Goal: Information Seeking & Learning: Learn about a topic

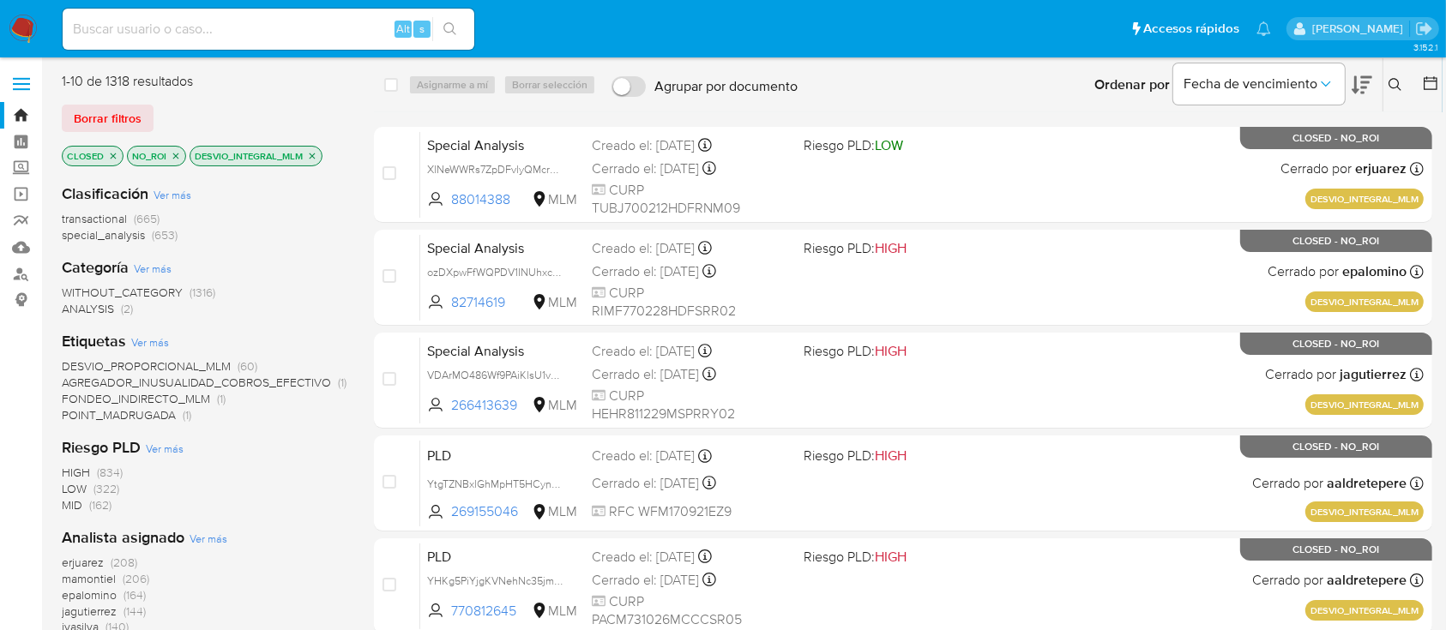
click at [27, 31] on img at bounding box center [23, 29] width 29 height 29
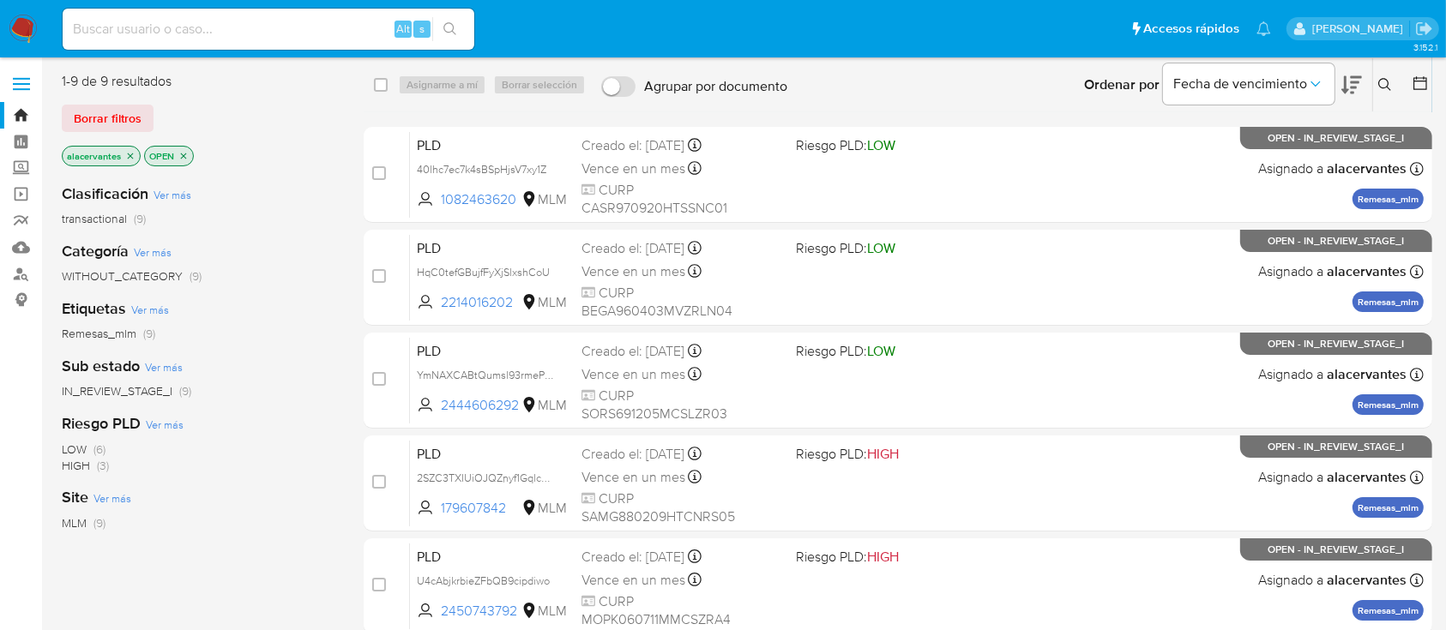
click at [179, 13] on div "Alt s" at bounding box center [269, 29] width 412 height 41
click at [184, 43] on div "Alt s" at bounding box center [269, 29] width 412 height 41
click at [185, 29] on input at bounding box center [269, 29] width 412 height 22
type input "2214016202"
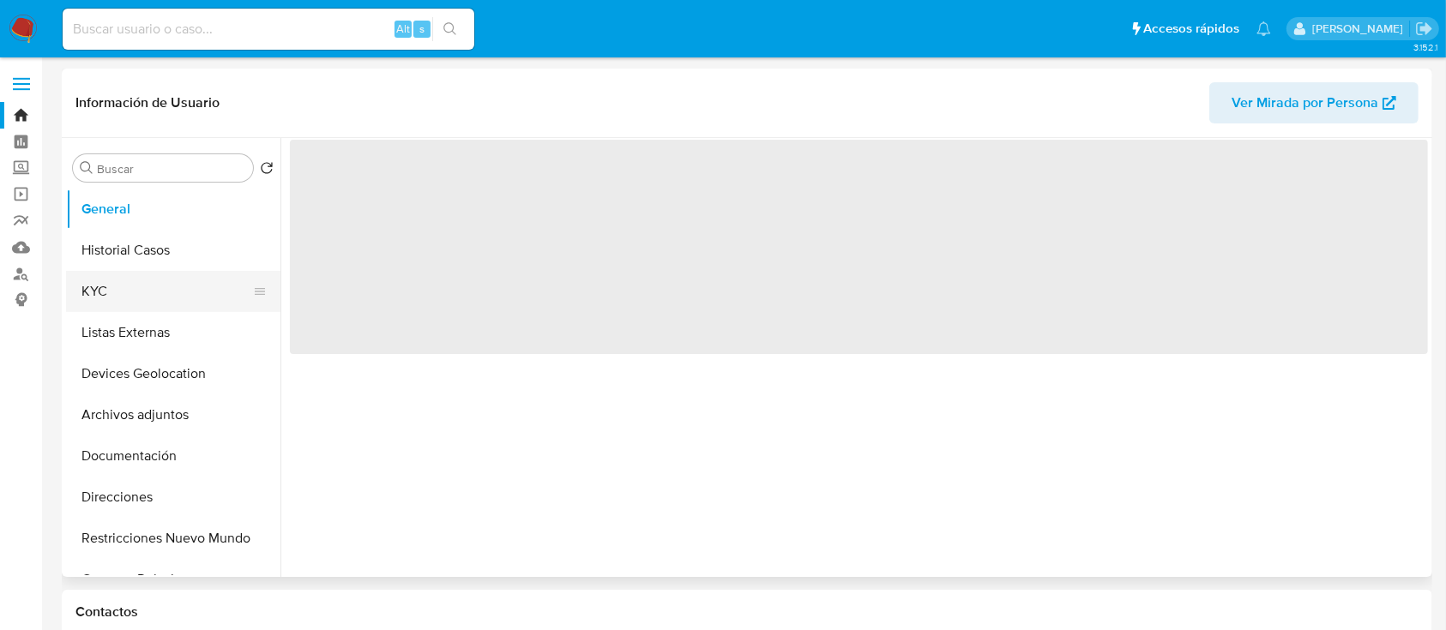
click at [159, 273] on button "KYC" at bounding box center [166, 291] width 201 height 41
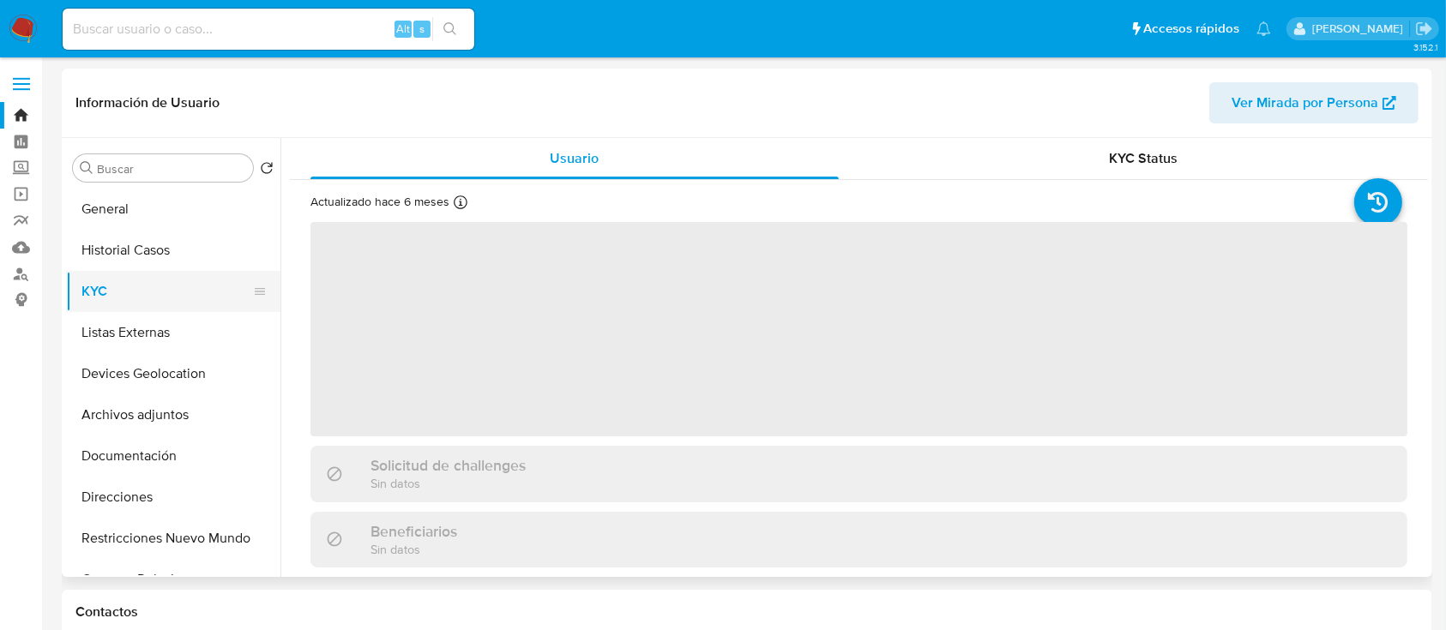
select select "10"
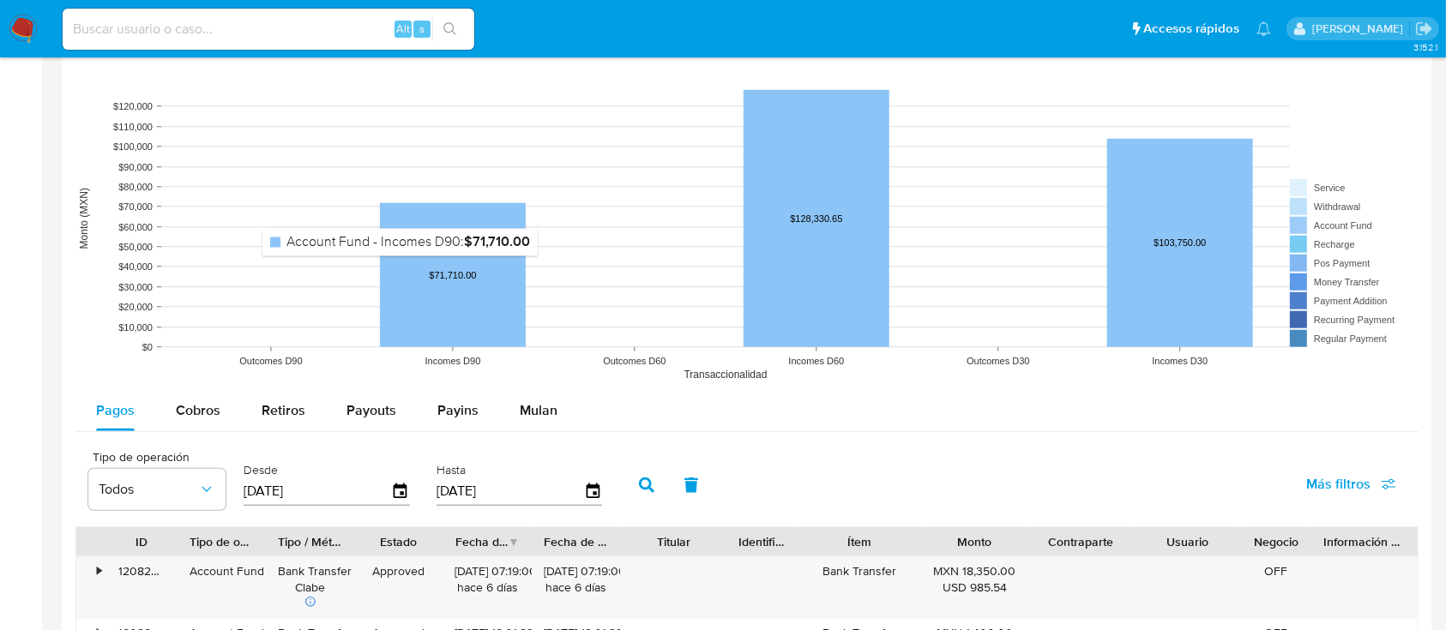
scroll to position [1372, 0]
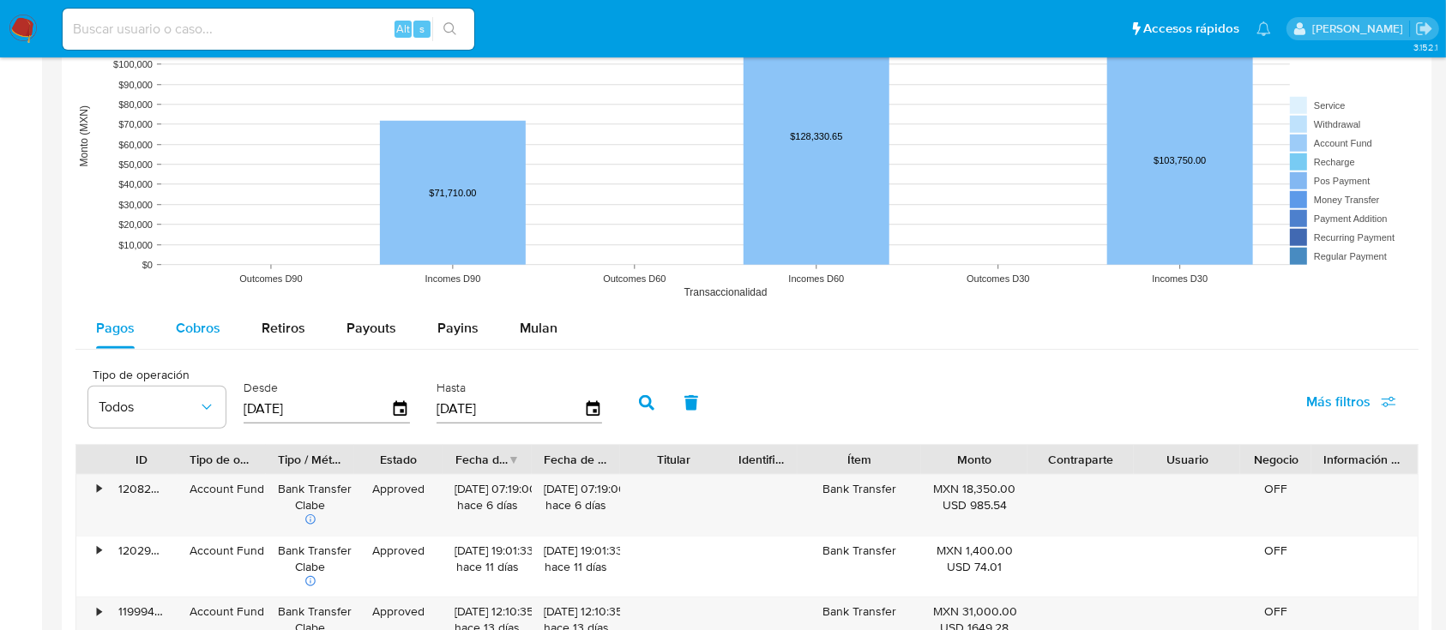
click at [199, 325] on span "Cobros" at bounding box center [198, 328] width 45 height 20
select select "10"
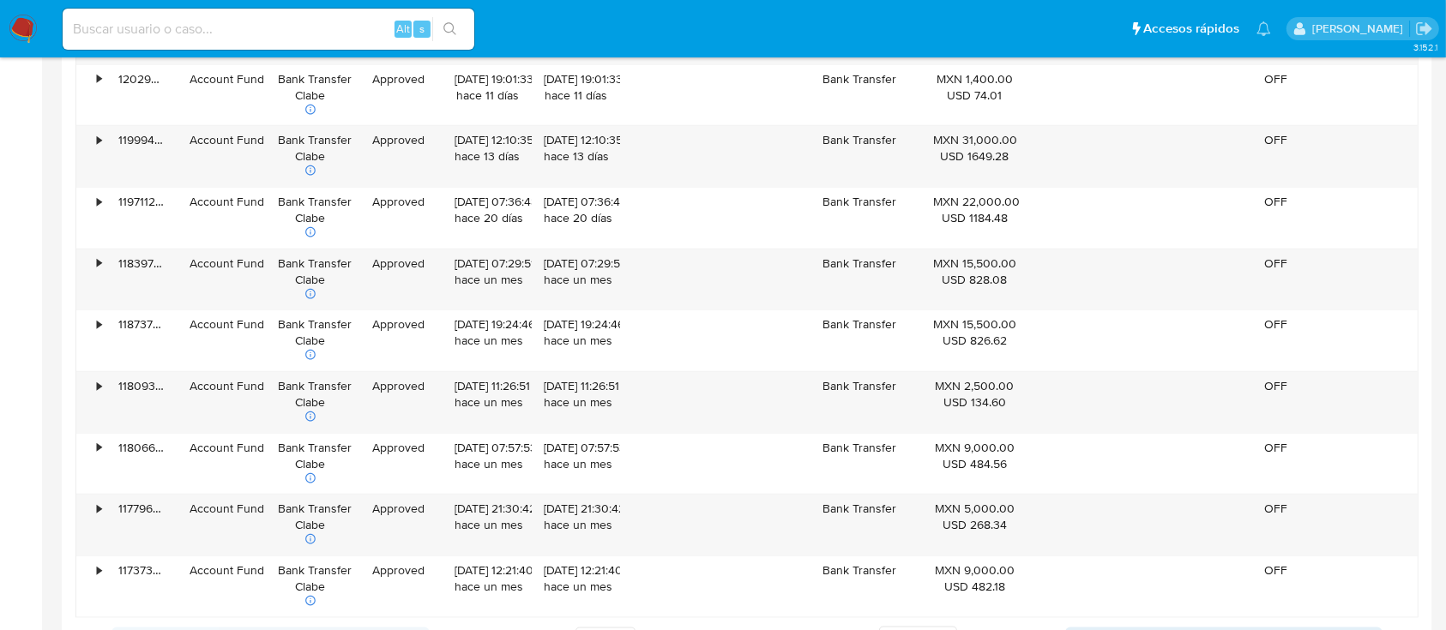
scroll to position [1943, 0]
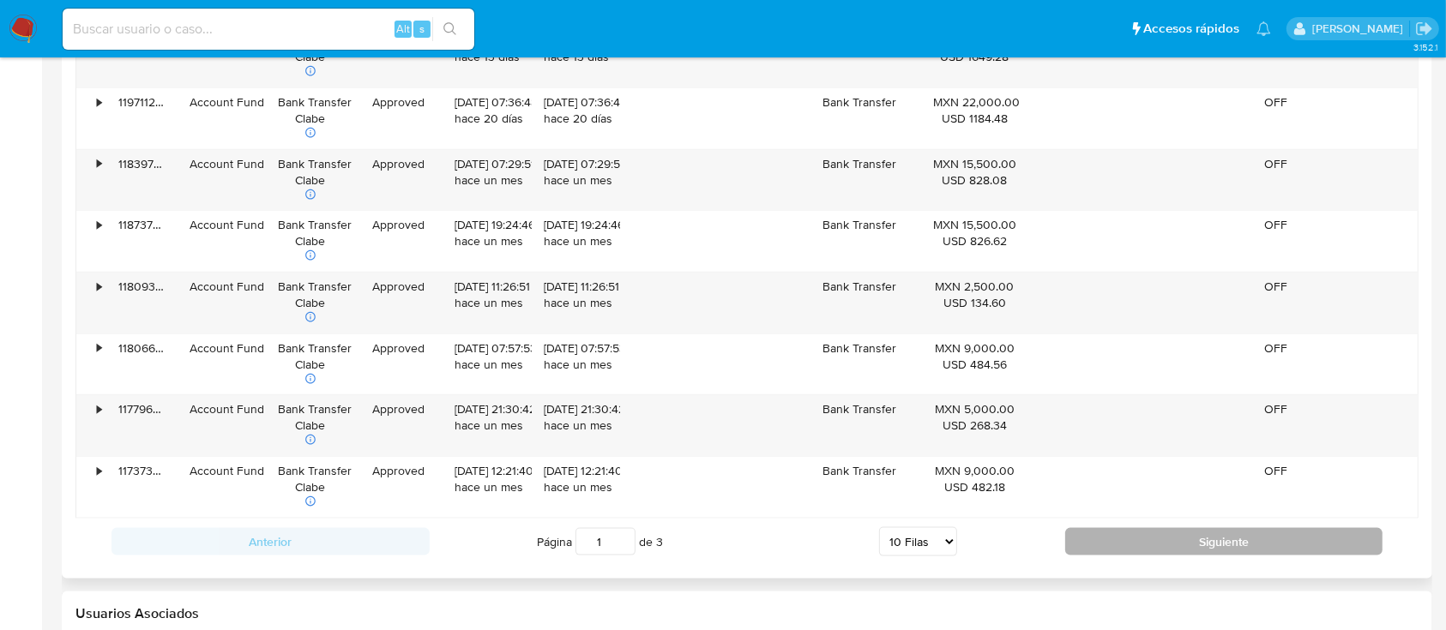
click at [1228, 531] on div "Anterior Página 1 de 3 5 Filas 10 Filas 20 Filas 25 Filas 50 Filas 100 Filas Si…" at bounding box center [746, 542] width 1343 height 46
click at [1229, 539] on button "Siguiente" at bounding box center [1224, 541] width 318 height 27
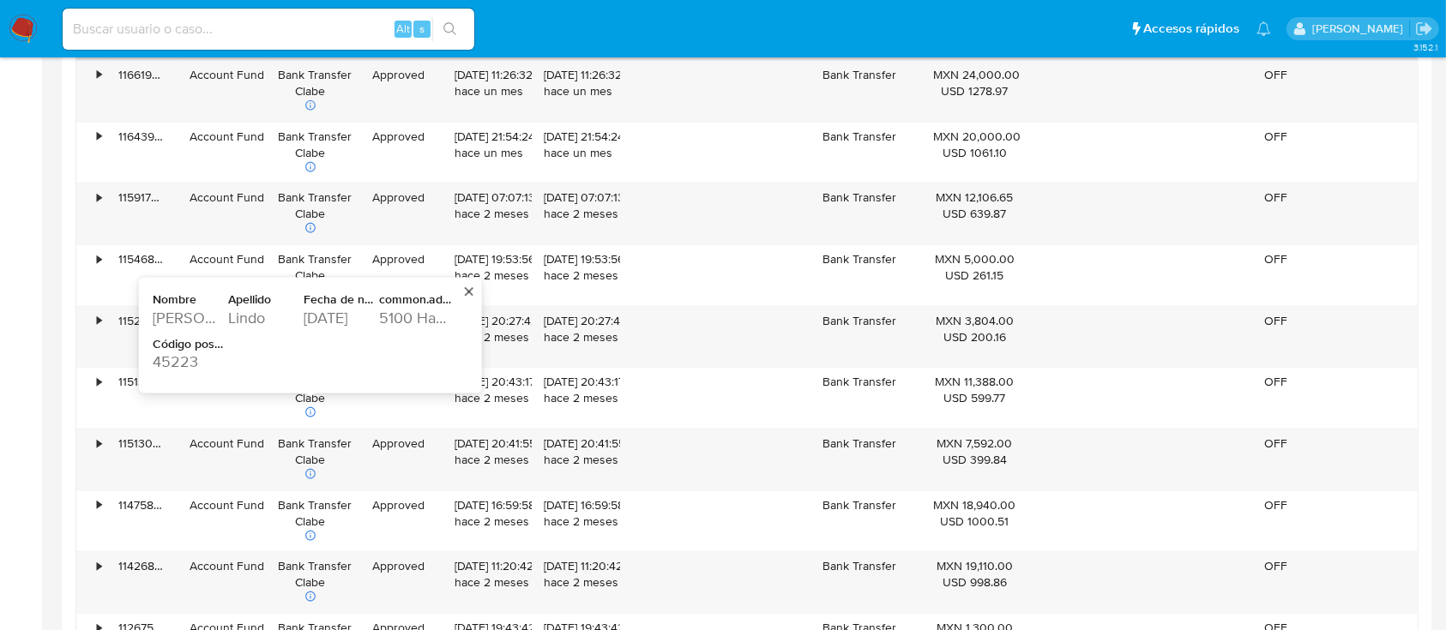
scroll to position [1944, 0]
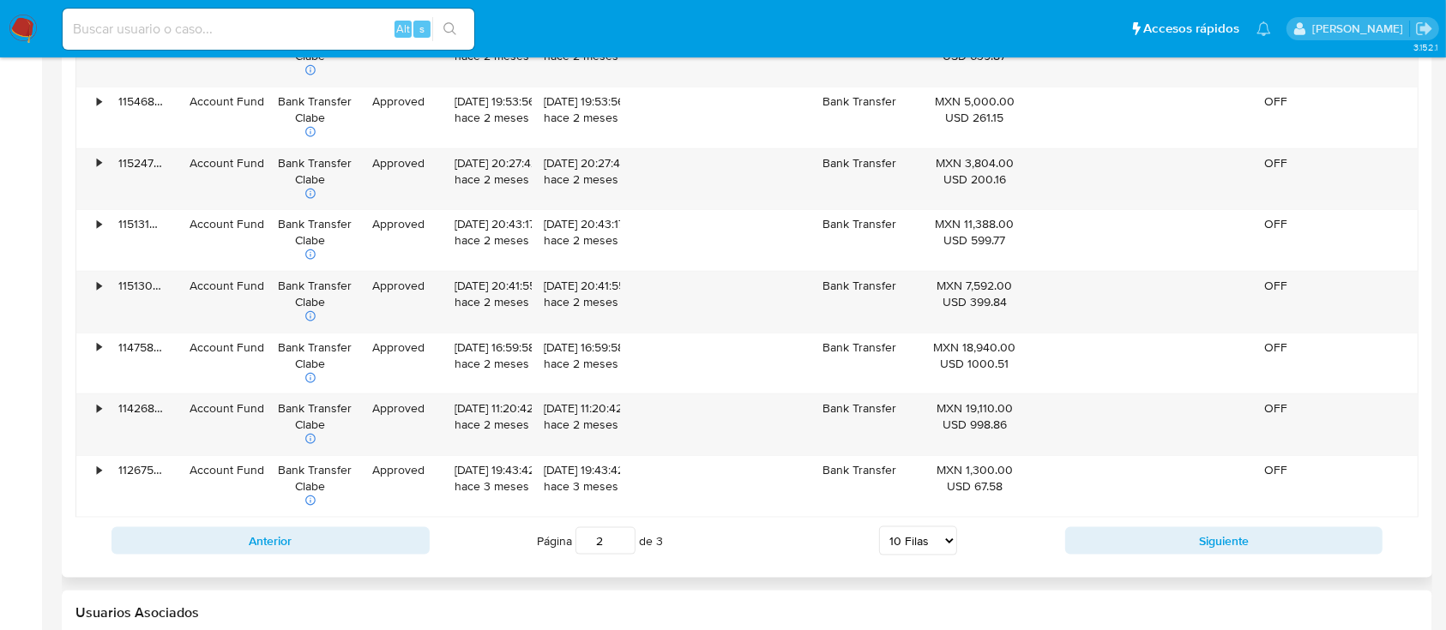
click at [1264, 557] on div "Anterior Página 2 de 3 5 Filas 10 Filas 20 Filas 25 Filas 50 Filas 100 Filas Si…" at bounding box center [746, 541] width 1343 height 46
click at [1255, 541] on button "Siguiente" at bounding box center [1224, 540] width 318 height 27
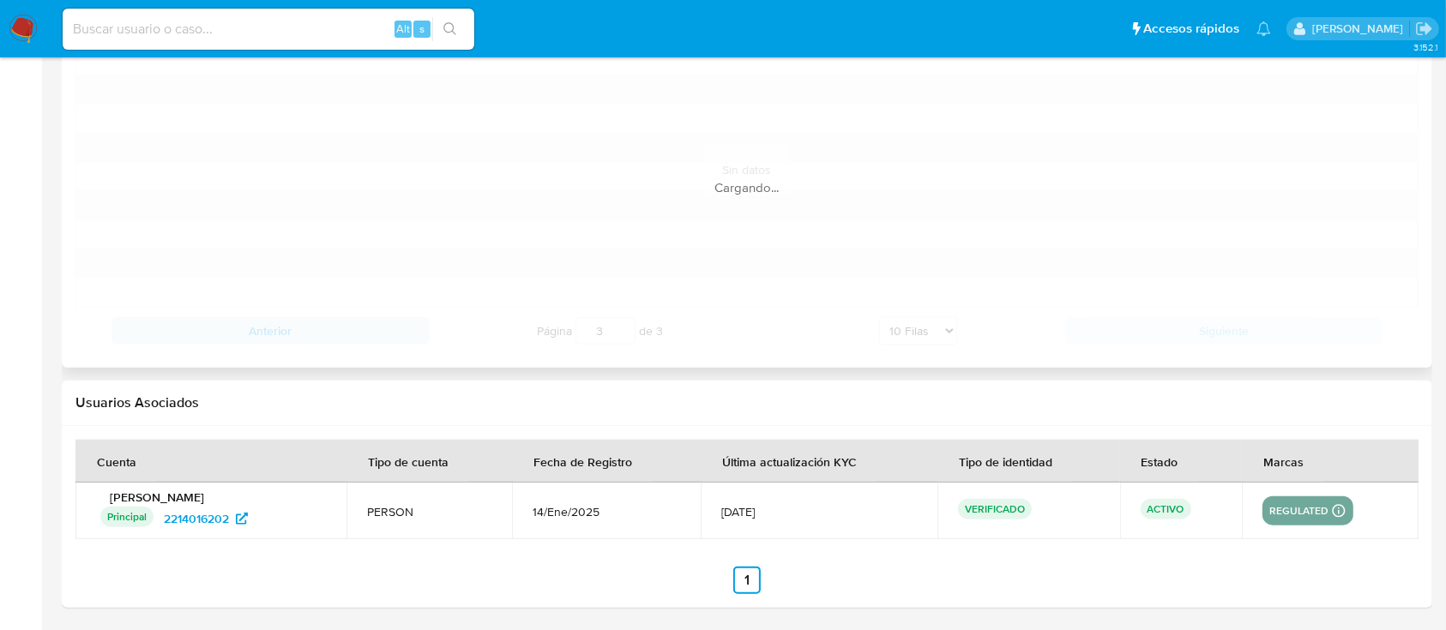
scroll to position [1602, 0]
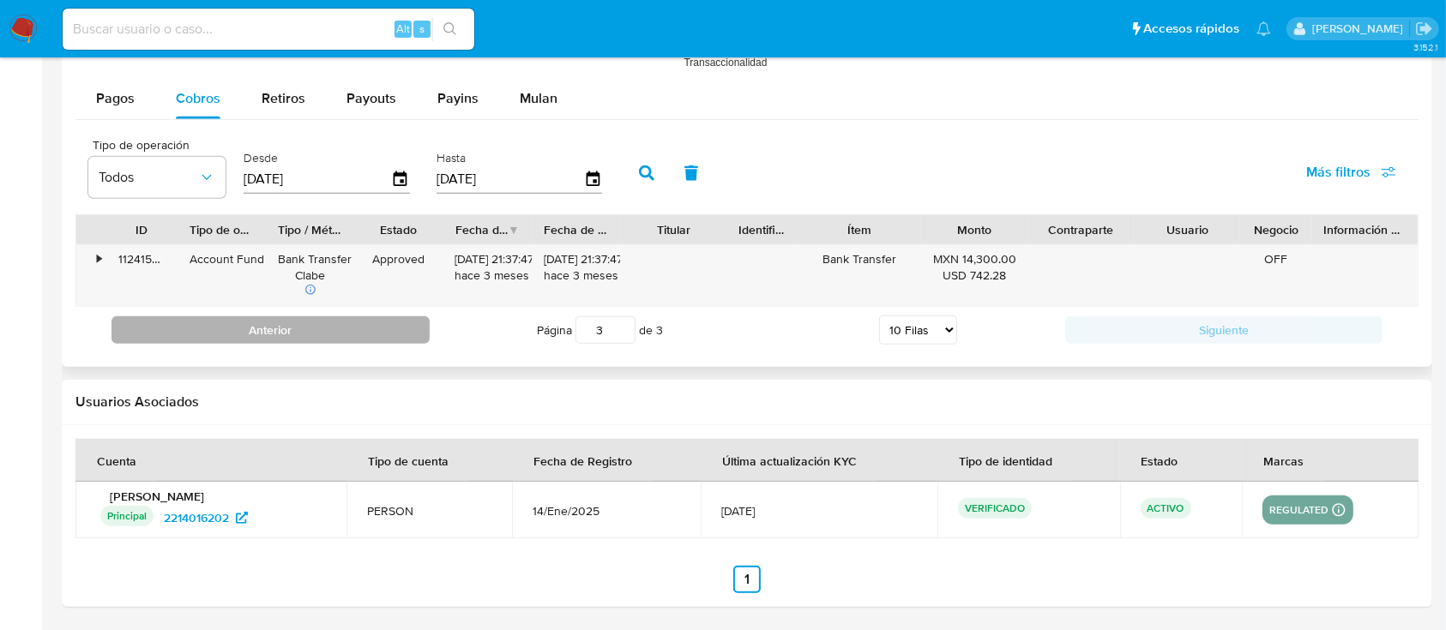
click at [316, 327] on button "Anterior" at bounding box center [270, 329] width 318 height 27
type input "2"
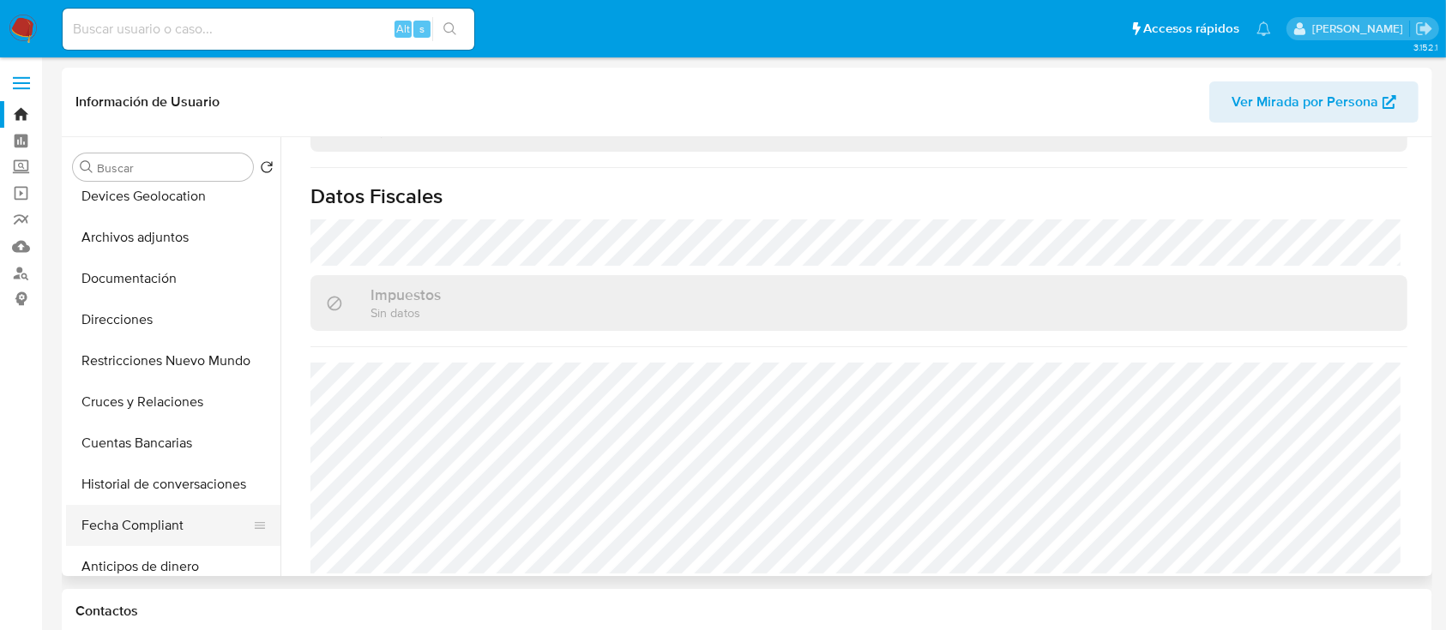
scroll to position [228, 0]
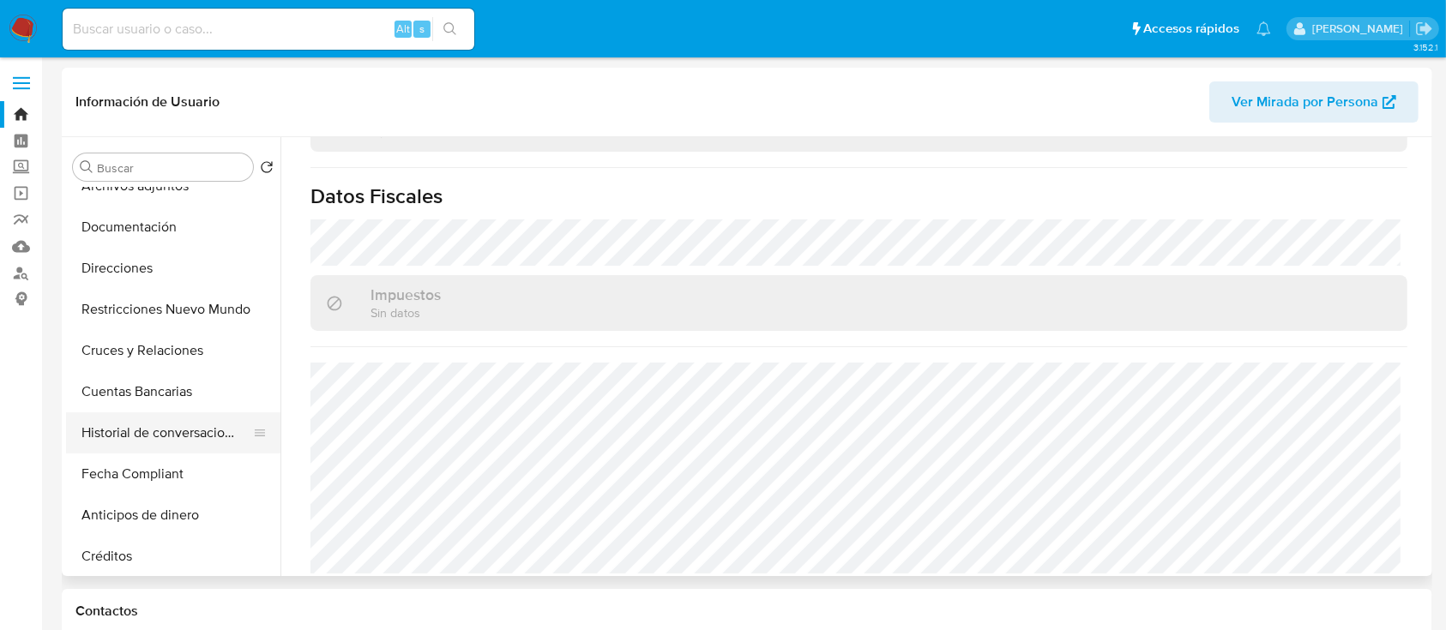
click at [145, 430] on button "Historial de conversaciones" at bounding box center [166, 432] width 201 height 41
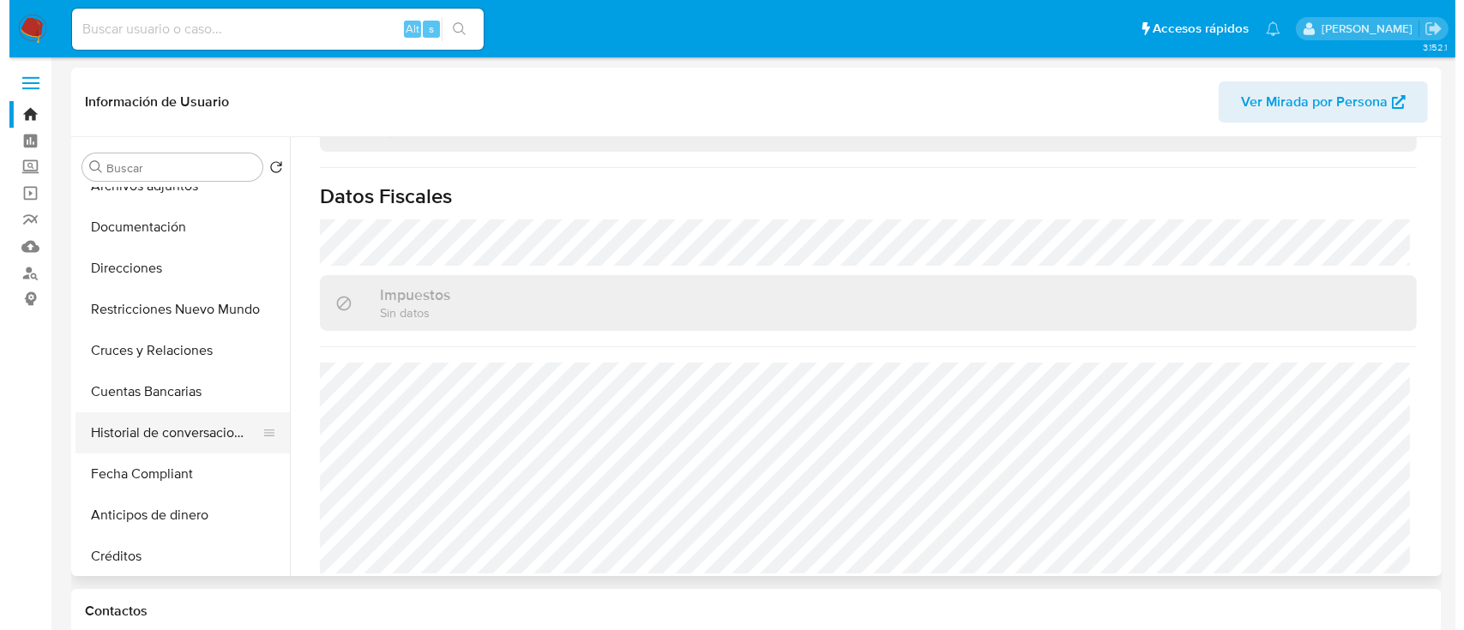
scroll to position [0, 0]
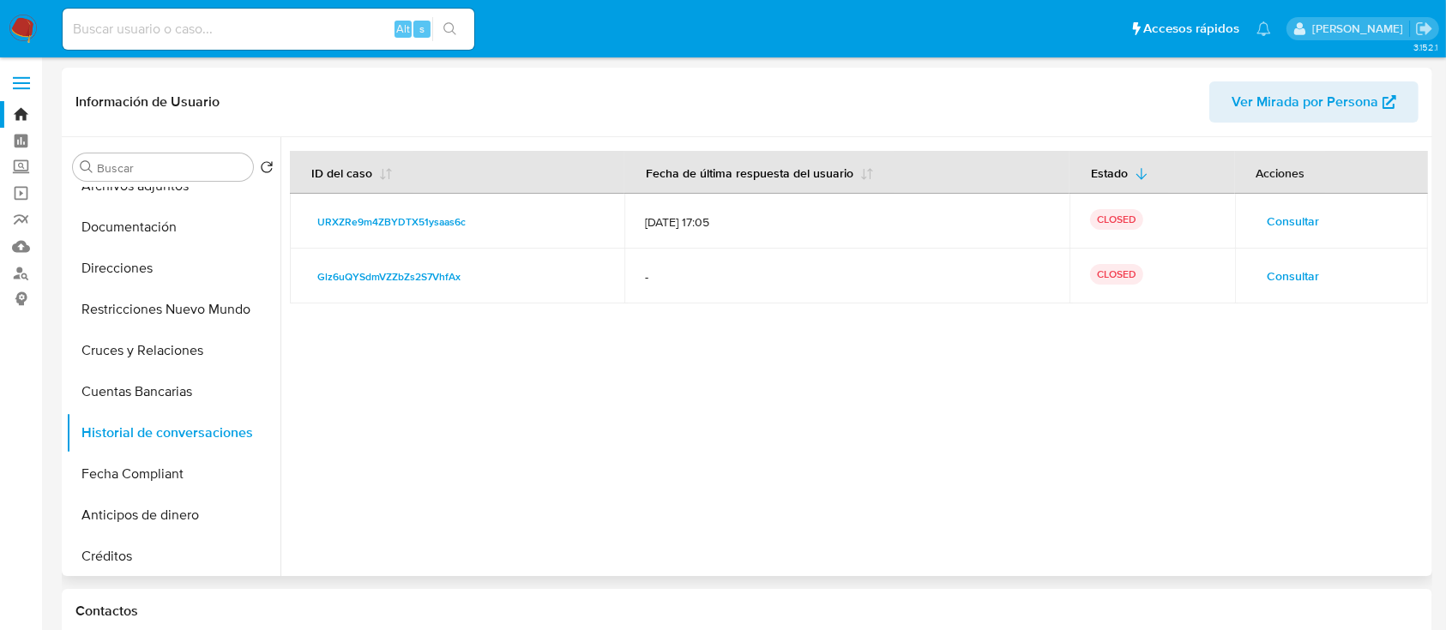
click at [1290, 225] on span "Consultar" at bounding box center [1293, 221] width 52 height 24
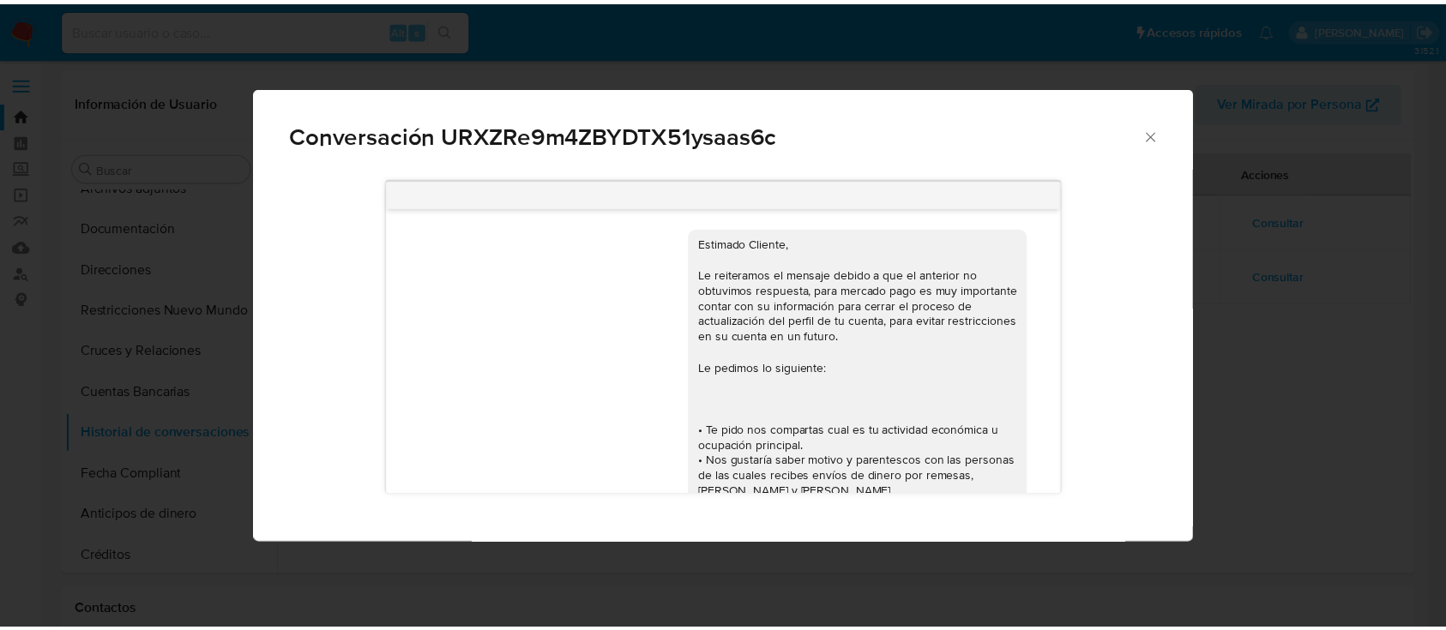
scroll to position [365, 0]
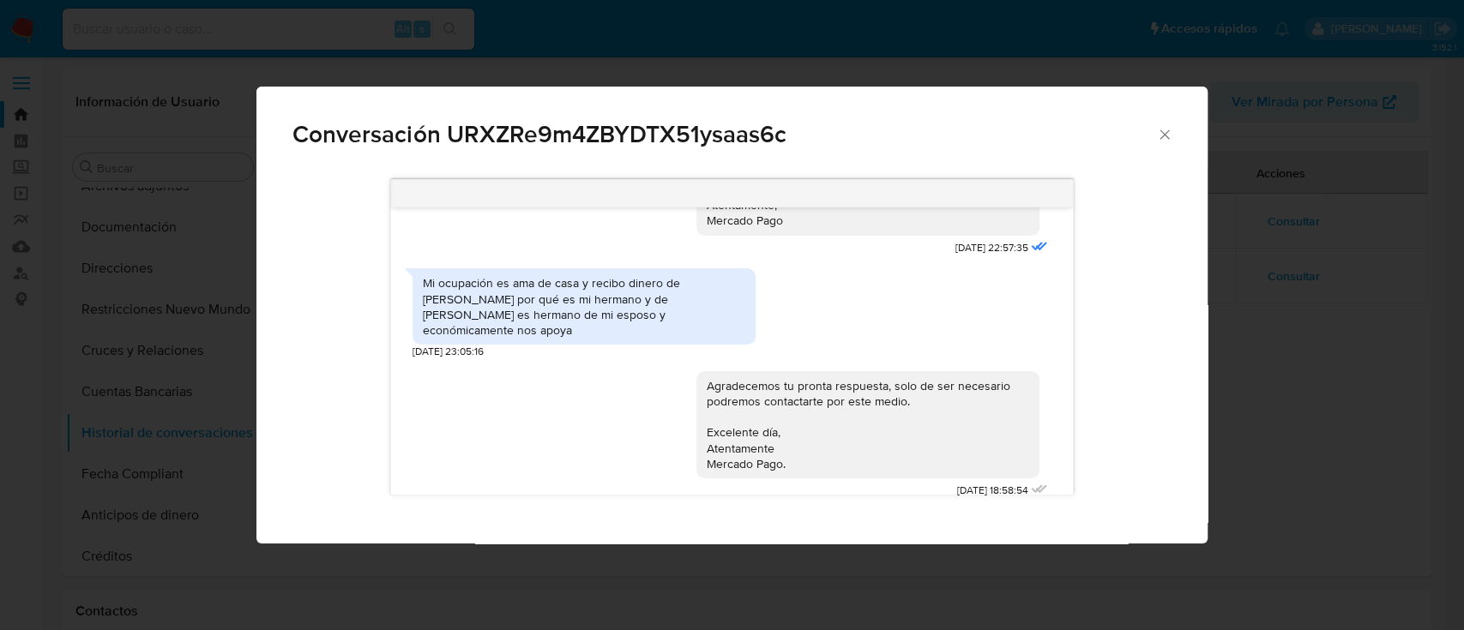
click at [1174, 136] on div "Conversación URXZRe9m4ZBYDTX51ysaas6c" at bounding box center [731, 127] width 950 height 81
click at [1165, 137] on icon "Cerrar" at bounding box center [1164, 134] width 17 height 17
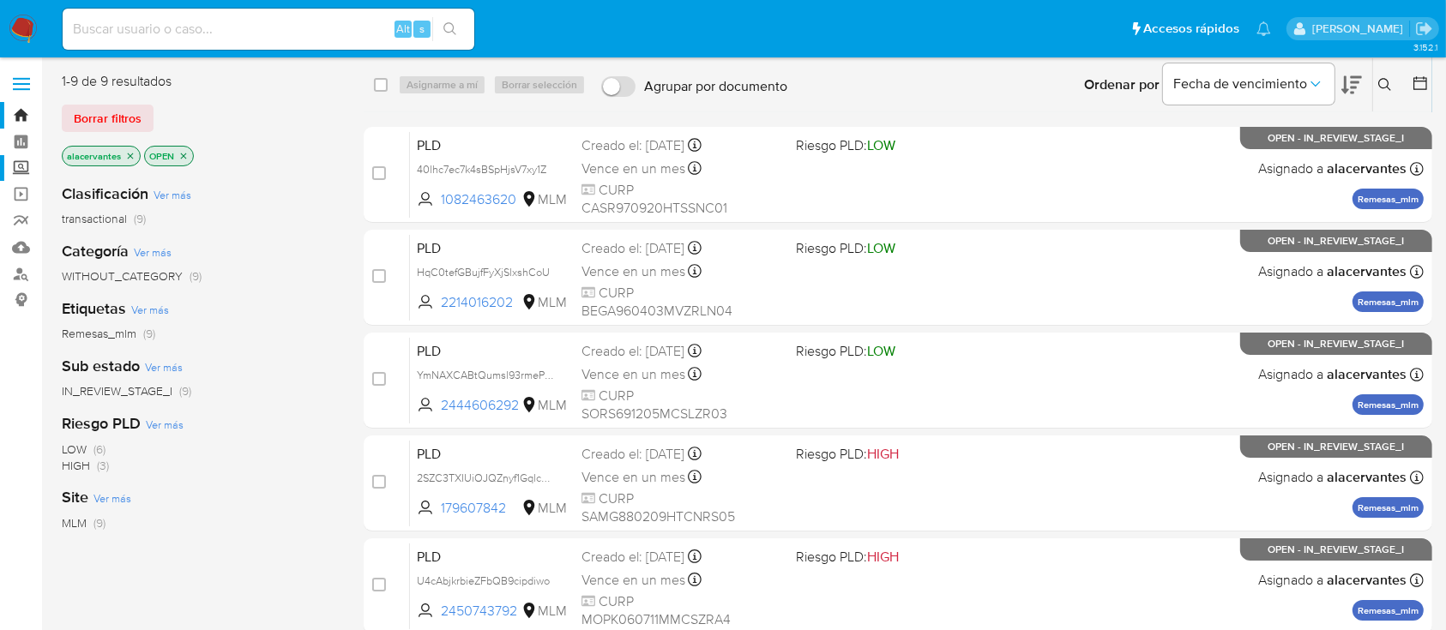
click at [27, 166] on label "Screening" at bounding box center [102, 168] width 204 height 27
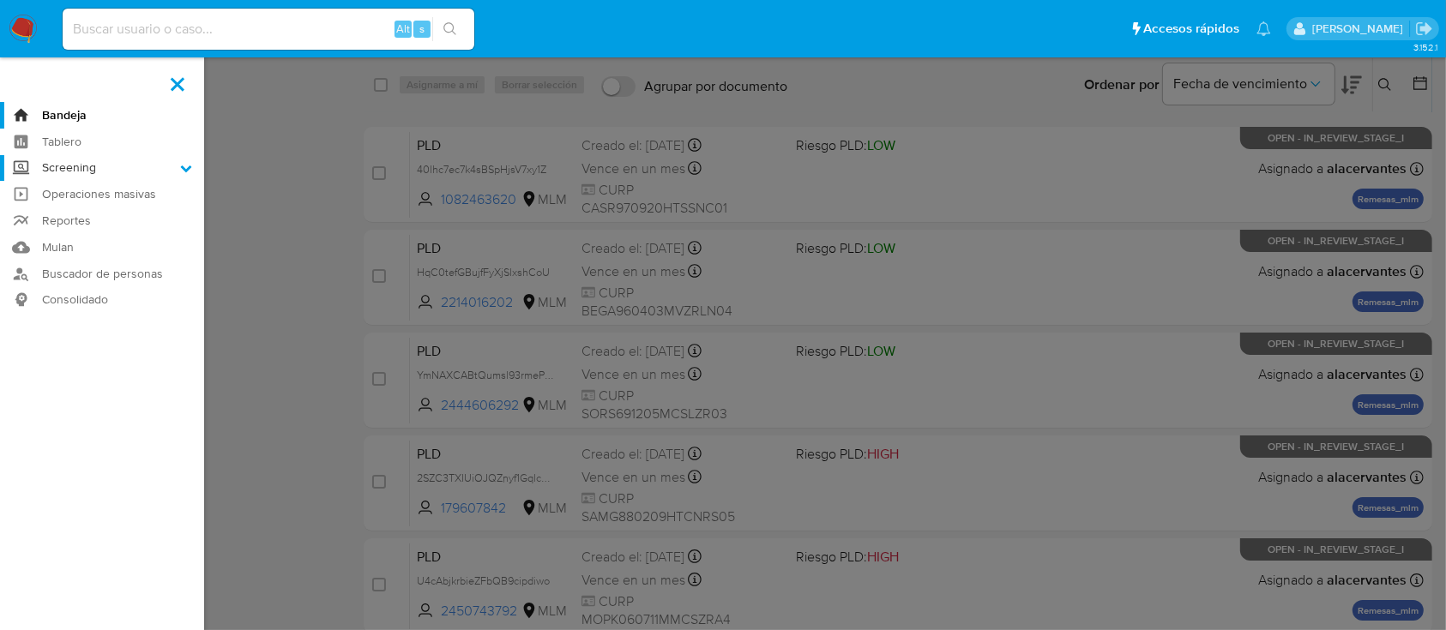
click at [0, 0] on input "Screening" at bounding box center [0, 0] width 0 height 0
click at [89, 243] on link "Herramientas" at bounding box center [102, 235] width 204 height 21
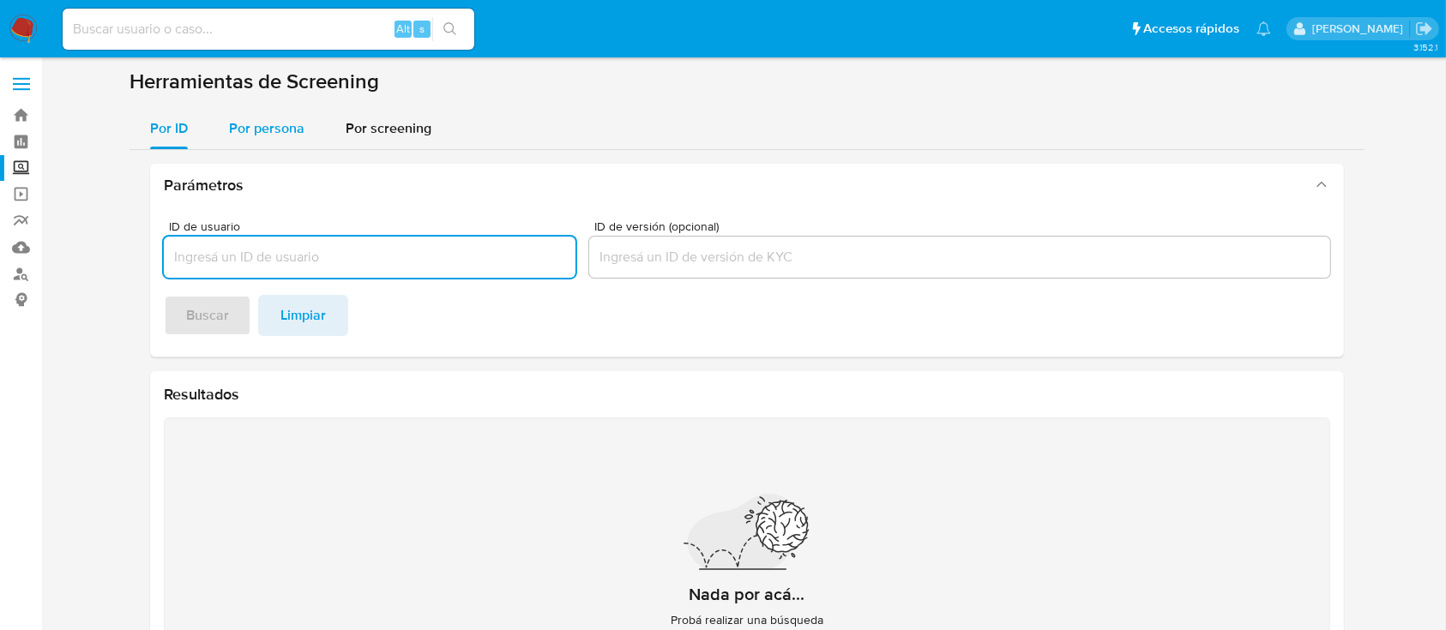
click at [240, 119] on span "Por persona" at bounding box center [266, 128] width 75 height 20
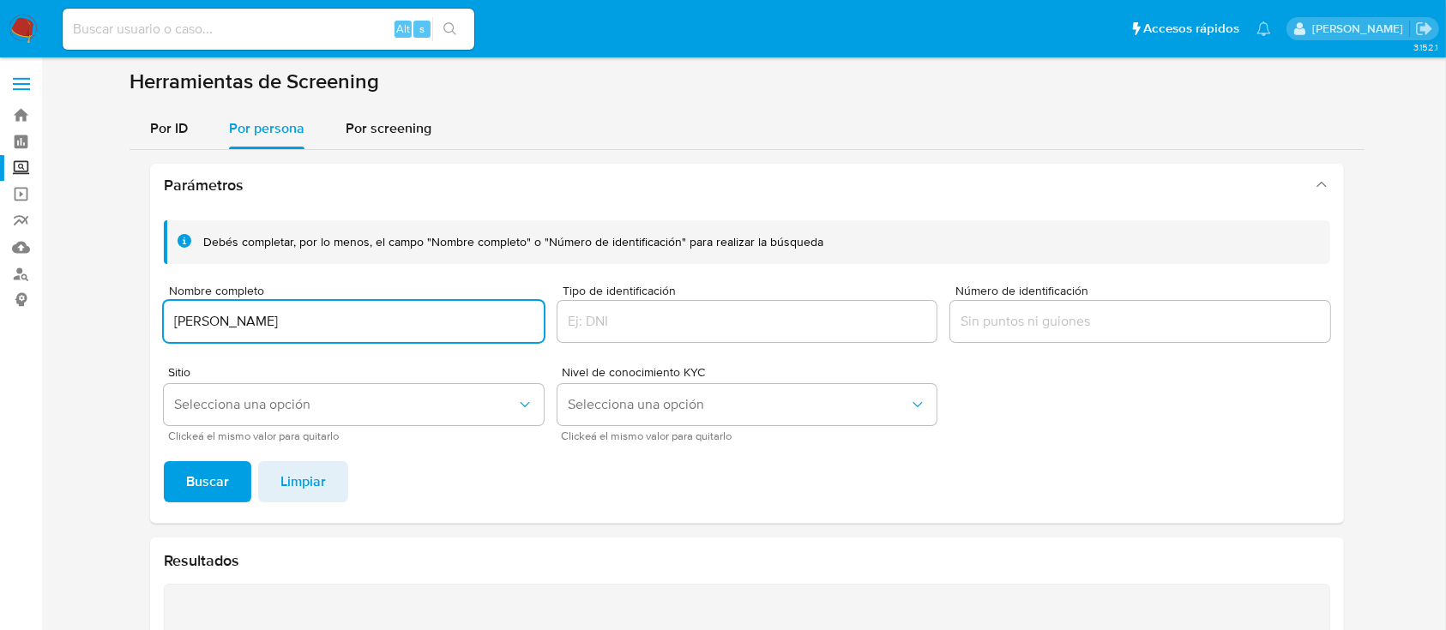
type input "[PERSON_NAME]"
click at [226, 441] on span "Clickeá el mismo valor para quitarlo" at bounding box center [358, 436] width 380 height 9
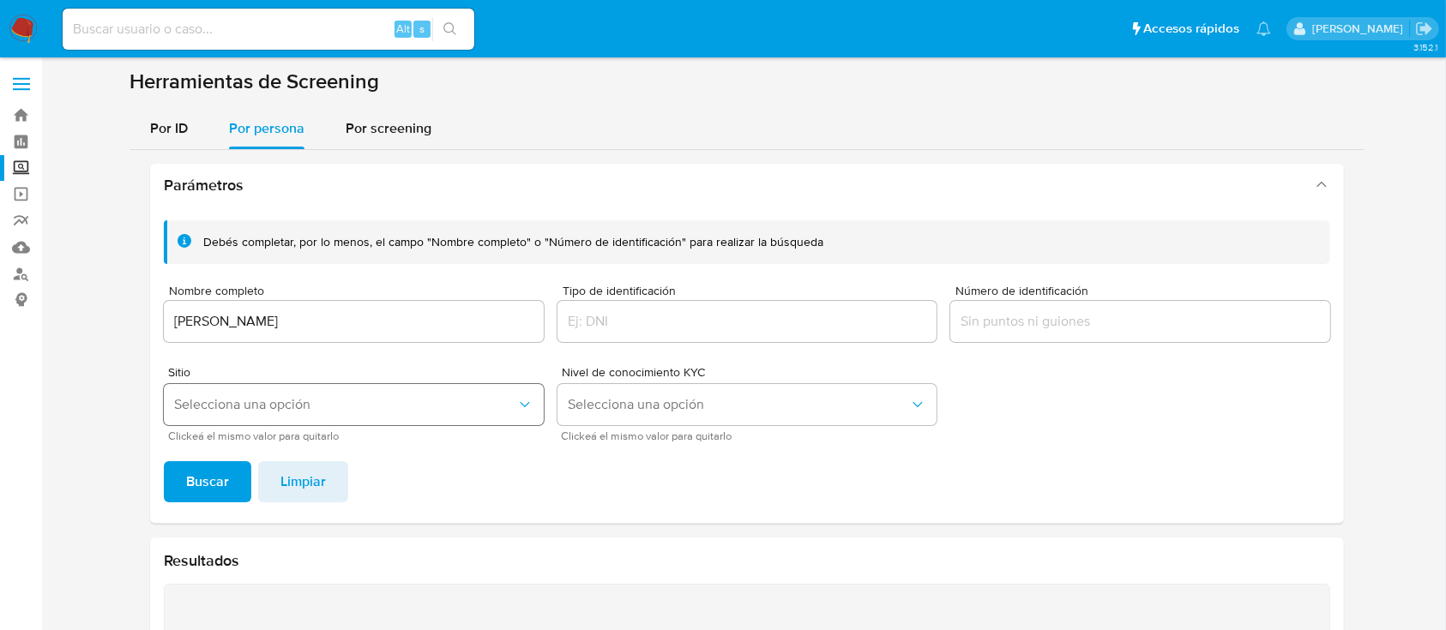
click at [226, 406] on span "Selecciona una opción" at bounding box center [345, 404] width 342 height 17
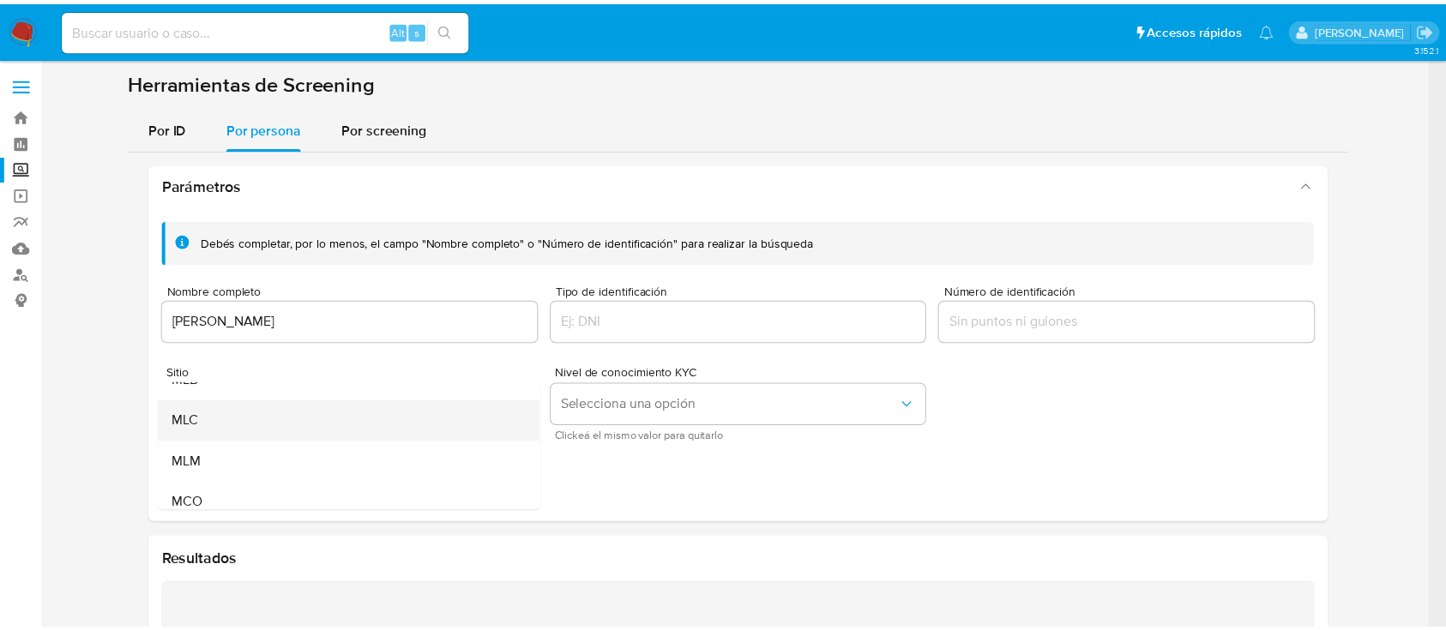
scroll to position [117, 0]
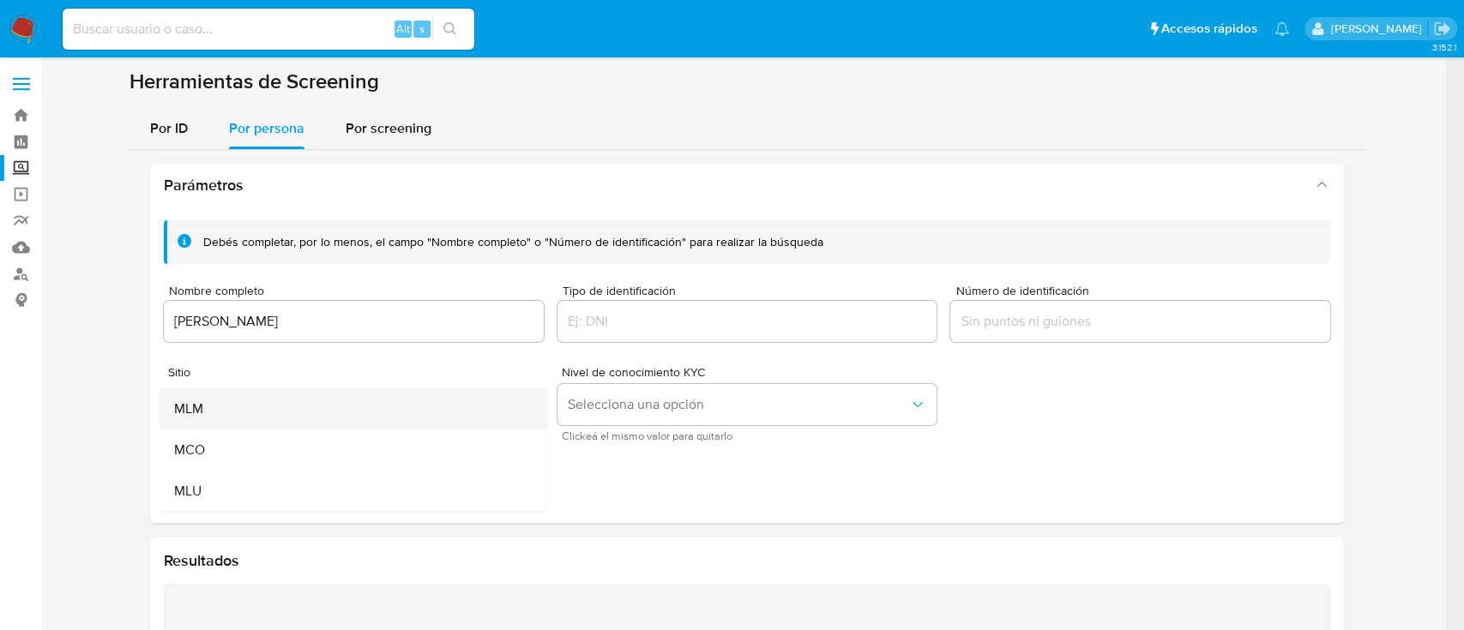
click at [226, 411] on div "MLM" at bounding box center [348, 408] width 349 height 41
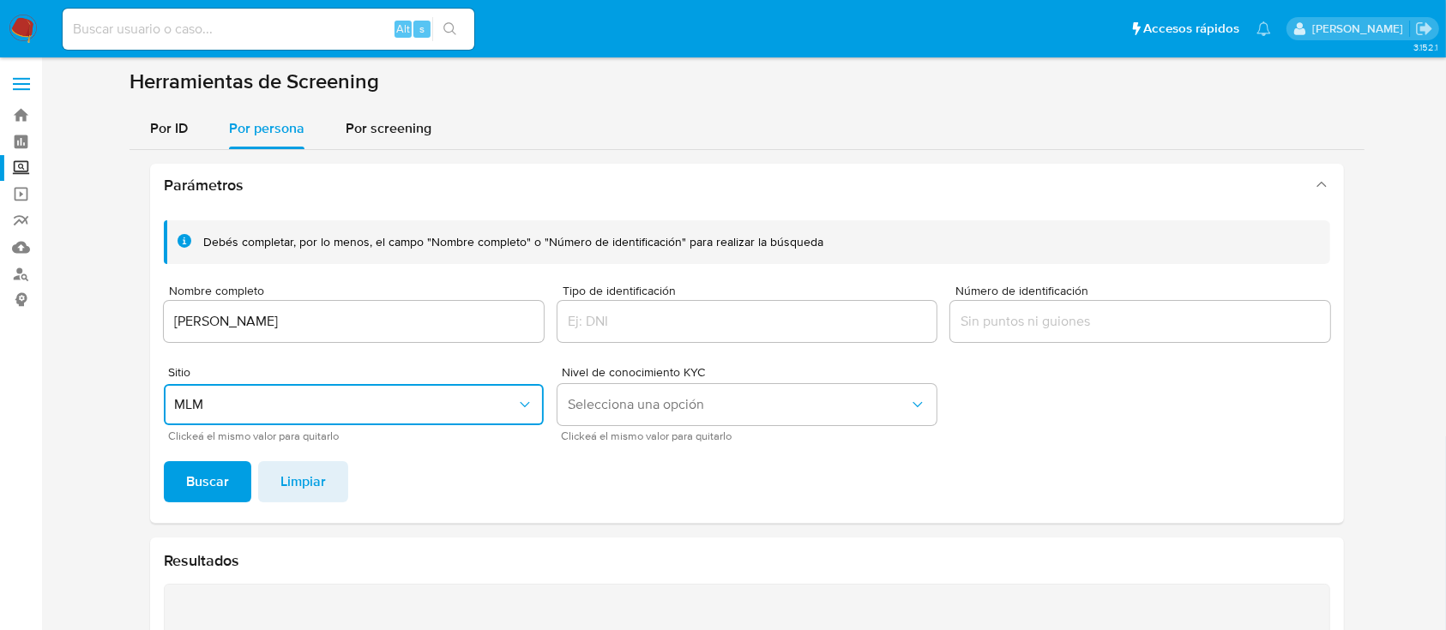
click at [220, 506] on div "Debés completar, por lo menos, el campo "Nombre completo" o "Número de identifi…" at bounding box center [747, 365] width 1194 height 316
click at [219, 486] on span "Buscar" at bounding box center [207, 482] width 43 height 38
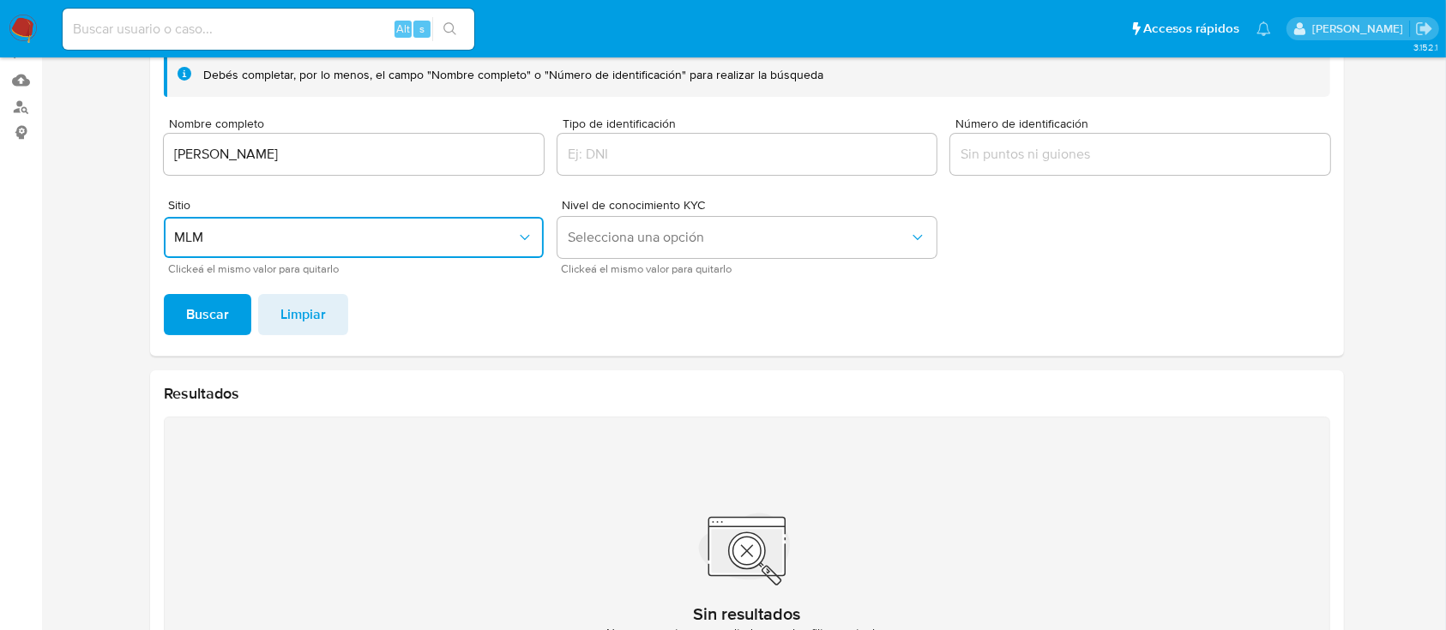
scroll to position [63, 0]
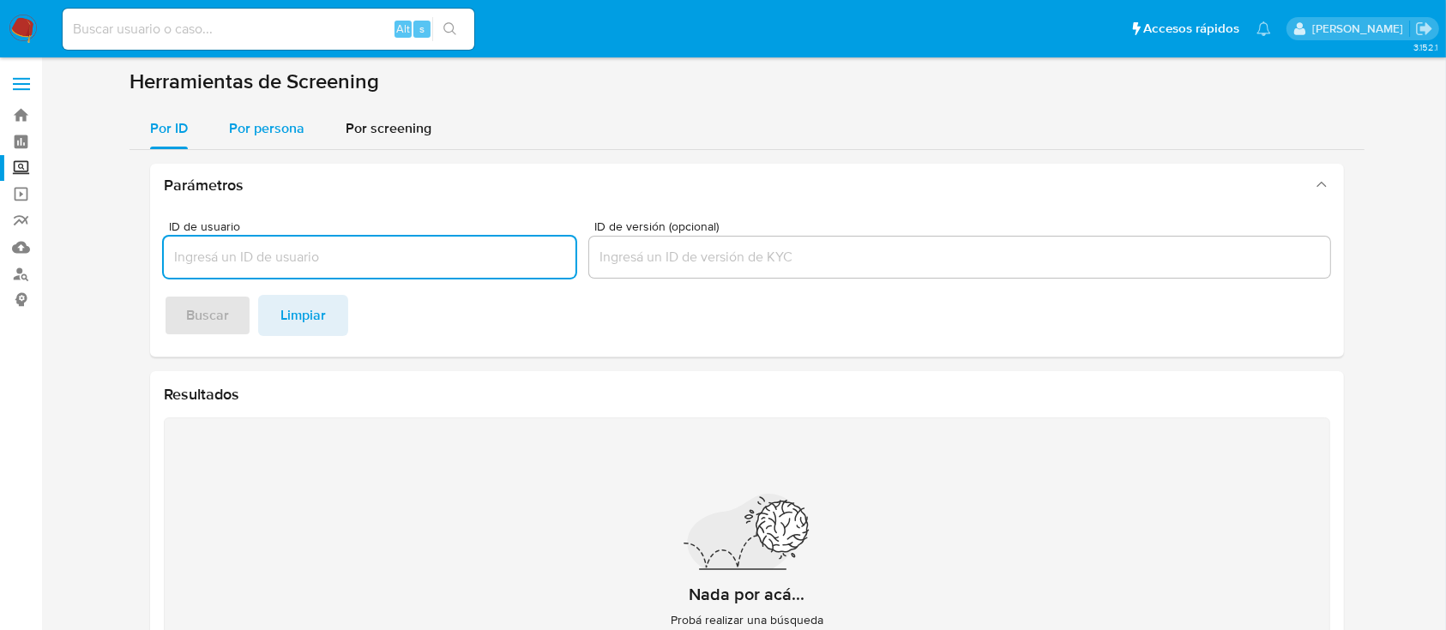
click at [284, 118] on span "Por persona" at bounding box center [266, 128] width 75 height 20
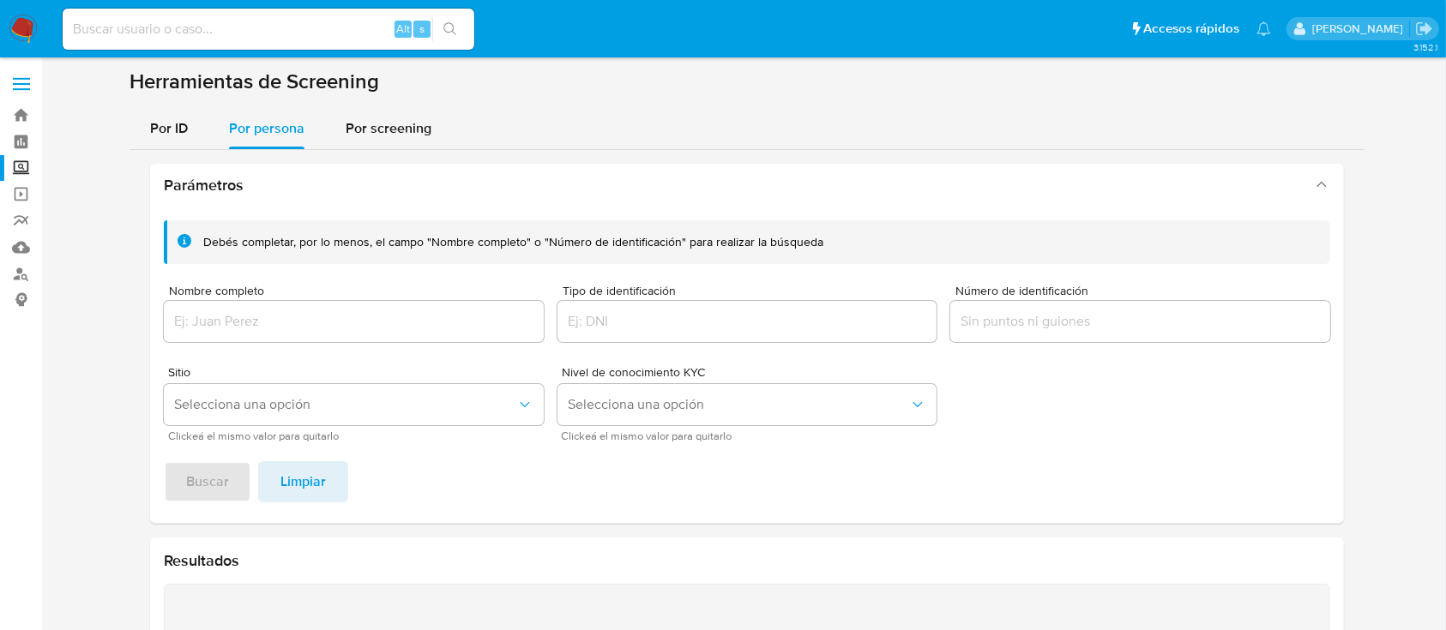
click at [347, 328] on input "Nombre completo" at bounding box center [354, 321] width 380 height 22
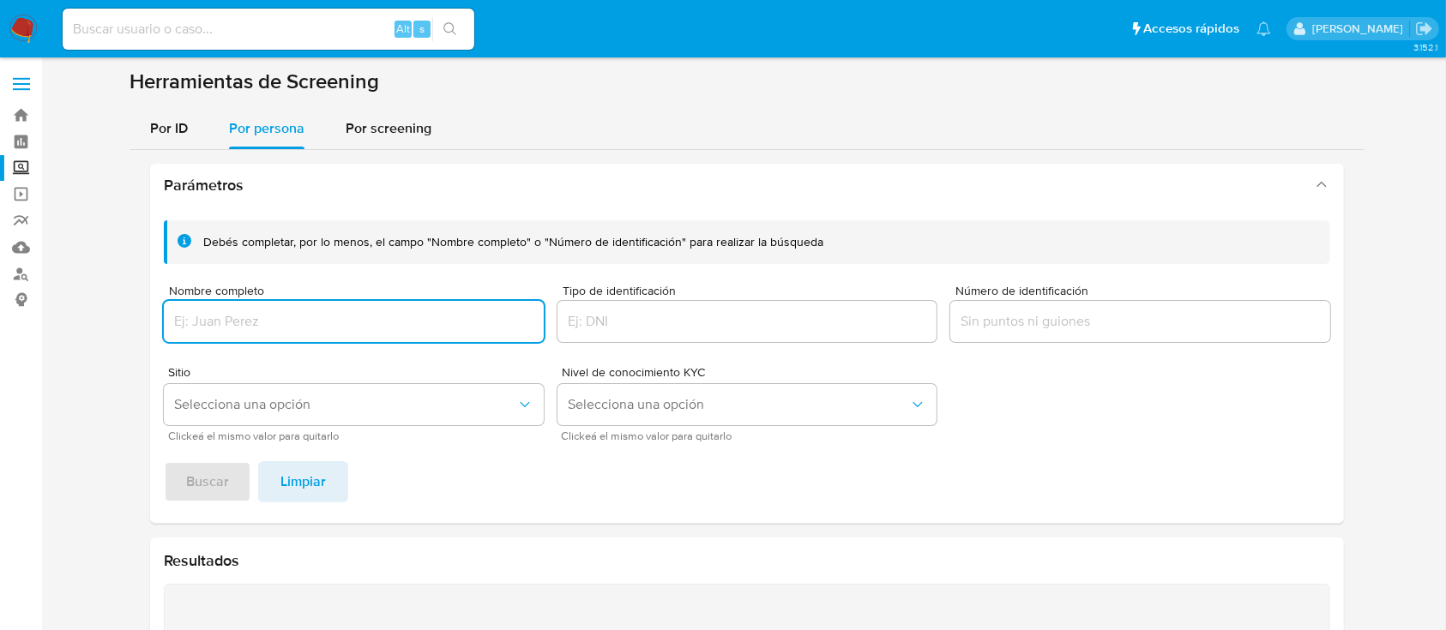
paste input "SERGIO LUIS BERISTAIN GALINDO"
type input "SERGIO LUIS BERISTAIN GALINDO"
click at [261, 407] on span "Selecciona una opción" at bounding box center [345, 404] width 342 height 17
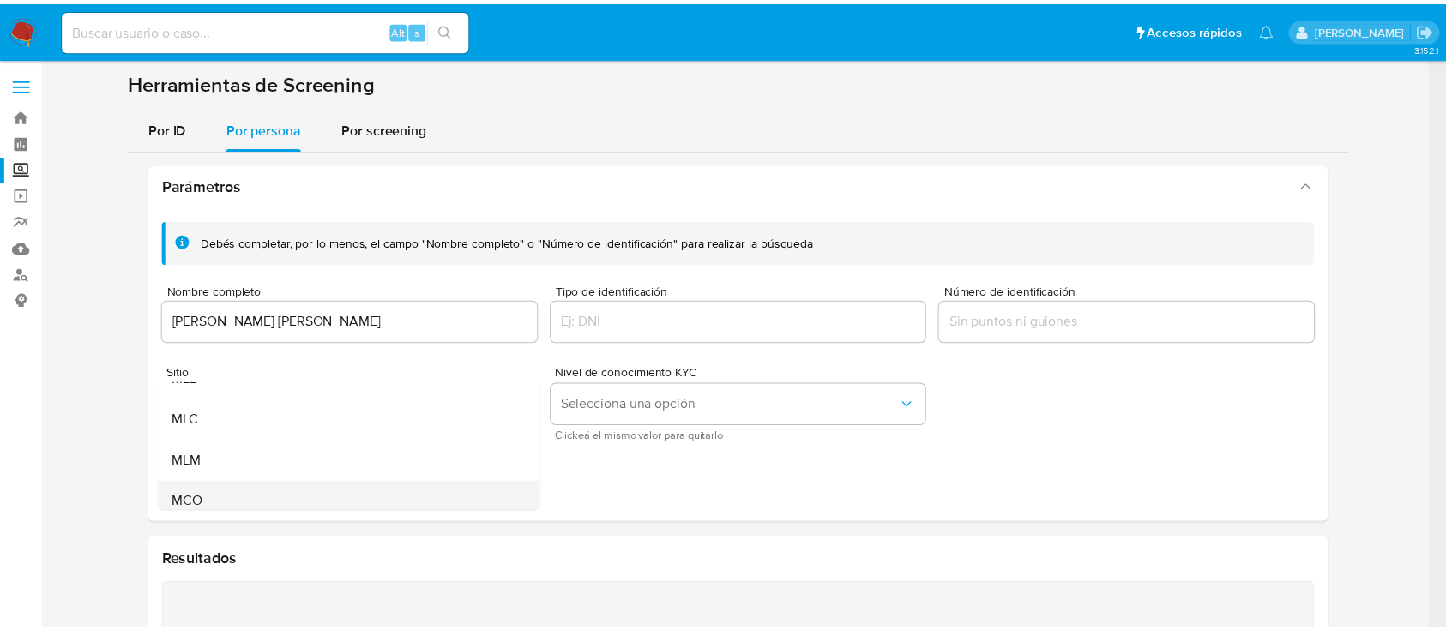
scroll to position [114, 0]
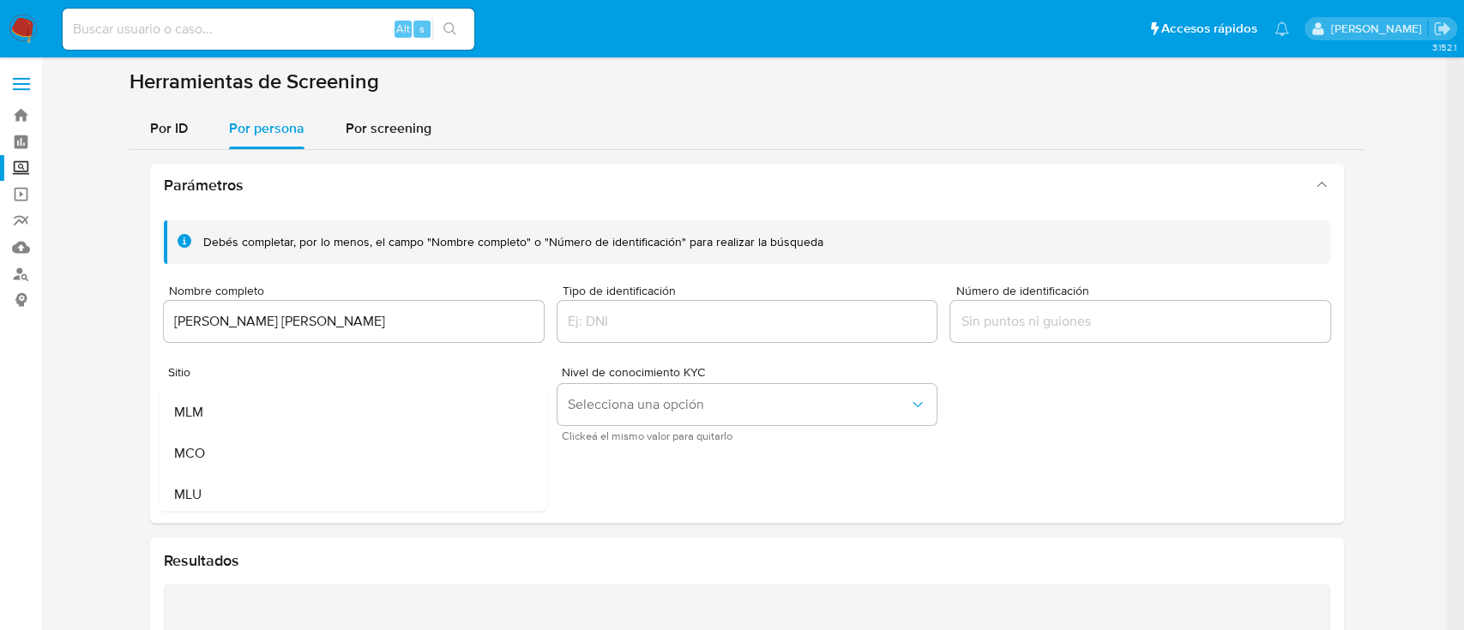
click at [285, 421] on div "MLM" at bounding box center [348, 412] width 349 height 41
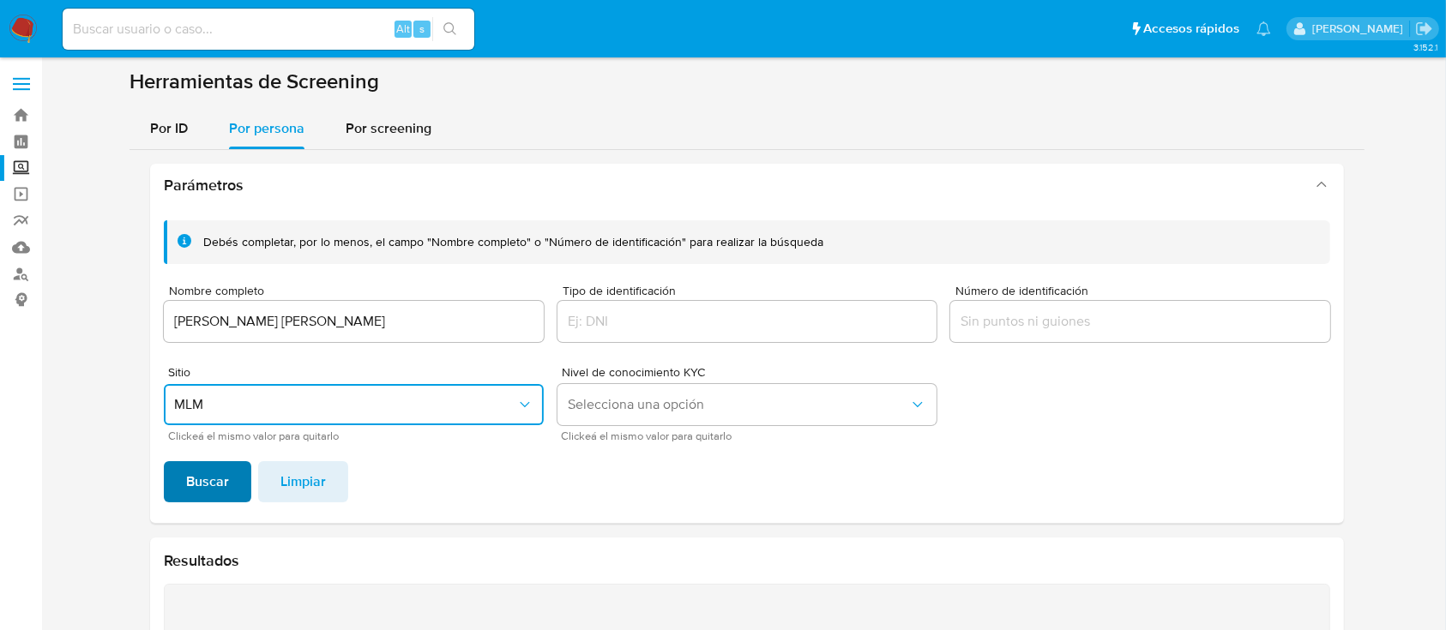
click at [233, 485] on button "Buscar" at bounding box center [207, 481] width 87 height 41
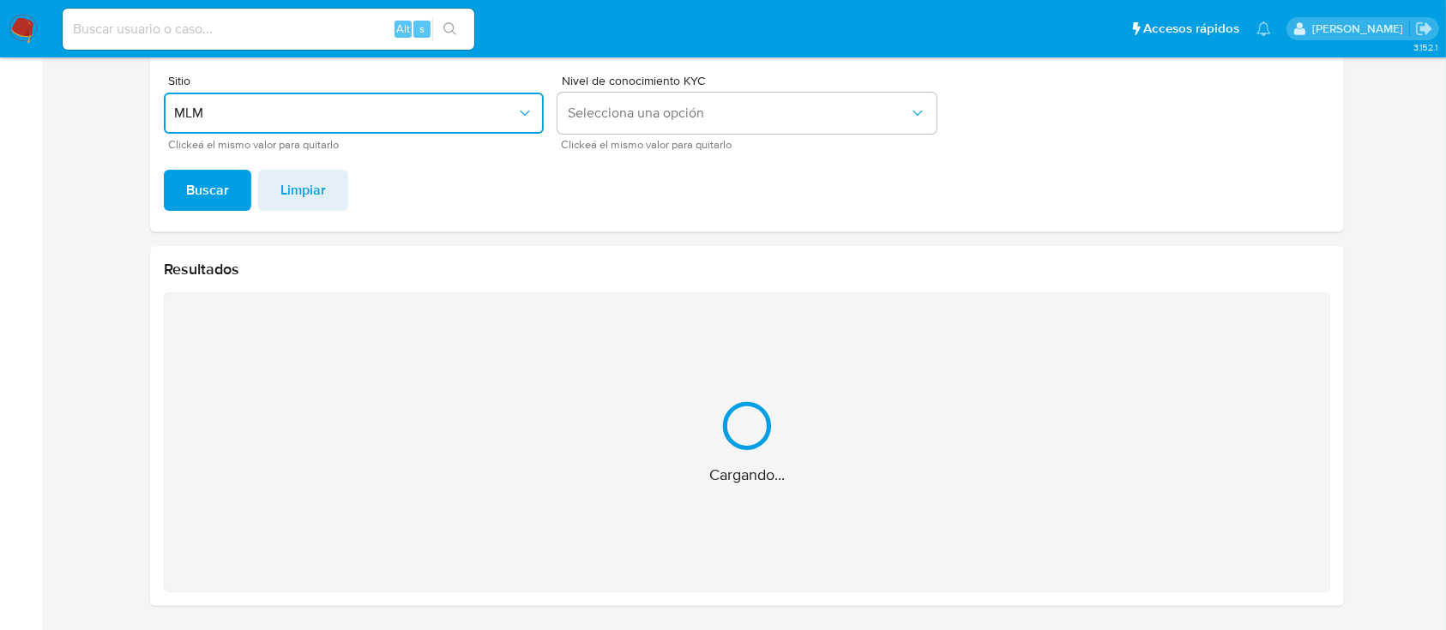
scroll to position [19, 0]
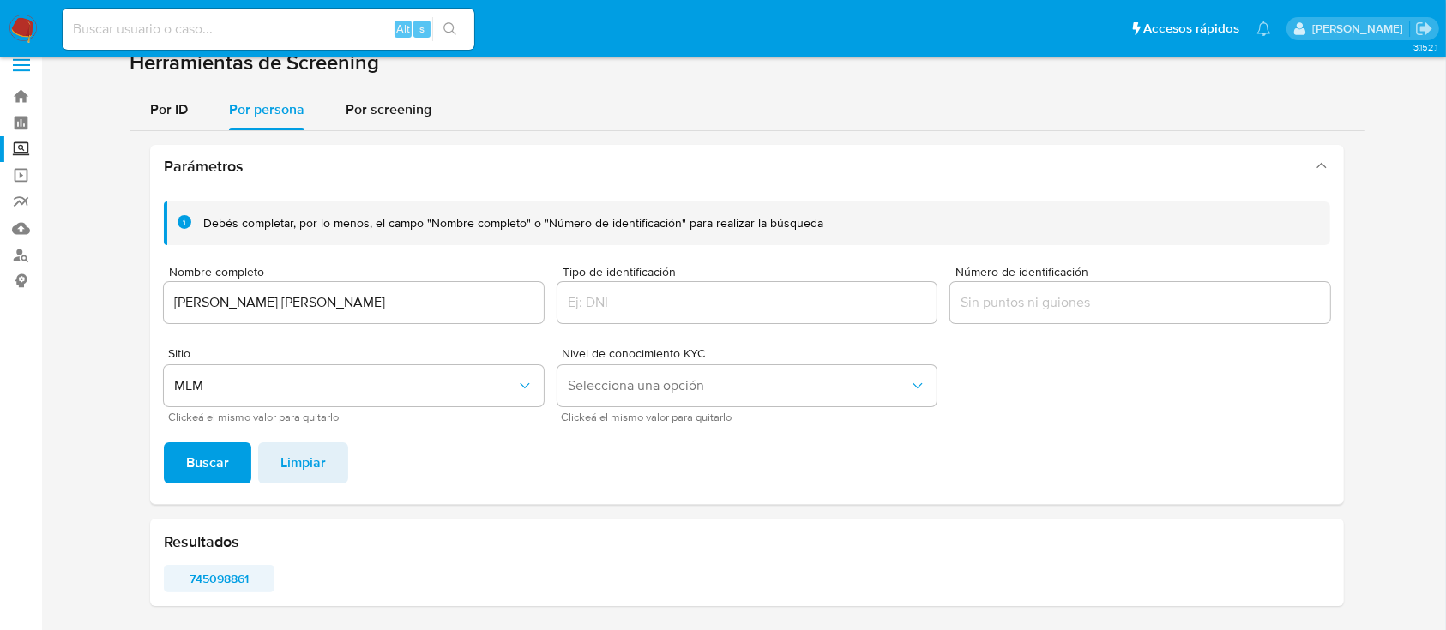
click at [210, 581] on span "745098861" at bounding box center [219, 579] width 87 height 24
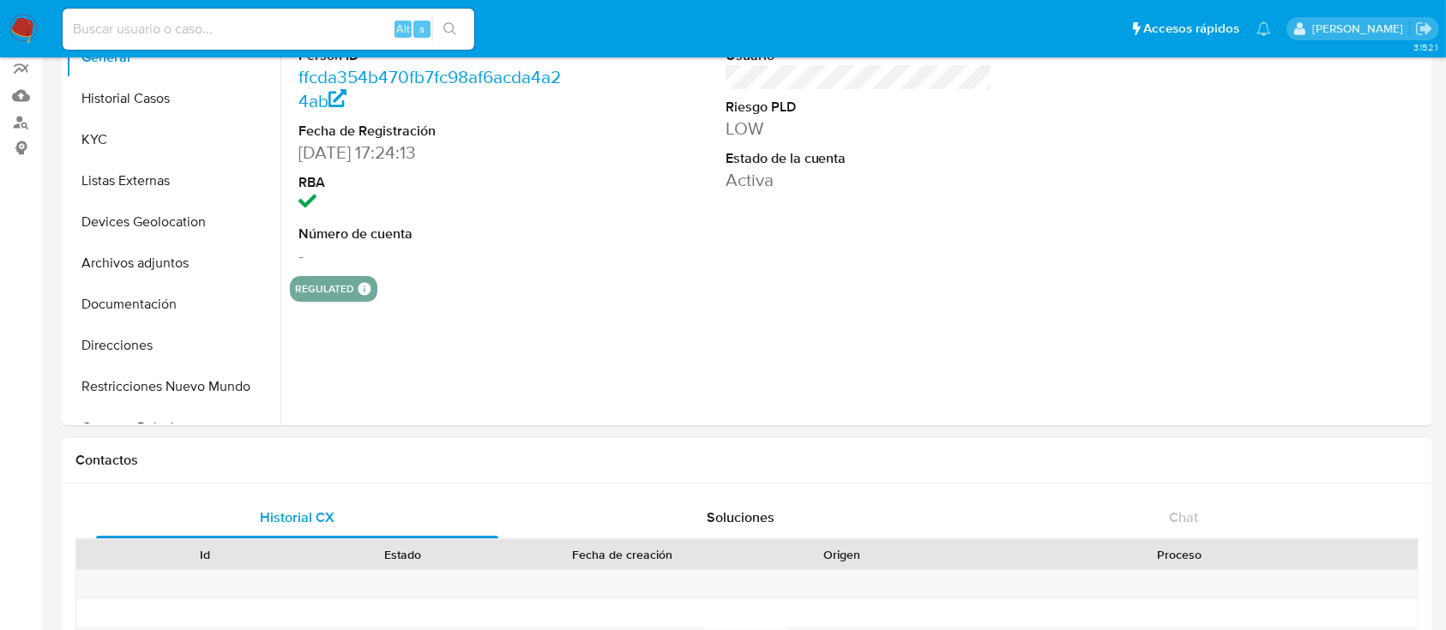
select select "10"
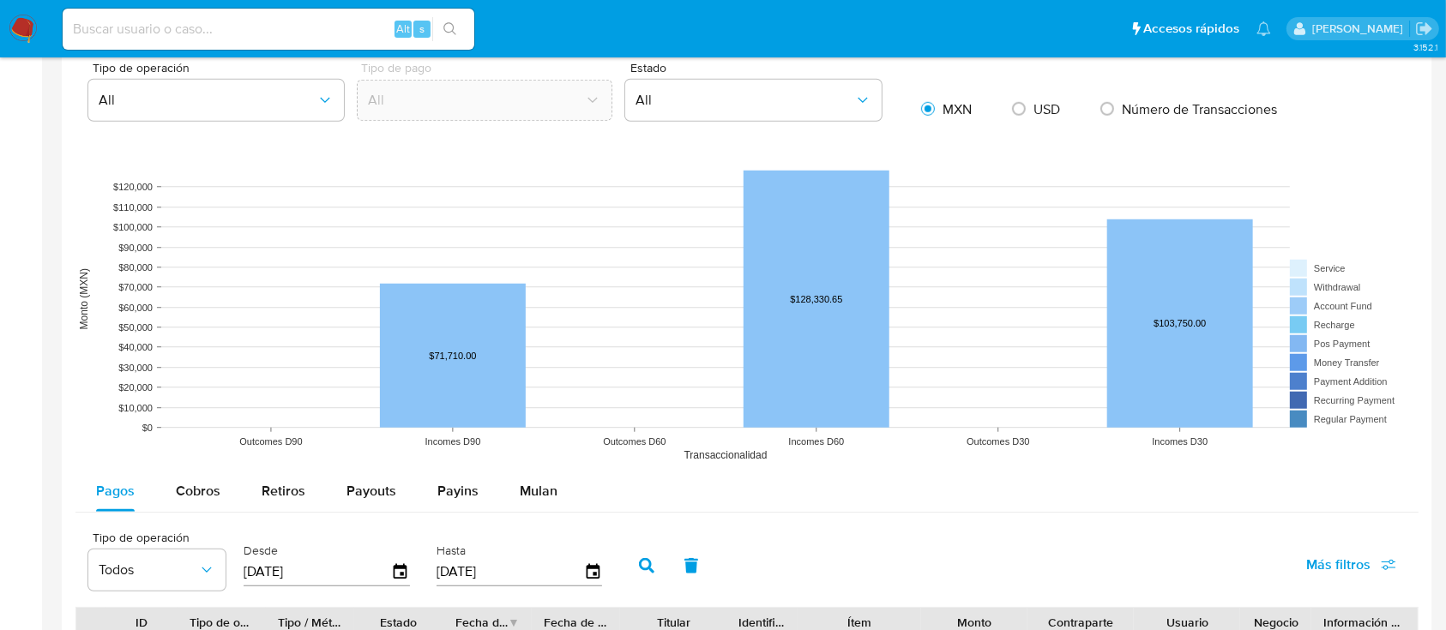
scroll to position [1486, 0]
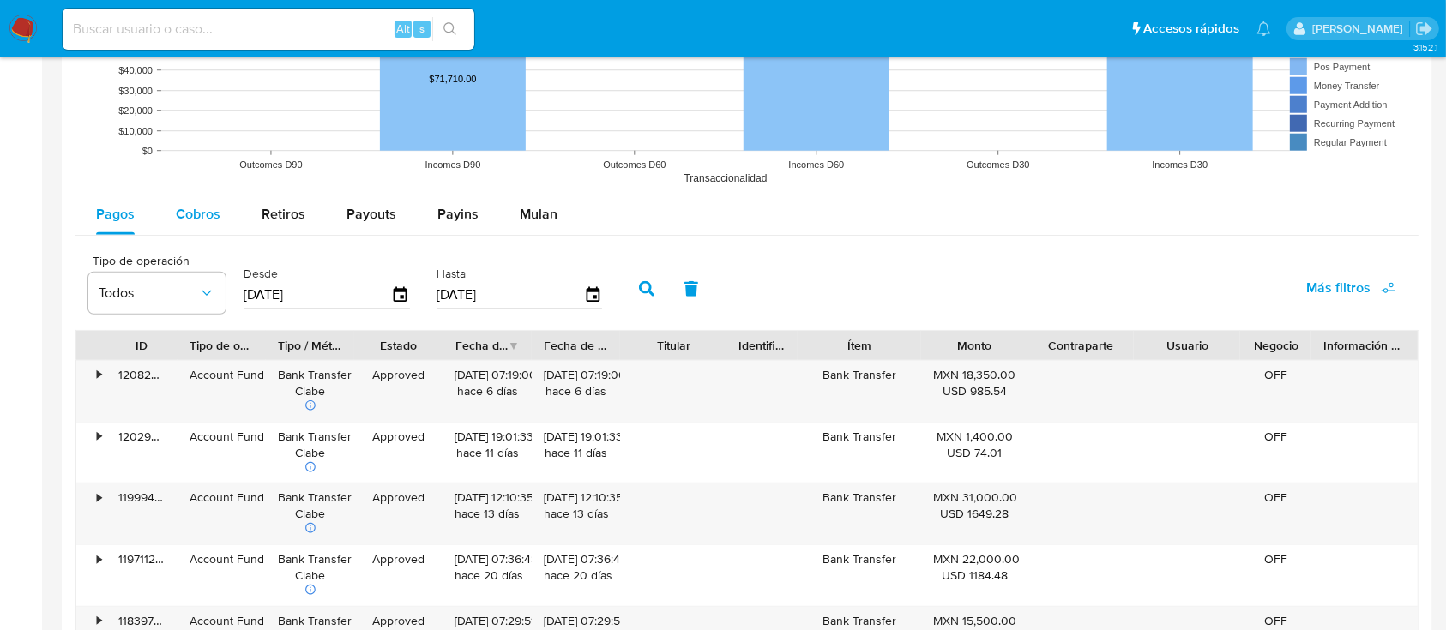
click at [202, 226] on div "Cobros" at bounding box center [198, 214] width 45 height 41
select select "10"
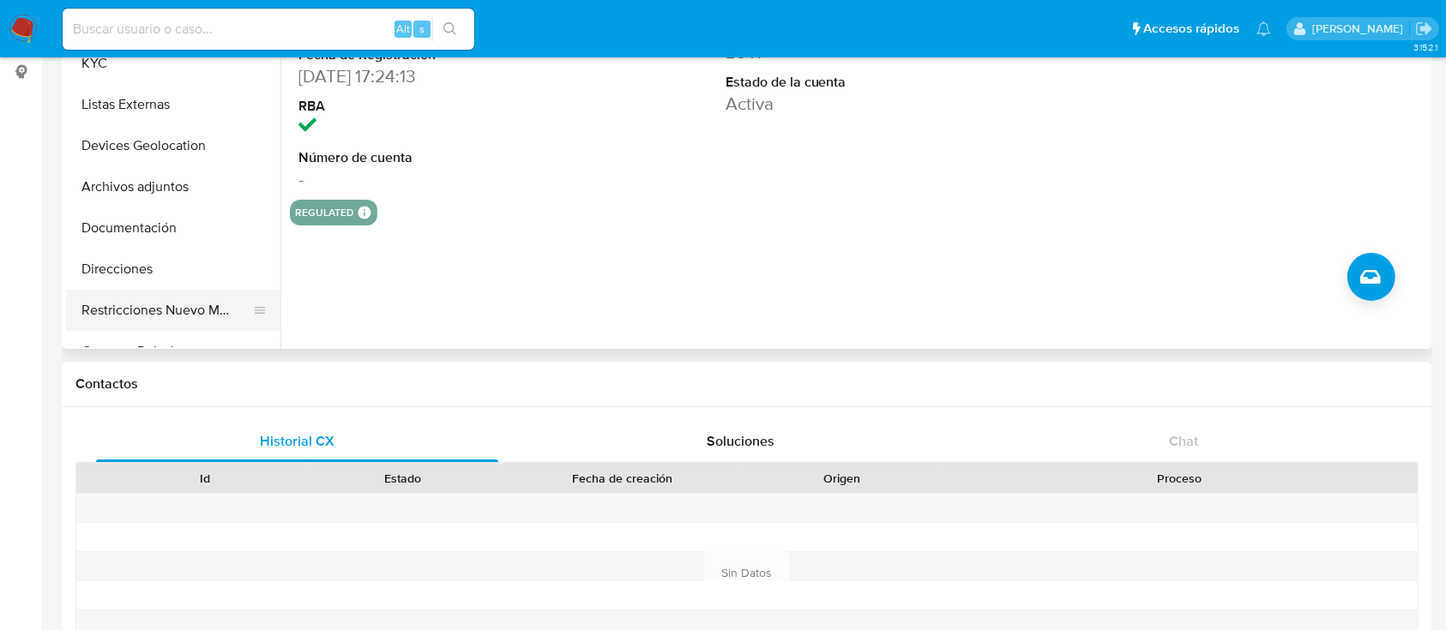
scroll to position [0, 0]
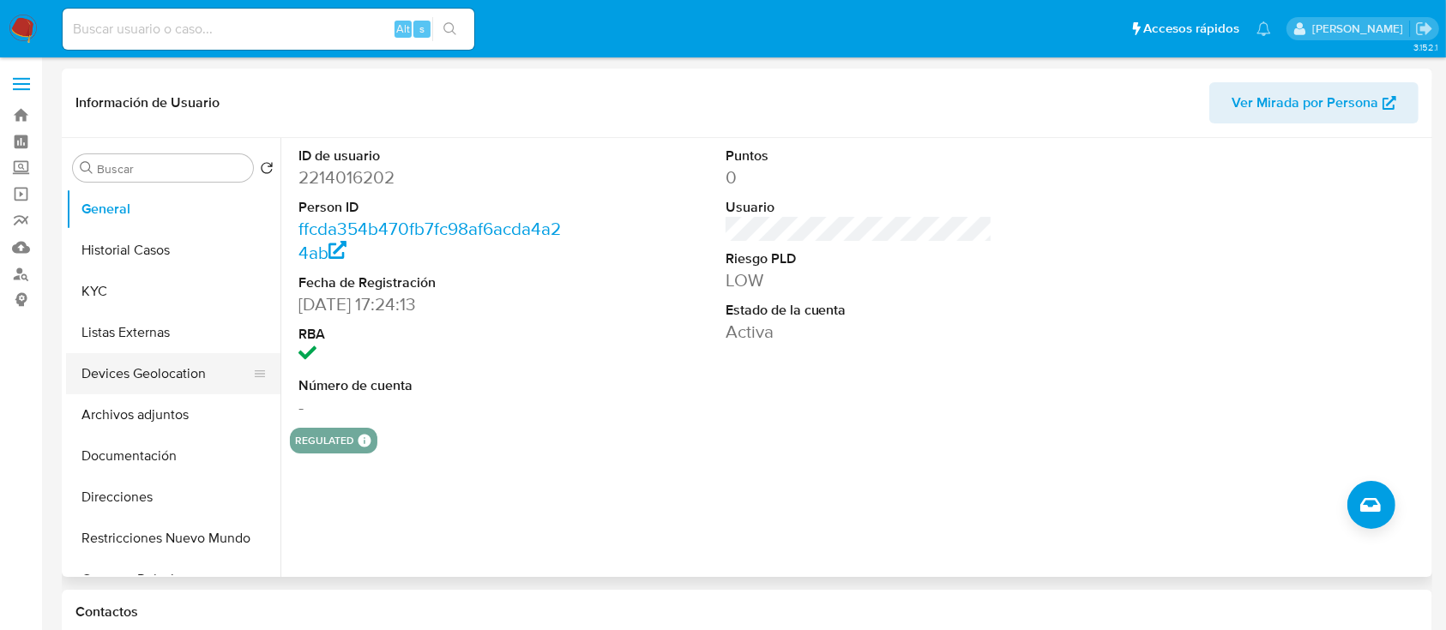
click at [178, 371] on button "Devices Geolocation" at bounding box center [166, 373] width 201 height 41
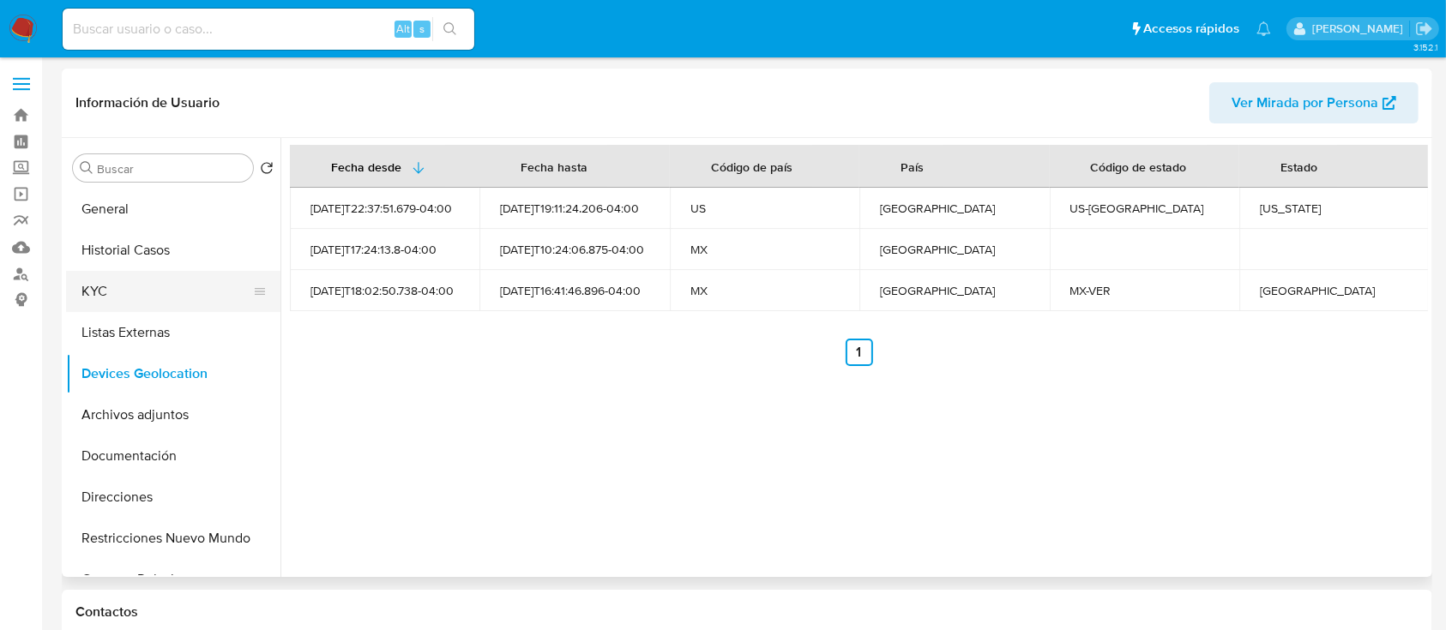
click at [117, 301] on button "KYC" at bounding box center [166, 291] width 201 height 41
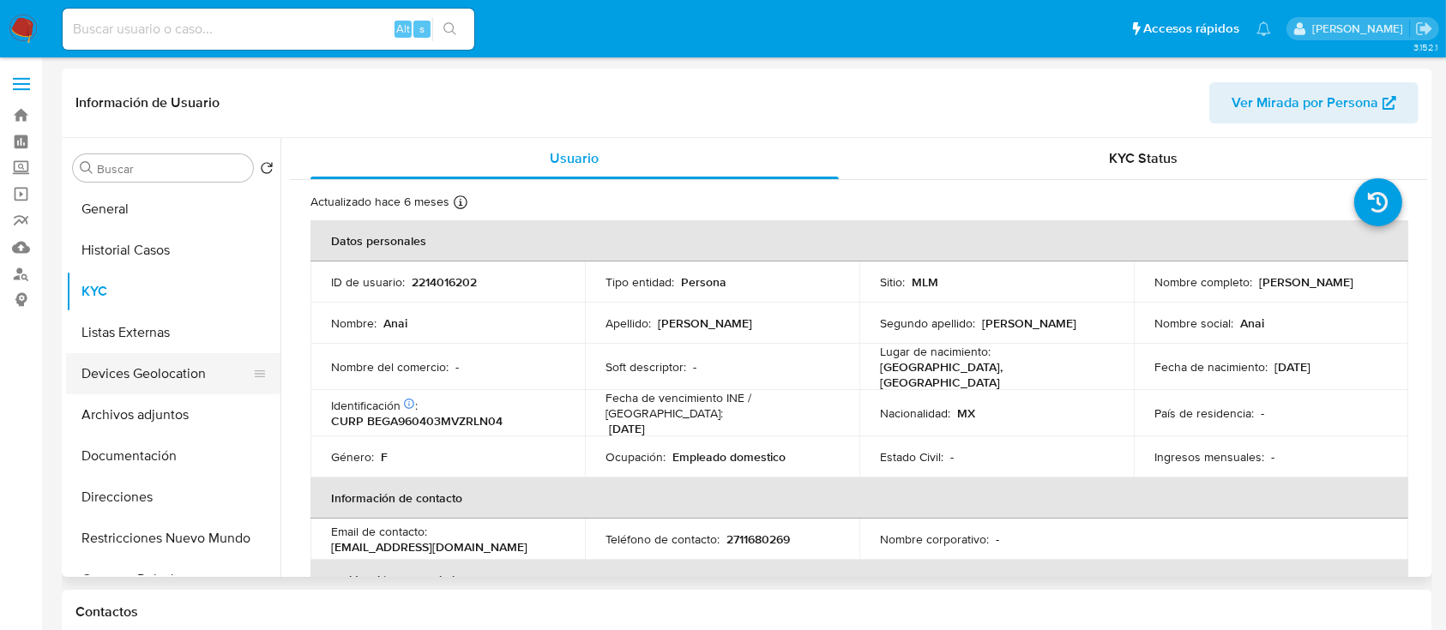
click at [134, 379] on button "Devices Geolocation" at bounding box center [166, 373] width 201 height 41
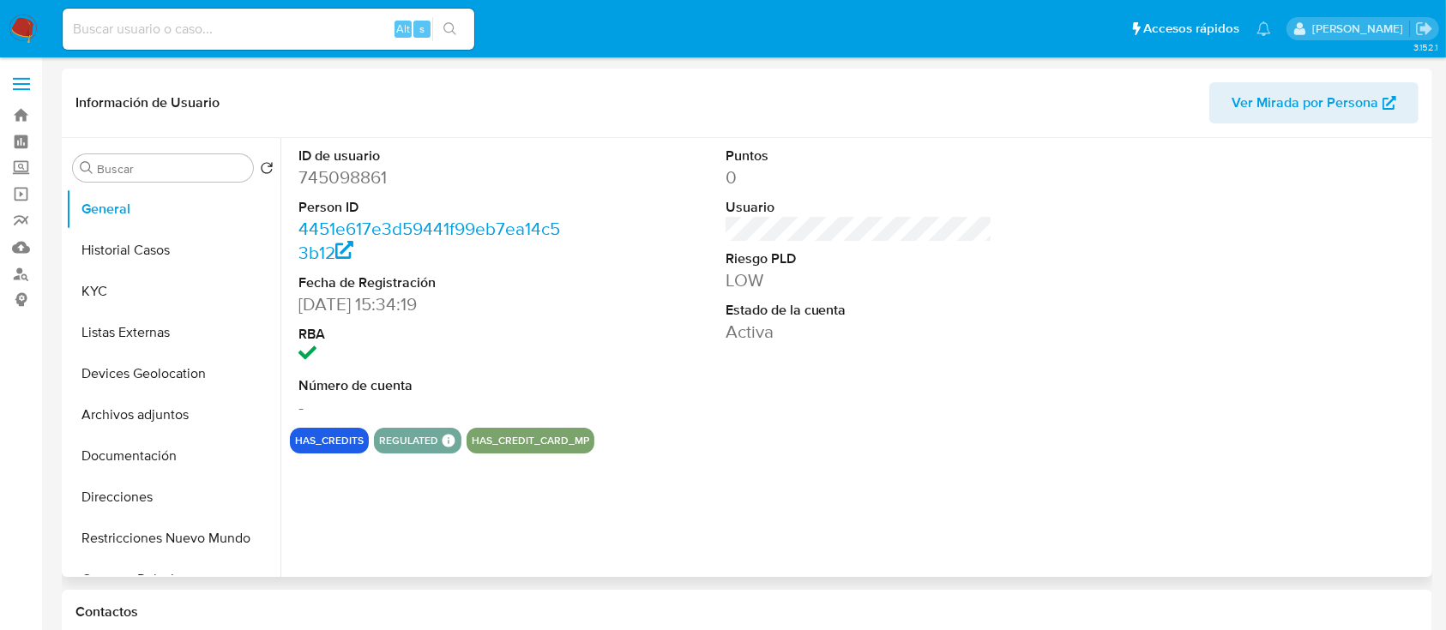
select select "10"
click at [135, 304] on button "KYC" at bounding box center [166, 291] width 201 height 41
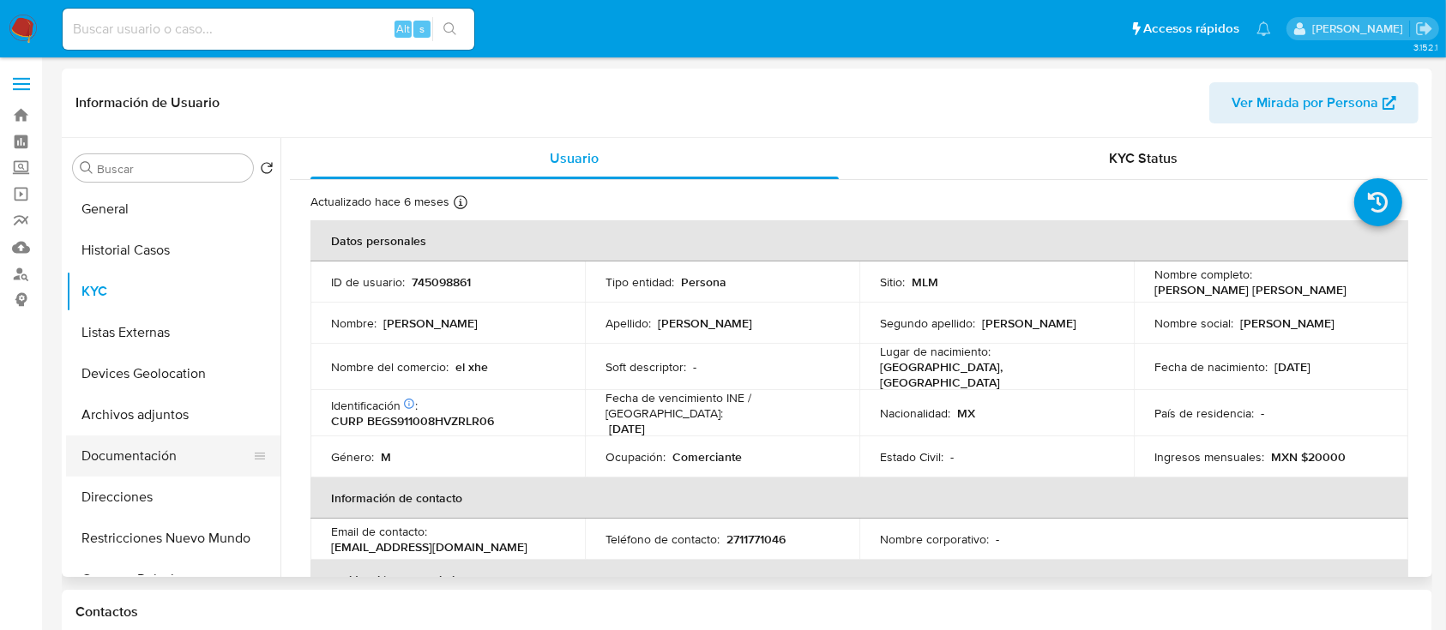
click at [178, 449] on button "Documentación" at bounding box center [166, 456] width 201 height 41
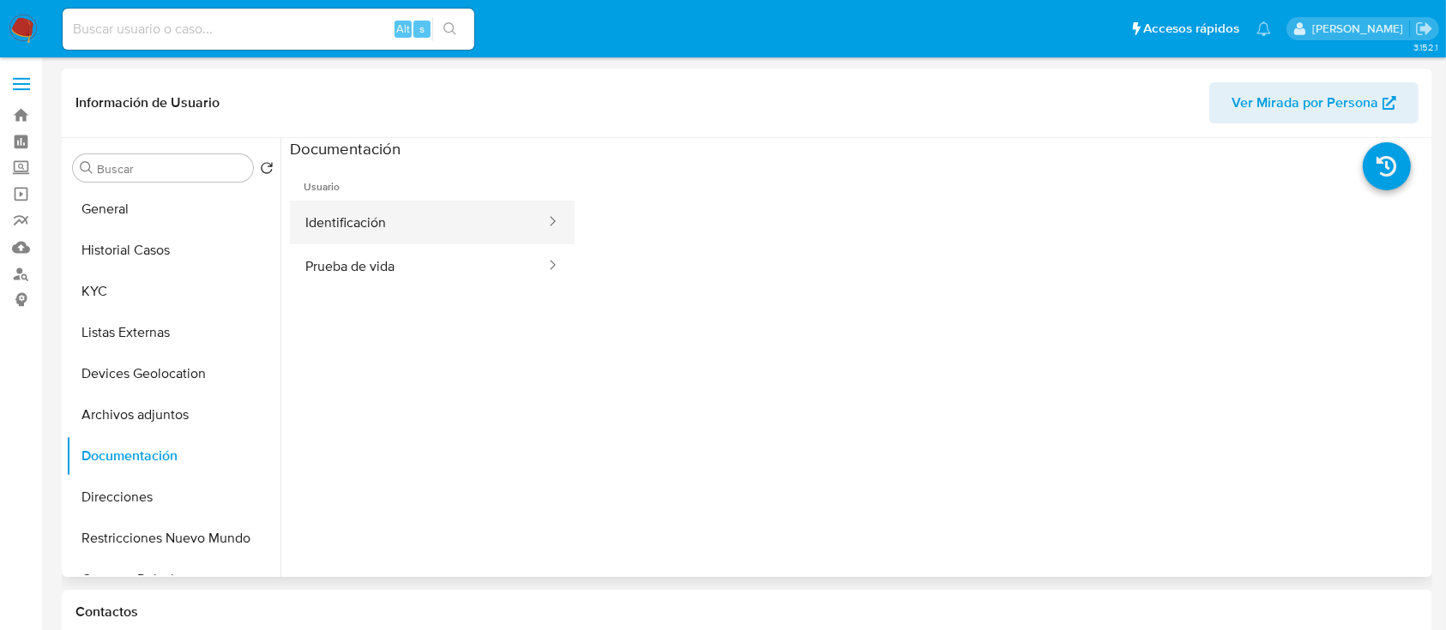
click at [334, 218] on button "Identificación" at bounding box center [418, 223] width 257 height 44
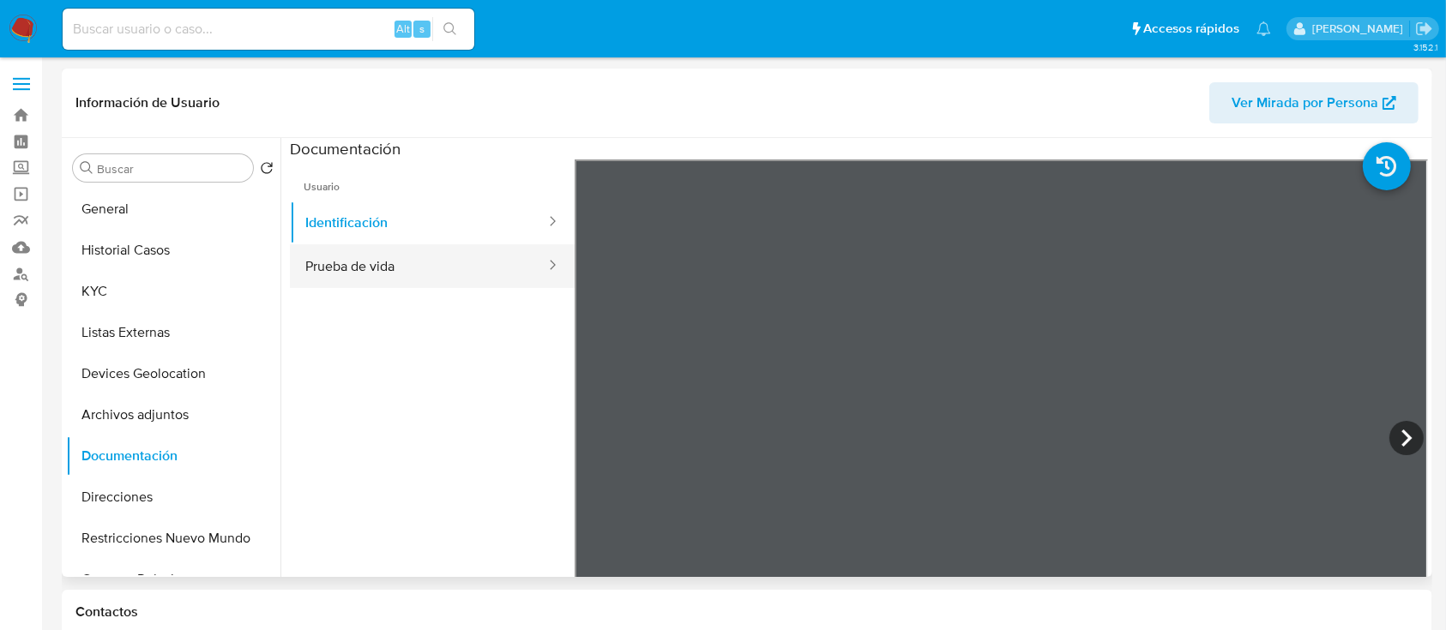
click at [364, 256] on button "Prueba de vida" at bounding box center [418, 266] width 257 height 44
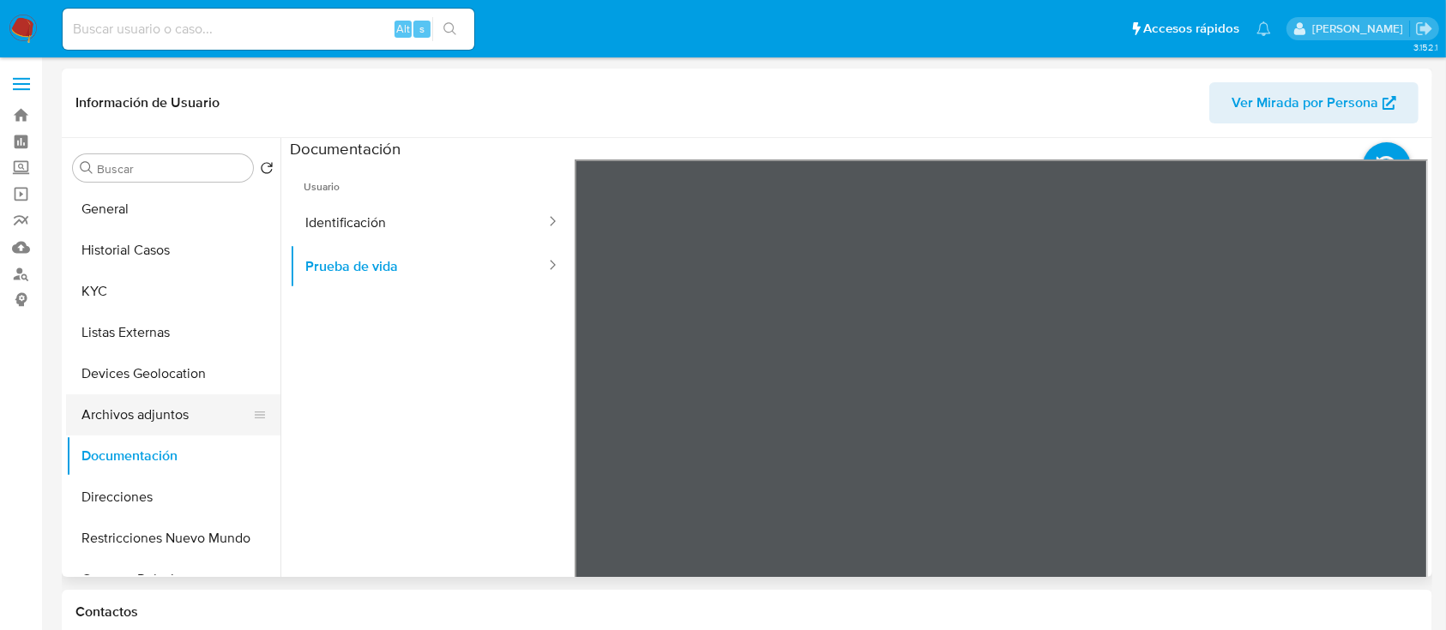
click at [177, 412] on button "Archivos adjuntos" at bounding box center [166, 414] width 201 height 41
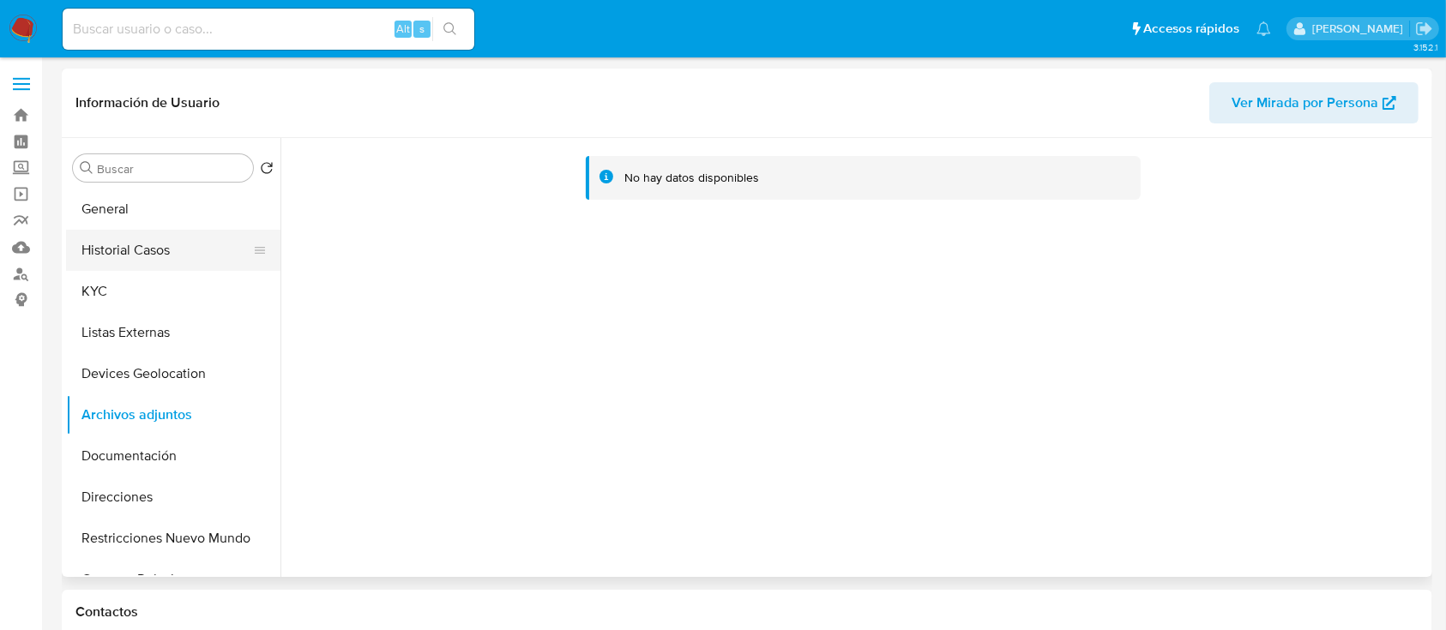
click at [158, 258] on button "Historial Casos" at bounding box center [166, 250] width 201 height 41
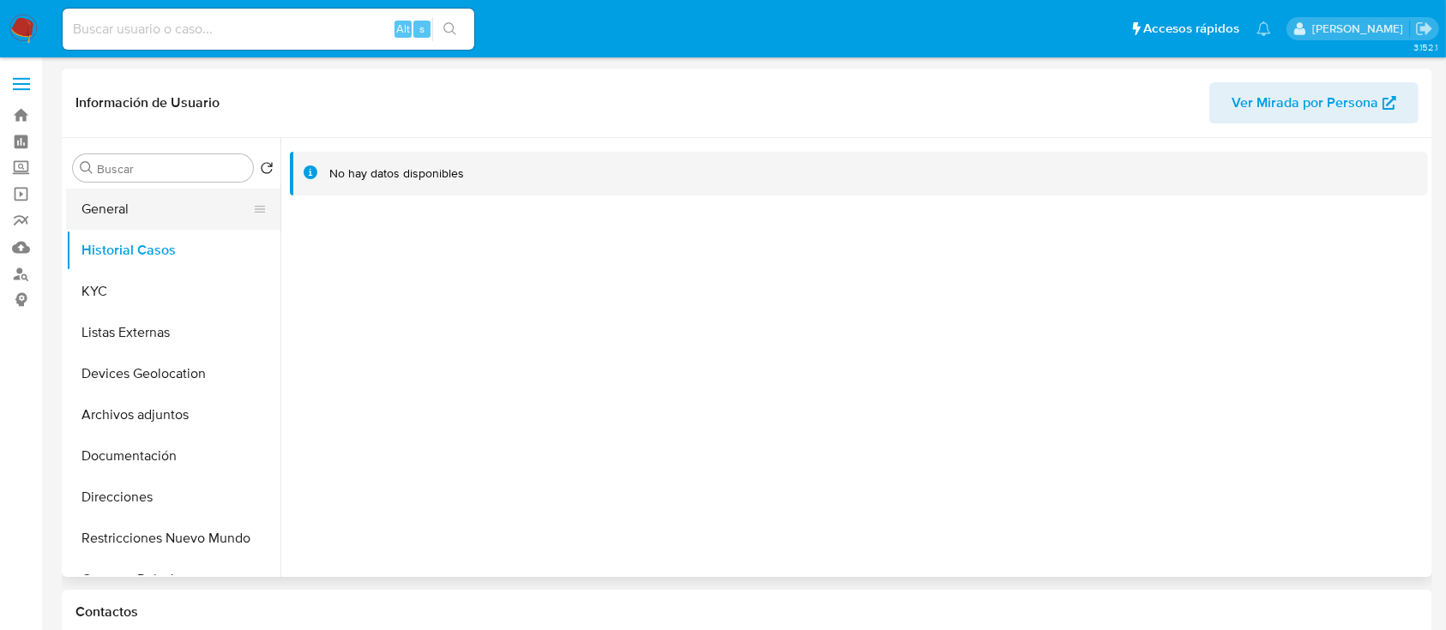
click at [180, 202] on button "General" at bounding box center [166, 209] width 201 height 41
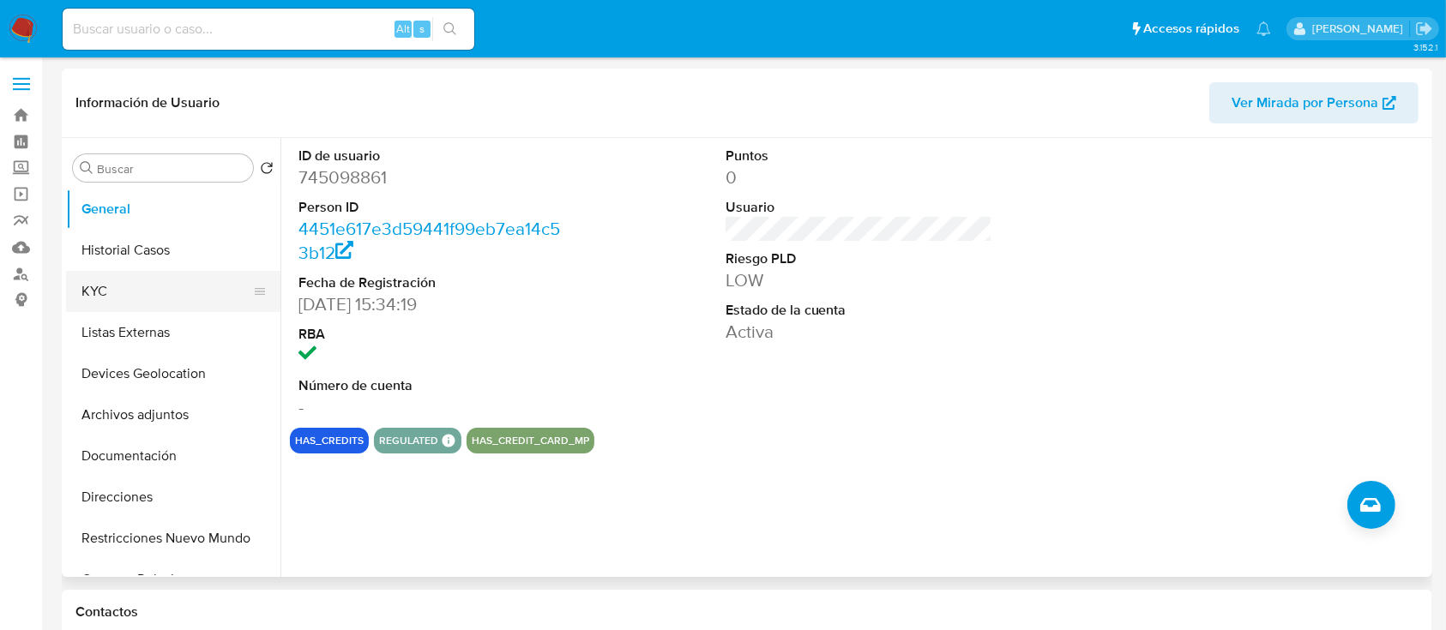
click at [140, 285] on button "KYC" at bounding box center [166, 291] width 201 height 41
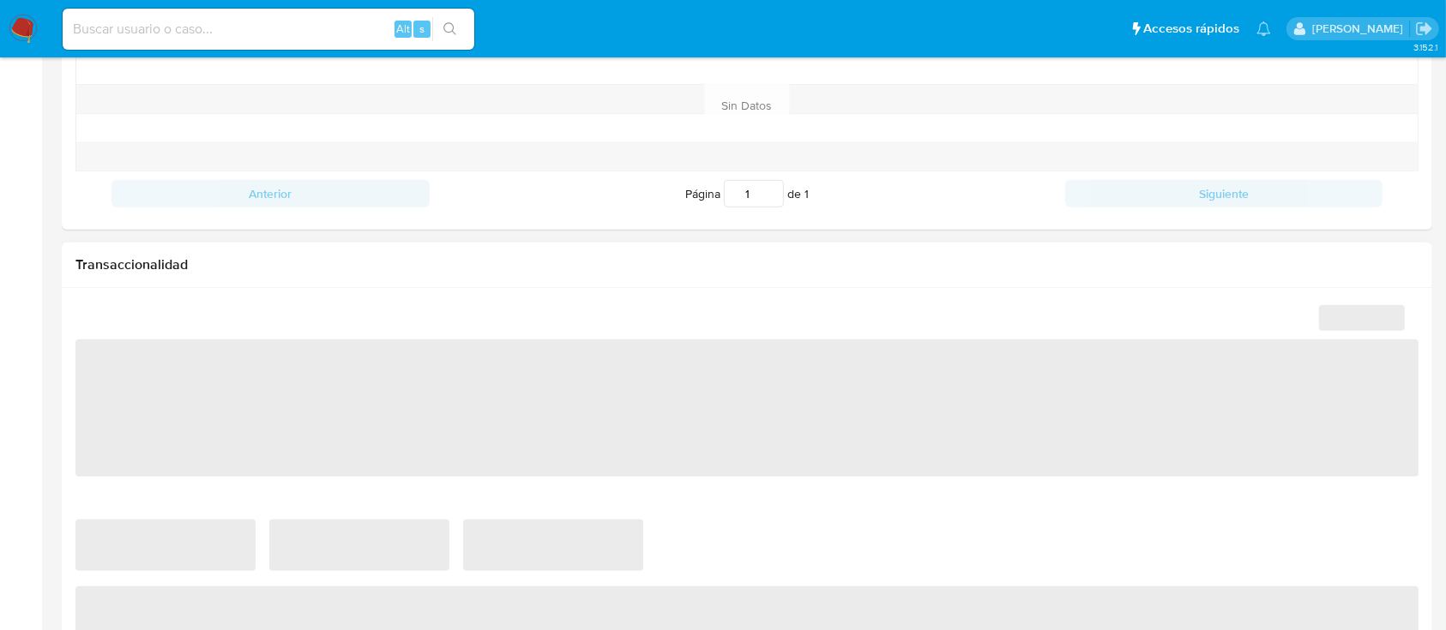
select select "10"
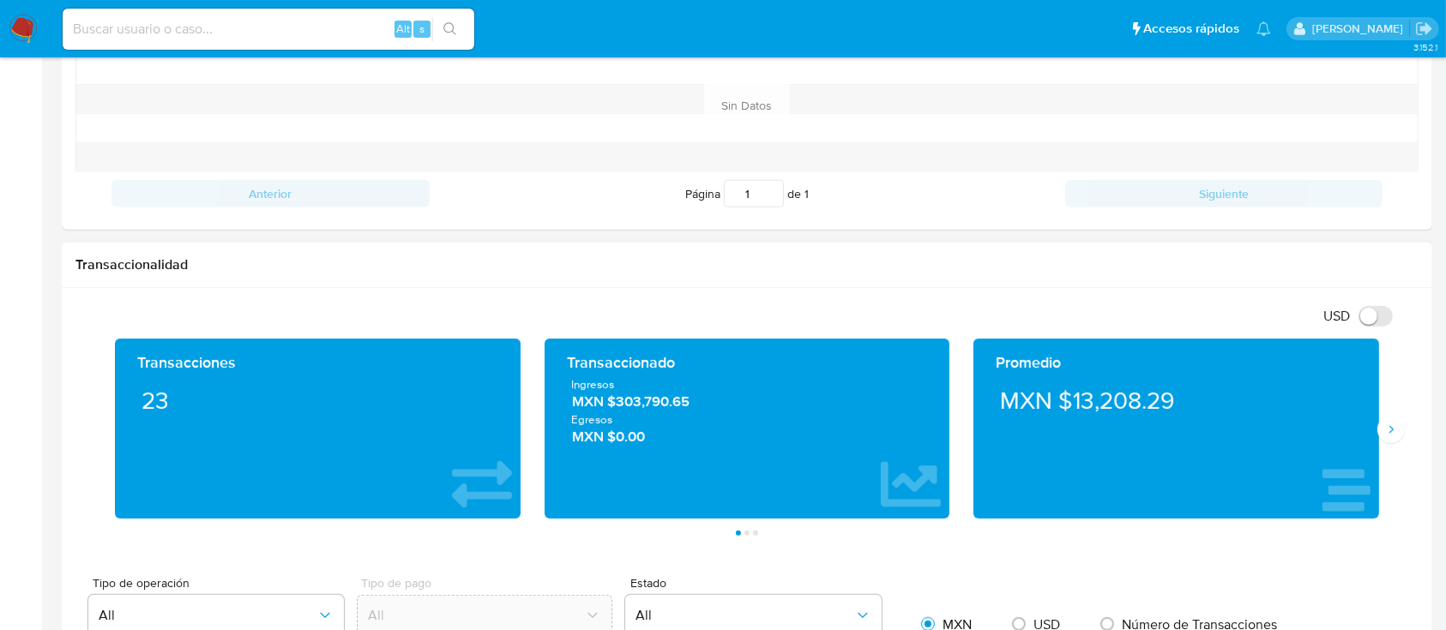
scroll to position [800, 0]
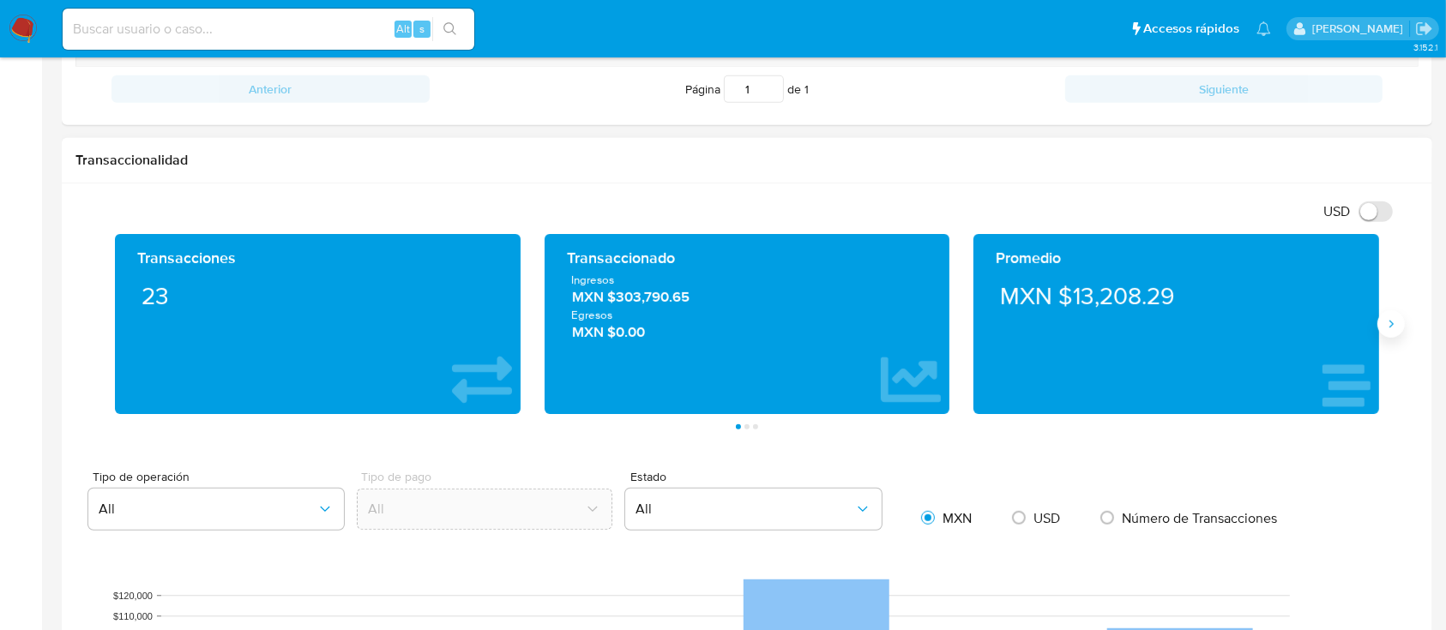
click at [1387, 334] on button "Siguiente" at bounding box center [1390, 323] width 27 height 27
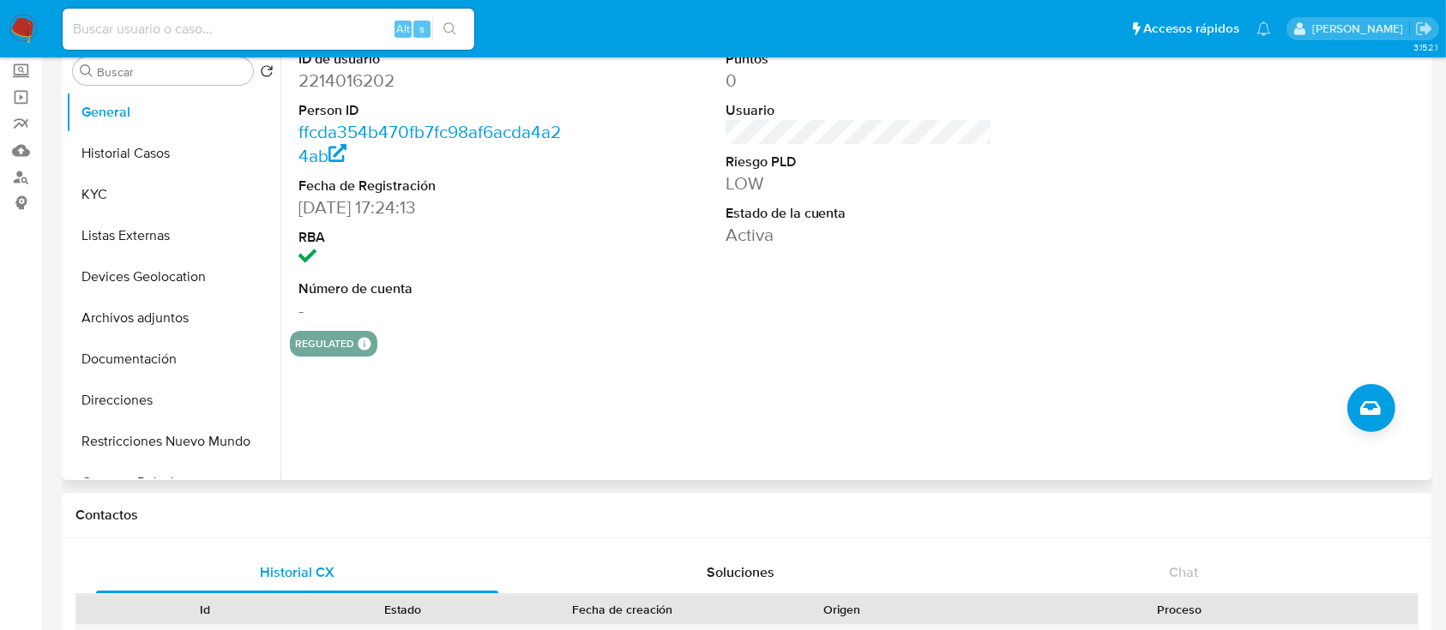
scroll to position [0, 0]
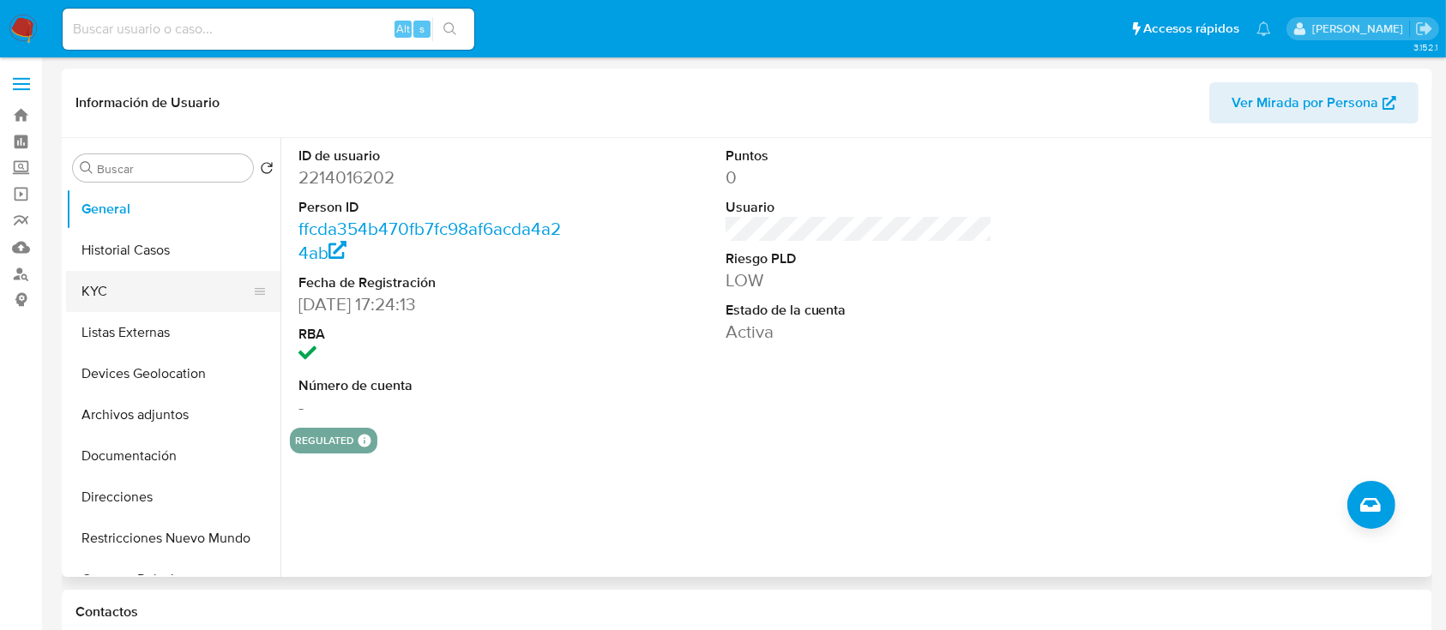
click at [83, 298] on button "KYC" at bounding box center [166, 291] width 201 height 41
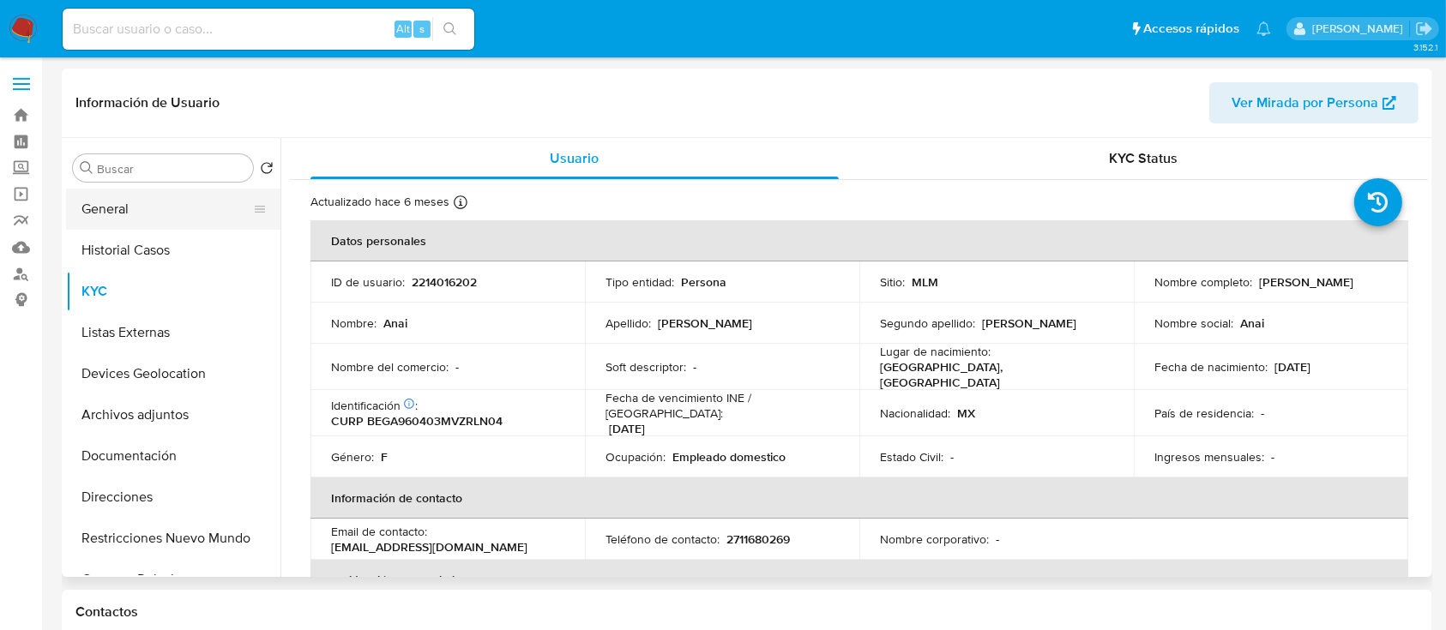
click at [129, 220] on button "General" at bounding box center [166, 209] width 201 height 41
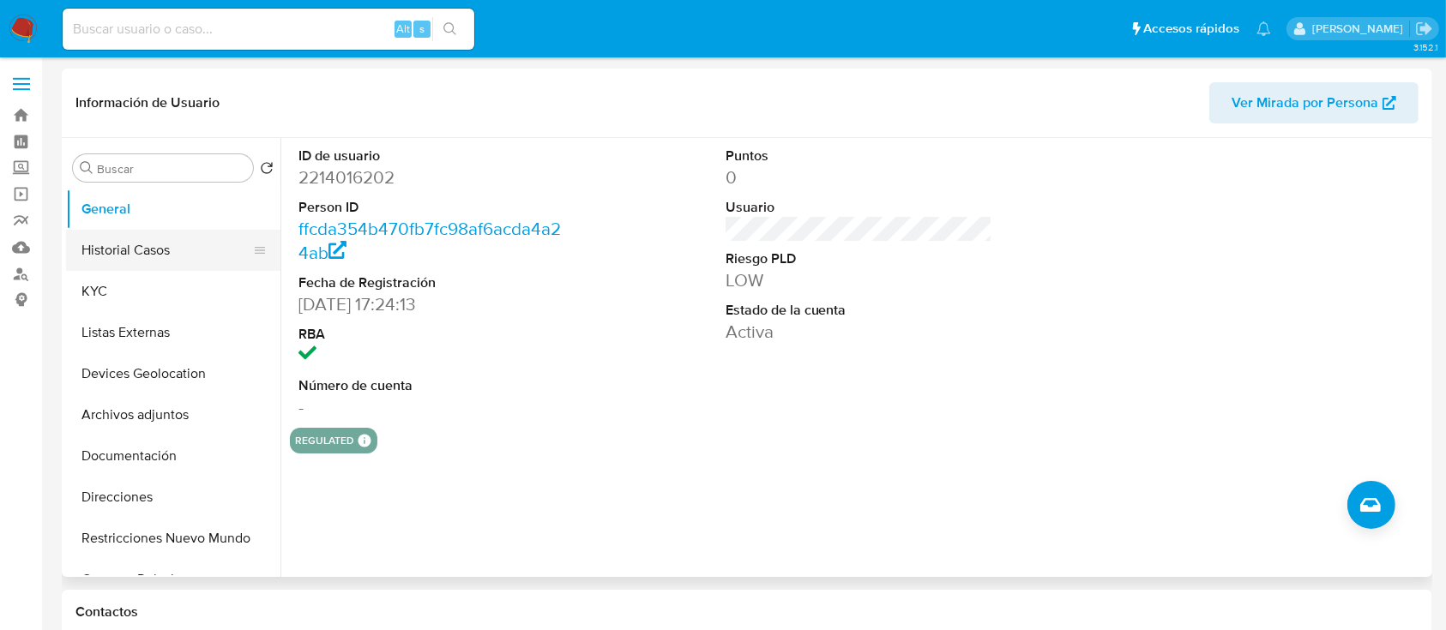
click at [172, 245] on button "Historial Casos" at bounding box center [166, 250] width 201 height 41
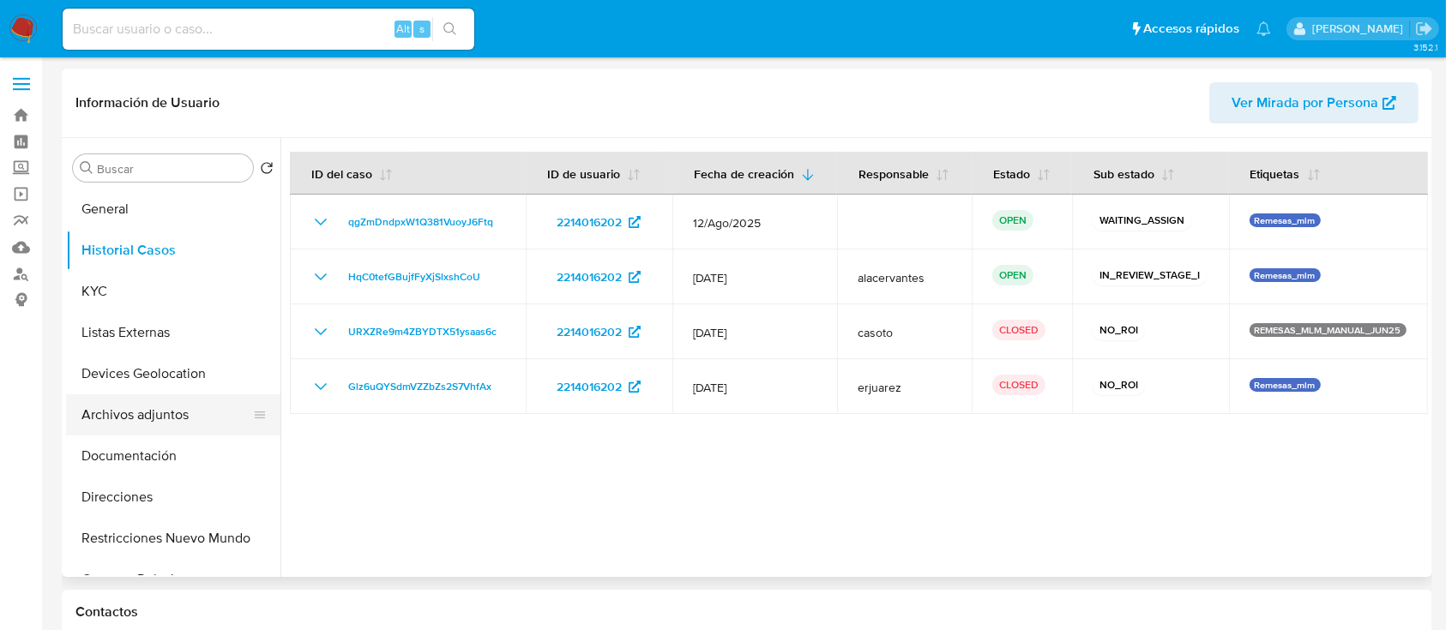
click at [185, 411] on button "Archivos adjuntos" at bounding box center [166, 414] width 201 height 41
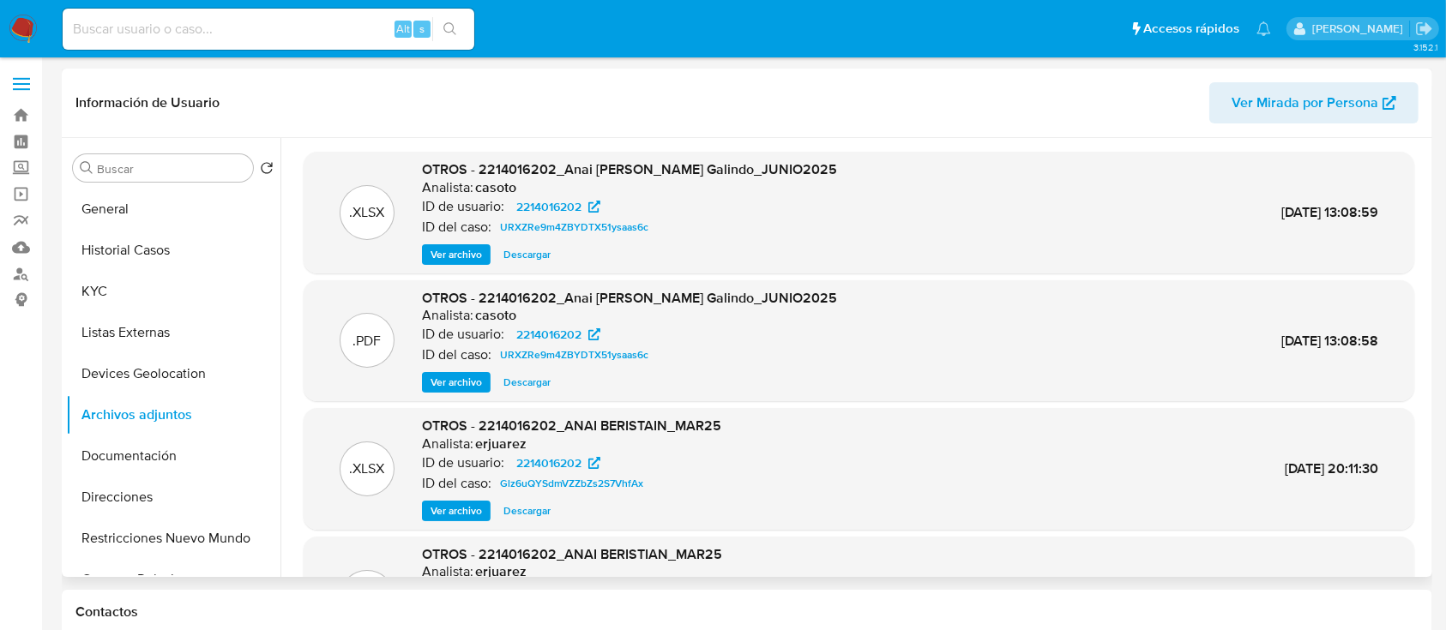
click at [459, 384] on span "Ver archivo" at bounding box center [455, 382] width 51 height 17
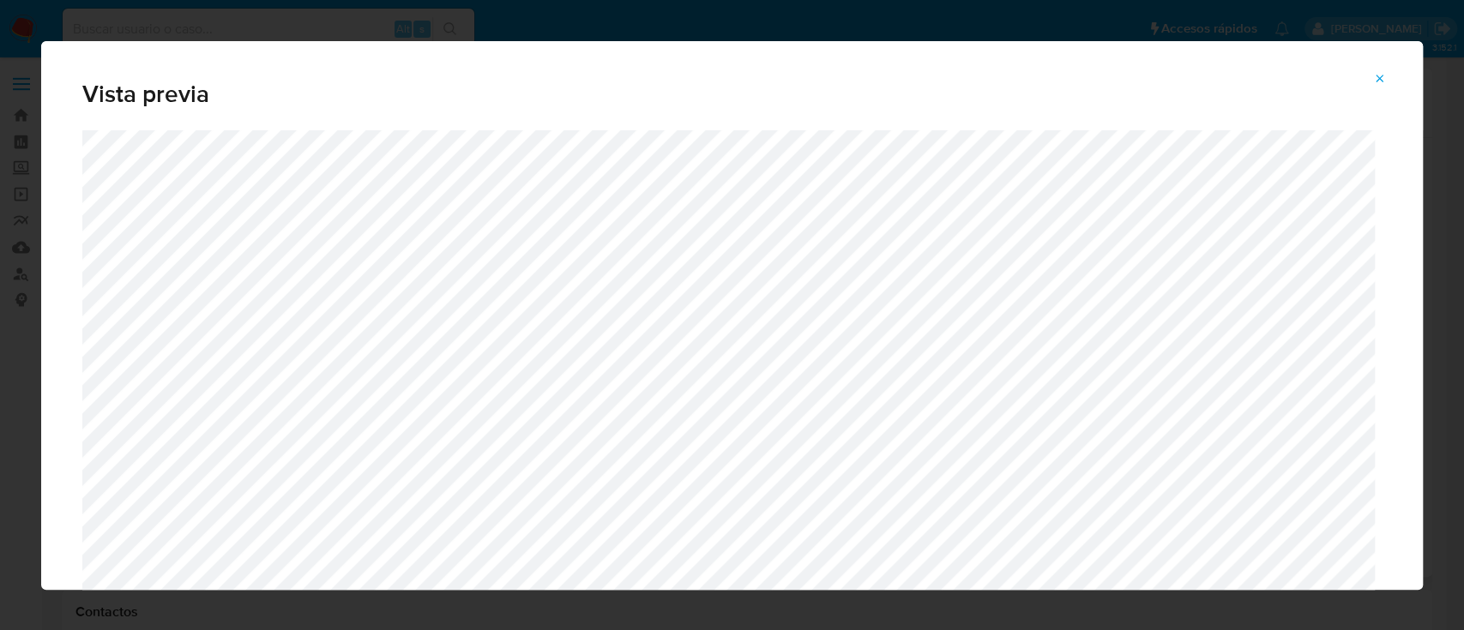
click at [1378, 72] on icon "Attachment preview" at bounding box center [1380, 79] width 14 height 14
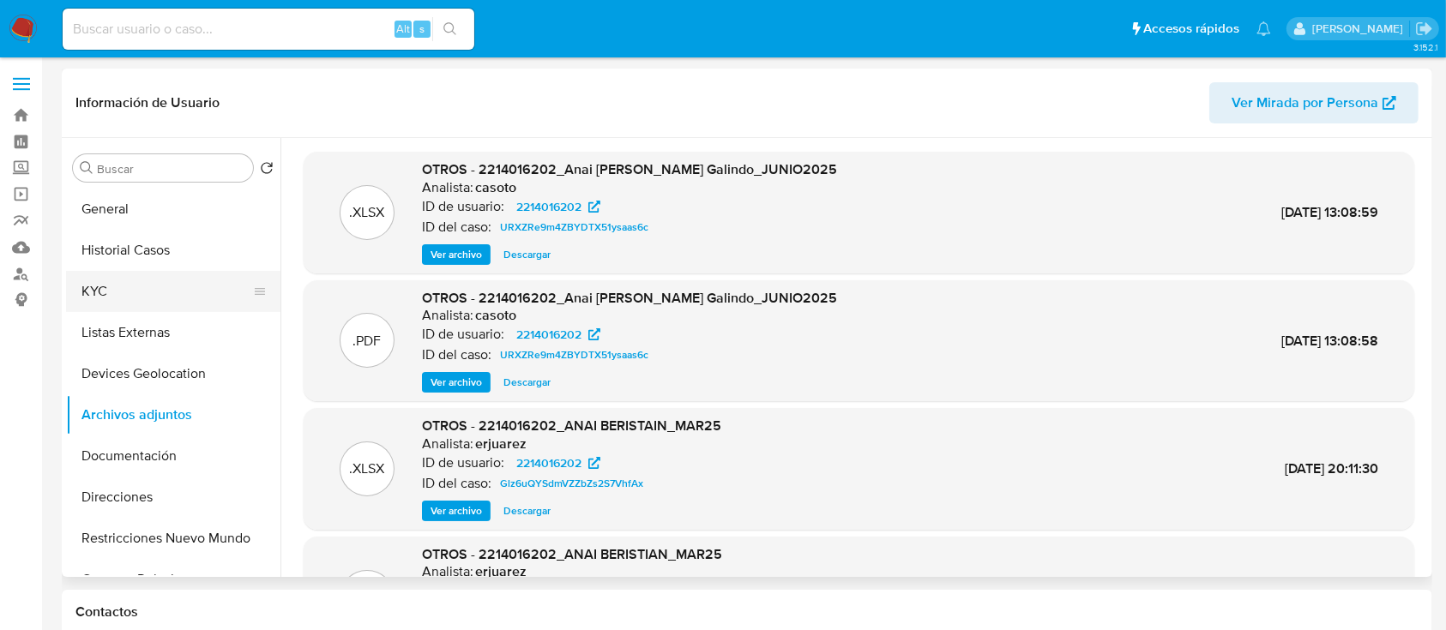
click at [128, 285] on button "KYC" at bounding box center [166, 291] width 201 height 41
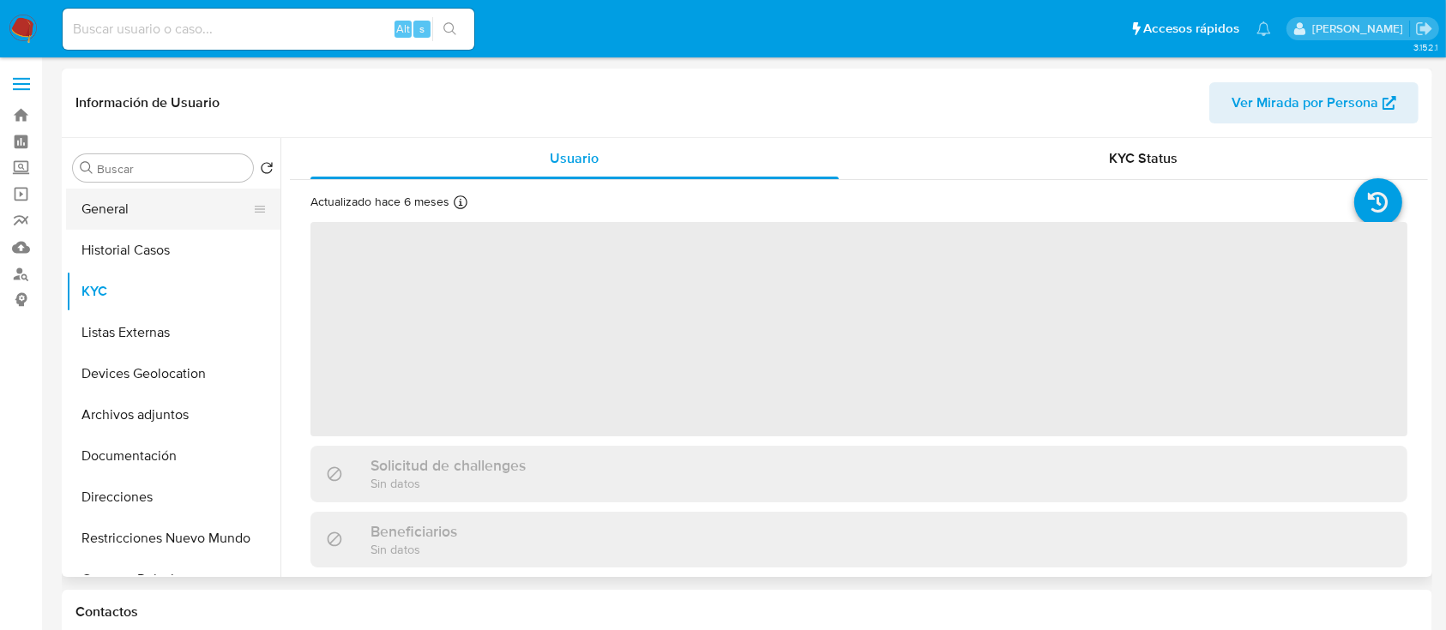
click at [180, 195] on button "General" at bounding box center [166, 209] width 201 height 41
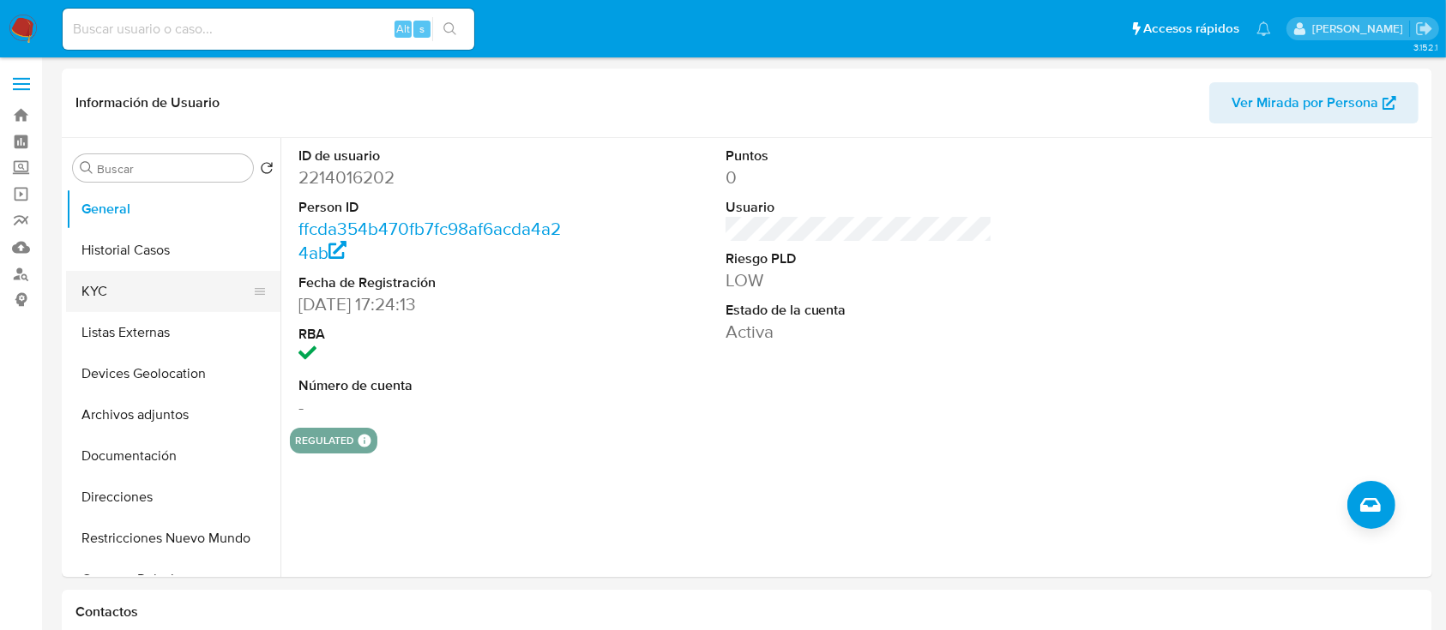
click at [158, 311] on button "KYC" at bounding box center [166, 291] width 201 height 41
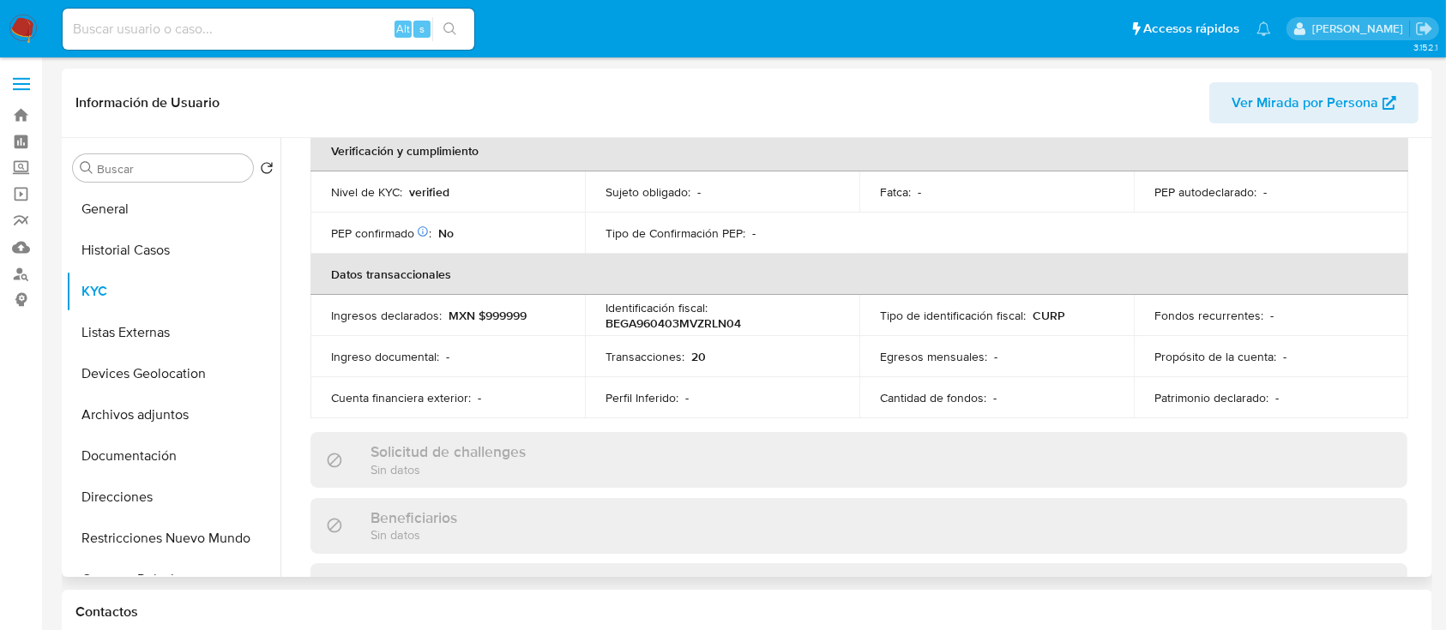
scroll to position [228, 0]
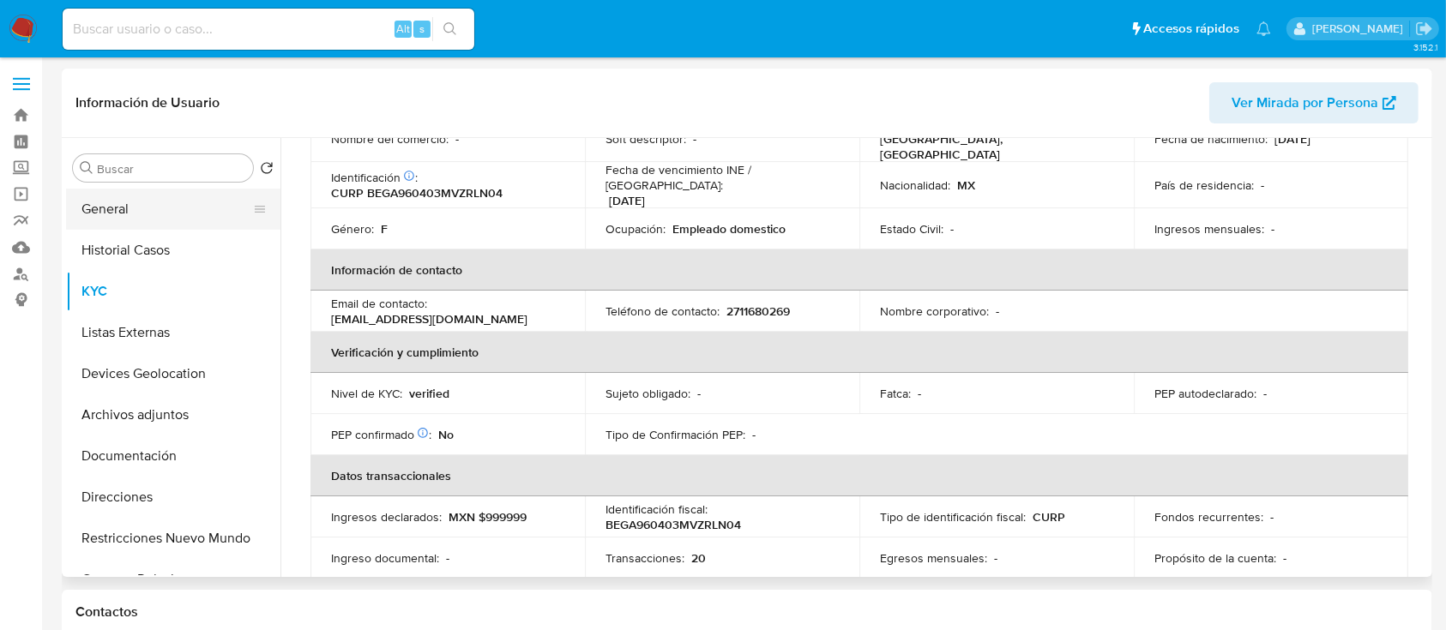
click at [92, 224] on button "General" at bounding box center [166, 209] width 201 height 41
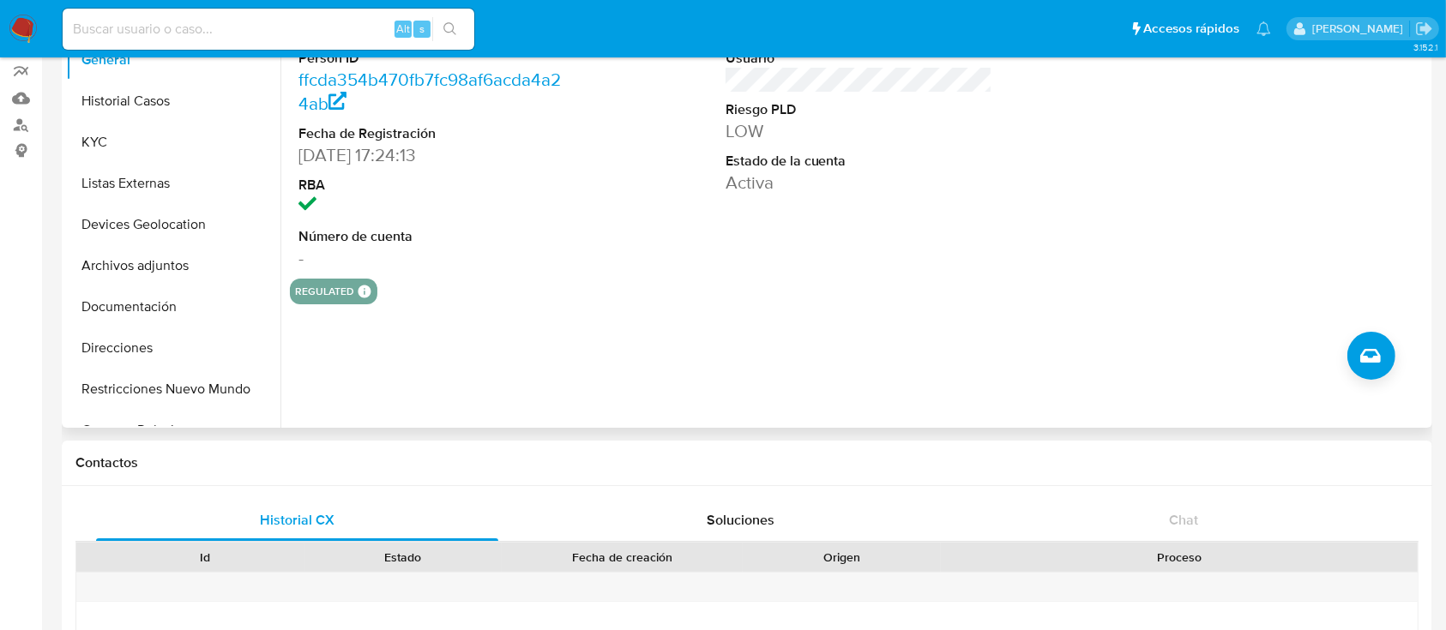
scroll to position [114, 0]
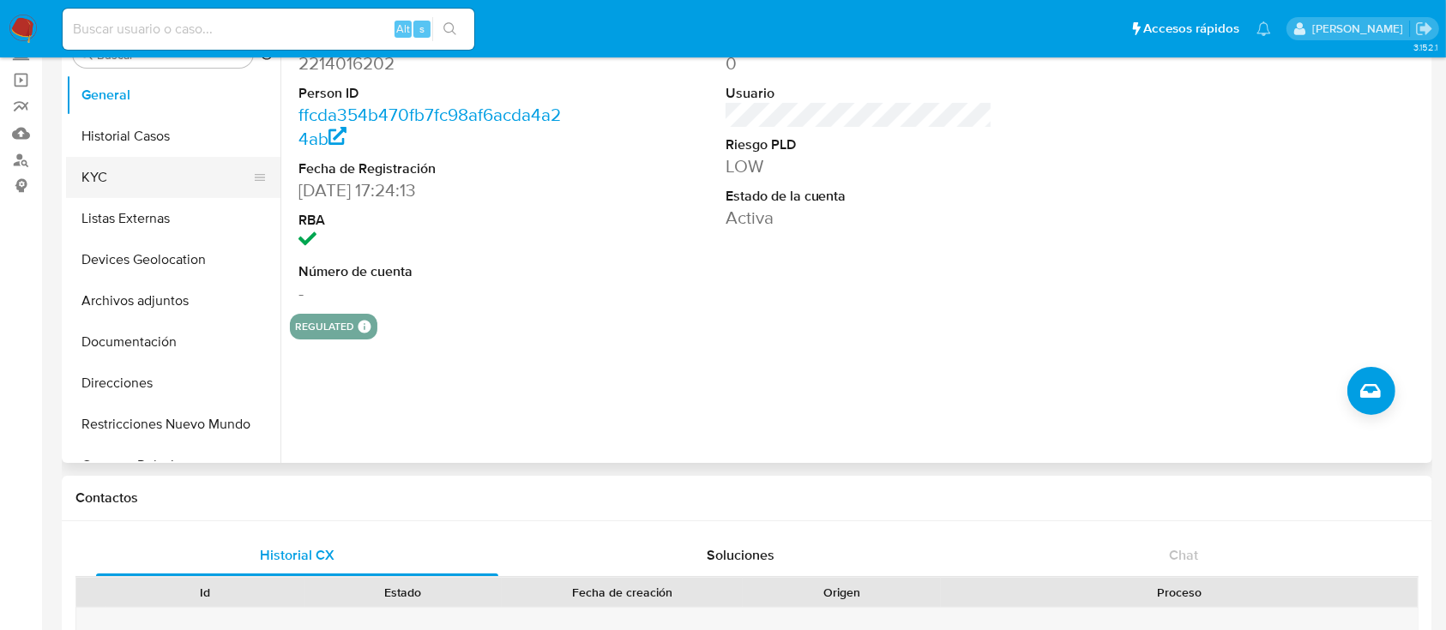
click at [153, 185] on button "KYC" at bounding box center [166, 177] width 201 height 41
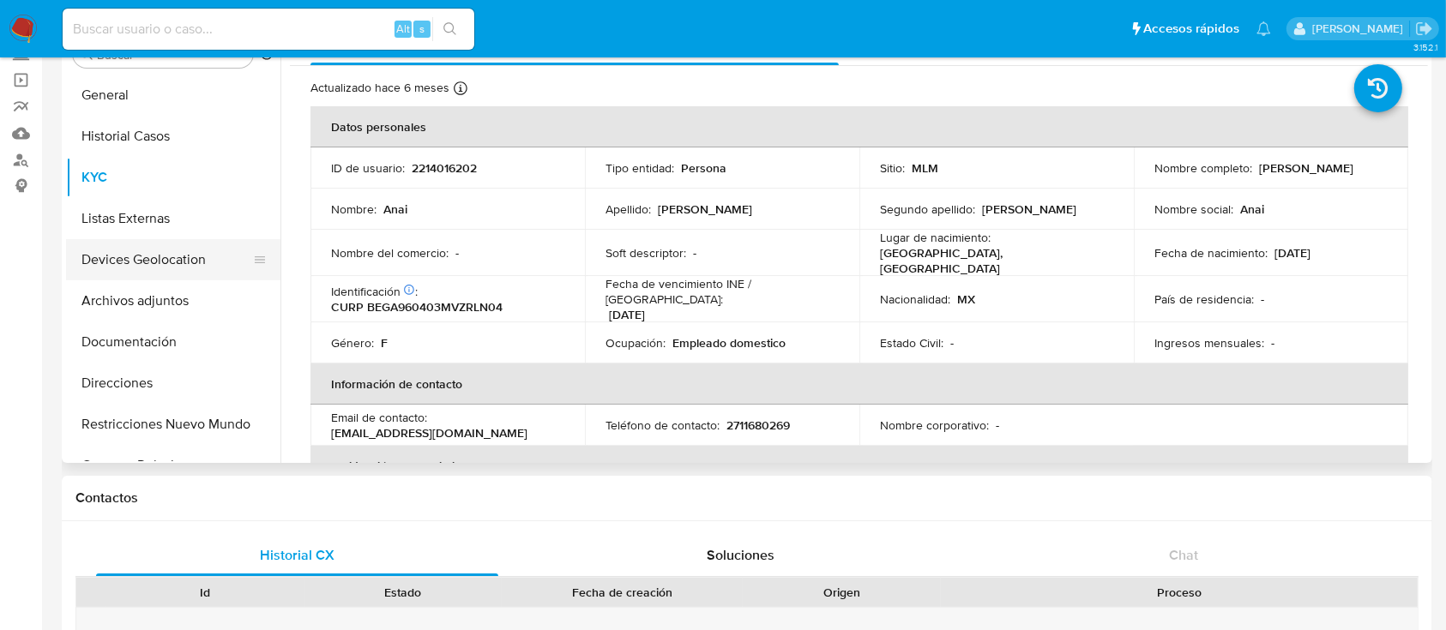
click at [141, 254] on button "Devices Geolocation" at bounding box center [166, 259] width 201 height 41
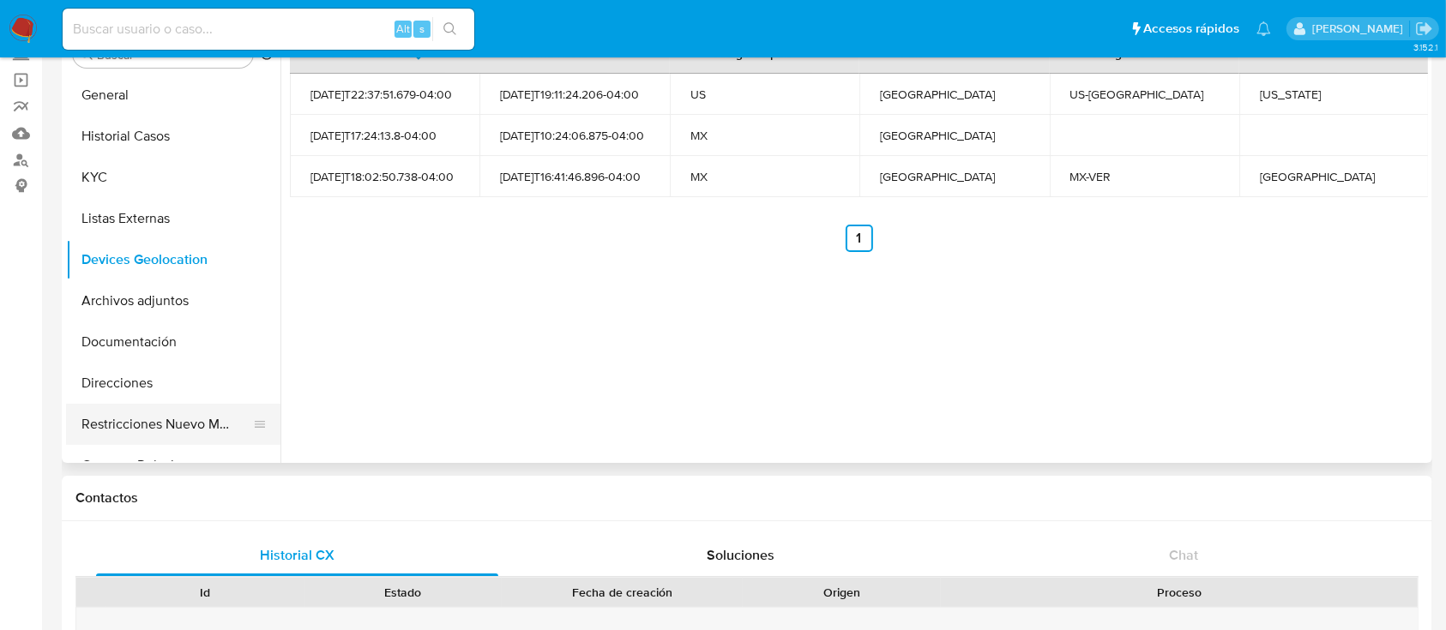
click at [198, 423] on button "Restricciones Nuevo Mundo" at bounding box center [166, 424] width 201 height 41
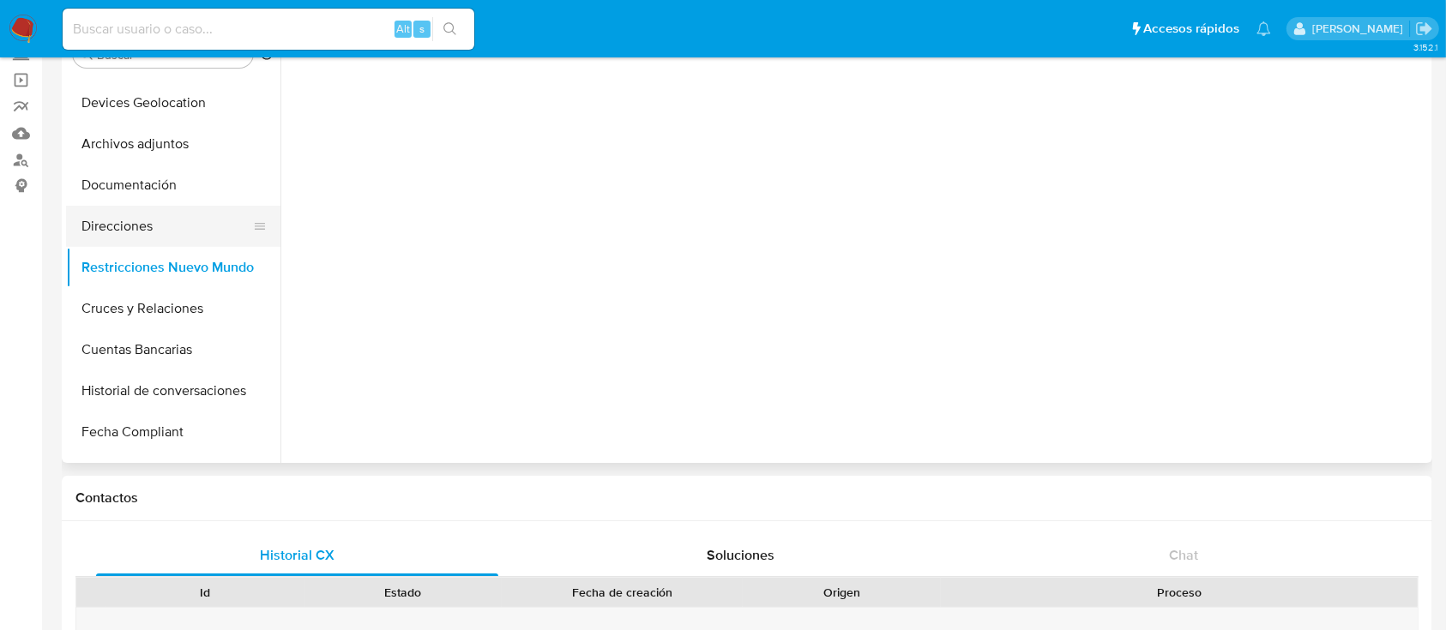
scroll to position [343, 0]
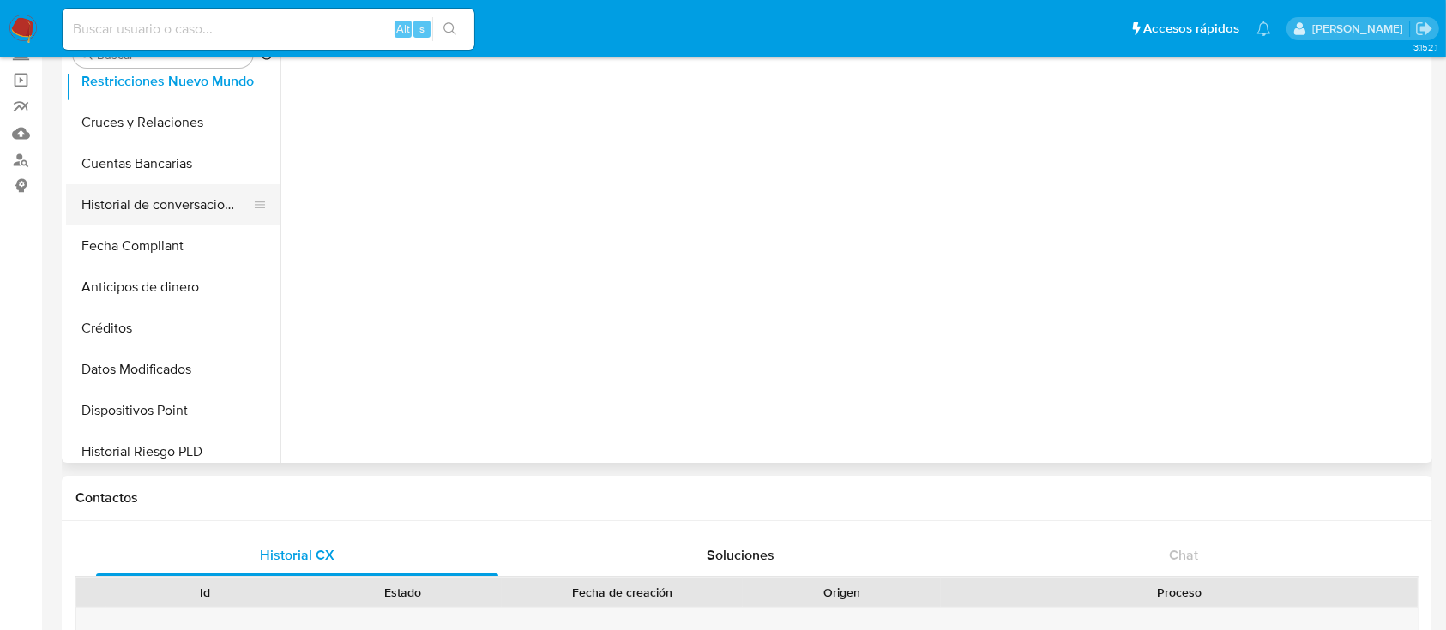
click at [181, 209] on button "Historial de conversaciones" at bounding box center [166, 204] width 201 height 41
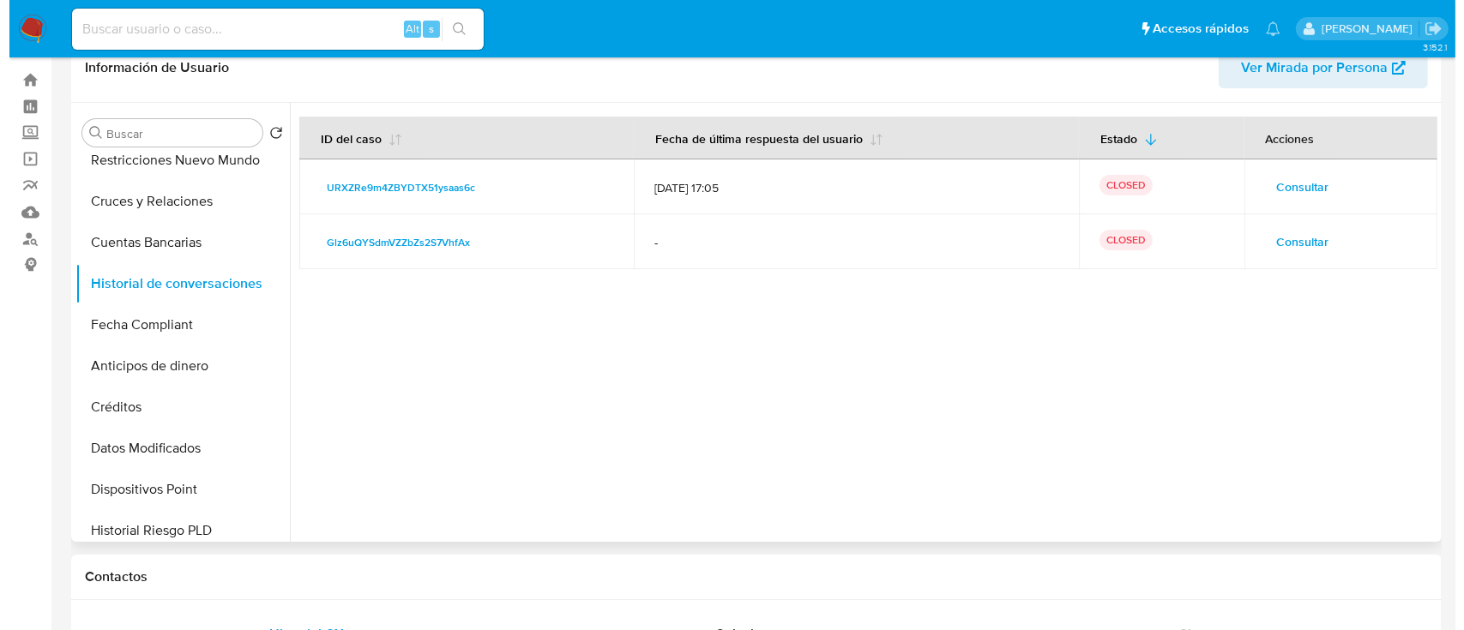
scroll to position [0, 0]
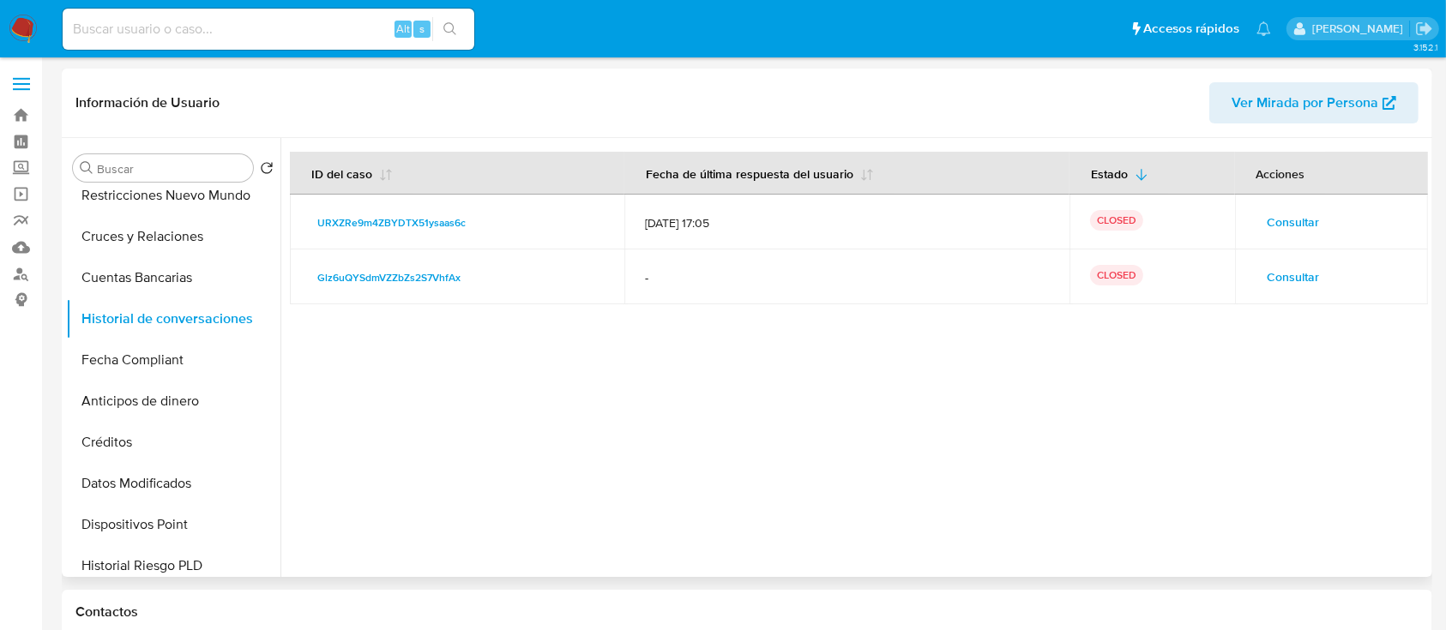
click at [1295, 217] on span "Consultar" at bounding box center [1293, 222] width 52 height 24
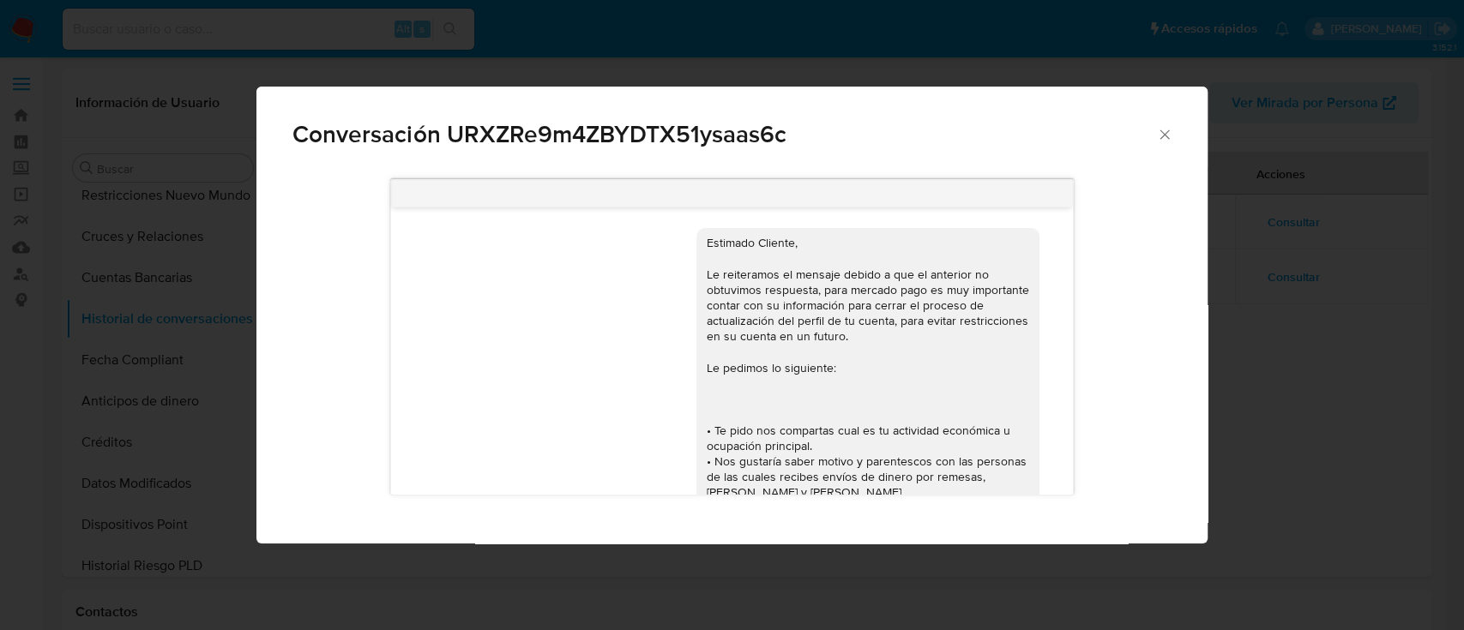
scroll to position [365, 0]
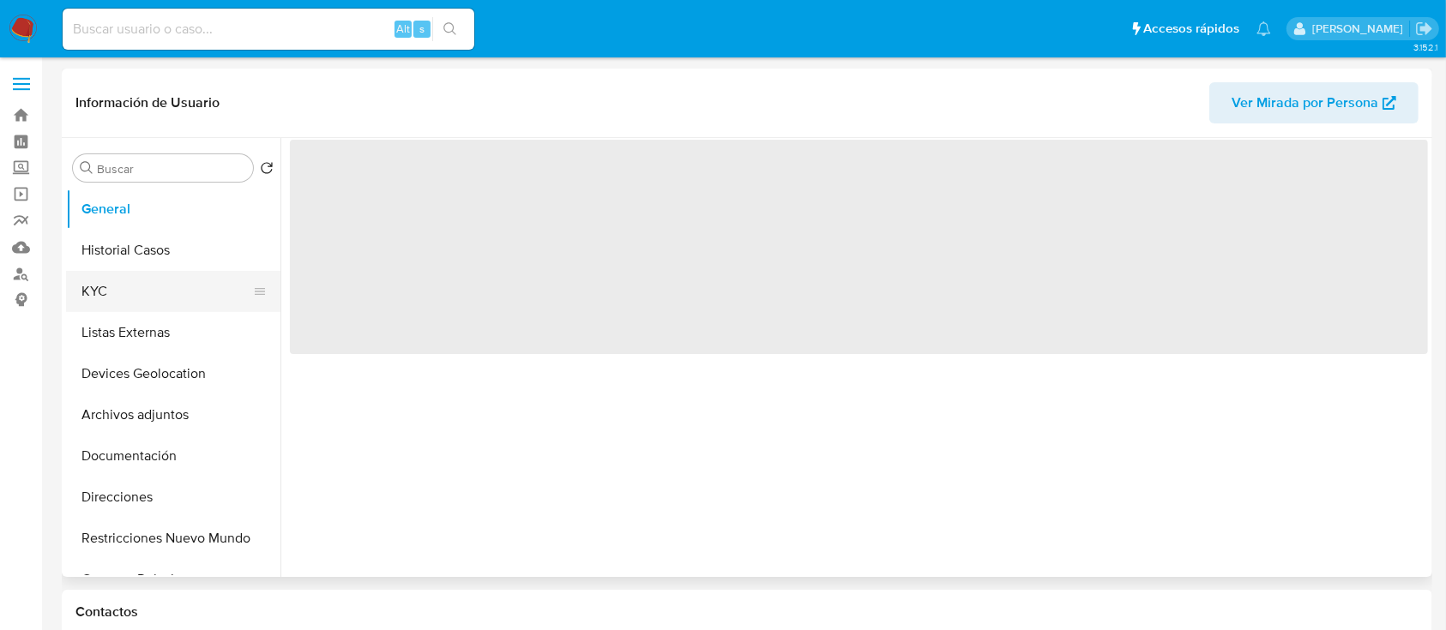
click at [67, 302] on button "KYC" at bounding box center [166, 291] width 201 height 41
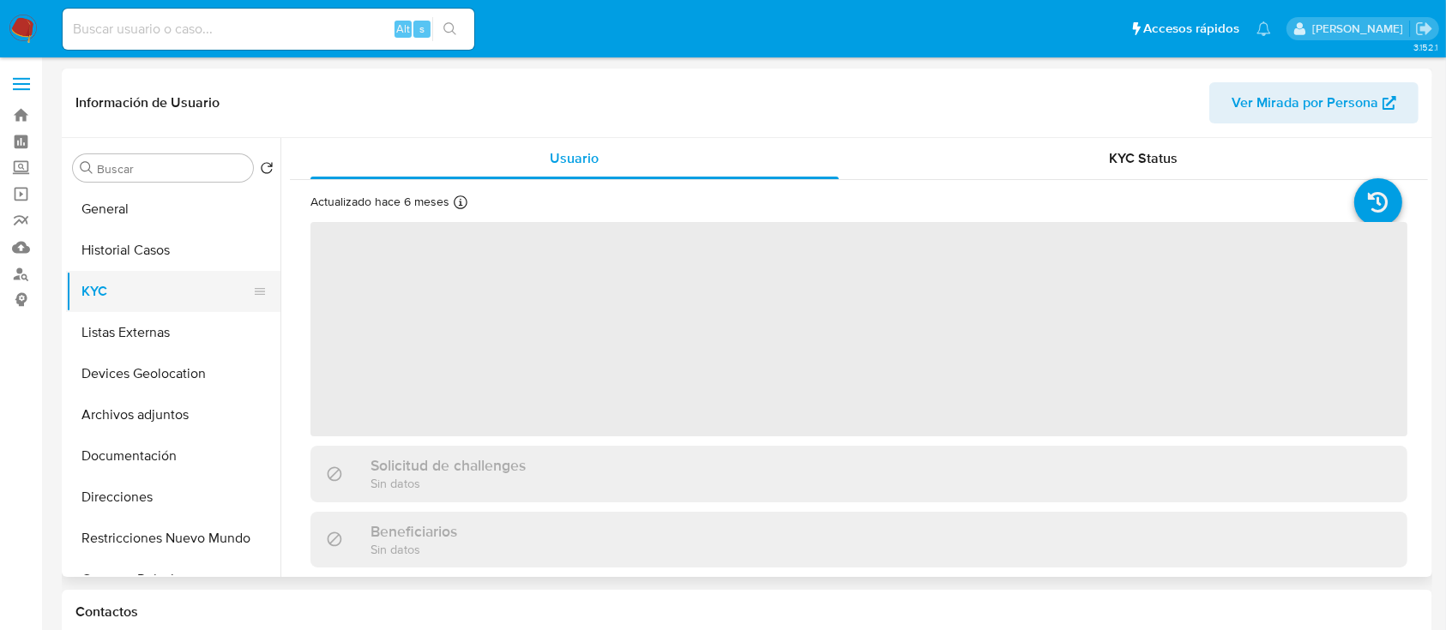
select select "10"
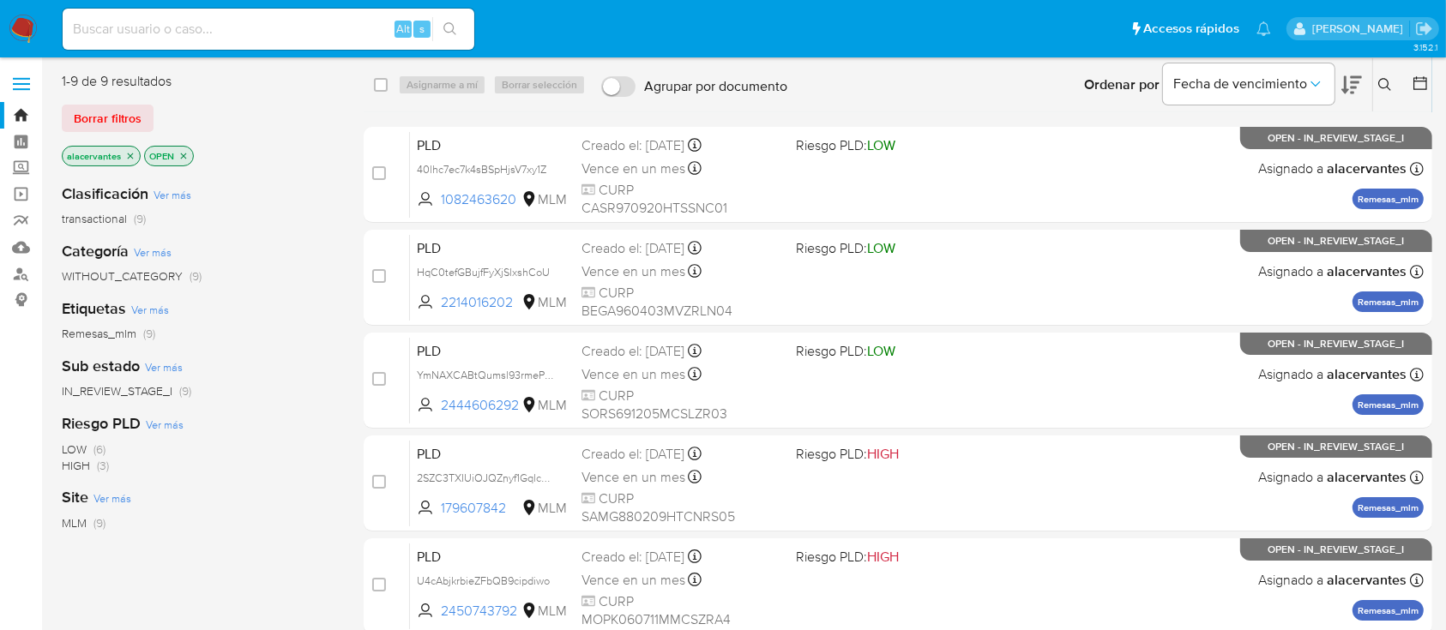
click at [267, 27] on input at bounding box center [269, 29] width 412 height 22
paste input "1705241543"
type input "1705241543"
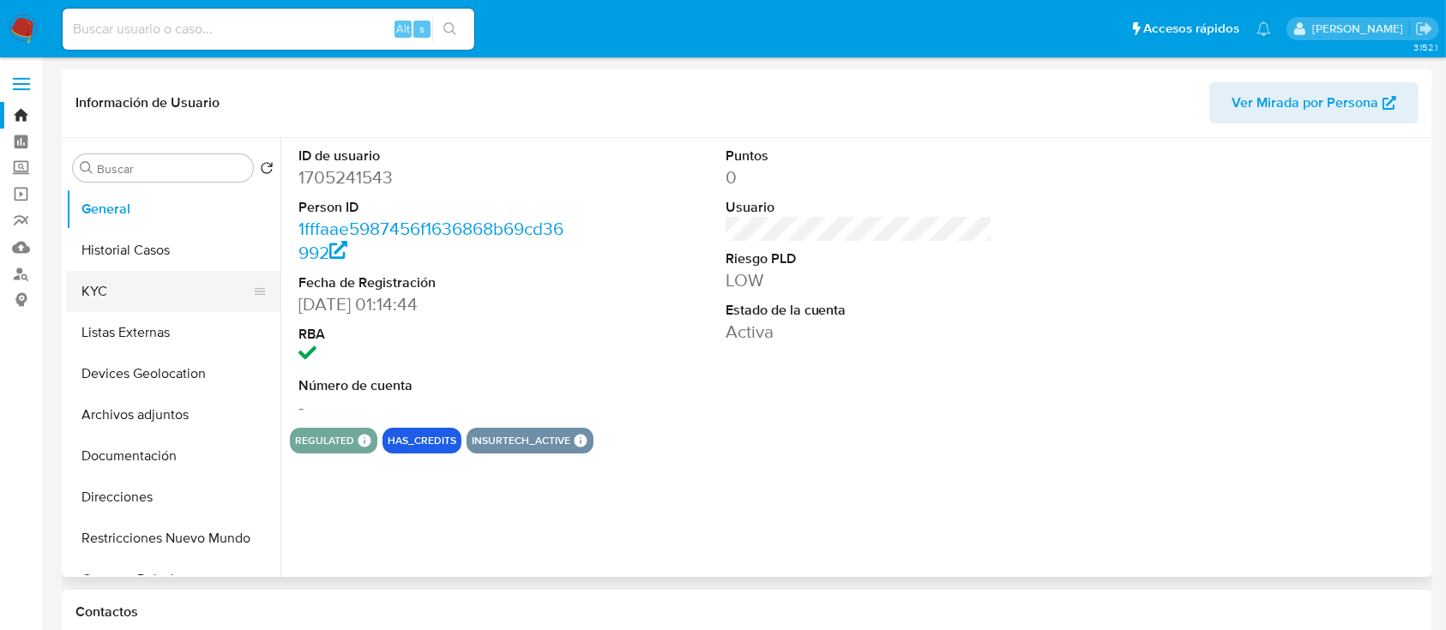
select select "10"
click at [292, 417] on div "ID de usuario 1705241543 Person ID 1fffaae5987456f1636868b69cd36992 Fecha de Re…" at bounding box center [432, 283] width 285 height 290
click at [126, 279] on button "KYC" at bounding box center [166, 291] width 201 height 41
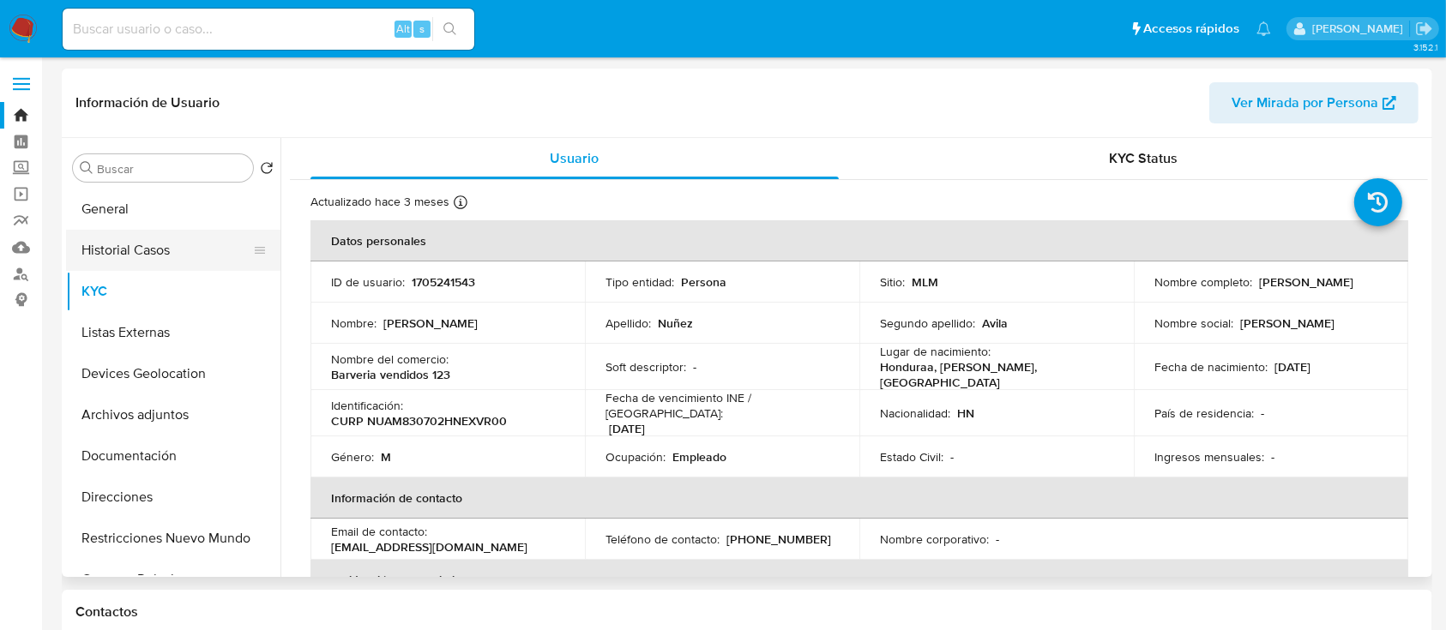
click at [121, 263] on button "Historial Casos" at bounding box center [166, 250] width 201 height 41
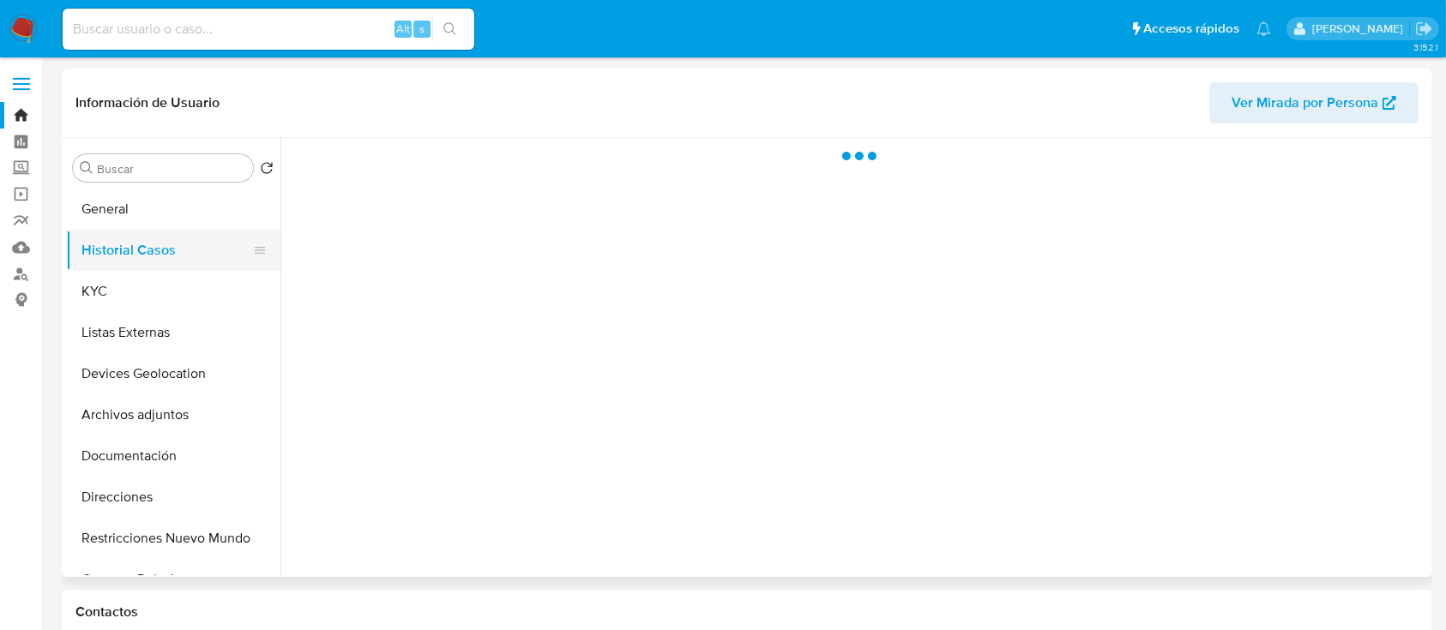
click at [121, 263] on button "Historial Casos" at bounding box center [166, 250] width 201 height 41
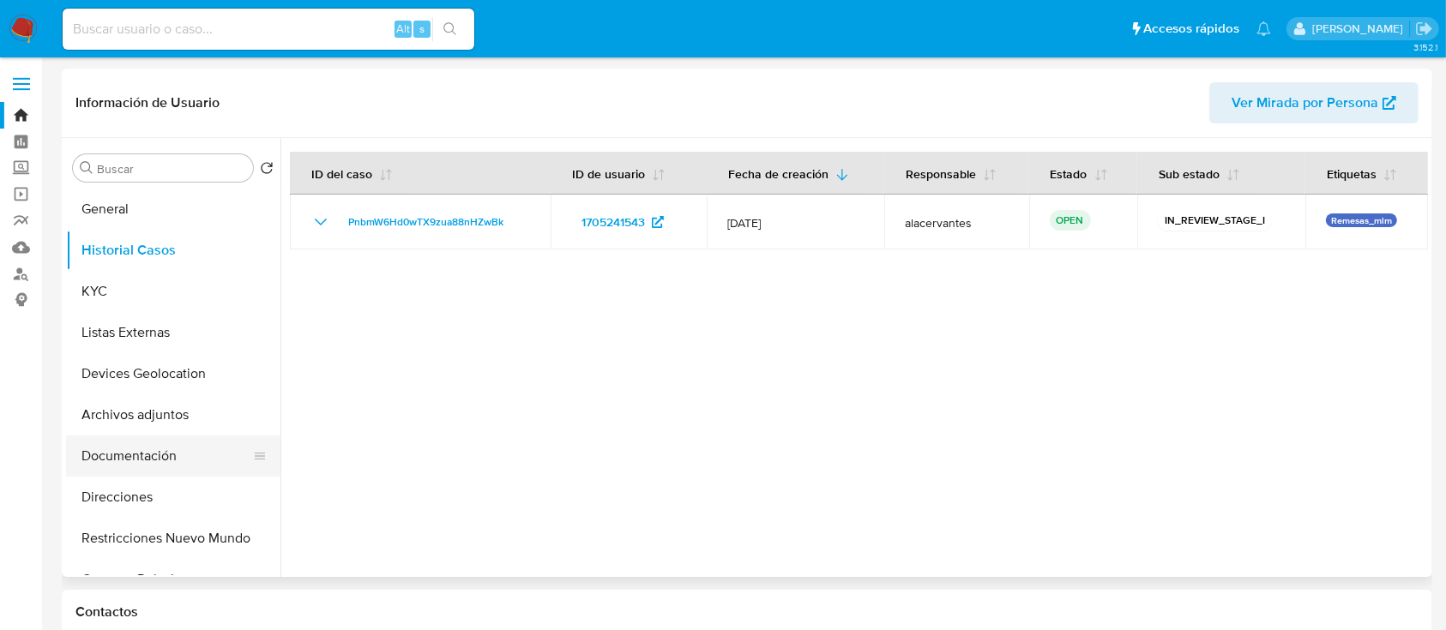
click at [139, 459] on button "Documentación" at bounding box center [166, 456] width 201 height 41
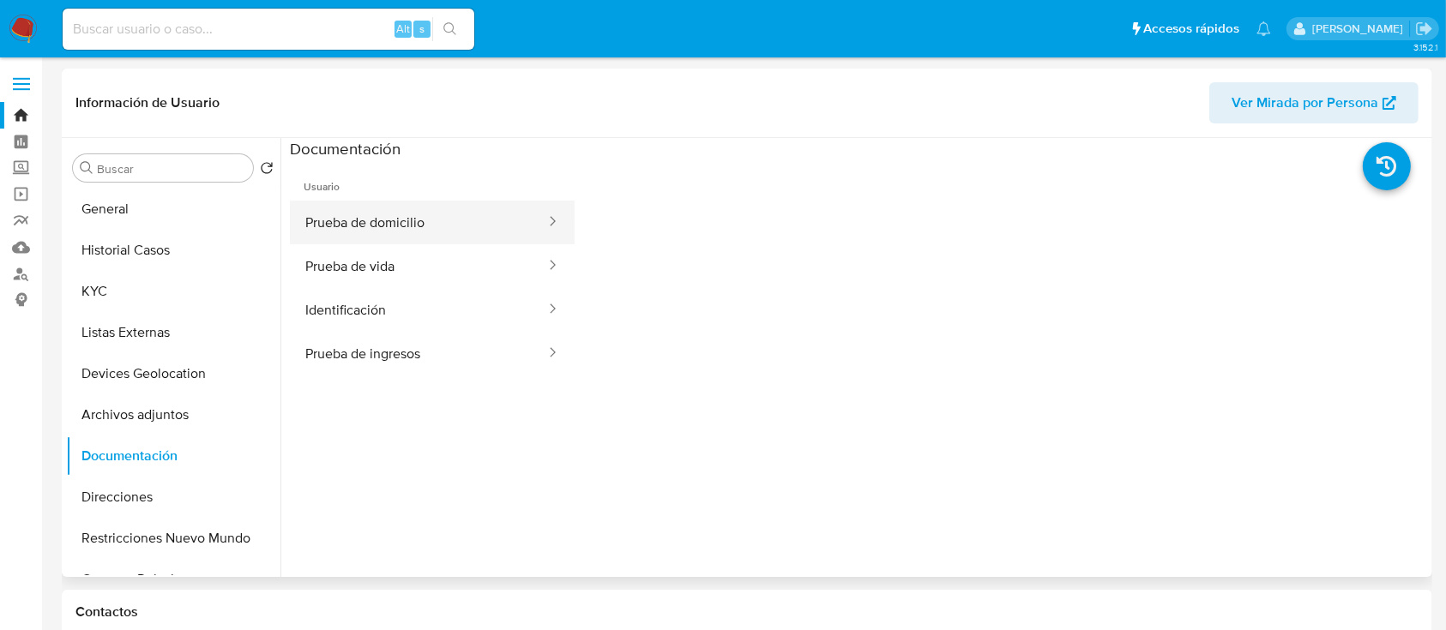
click at [386, 221] on button "Prueba de domicilio" at bounding box center [418, 223] width 257 height 44
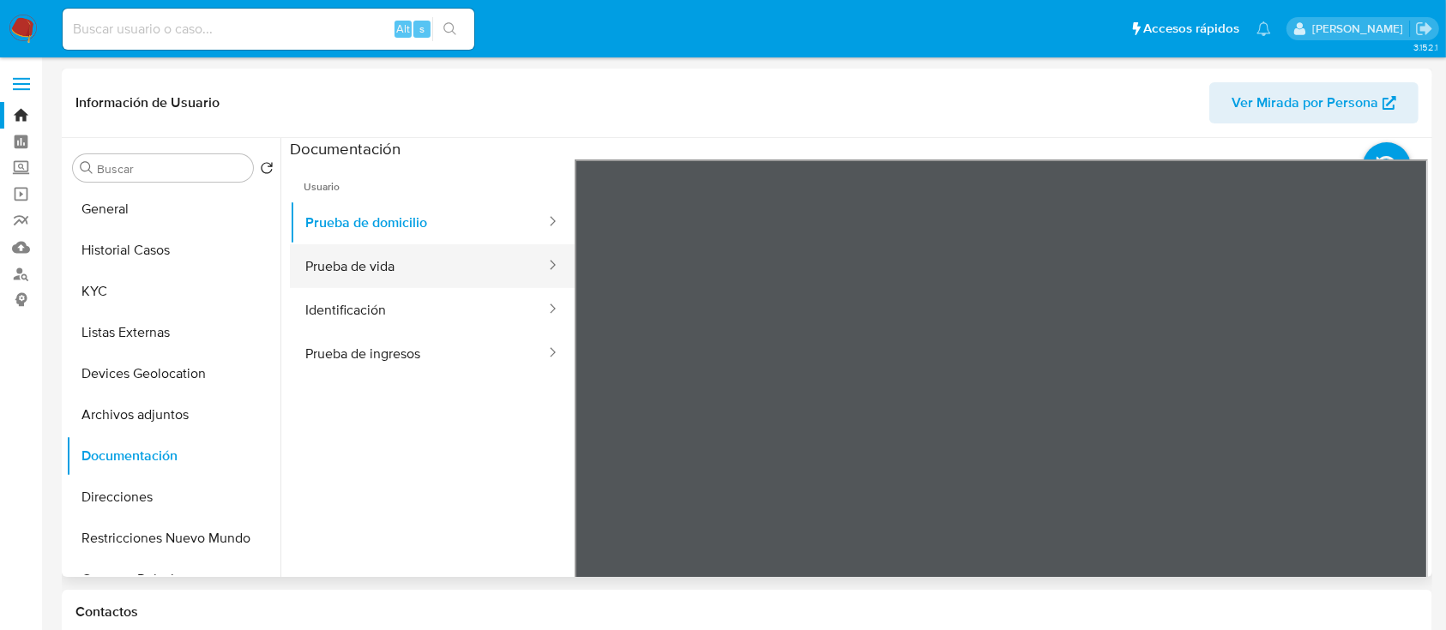
click at [411, 274] on button "Prueba de vida" at bounding box center [418, 266] width 257 height 44
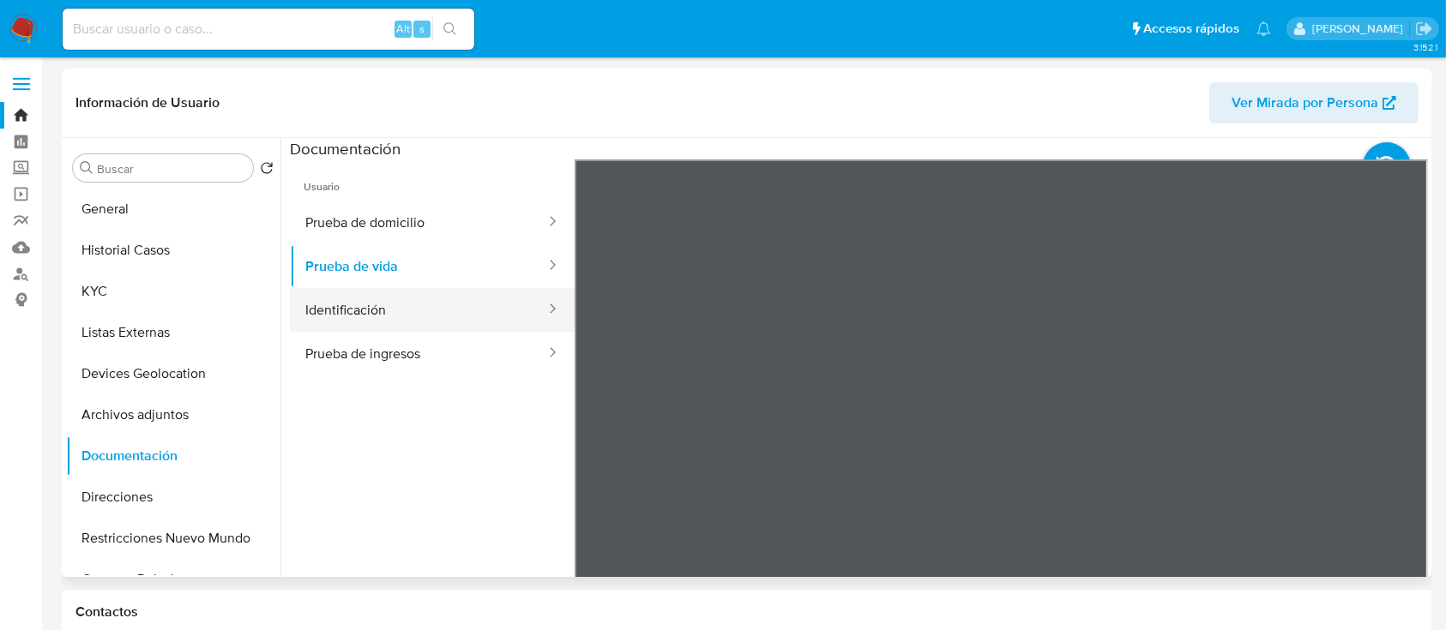
click at [399, 326] on button "Identificación" at bounding box center [418, 310] width 257 height 44
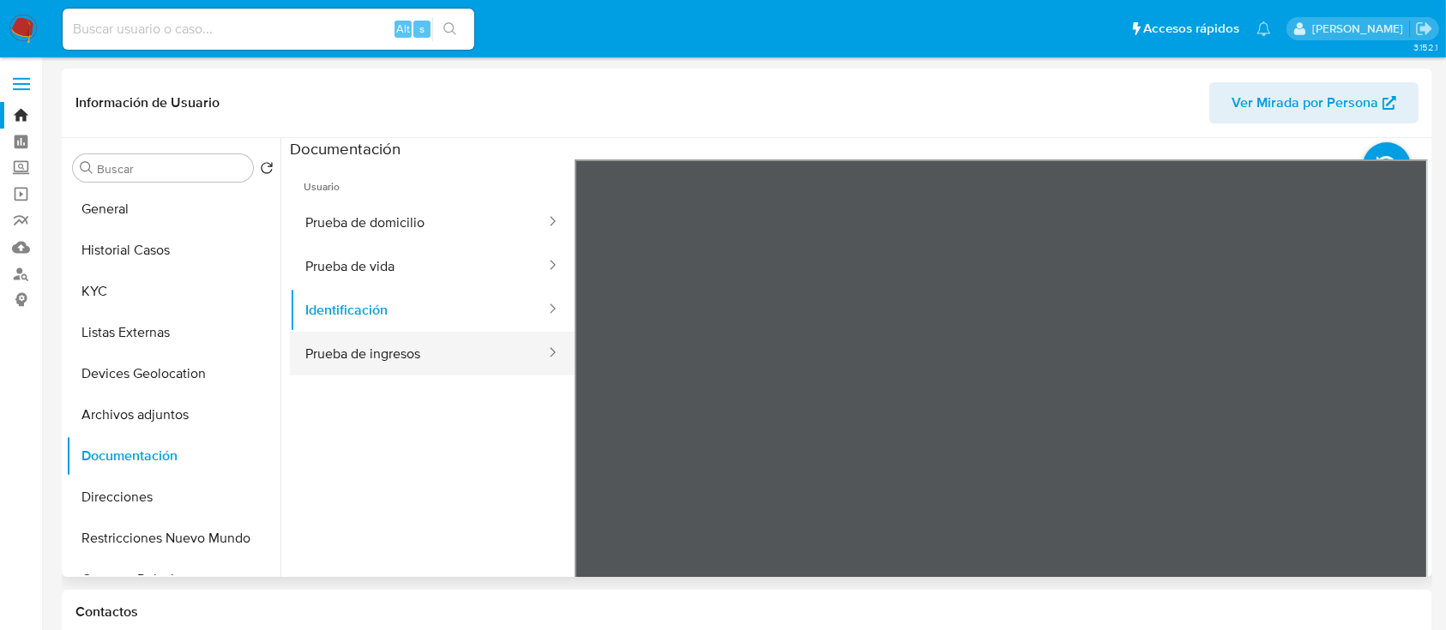
click at [430, 343] on button "Prueba de ingresos" at bounding box center [418, 354] width 257 height 44
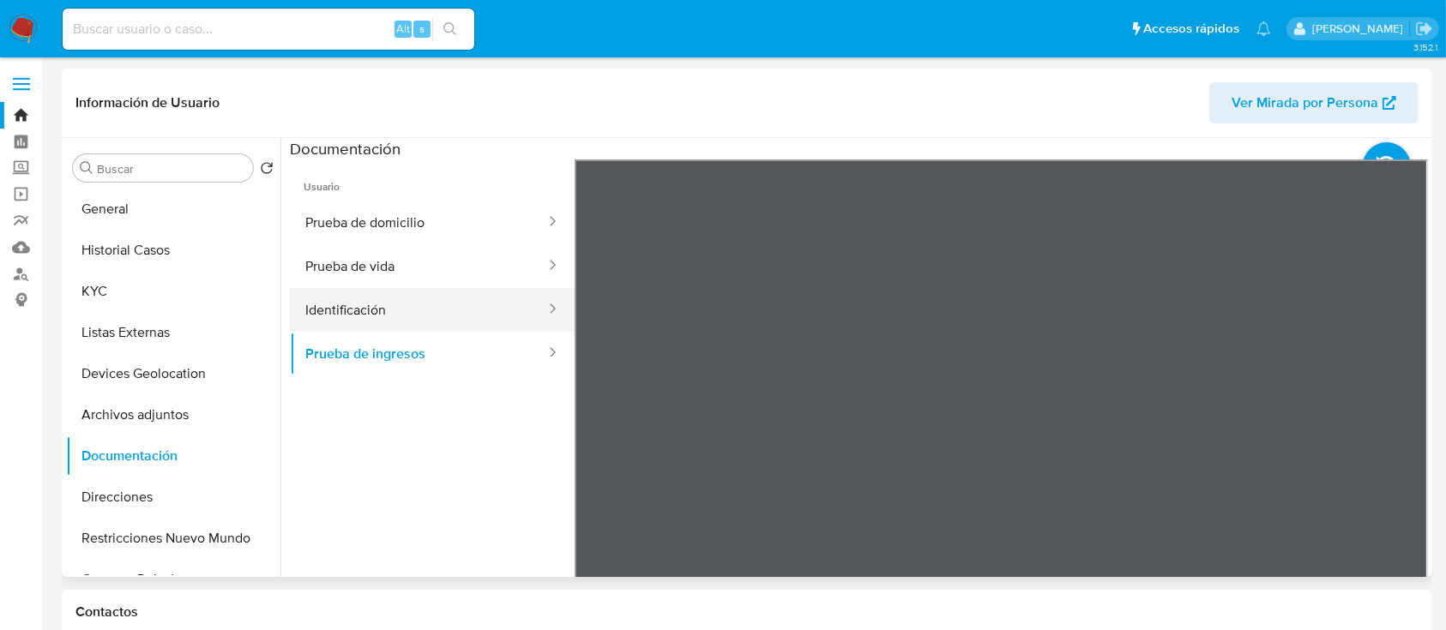
click at [453, 305] on button "Identificación" at bounding box center [418, 310] width 257 height 44
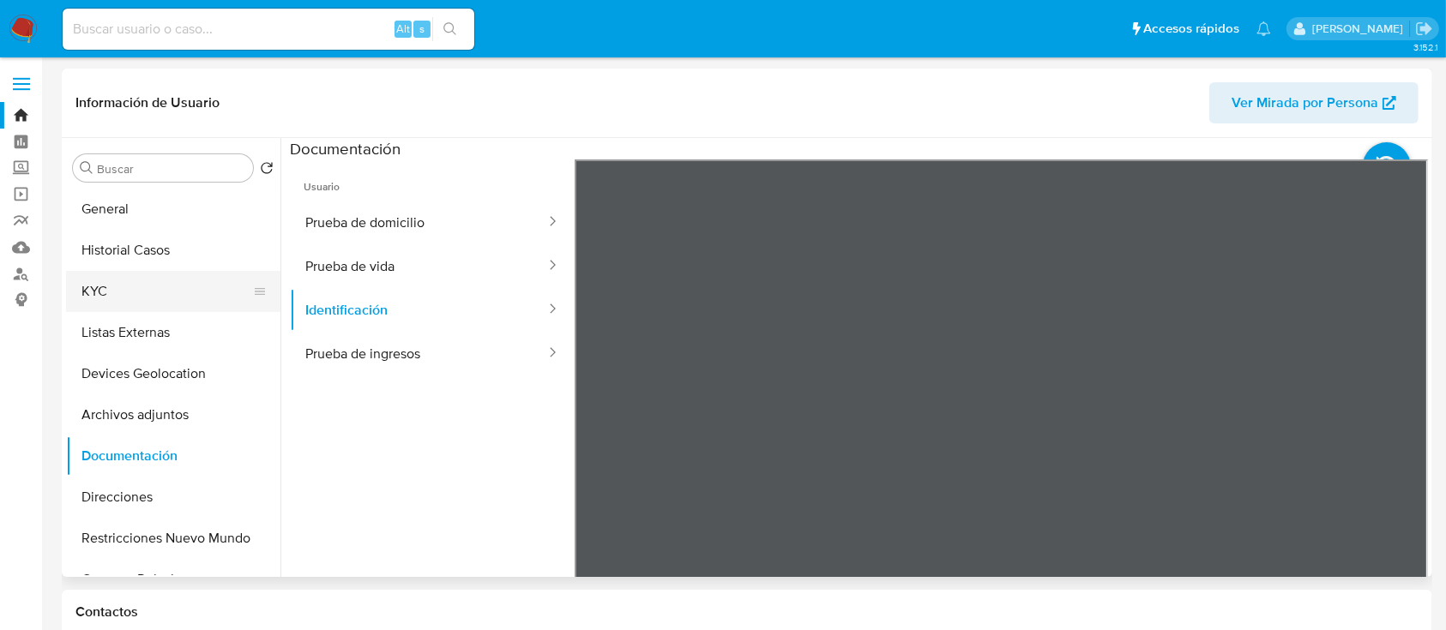
click at [134, 298] on button "KYC" at bounding box center [166, 291] width 201 height 41
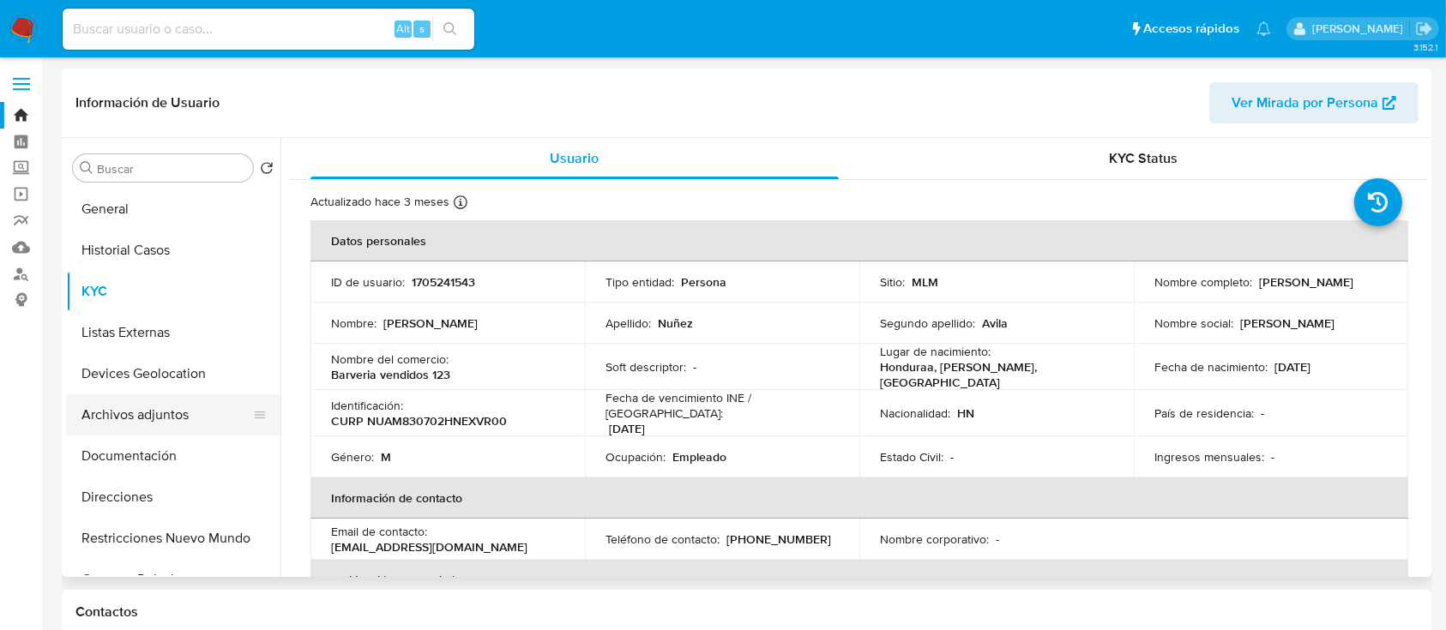
click at [158, 414] on button "Archivos adjuntos" at bounding box center [166, 414] width 201 height 41
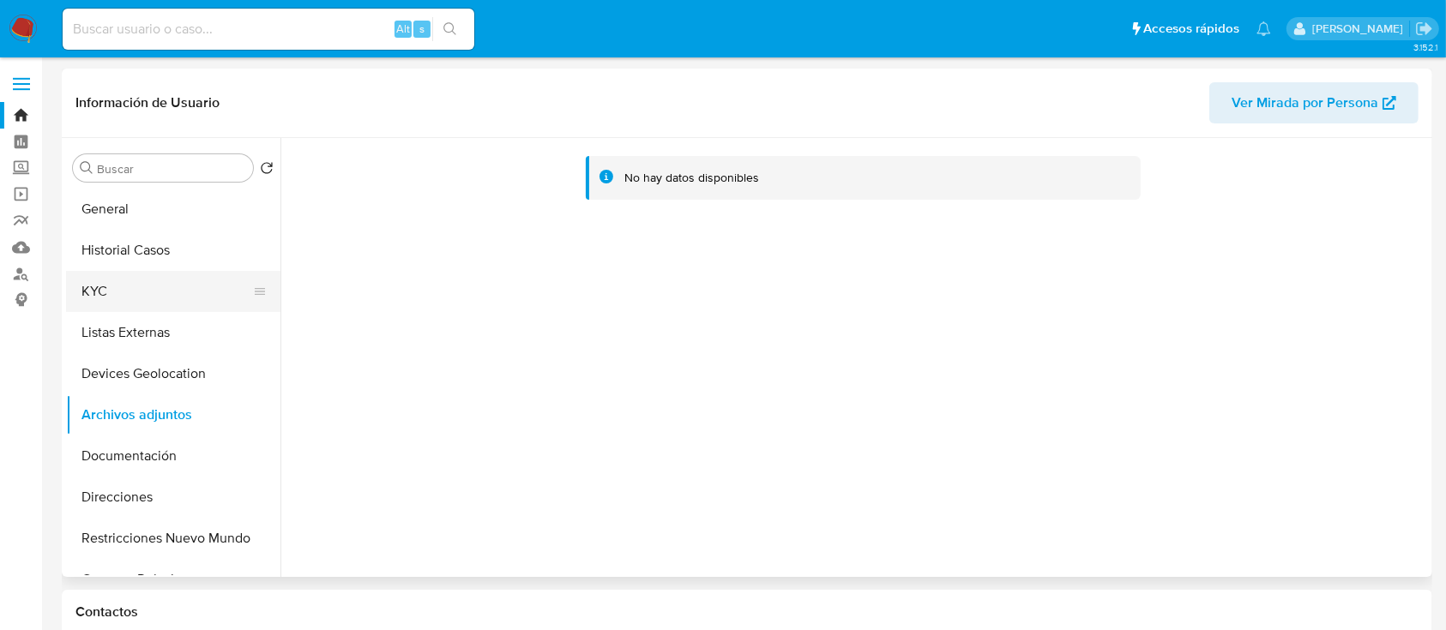
click at [134, 297] on button "KYC" at bounding box center [166, 291] width 201 height 41
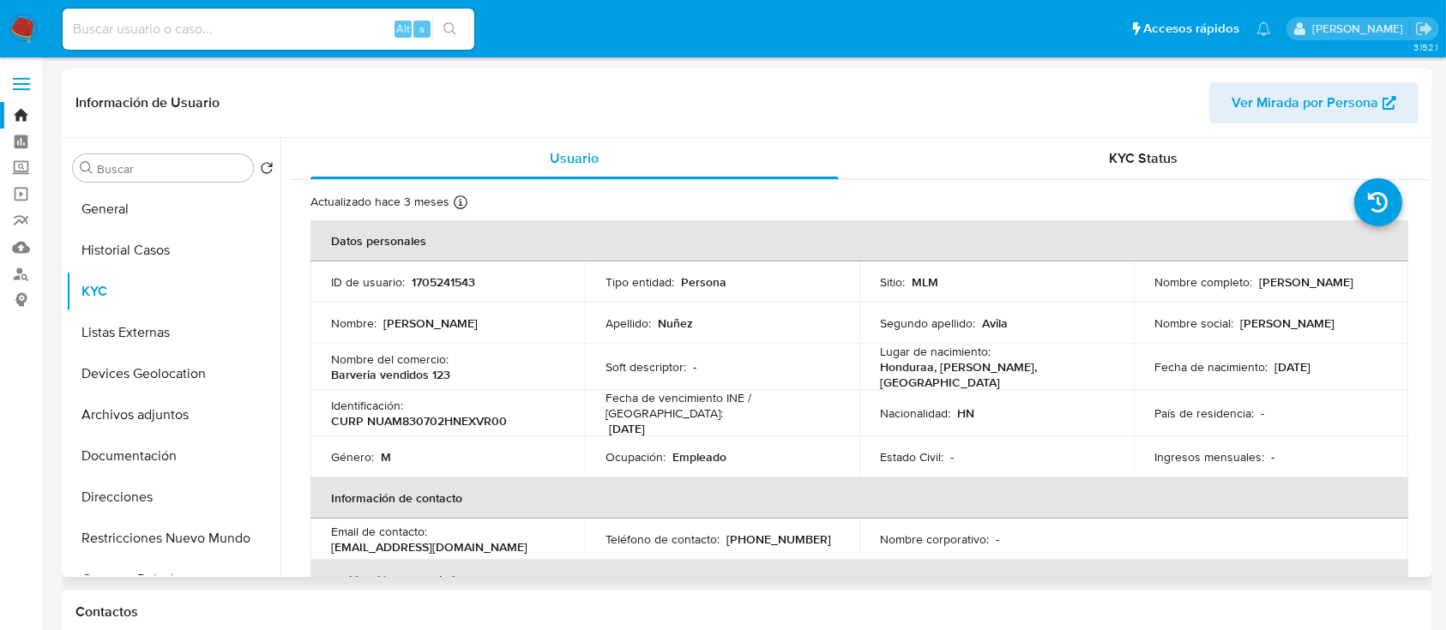
click at [1103, 99] on header "Información de Usuario Ver Mirada por Persona" at bounding box center [746, 102] width 1343 height 41
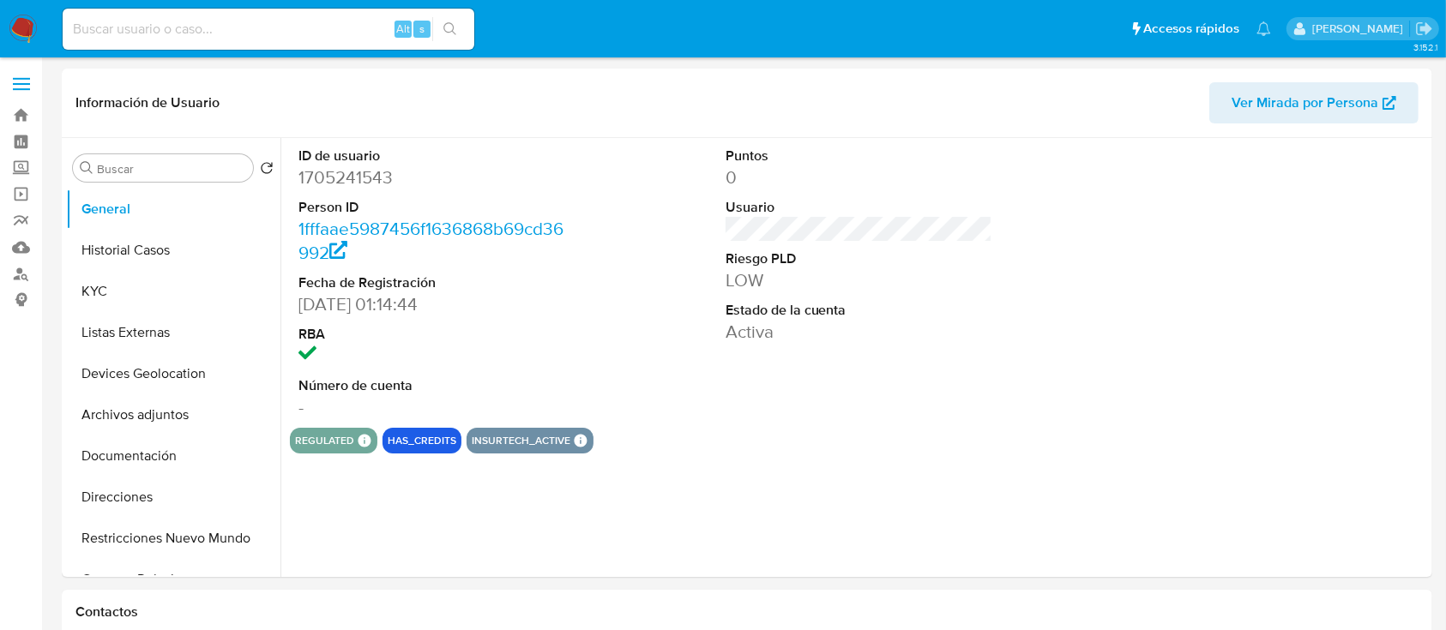
select select "10"
click at [129, 334] on button "Listas Externas" at bounding box center [166, 332] width 201 height 41
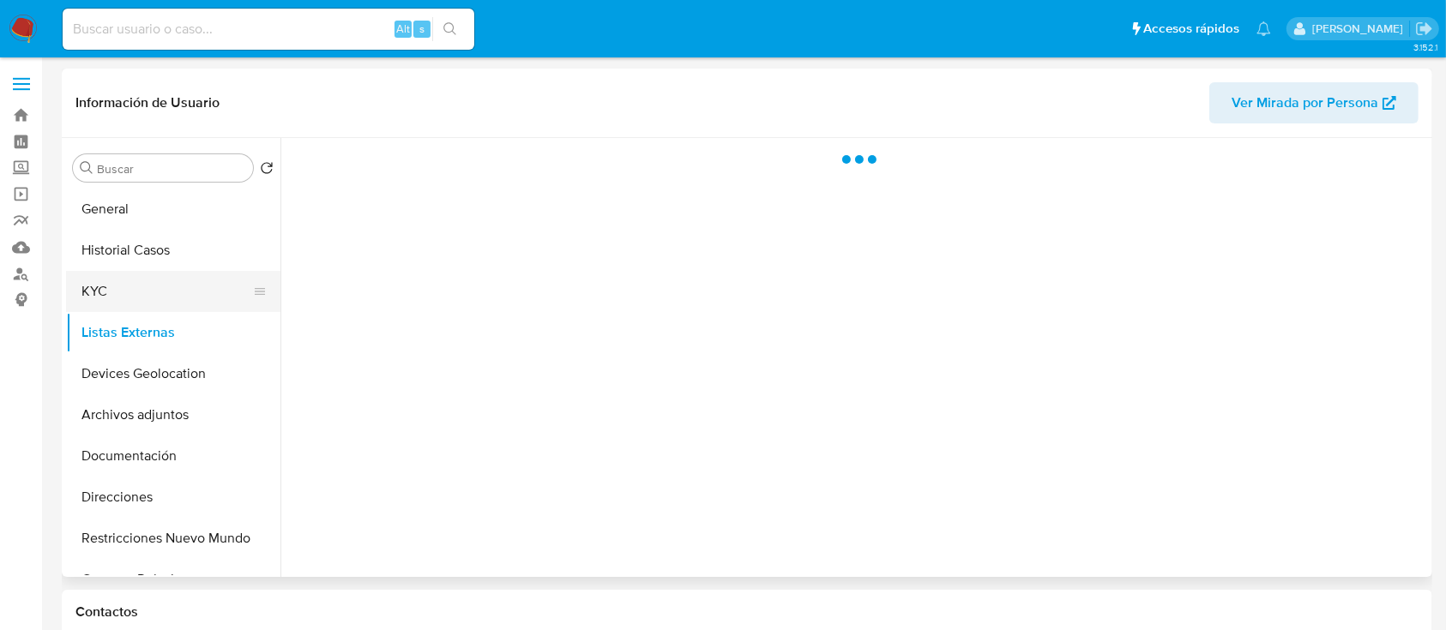
click at [135, 304] on button "KYC" at bounding box center [166, 291] width 201 height 41
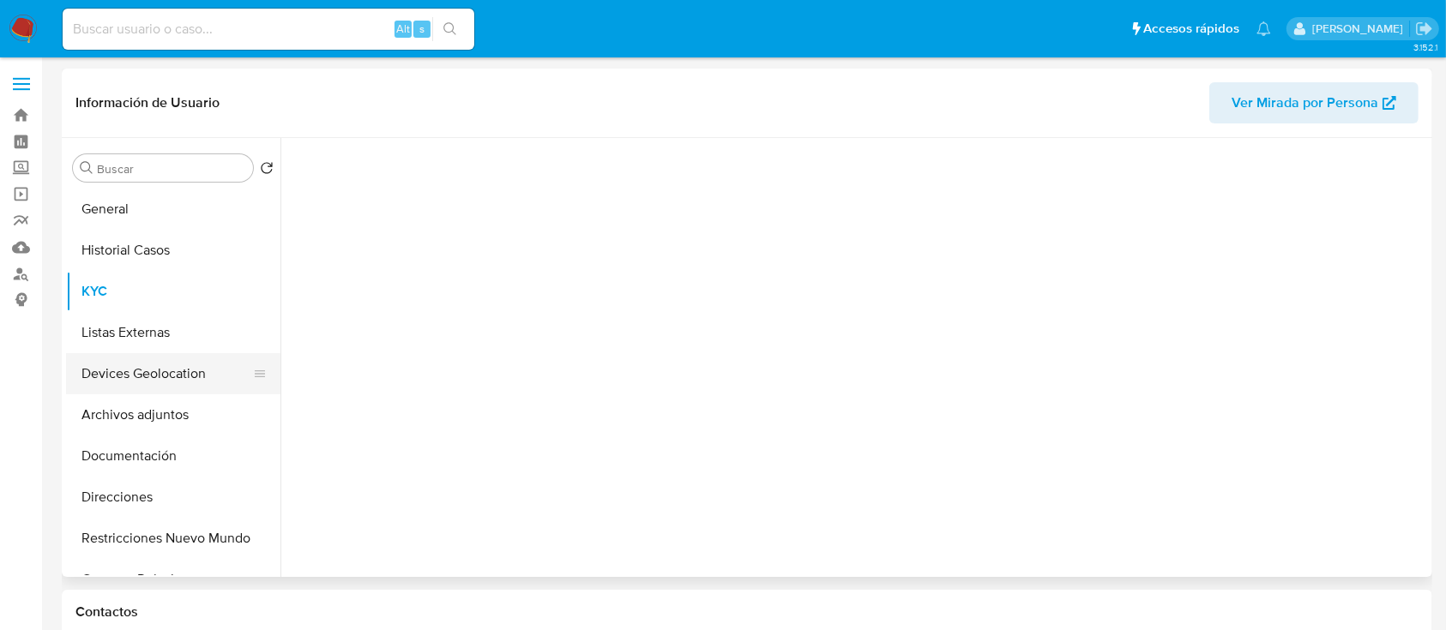
click at [153, 393] on button "Devices Geolocation" at bounding box center [166, 373] width 201 height 41
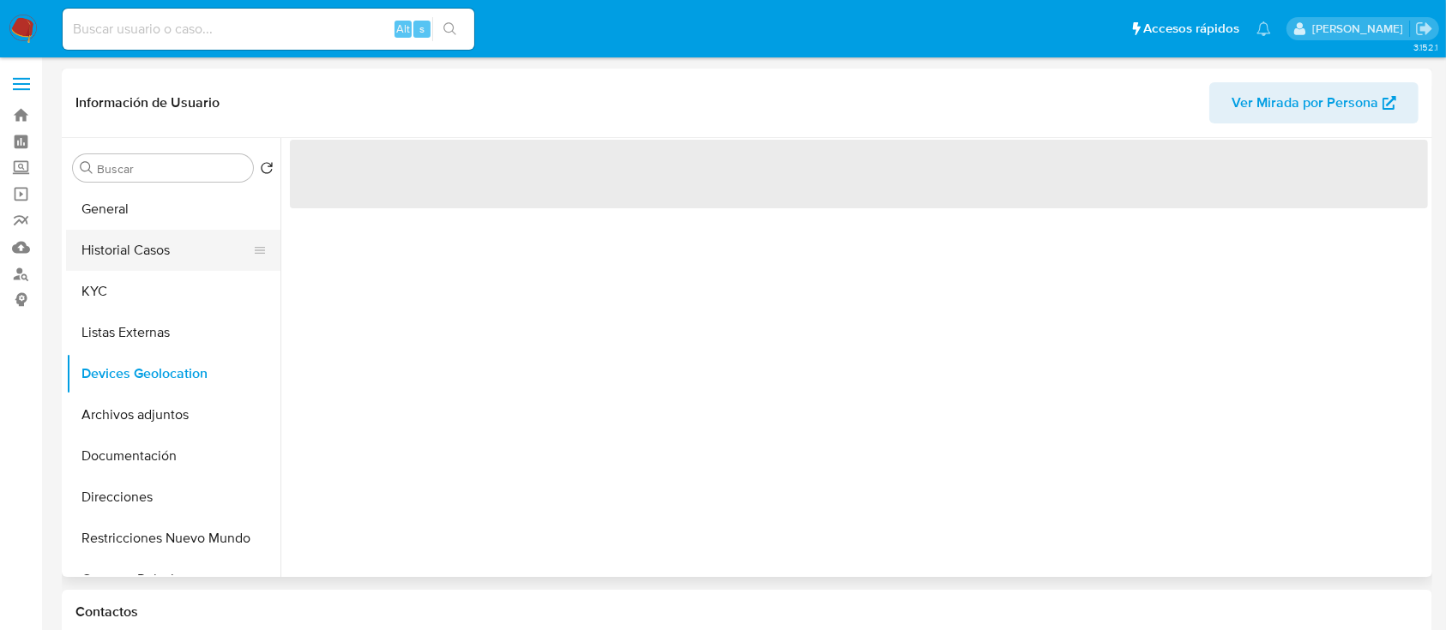
click at [159, 243] on button "Historial Casos" at bounding box center [166, 250] width 201 height 41
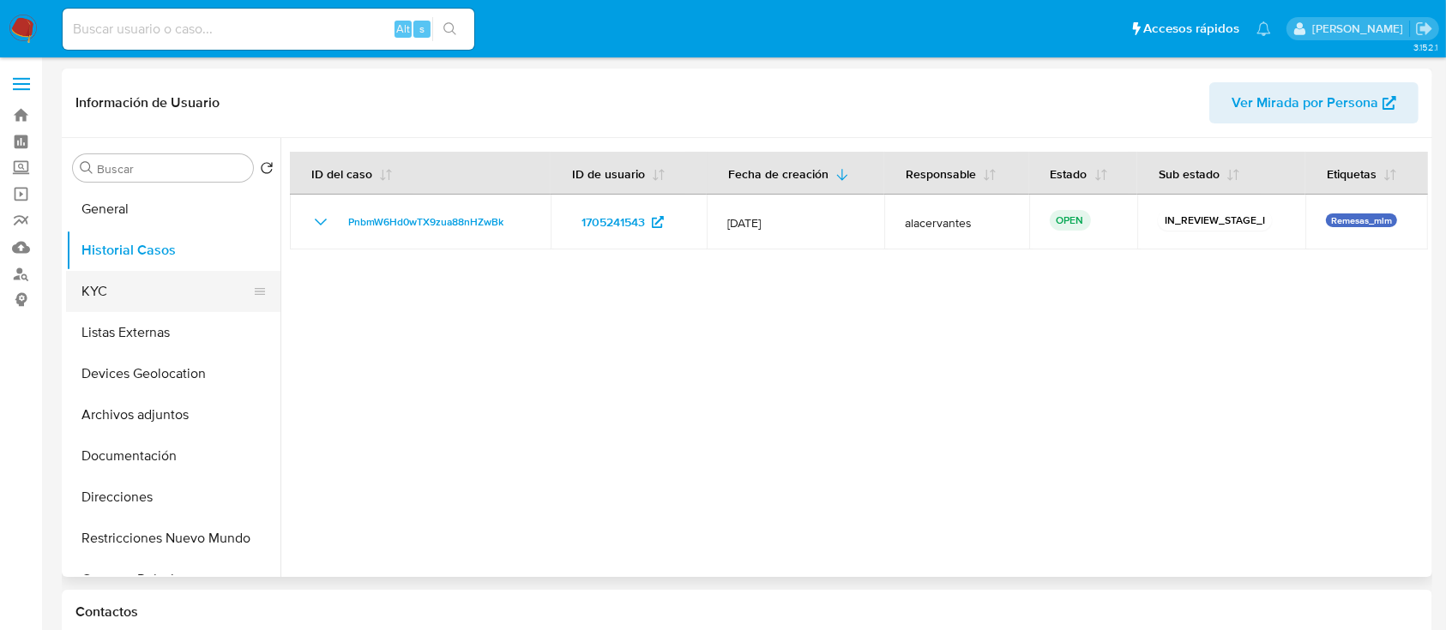
click at [143, 283] on button "KYC" at bounding box center [166, 291] width 201 height 41
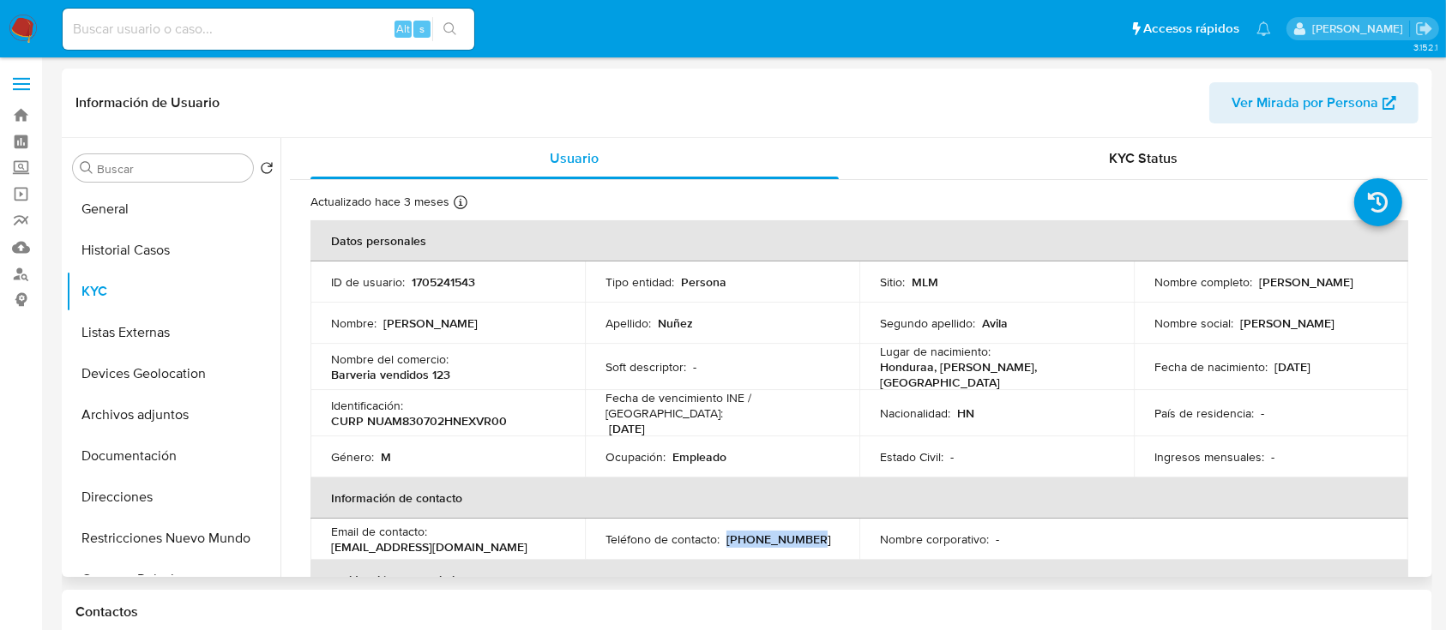
drag, startPoint x: 802, startPoint y: 534, endPoint x: 722, endPoint y: 536, distance: 79.8
click at [722, 536] on div "Teléfono de contacto : [PHONE_NUMBER]" at bounding box center [721, 539] width 233 height 15
copy p "[PHONE_NUMBER]"
drag, startPoint x: 453, startPoint y: 541, endPoint x: 331, endPoint y: 545, distance: 121.8
click at [331, 545] on div "Email de contacto : [EMAIL_ADDRESS][DOMAIN_NAME]" at bounding box center [447, 539] width 233 height 31
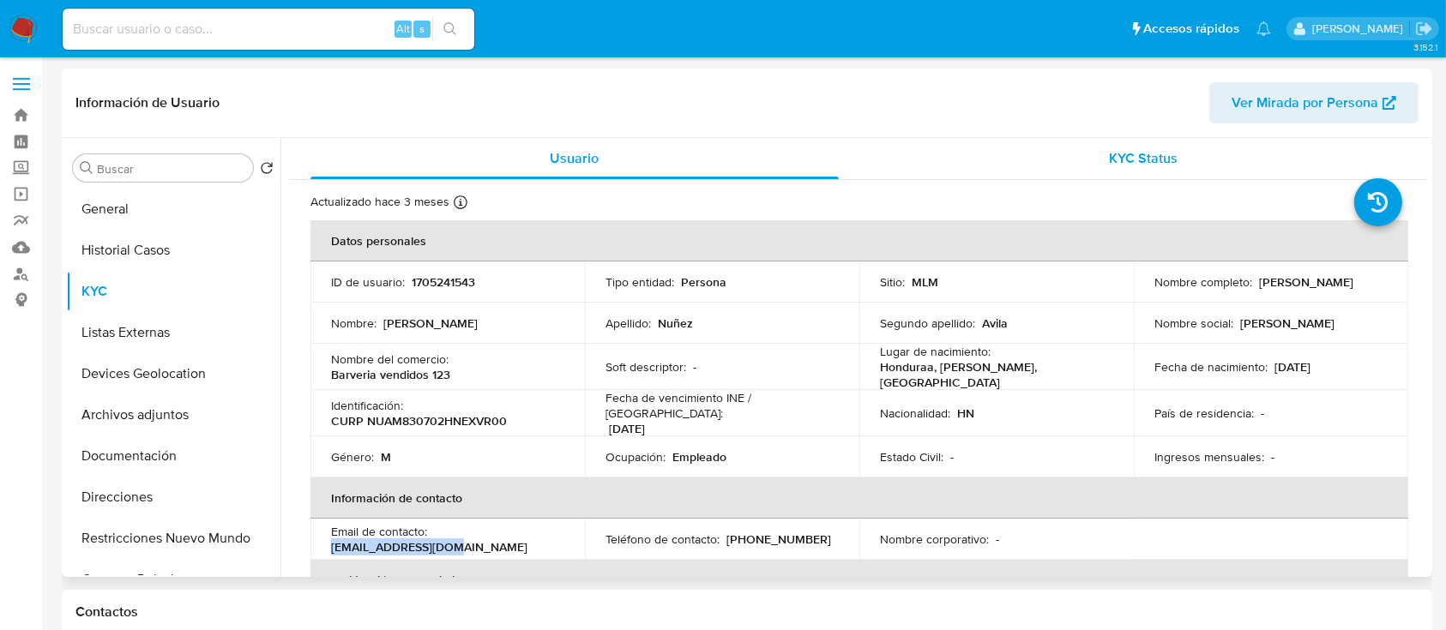
copy p "[EMAIL_ADDRESS][DOMAIN_NAME]"
click at [192, 216] on button "General" at bounding box center [166, 209] width 201 height 41
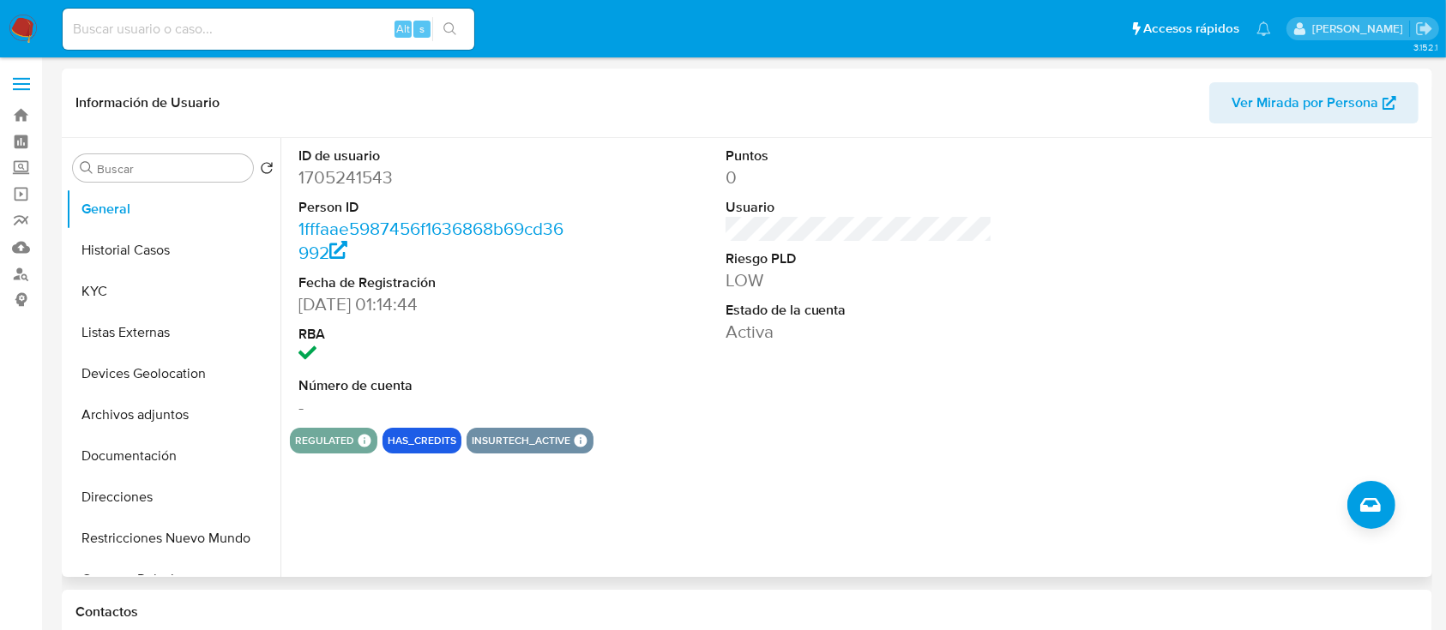
drag, startPoint x: 318, startPoint y: 196, endPoint x: 322, endPoint y: 185, distance: 11.1
click at [318, 196] on dl "ID de usuario 1705241543 Person ID 1fffaae5987456f1636868b69cd36992 Fecha de Re…" at bounding box center [432, 283] width 268 height 273
click at [322, 184] on dd "1705241543" at bounding box center [432, 177] width 268 height 24
click at [323, 183] on dd "1705241543" at bounding box center [432, 177] width 268 height 24
copy dd "1705241543"
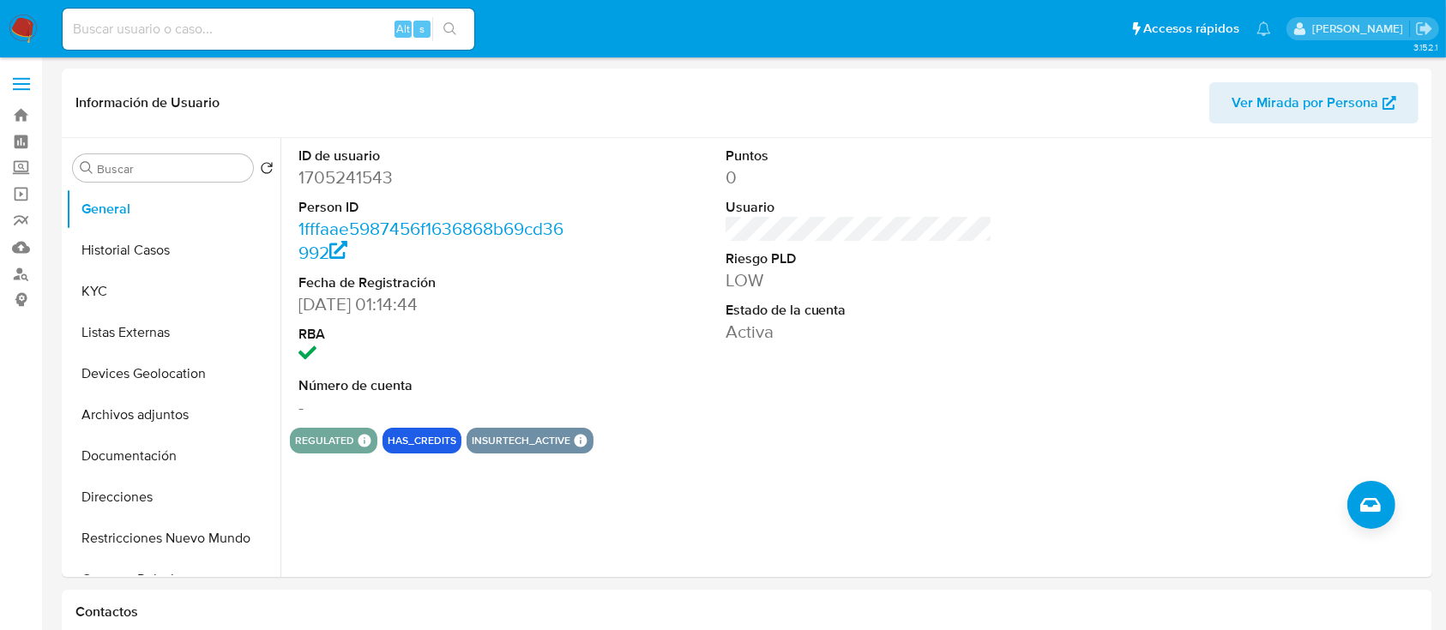
click at [267, 22] on input at bounding box center [269, 29] width 412 height 22
paste input "1705241543"
type input "1705241543"
click at [25, 31] on img at bounding box center [23, 29] width 29 height 29
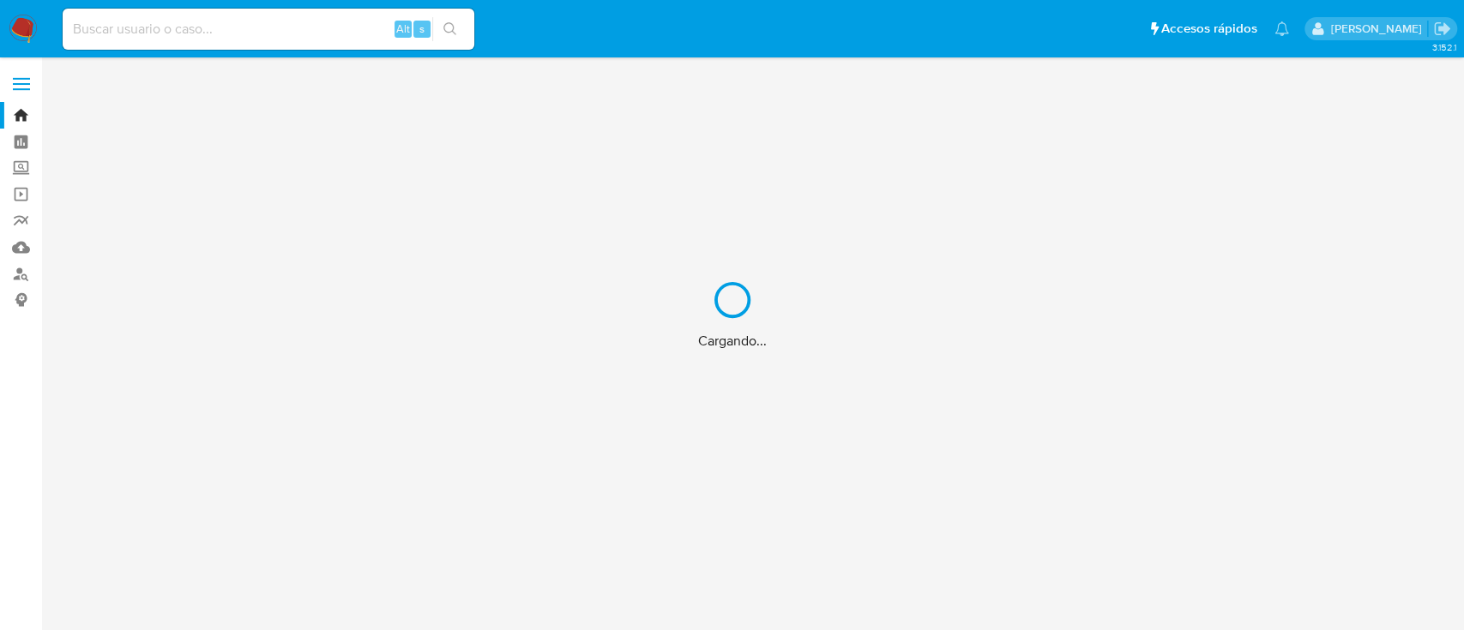
click at [160, 30] on div "Cargando..." at bounding box center [732, 315] width 1464 height 630
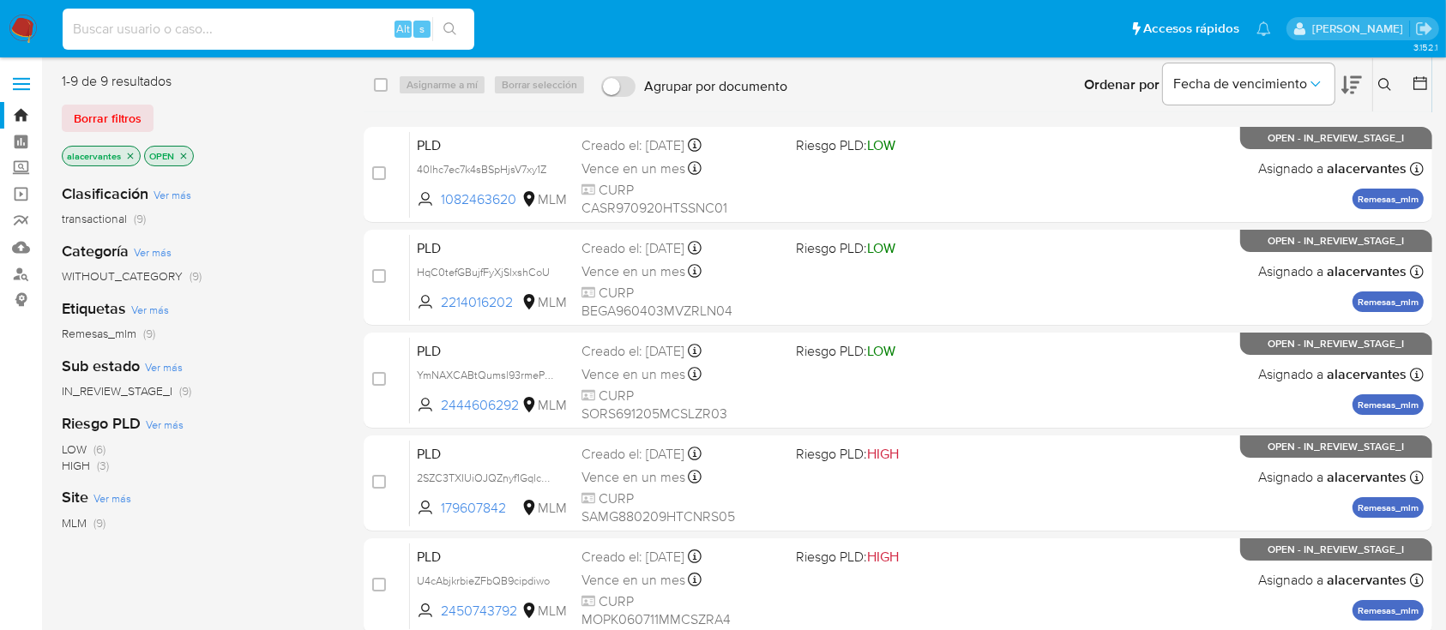
click at [159, 30] on input at bounding box center [269, 29] width 412 height 22
paste input "1705241543"
type input "1705241543"
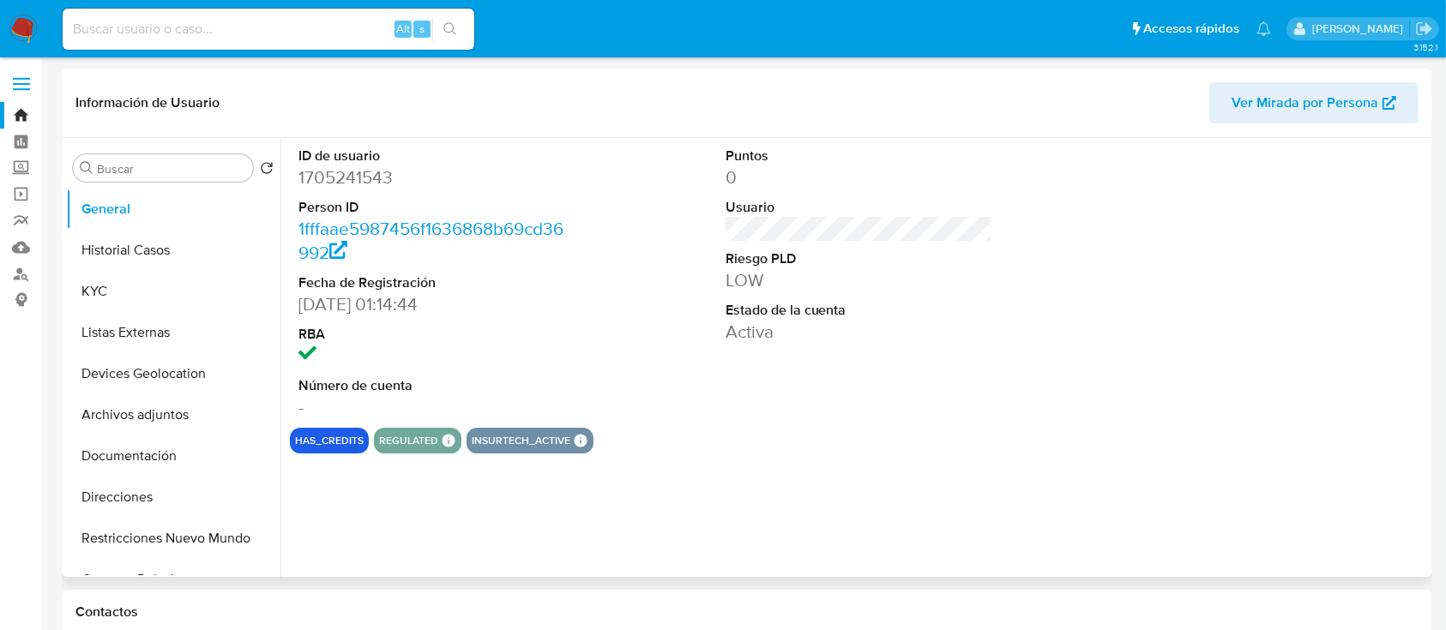
select select "10"
click at [169, 253] on button "Historial Casos" at bounding box center [166, 250] width 201 height 41
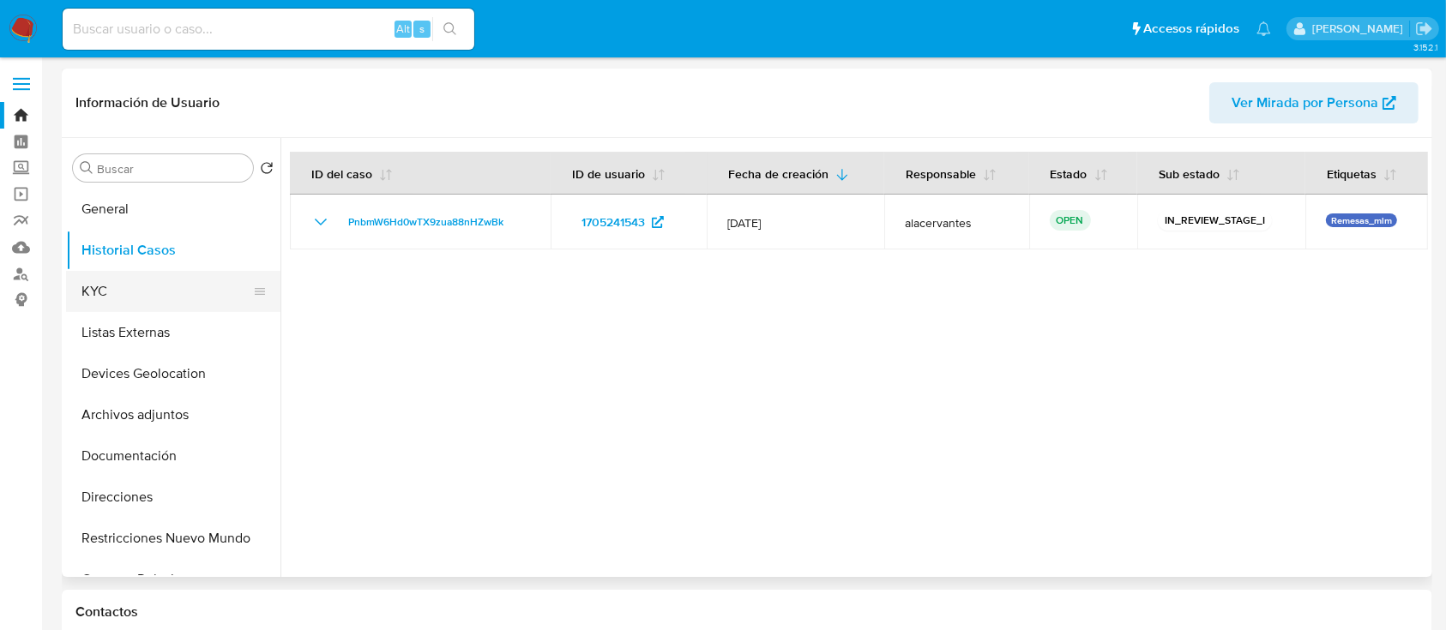
click at [108, 291] on button "KYC" at bounding box center [166, 291] width 201 height 41
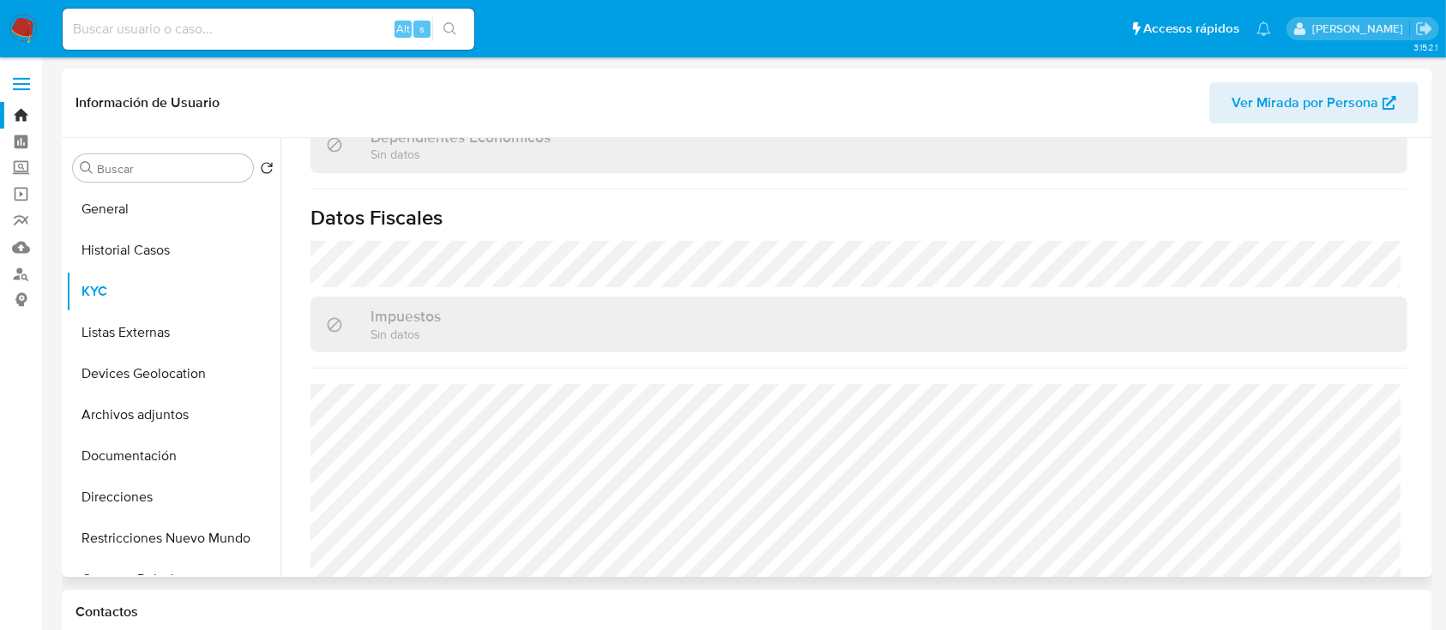
scroll to position [1083, 0]
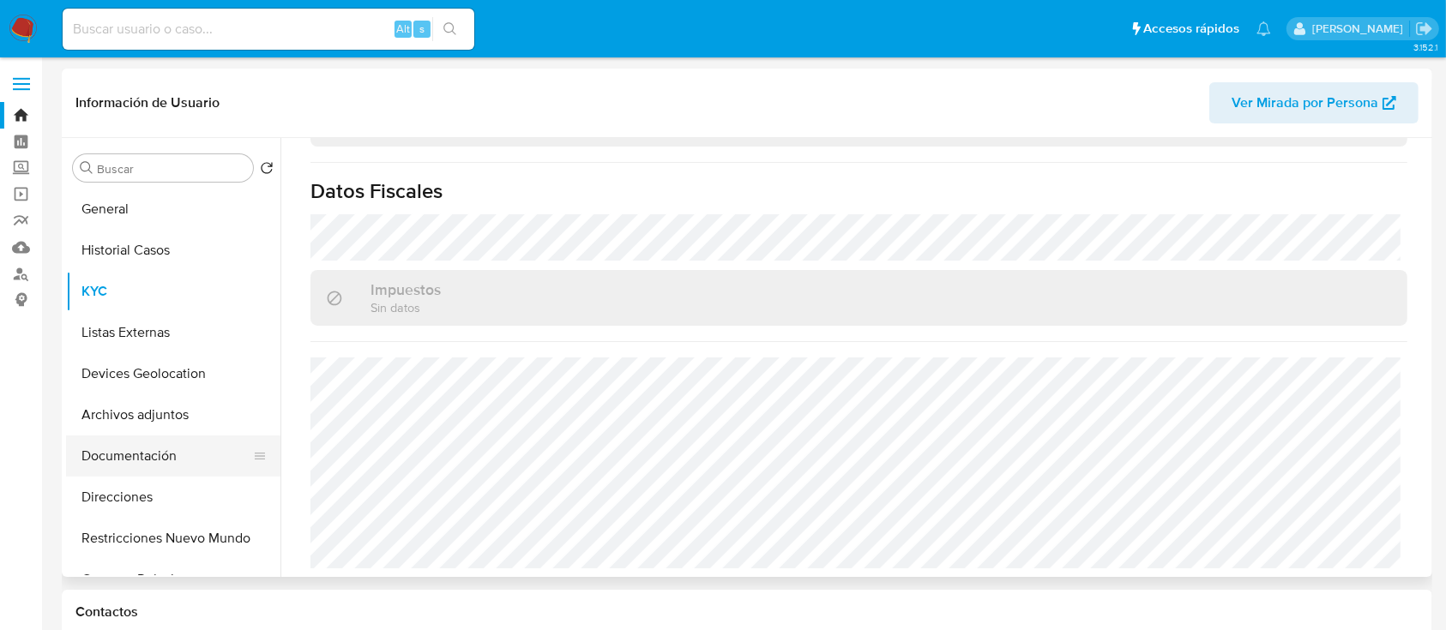
click at [123, 470] on button "Documentación" at bounding box center [166, 456] width 201 height 41
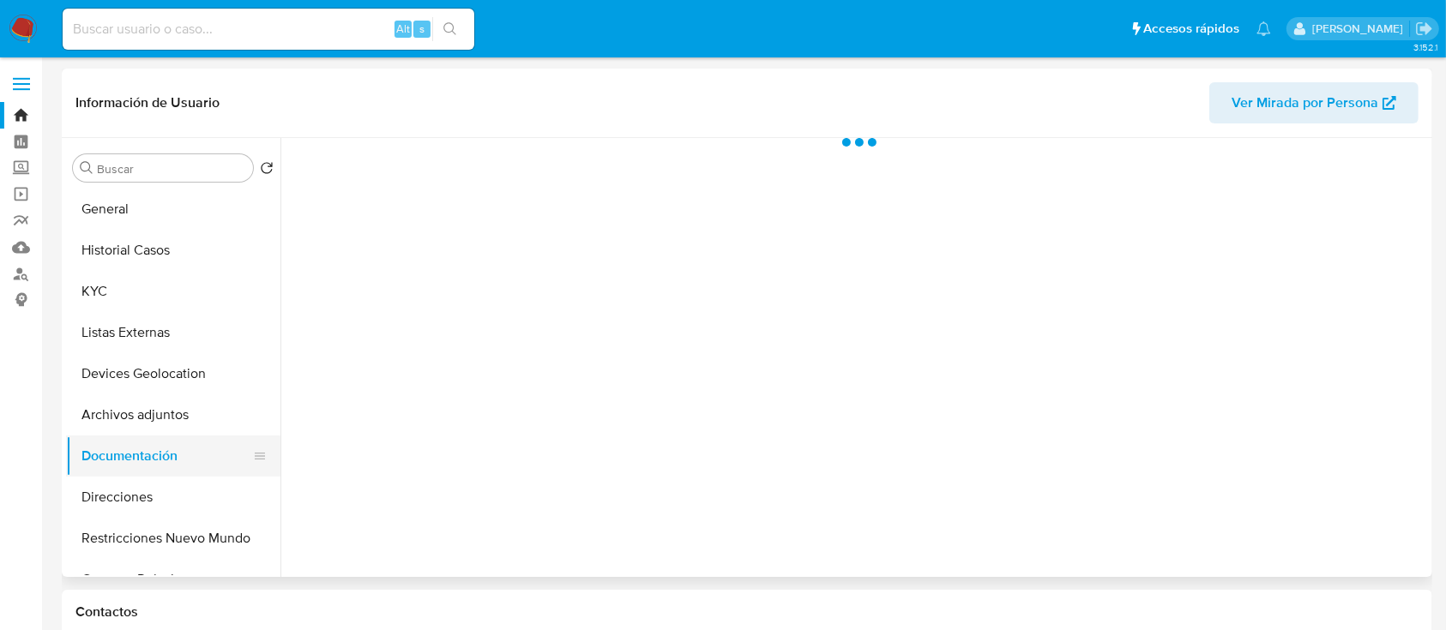
scroll to position [0, 0]
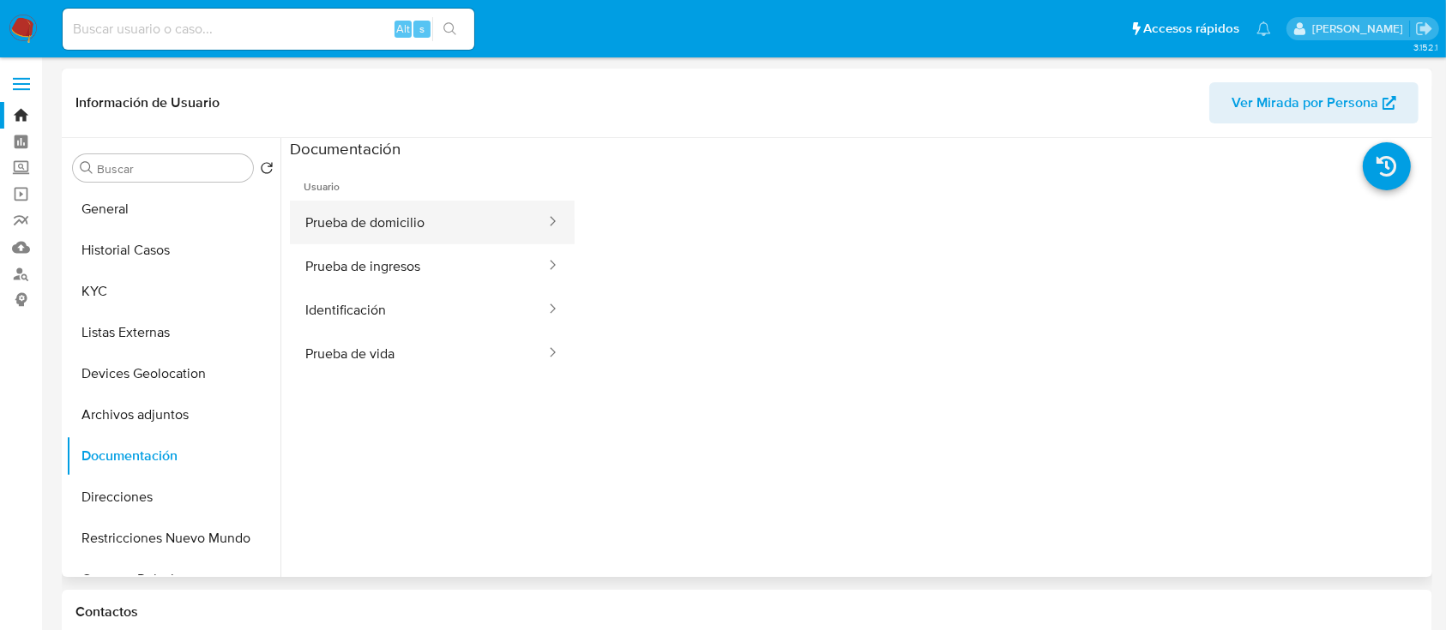
click at [377, 241] on button "Prueba de domicilio" at bounding box center [418, 223] width 257 height 44
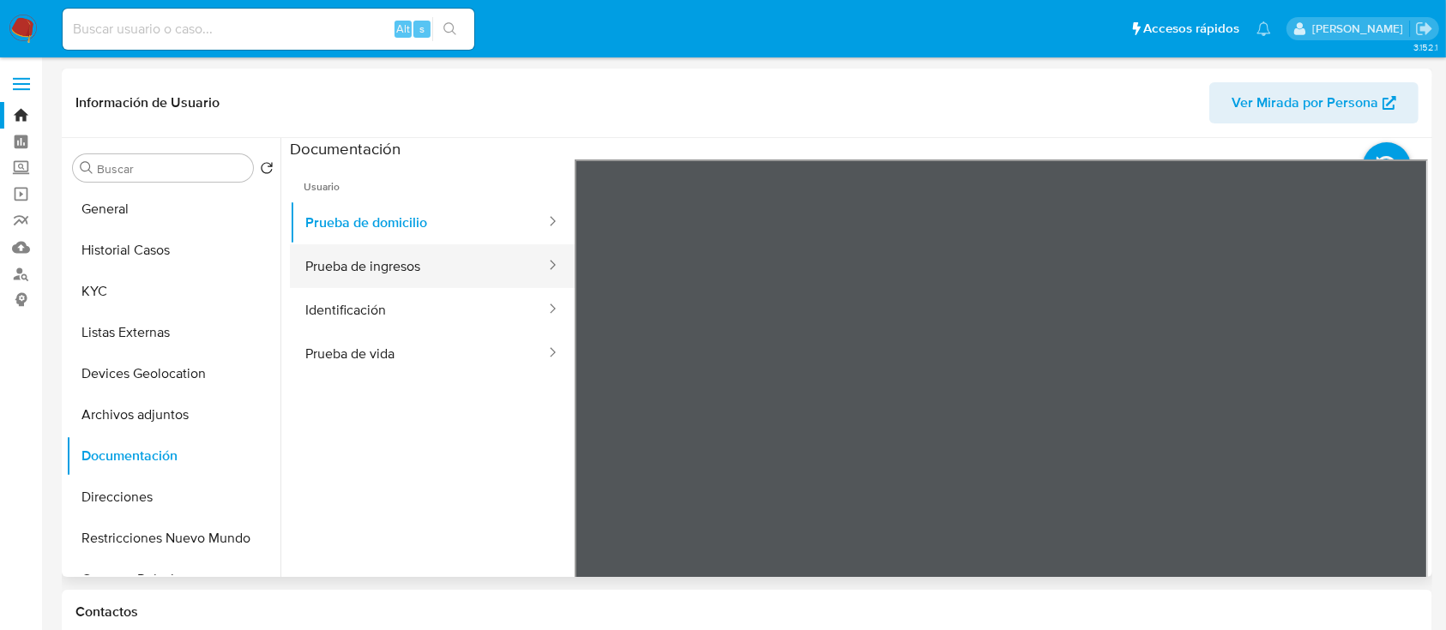
click at [387, 282] on button "Prueba de ingresos" at bounding box center [418, 266] width 257 height 44
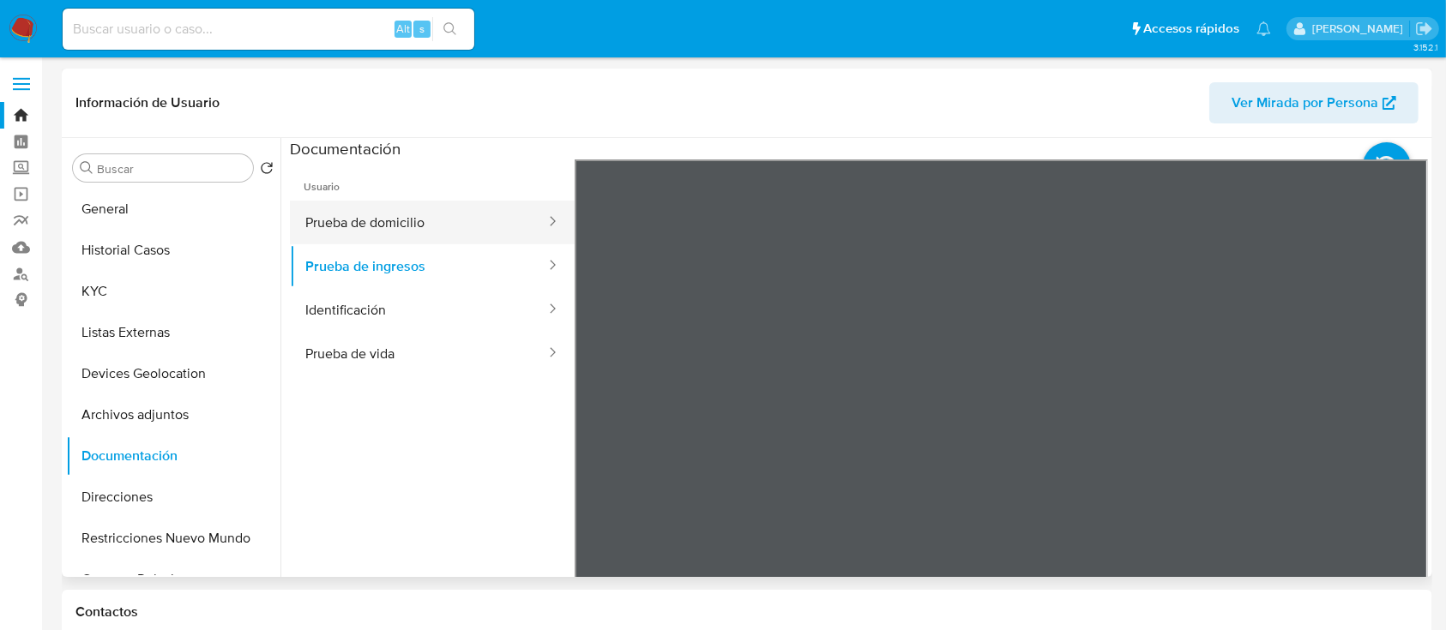
click at [387, 219] on button "Prueba de domicilio" at bounding box center [418, 223] width 257 height 44
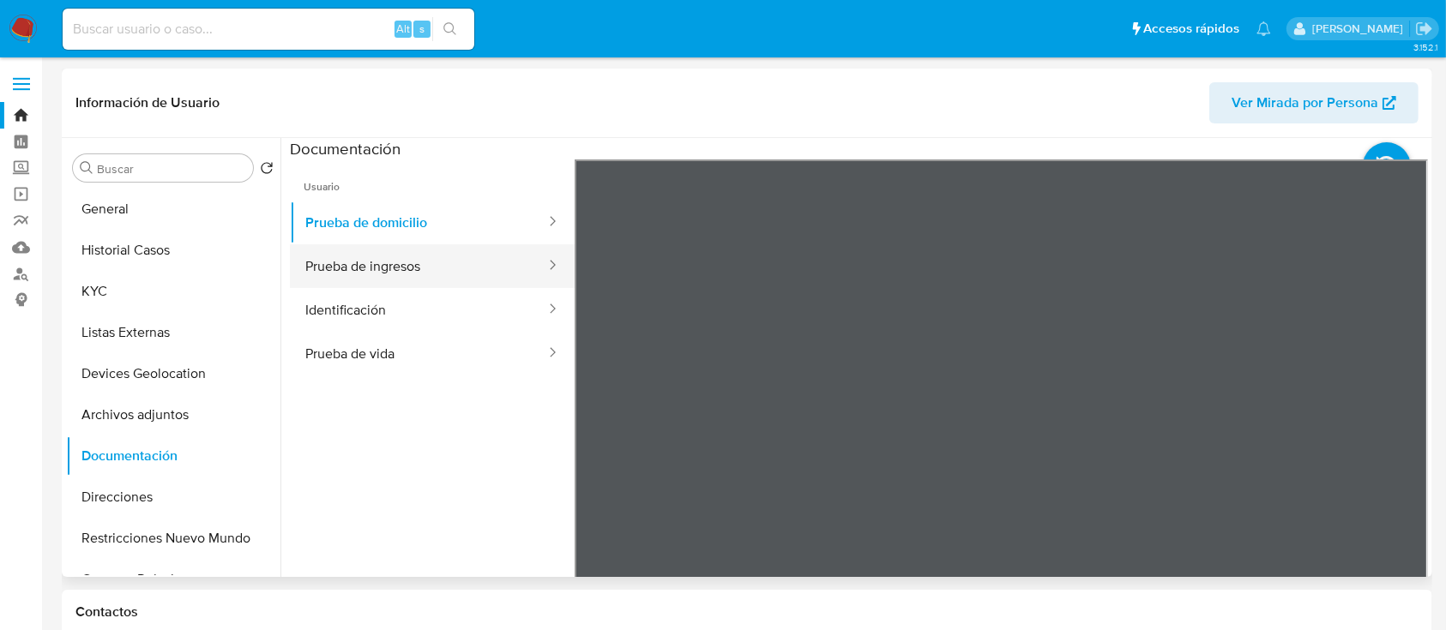
click at [393, 277] on button "Prueba de ingresos" at bounding box center [418, 266] width 257 height 44
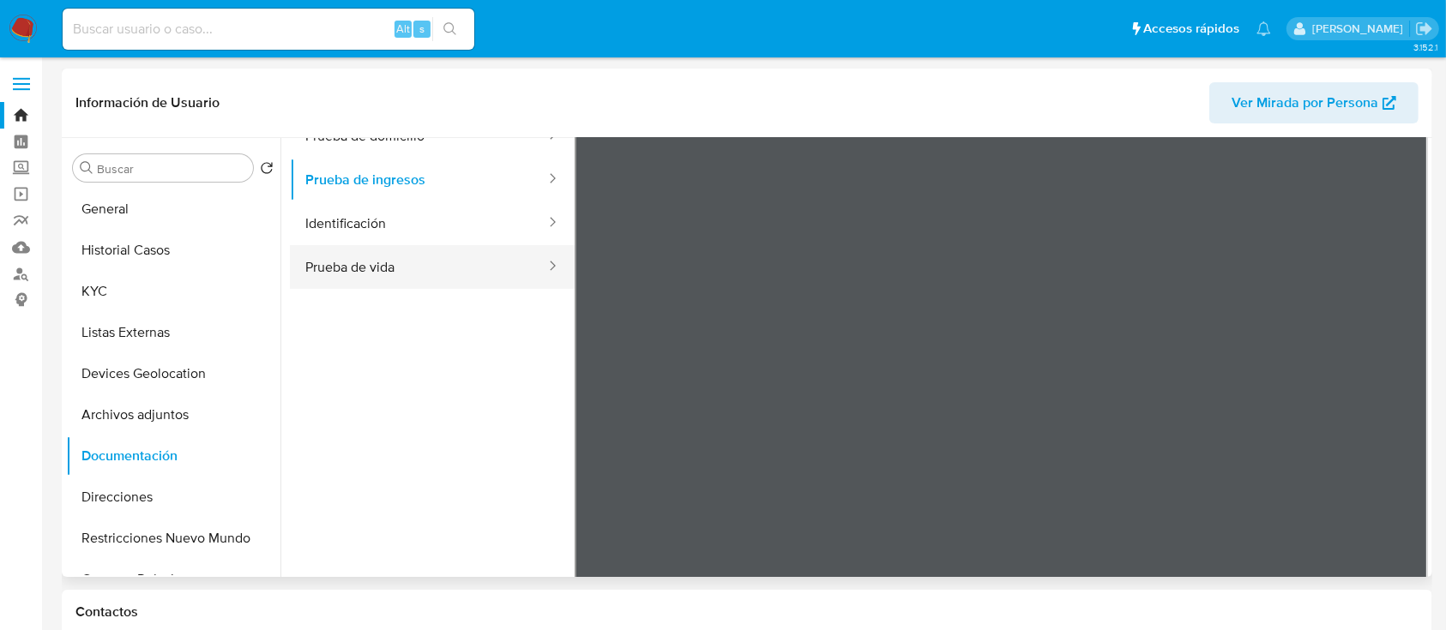
scroll to position [144, 0]
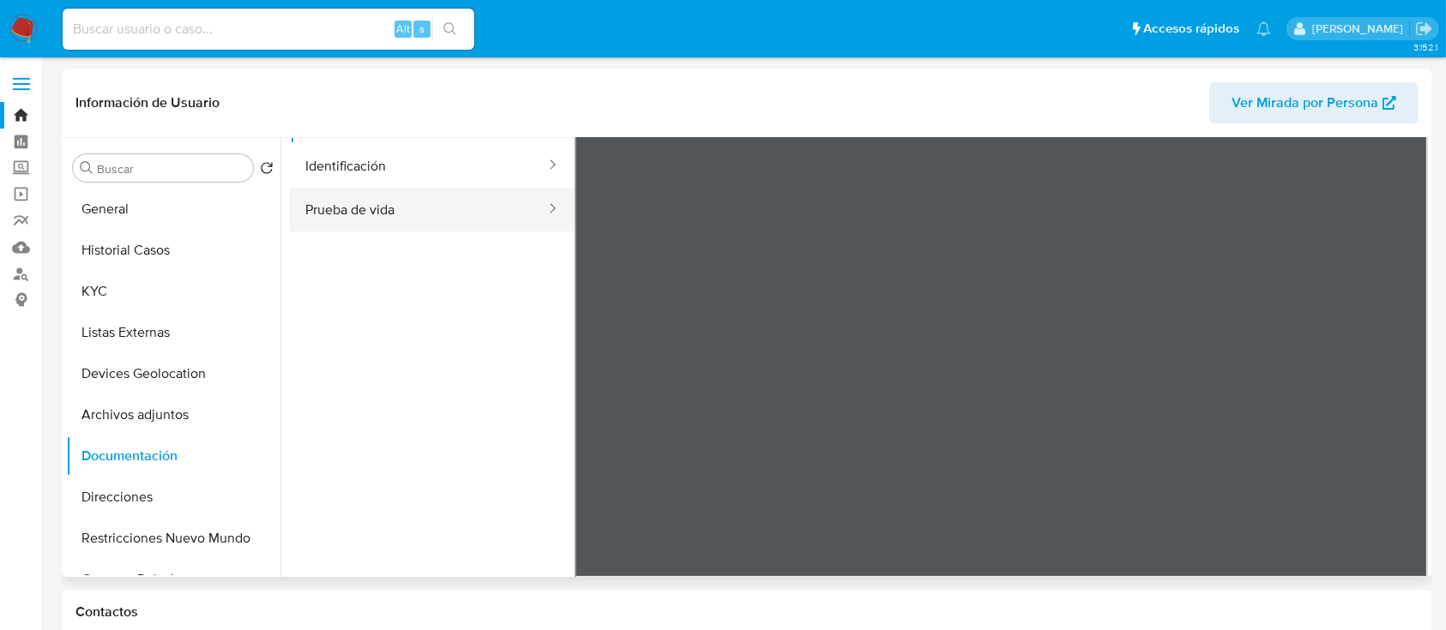
click at [397, 224] on button "Prueba de vida" at bounding box center [418, 210] width 257 height 44
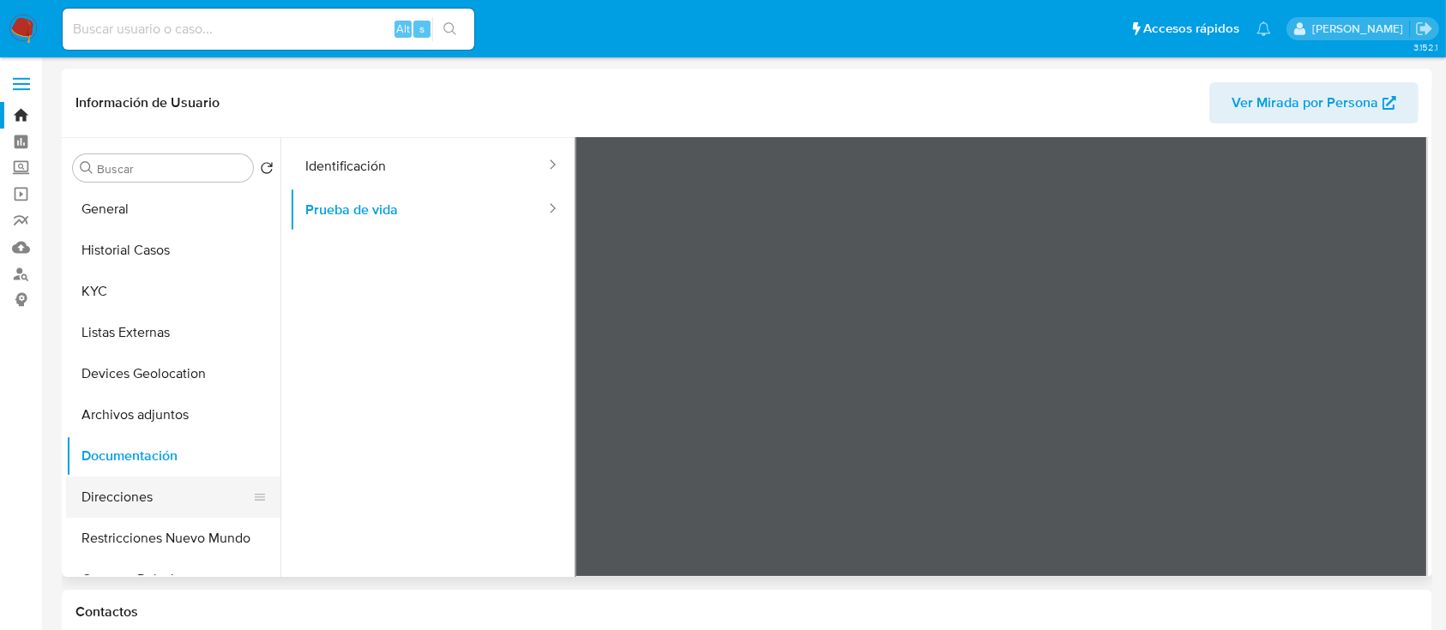
click at [158, 498] on button "Direcciones" at bounding box center [166, 497] width 201 height 41
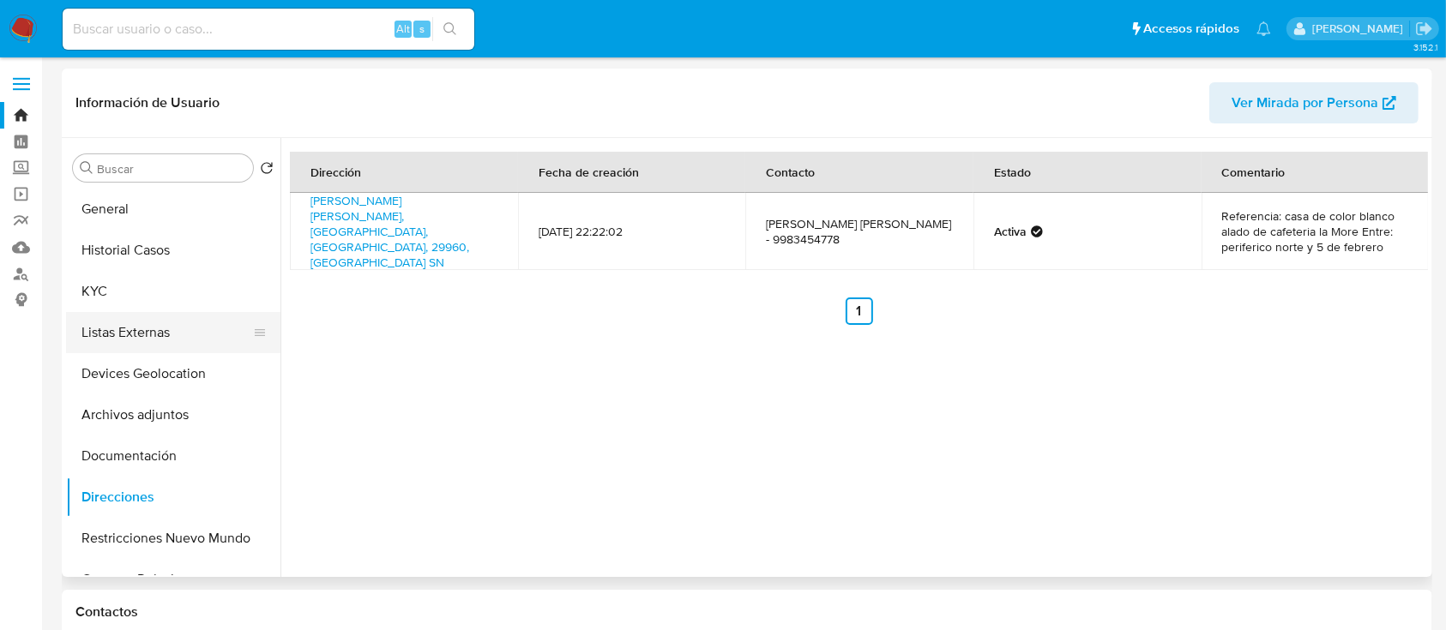
click at [151, 330] on button "Listas Externas" at bounding box center [166, 332] width 201 height 41
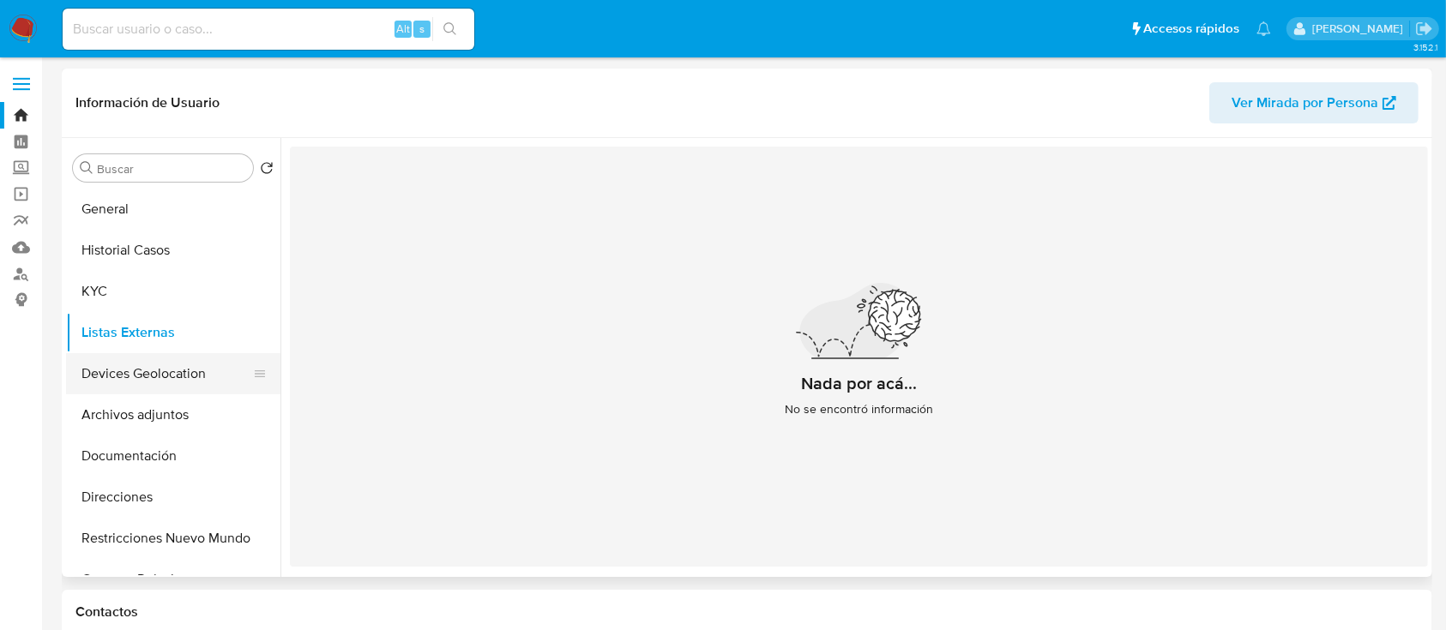
click at [129, 379] on button "Devices Geolocation" at bounding box center [166, 373] width 201 height 41
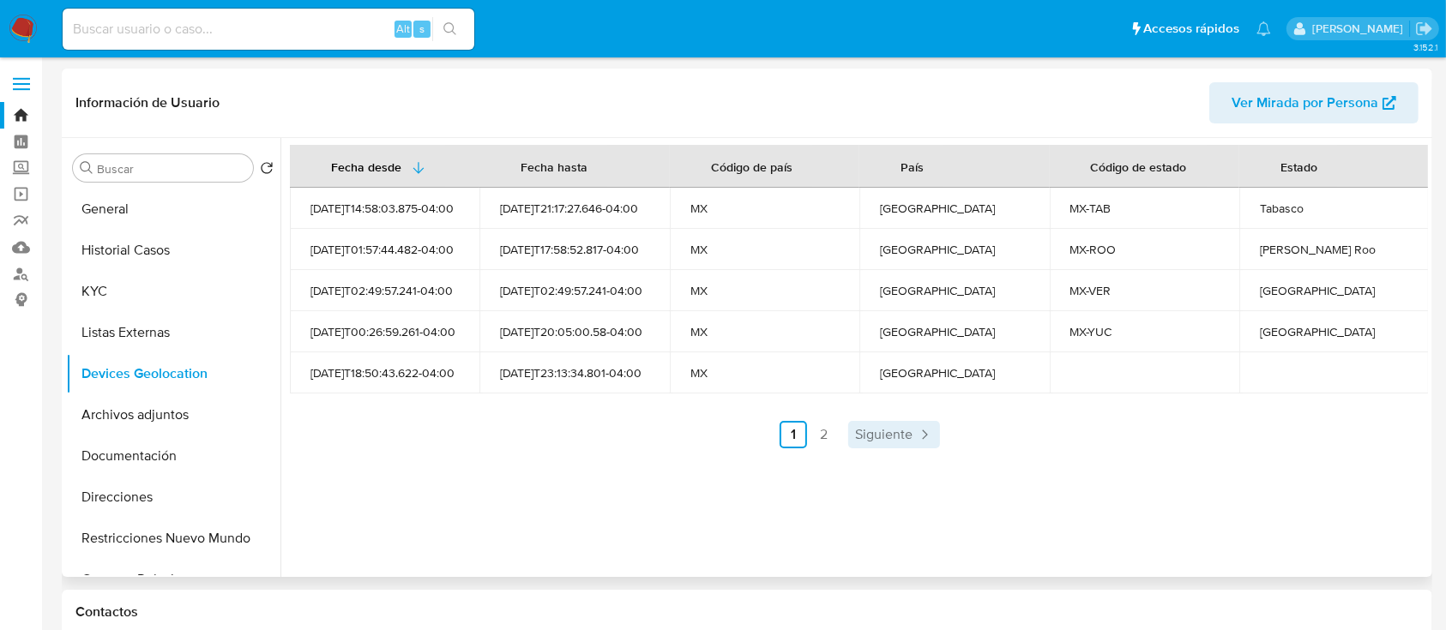
click at [894, 434] on span "Siguiente" at bounding box center [883, 435] width 57 height 14
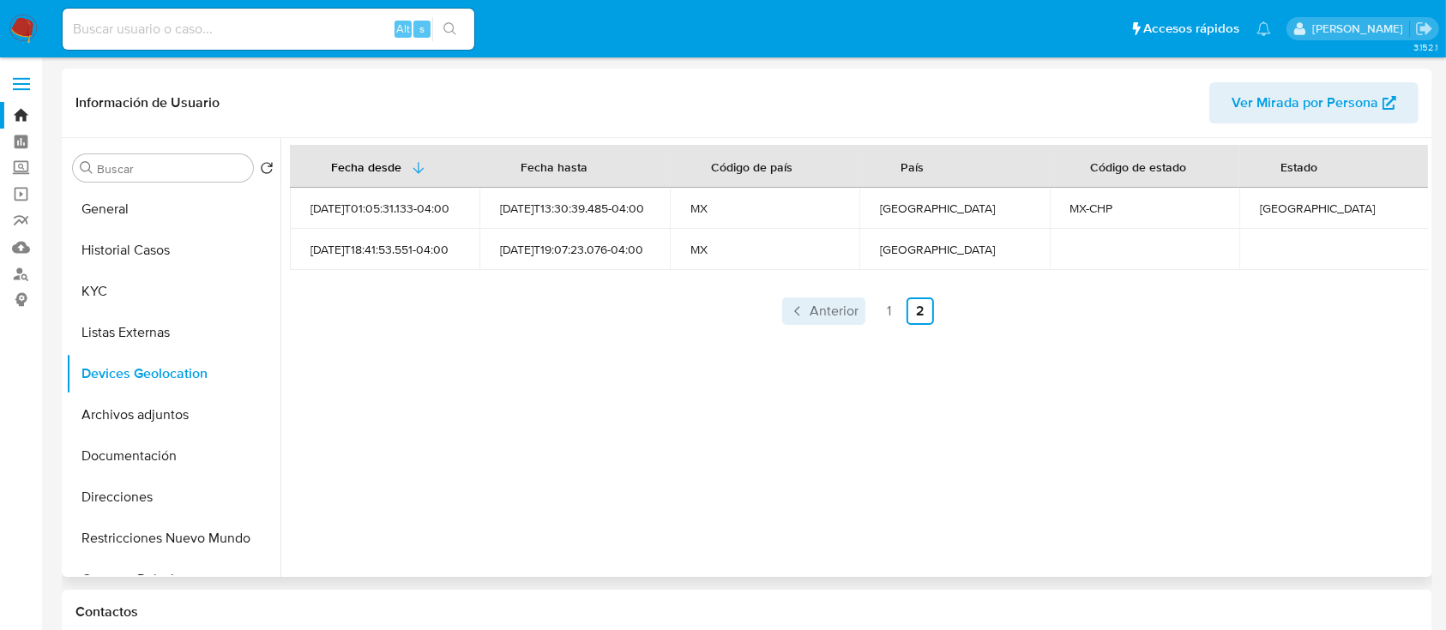
click at [833, 317] on span "Anterior" at bounding box center [833, 311] width 49 height 14
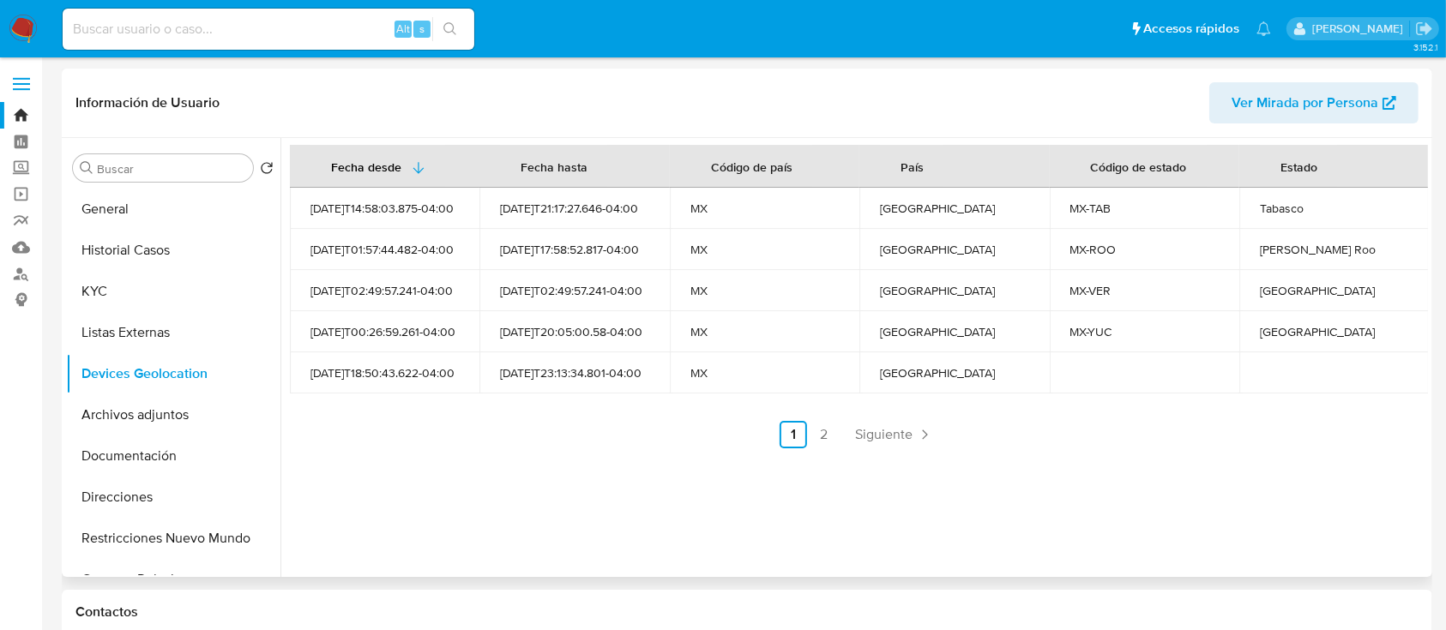
click at [921, 432] on icon "Paginación" at bounding box center [924, 434] width 17 height 17
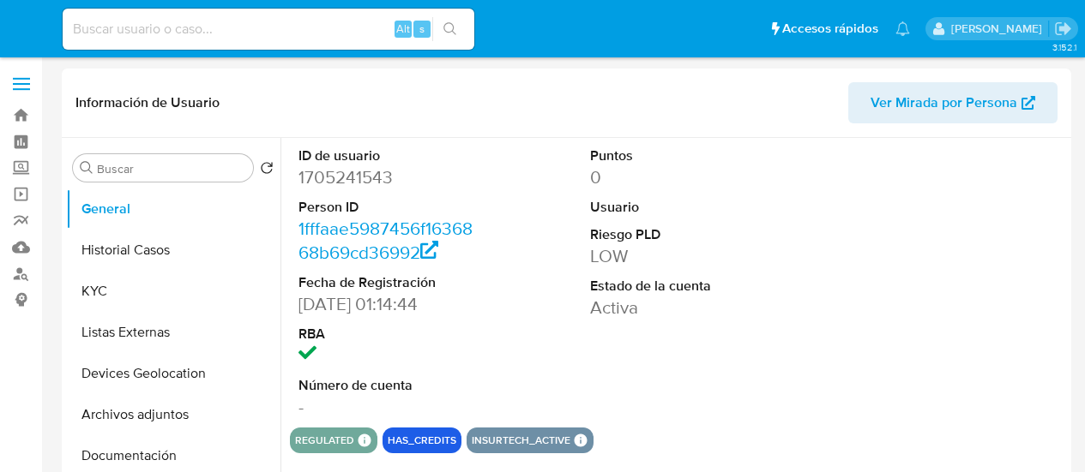
select select "10"
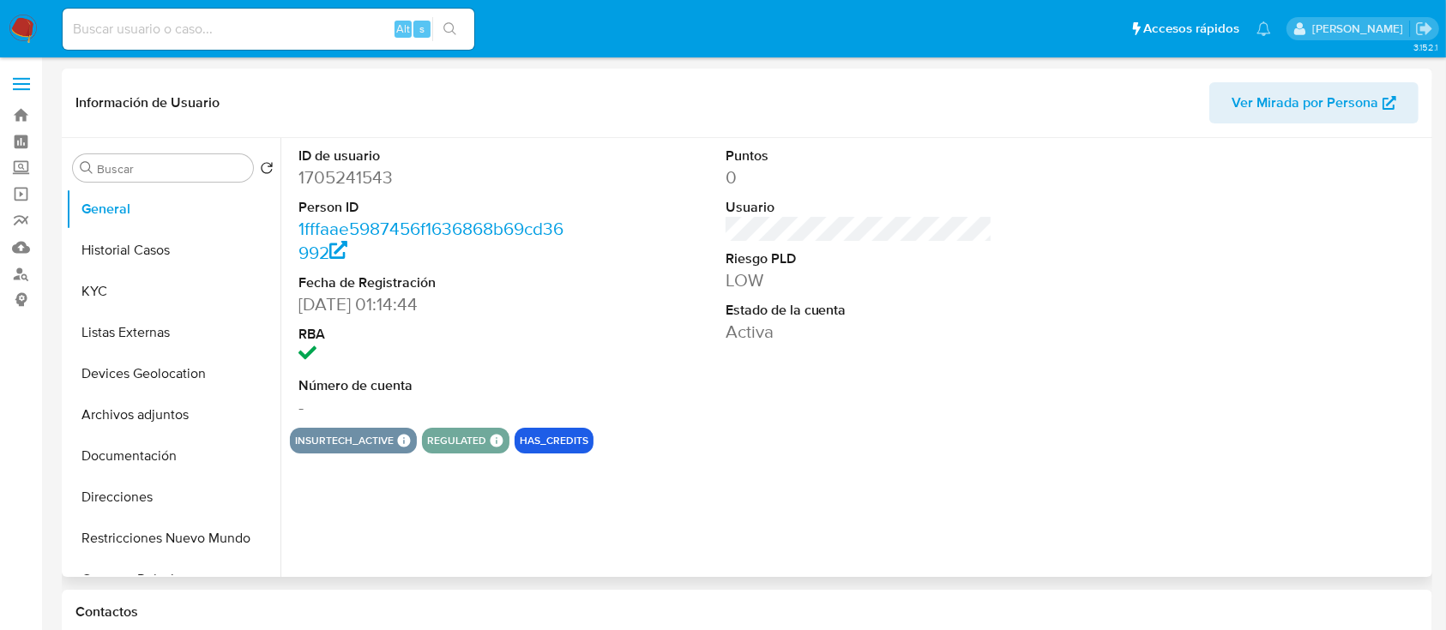
select select "10"
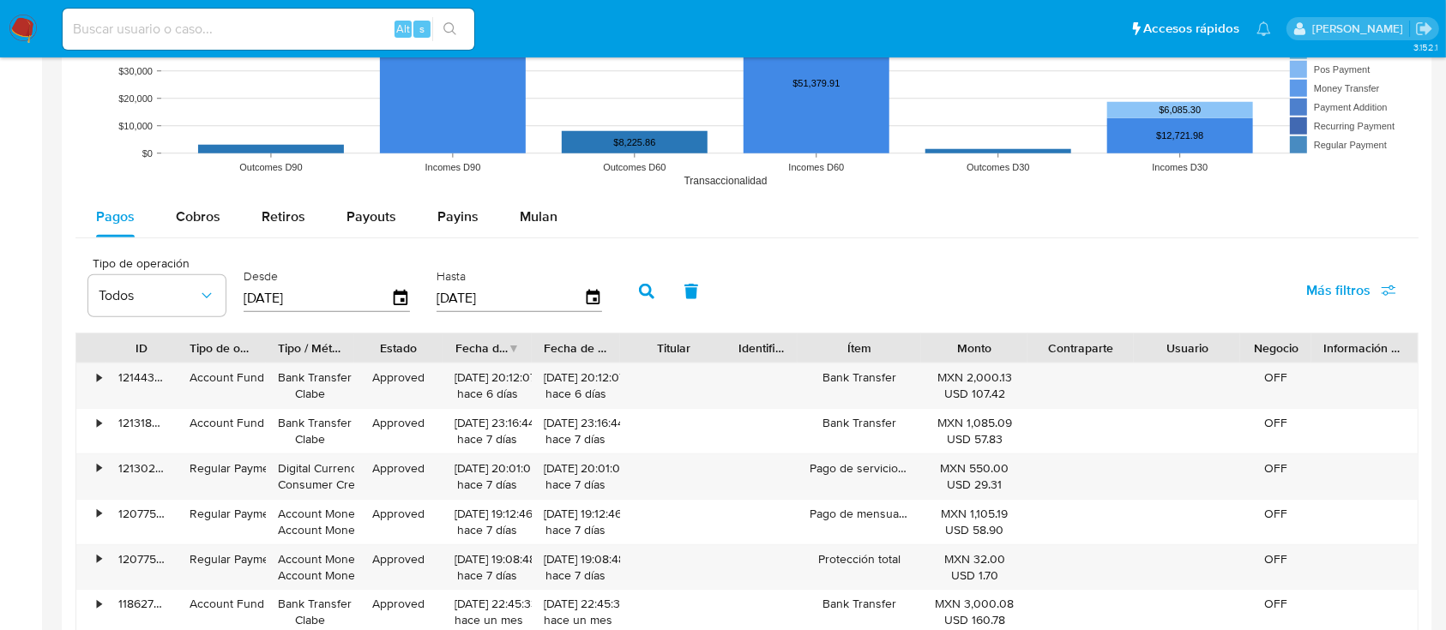
scroll to position [1372, 0]
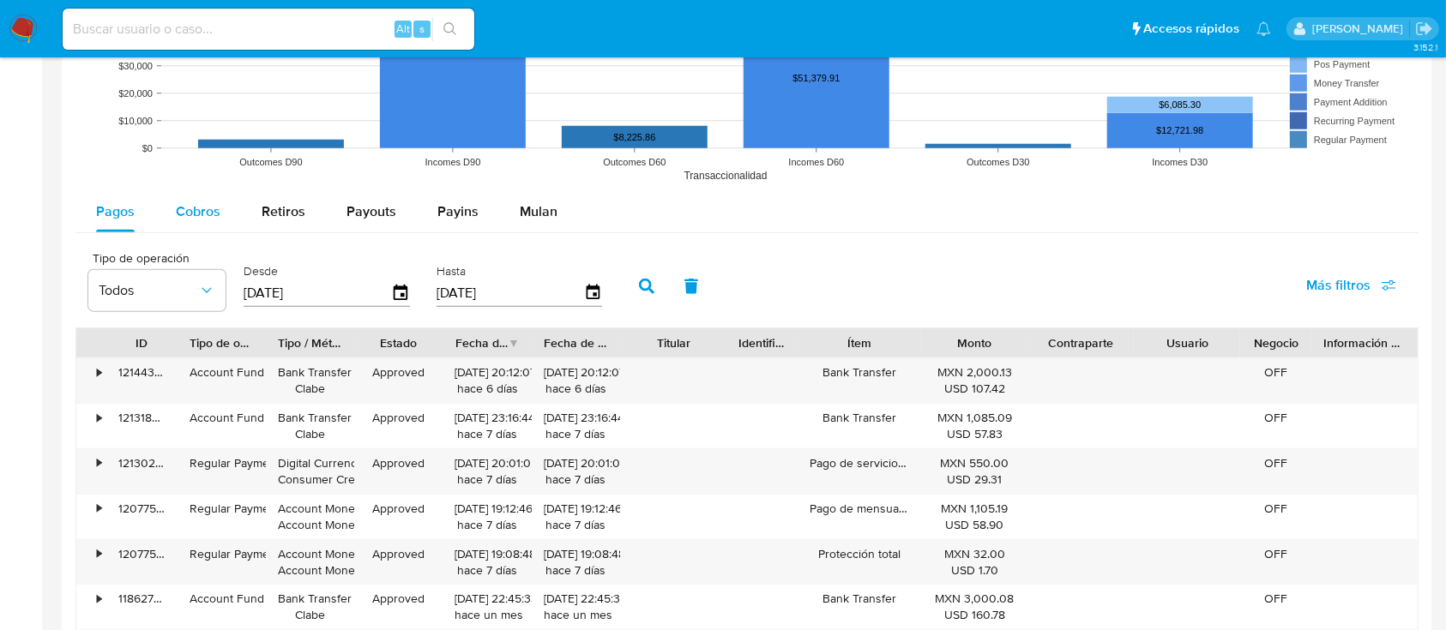
click at [177, 207] on span "Cobros" at bounding box center [198, 212] width 45 height 20
select select "10"
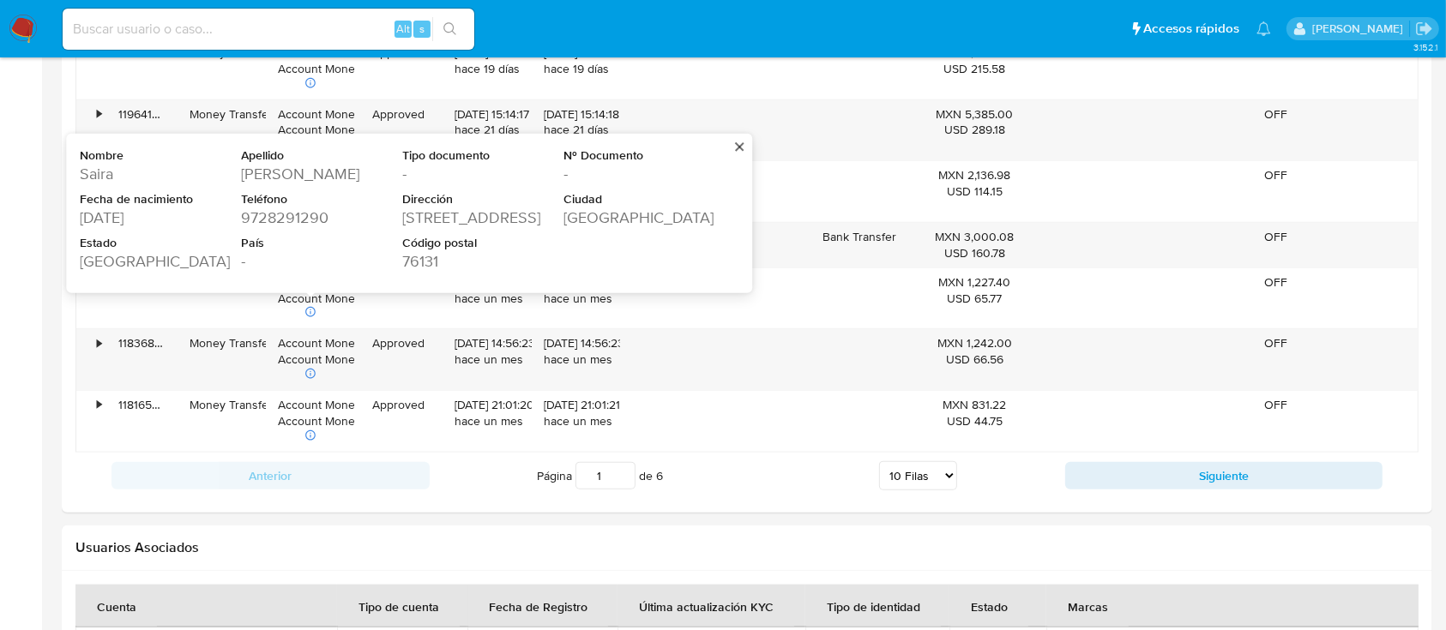
scroll to position [1829, 0]
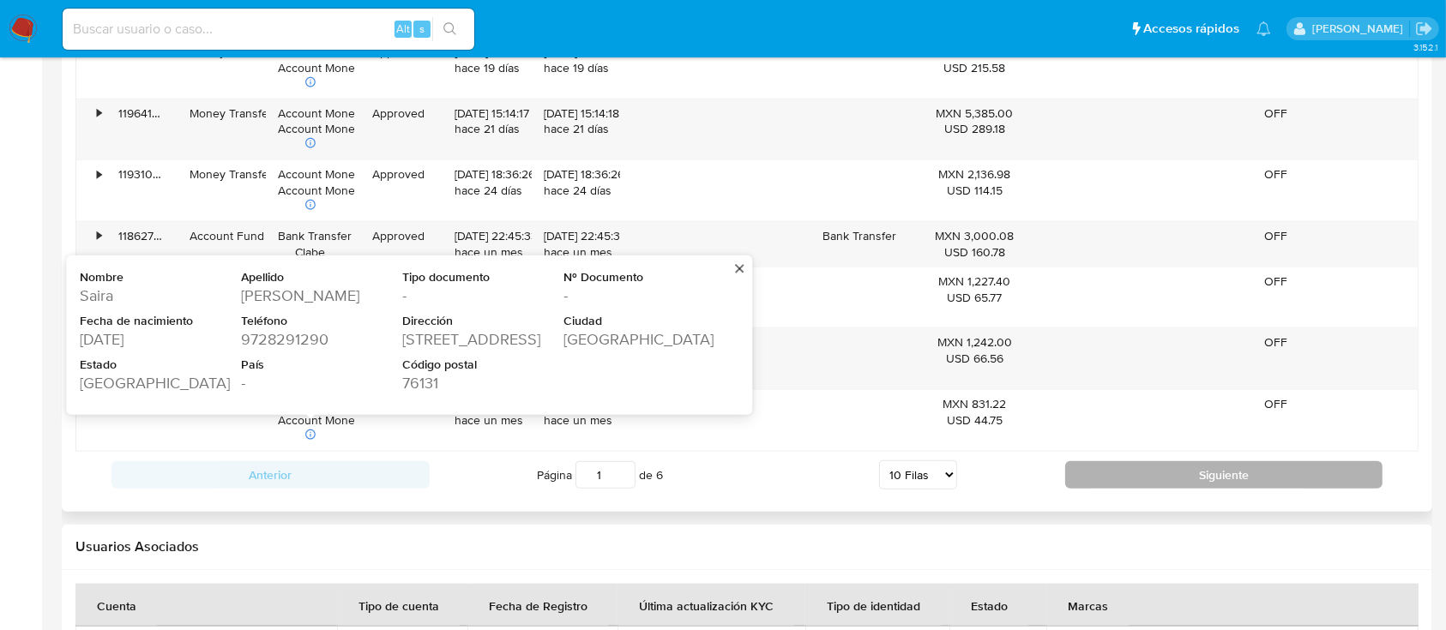
click at [1124, 484] on button "Siguiente" at bounding box center [1224, 474] width 318 height 27
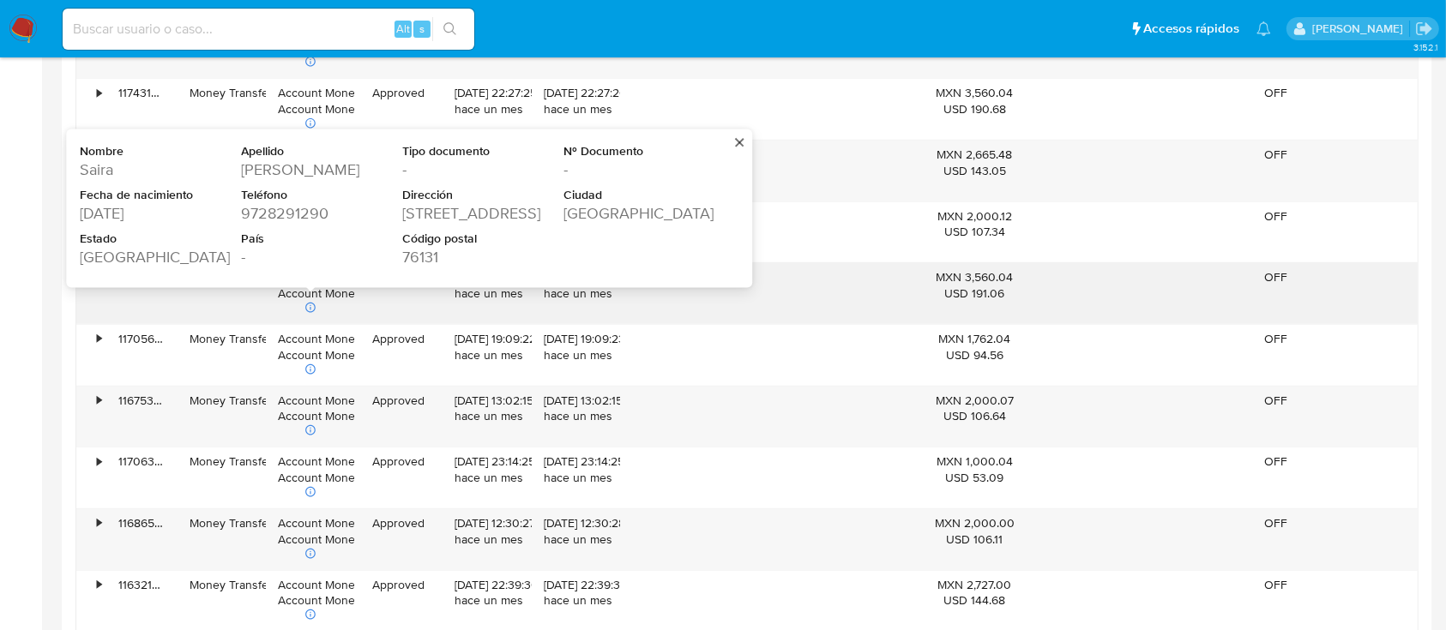
scroll to position [1714, 0]
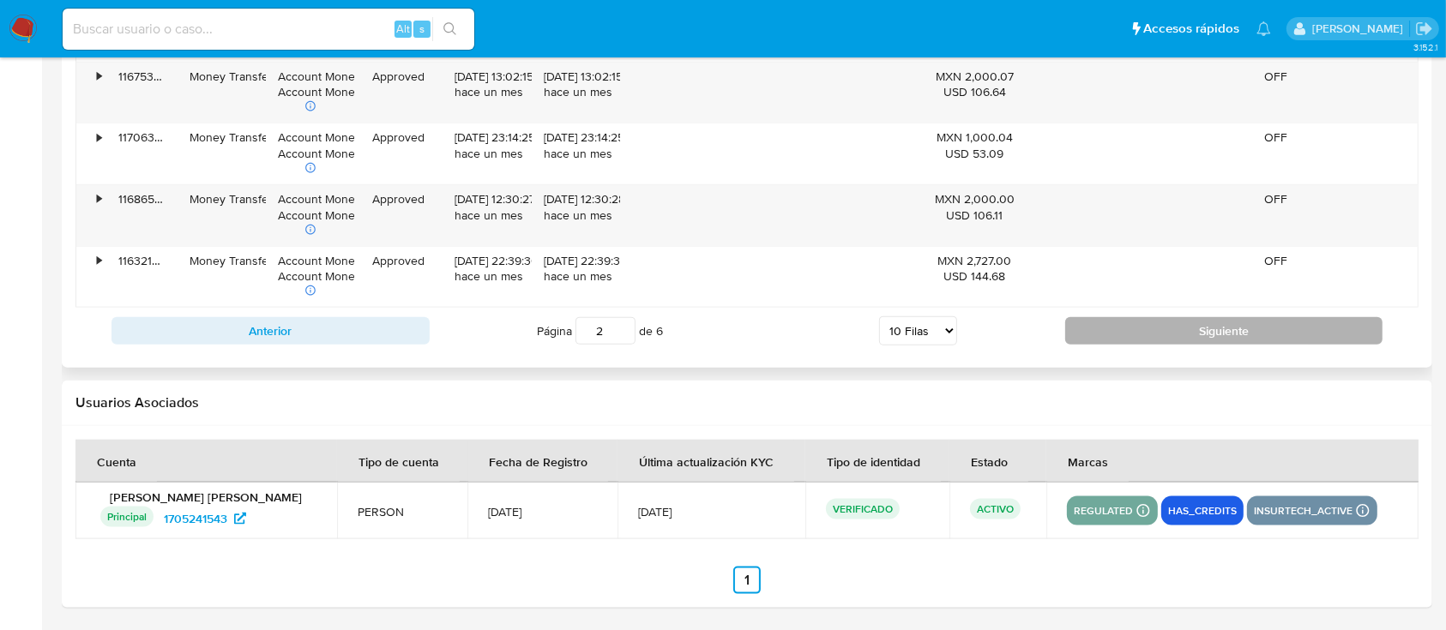
click at [1315, 341] on button "Siguiente" at bounding box center [1224, 330] width 318 height 27
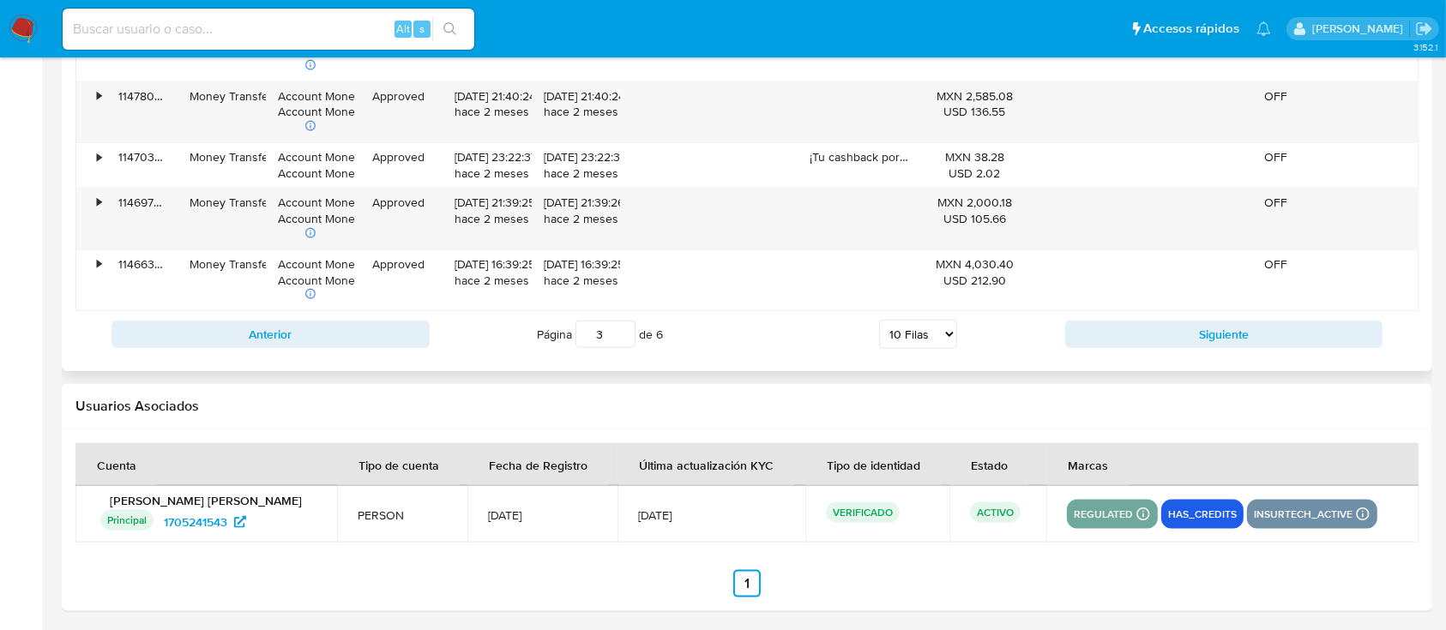
scroll to position [2022, 0]
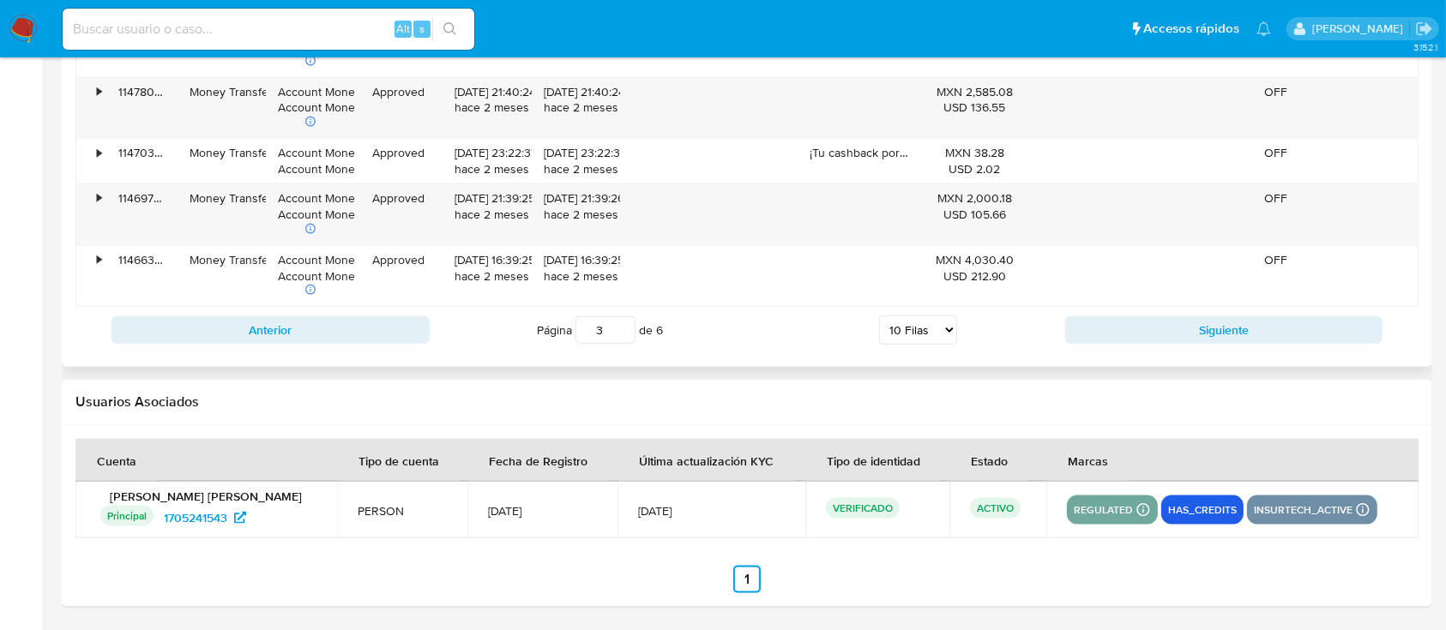
drag, startPoint x: 1249, startPoint y: 334, endPoint x: 1205, endPoint y: 332, distance: 43.8
click at [1248, 337] on button "Siguiente" at bounding box center [1224, 329] width 318 height 27
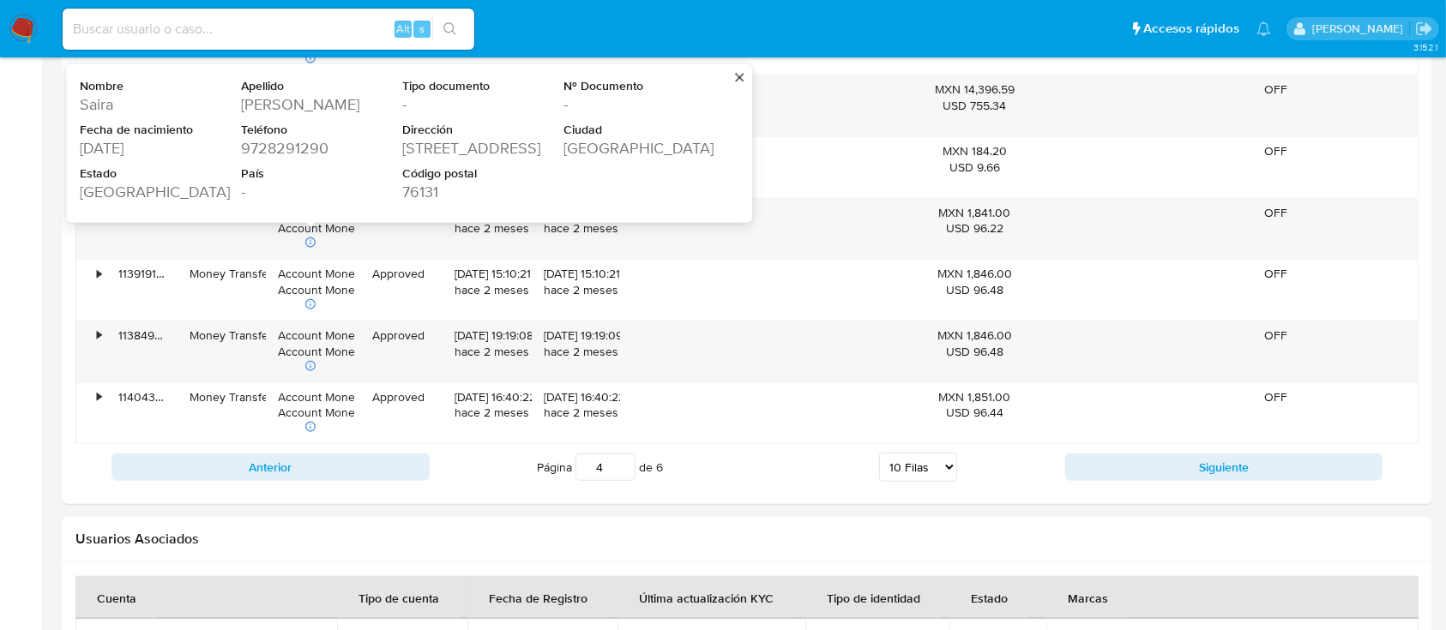
scroll to position [1907, 0]
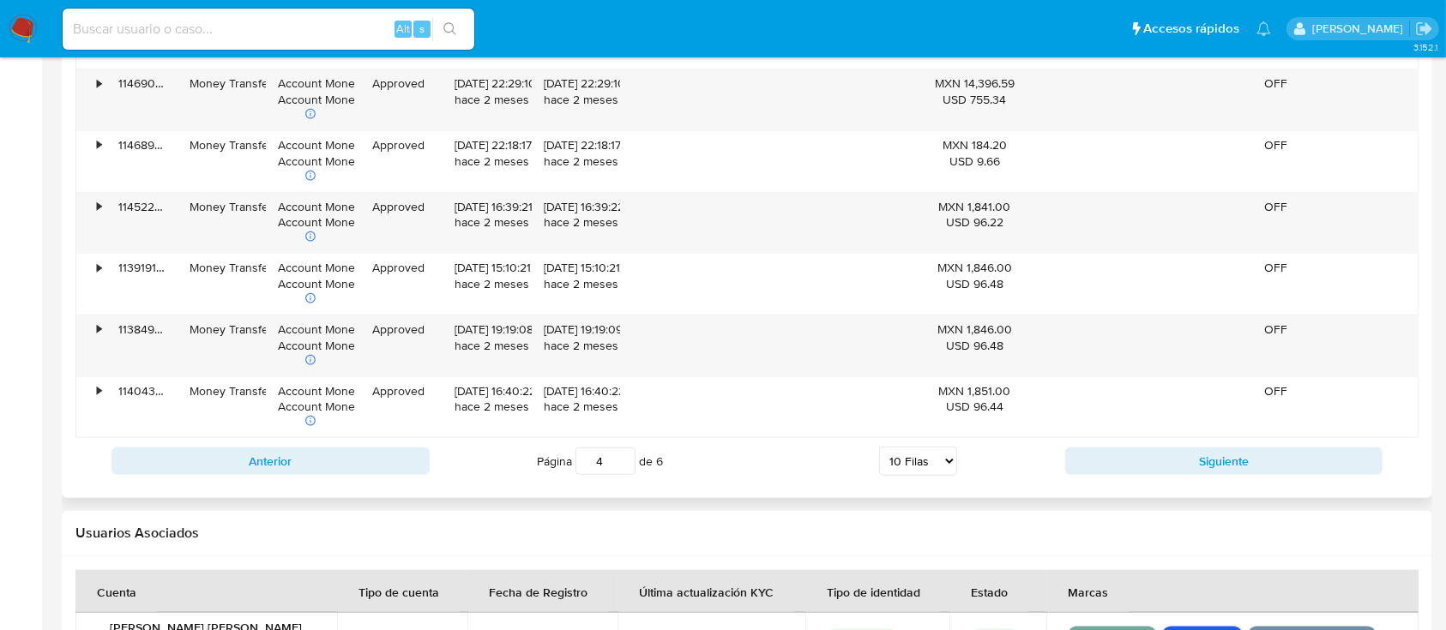
click at [339, 445] on div "Anterior Página 4 de 6 5 [PERSON_NAME] 10 [PERSON_NAME] 20 [PERSON_NAME] 25 [PE…" at bounding box center [746, 461] width 1343 height 46
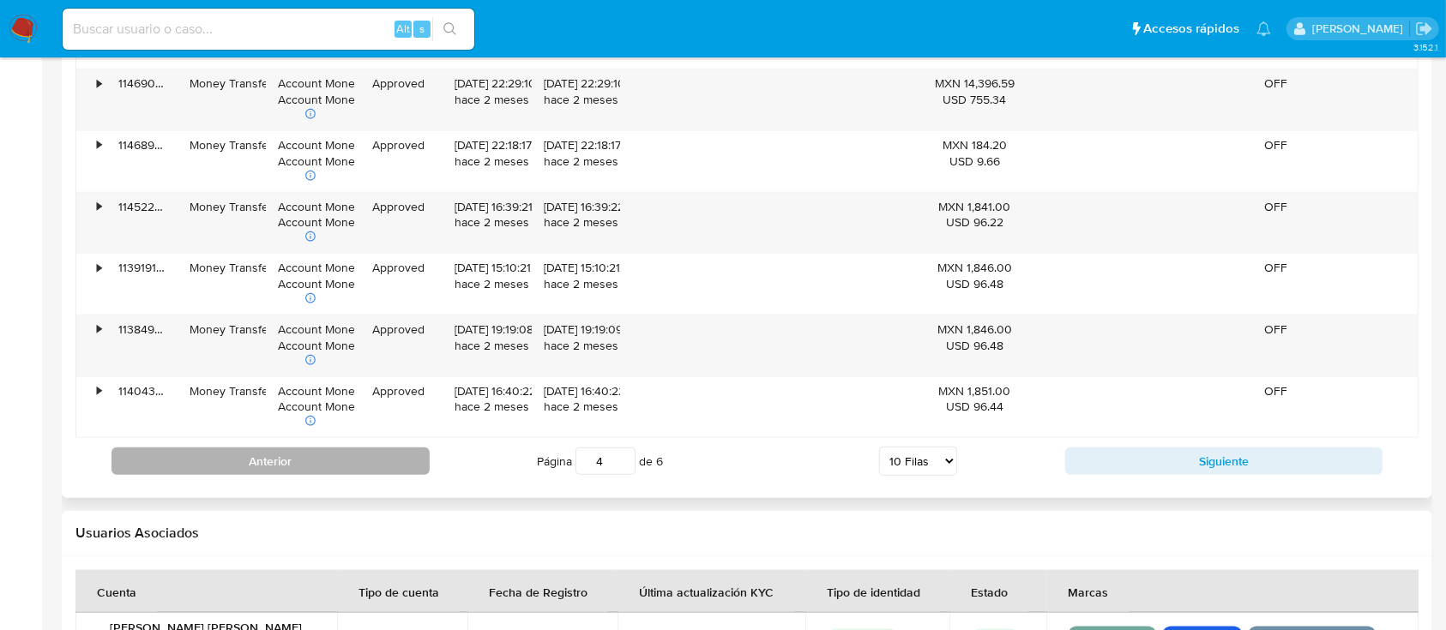
click at [350, 467] on button "Anterior" at bounding box center [270, 461] width 318 height 27
type input "3"
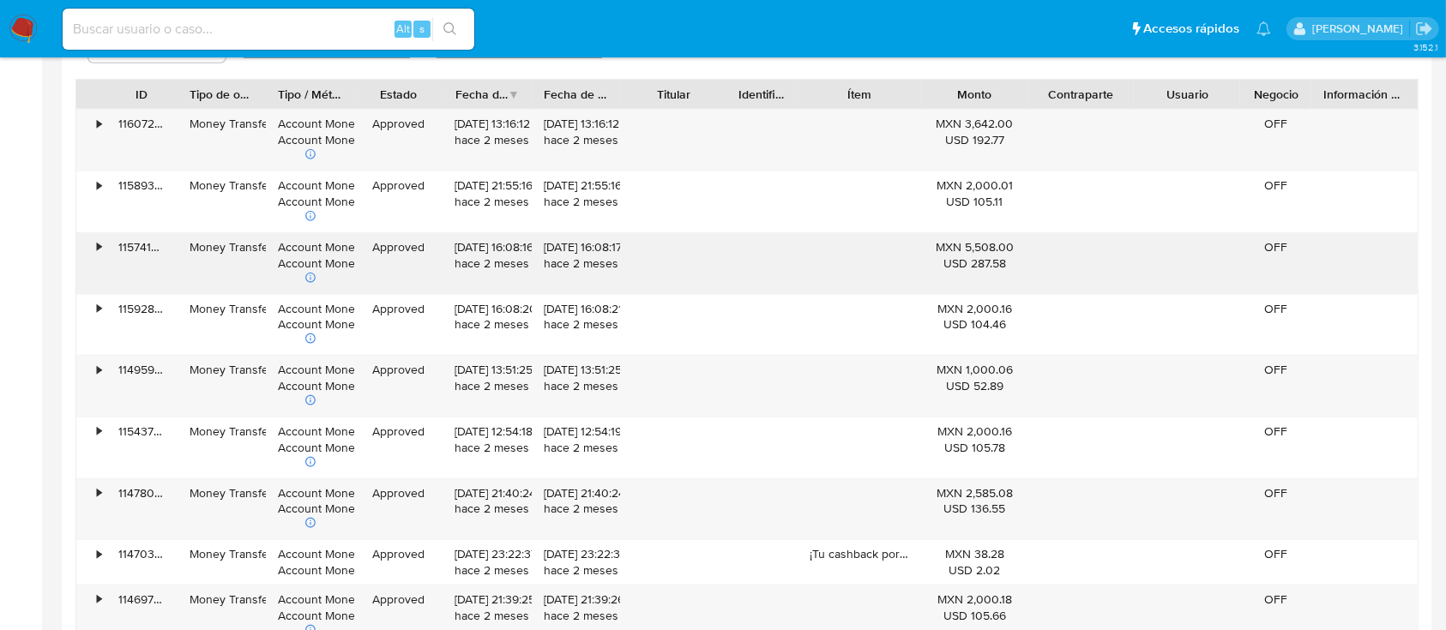
scroll to position [1564, 0]
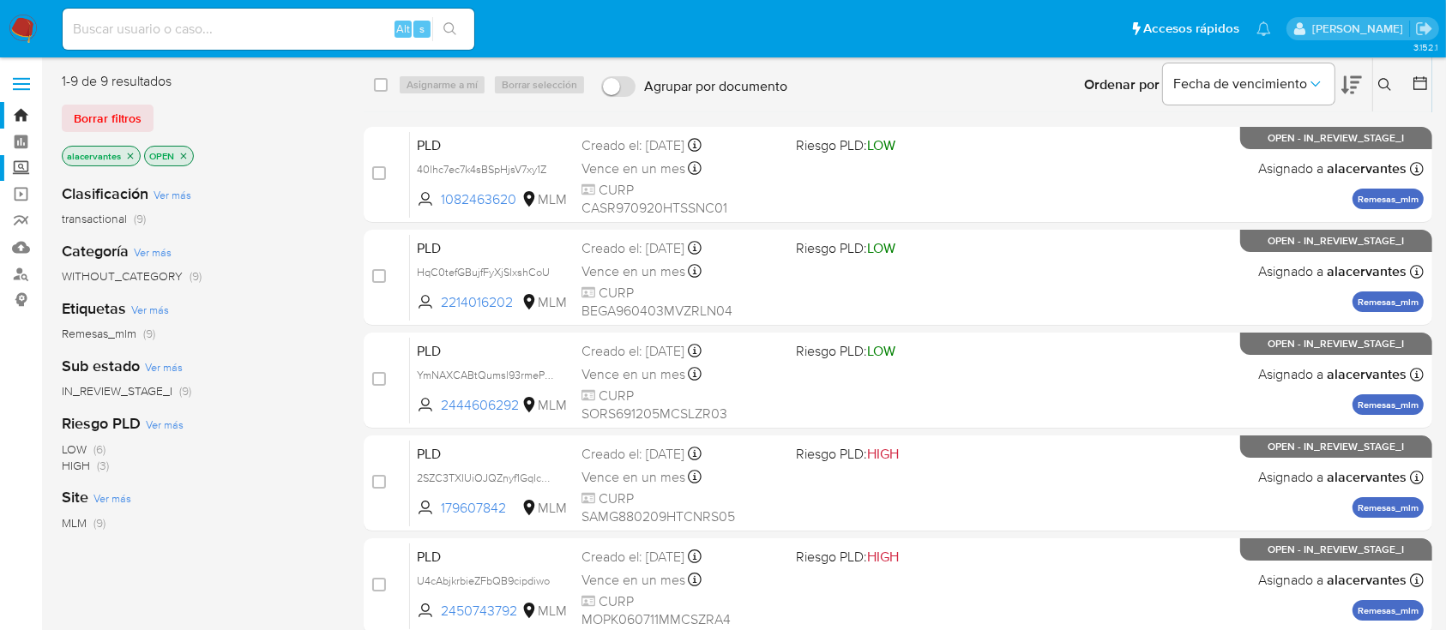
click at [13, 172] on label "Screening" at bounding box center [102, 168] width 204 height 27
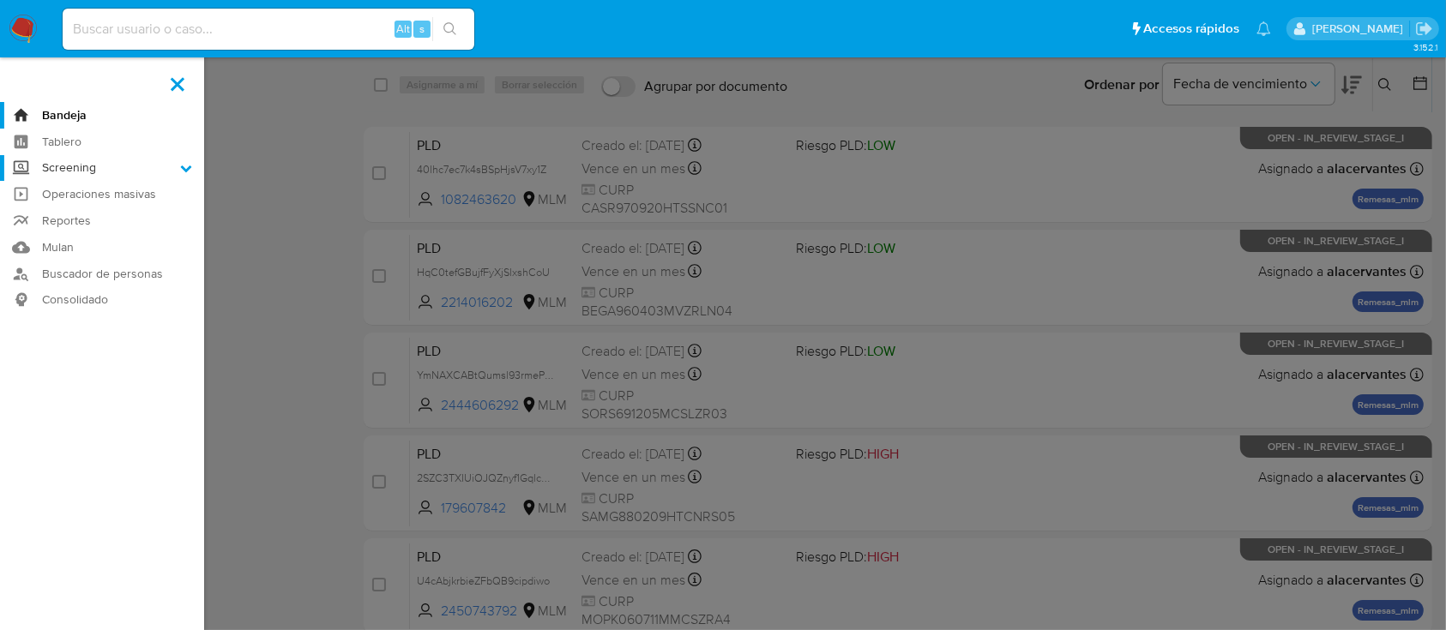
click at [0, 0] on input "Screening" at bounding box center [0, 0] width 0 height 0
click at [105, 237] on link "Herramientas" at bounding box center [102, 235] width 204 height 21
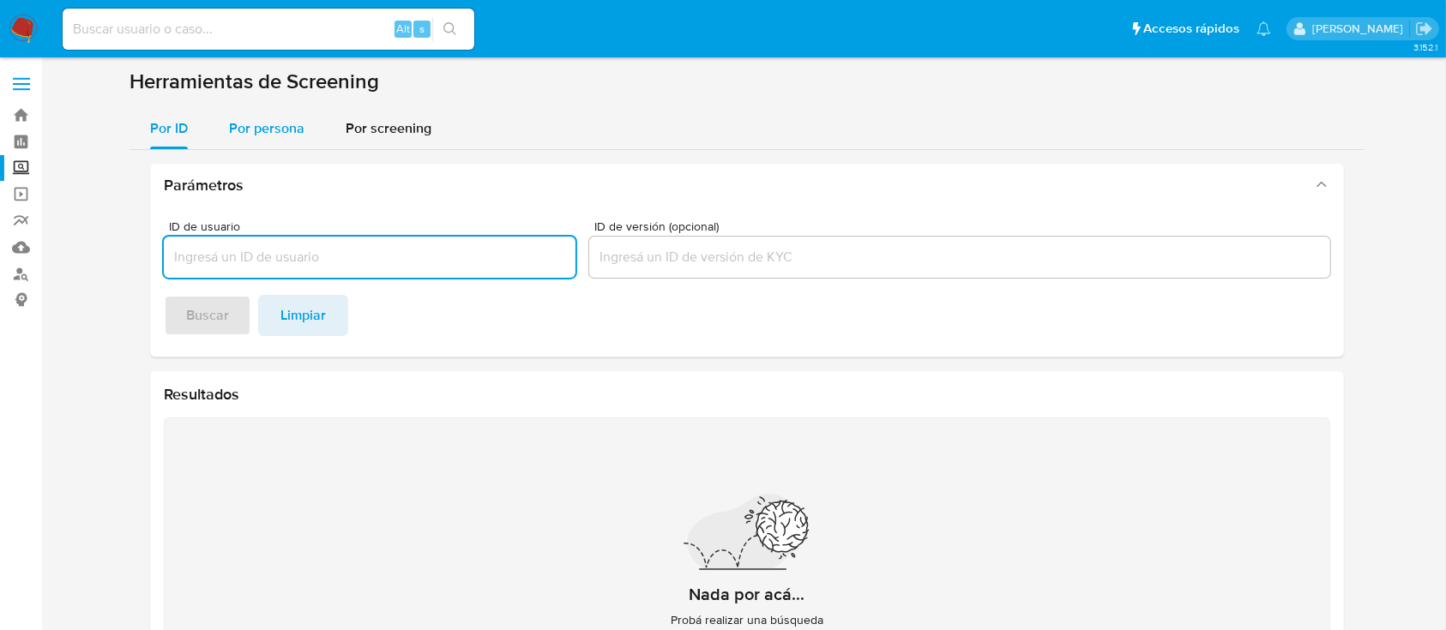
drag, startPoint x: 278, startPoint y: 114, endPoint x: 262, endPoint y: 123, distance: 18.8
click at [266, 119] on div "Por persona" at bounding box center [266, 128] width 75 height 41
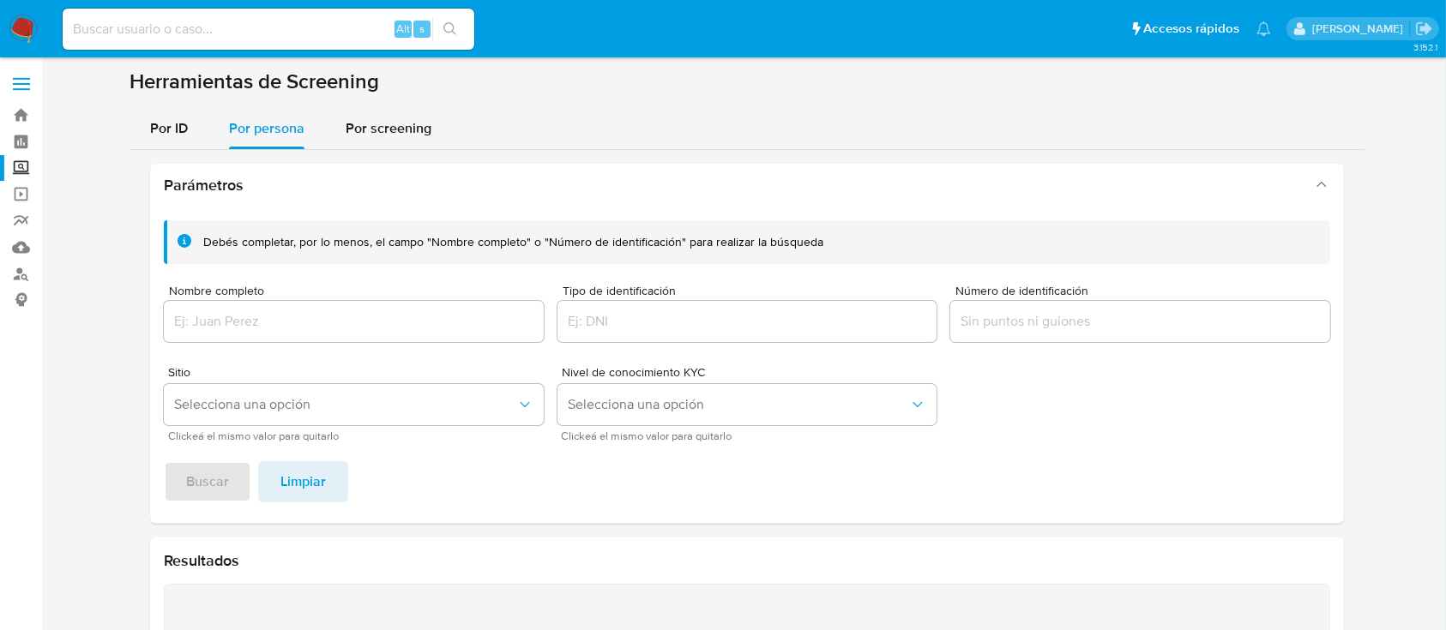
click at [270, 334] on div at bounding box center [354, 321] width 380 height 41
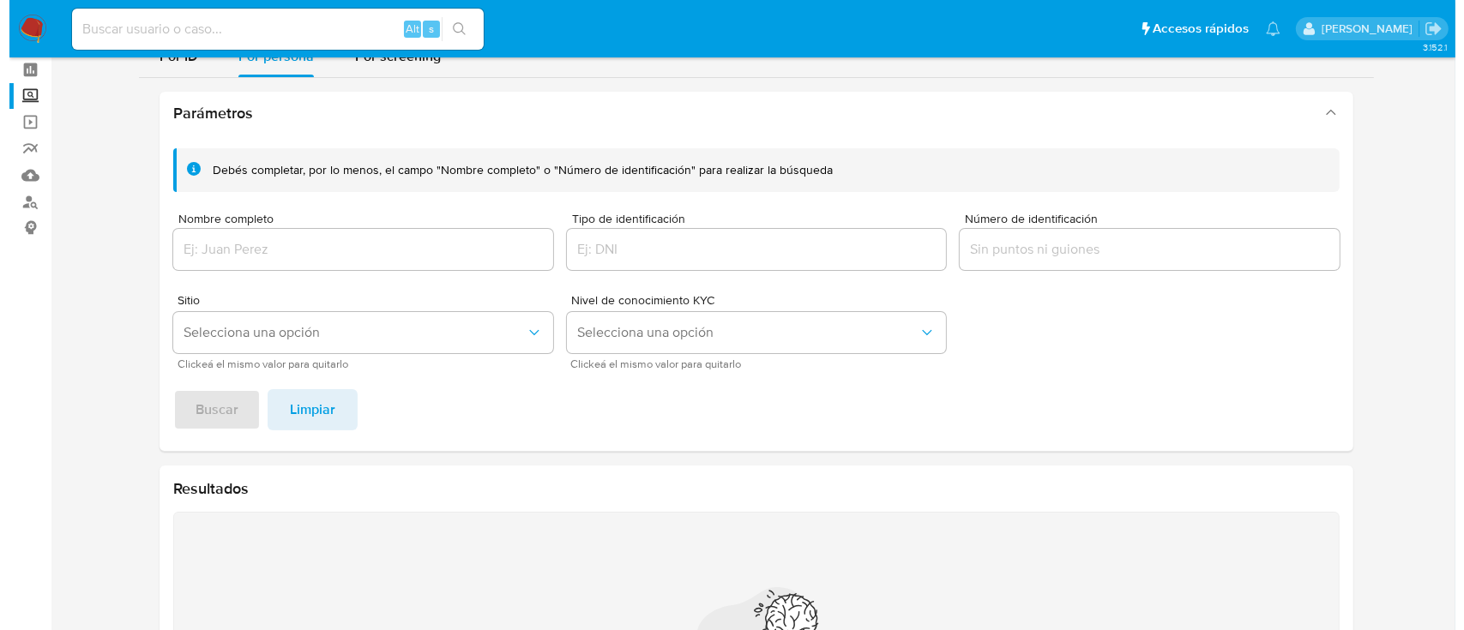
scroll to position [63, 0]
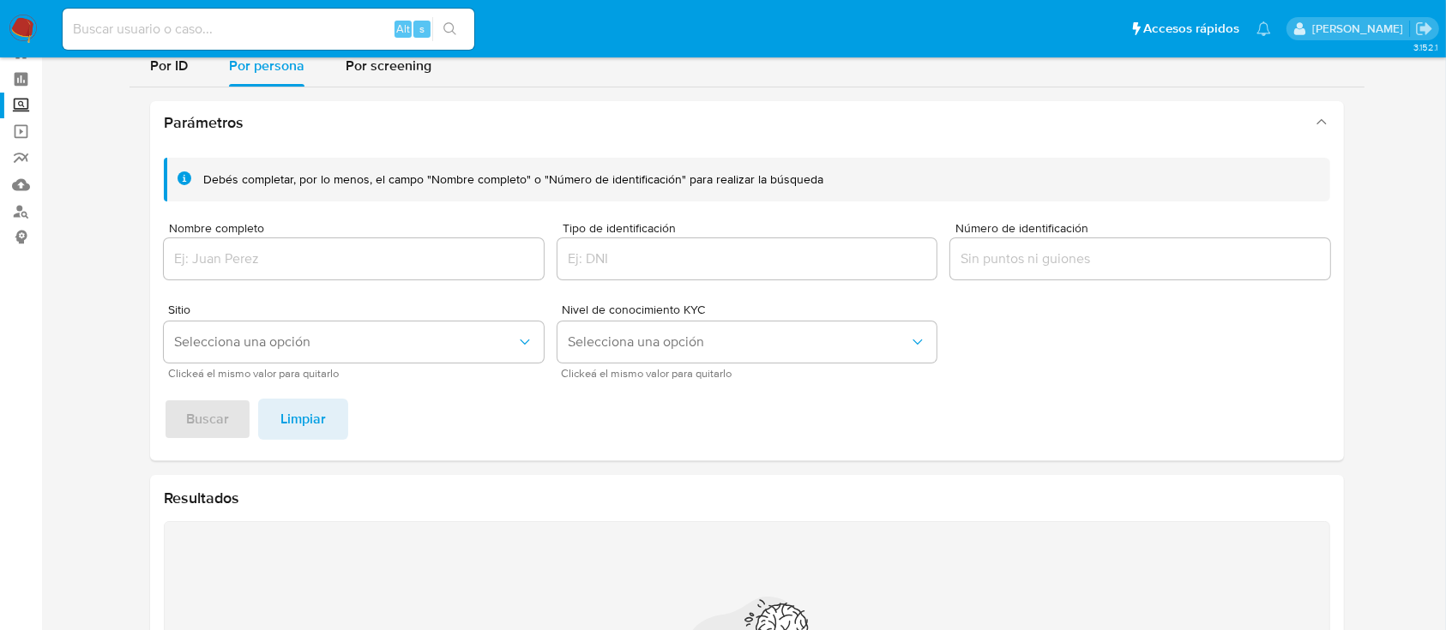
click at [334, 258] on input "Nombre completo" at bounding box center [354, 259] width 380 height 22
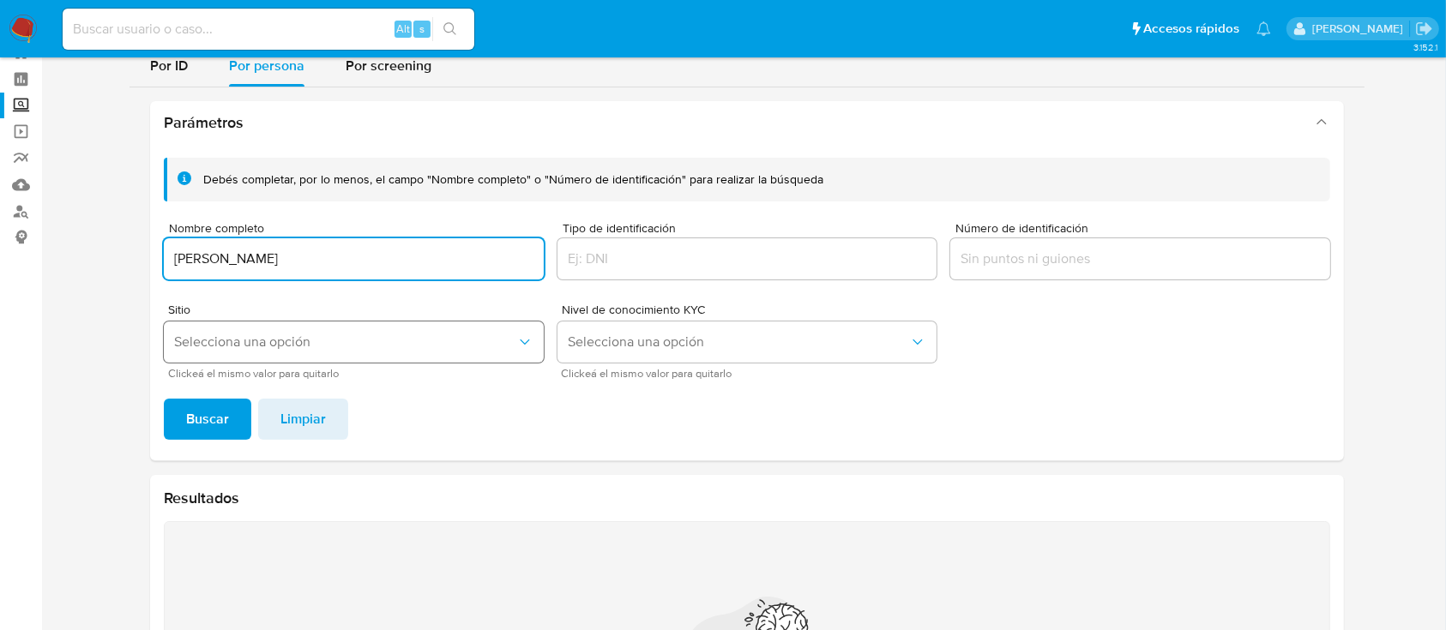
click at [282, 346] on span "Selecciona una opción" at bounding box center [345, 342] width 342 height 17
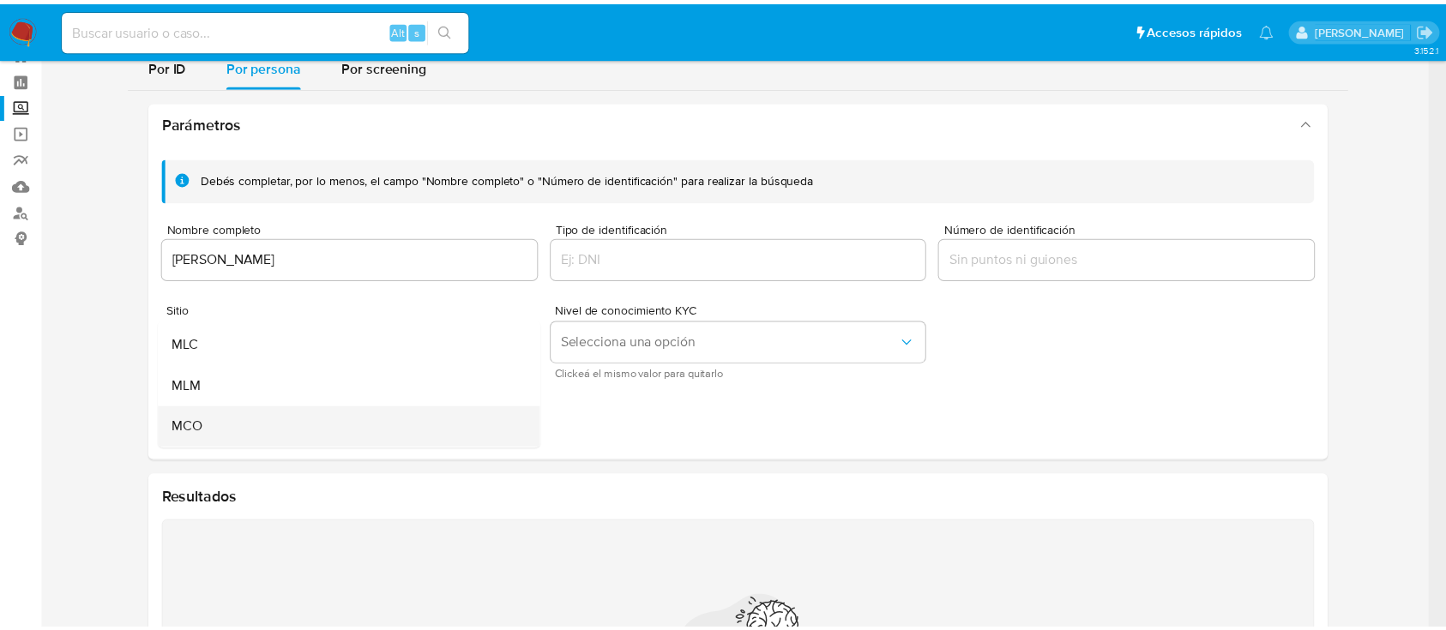
scroll to position [114, 0]
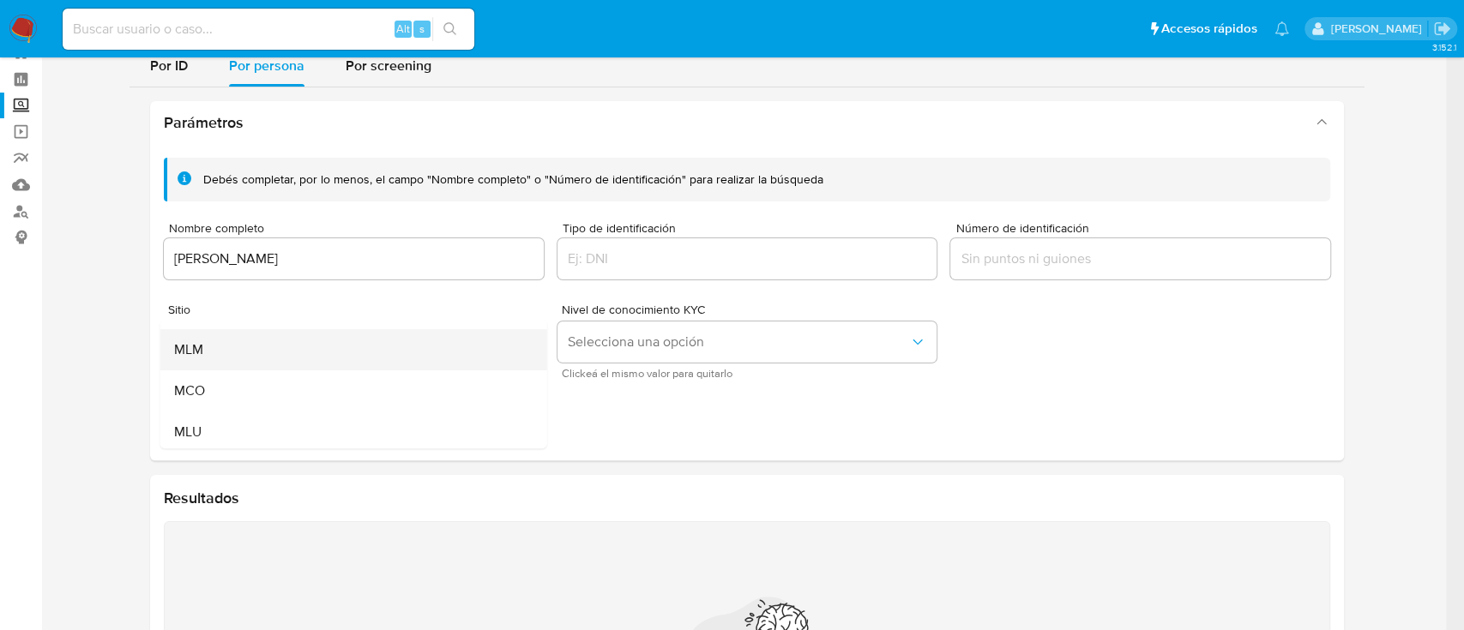
click at [295, 349] on div "MLM" at bounding box center [348, 349] width 349 height 41
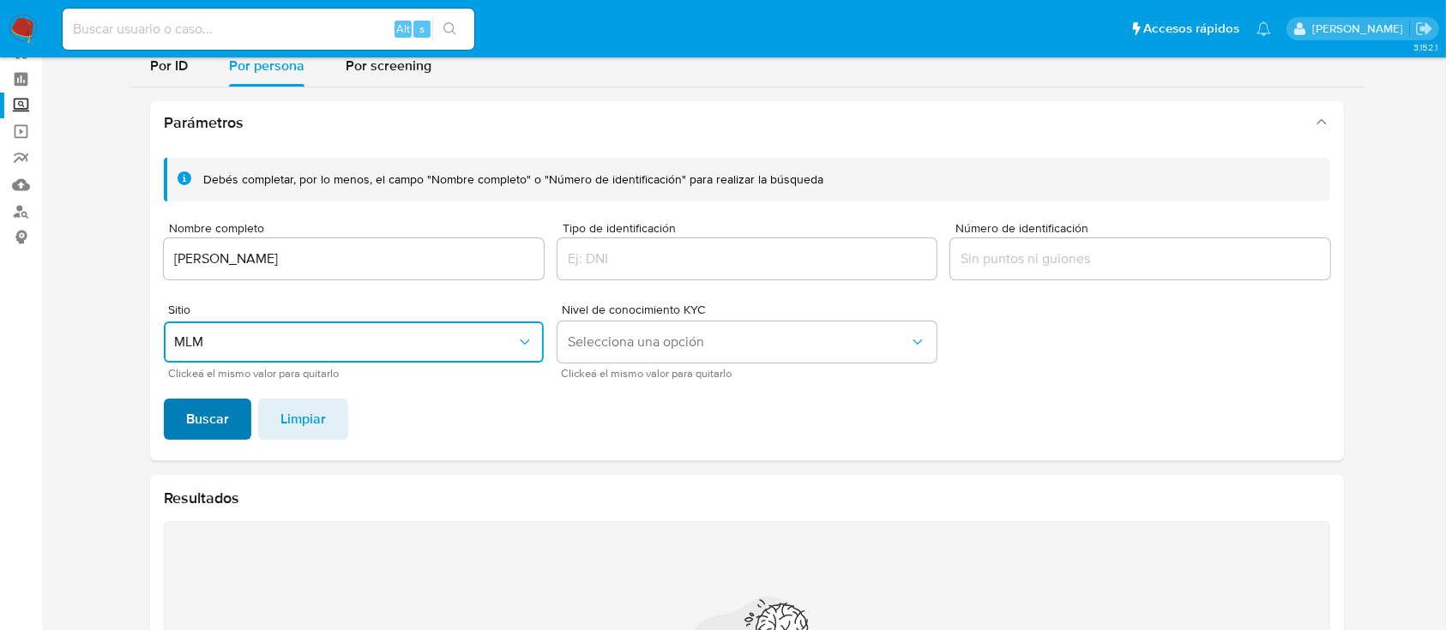
click at [198, 418] on span "Buscar" at bounding box center [207, 419] width 43 height 38
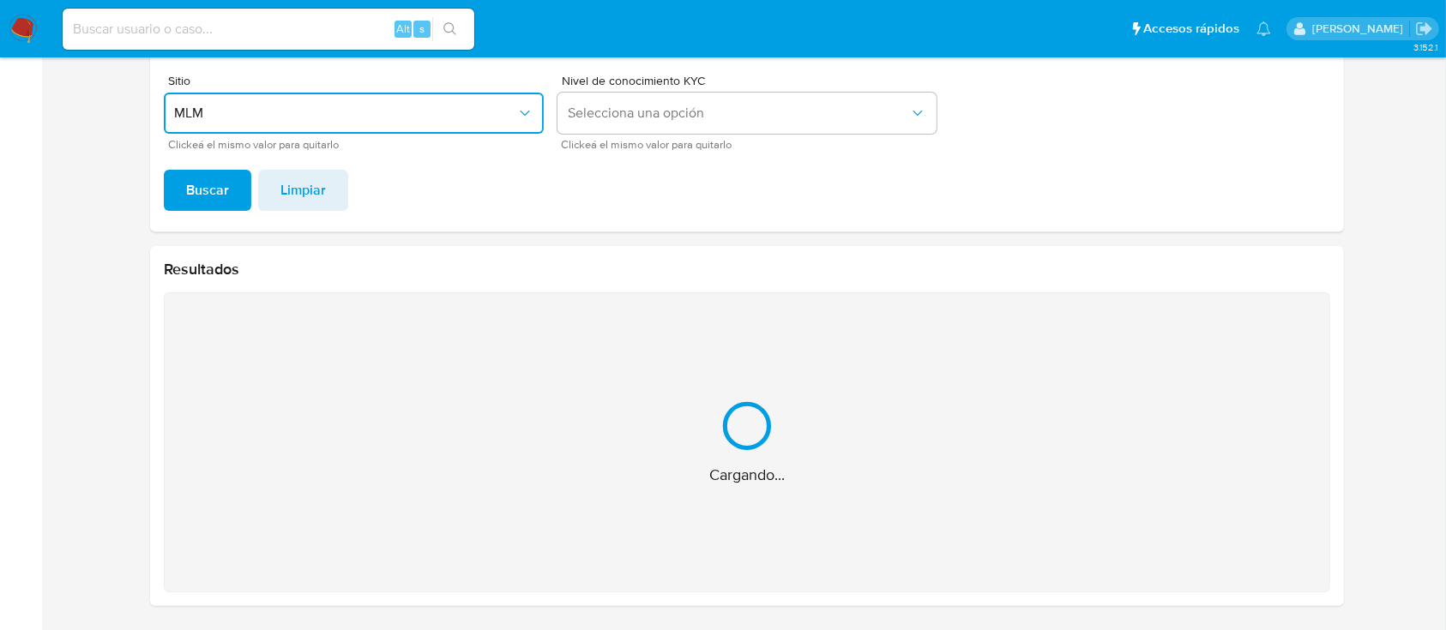
scroll to position [19, 0]
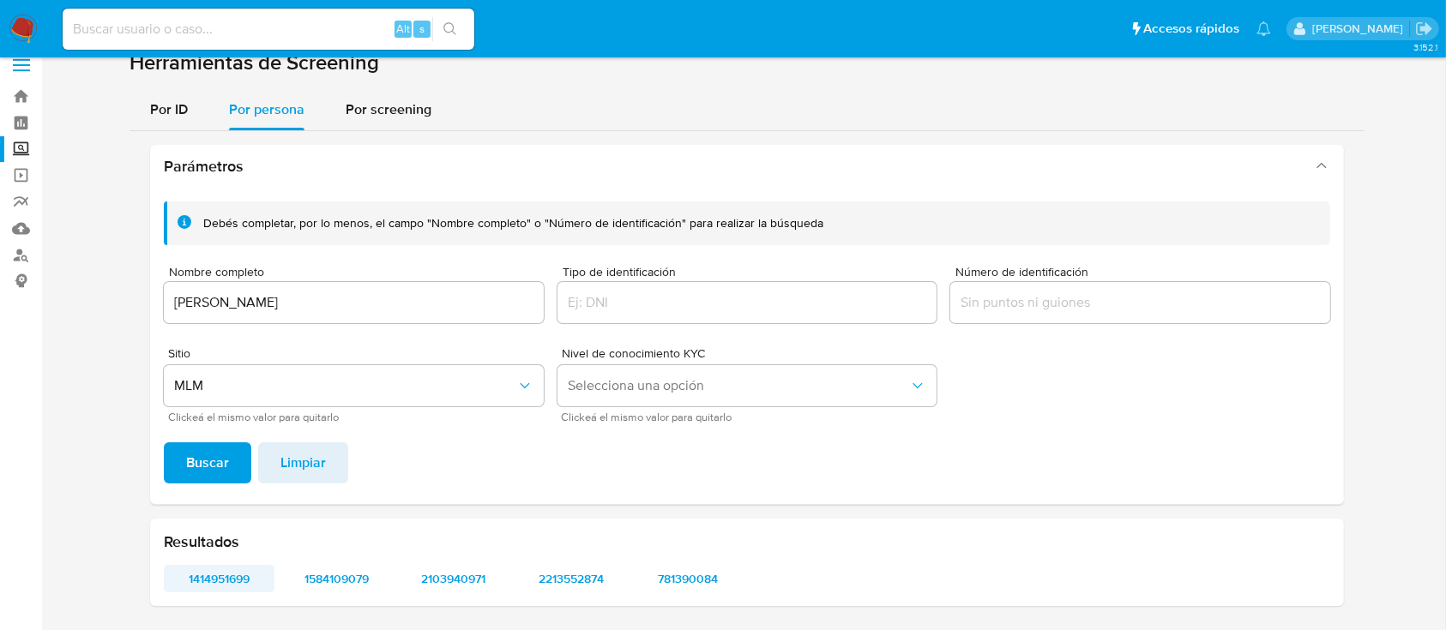
click at [206, 573] on span "1414951699" at bounding box center [219, 579] width 87 height 24
click at [341, 575] on span "1584109079" at bounding box center [336, 579] width 87 height 24
click at [461, 569] on span "2103940971" at bounding box center [454, 579] width 87 height 24
click at [601, 581] on span "2213552874" at bounding box center [570, 579] width 87 height 24
click at [679, 580] on span "781390084" at bounding box center [688, 579] width 87 height 24
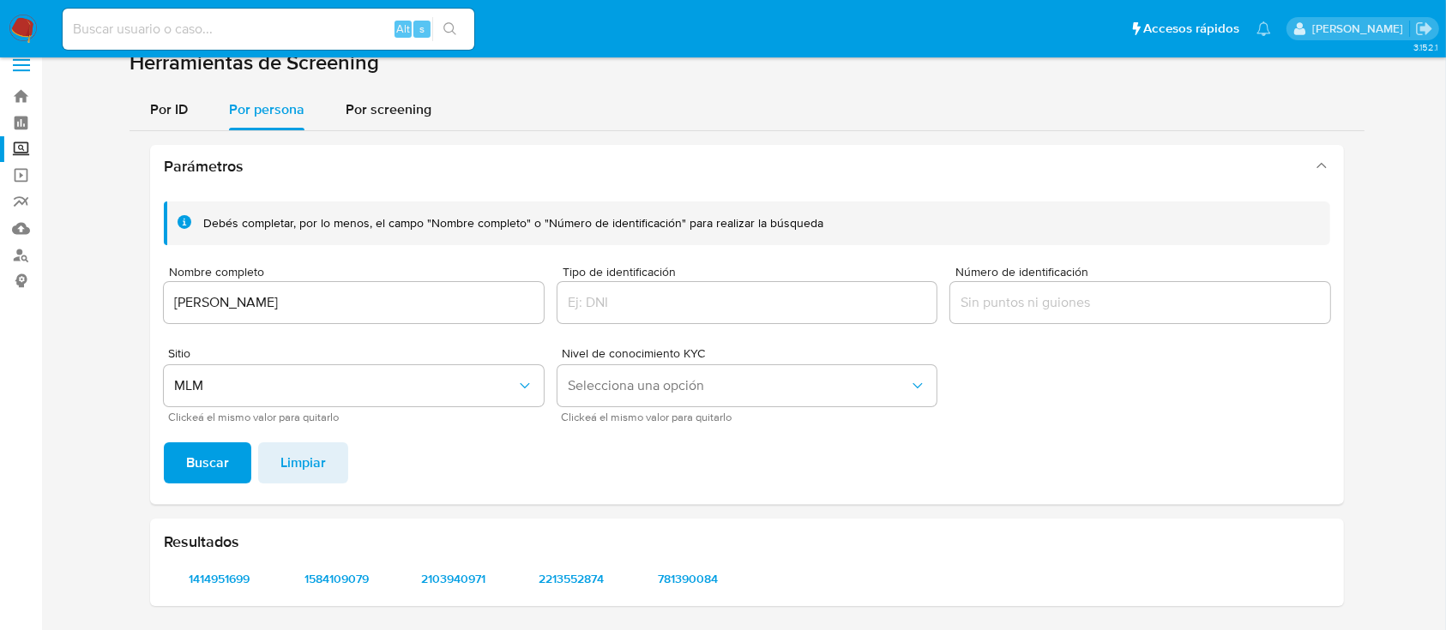
click at [511, 304] on input "SAIRA ROSALES" at bounding box center [354, 303] width 380 height 22
click at [511, 308] on input "SAIRA ROSALES" at bounding box center [354, 303] width 380 height 22
click at [511, 310] on input "SAIRA ROSALES" at bounding box center [354, 303] width 380 height 22
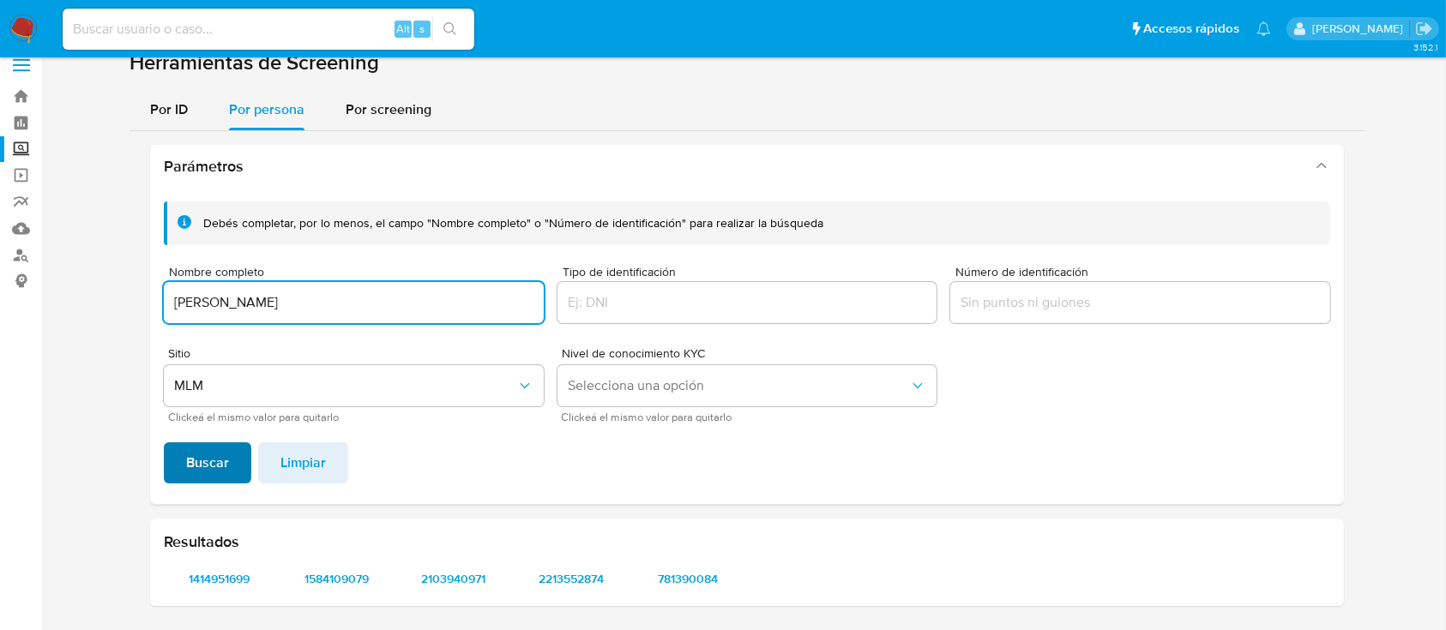
type input "MISALIA LISBETH SOSA BARAHONA"
click at [239, 466] on button "Buscar" at bounding box center [207, 462] width 87 height 41
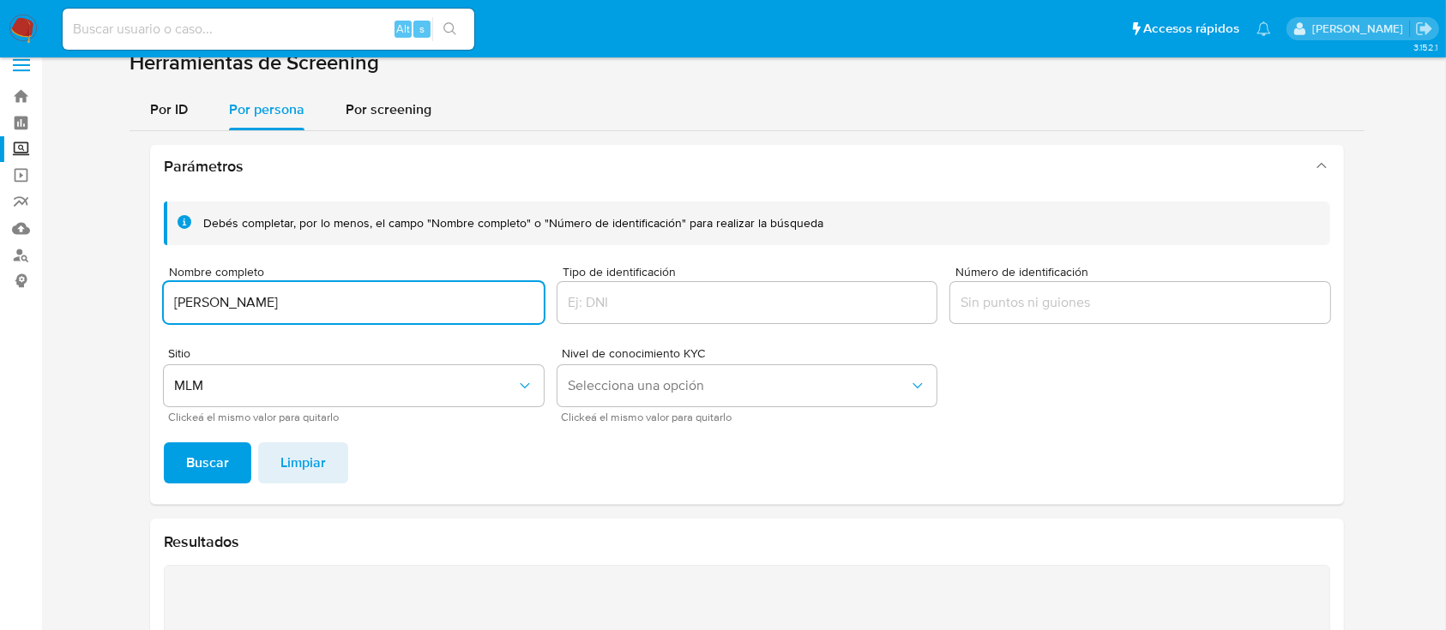
click at [354, 297] on input "MISALIA LISBETH SOSA BARAHONA" at bounding box center [354, 303] width 380 height 22
click at [355, 298] on input "MISALIA LISBETH SOSA BARAHONA" at bounding box center [354, 303] width 380 height 22
type input "EVELYN AMADOR"
click at [226, 468] on span "Buscar" at bounding box center [207, 463] width 43 height 38
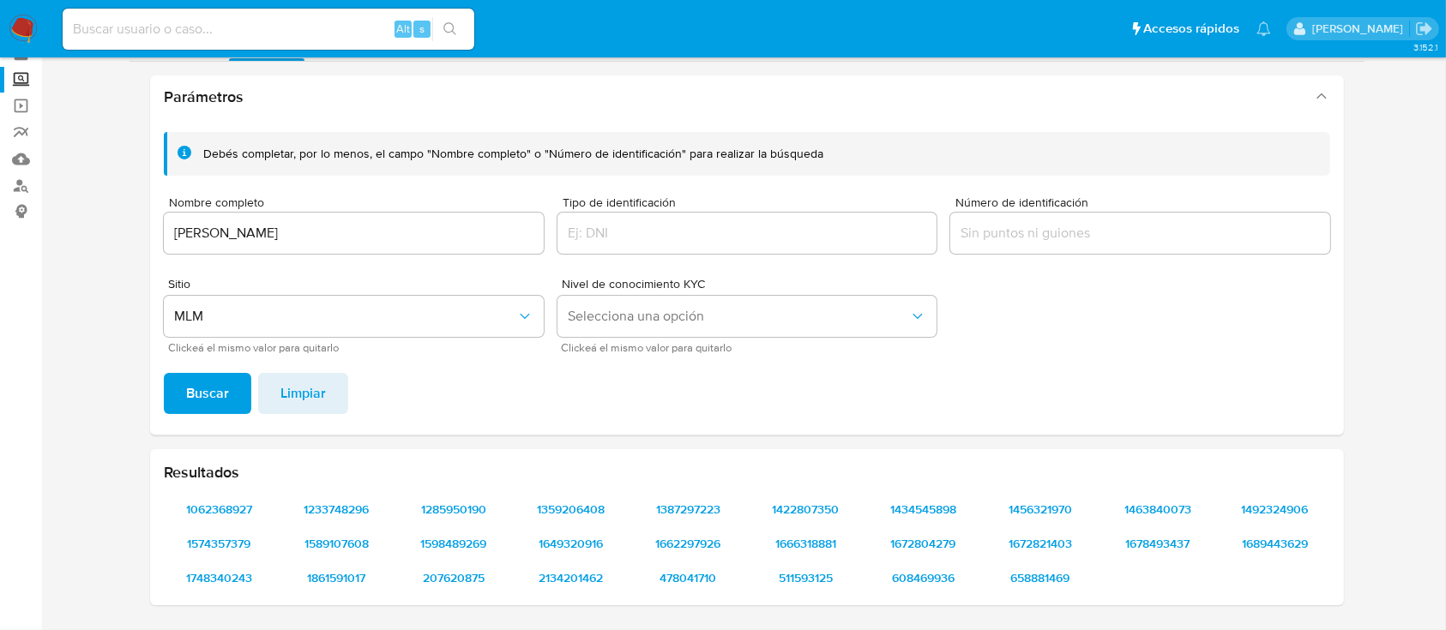
scroll to position [87, 0]
click at [223, 512] on span "1062368927" at bounding box center [219, 510] width 87 height 24
click at [238, 542] on span "1574357379" at bounding box center [219, 545] width 87 height 24
click at [220, 575] on span "1748340243" at bounding box center [219, 579] width 87 height 24
click at [361, 506] on span "1233748296" at bounding box center [336, 510] width 87 height 24
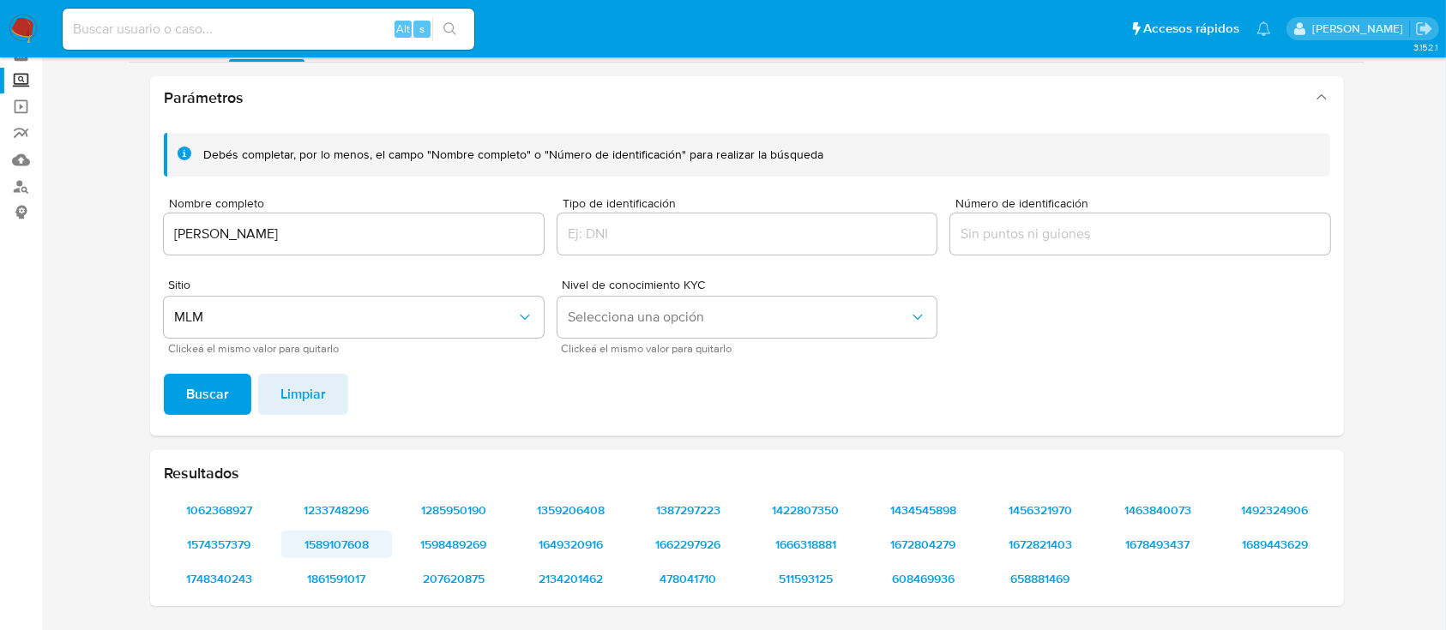
click at [358, 550] on span "1589107608" at bounding box center [336, 545] width 87 height 24
click at [375, 575] on span "1861591017" at bounding box center [336, 579] width 87 height 24
click at [473, 504] on span "1285950190" at bounding box center [454, 510] width 87 height 24
click at [471, 549] on span "1598489269" at bounding box center [454, 545] width 87 height 24
click at [460, 574] on span "207620875" at bounding box center [454, 579] width 87 height 24
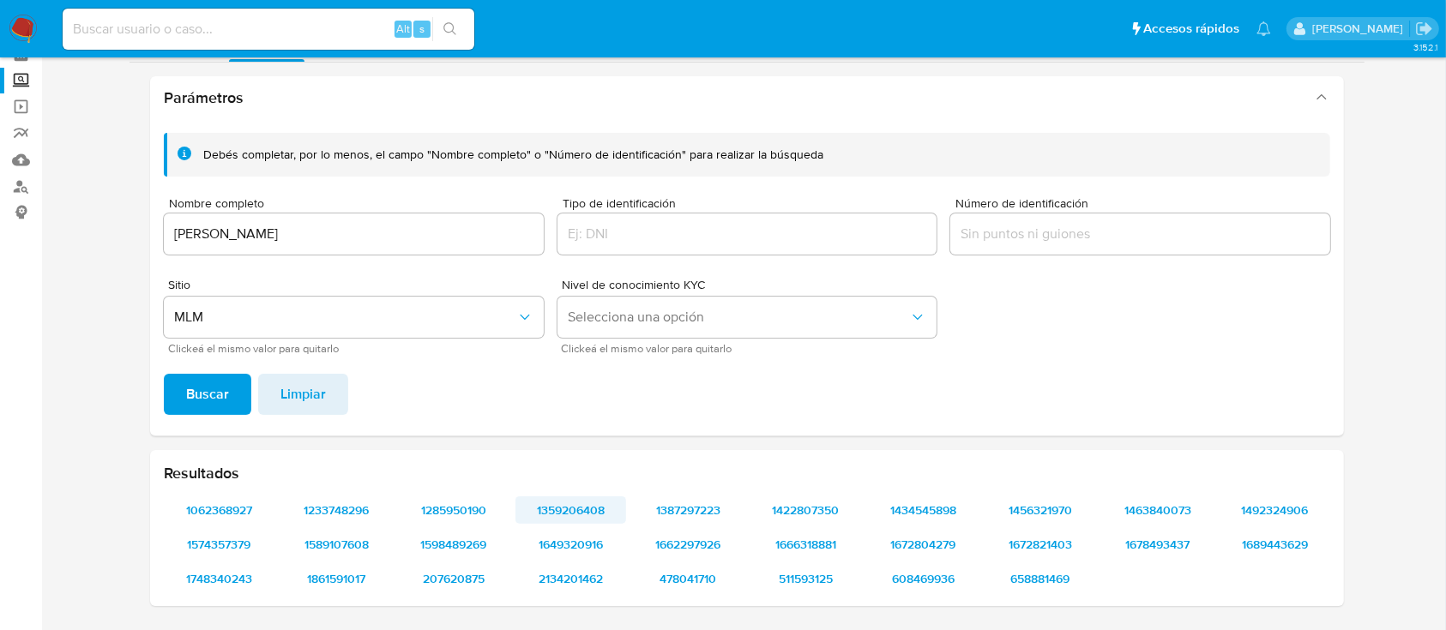
click at [583, 519] on span "1359206408" at bounding box center [570, 510] width 87 height 24
click at [587, 550] on span "1649320916" at bounding box center [570, 545] width 87 height 24
click at [576, 573] on span "2134201462" at bounding box center [570, 579] width 87 height 24
click at [714, 513] on span "1387297223" at bounding box center [688, 510] width 87 height 24
click at [739, 542] on button "1662297926" at bounding box center [688, 544] width 111 height 27
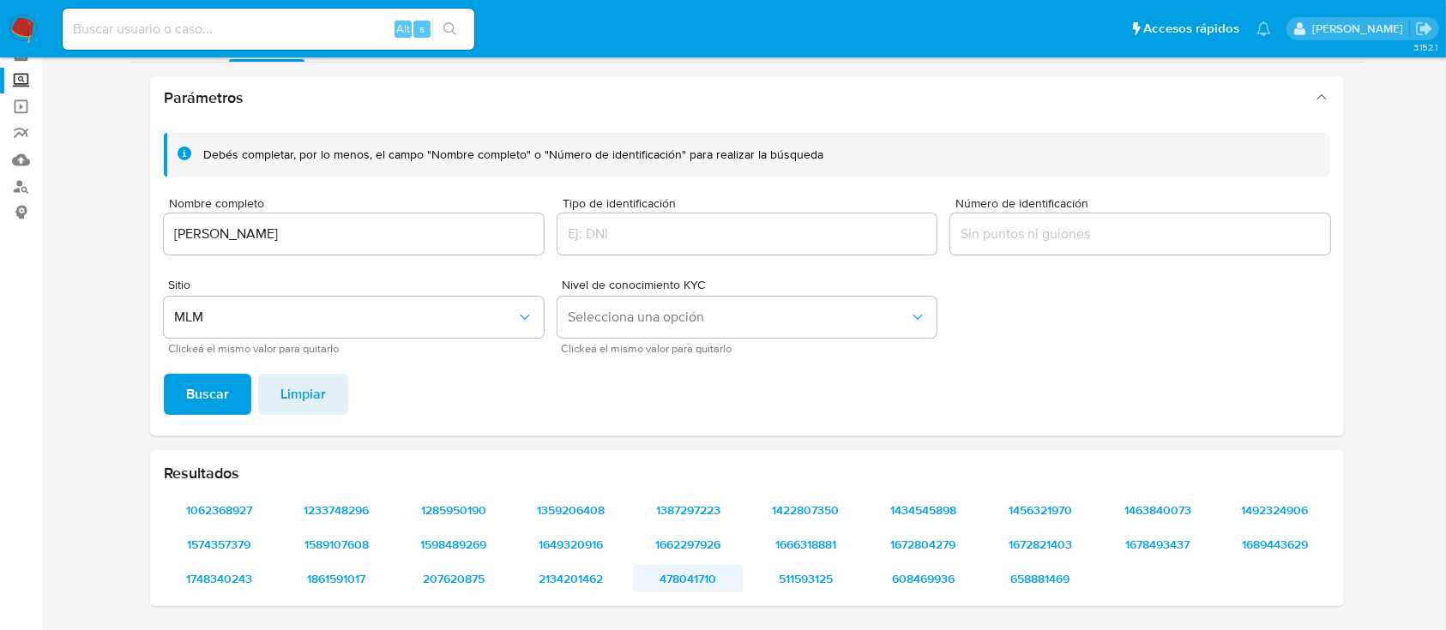
click at [720, 572] on span "478041710" at bounding box center [688, 579] width 87 height 24
click at [930, 508] on span "1434545898" at bounding box center [923, 510] width 87 height 24
click at [944, 542] on span "1672804279" at bounding box center [923, 545] width 87 height 24
click at [940, 579] on span "608469936" at bounding box center [923, 579] width 87 height 24
click at [1029, 500] on span "1456321970" at bounding box center [1040, 510] width 87 height 24
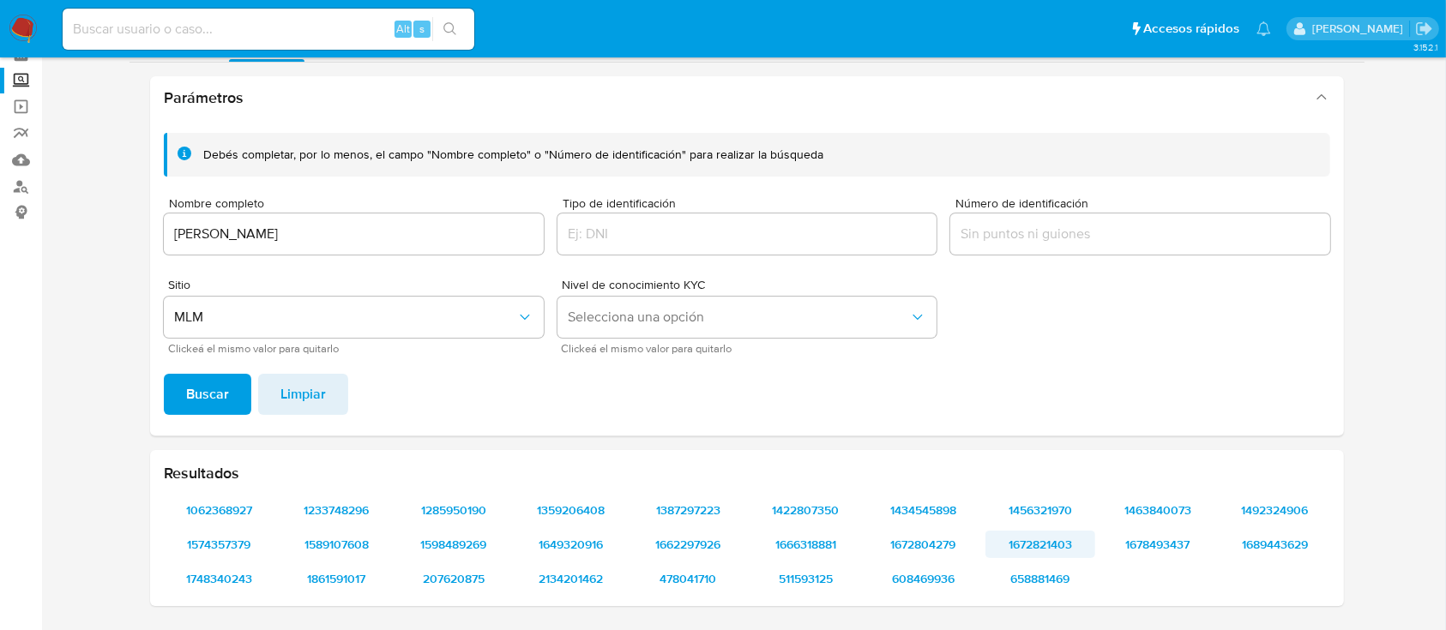
click at [1053, 533] on span "1672821403" at bounding box center [1040, 545] width 87 height 24
click at [1040, 567] on span "658881469" at bounding box center [1040, 579] width 87 height 24
click at [1171, 505] on span "1463840073" at bounding box center [1157, 510] width 87 height 24
click at [1140, 552] on span "1678493437" at bounding box center [1157, 545] width 87 height 24
click at [1267, 504] on span "1492324906" at bounding box center [1274, 510] width 87 height 24
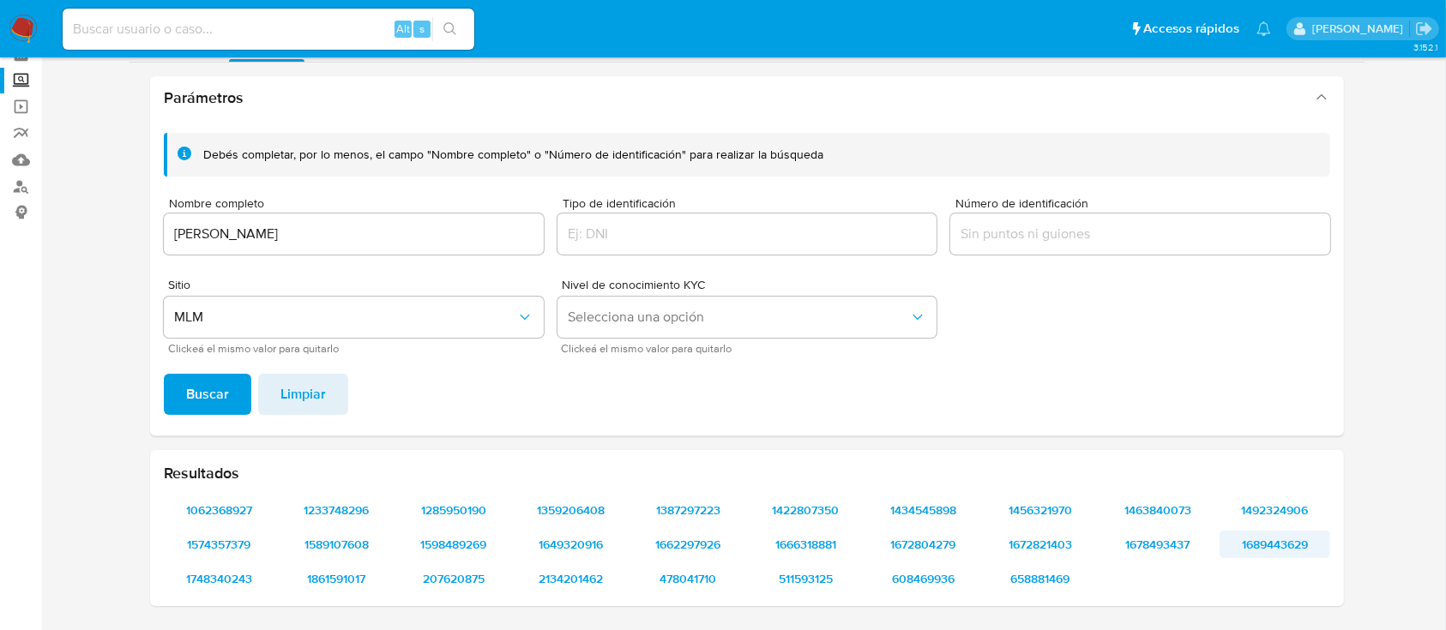
click at [1257, 541] on span "1689443629" at bounding box center [1274, 545] width 87 height 24
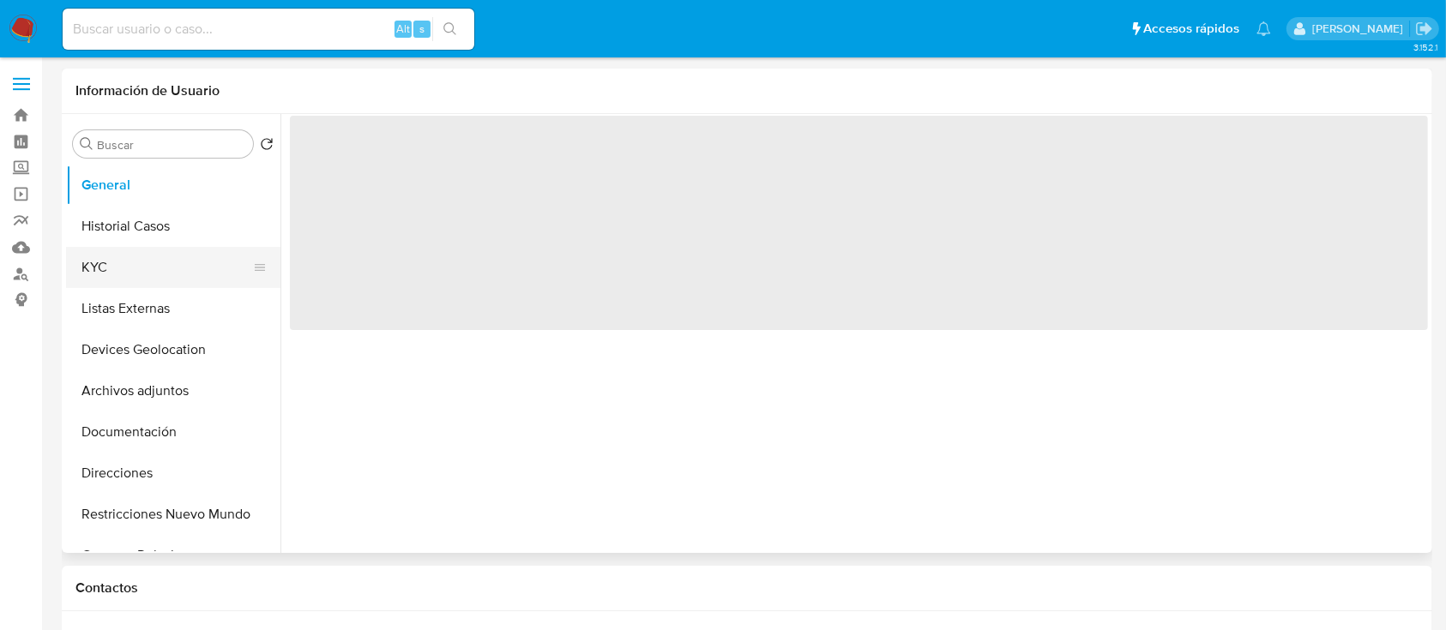
click at [123, 252] on button "KYC" at bounding box center [166, 267] width 201 height 41
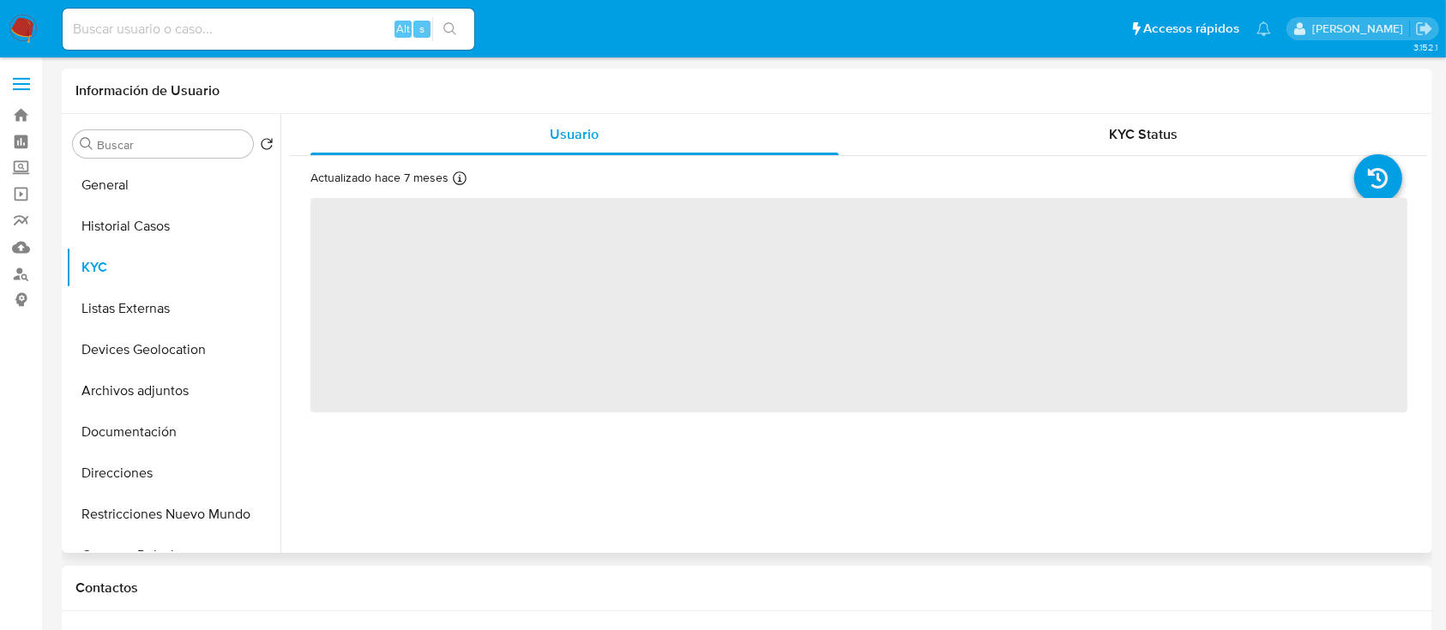
select select "10"
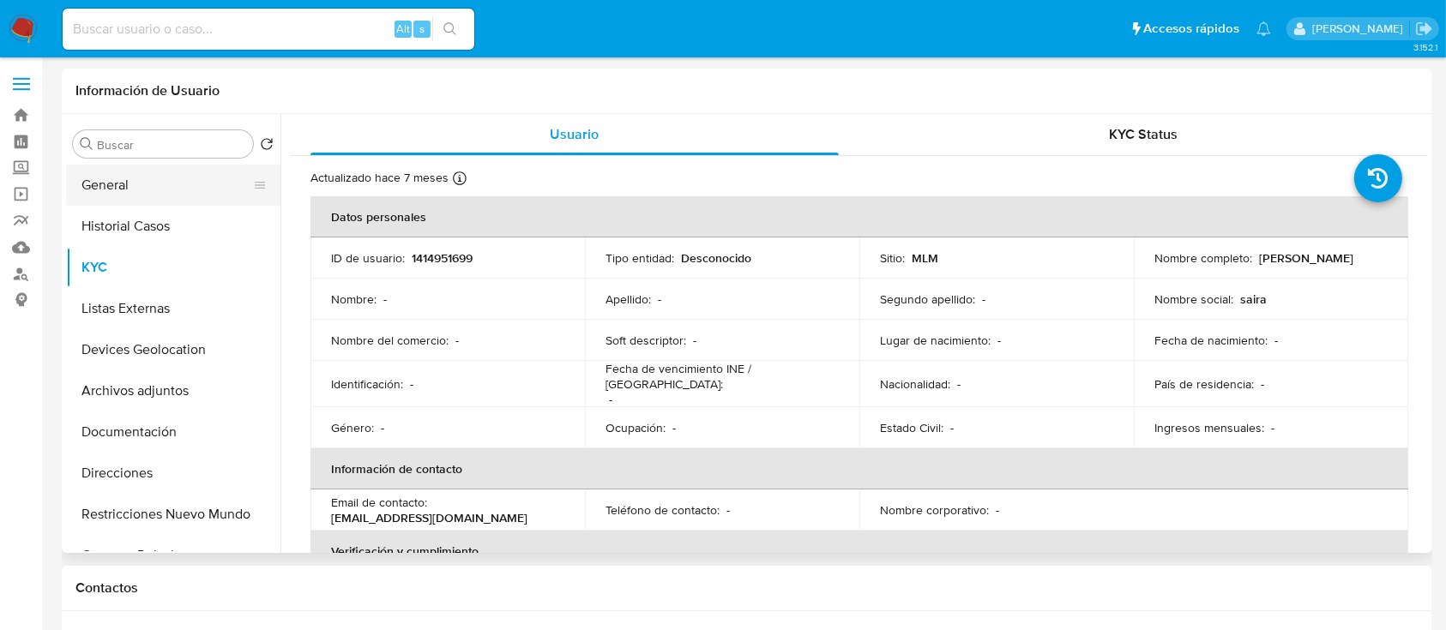
click at [147, 198] on button "General" at bounding box center [166, 185] width 201 height 41
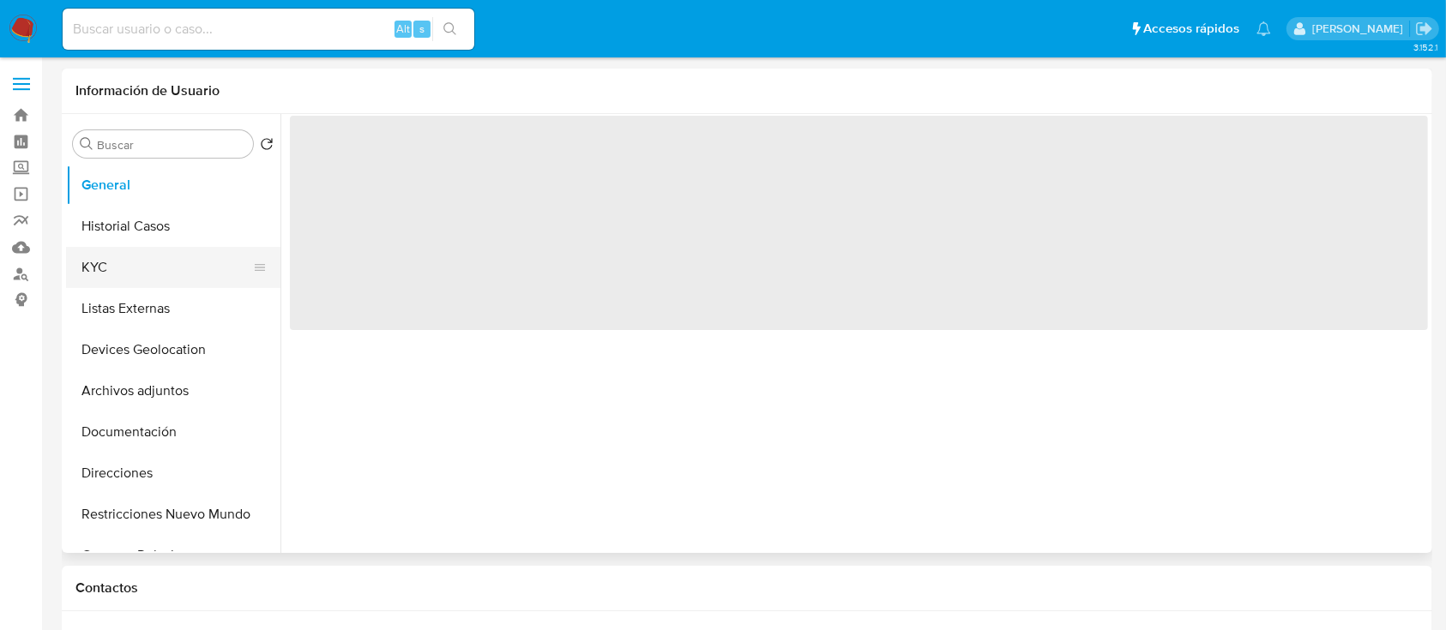
click at [195, 275] on button "KYC" at bounding box center [166, 267] width 201 height 41
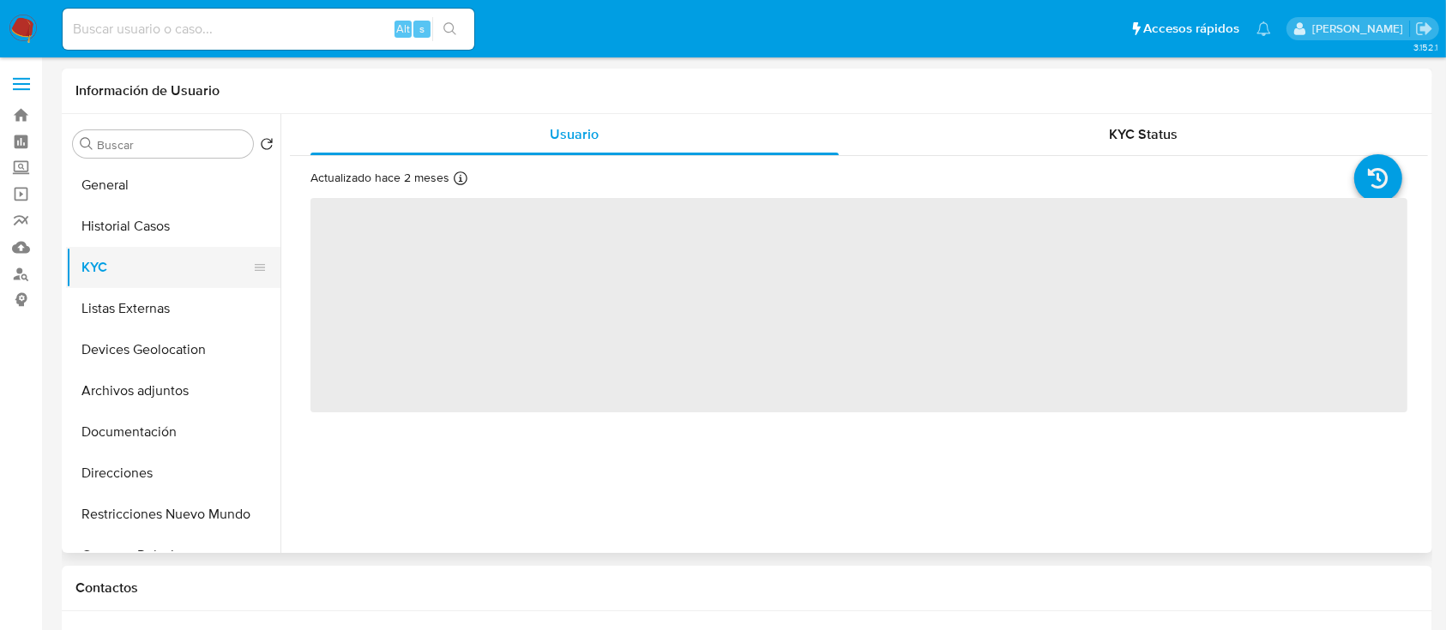
select select "10"
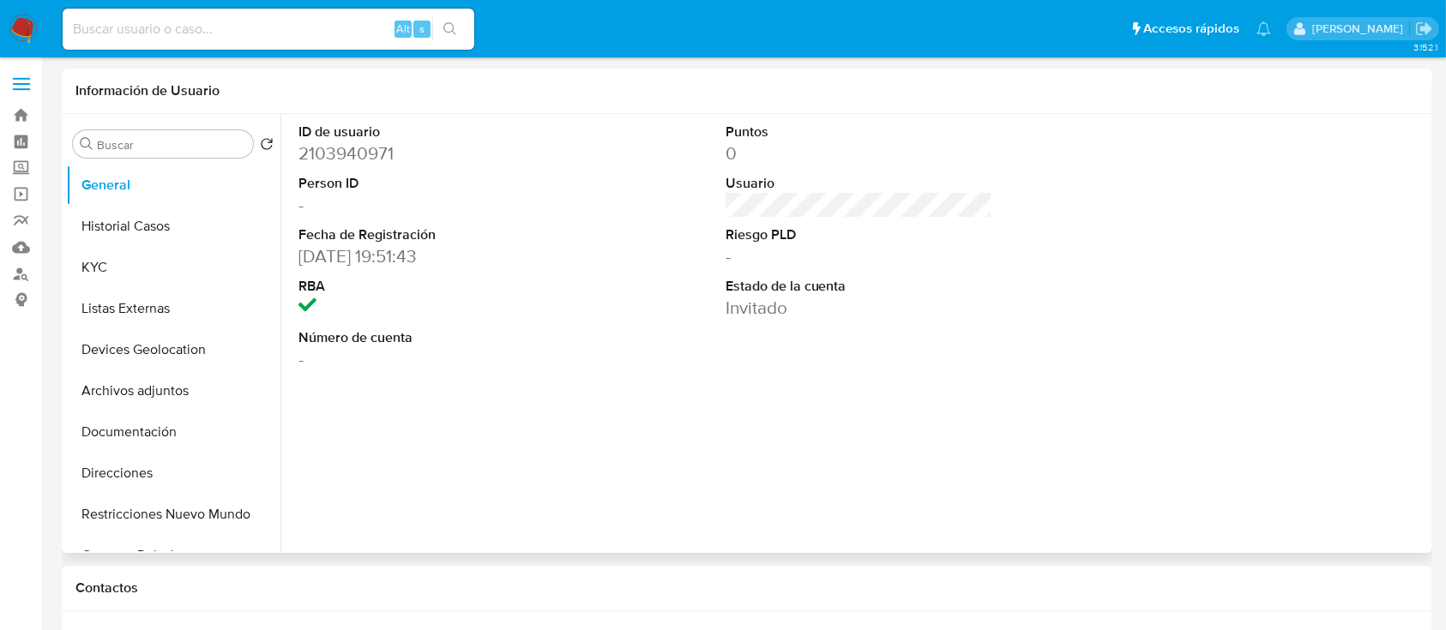
select select "10"
click at [153, 269] on button "KYC" at bounding box center [166, 267] width 201 height 41
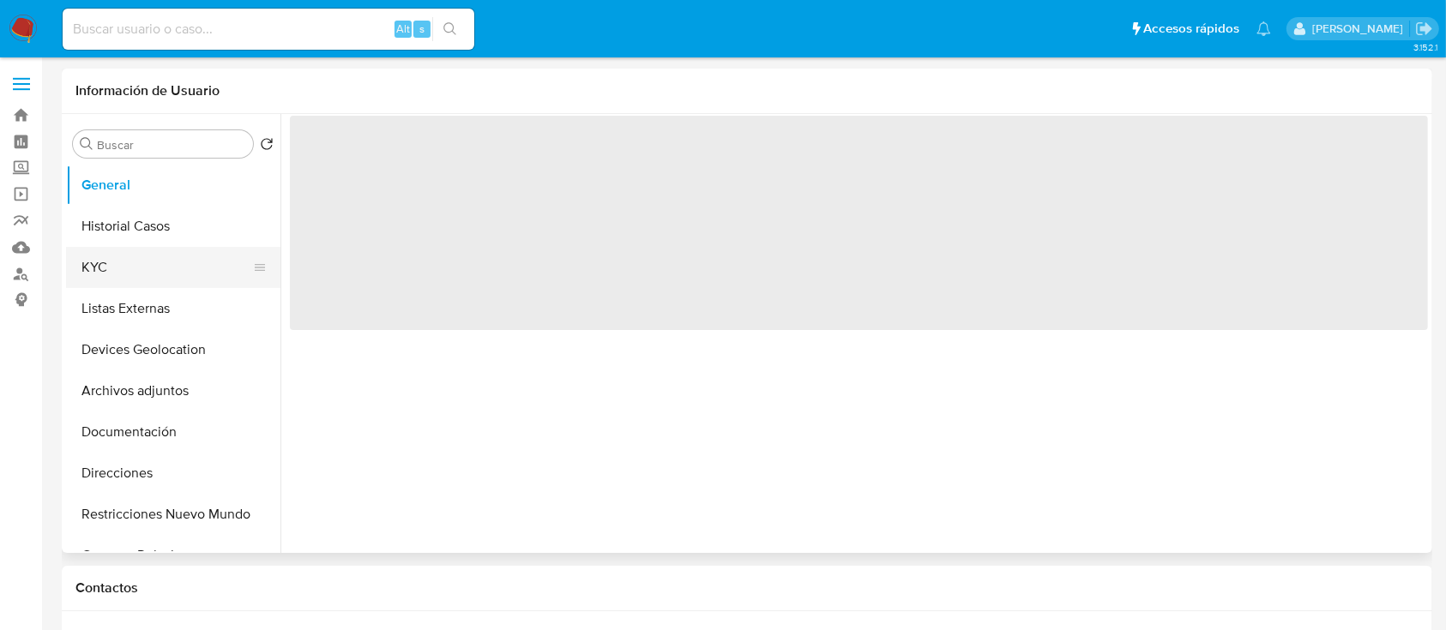
click at [145, 274] on button "KYC" at bounding box center [166, 267] width 201 height 41
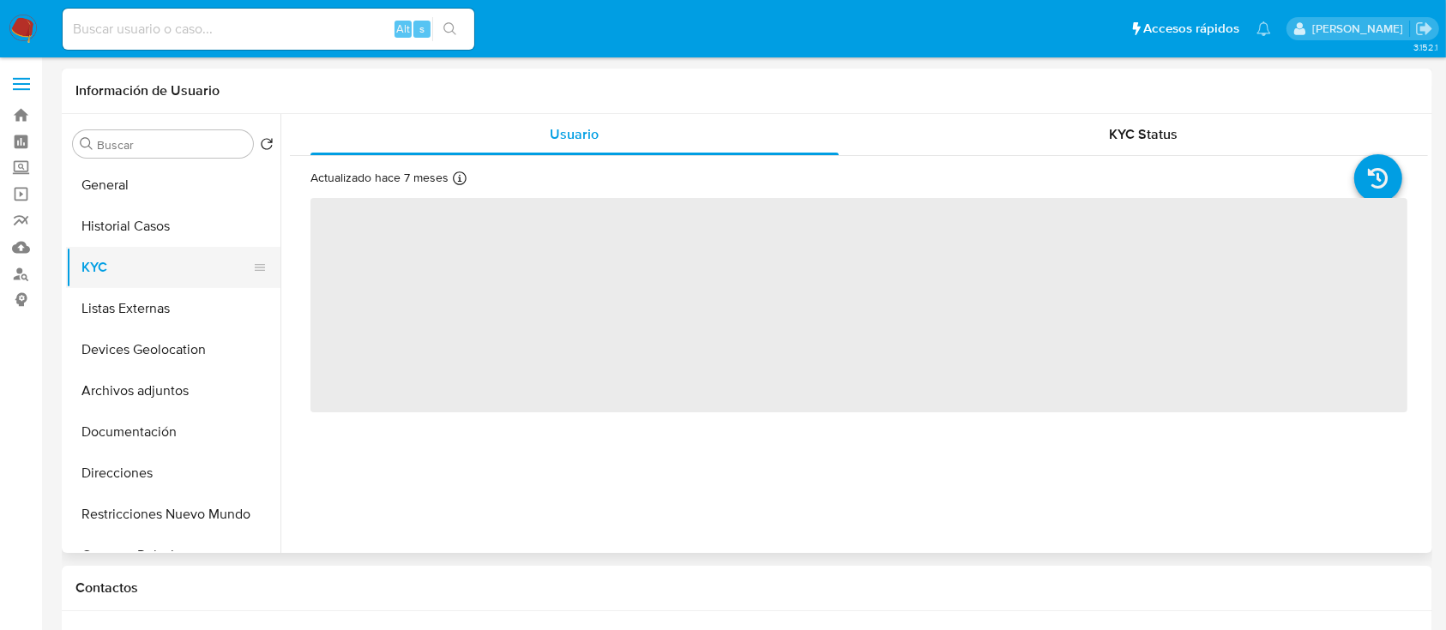
select select "10"
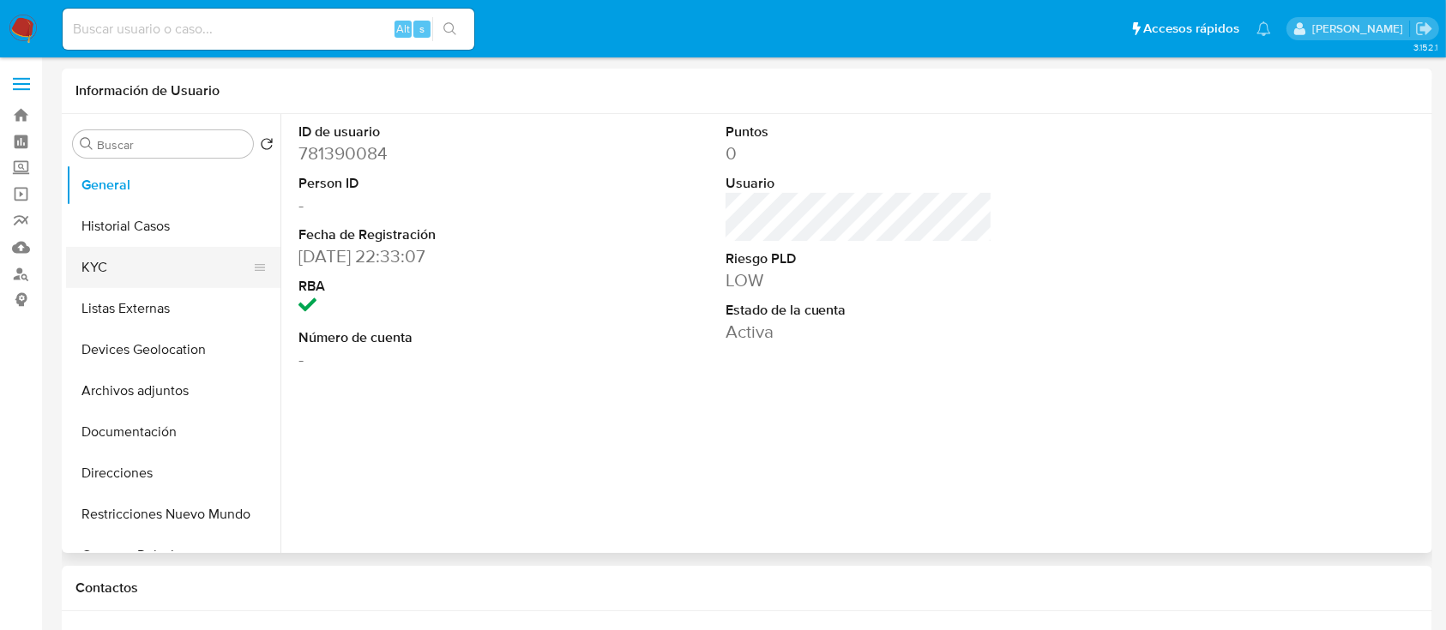
click at [135, 258] on button "KYC" at bounding box center [166, 267] width 201 height 41
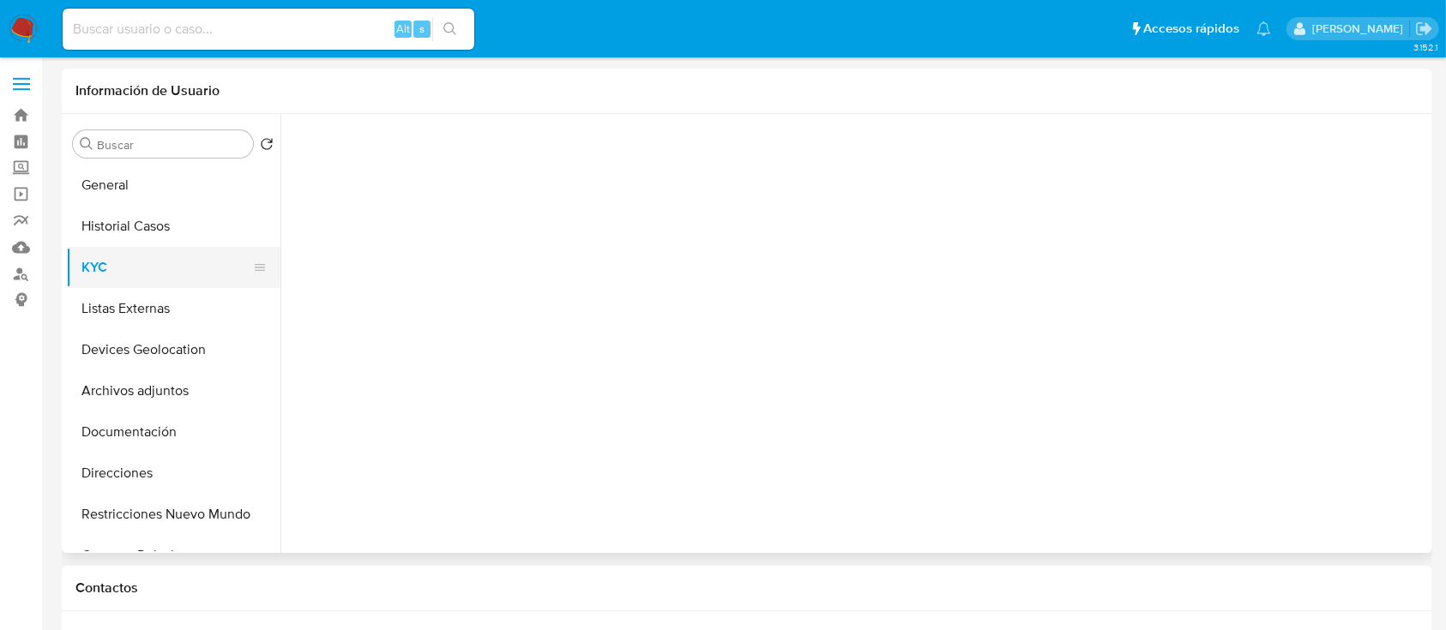
select select "10"
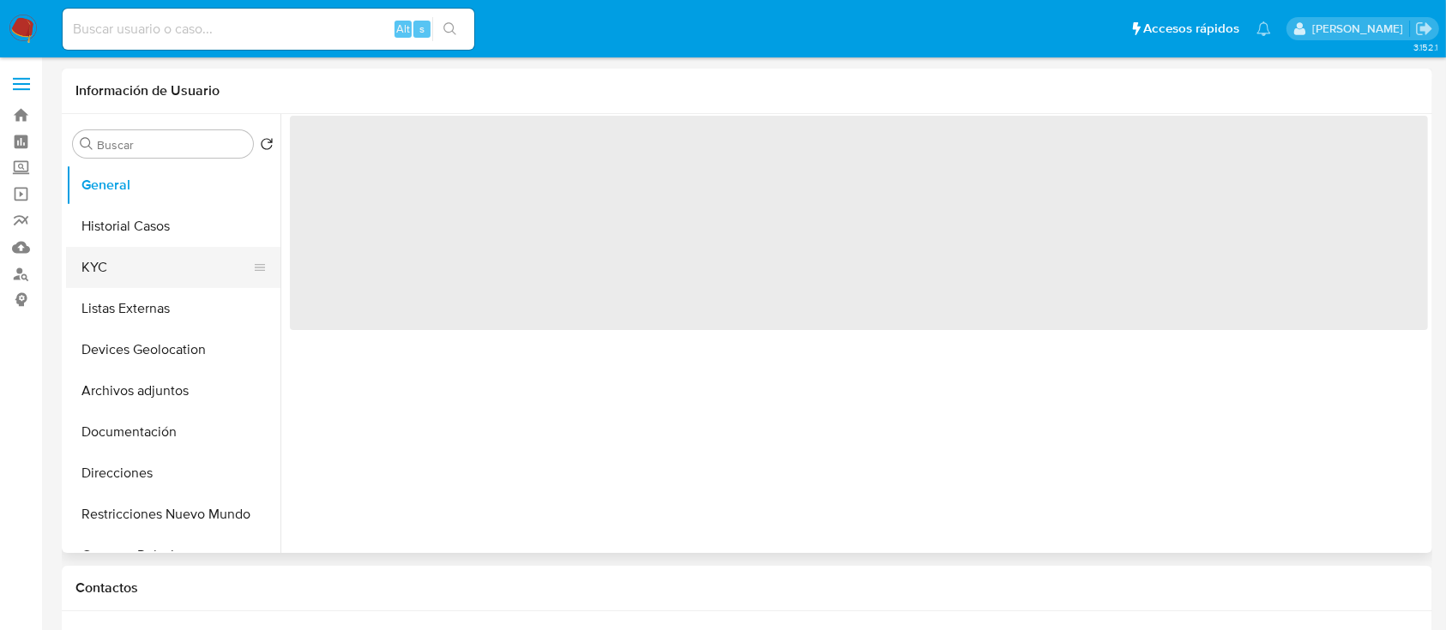
click at [109, 273] on button "KYC" at bounding box center [166, 267] width 201 height 41
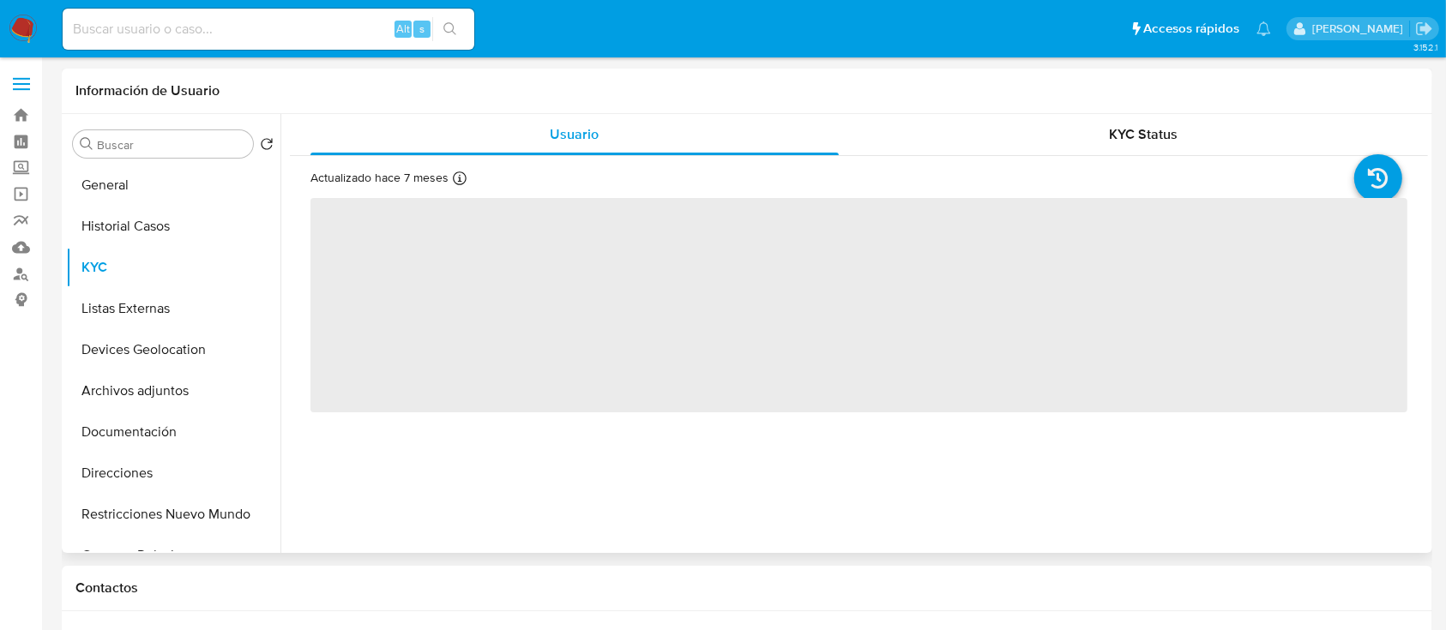
select select "10"
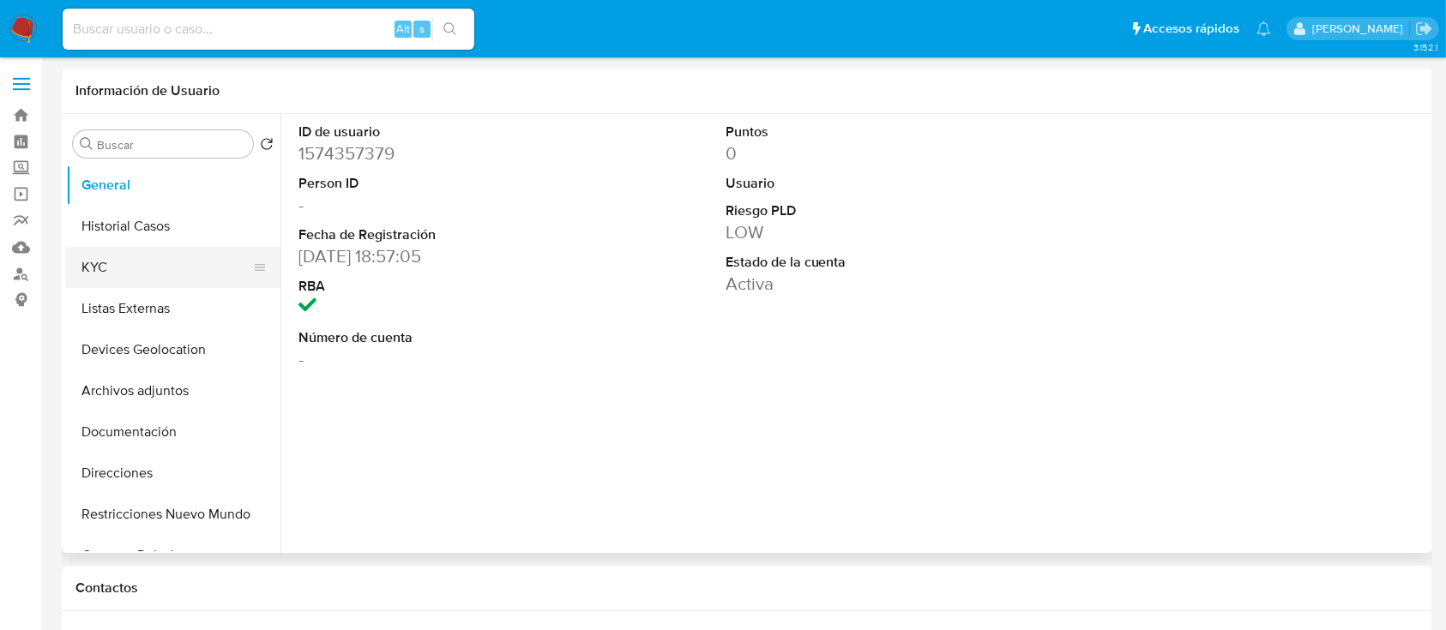
click at [83, 265] on button "KYC" at bounding box center [166, 267] width 201 height 41
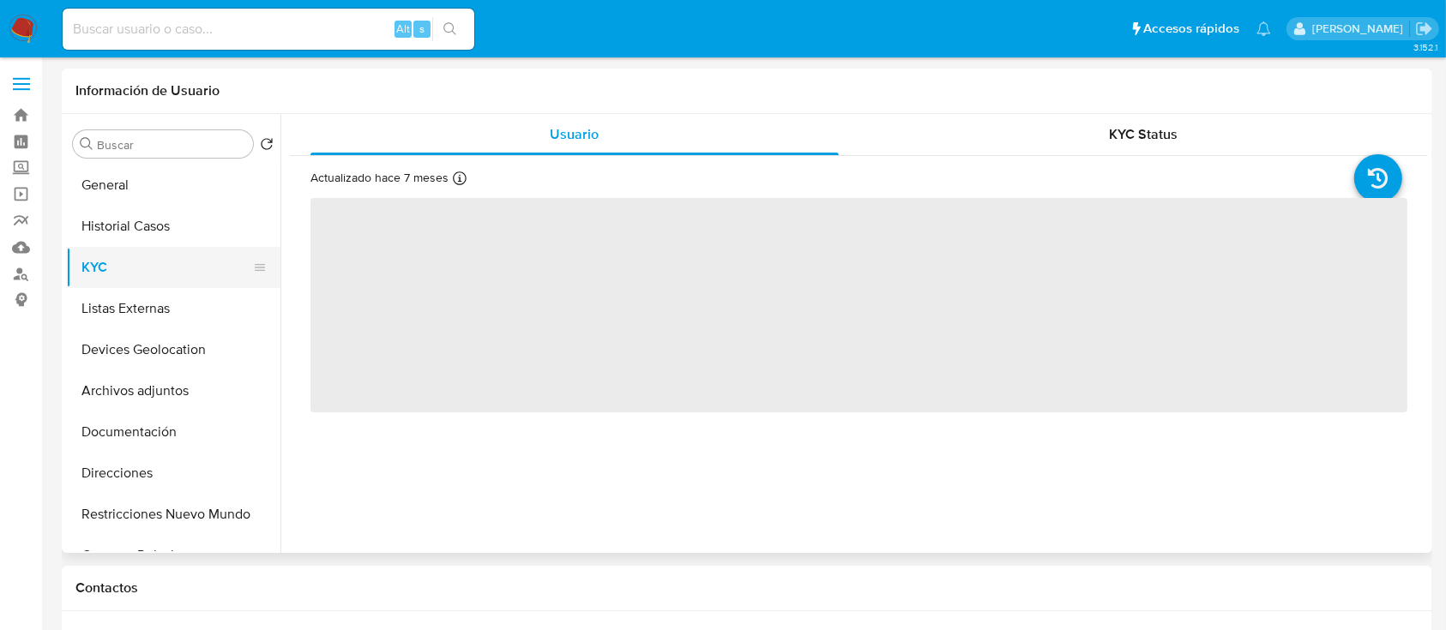
select select "10"
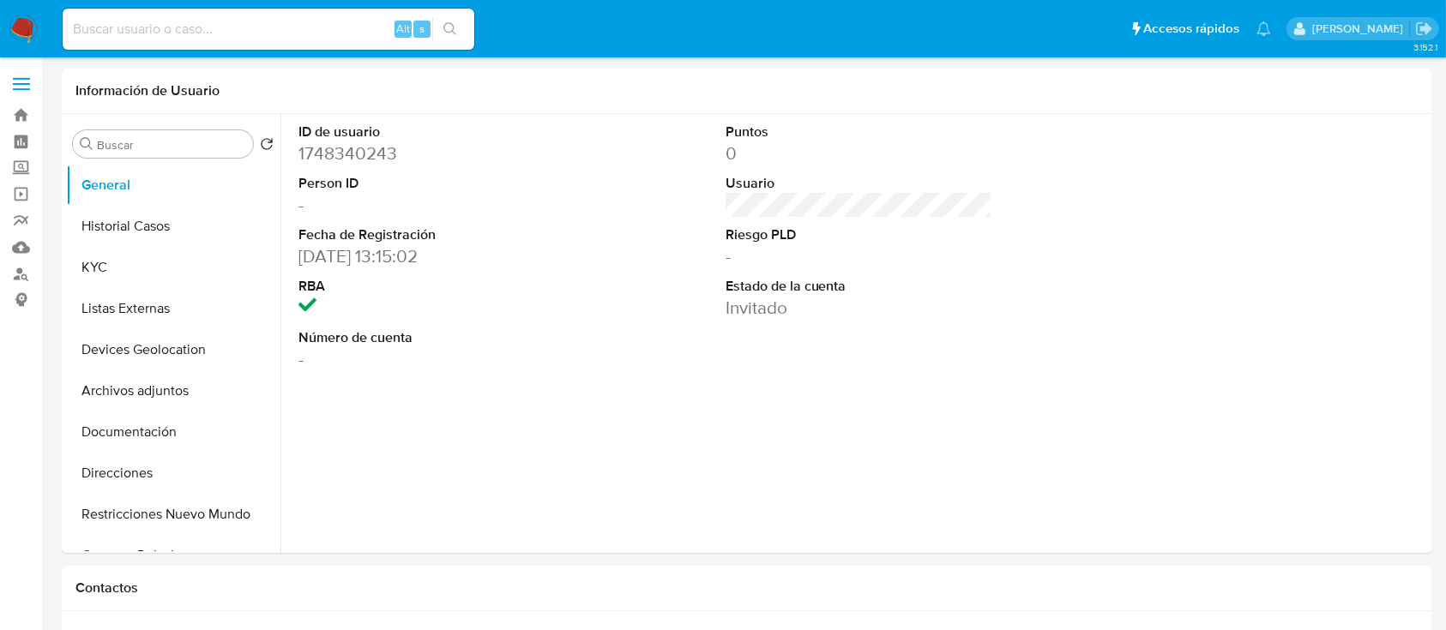
select select "10"
click at [110, 268] on button "KYC" at bounding box center [166, 267] width 201 height 41
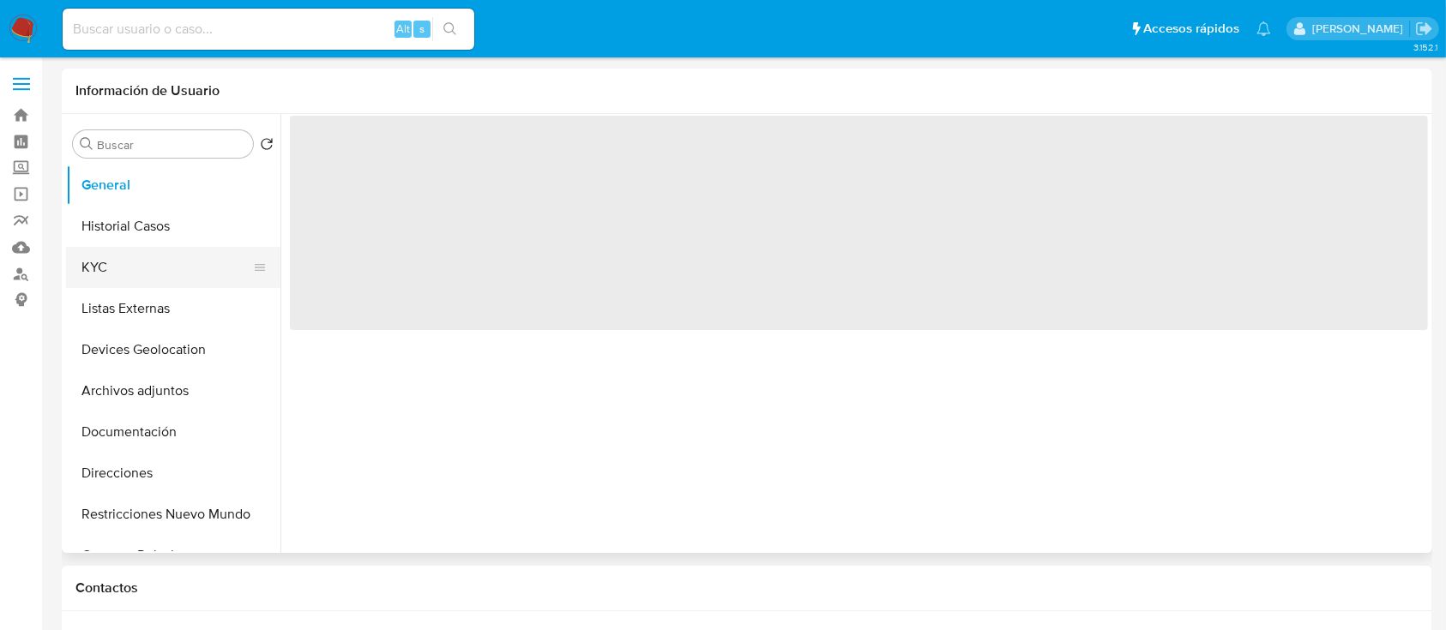
click at [111, 264] on button "KYC" at bounding box center [166, 267] width 201 height 41
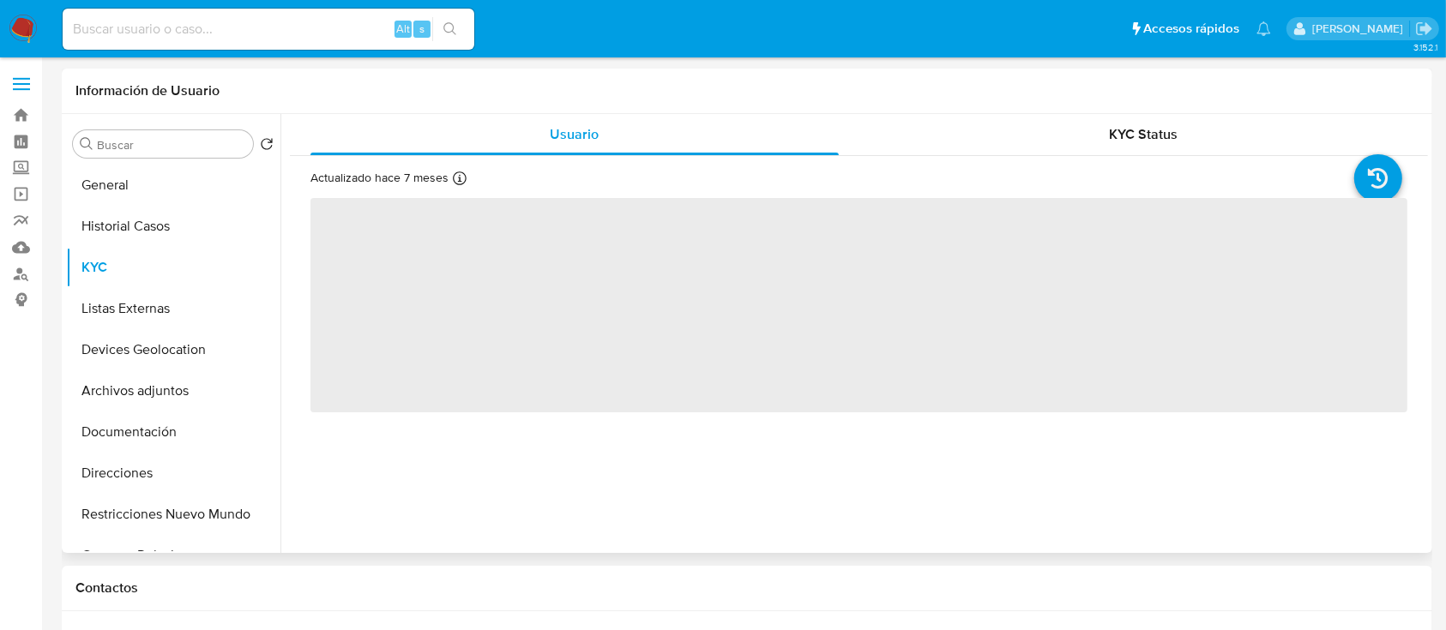
select select "10"
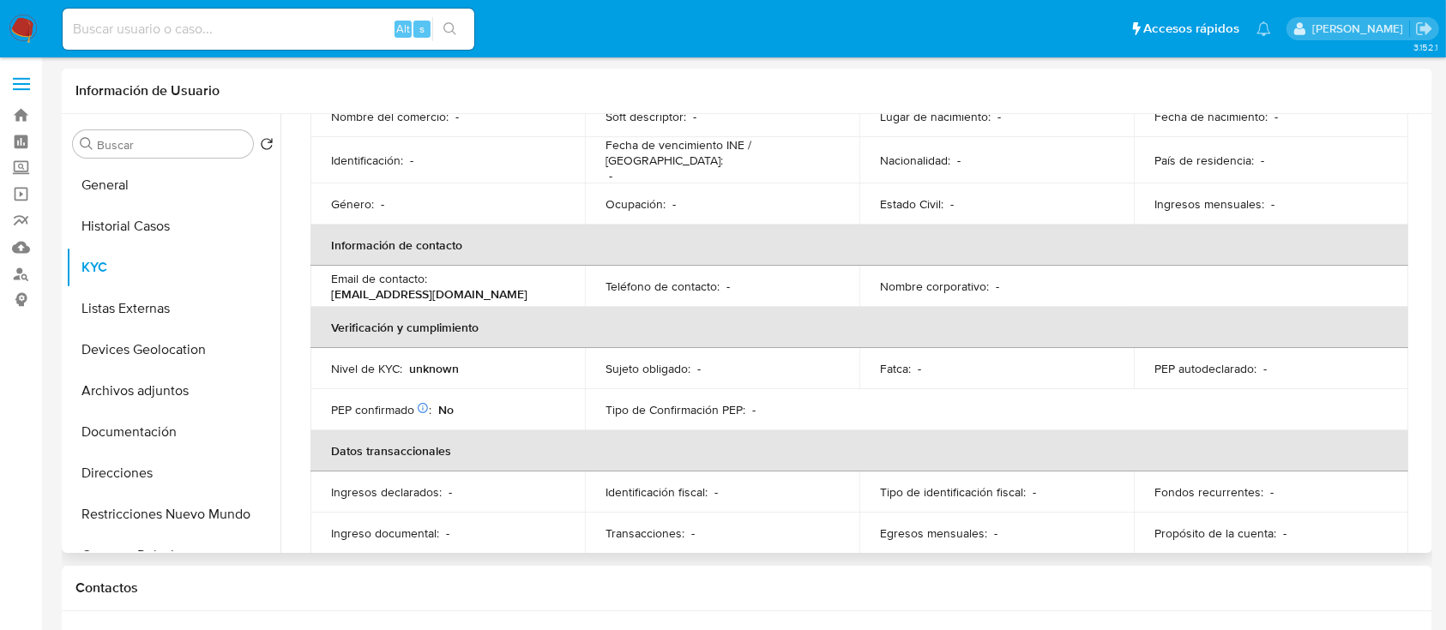
scroll to position [228, 0]
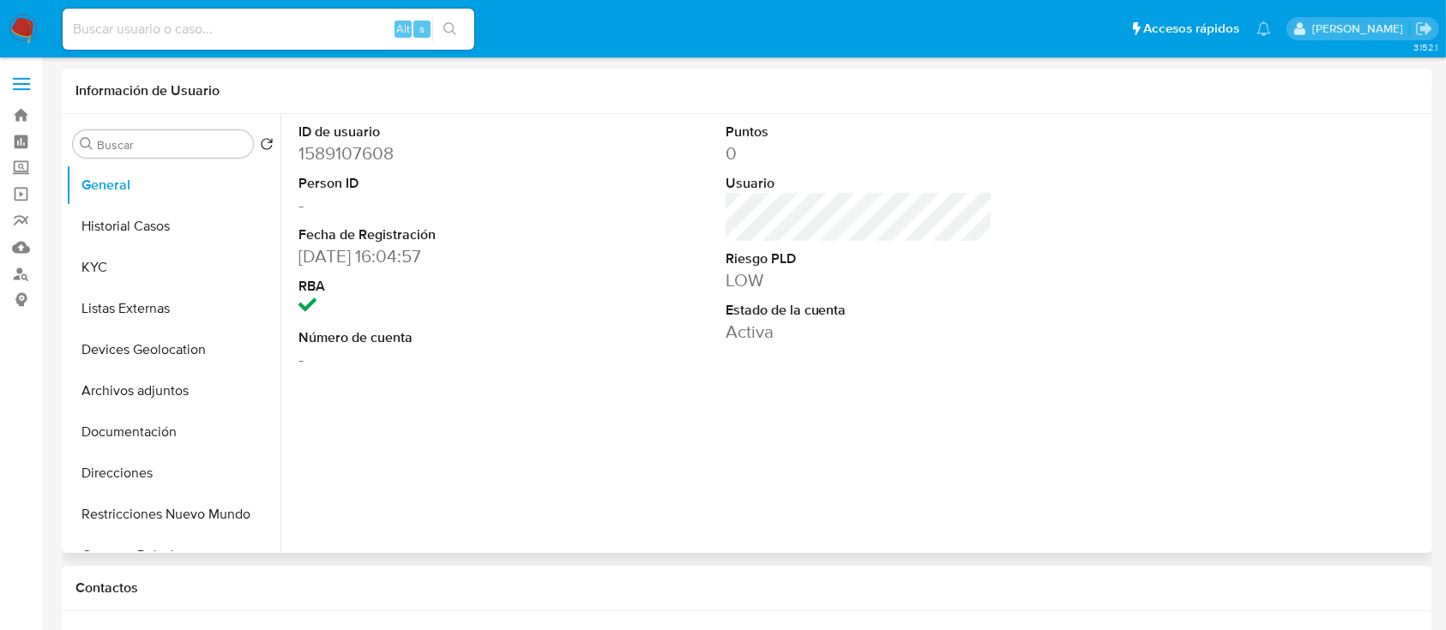
select select "10"
click at [92, 260] on button "KYC" at bounding box center [166, 267] width 201 height 41
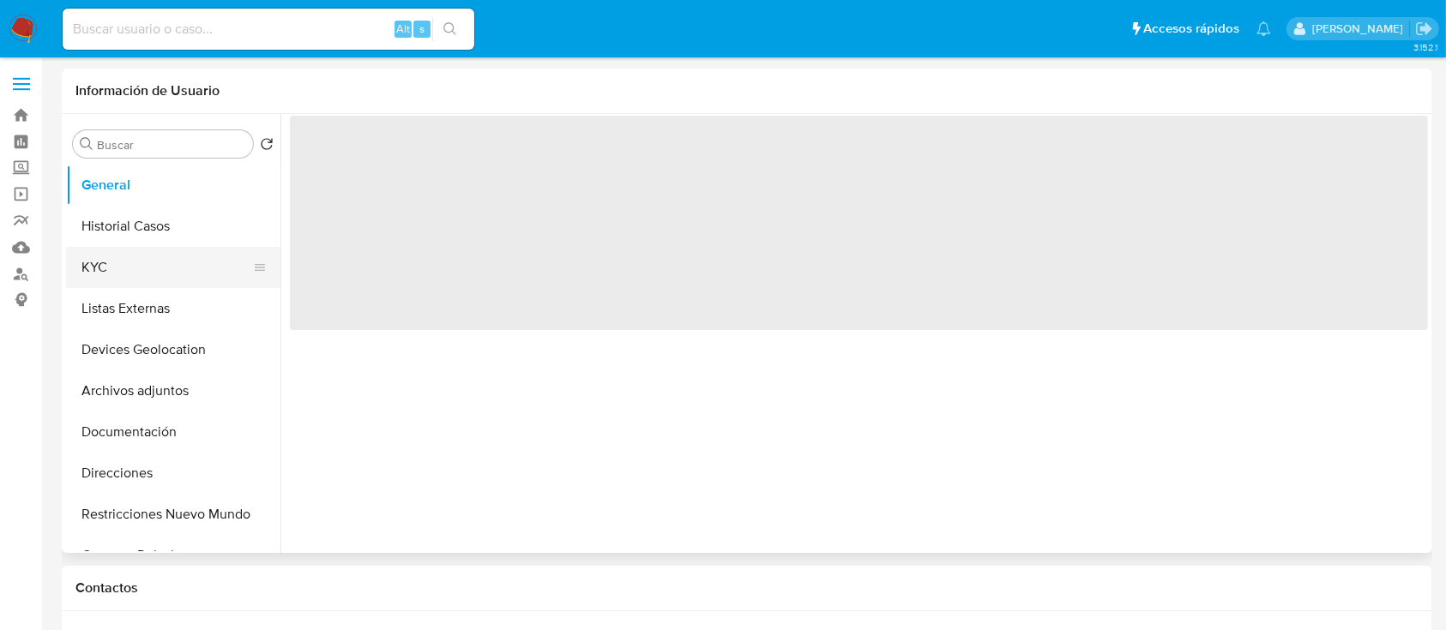
click at [143, 282] on button "KYC" at bounding box center [166, 267] width 201 height 41
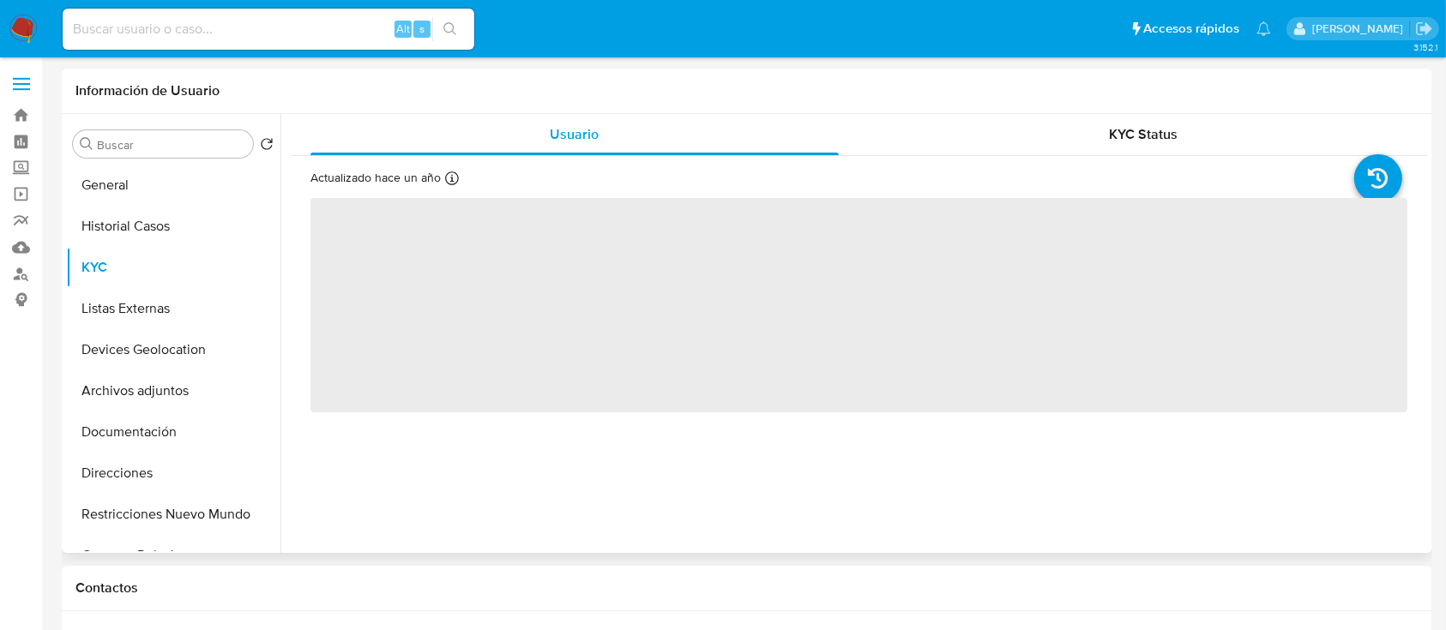
select select "10"
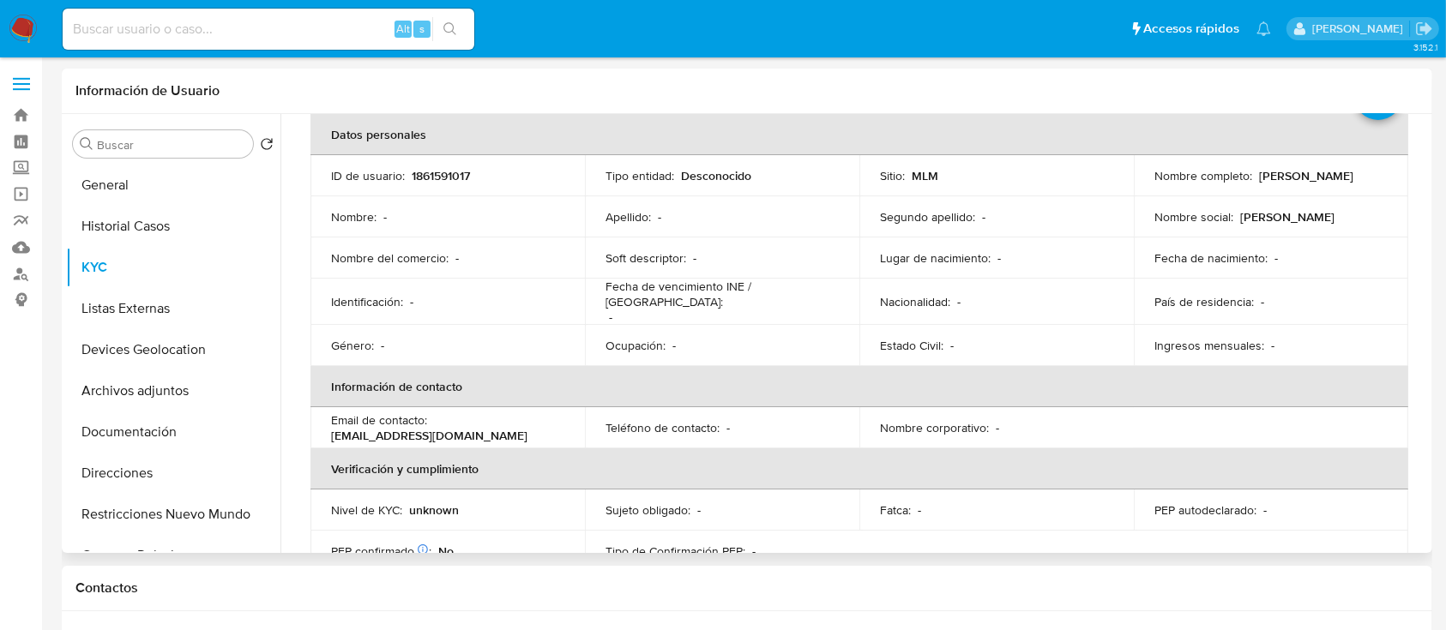
scroll to position [114, 0]
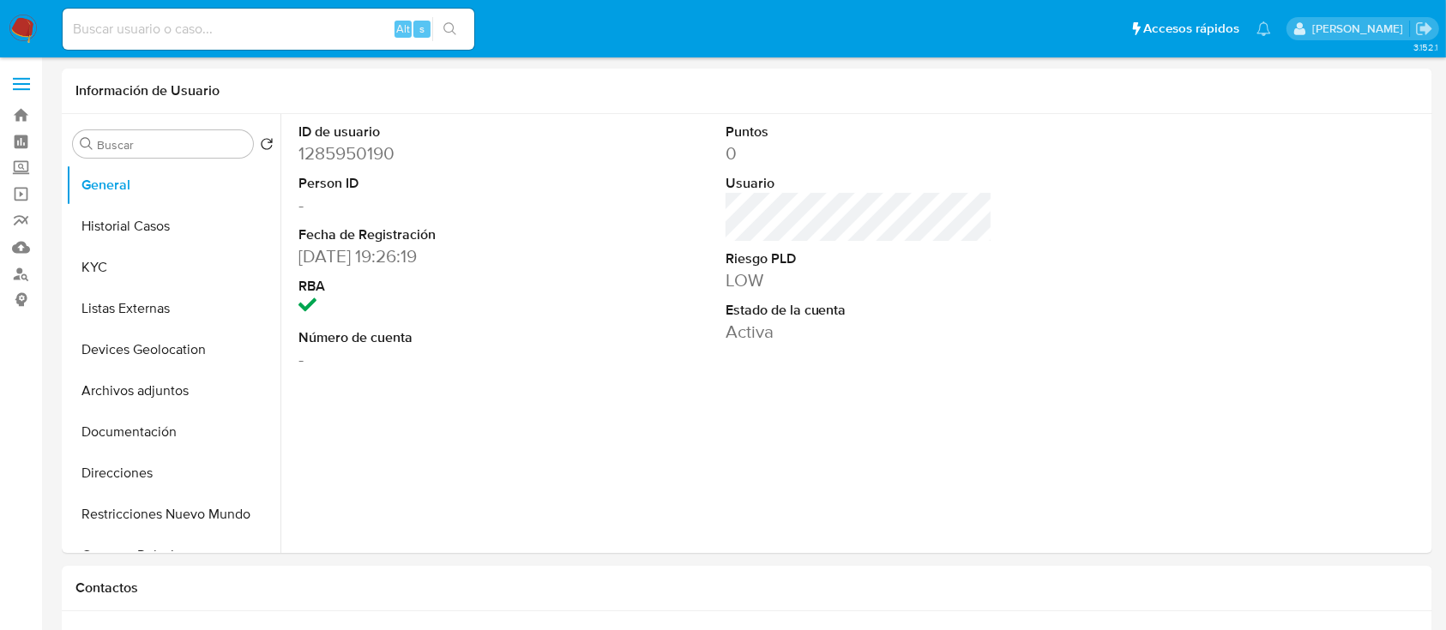
select select "10"
click at [138, 260] on button "KYC" at bounding box center [166, 267] width 201 height 41
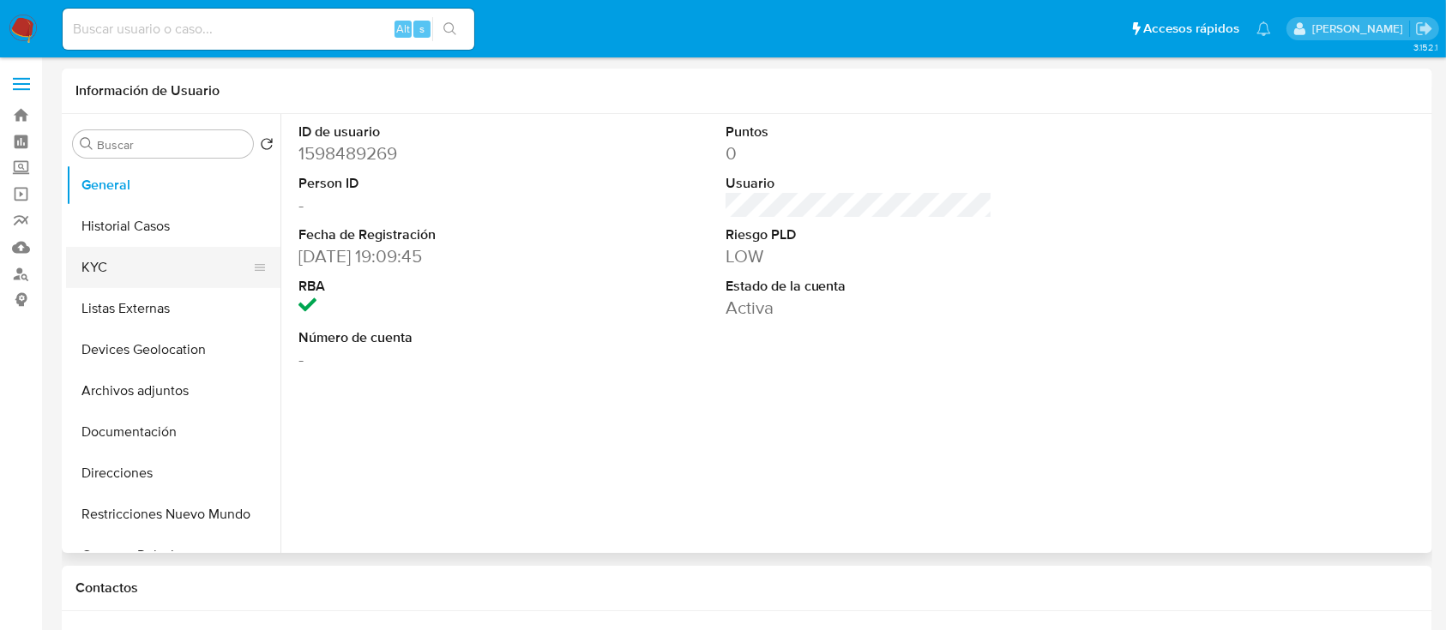
select select "10"
click at [112, 273] on button "KYC" at bounding box center [166, 267] width 201 height 41
click at [139, 260] on button "KYC" at bounding box center [166, 267] width 201 height 41
select select "10"
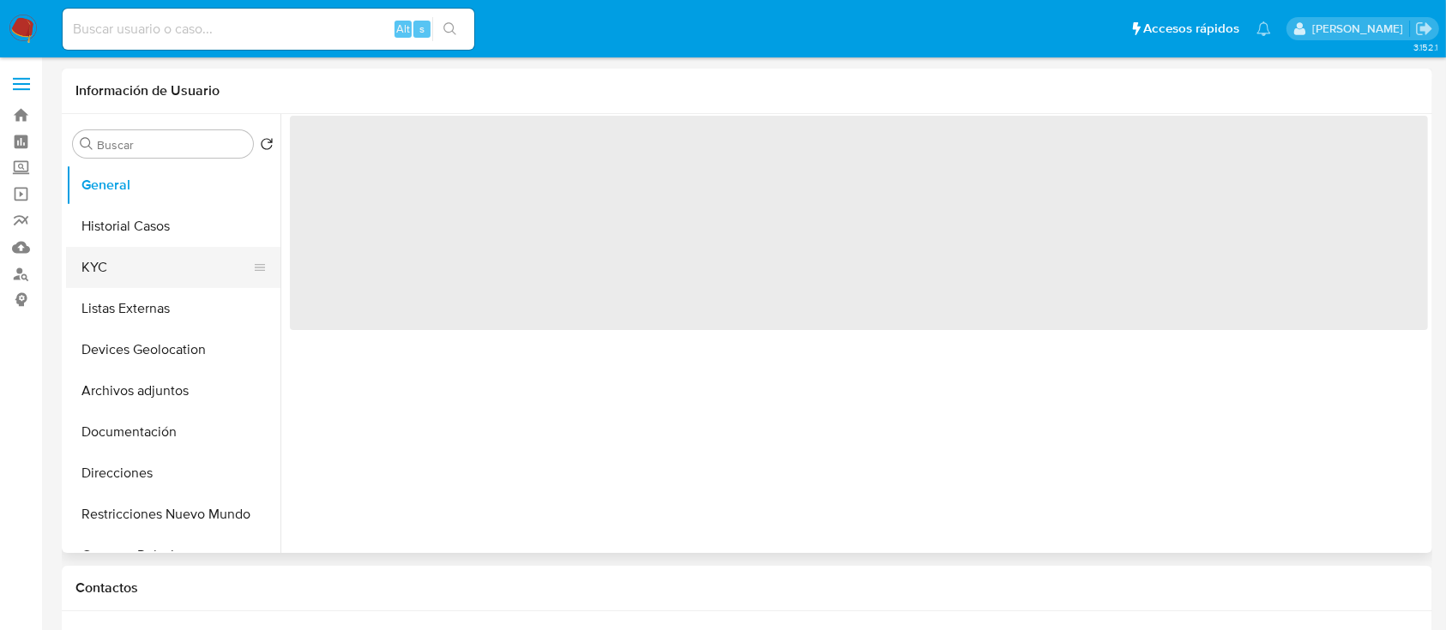
click at [141, 263] on button "KYC" at bounding box center [166, 267] width 201 height 41
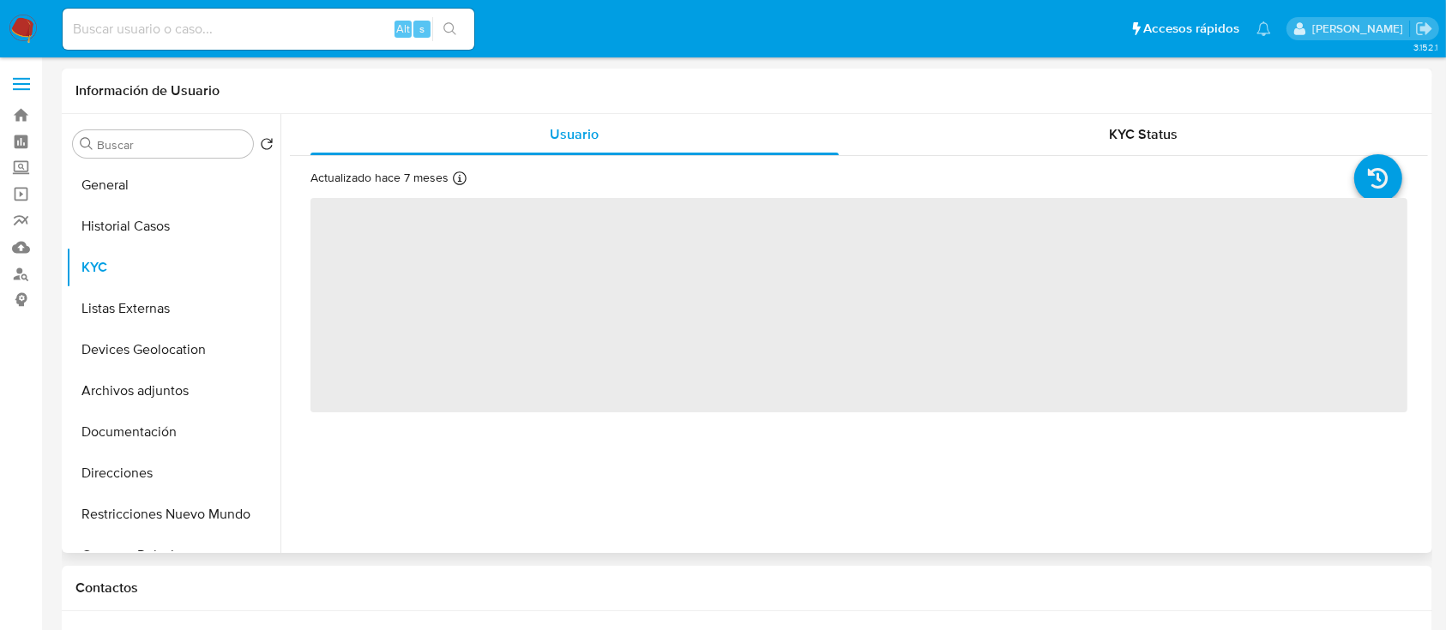
select select "10"
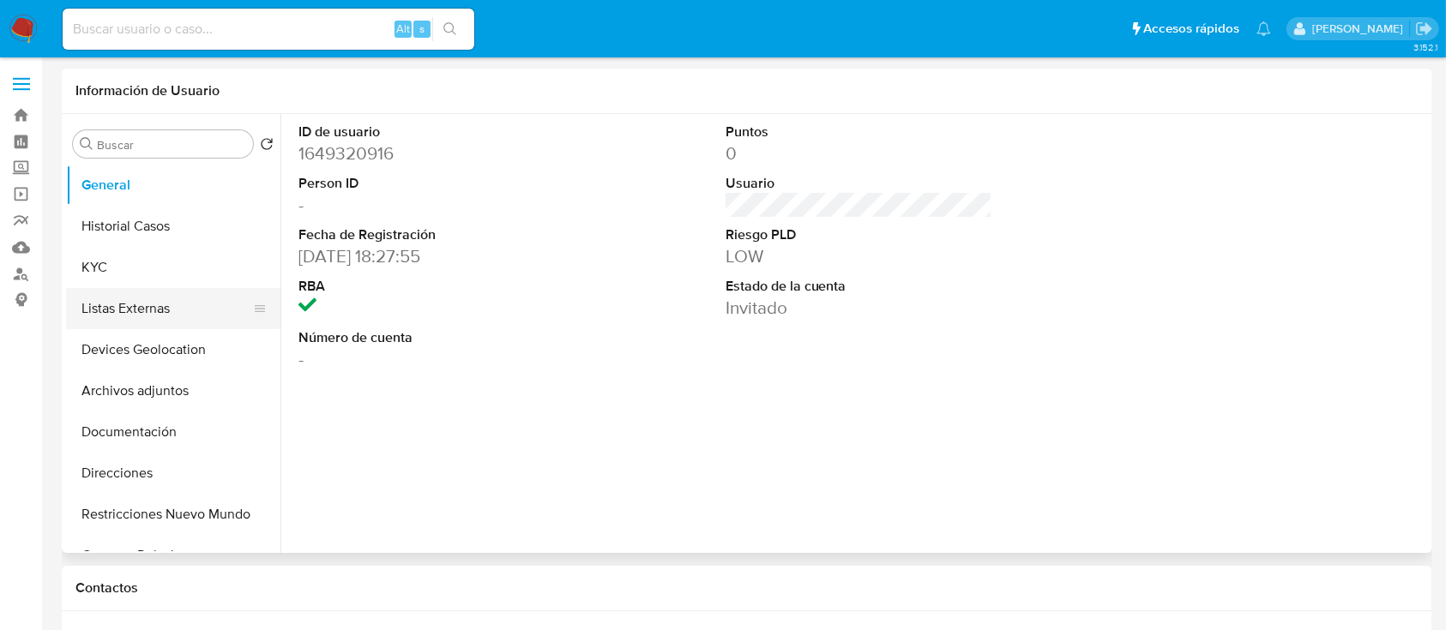
select select "10"
click at [111, 264] on button "KYC" at bounding box center [166, 267] width 201 height 41
select select "10"
click at [117, 268] on button "KYC" at bounding box center [166, 267] width 201 height 41
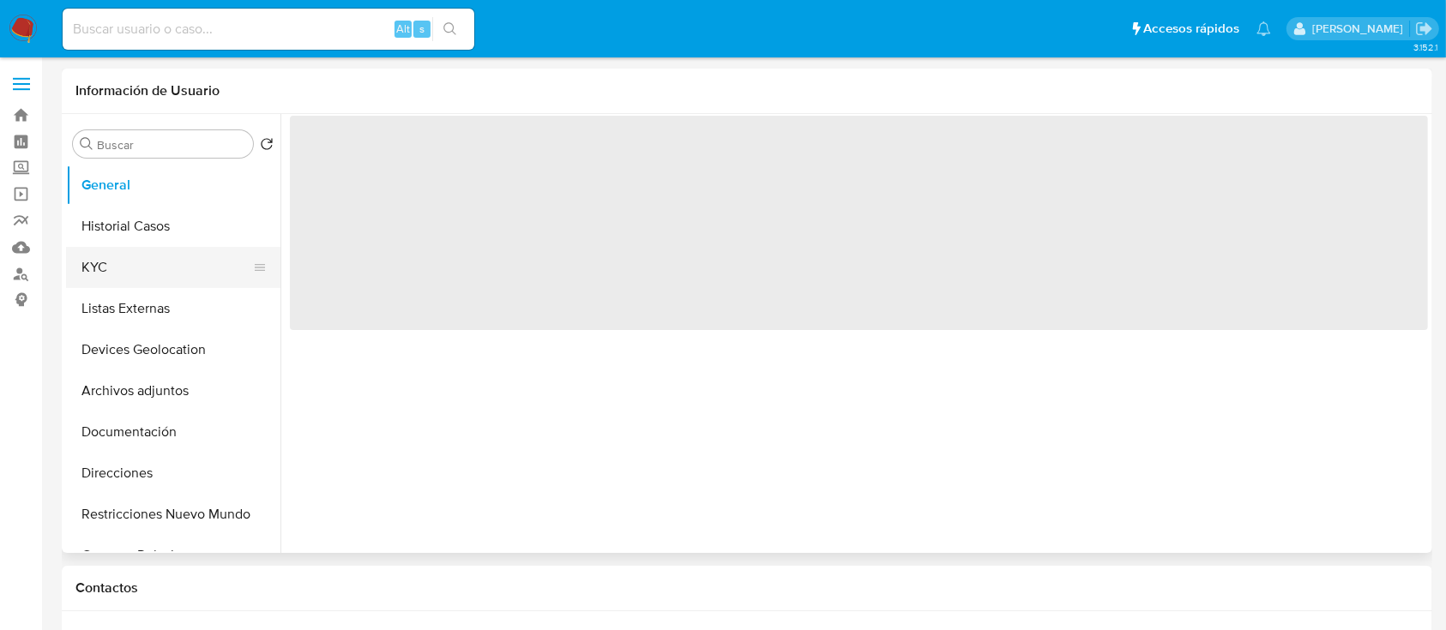
click at [167, 279] on button "KYC" at bounding box center [166, 267] width 201 height 41
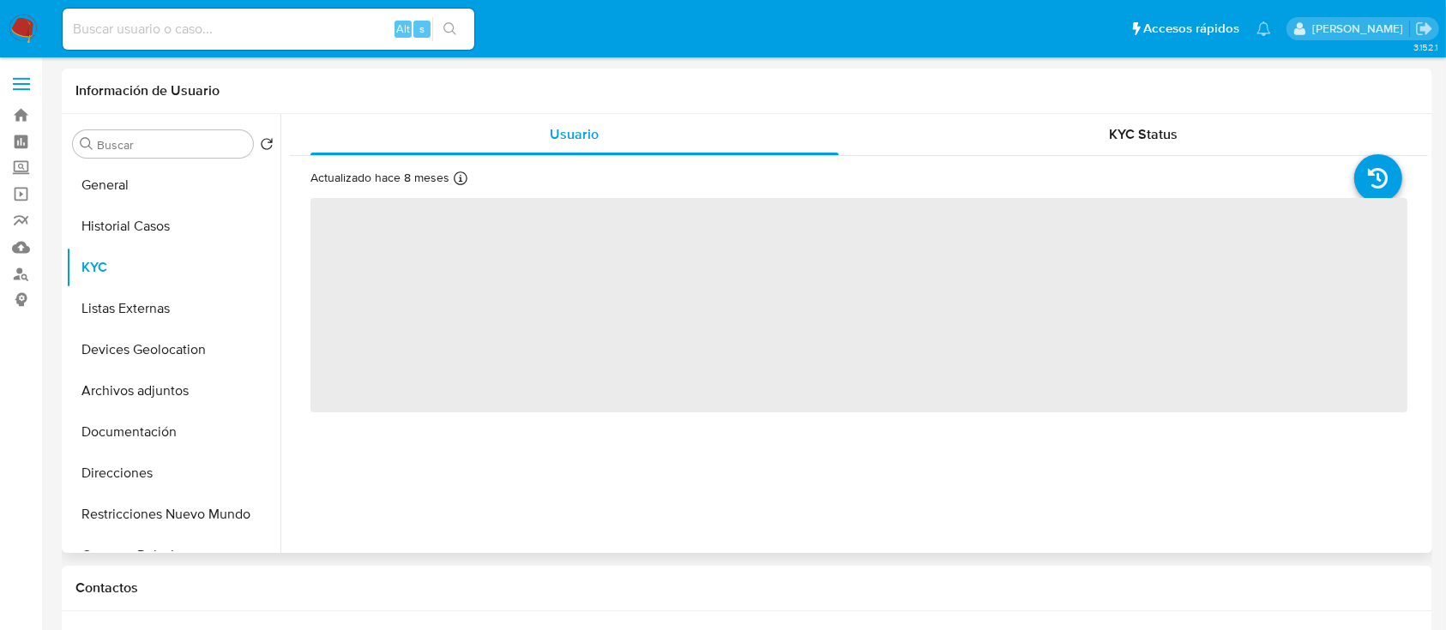
select select "10"
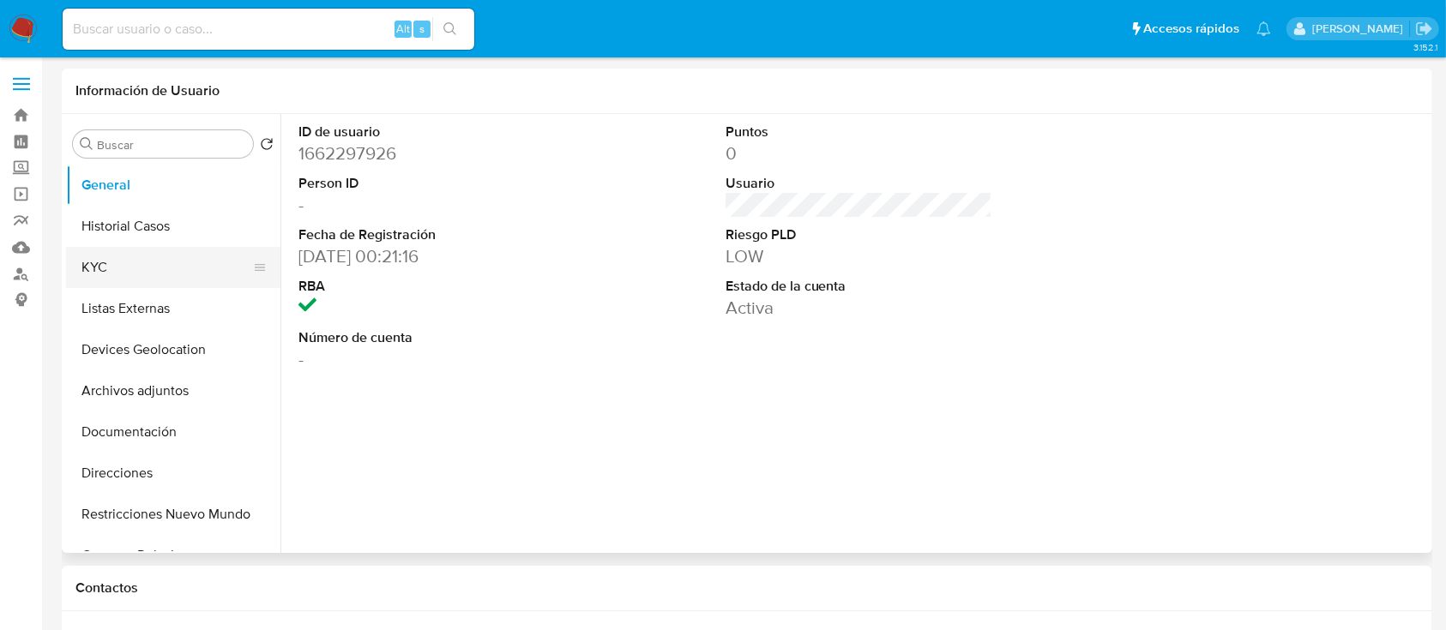
click at [175, 269] on button "KYC" at bounding box center [166, 267] width 201 height 41
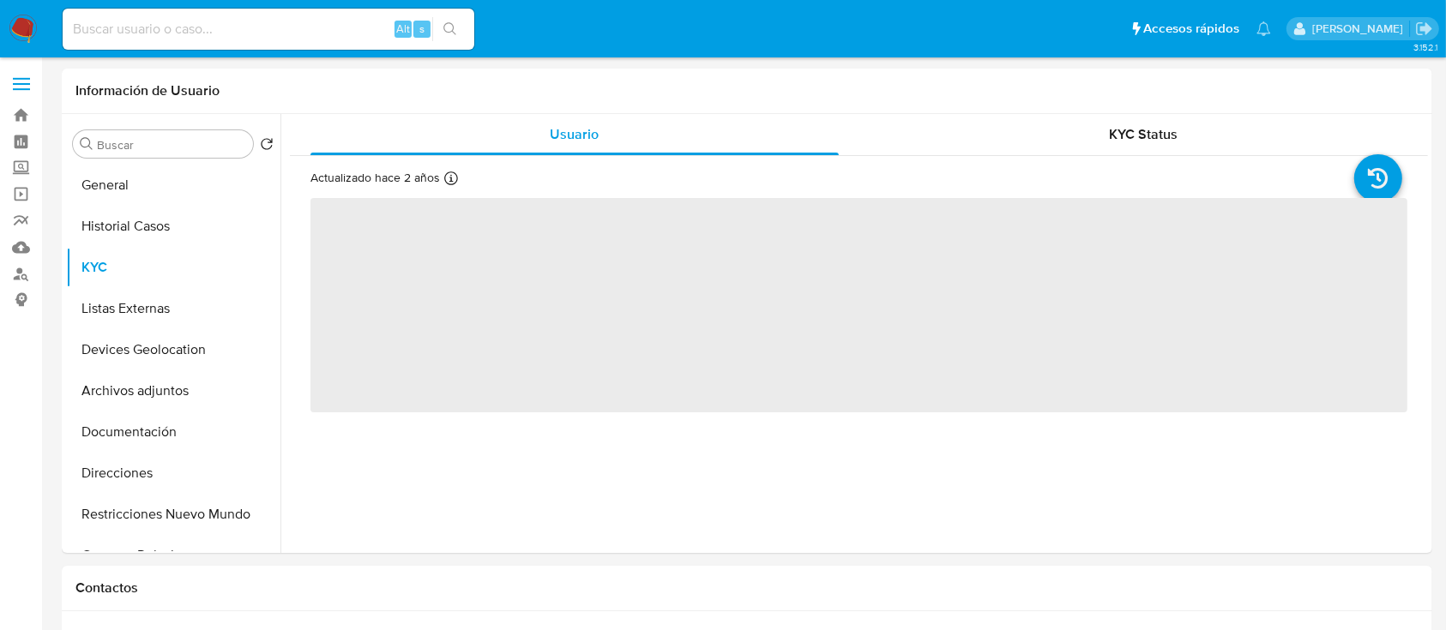
select select "10"
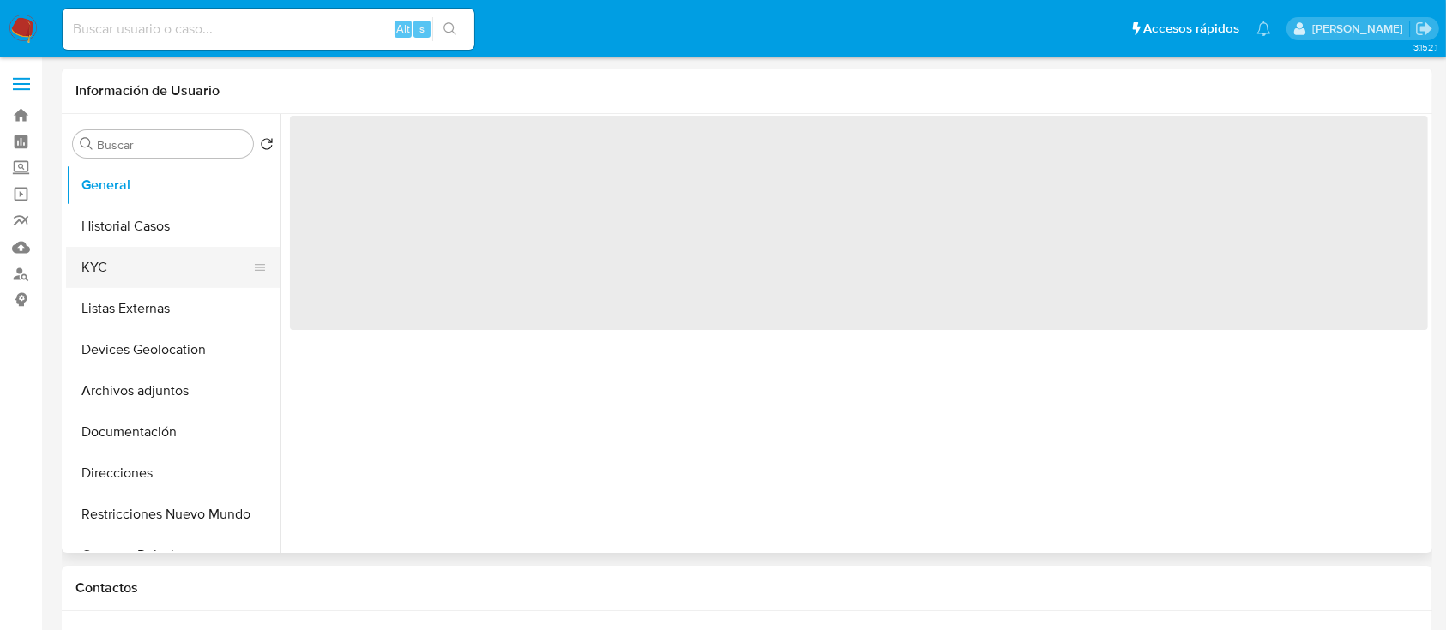
click at [121, 274] on button "KYC" at bounding box center [166, 267] width 201 height 41
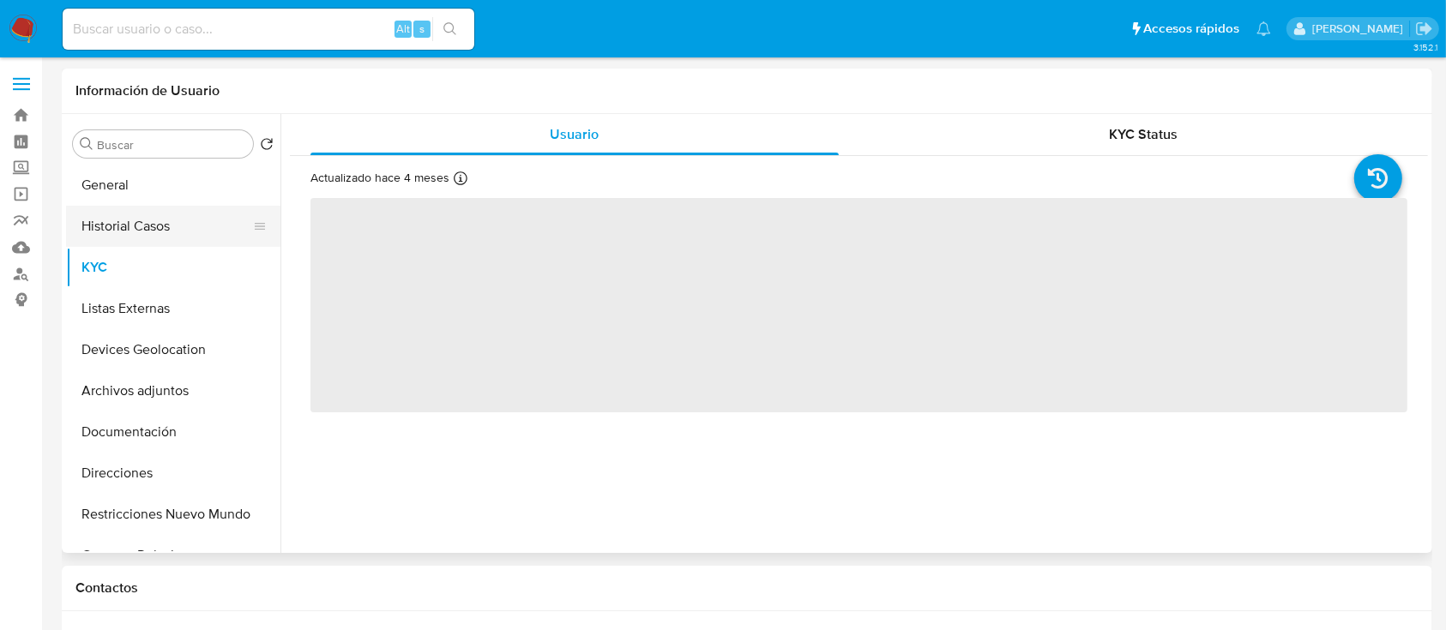
select select "10"
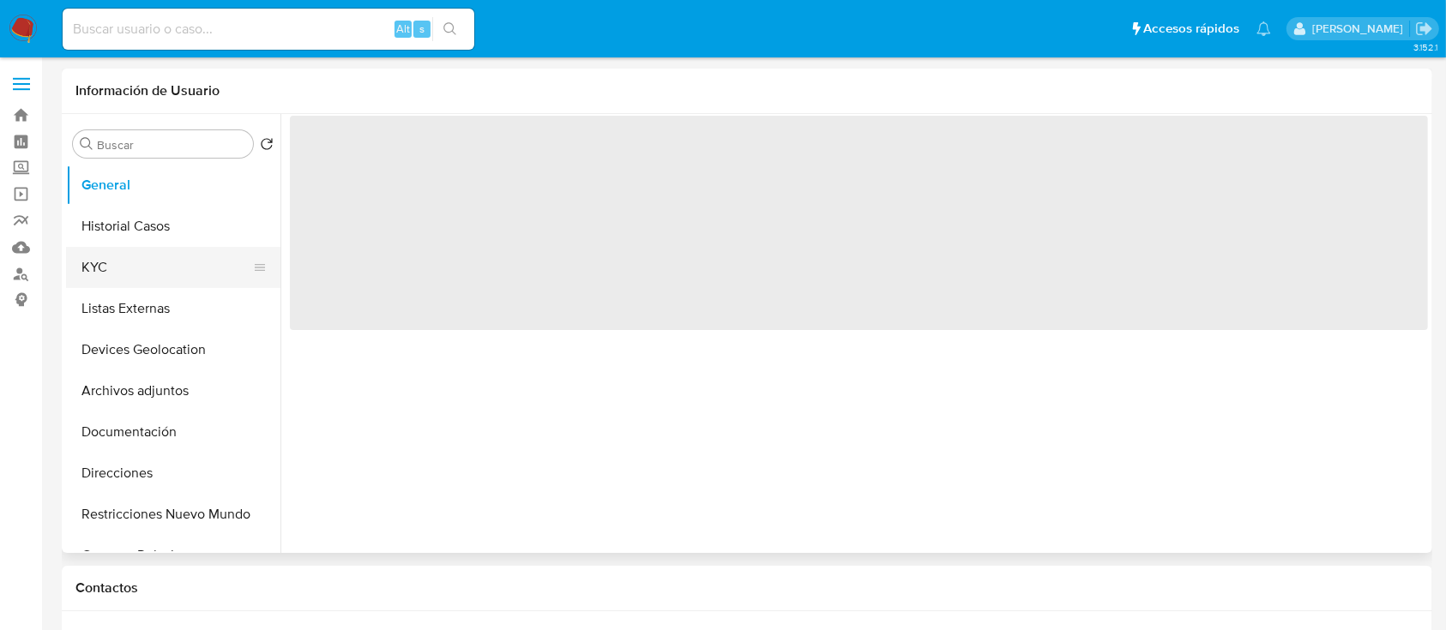
click at [151, 263] on button "KYC" at bounding box center [166, 267] width 201 height 41
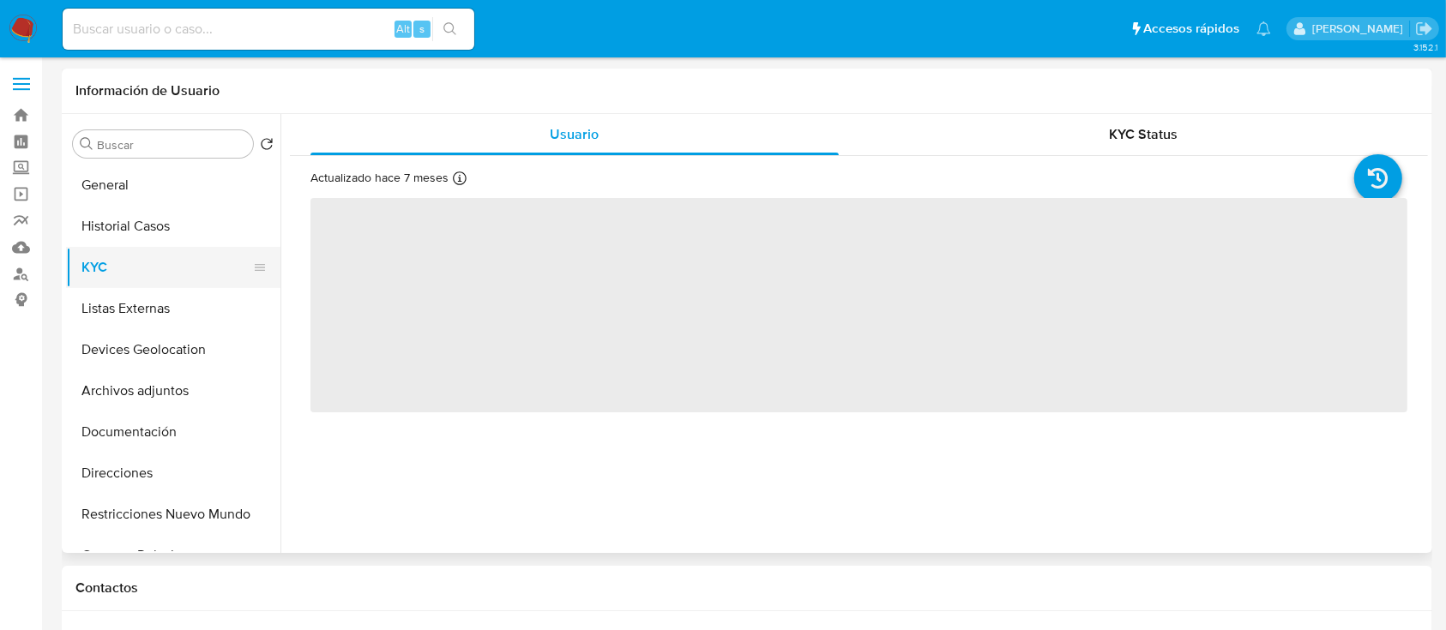
select select "10"
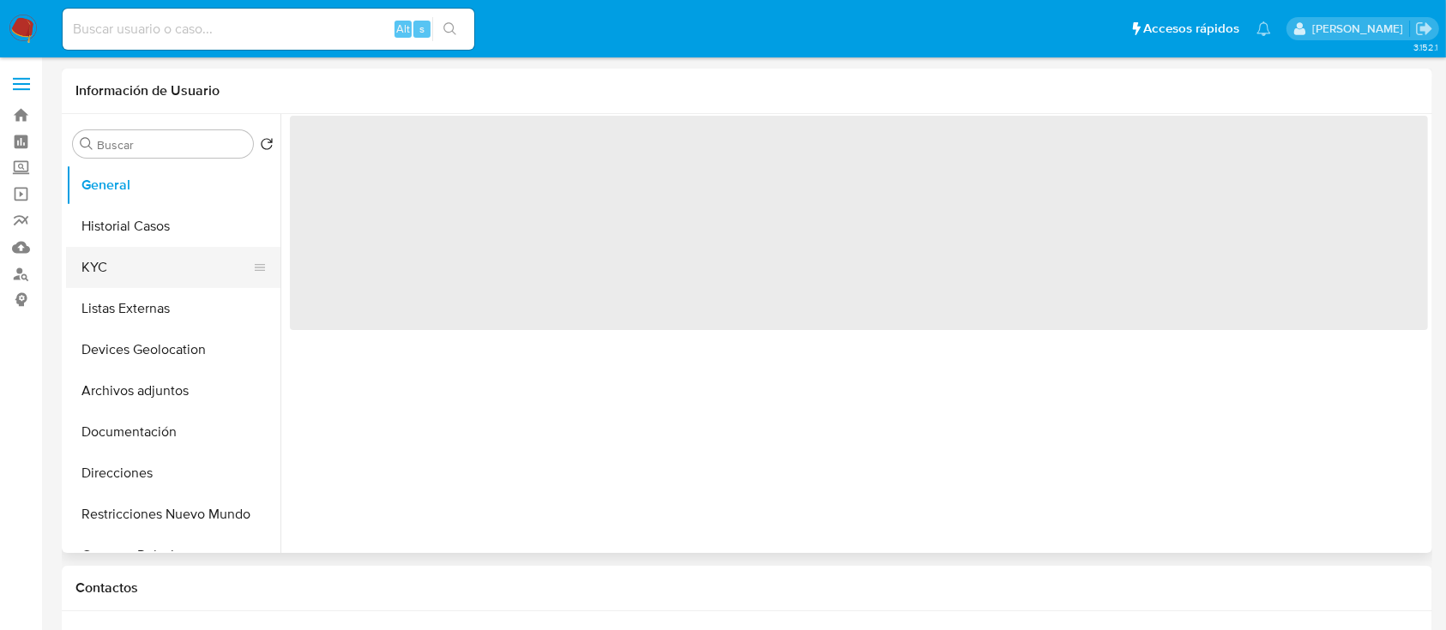
click at [114, 277] on button "KYC" at bounding box center [166, 267] width 201 height 41
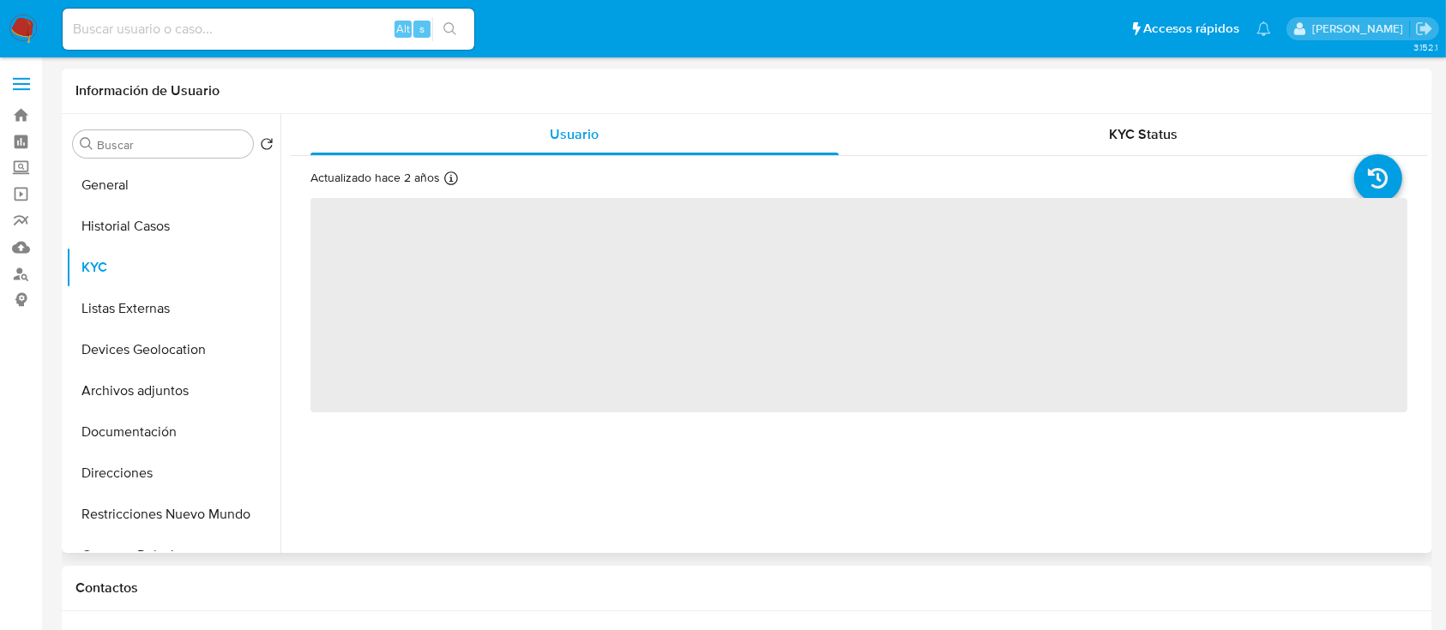
select select "10"
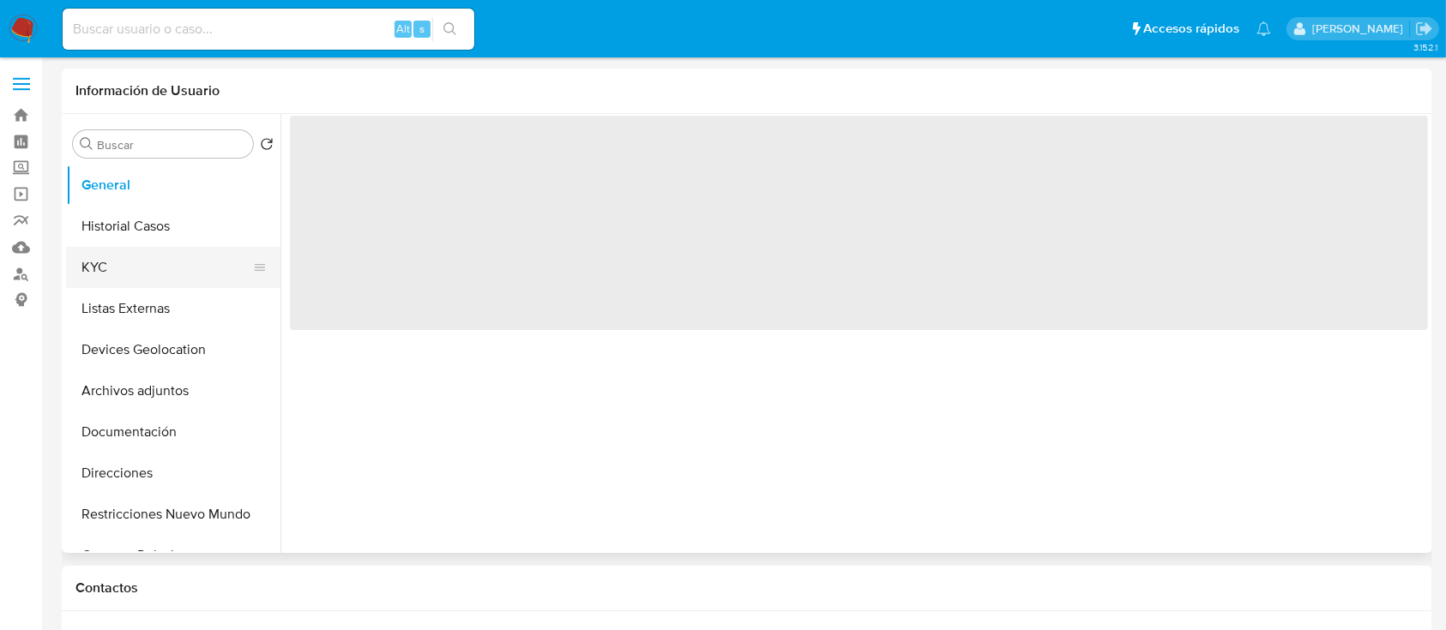
click at [109, 274] on button "KYC" at bounding box center [166, 267] width 201 height 41
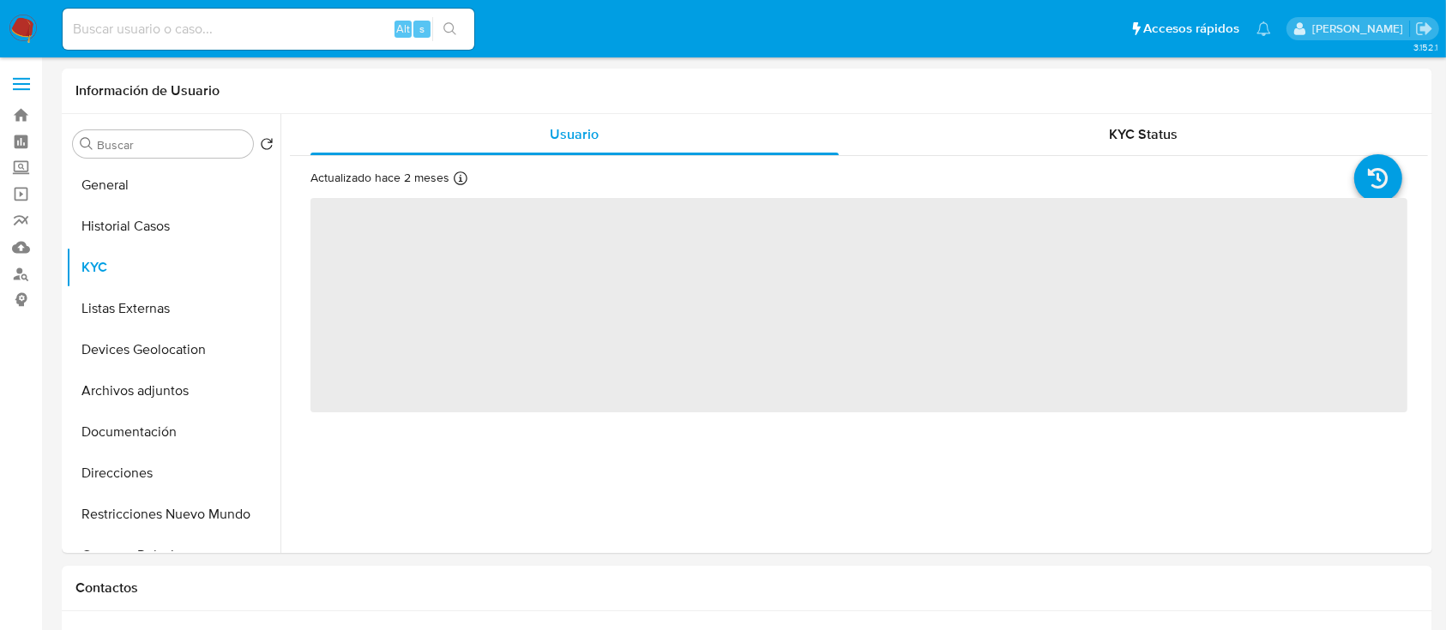
select select "10"
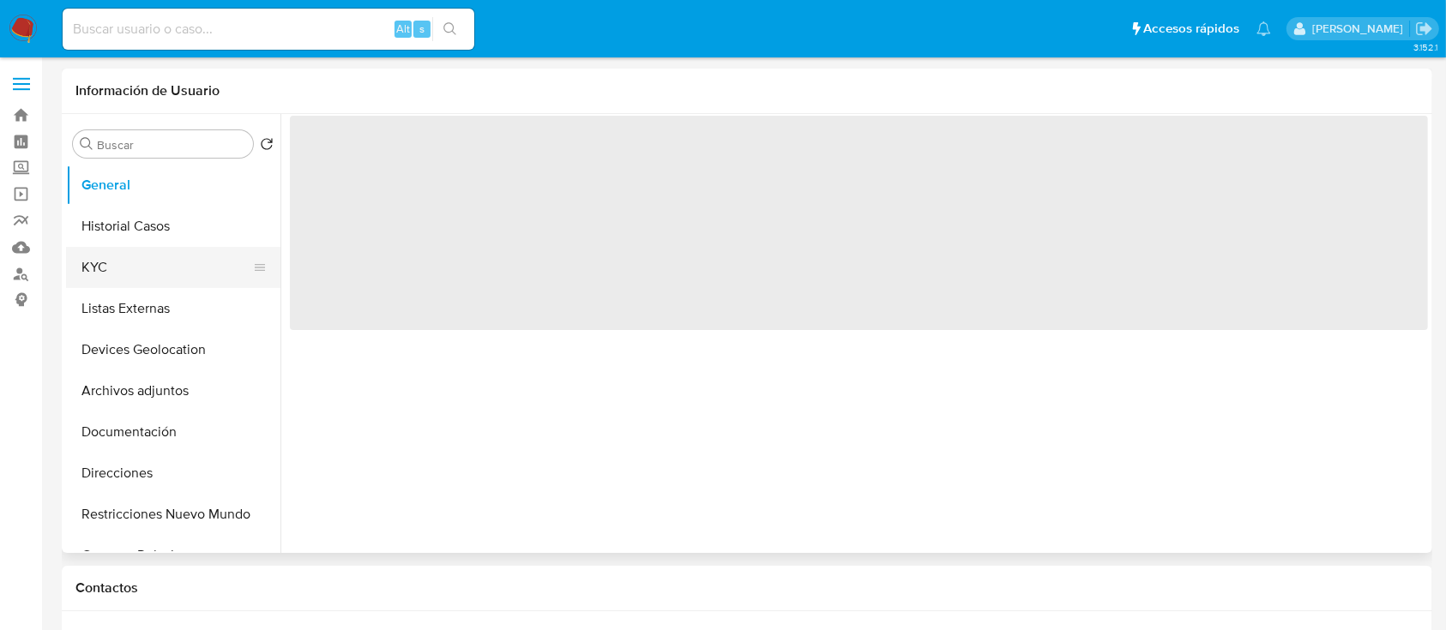
click at [132, 272] on button "KYC" at bounding box center [166, 267] width 201 height 41
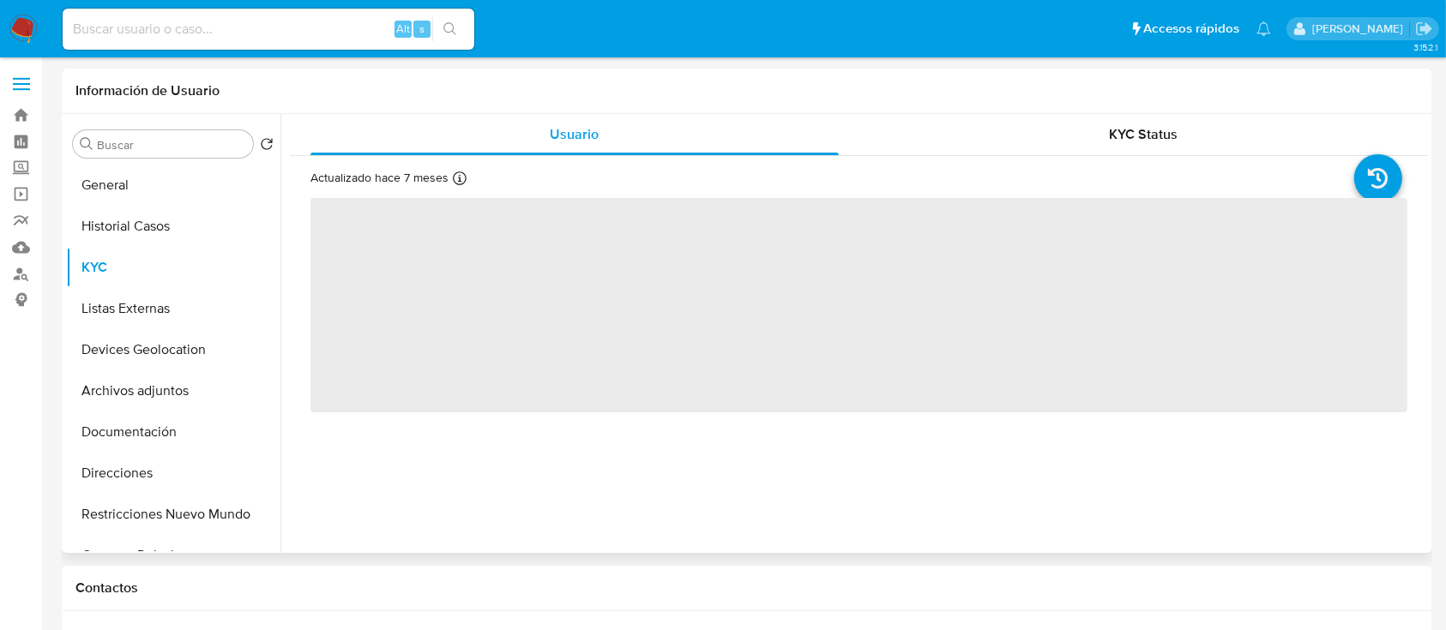
select select "10"
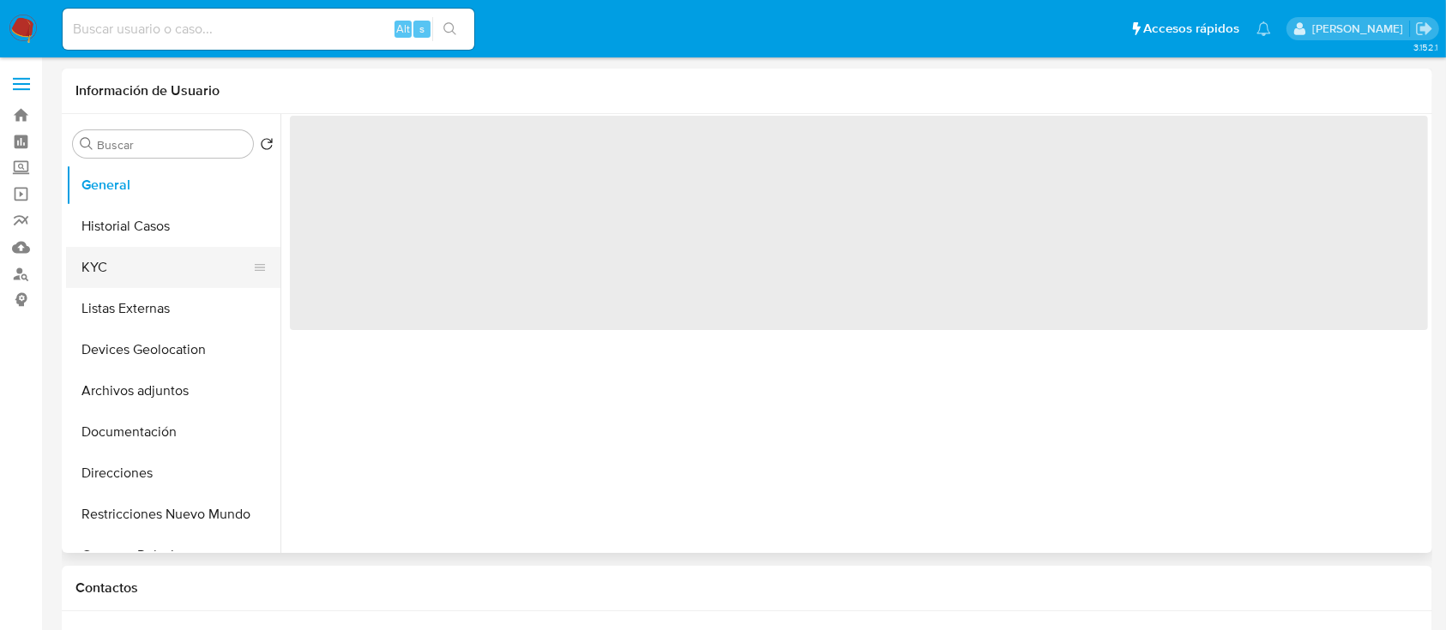
click at [81, 271] on button "KYC" at bounding box center [166, 267] width 201 height 41
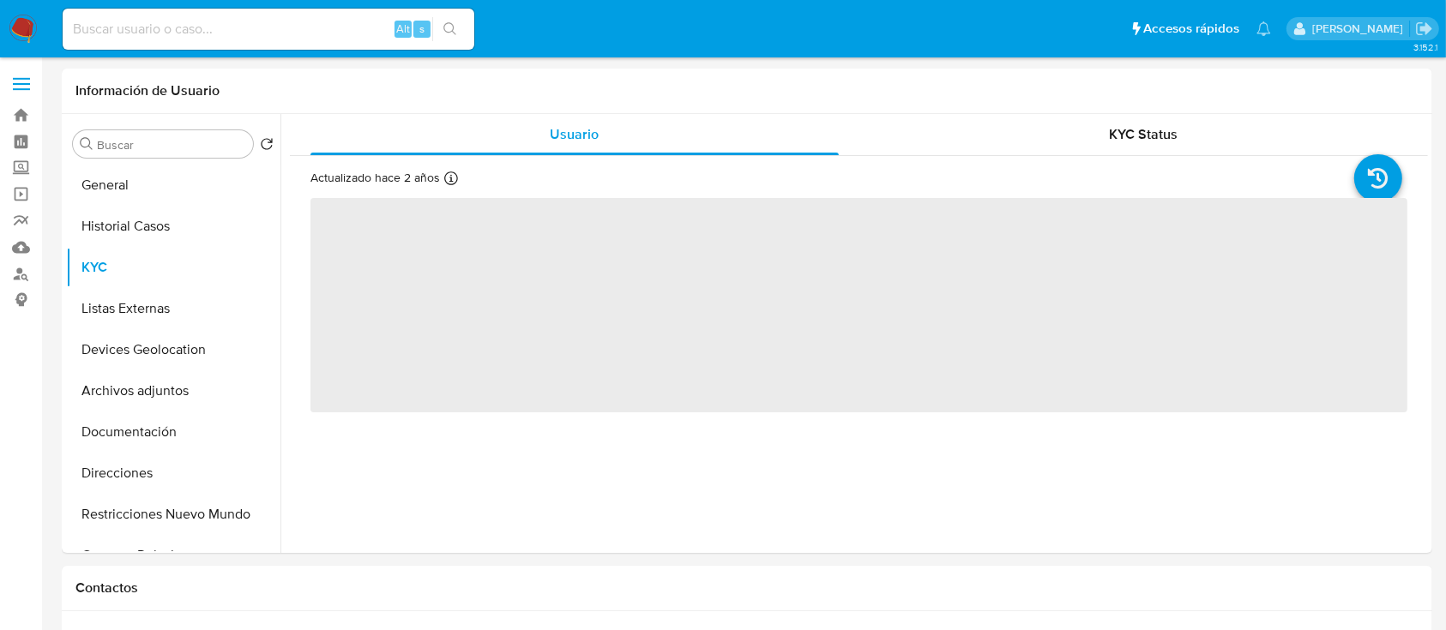
select select "10"
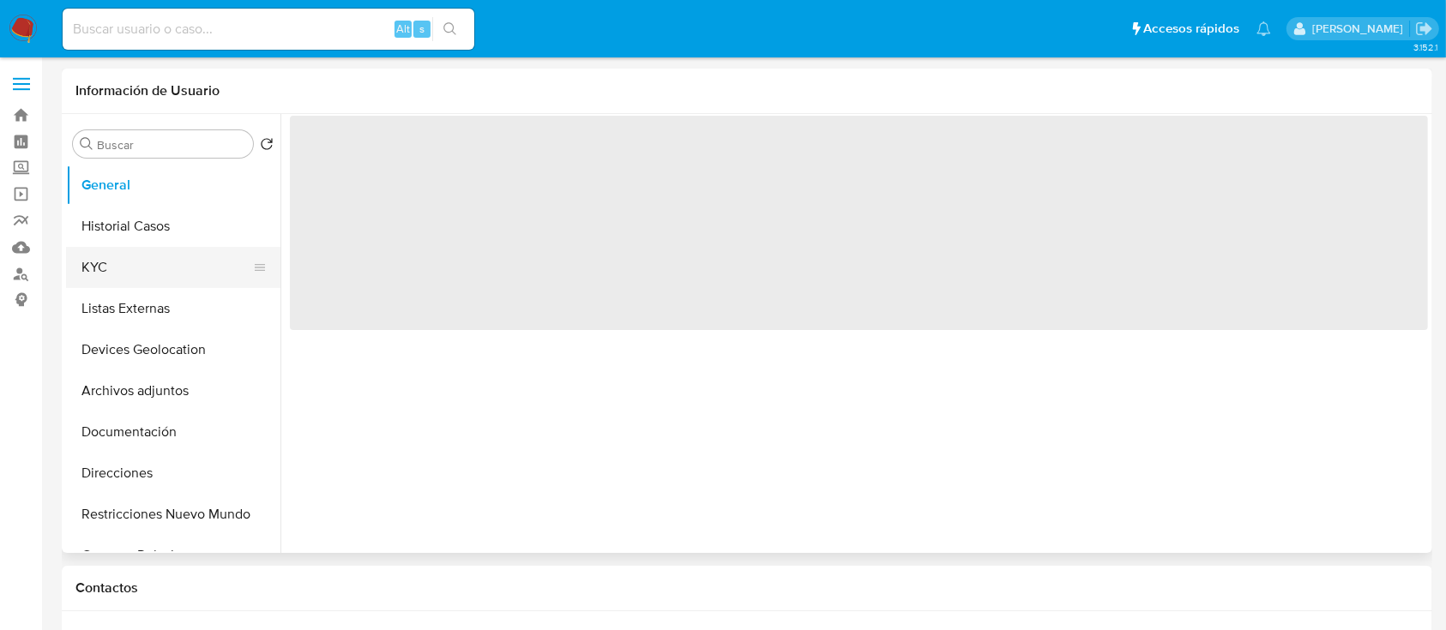
drag, startPoint x: 86, startPoint y: 302, endPoint x: 87, endPoint y: 274, distance: 27.5
click at [85, 303] on button "Listas Externas" at bounding box center [173, 308] width 214 height 41
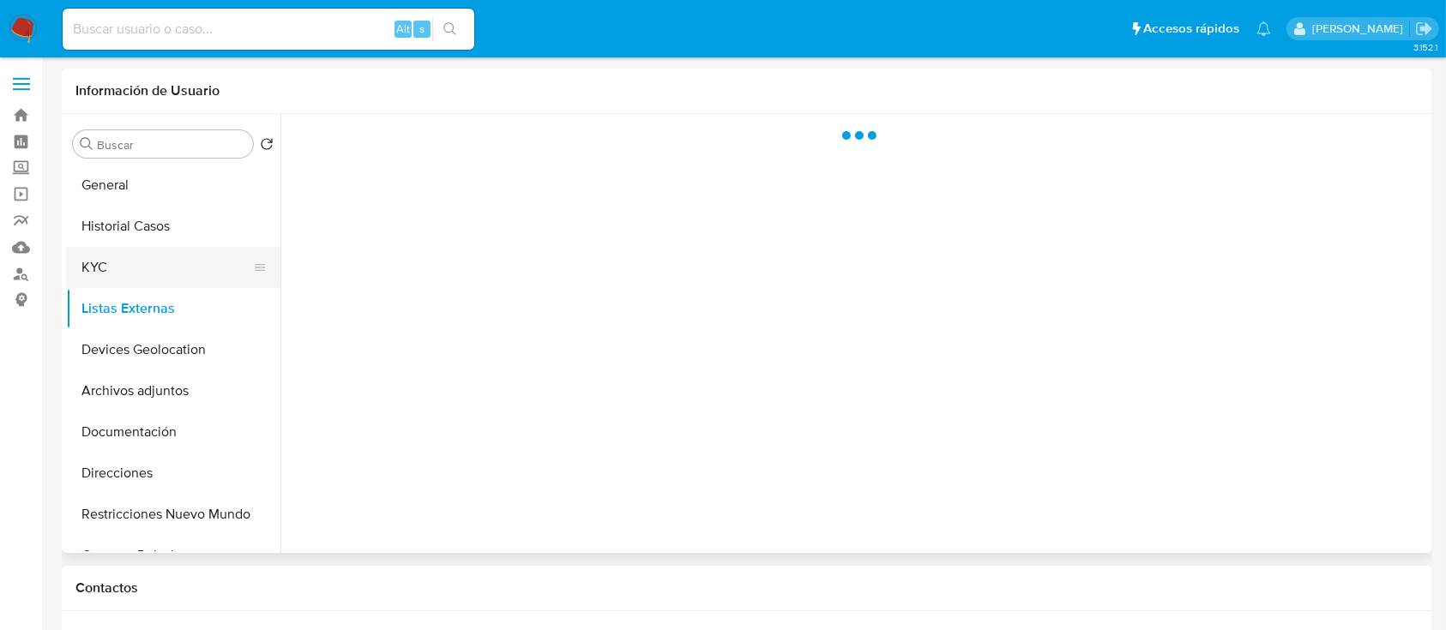
click at [87, 272] on button "KYC" at bounding box center [166, 267] width 201 height 41
select select "10"
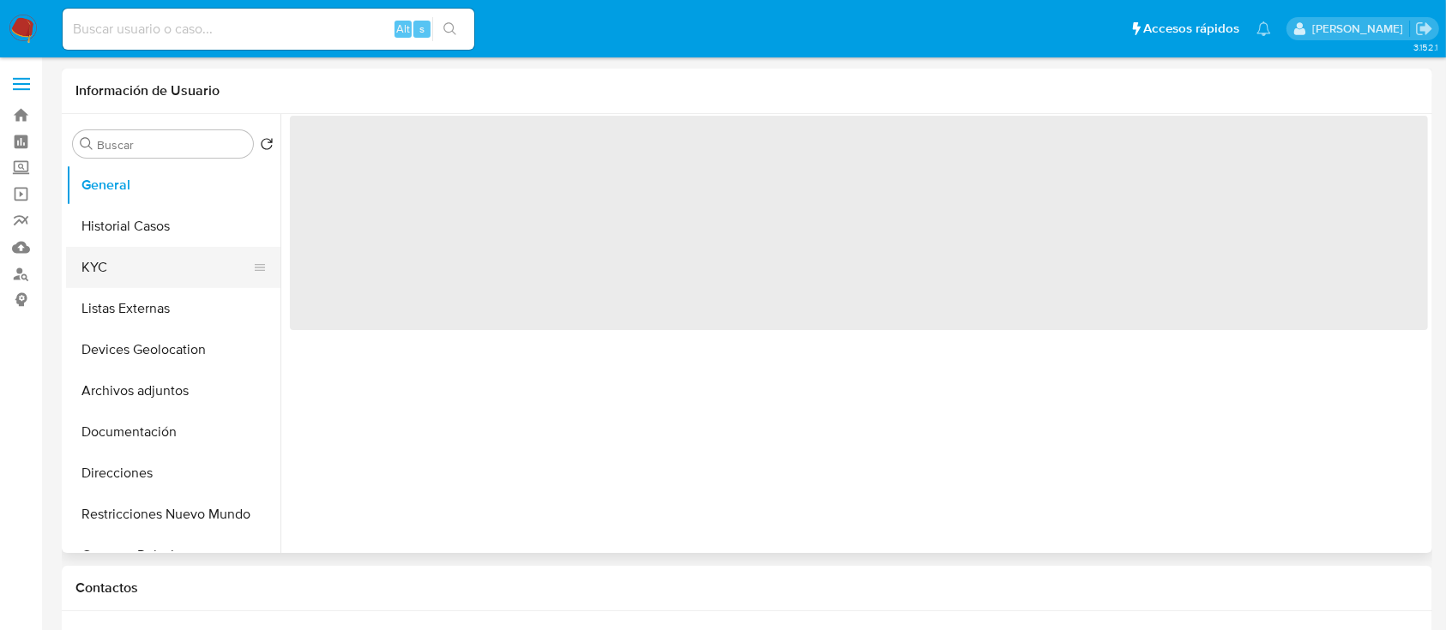
click at [127, 284] on button "KYC" at bounding box center [166, 267] width 201 height 41
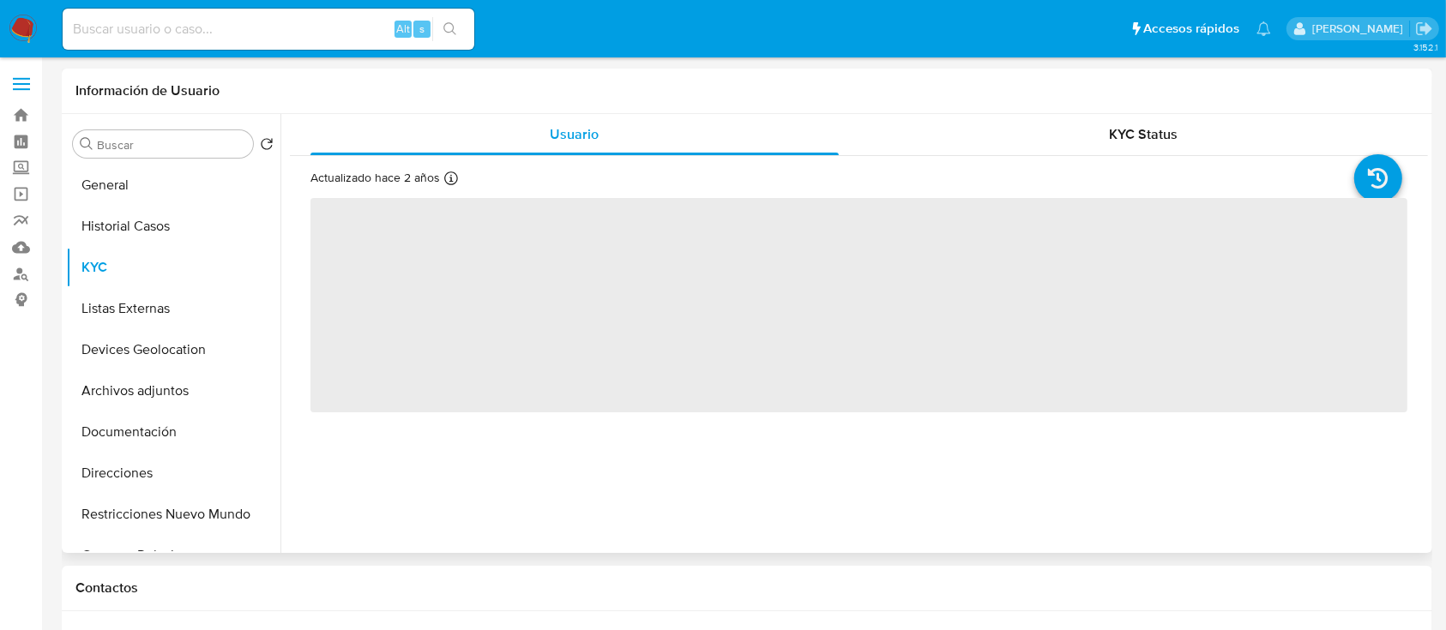
select select "10"
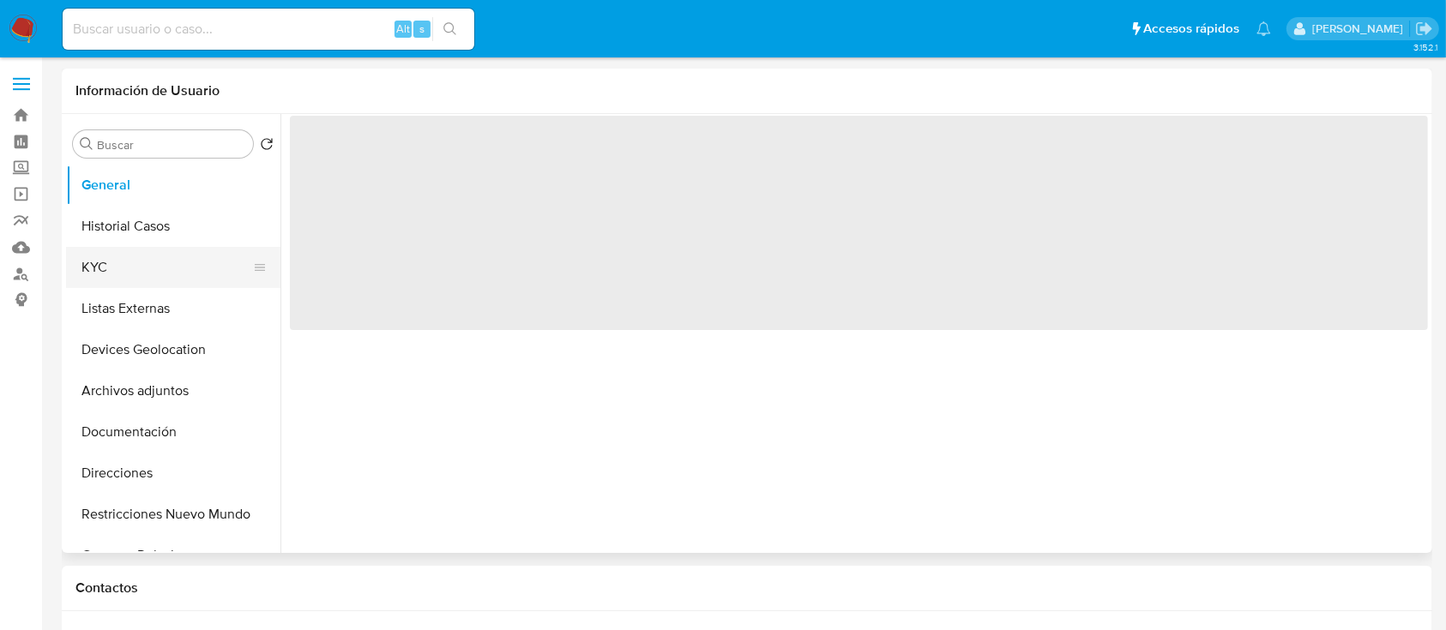
click at [88, 256] on button "KYC" at bounding box center [166, 267] width 201 height 41
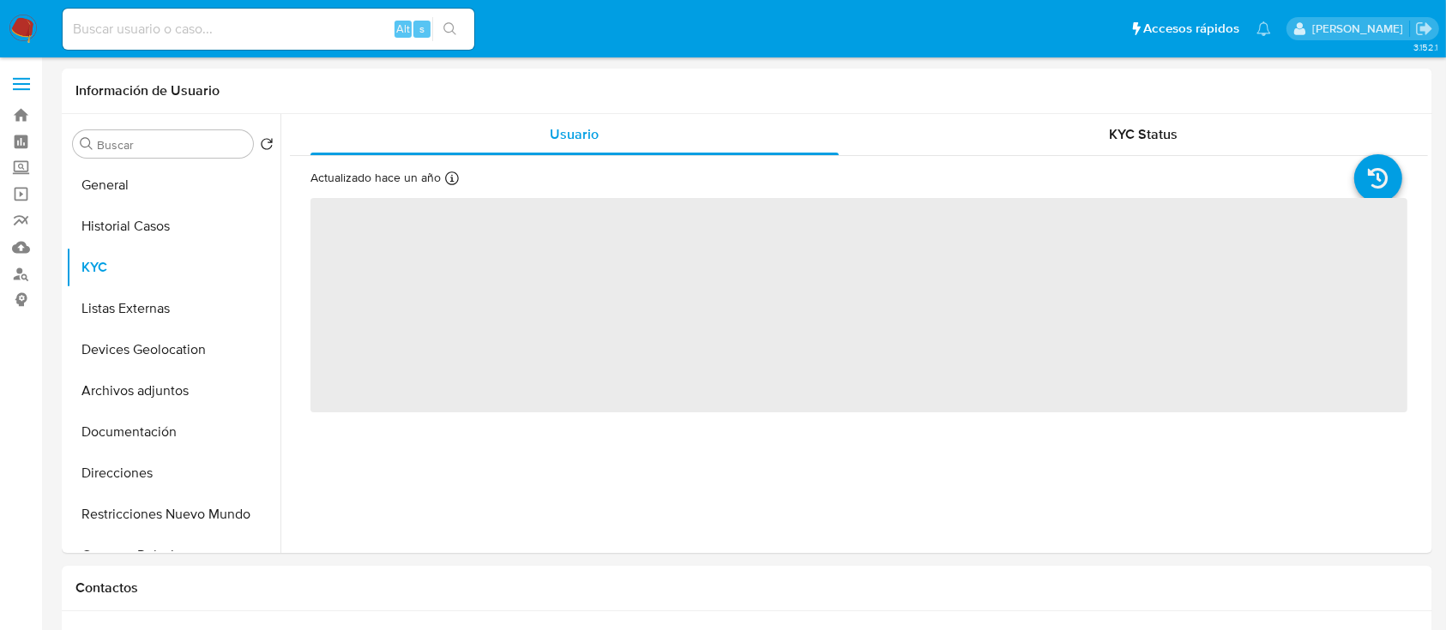
select select "10"
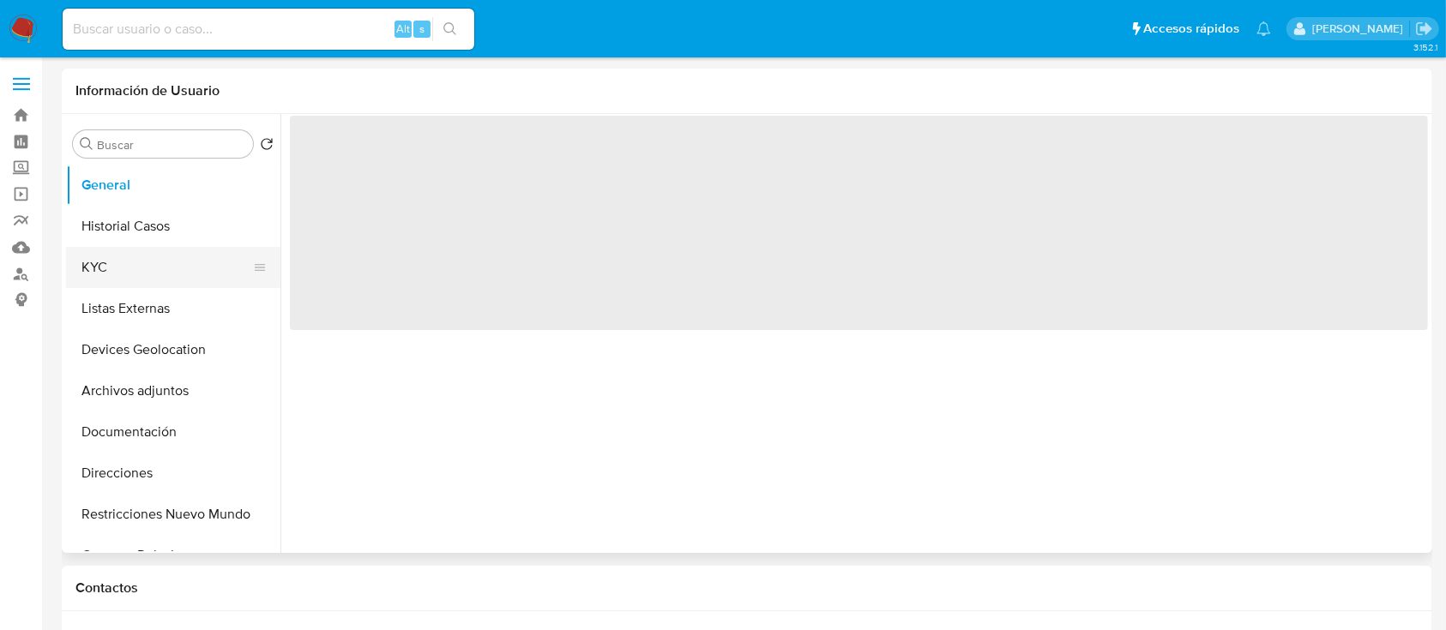
click at [102, 275] on button "KYC" at bounding box center [166, 267] width 201 height 41
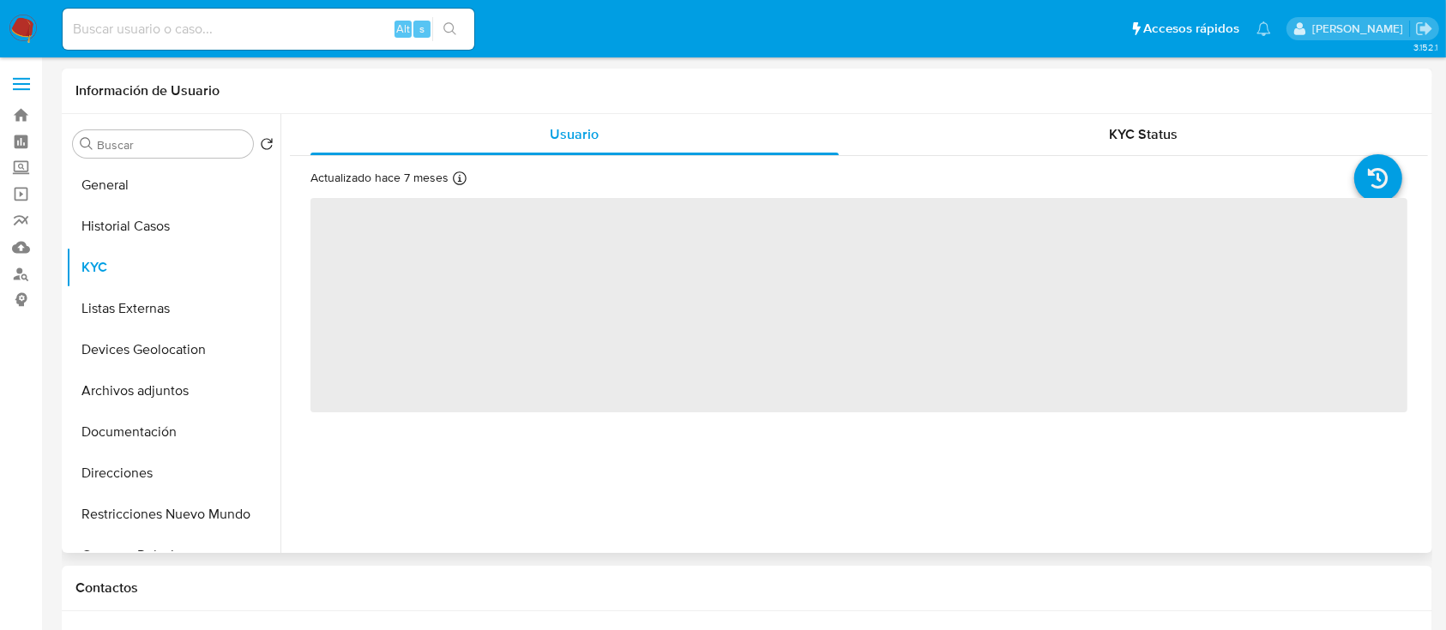
select select "10"
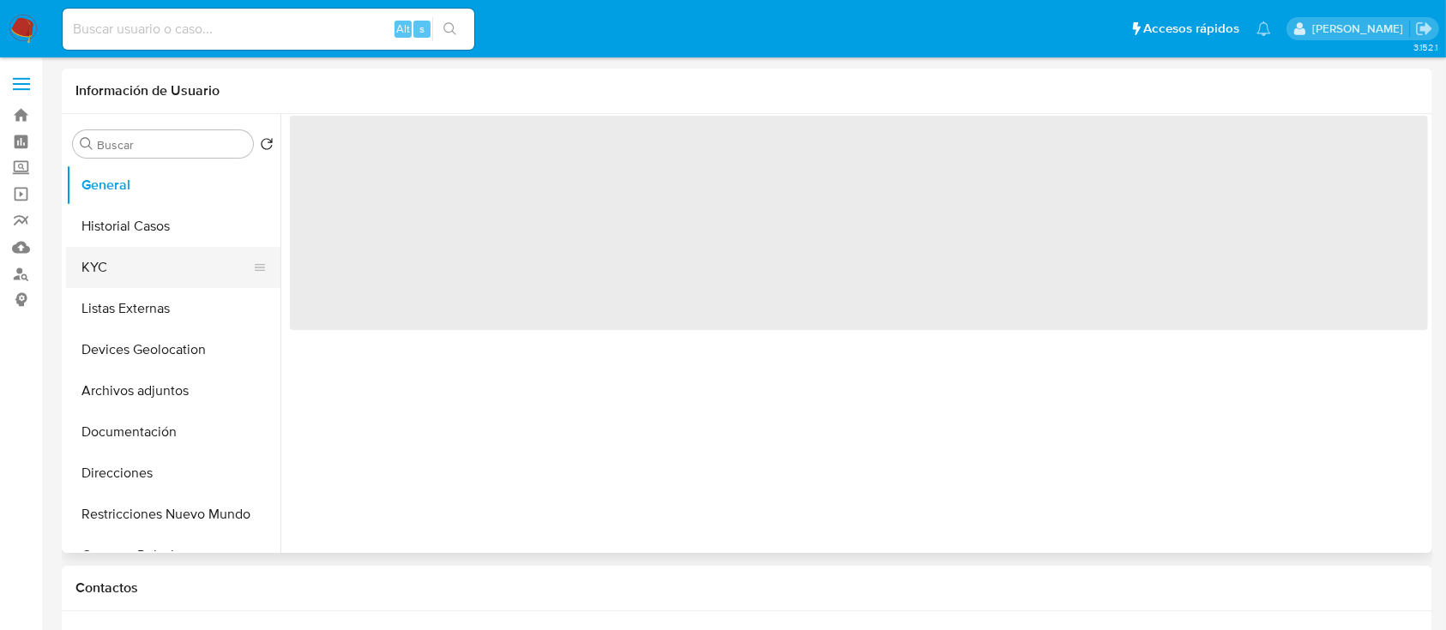
click at [105, 280] on button "KYC" at bounding box center [166, 267] width 201 height 41
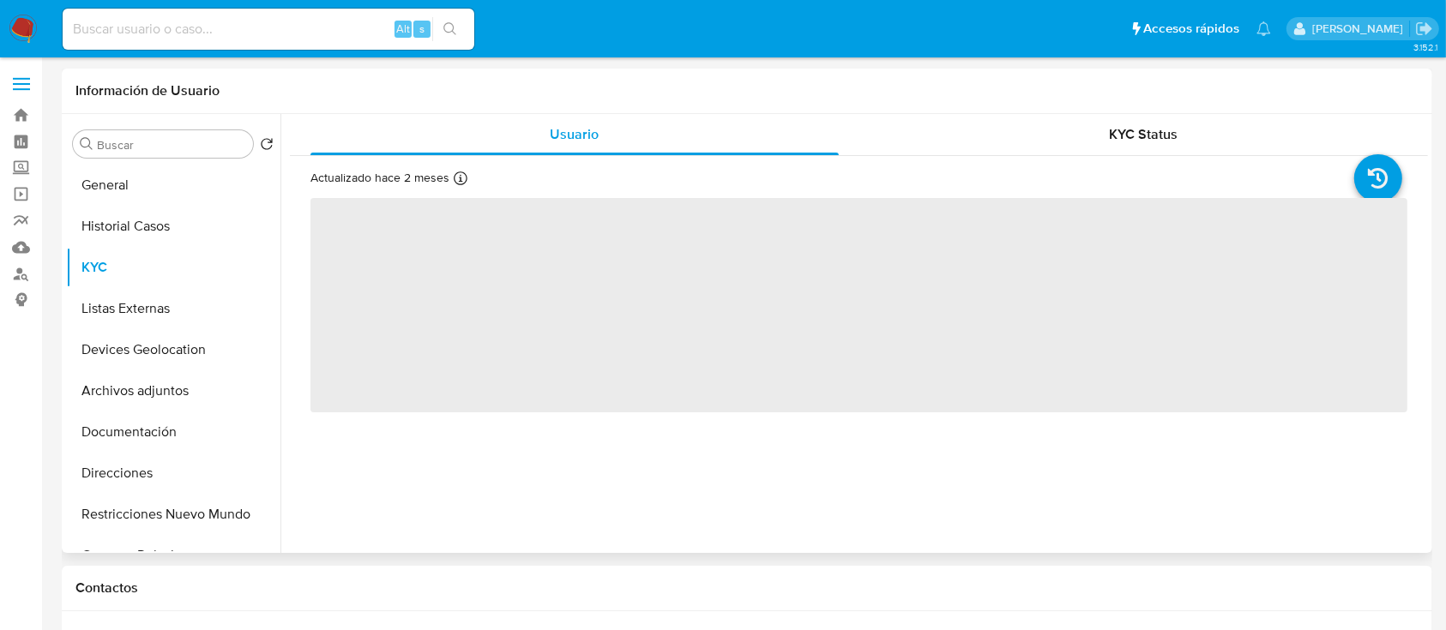
select select "10"
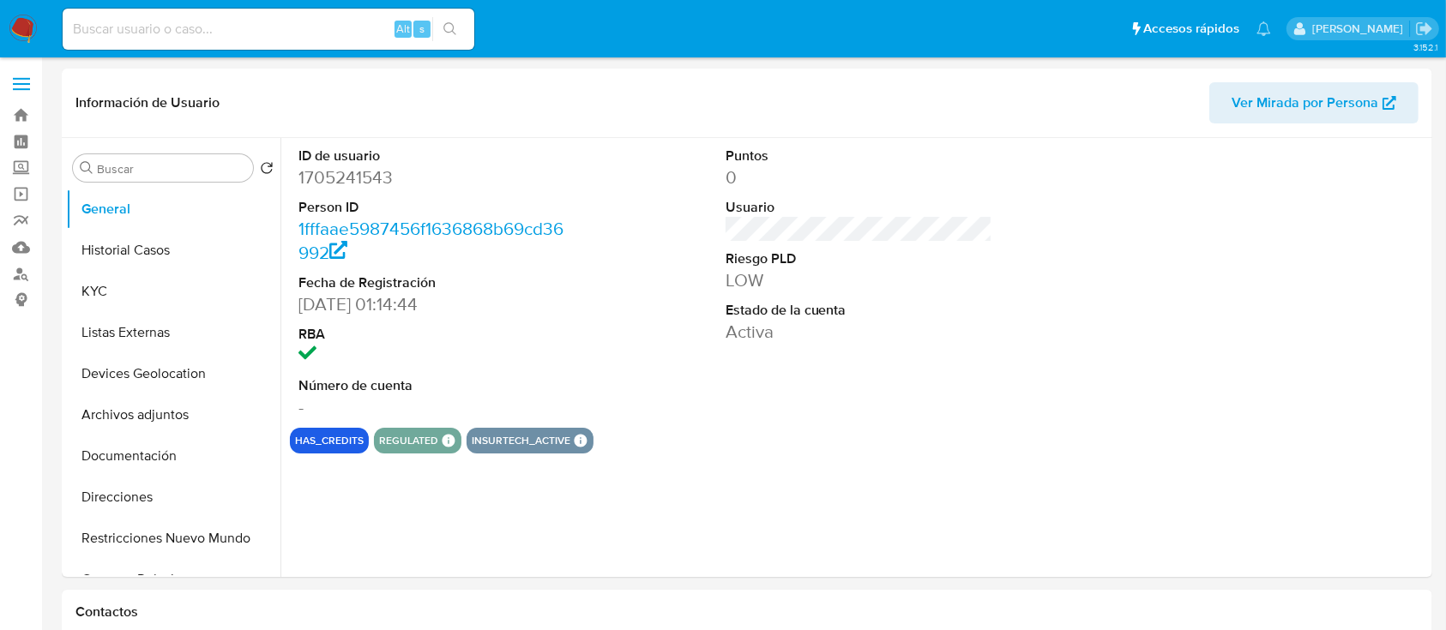
select select "10"
click at [165, 297] on button "KYC" at bounding box center [166, 291] width 201 height 41
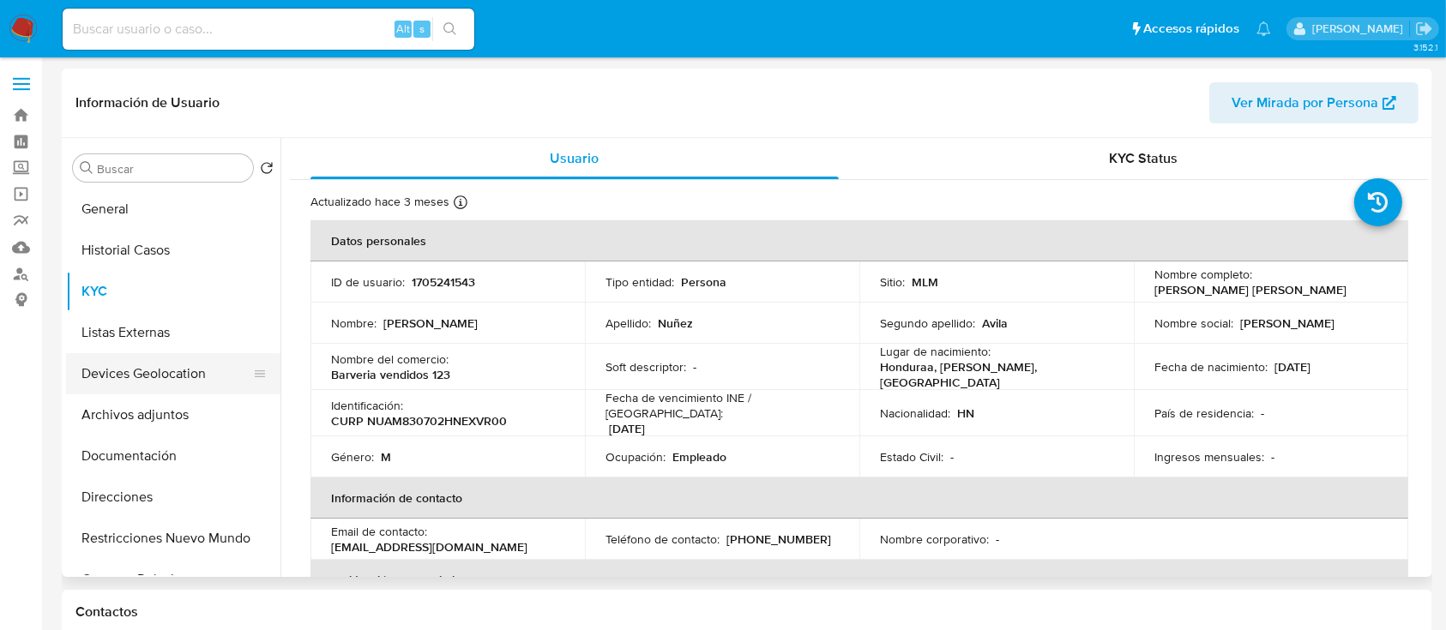
click at [144, 369] on button "Devices Geolocation" at bounding box center [166, 373] width 201 height 41
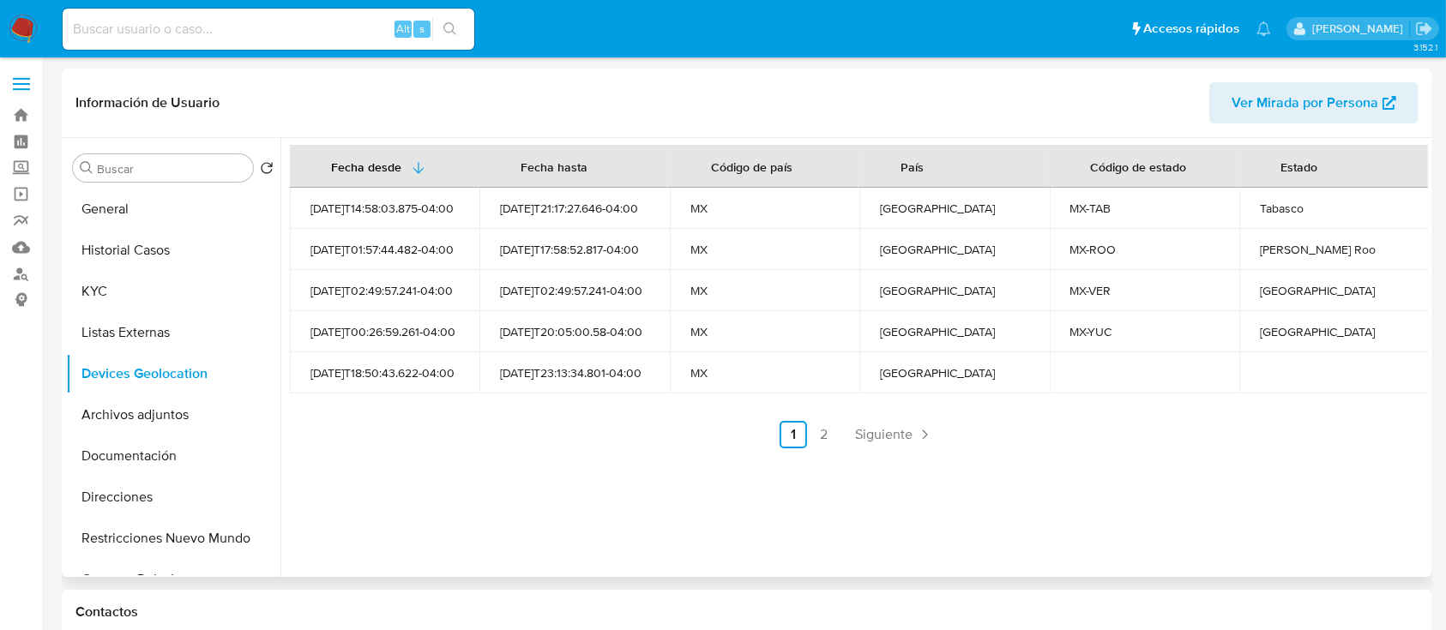
click at [876, 428] on span "Siguiente" at bounding box center [883, 435] width 57 height 14
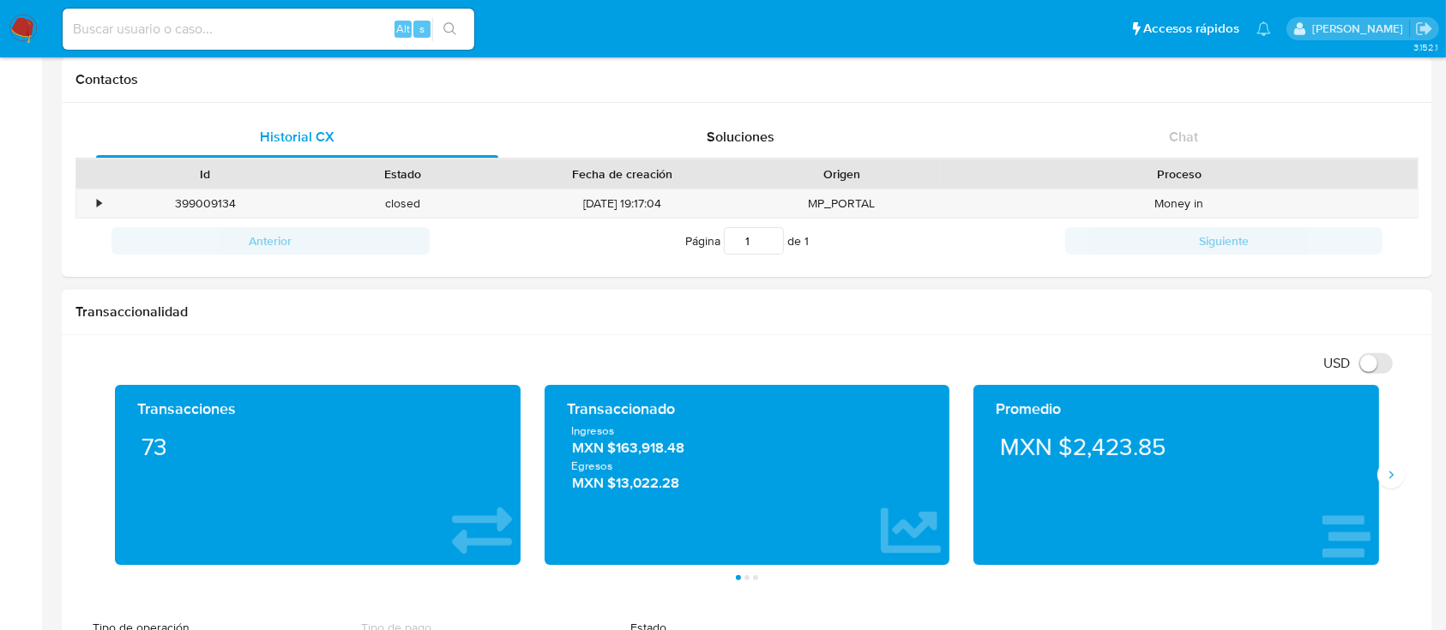
scroll to position [571, 0]
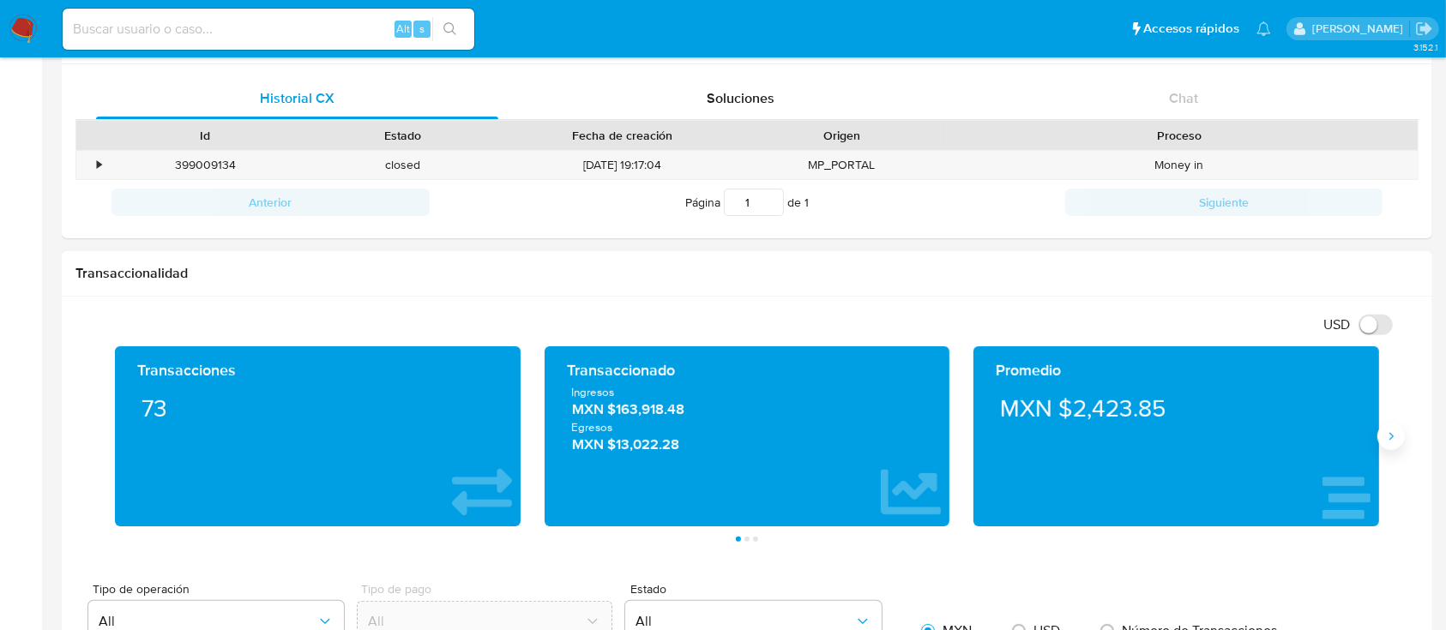
click at [1393, 442] on icon "Siguiente" at bounding box center [1391, 437] width 14 height 14
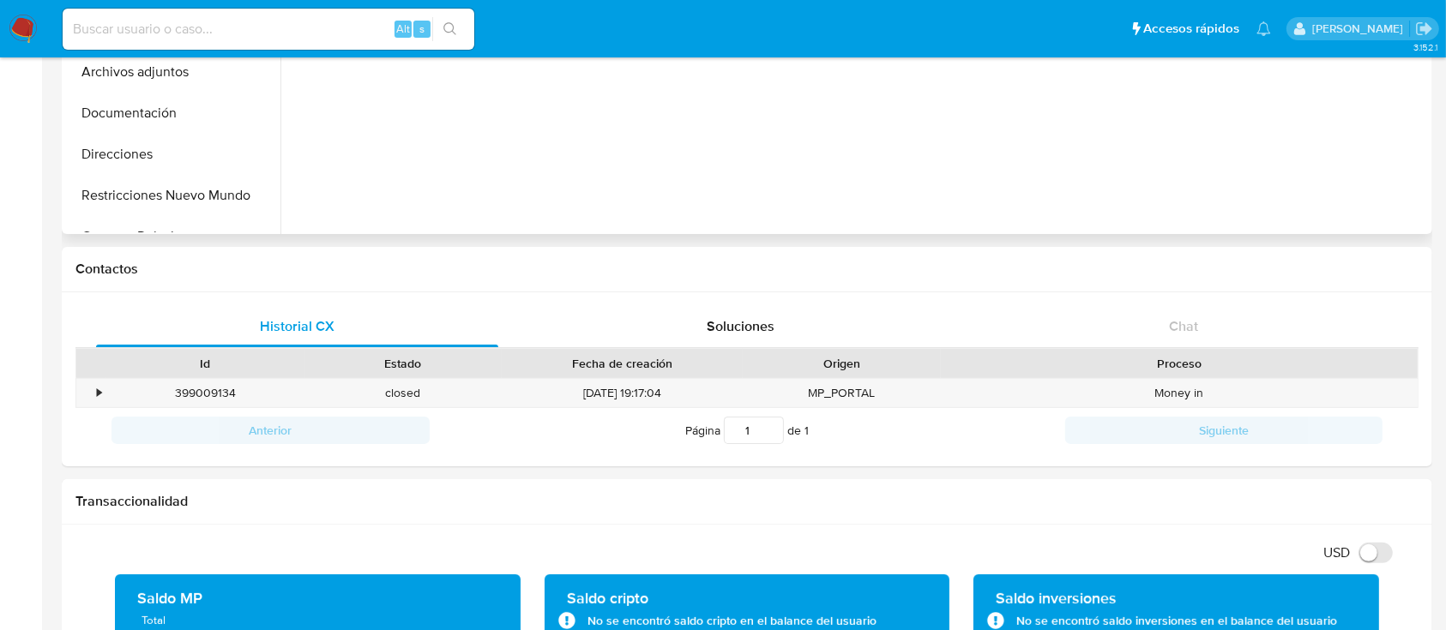
scroll to position [0, 0]
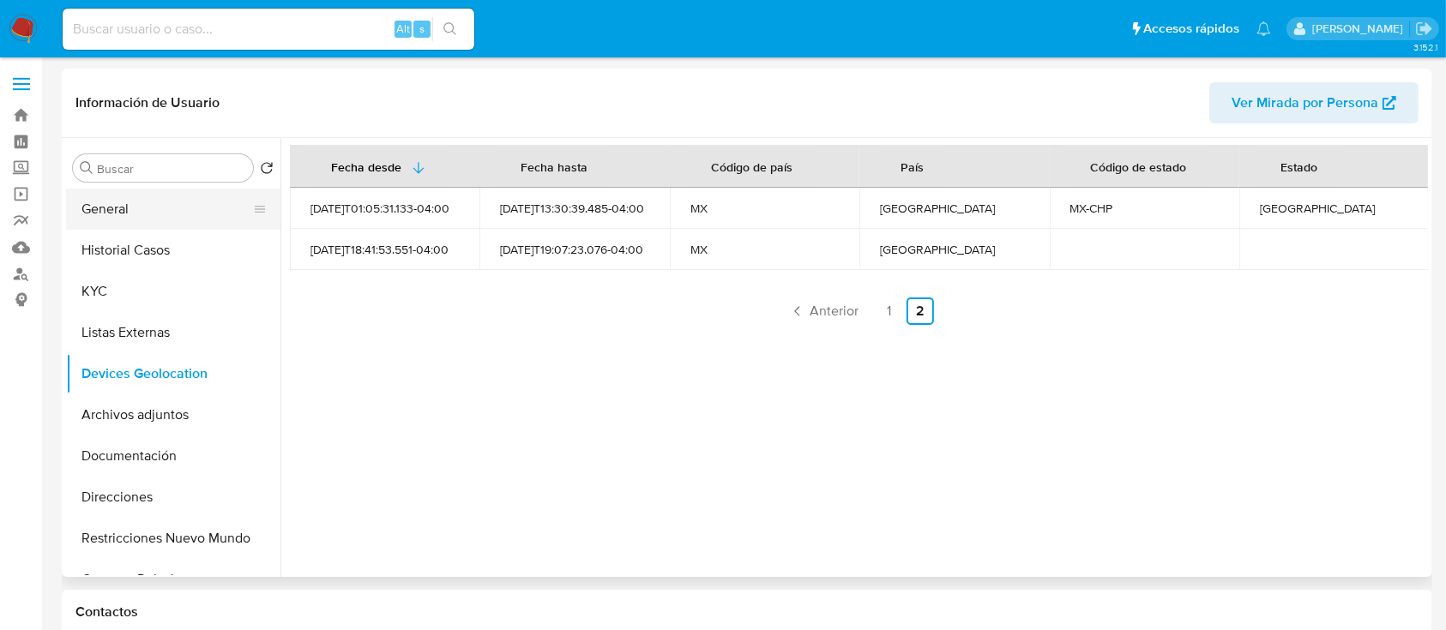
click at [135, 219] on button "General" at bounding box center [166, 209] width 201 height 41
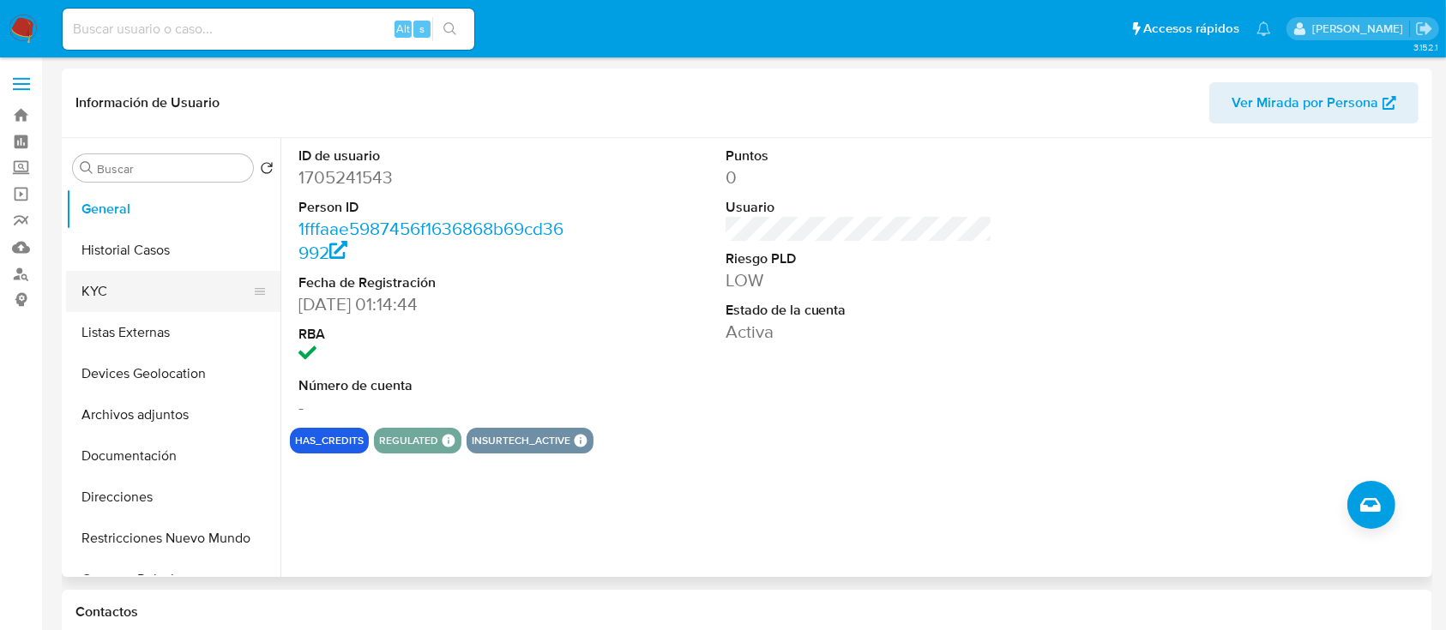
click at [163, 285] on button "KYC" at bounding box center [166, 291] width 201 height 41
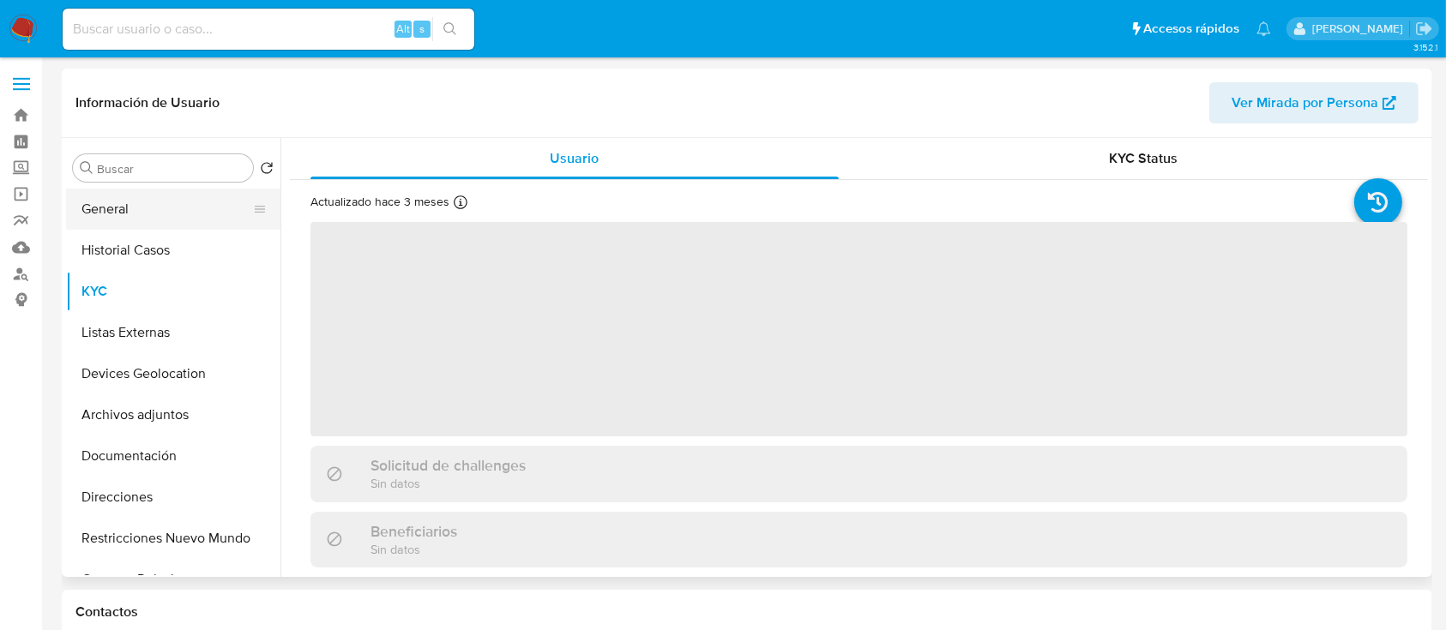
click at [132, 202] on button "General" at bounding box center [166, 209] width 201 height 41
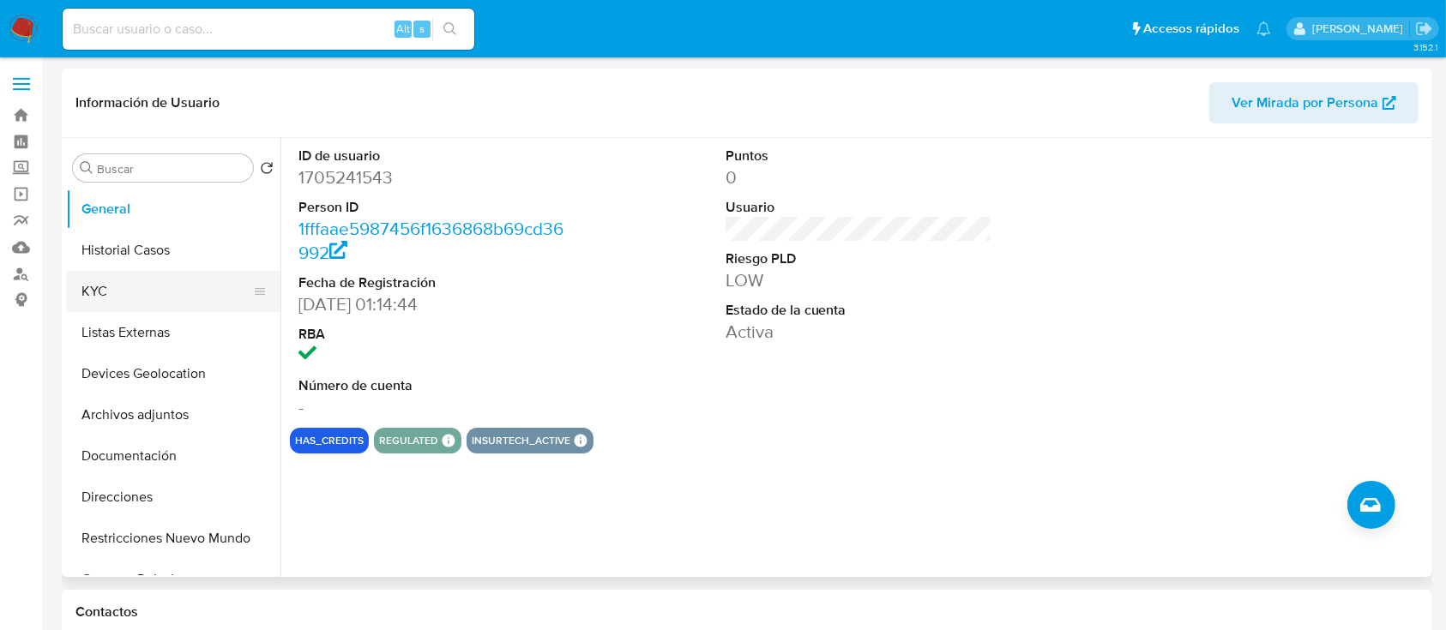
click at [144, 300] on button "KYC" at bounding box center [166, 291] width 201 height 41
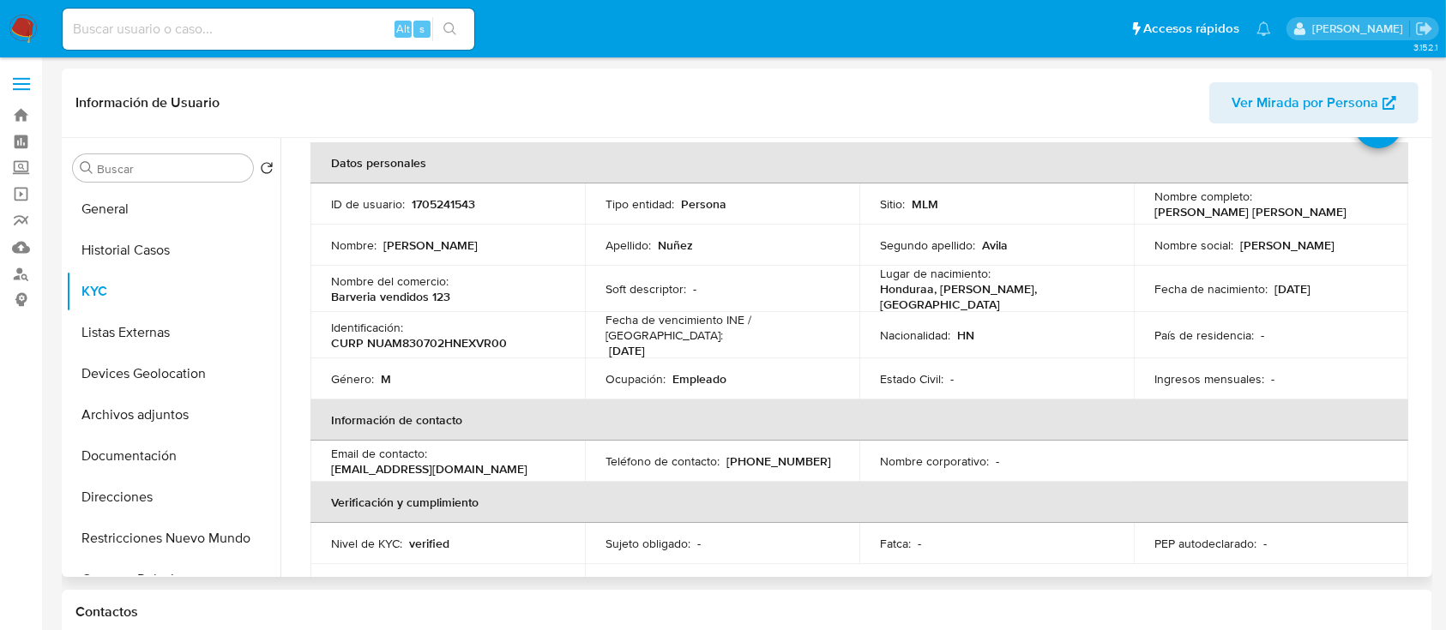
scroll to position [114, 0]
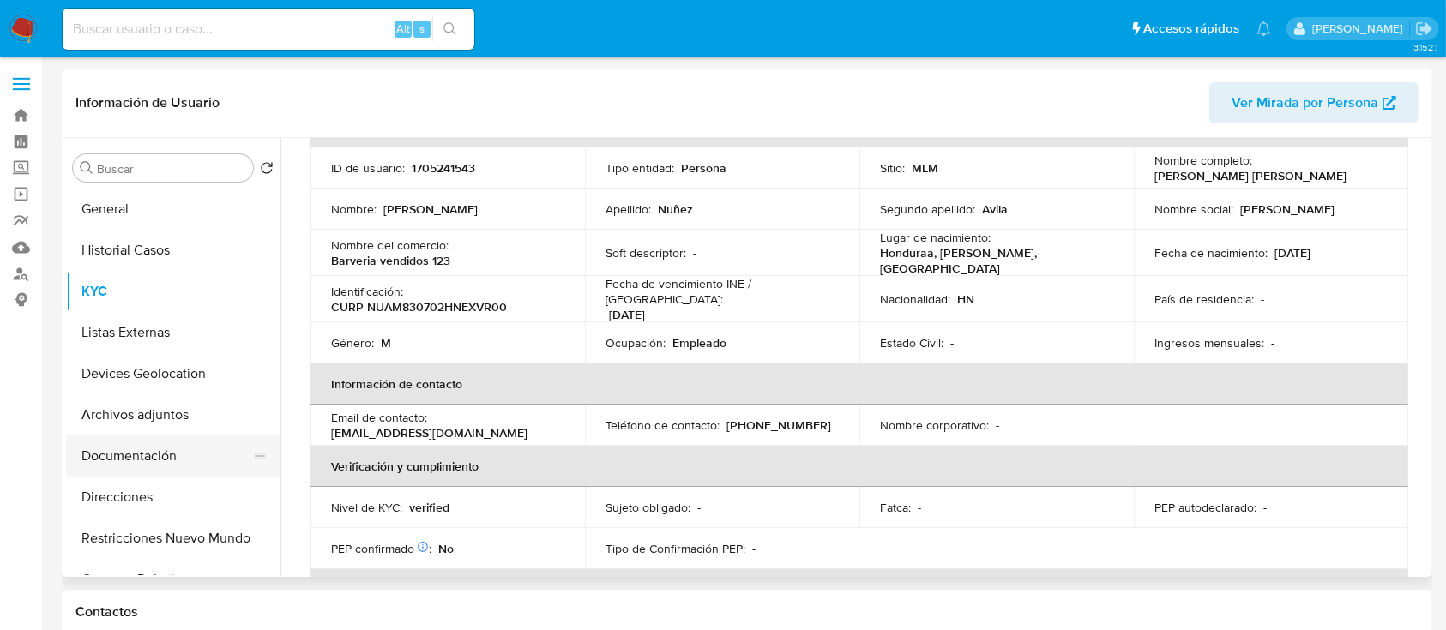
click at [198, 456] on button "Documentación" at bounding box center [166, 456] width 201 height 41
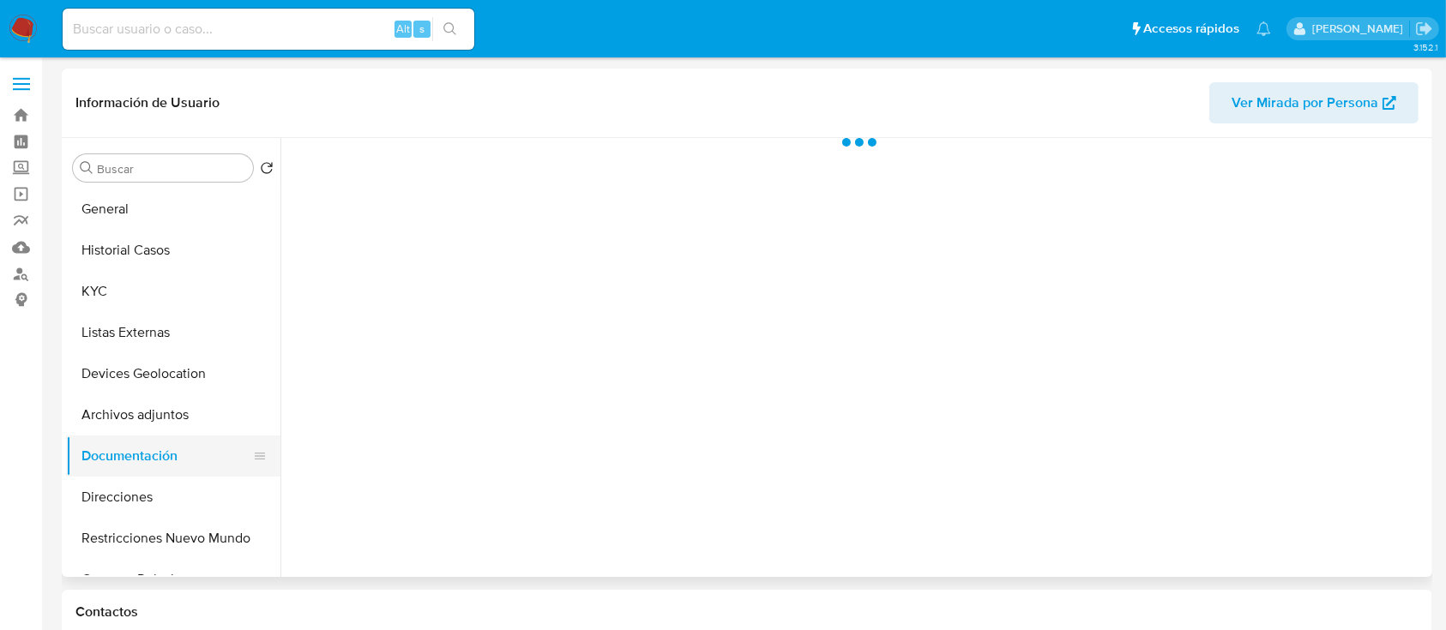
scroll to position [0, 0]
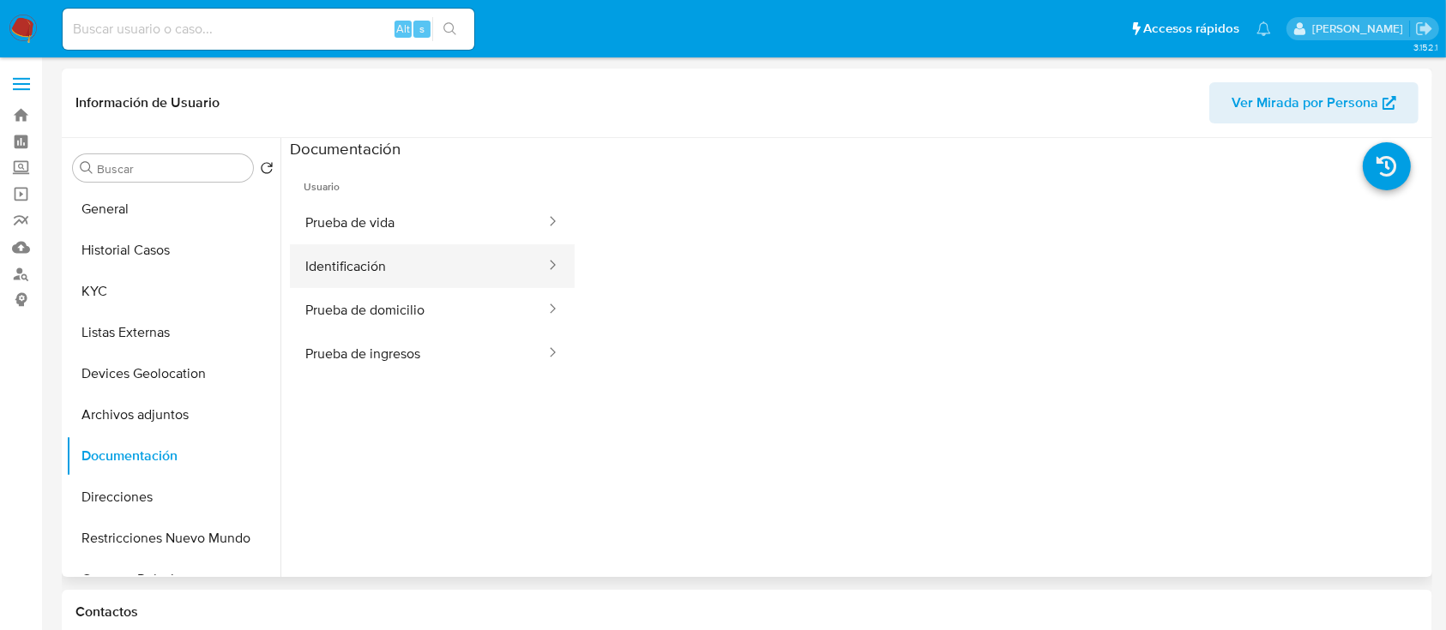
click at [388, 268] on button "Identificación" at bounding box center [418, 266] width 257 height 44
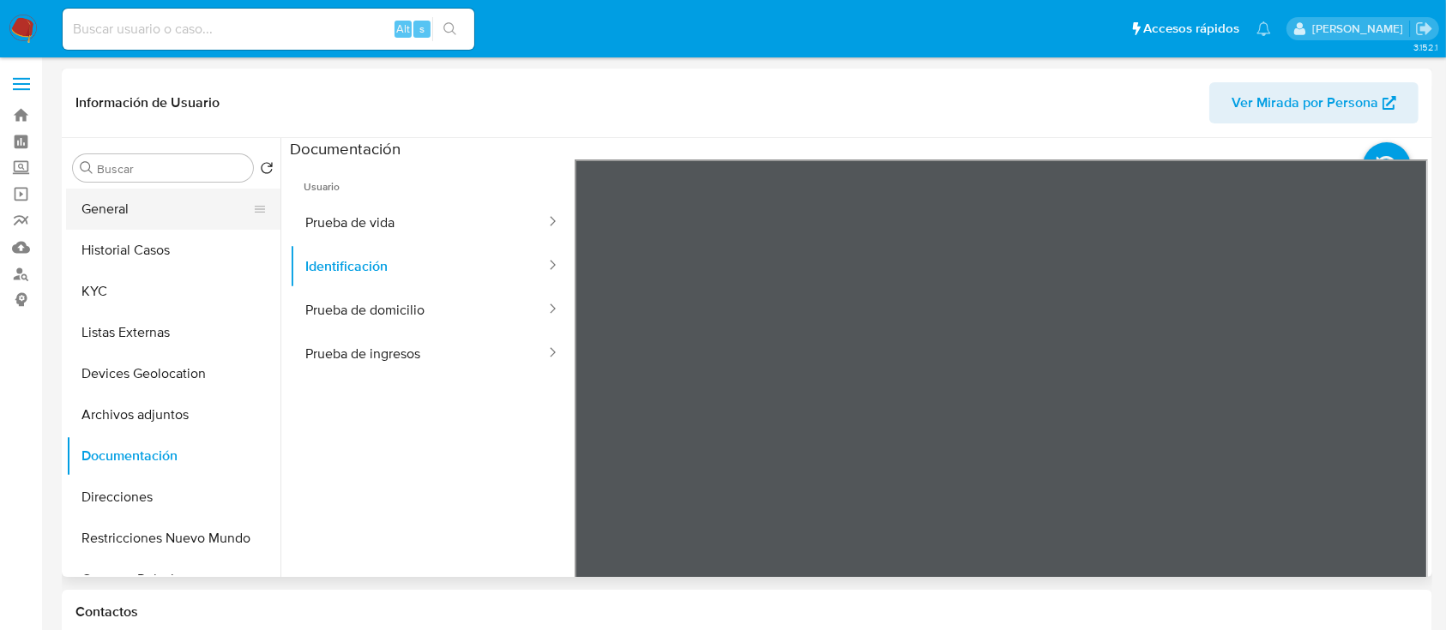
click at [152, 192] on button "General" at bounding box center [166, 209] width 201 height 41
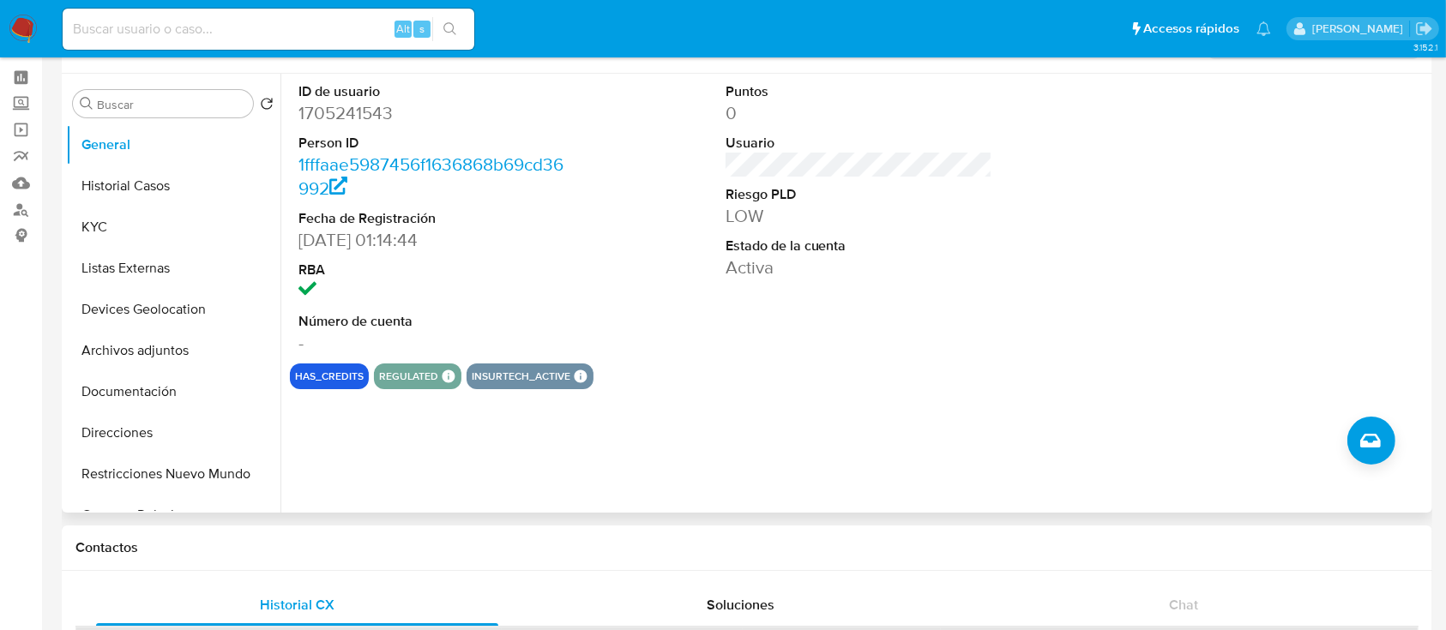
scroll to position [114, 0]
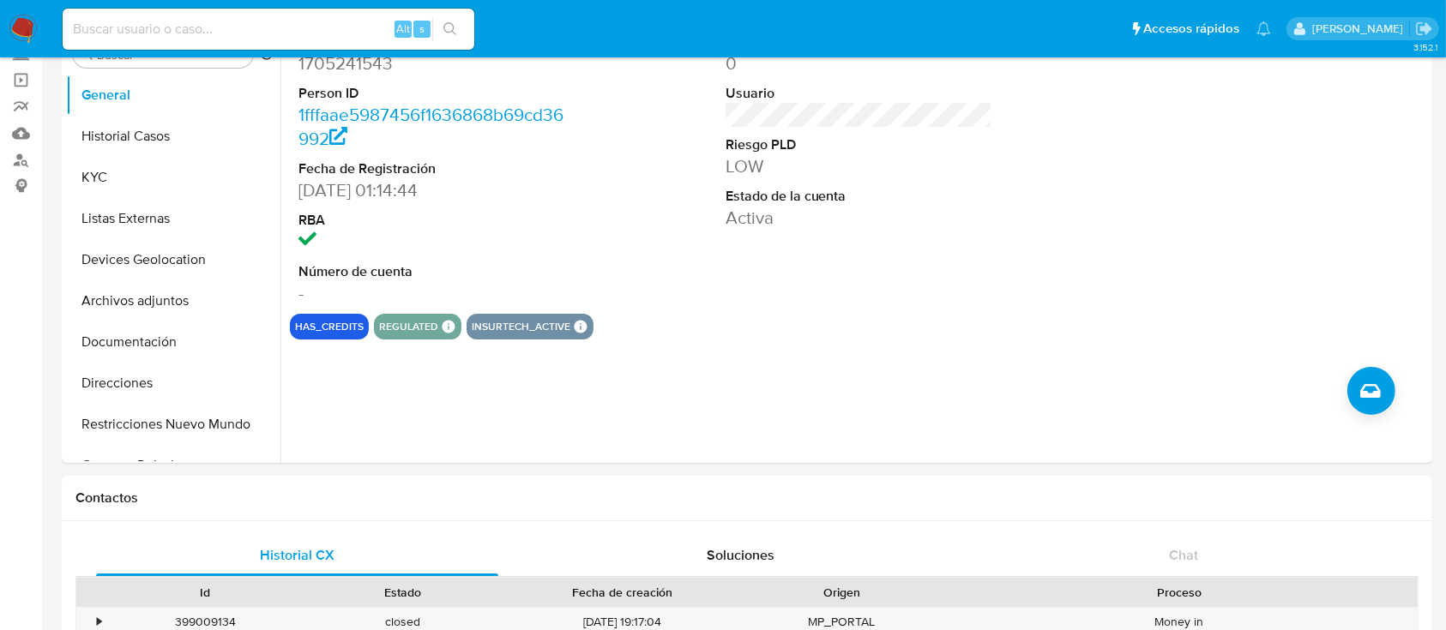
click at [27, 38] on img at bounding box center [23, 29] width 29 height 29
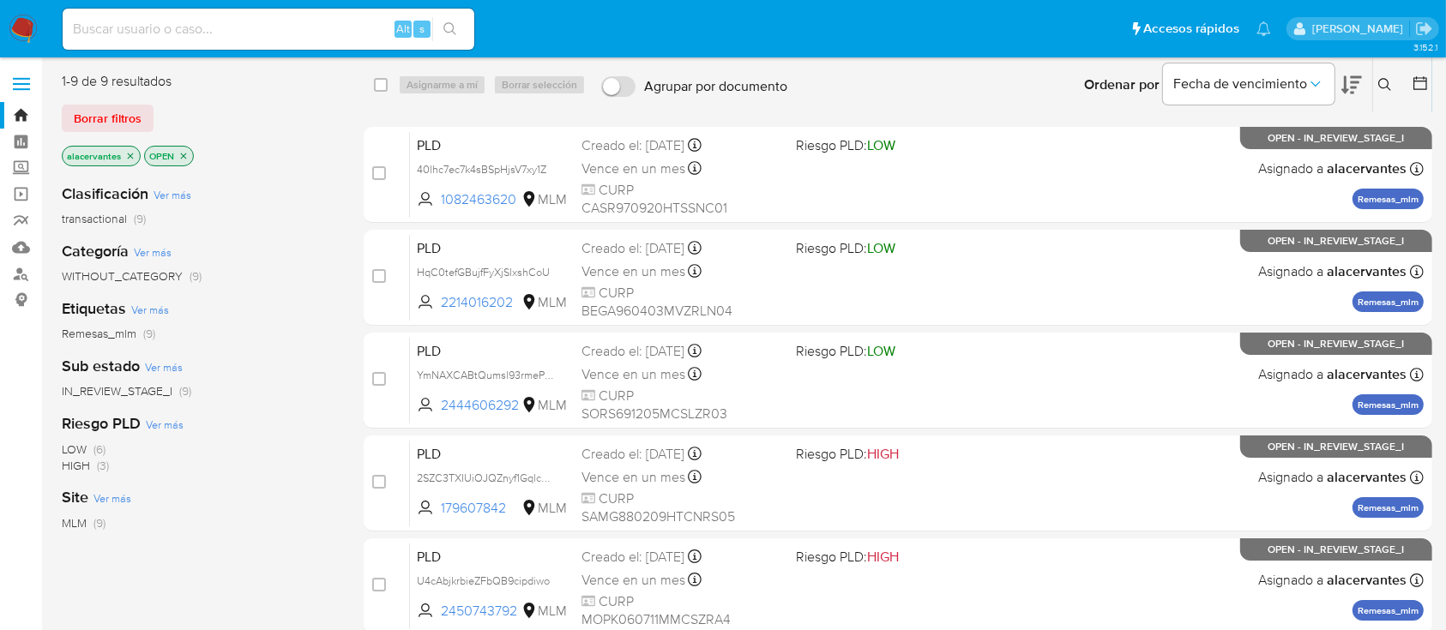
click at [129, 154] on icon "close-filter" at bounding box center [130, 156] width 10 height 10
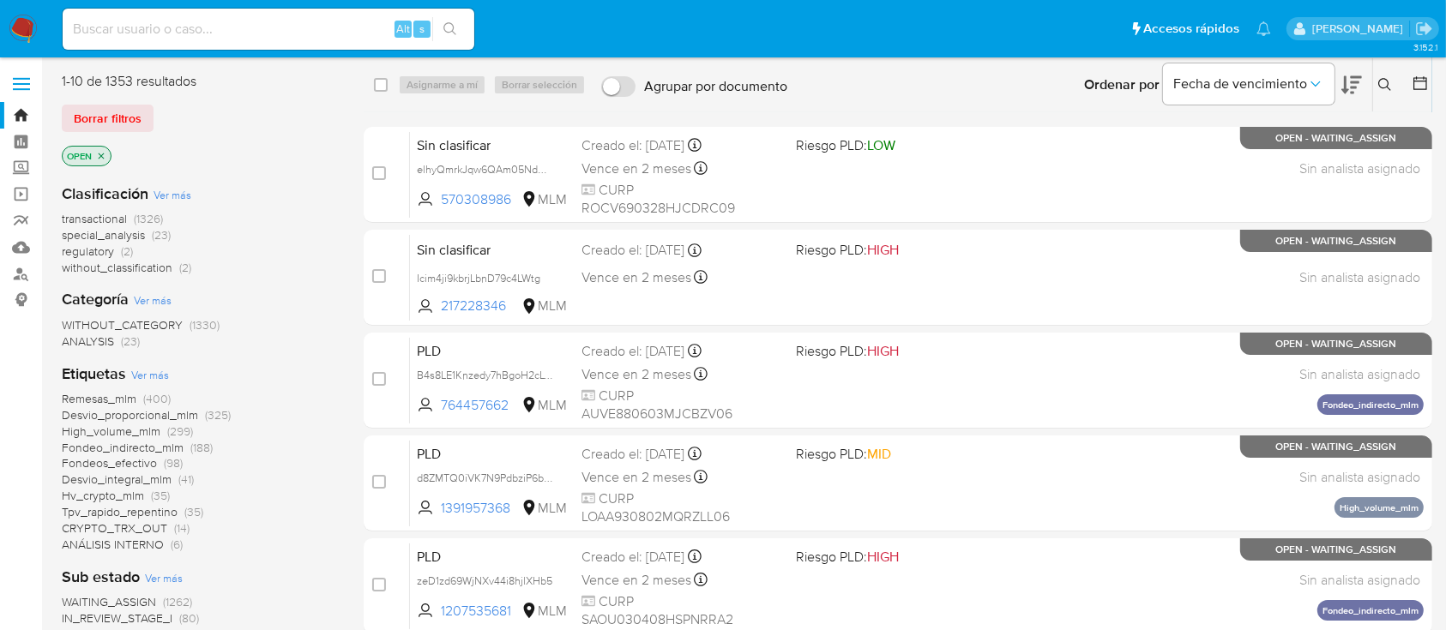
click at [104, 154] on icon "close-filter" at bounding box center [101, 156] width 10 height 10
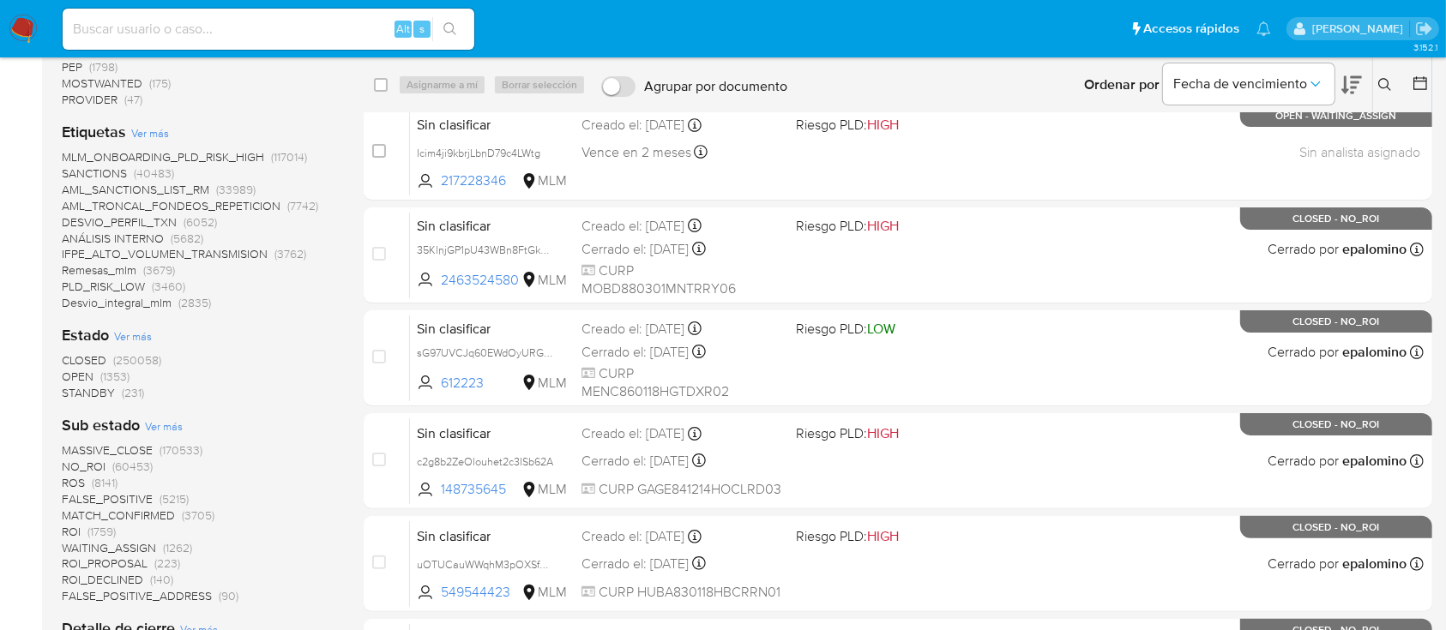
scroll to position [343, 0]
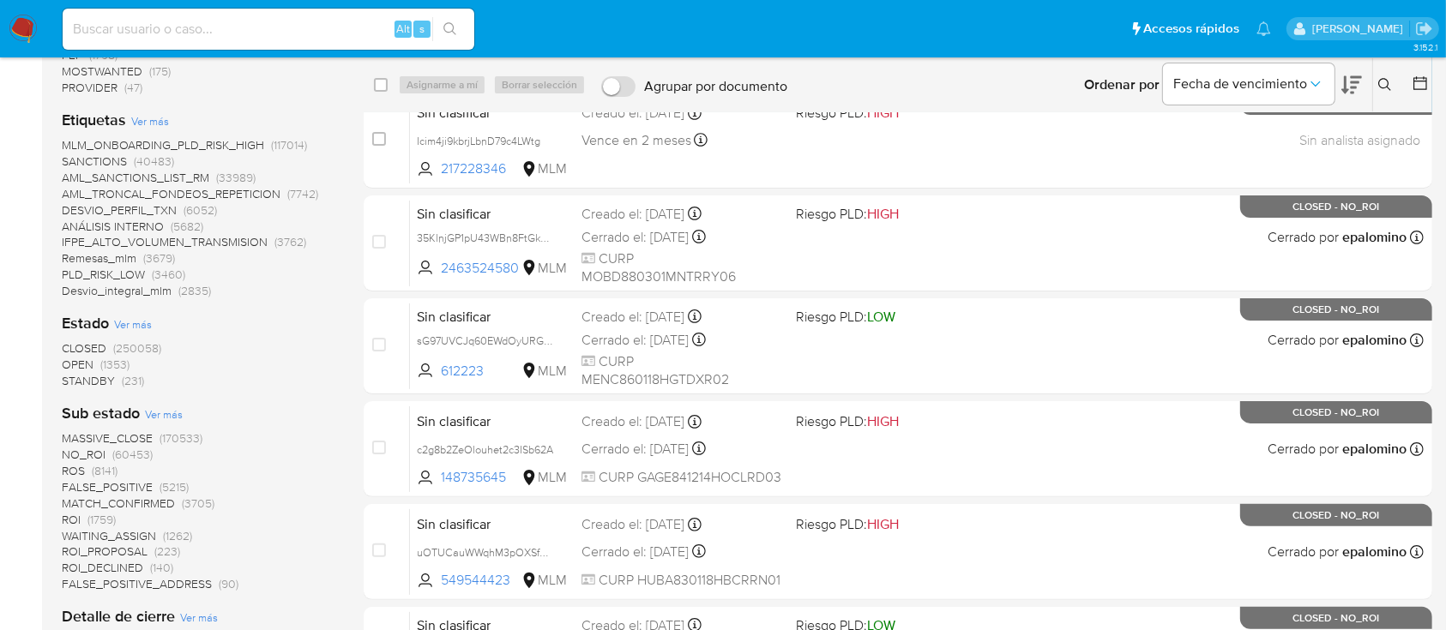
click at [129, 353] on span "(250058)" at bounding box center [137, 348] width 48 height 17
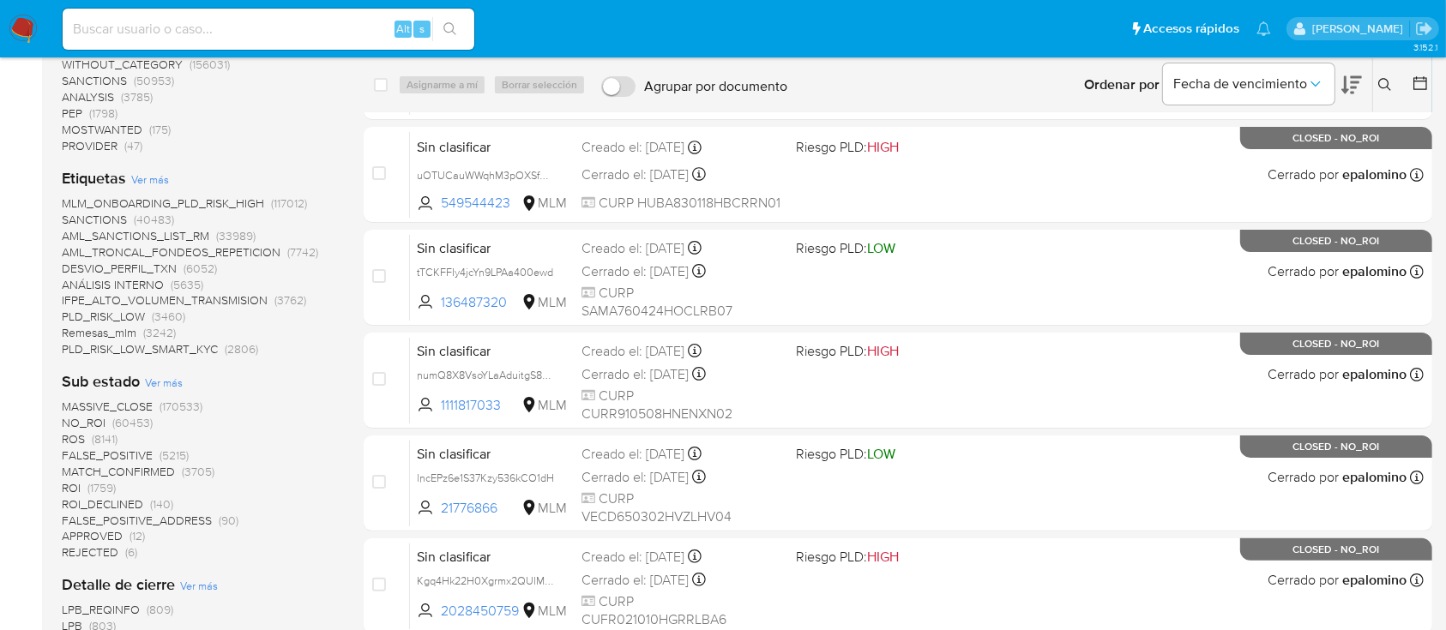
scroll to position [343, 0]
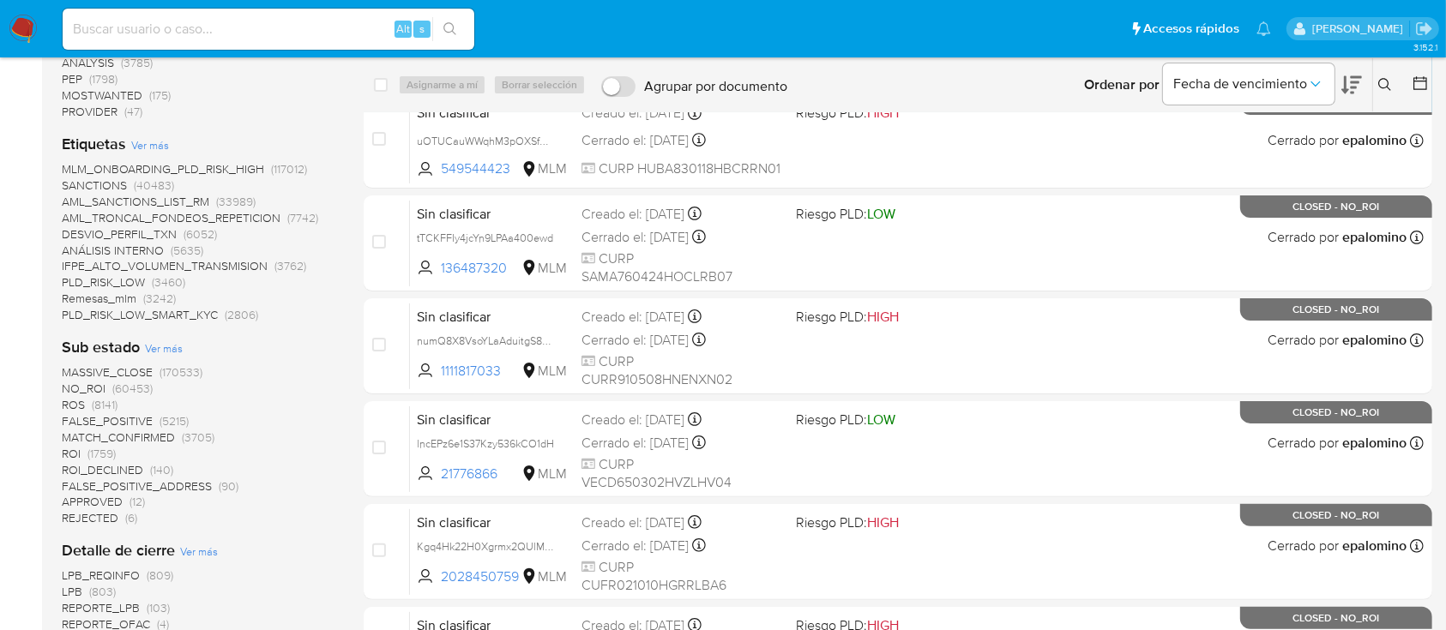
click at [132, 384] on span "(60453)" at bounding box center [132, 388] width 40 height 17
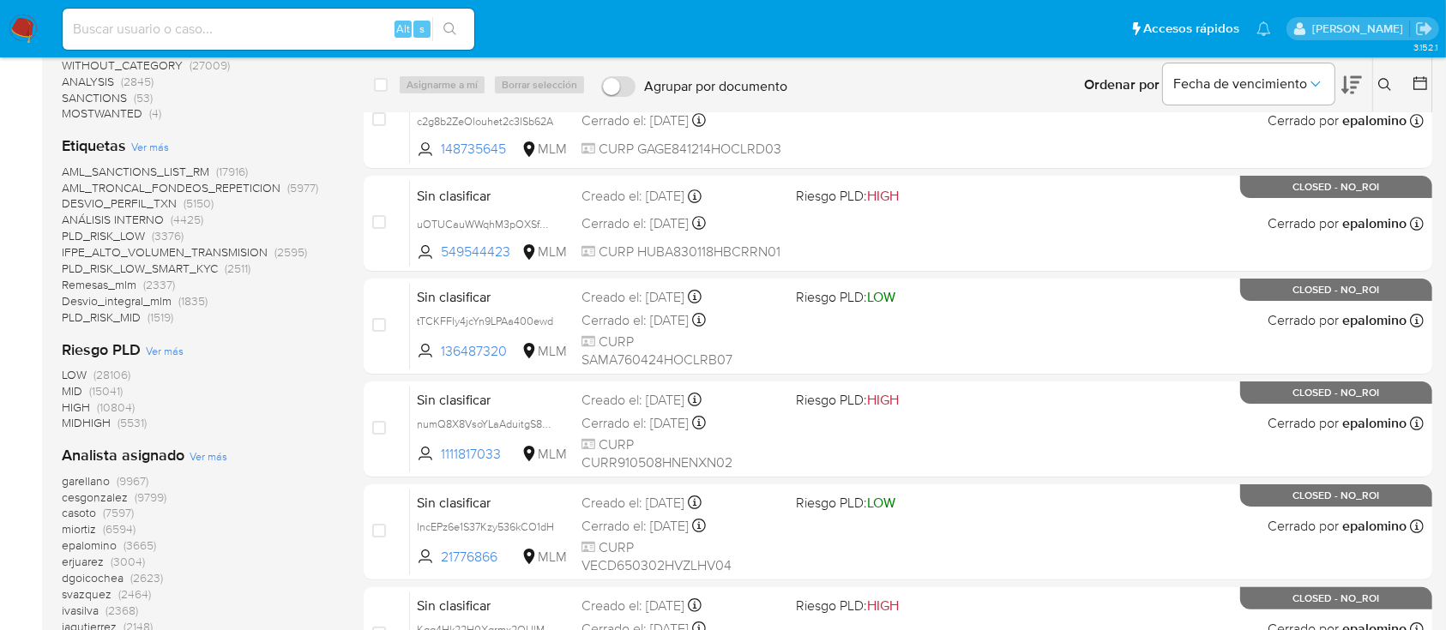
scroll to position [228, 0]
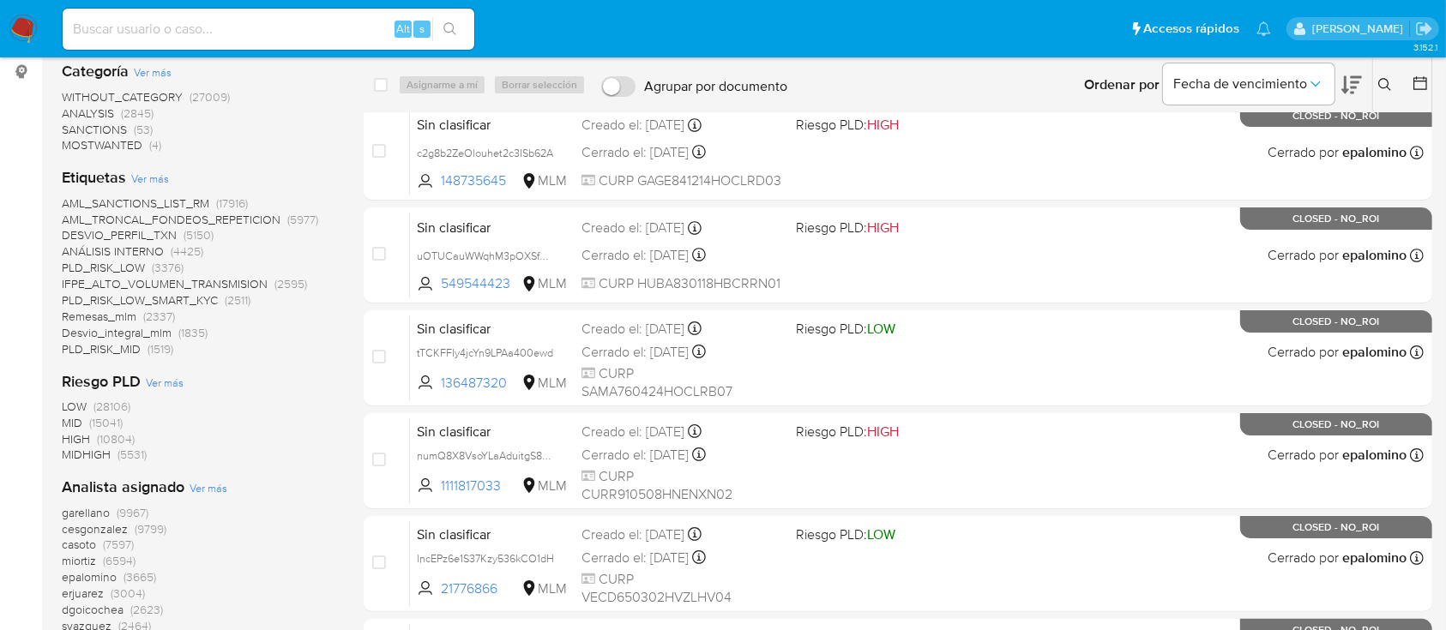
click at [149, 320] on span "(2337)" at bounding box center [159, 316] width 32 height 17
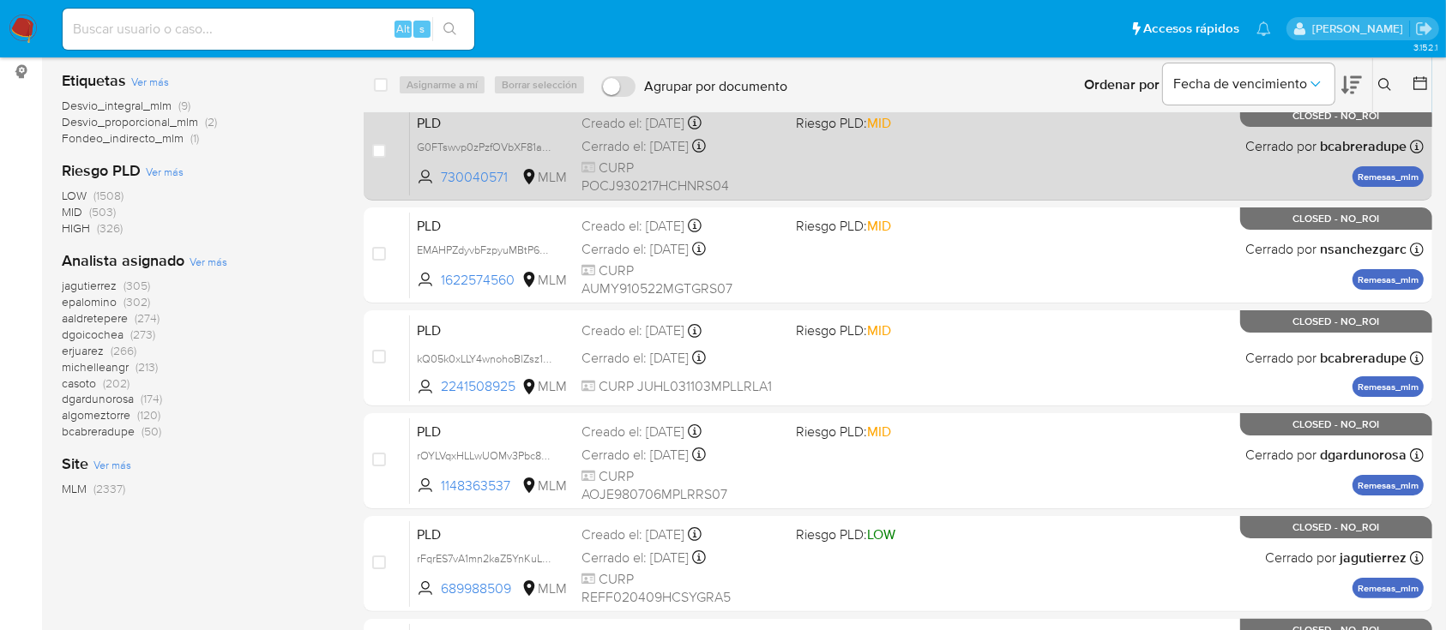
click at [1042, 161] on div "PLD G0FTswvp0zPzfOVbXF81am8k 730040571 MLM Riesgo PLD: MID Creado el: 12/07/202…" at bounding box center [917, 152] width 1014 height 87
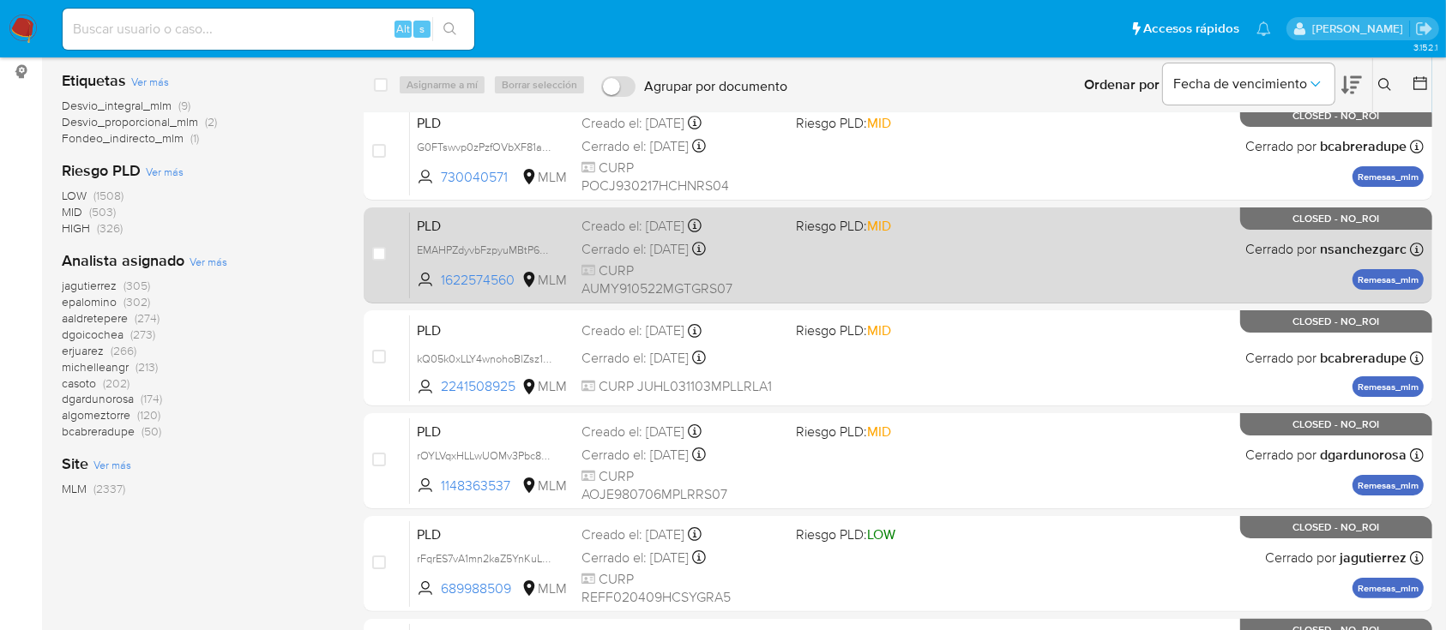
click at [930, 282] on div "PLD EMAHPZdyvbFzpyuMBtP6XEn1 1622574560 MLM Riesgo PLD: MID Creado el: 12/07/20…" at bounding box center [917, 255] width 1014 height 87
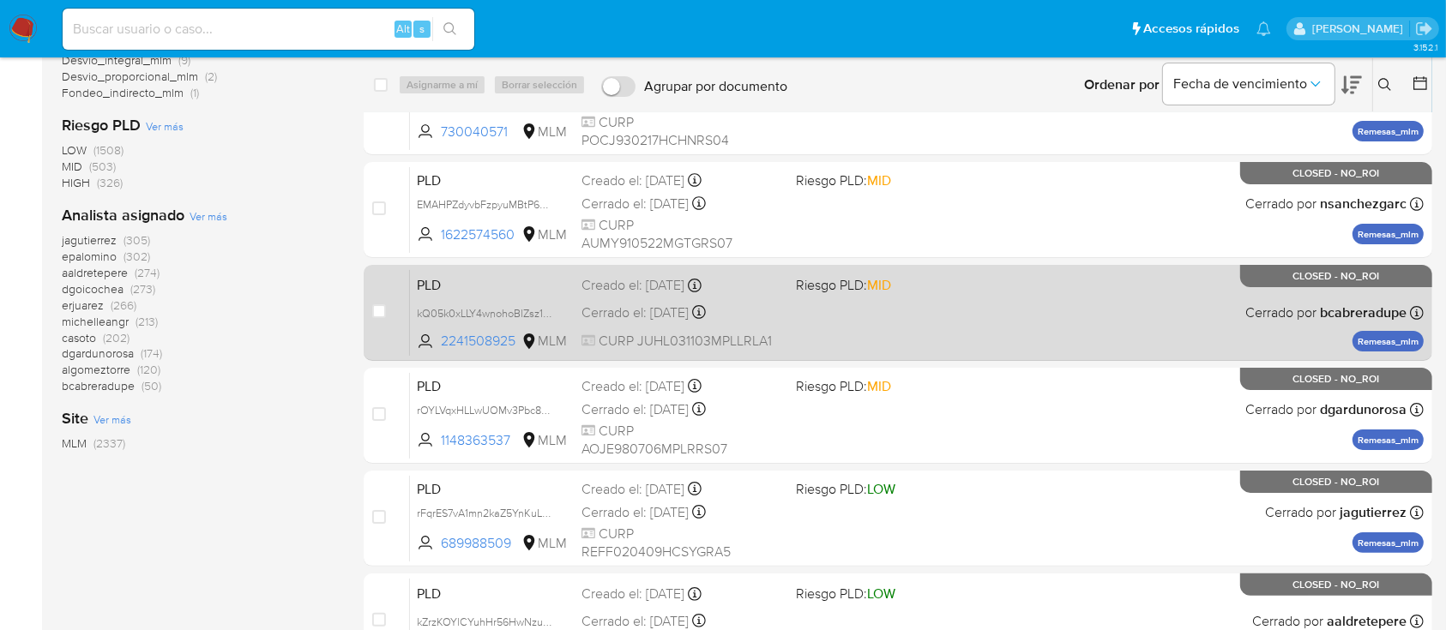
scroll to position [343, 0]
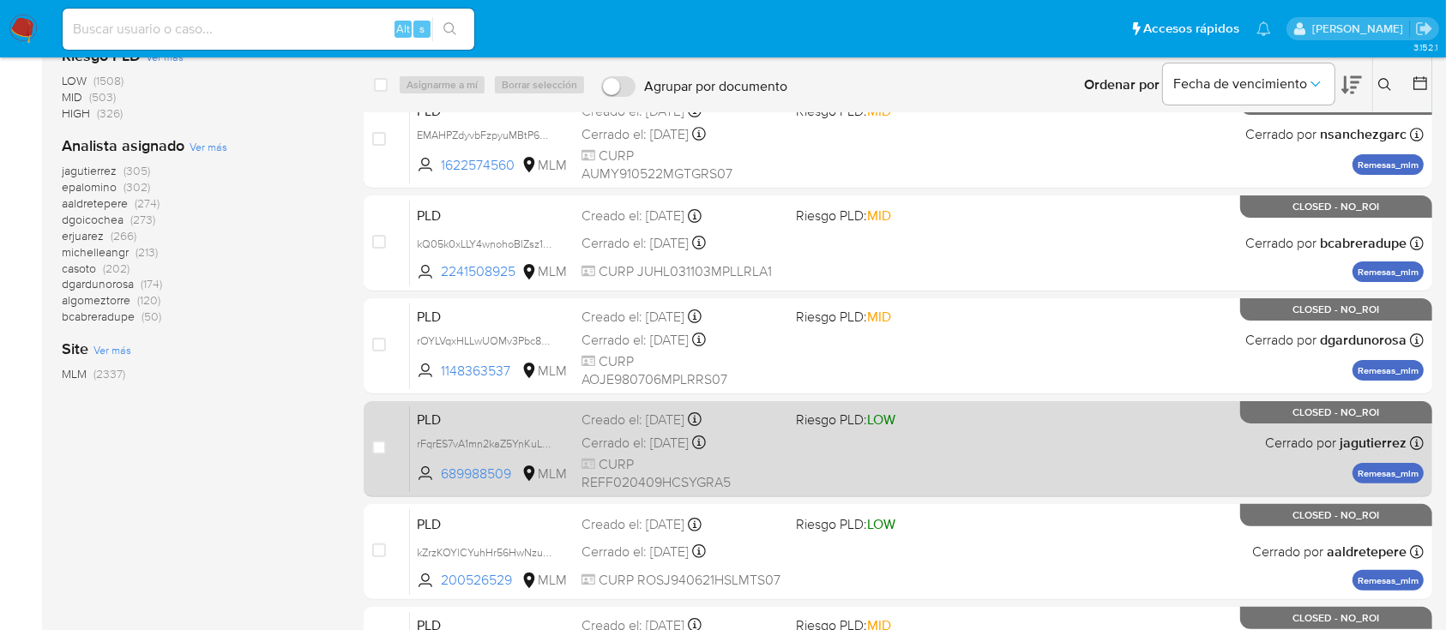
click at [1069, 440] on div "PLD rFqrES7vA1mn2kaZ5YnKuLC8 689988509 MLM Riesgo PLD: LOW Creado el: 12/07/202…" at bounding box center [917, 449] width 1014 height 87
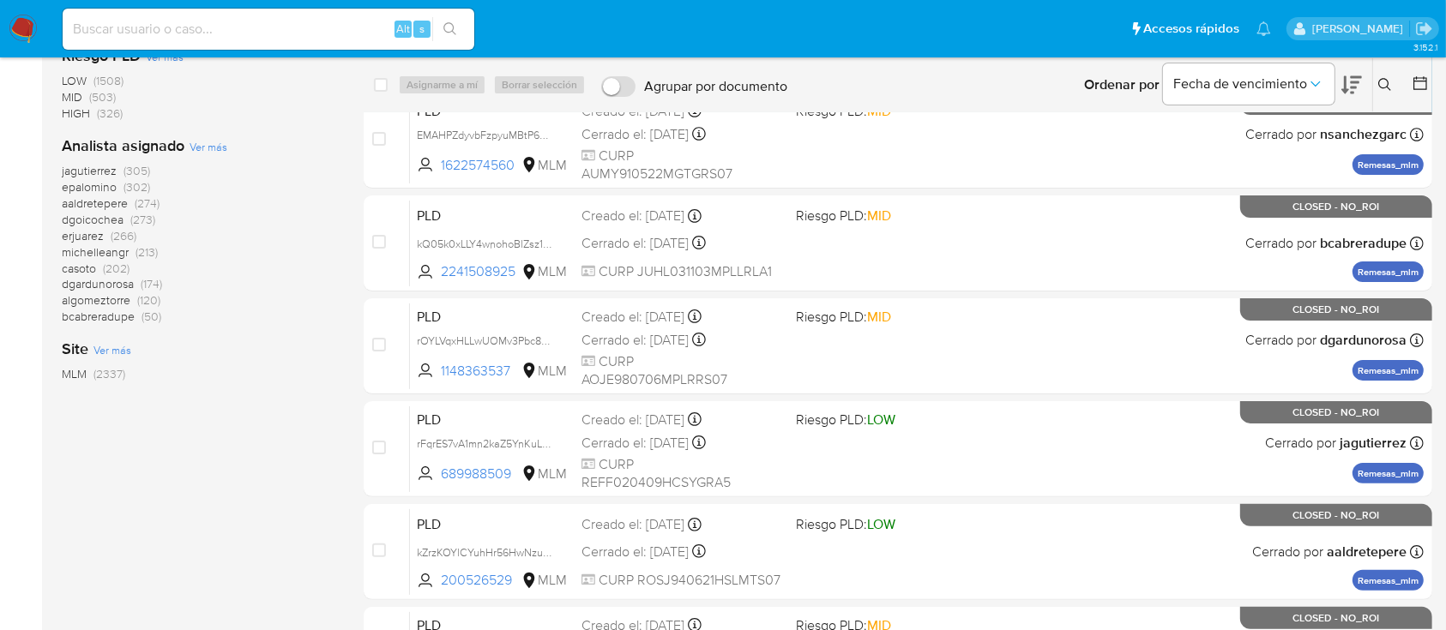
click at [21, 33] on img at bounding box center [23, 29] width 29 height 29
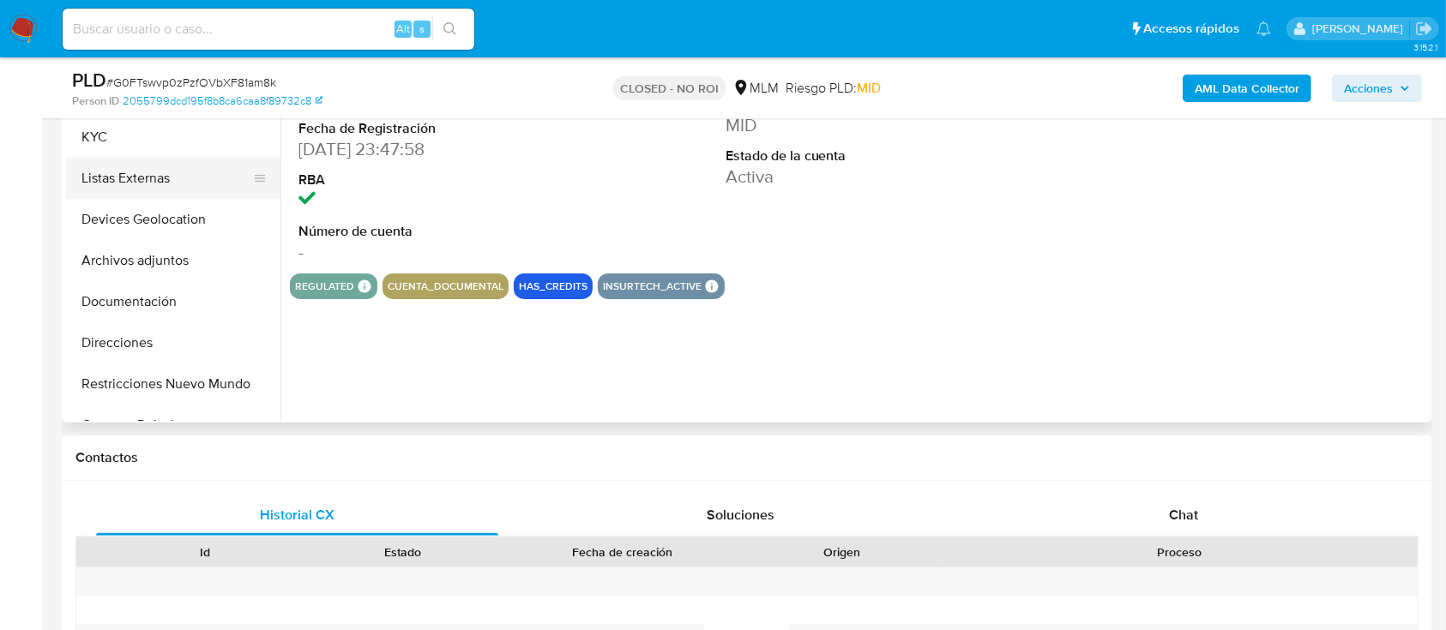
select select "10"
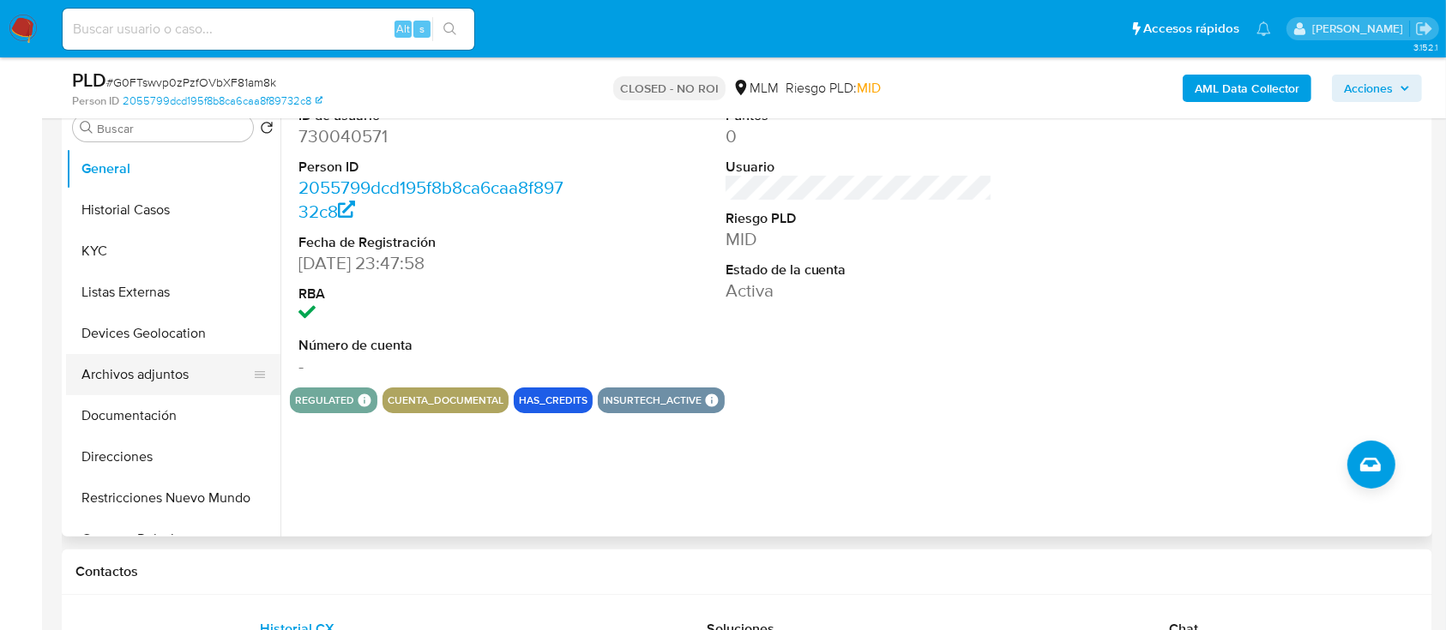
click at [172, 368] on button "Archivos adjuntos" at bounding box center [166, 374] width 201 height 41
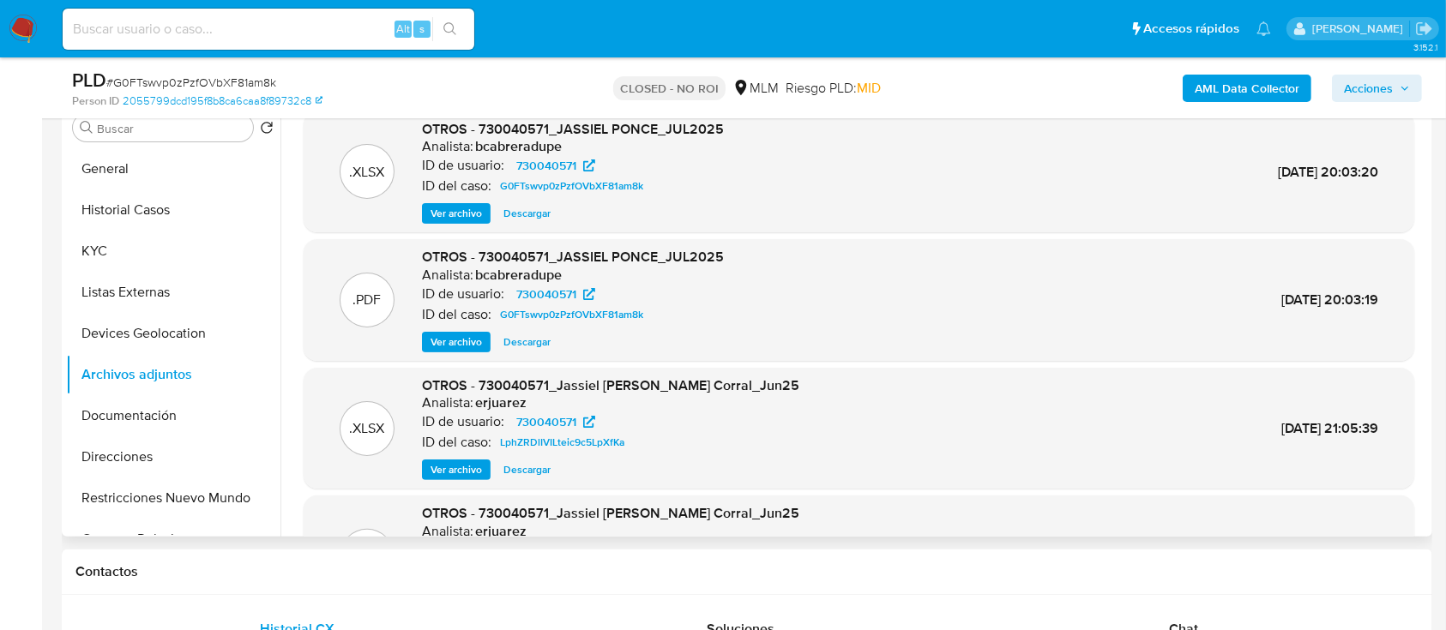
click at [470, 334] on span "Ver archivo" at bounding box center [455, 342] width 51 height 17
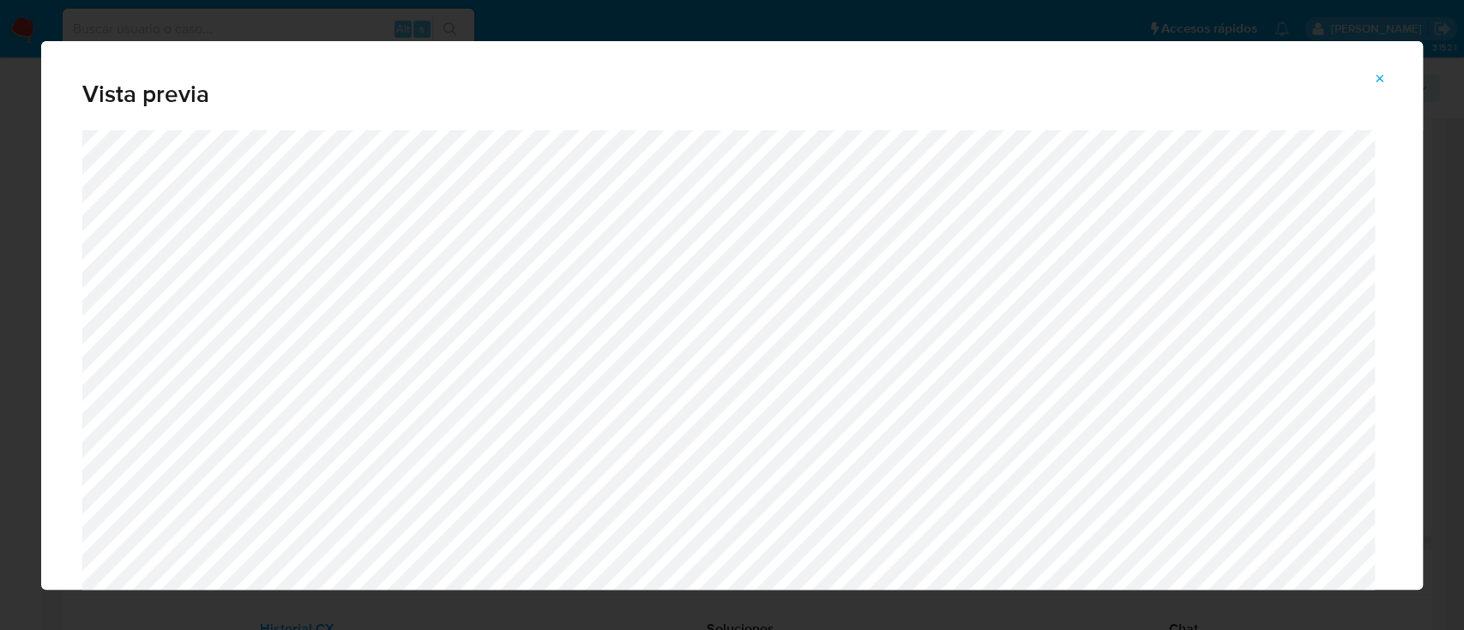
click at [1379, 75] on icon "Attachment preview" at bounding box center [1380, 79] width 14 height 14
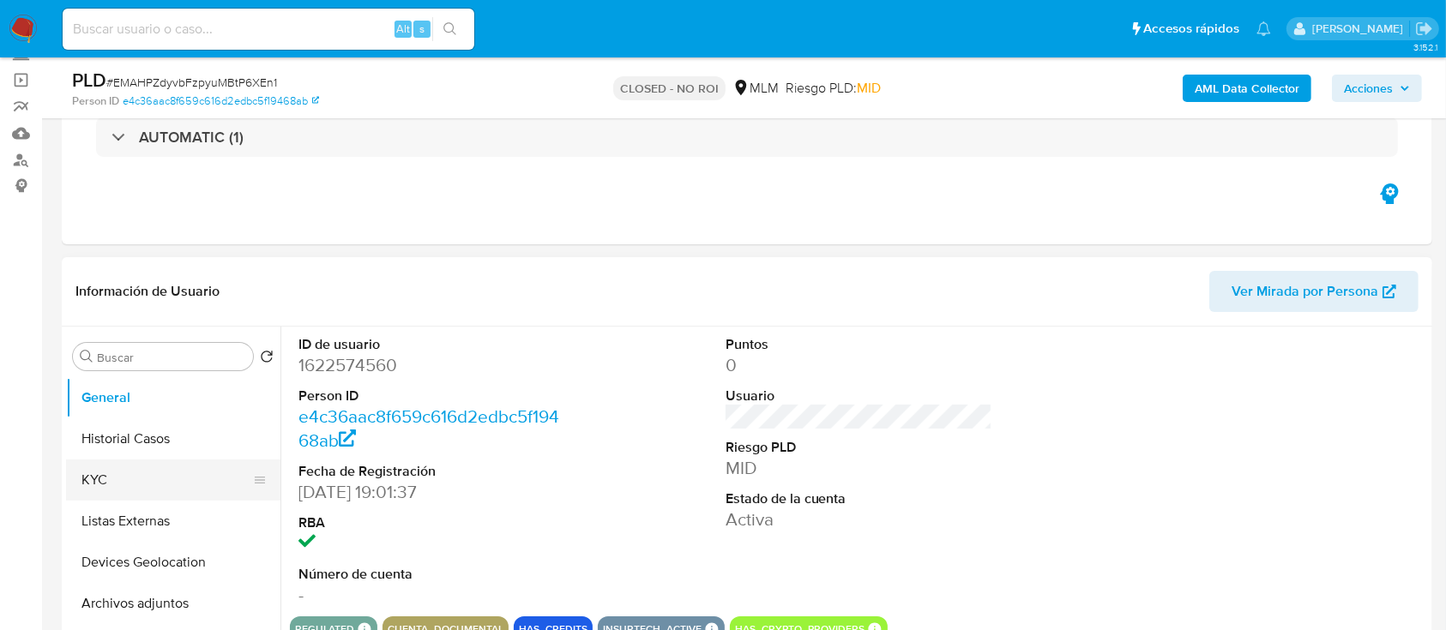
scroll to position [114, 0]
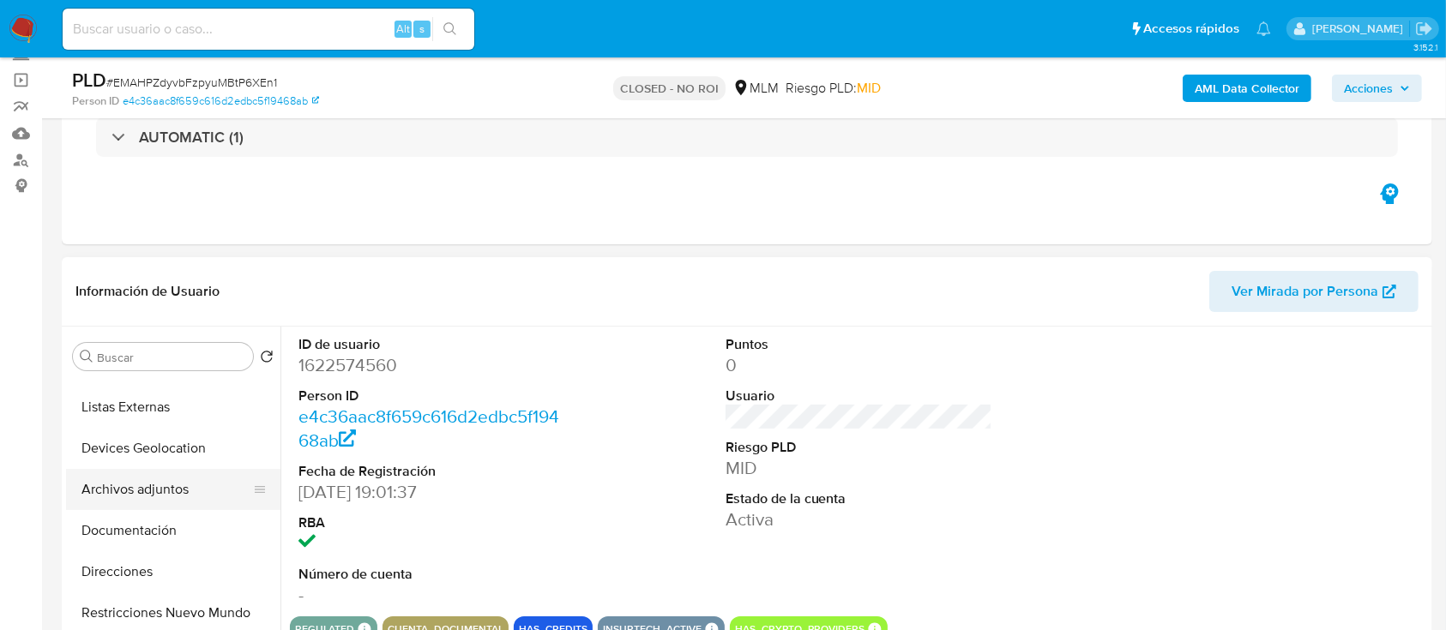
select select "10"
click at [180, 502] on button "Archivos adjuntos" at bounding box center [166, 489] width 201 height 41
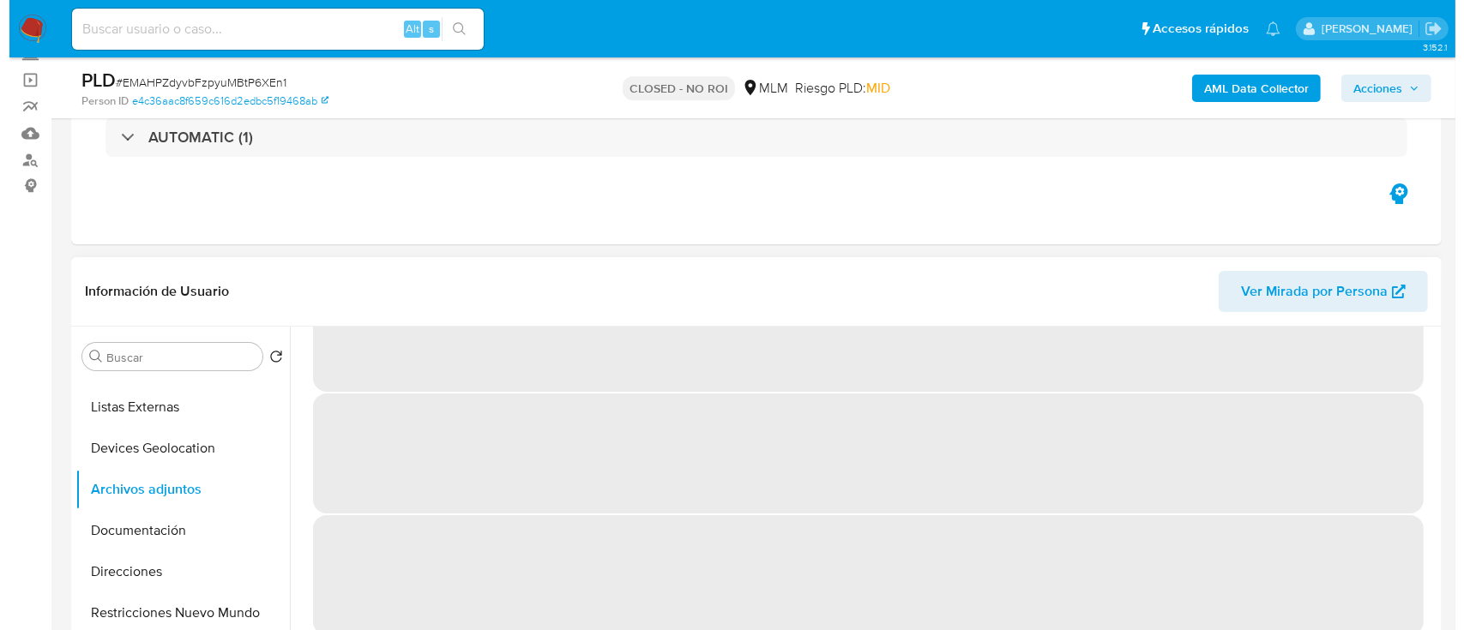
scroll to position [0, 0]
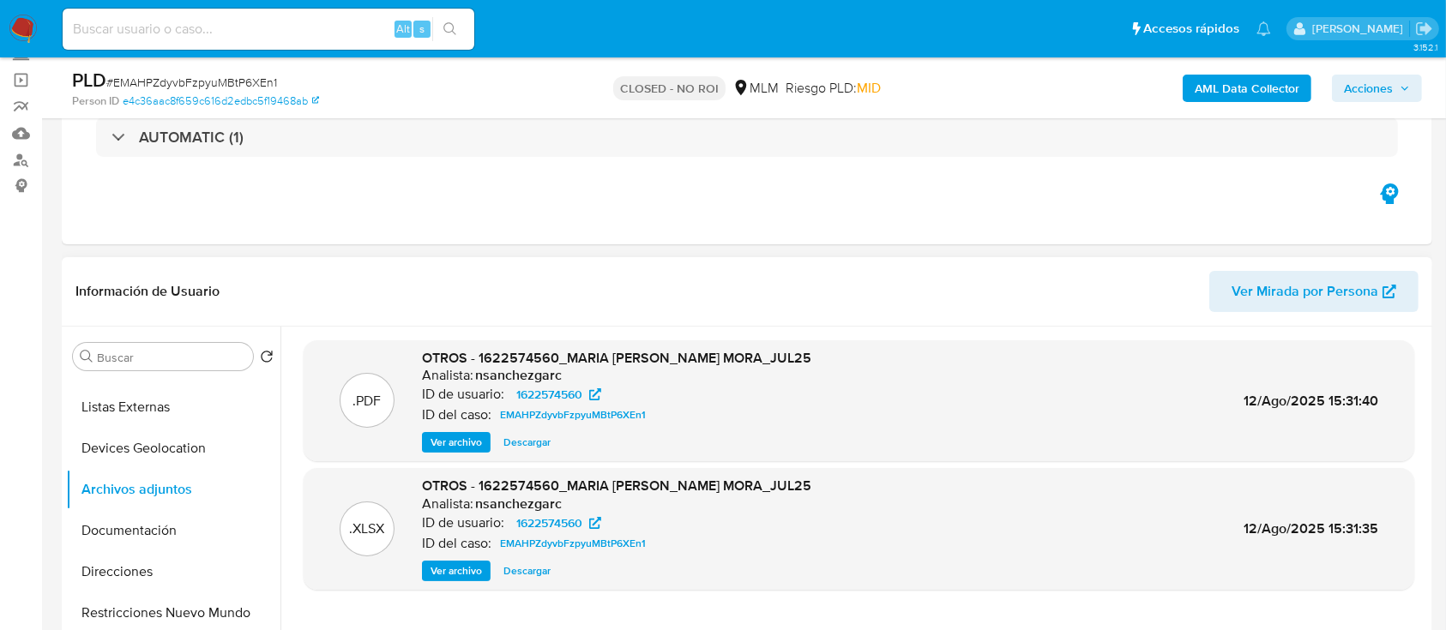
click at [460, 445] on span "Ver archivo" at bounding box center [455, 442] width 51 height 17
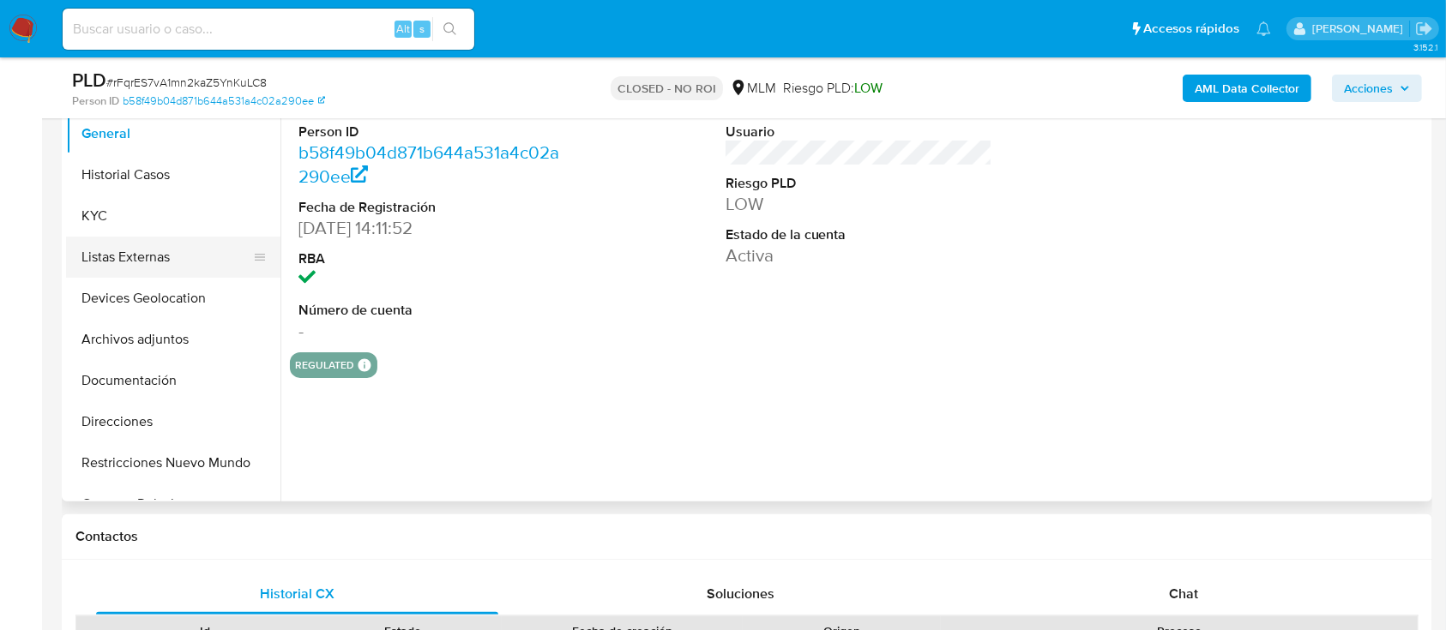
scroll to position [343, 0]
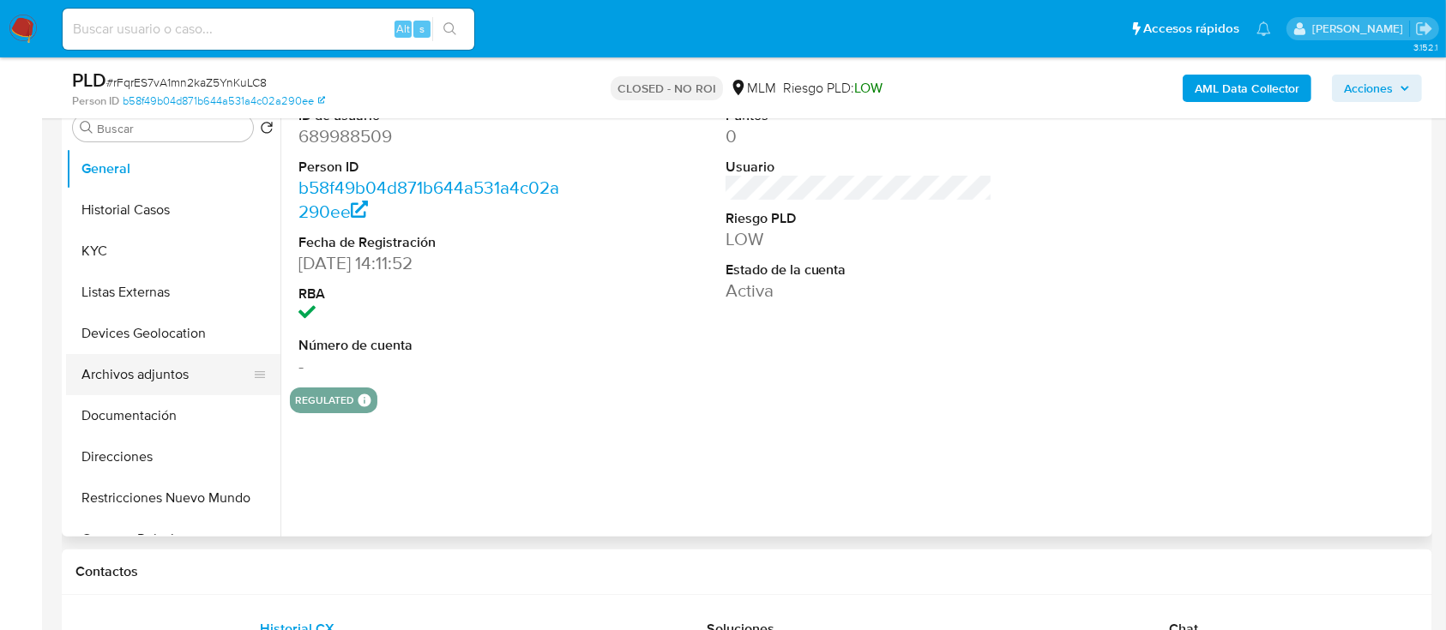
select select "10"
click at [168, 374] on button "Archivos adjuntos" at bounding box center [166, 374] width 201 height 41
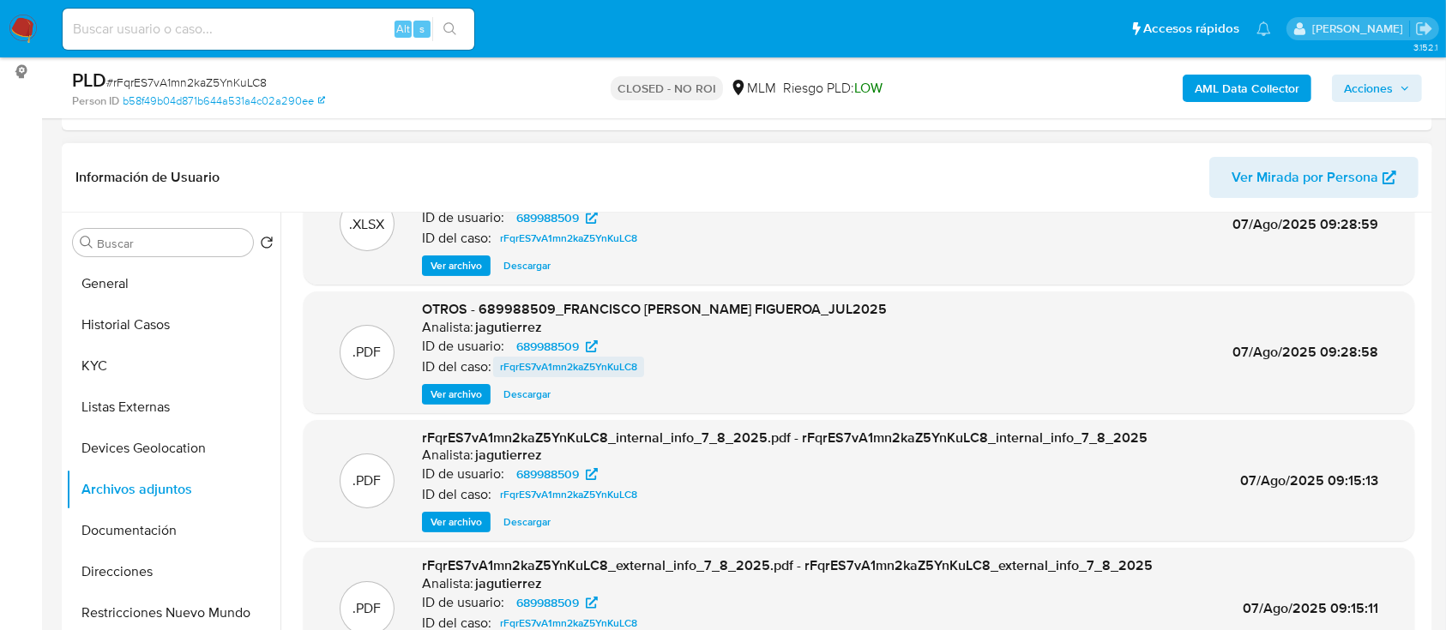
scroll to position [96, 0]
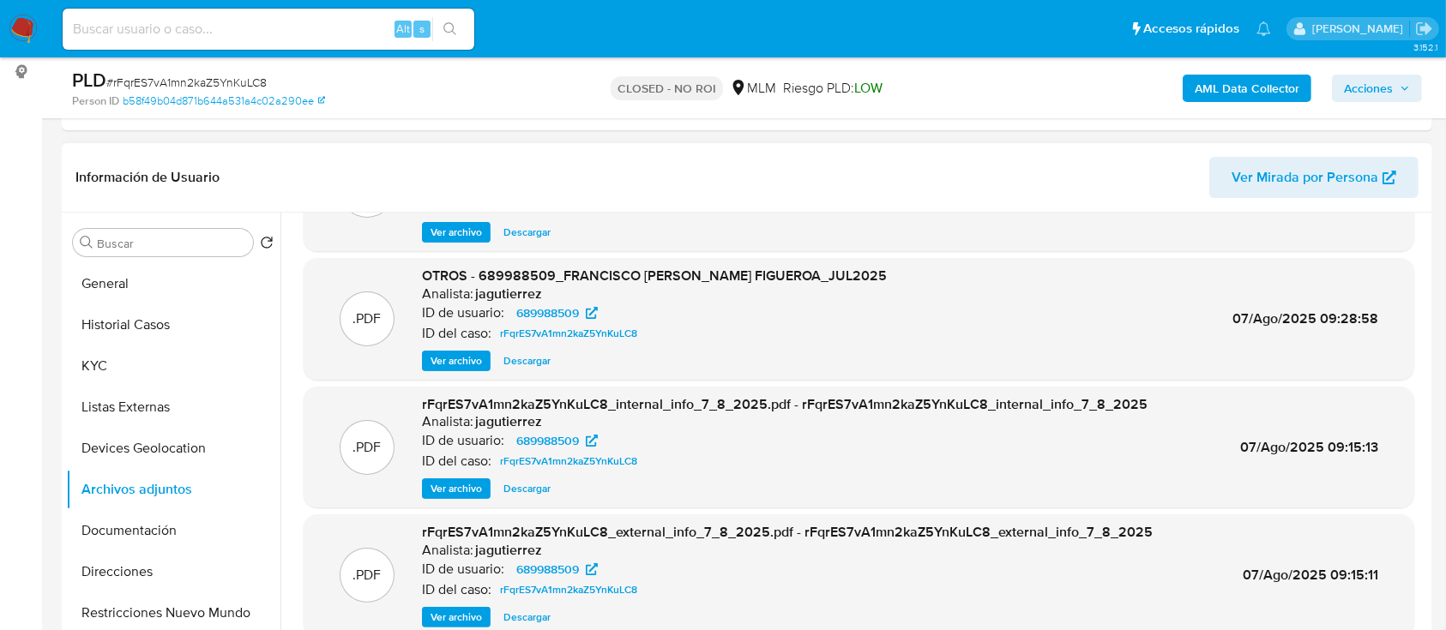
click at [450, 360] on span "Ver archivo" at bounding box center [455, 360] width 51 height 17
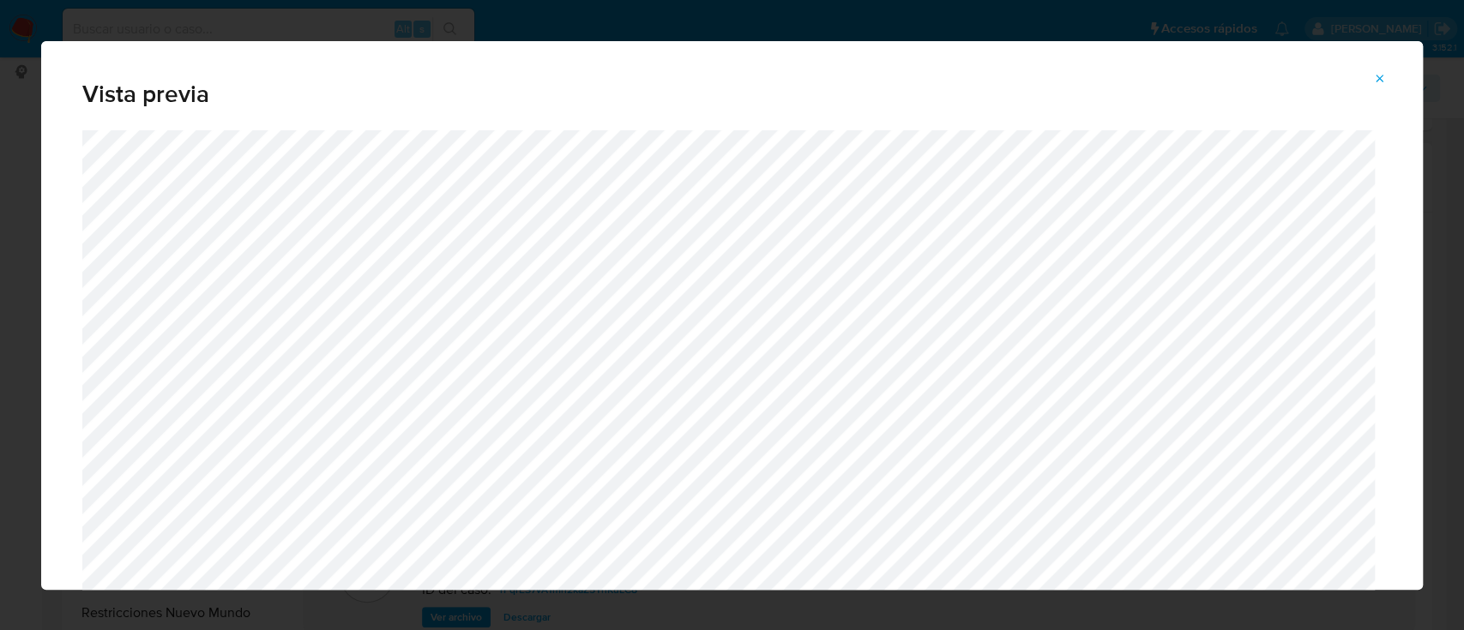
drag, startPoint x: 1376, startPoint y: 80, endPoint x: 1221, endPoint y: 335, distance: 299.0
click at [1376, 80] on icon "Attachment preview" at bounding box center [1380, 79] width 14 height 14
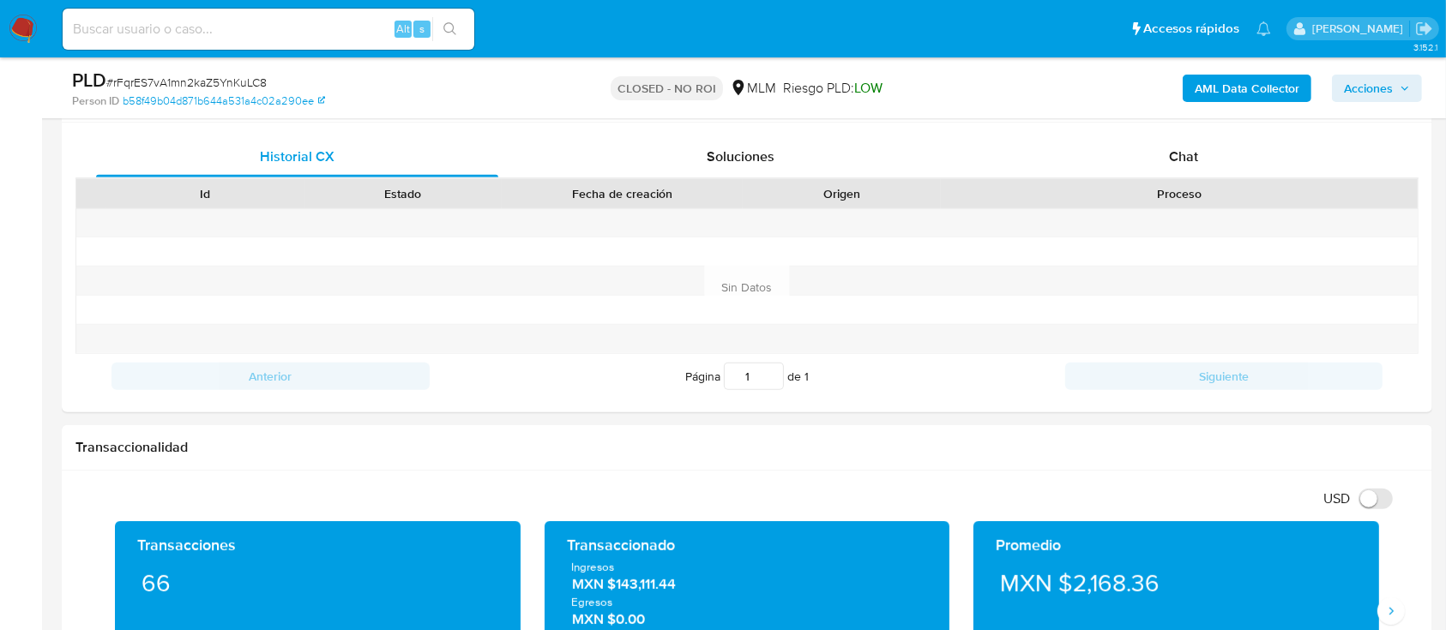
scroll to position [779, 0]
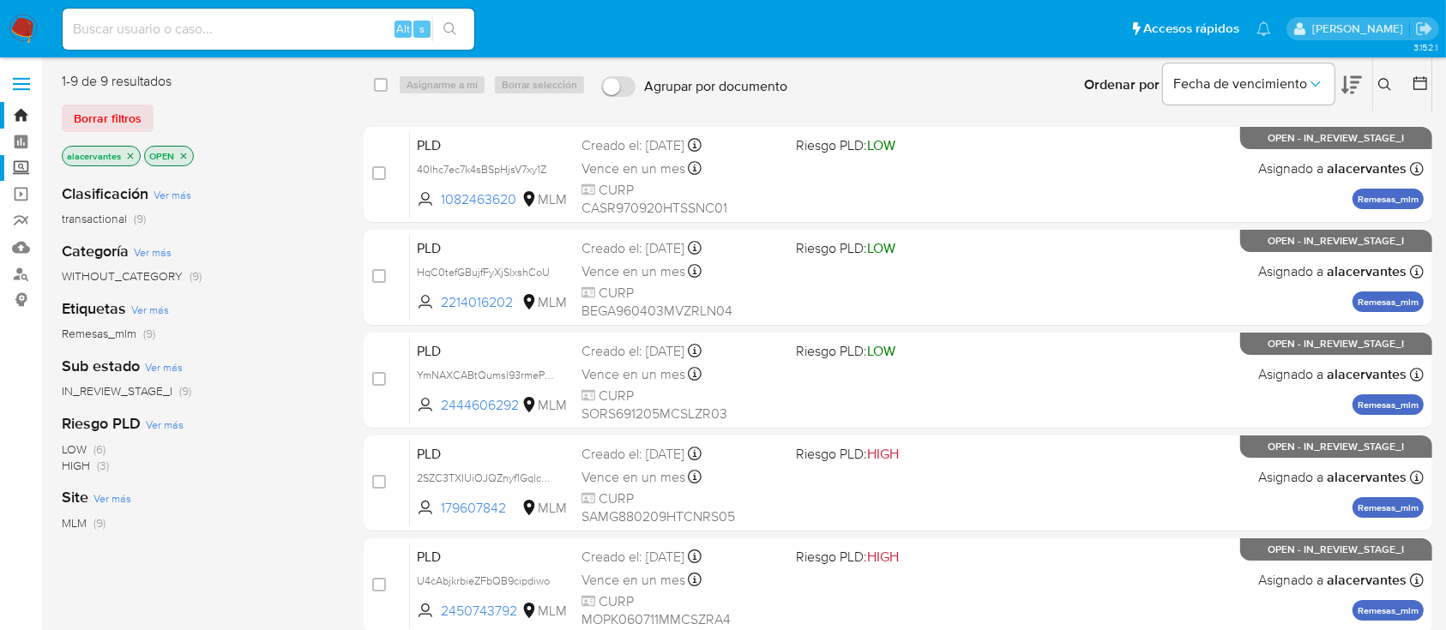
click at [21, 161] on label "Screening" at bounding box center [102, 168] width 204 height 27
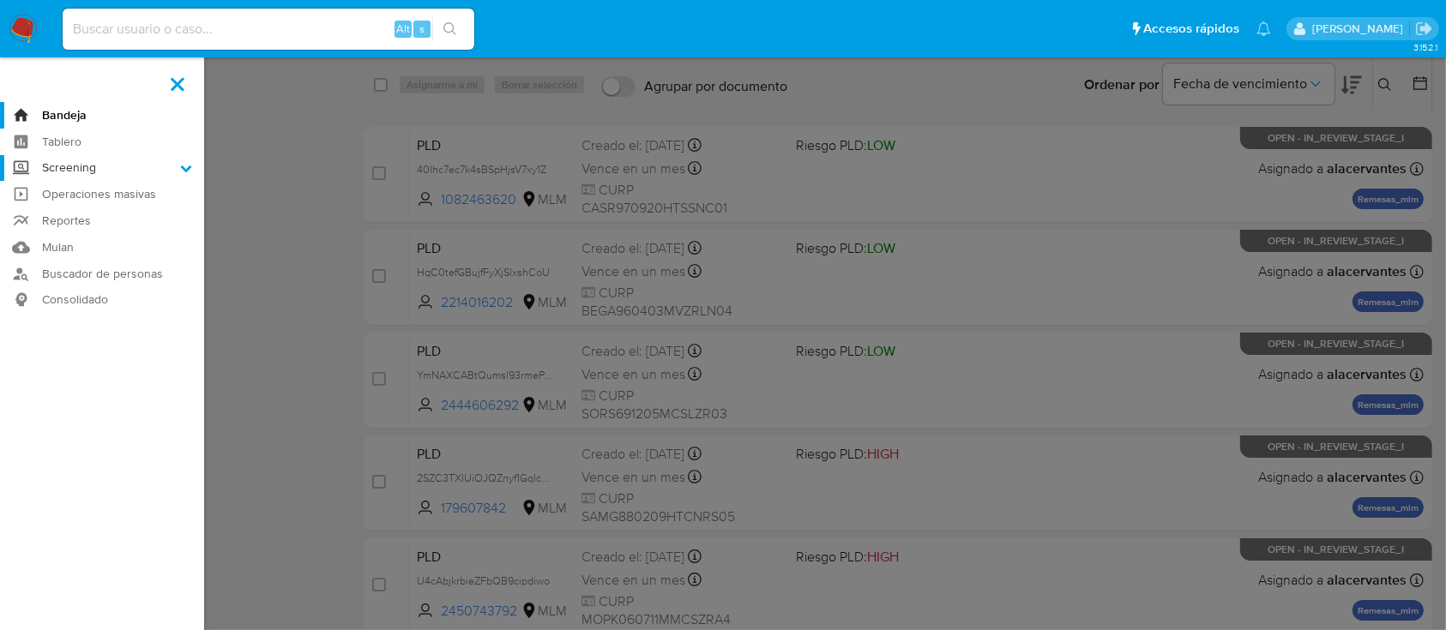
click at [0, 0] on input "Screening" at bounding box center [0, 0] width 0 height 0
click at [102, 231] on link "Herramientas" at bounding box center [102, 235] width 204 height 21
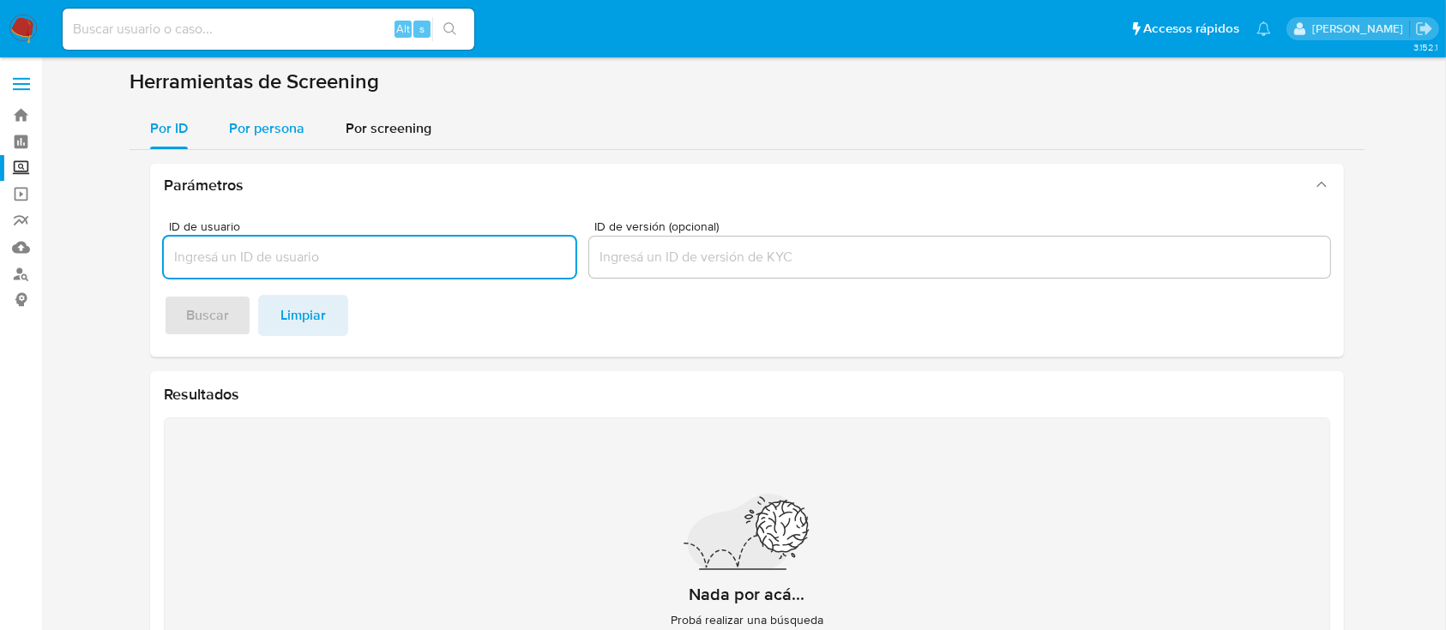
click at [289, 117] on div "Por persona" at bounding box center [266, 128] width 75 height 41
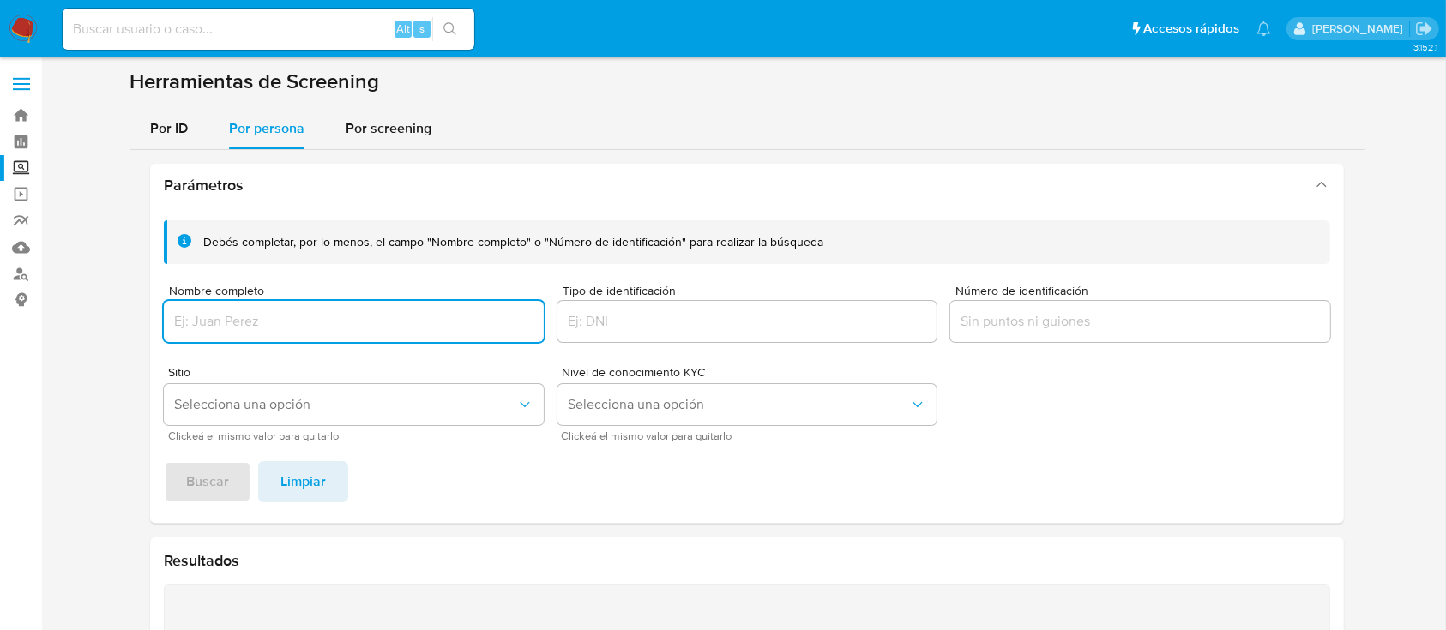
click at [280, 321] on input "Nombre completo" at bounding box center [354, 321] width 380 height 22
type input "[PERSON_NAME] [PERSON_NAME]"
click at [221, 480] on span "Buscar" at bounding box center [207, 482] width 43 height 38
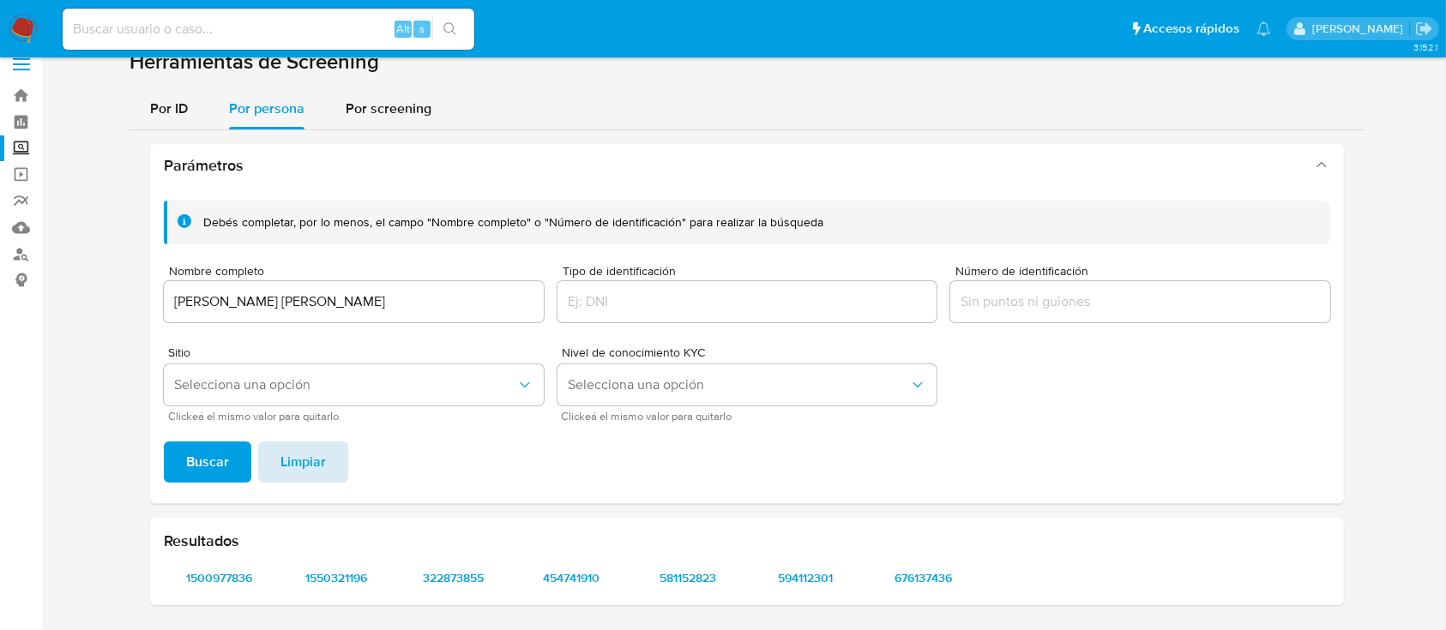
scroll to position [19, 0]
click at [229, 568] on span "1500977836" at bounding box center [219, 579] width 87 height 24
drag, startPoint x: 342, startPoint y: 552, endPoint x: 346, endPoint y: 564, distance: 12.5
click at [342, 552] on div "Resultados 1500977836 1550321196 322873855 454741910 581152823 594112301 676137…" at bounding box center [747, 562] width 1194 height 87
click at [346, 567] on span "1550321196" at bounding box center [336, 579] width 87 height 24
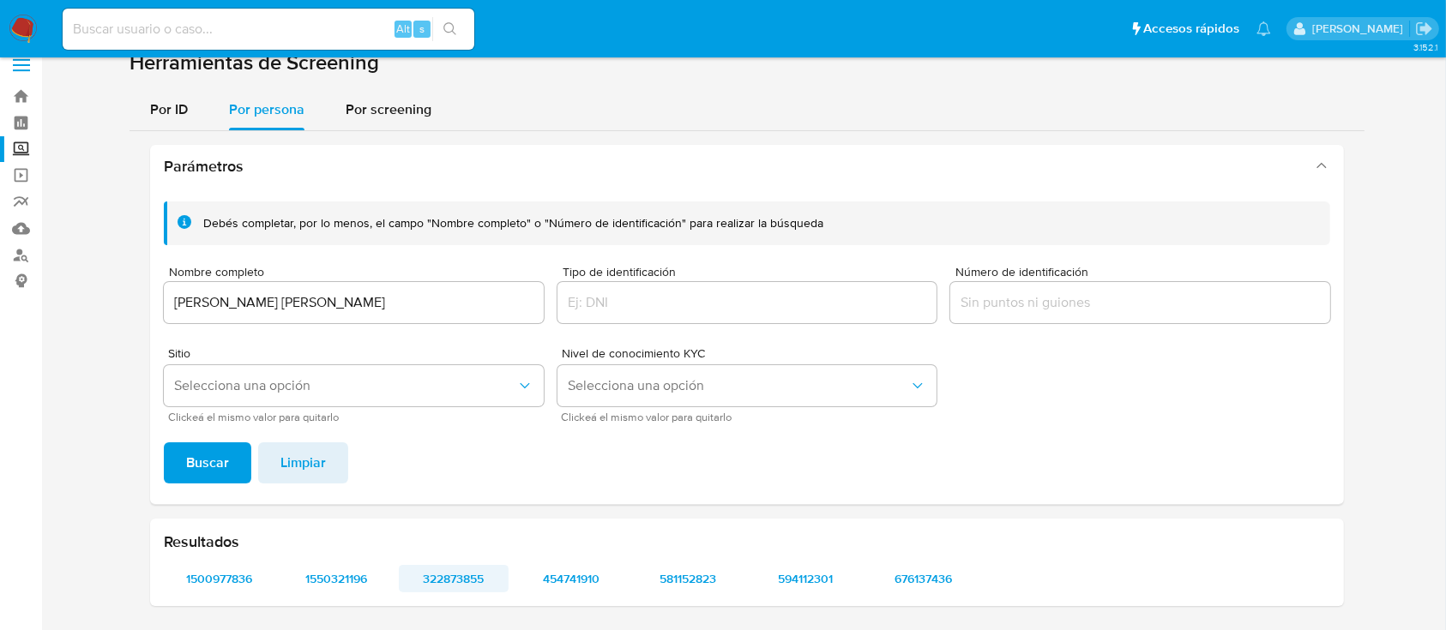
click at [450, 573] on span "322873855" at bounding box center [454, 579] width 87 height 24
click at [590, 576] on span "454741910" at bounding box center [570, 579] width 87 height 24
click at [700, 569] on span "581152823" at bounding box center [688, 579] width 87 height 24
click at [832, 581] on span "594112301" at bounding box center [805, 579] width 87 height 24
click at [906, 576] on span "676137436" at bounding box center [923, 579] width 87 height 24
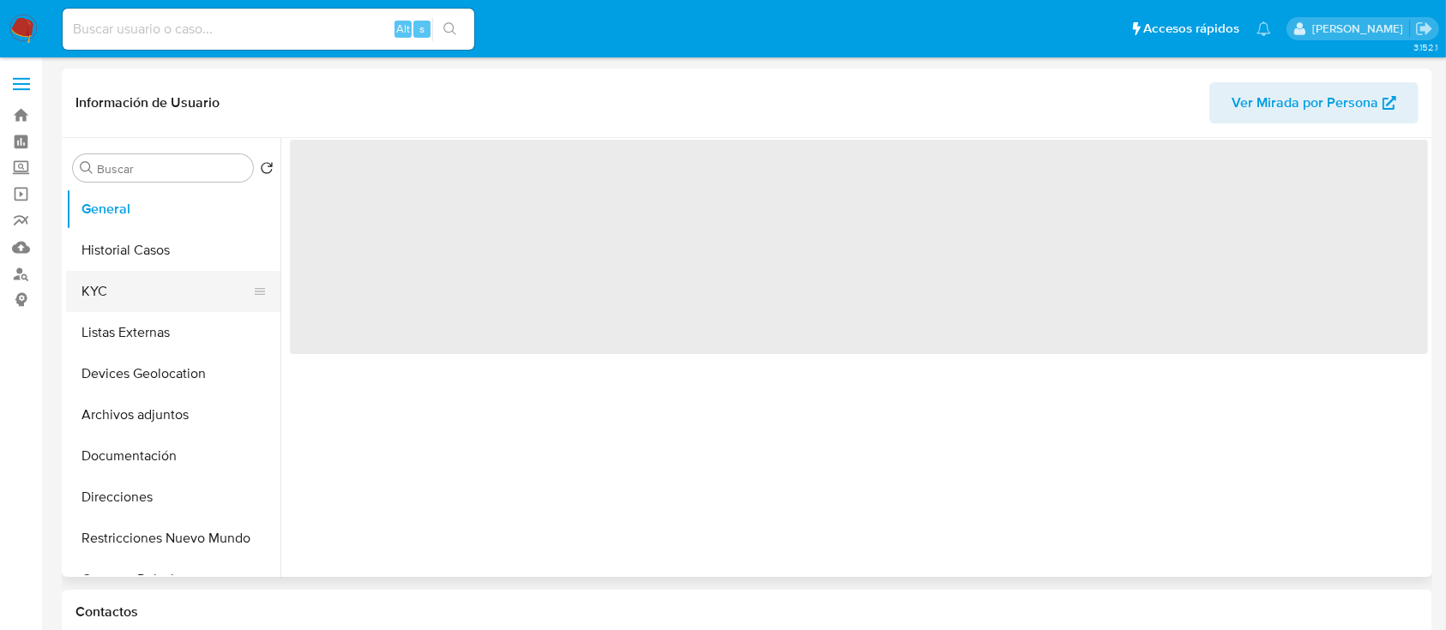
click at [164, 310] on button "KYC" at bounding box center [166, 291] width 201 height 41
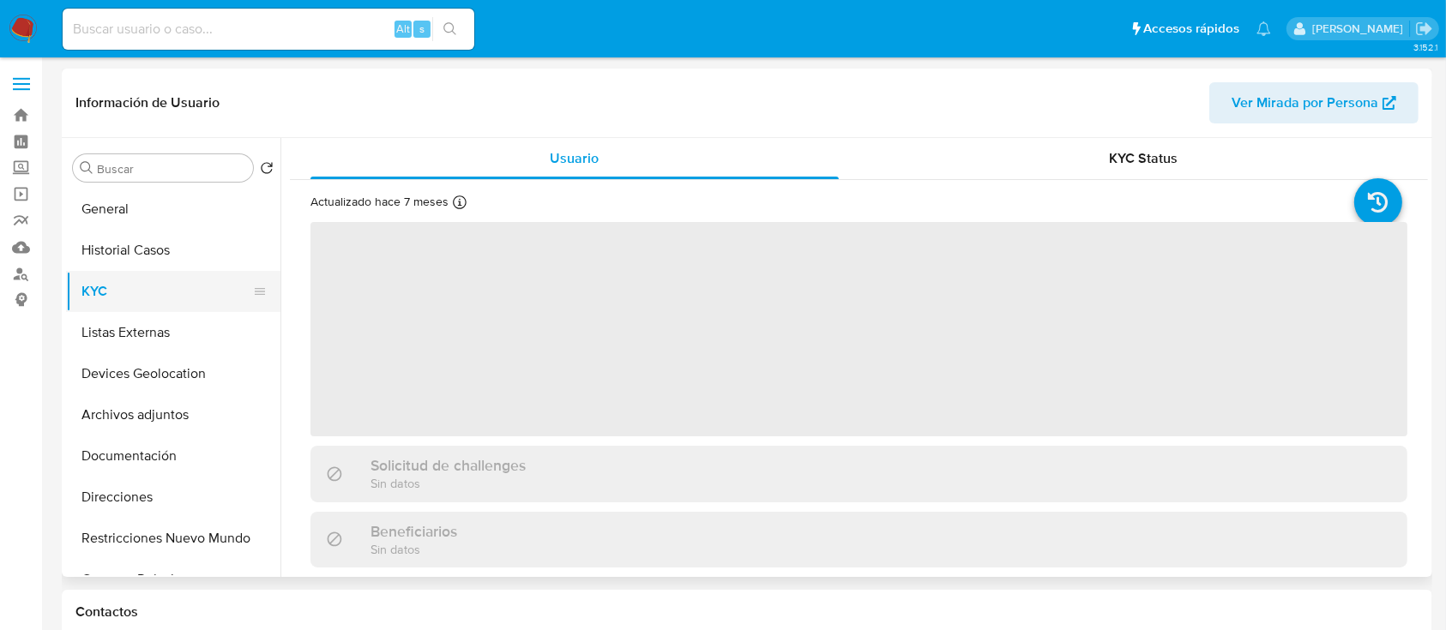
select select "10"
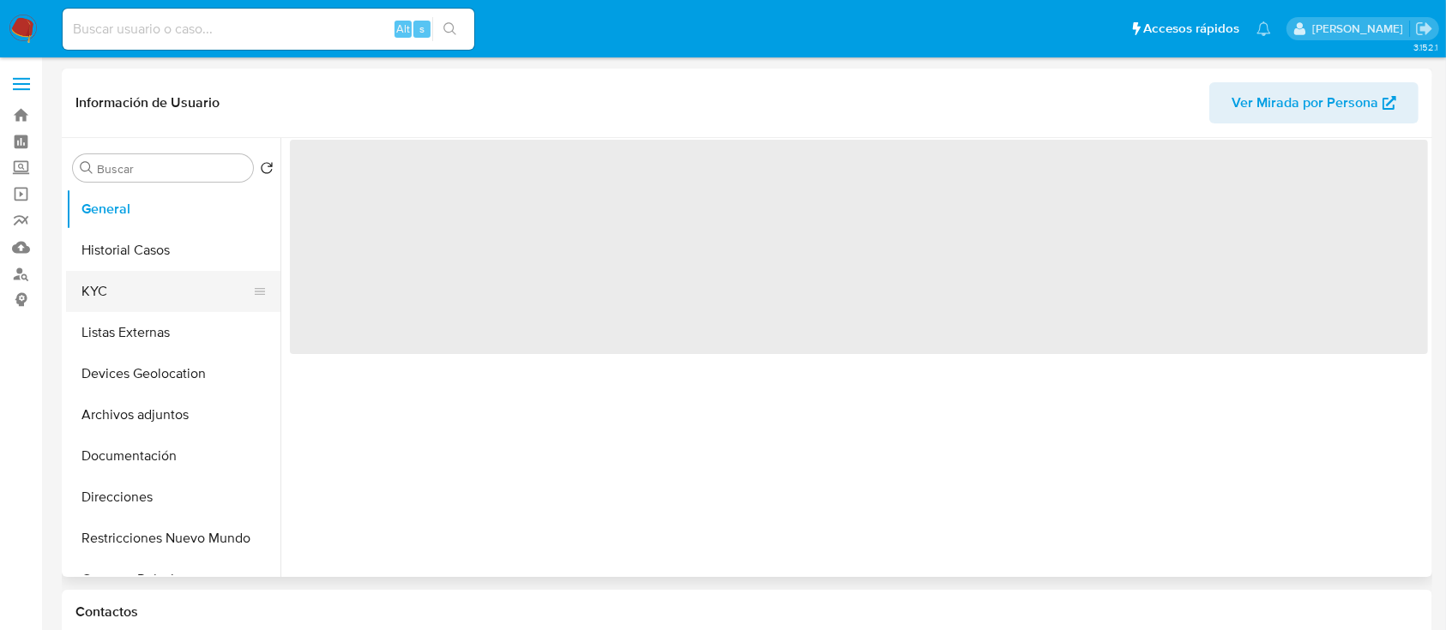
click at [129, 290] on button "KYC" at bounding box center [166, 291] width 201 height 41
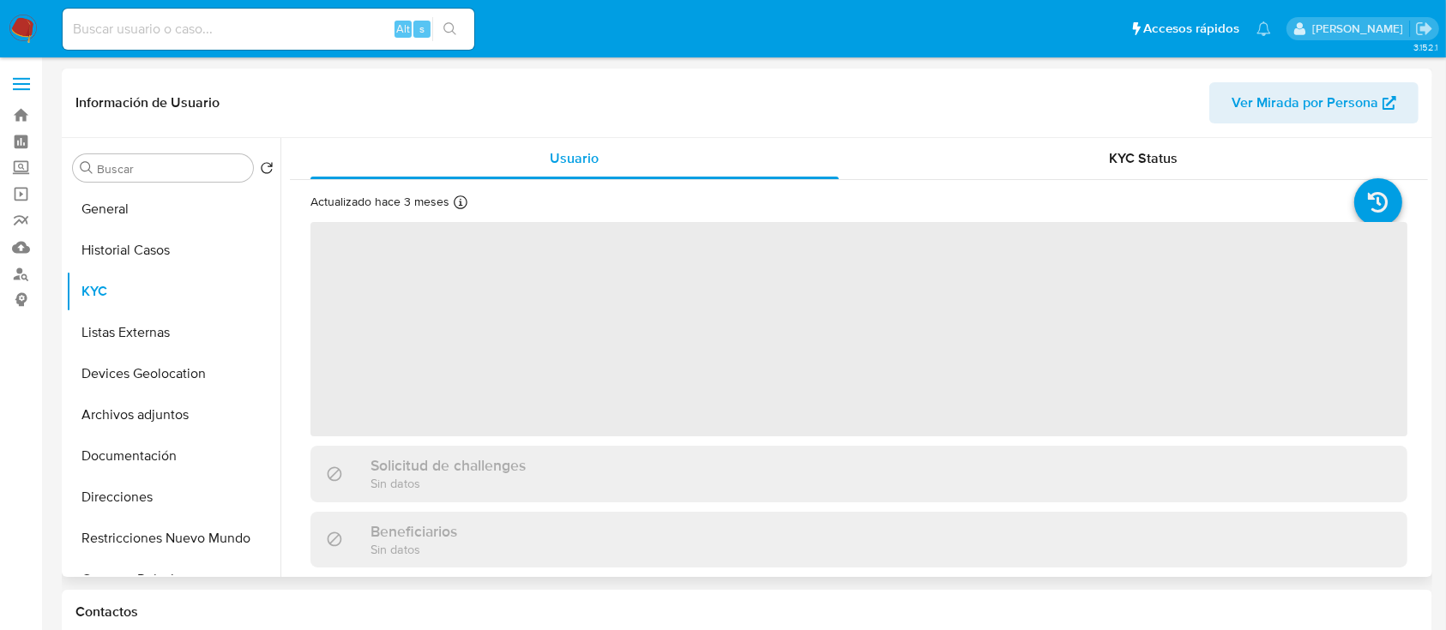
select select "10"
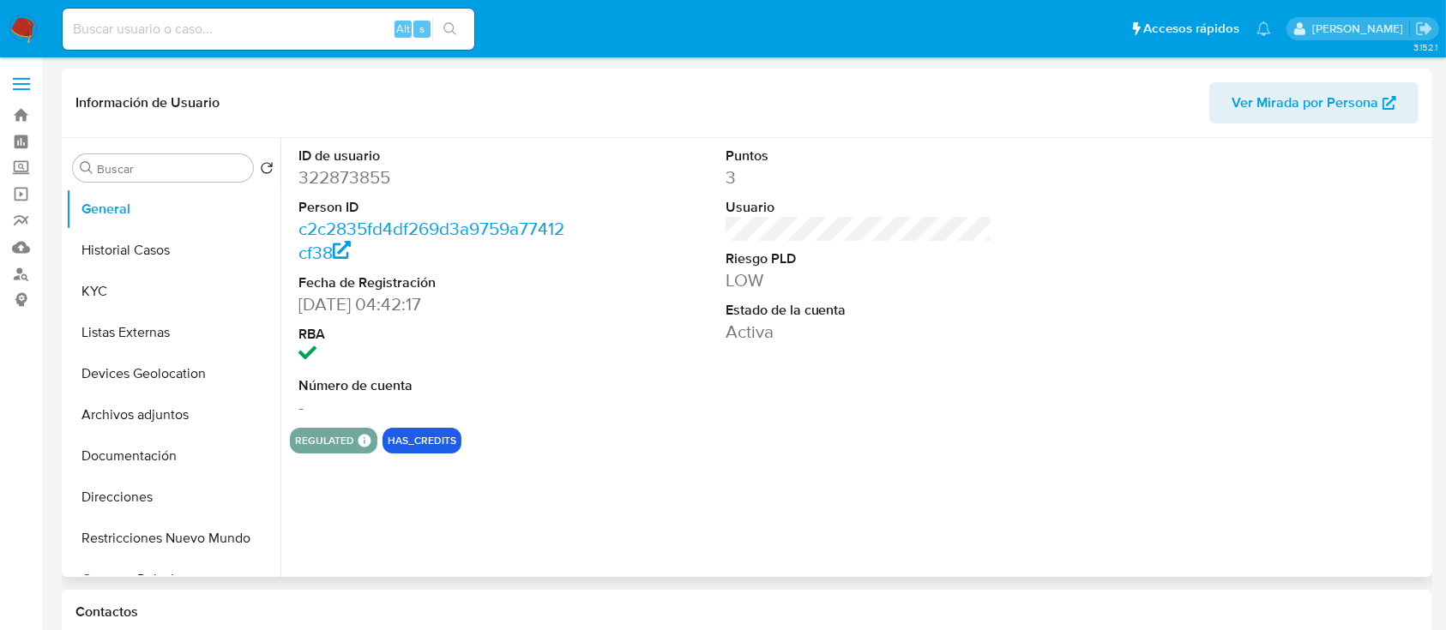
select select "10"
click at [113, 305] on button "KYC" at bounding box center [166, 291] width 201 height 41
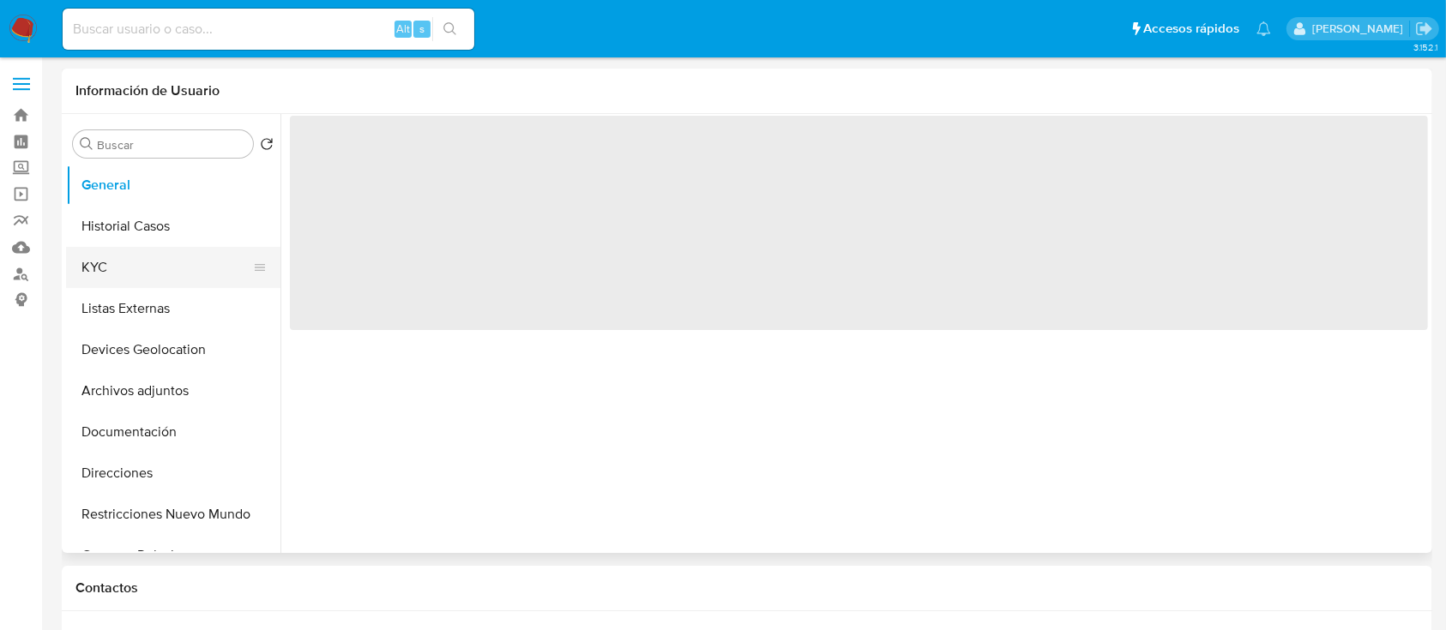
click at [130, 276] on button "KYC" at bounding box center [166, 267] width 201 height 41
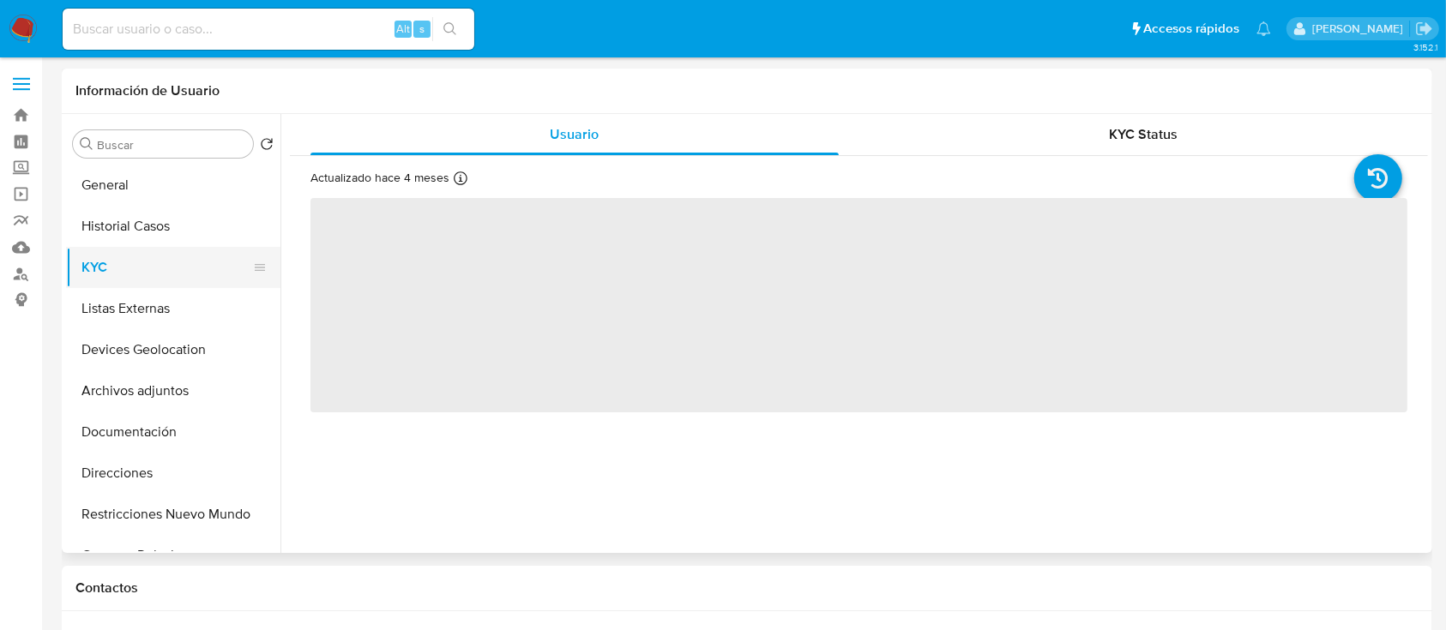
select select "10"
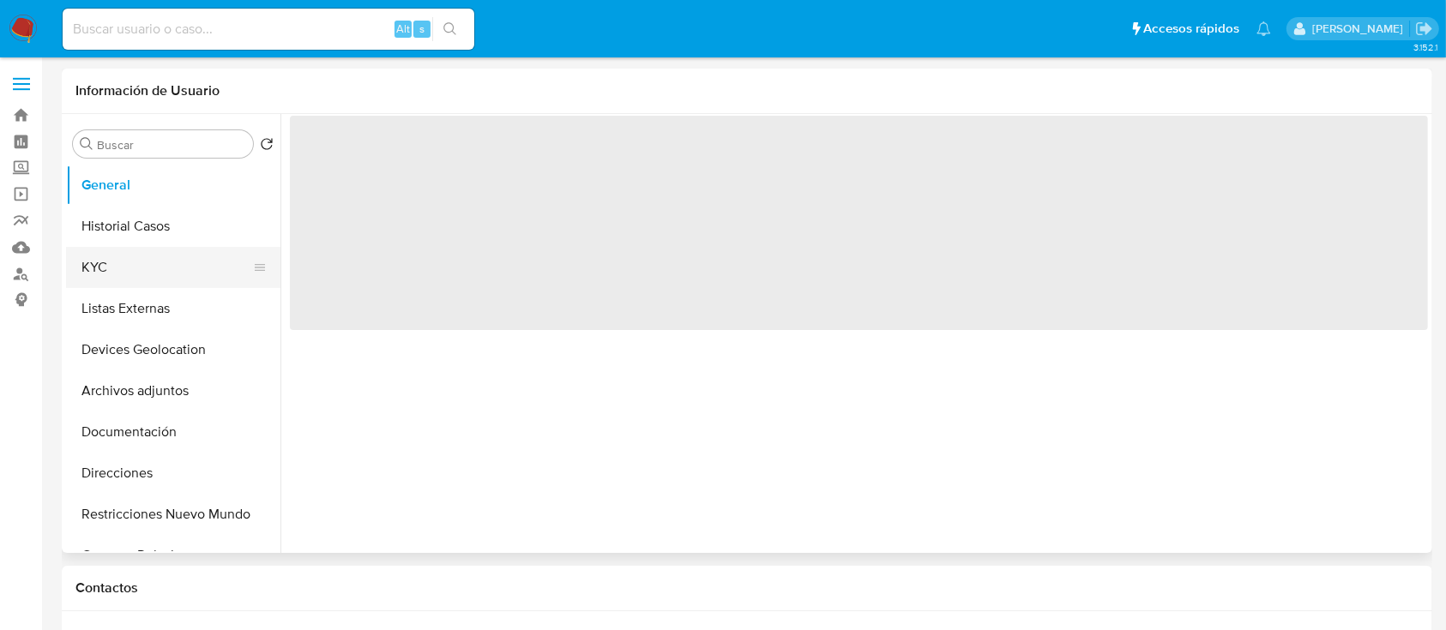
click at [160, 267] on button "KYC" at bounding box center [166, 267] width 201 height 41
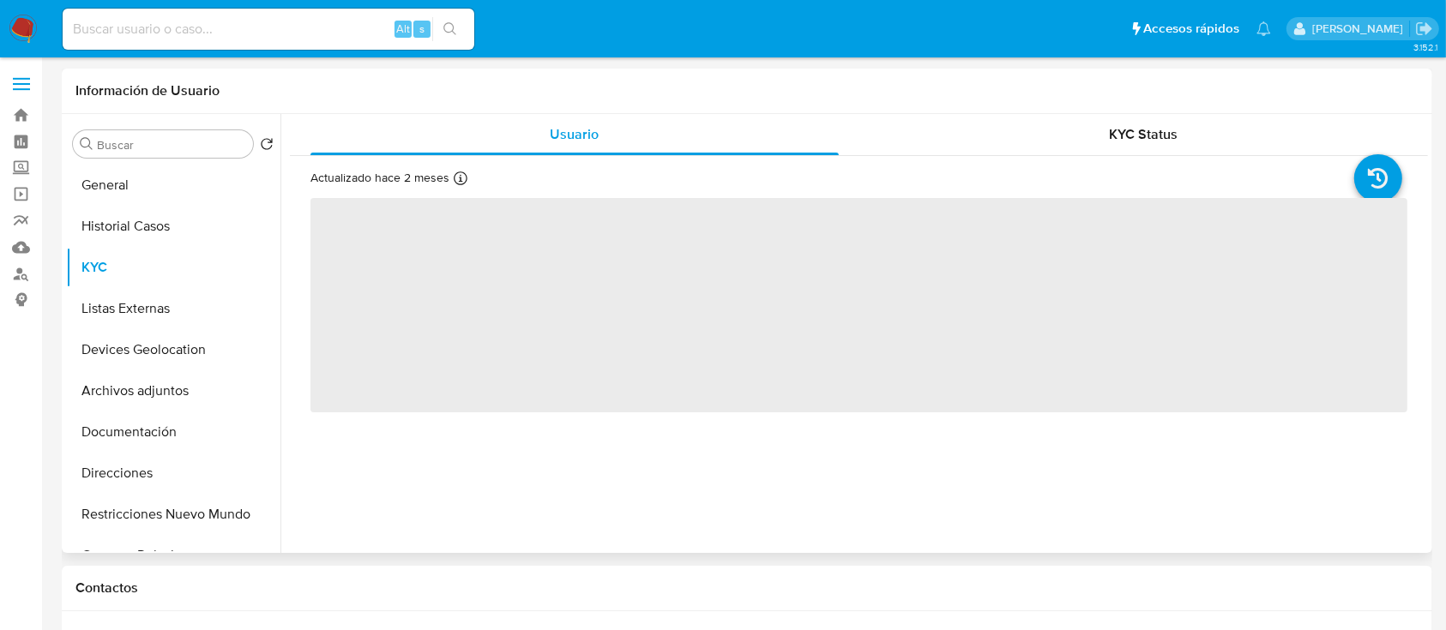
select select "10"
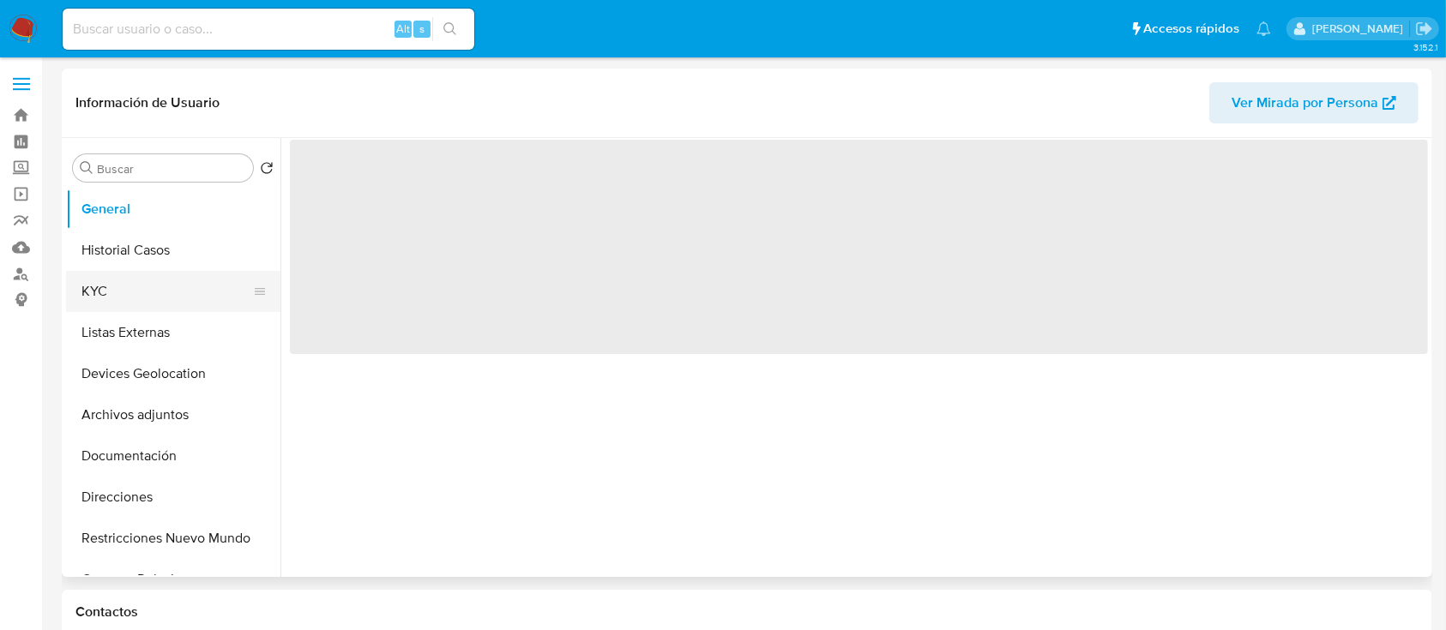
click at [109, 294] on button "KYC" at bounding box center [166, 291] width 201 height 41
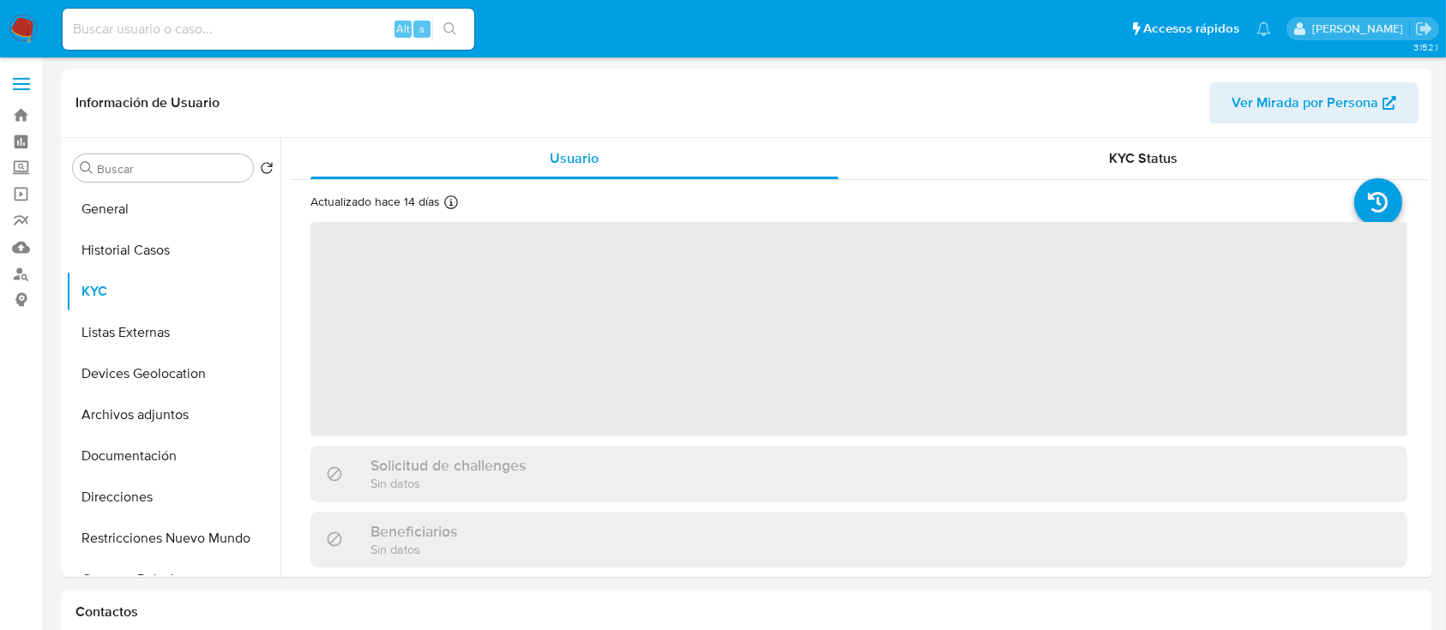
select select "10"
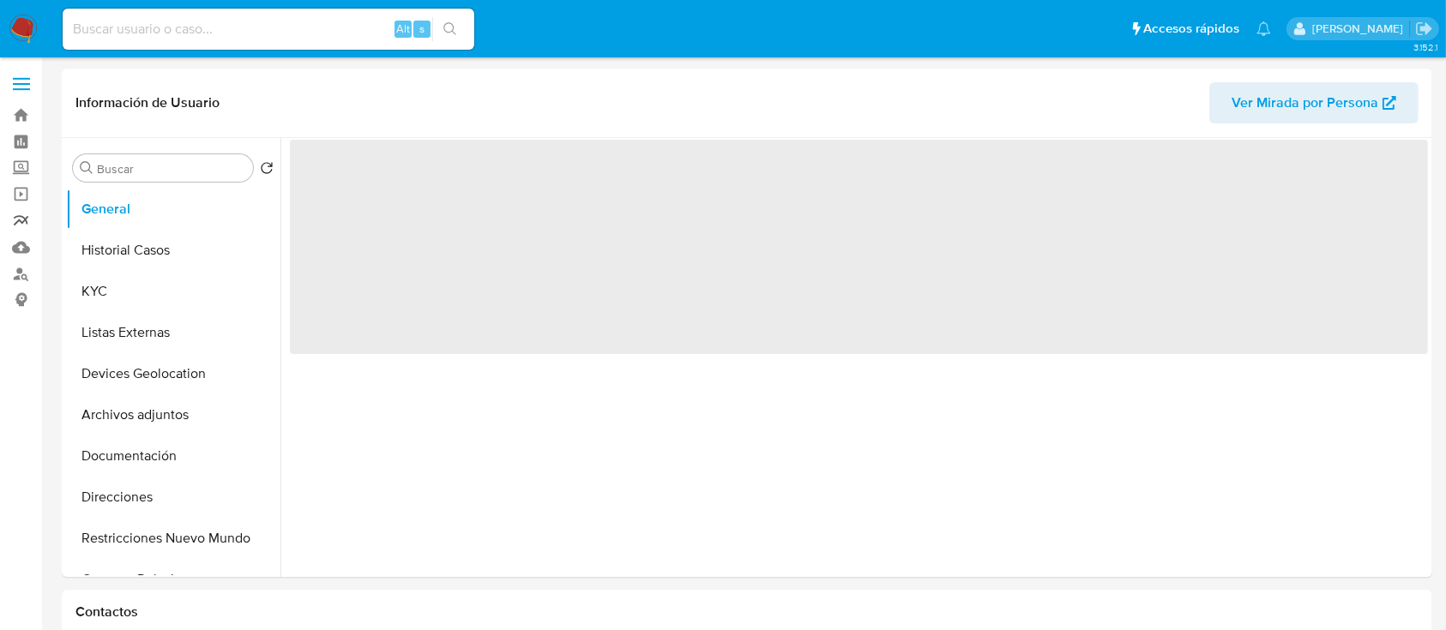
click at [24, 222] on link "Reportes" at bounding box center [102, 221] width 204 height 27
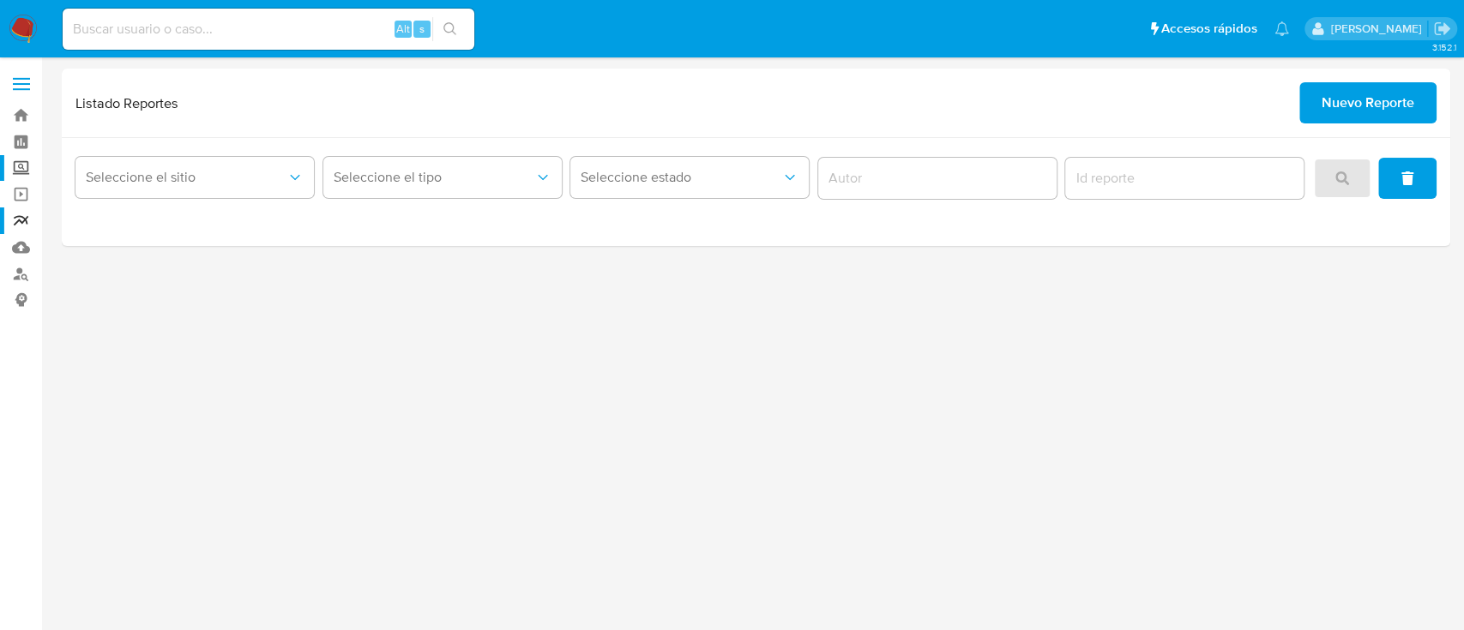
click at [21, 169] on label "Screening" at bounding box center [102, 168] width 204 height 27
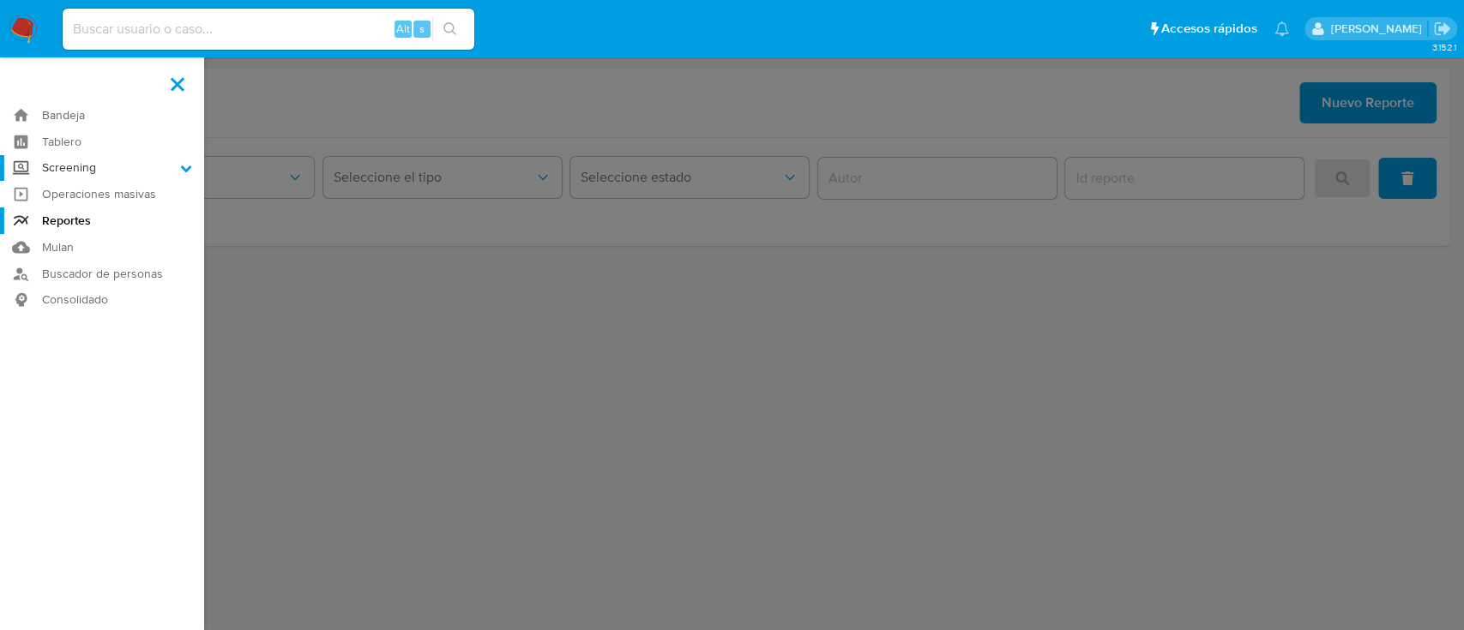
click at [0, 0] on input "Screening" at bounding box center [0, 0] width 0 height 0
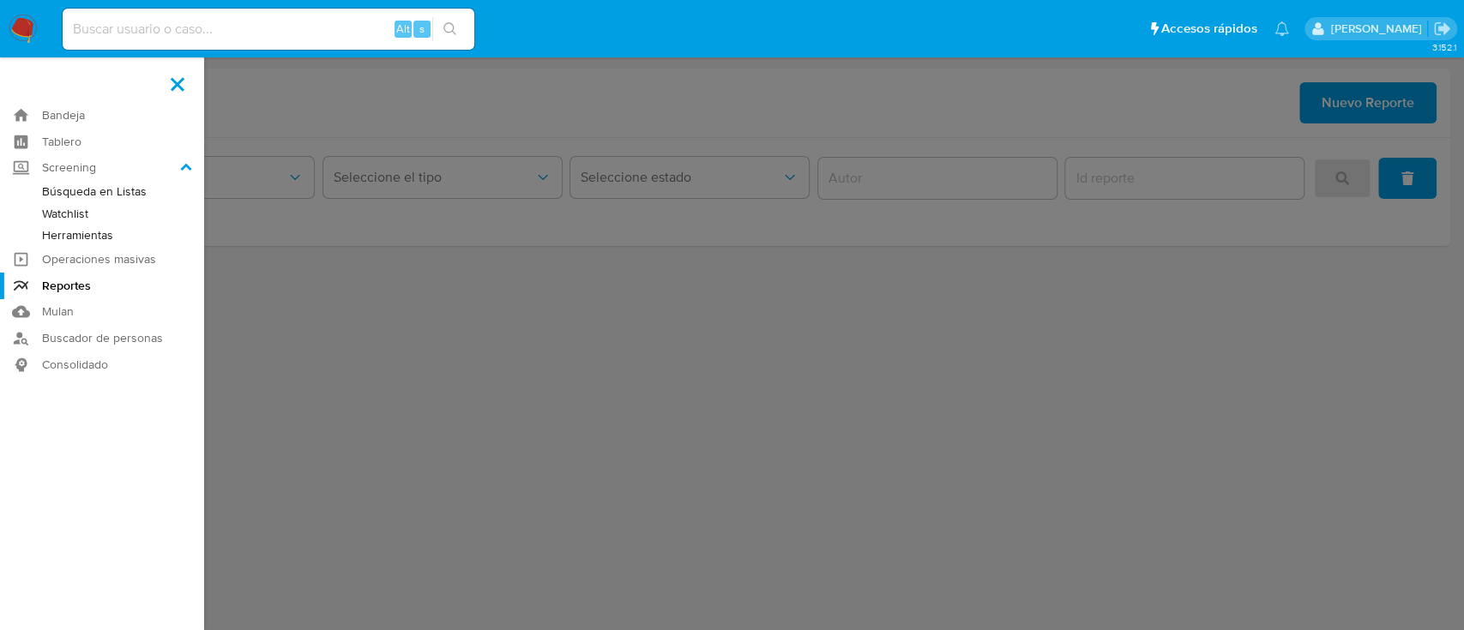
click at [86, 225] on link "Herramientas" at bounding box center [102, 235] width 204 height 21
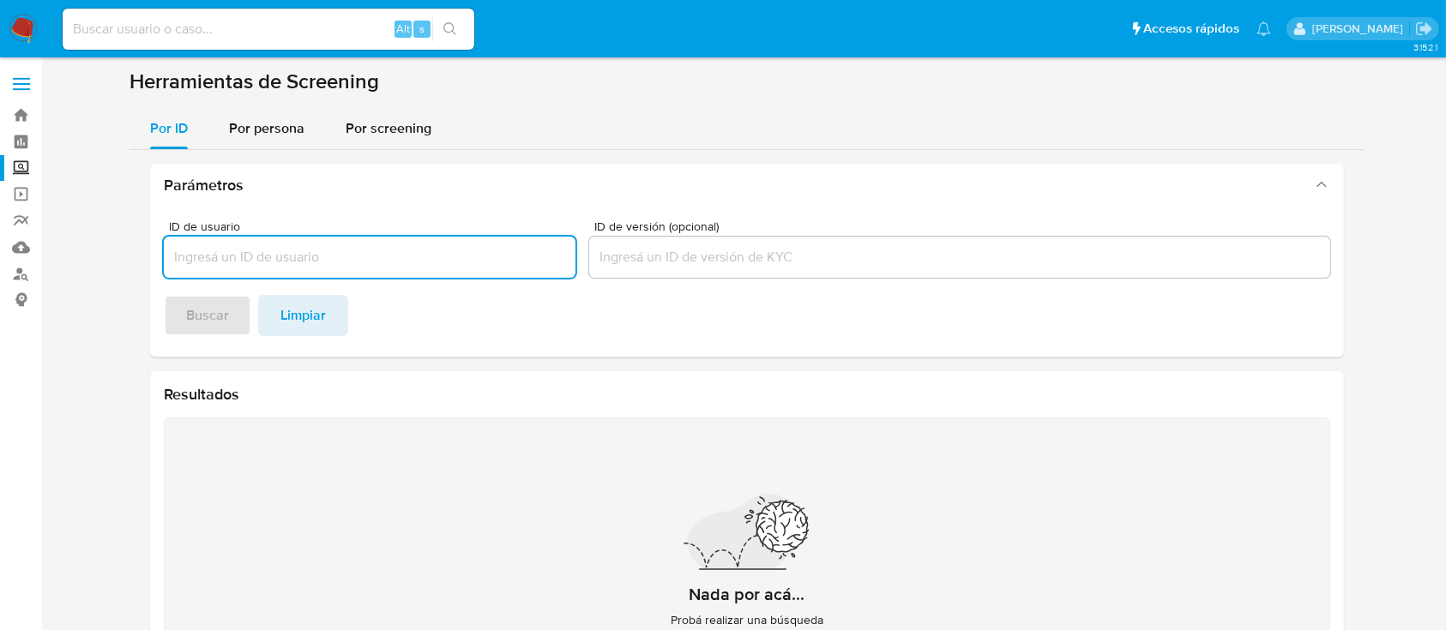
click at [355, 269] on div at bounding box center [370, 257] width 412 height 41
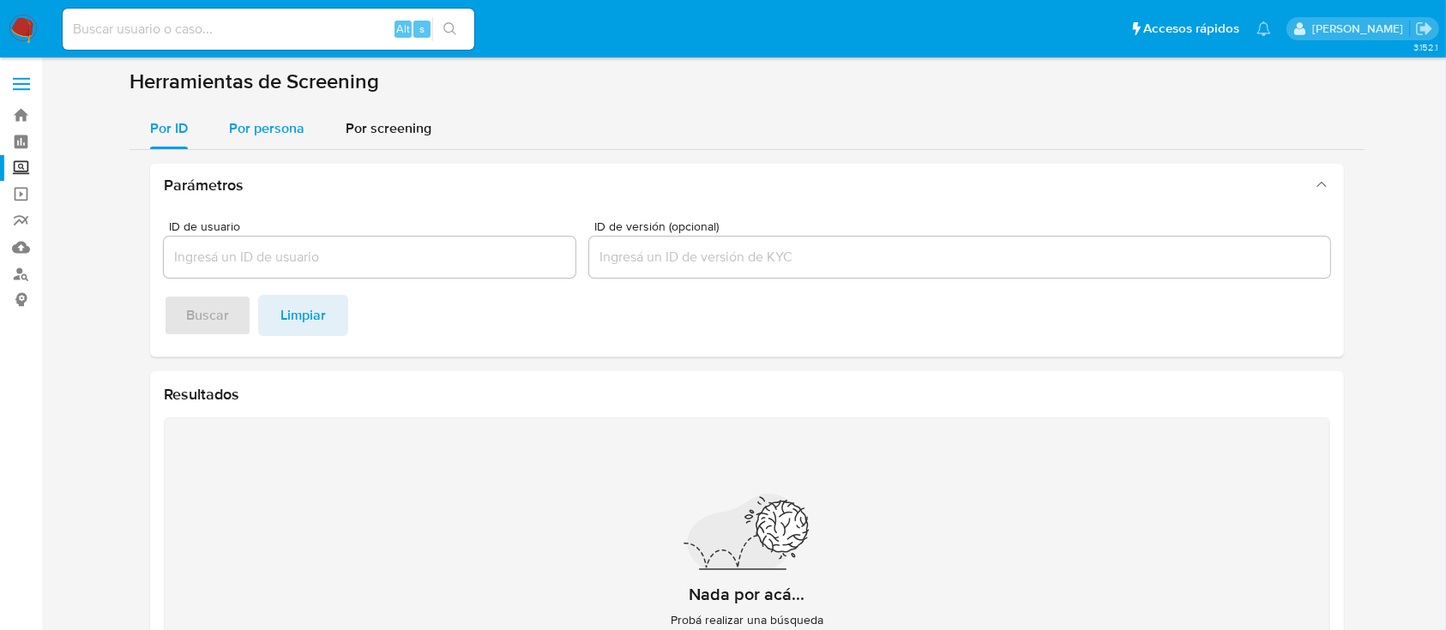
drag, startPoint x: 246, startPoint y: 154, endPoint x: 248, endPoint y: 140, distance: 14.7
click at [246, 153] on div "Parámetros ID de usuario ID de versión (opcional) Buscar Limpiar Resultados Nad…" at bounding box center [746, 447] width 1235 height 595
click at [248, 140] on div "Por persona" at bounding box center [266, 128] width 75 height 41
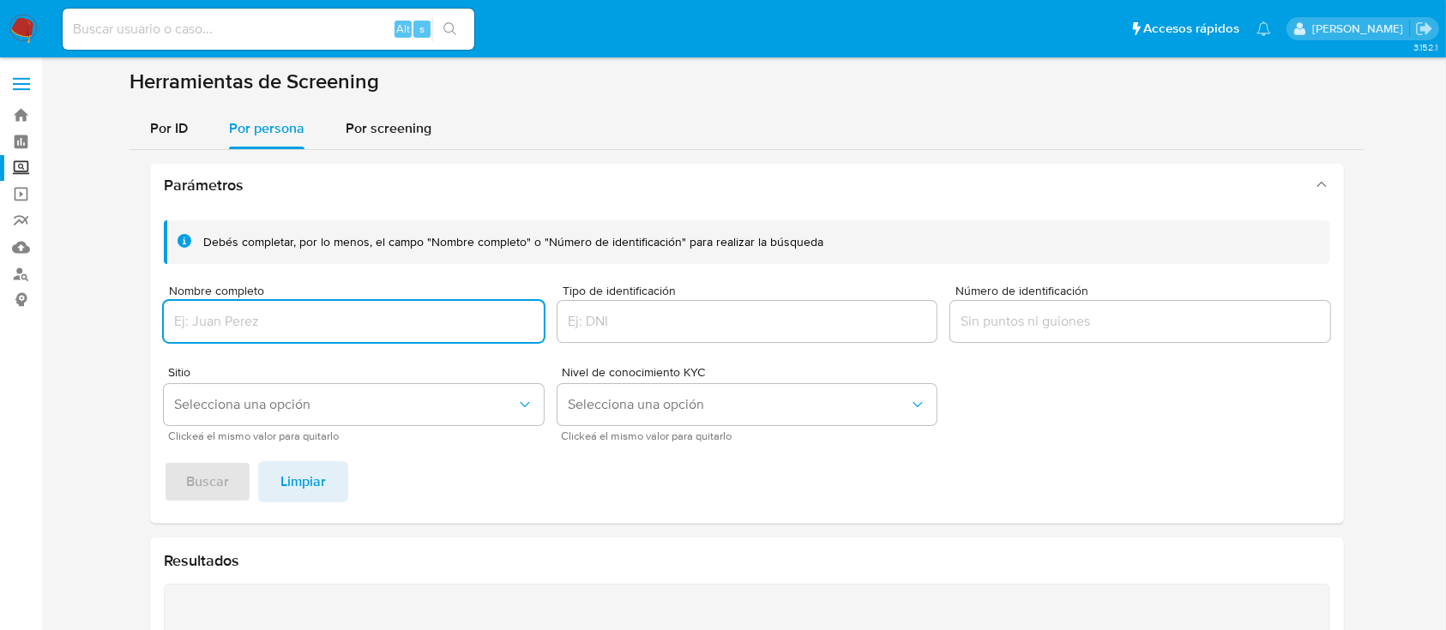
click at [298, 325] on input "Nombre completo" at bounding box center [354, 321] width 380 height 22
type input "[PERSON_NAME] [PERSON_NAME]"
click at [195, 465] on span "Buscar" at bounding box center [207, 482] width 43 height 38
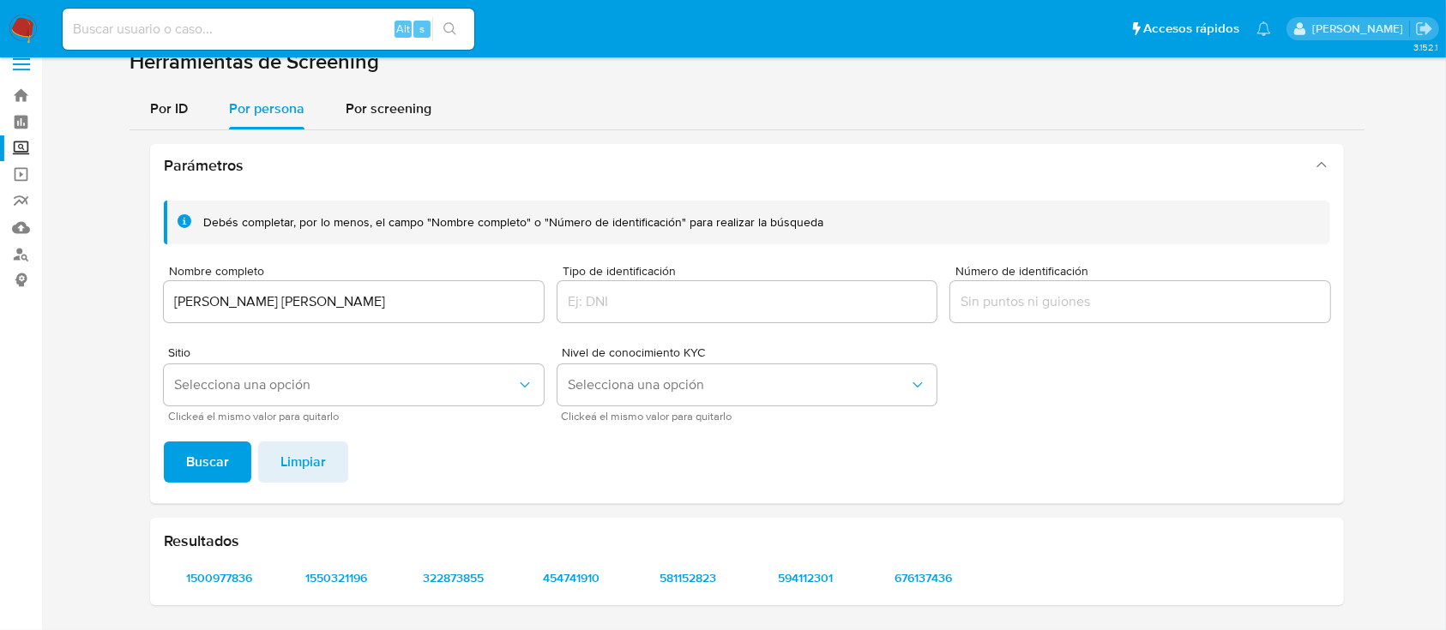
scroll to position [19, 0]
click at [926, 589] on span "676137436" at bounding box center [923, 579] width 87 height 24
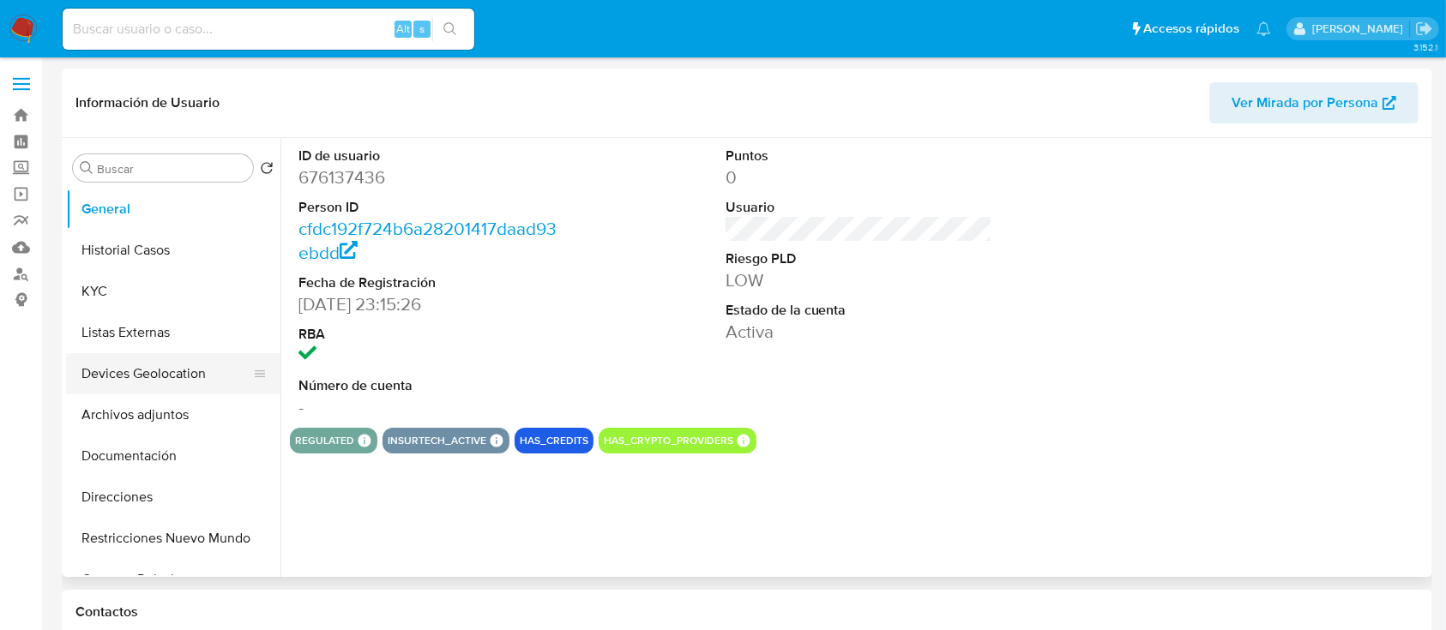
select select "10"
click at [144, 294] on button "KYC" at bounding box center [166, 291] width 201 height 41
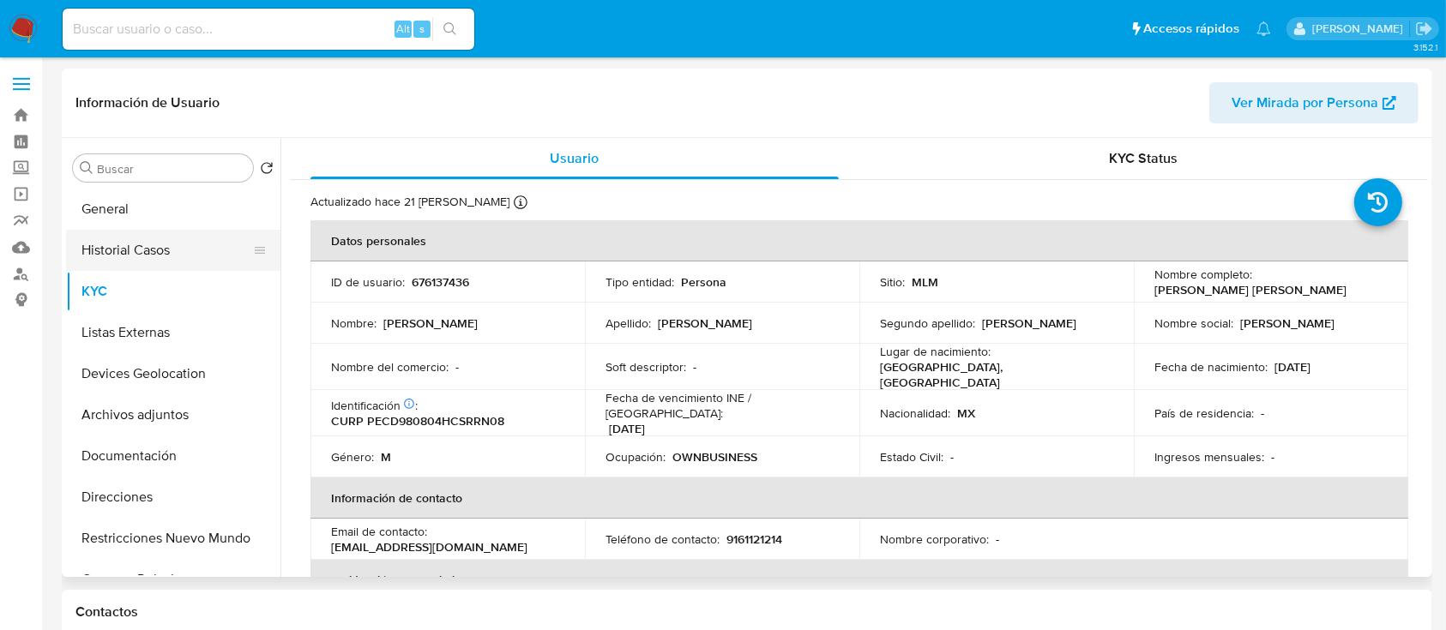
click at [159, 256] on button "Historial Casos" at bounding box center [166, 250] width 201 height 41
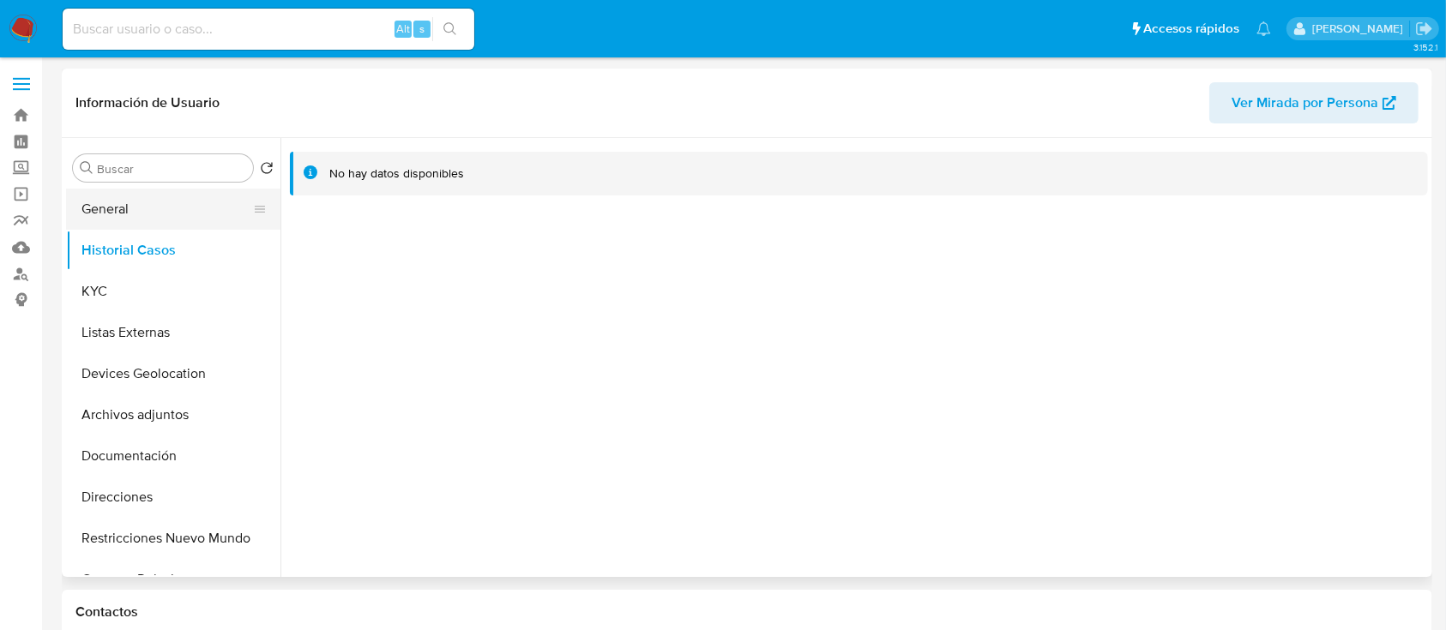
click at [170, 217] on button "General" at bounding box center [166, 209] width 201 height 41
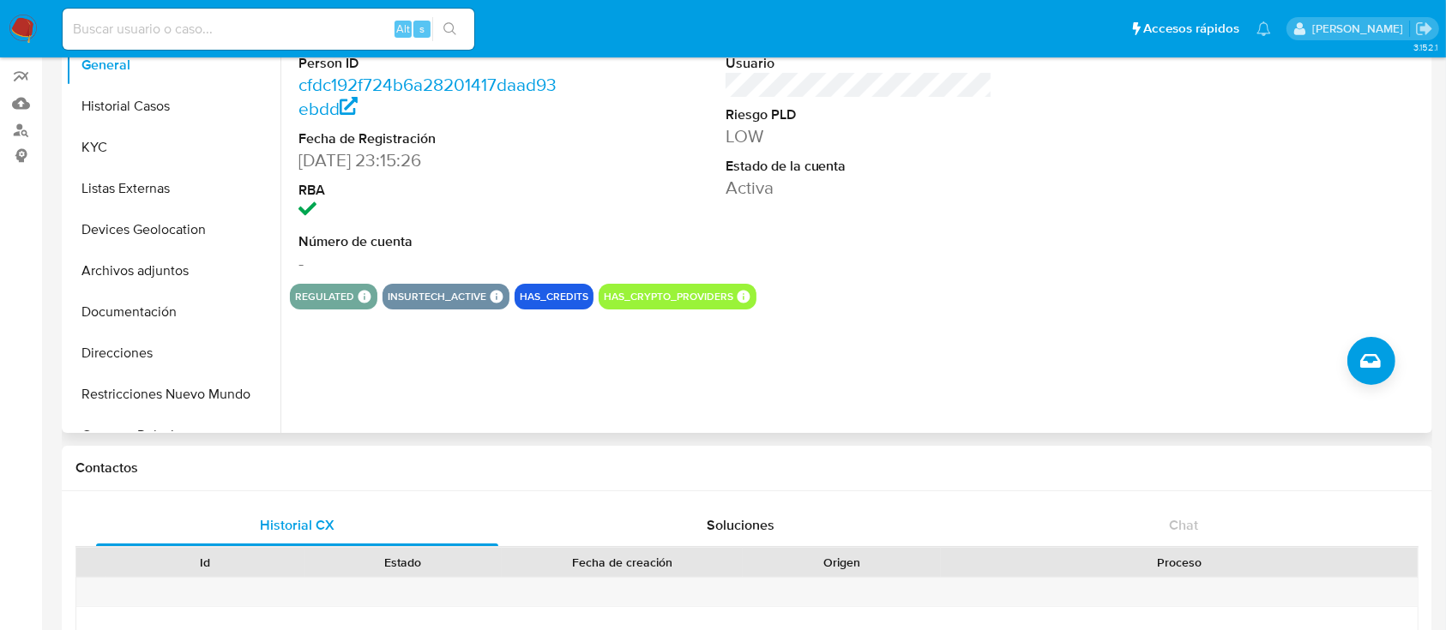
scroll to position [114, 0]
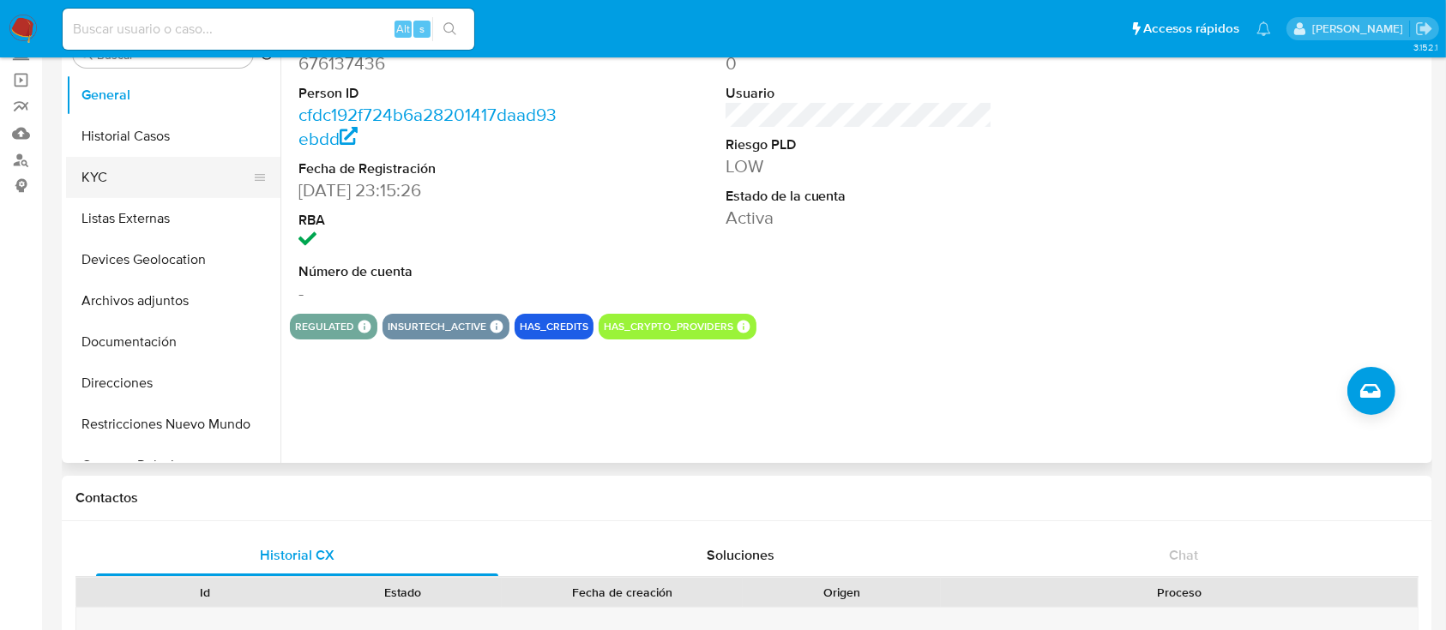
click at [143, 171] on button "KYC" at bounding box center [166, 177] width 201 height 41
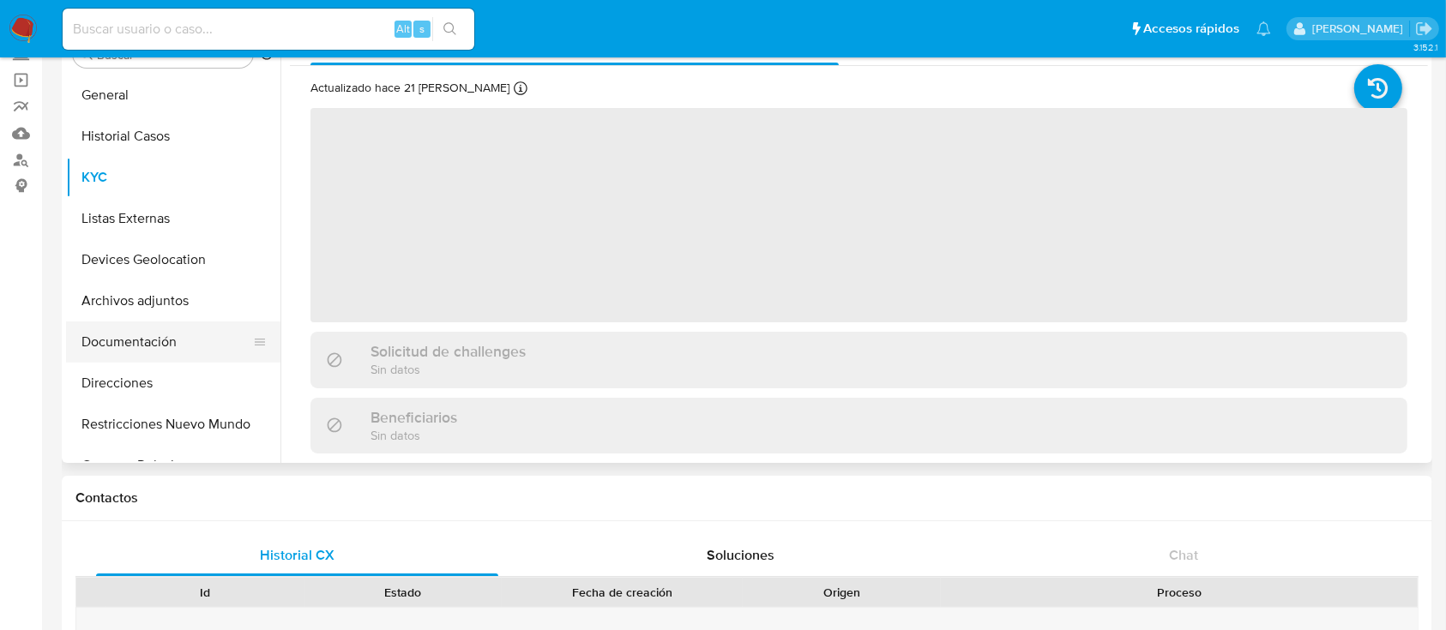
click at [147, 356] on button "Documentación" at bounding box center [166, 342] width 201 height 41
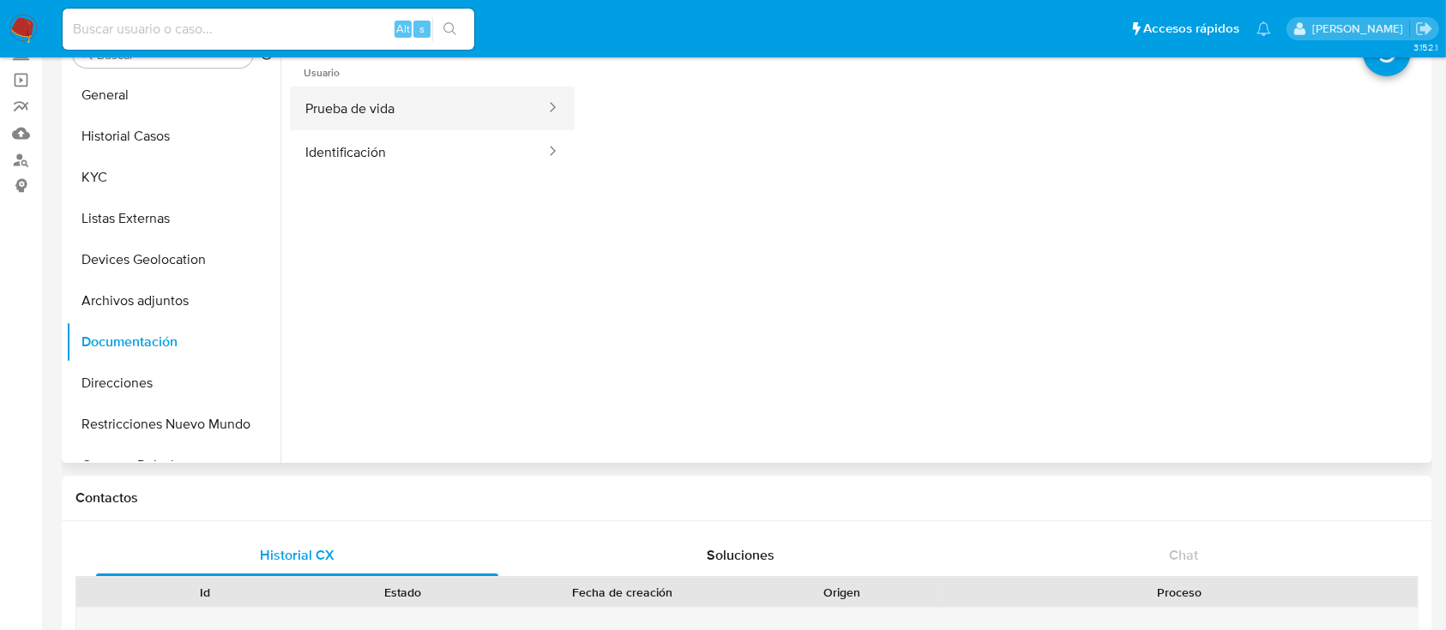
click at [355, 102] on button "Prueba de vida" at bounding box center [418, 109] width 257 height 44
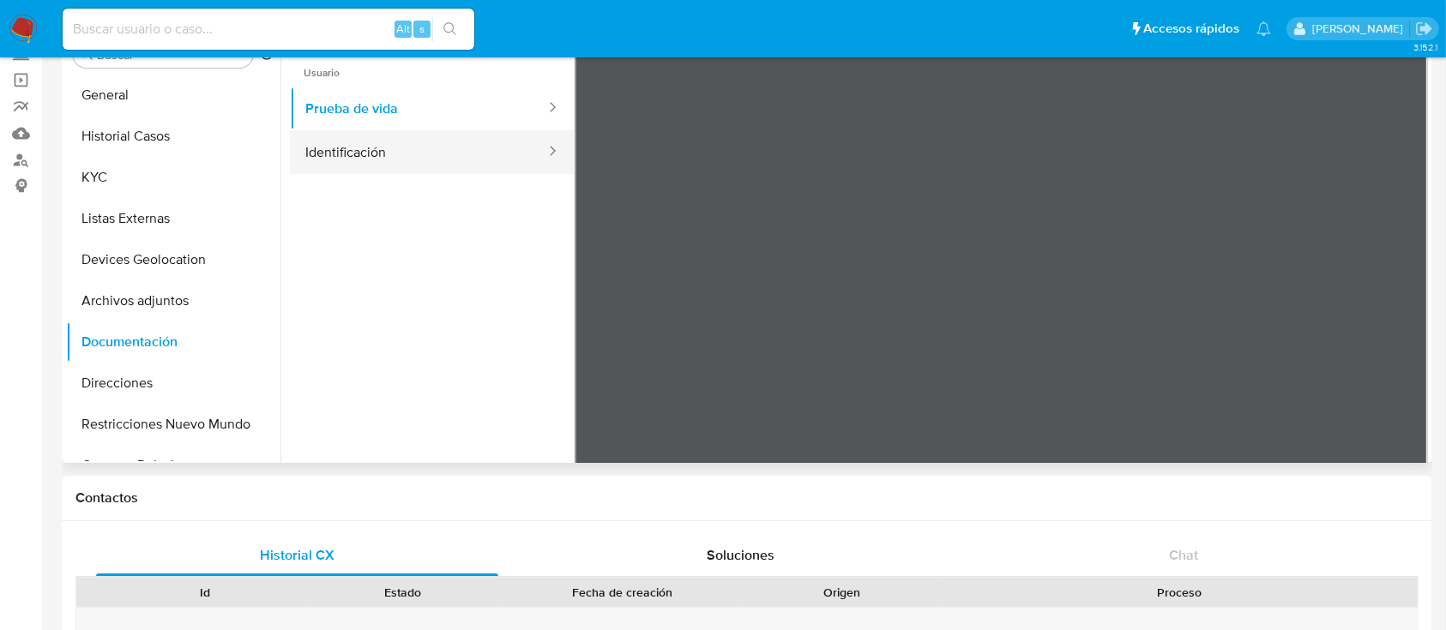
click at [341, 158] on button "Identificación" at bounding box center [418, 152] width 257 height 44
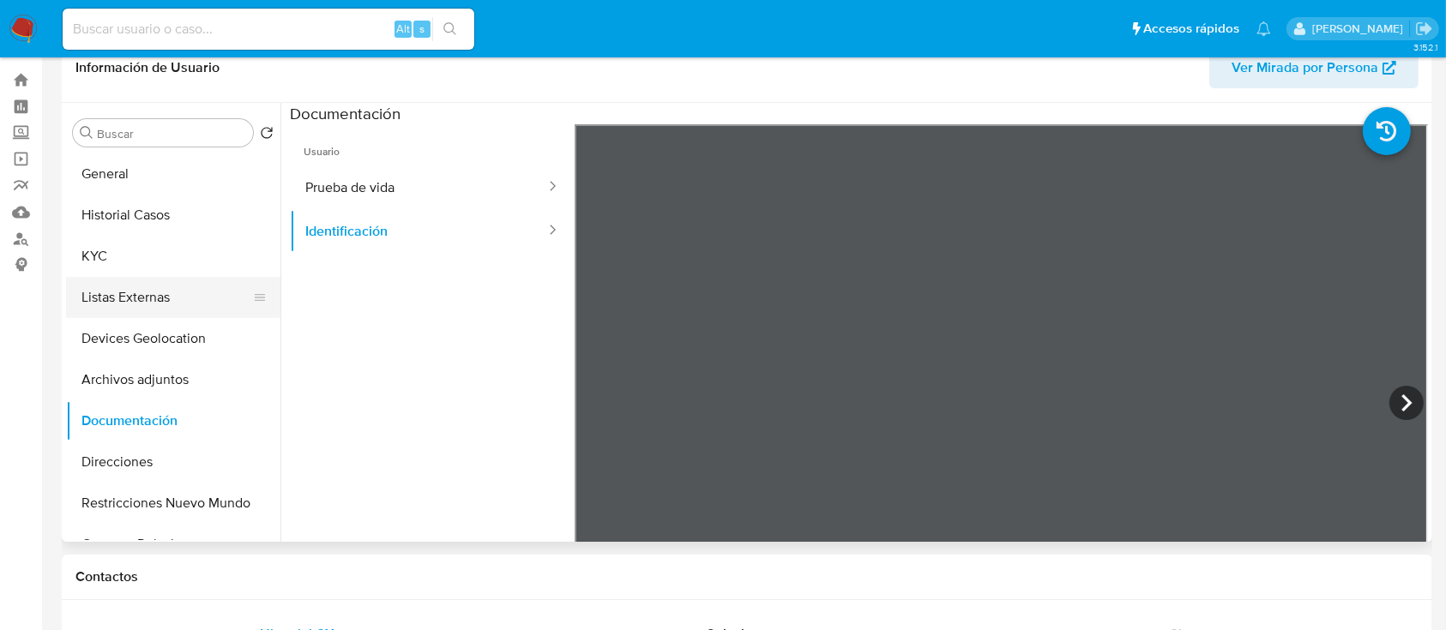
scroll to position [0, 0]
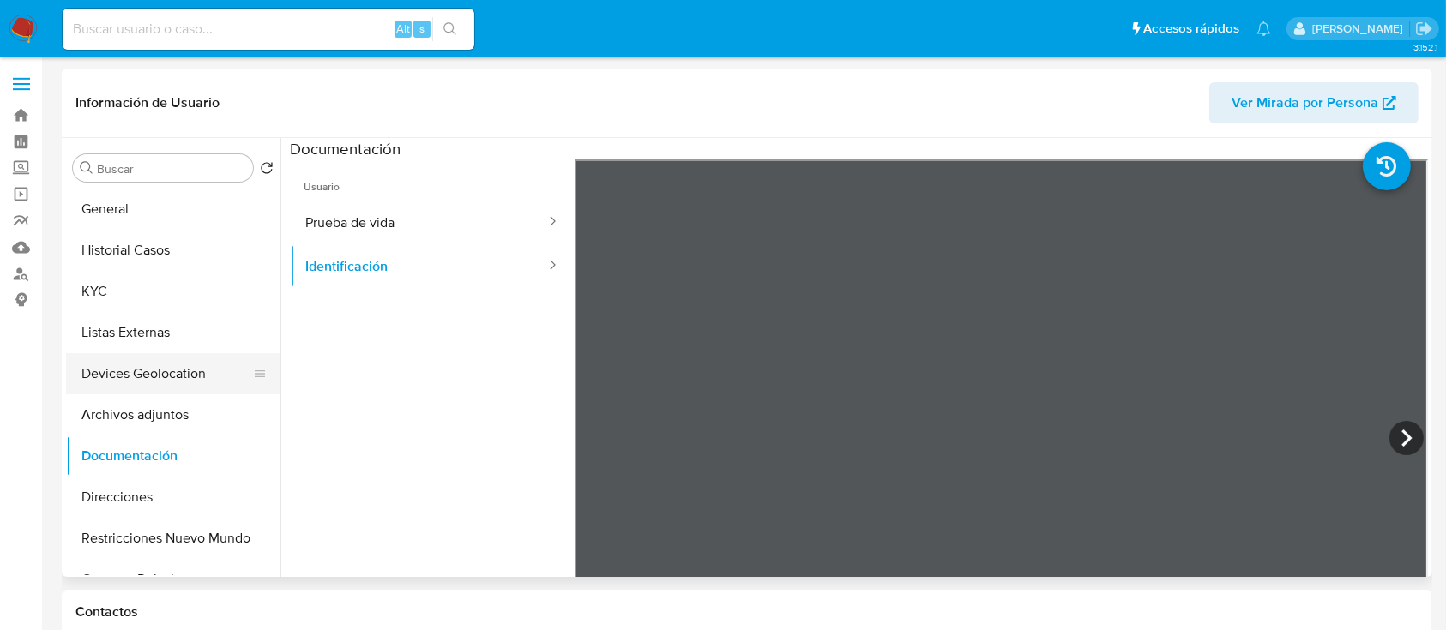
click at [184, 370] on button "Devices Geolocation" at bounding box center [166, 373] width 201 height 41
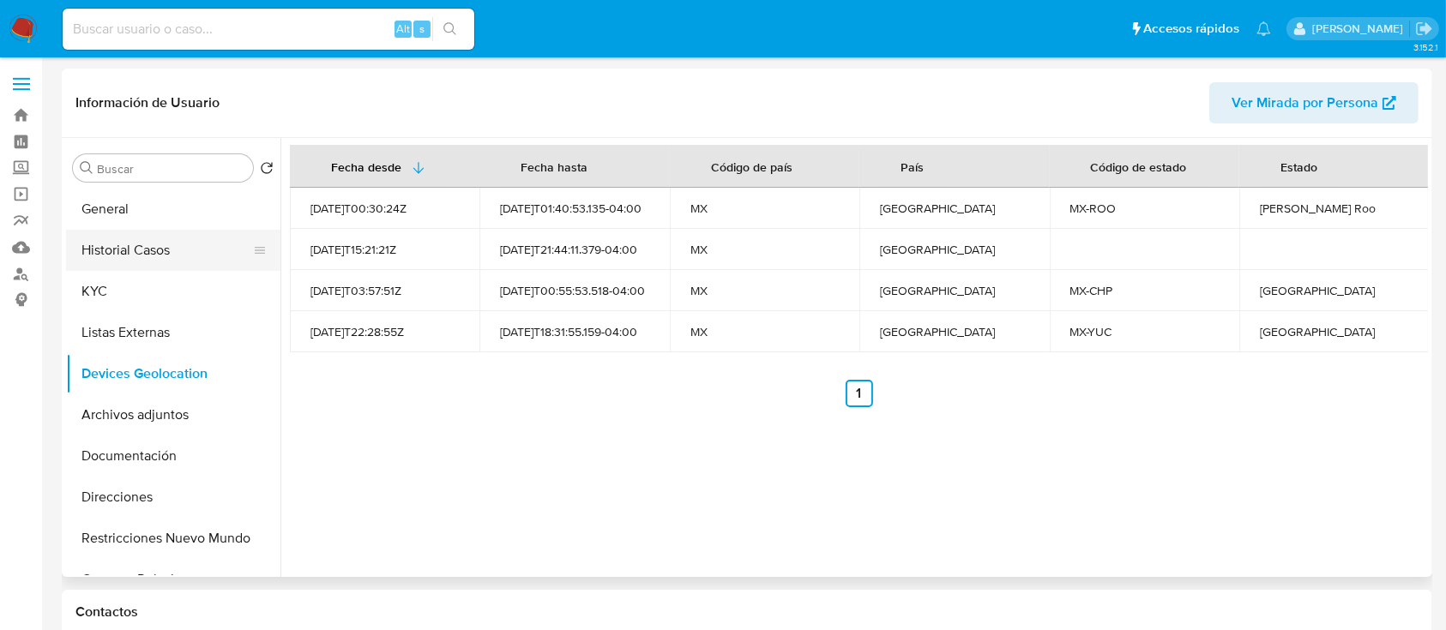
click at [184, 256] on button "Historial Casos" at bounding box center [166, 250] width 201 height 41
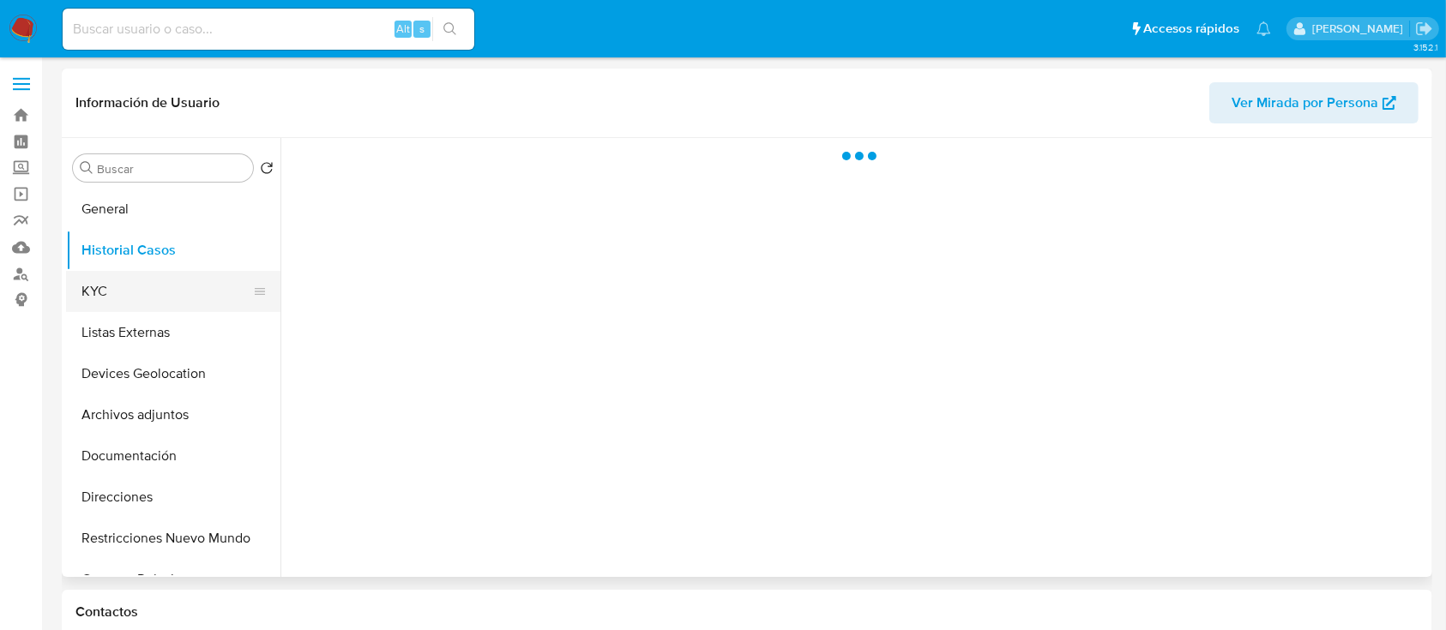
click at [143, 292] on button "KYC" at bounding box center [166, 291] width 201 height 41
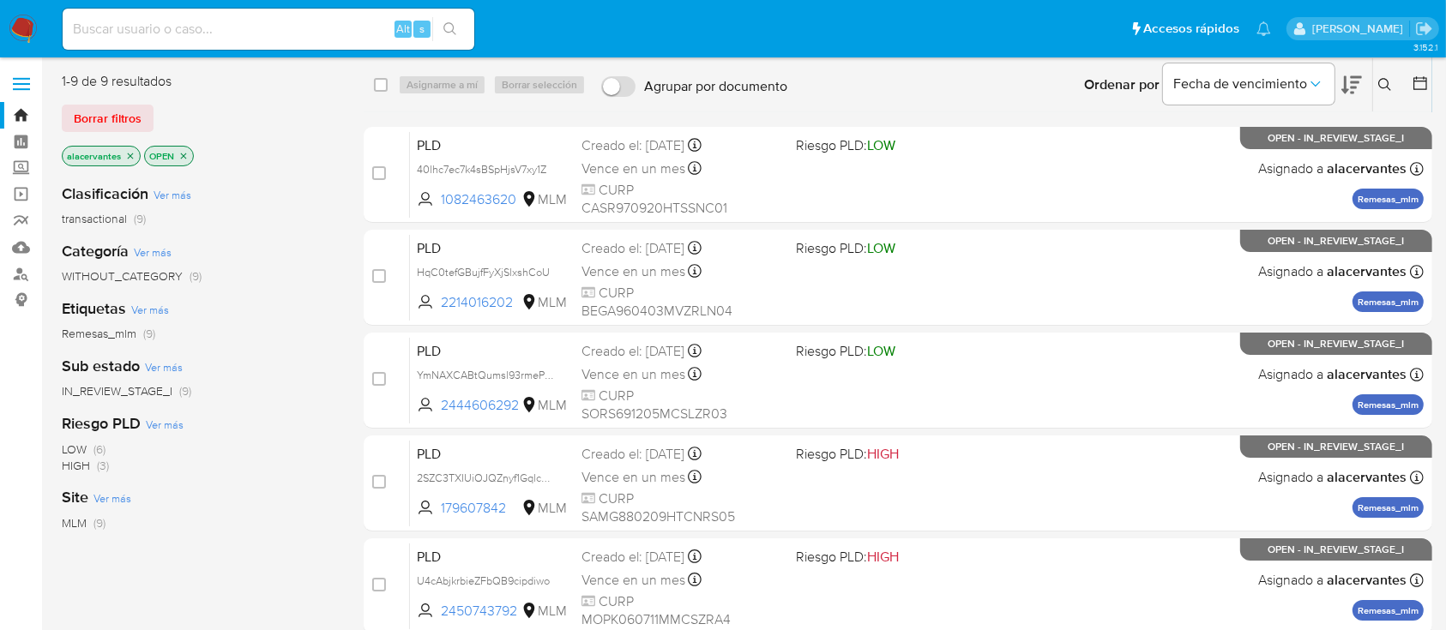
click at [118, 32] on input at bounding box center [269, 29] width 412 height 22
paste input "195872572"
type input "195872572"
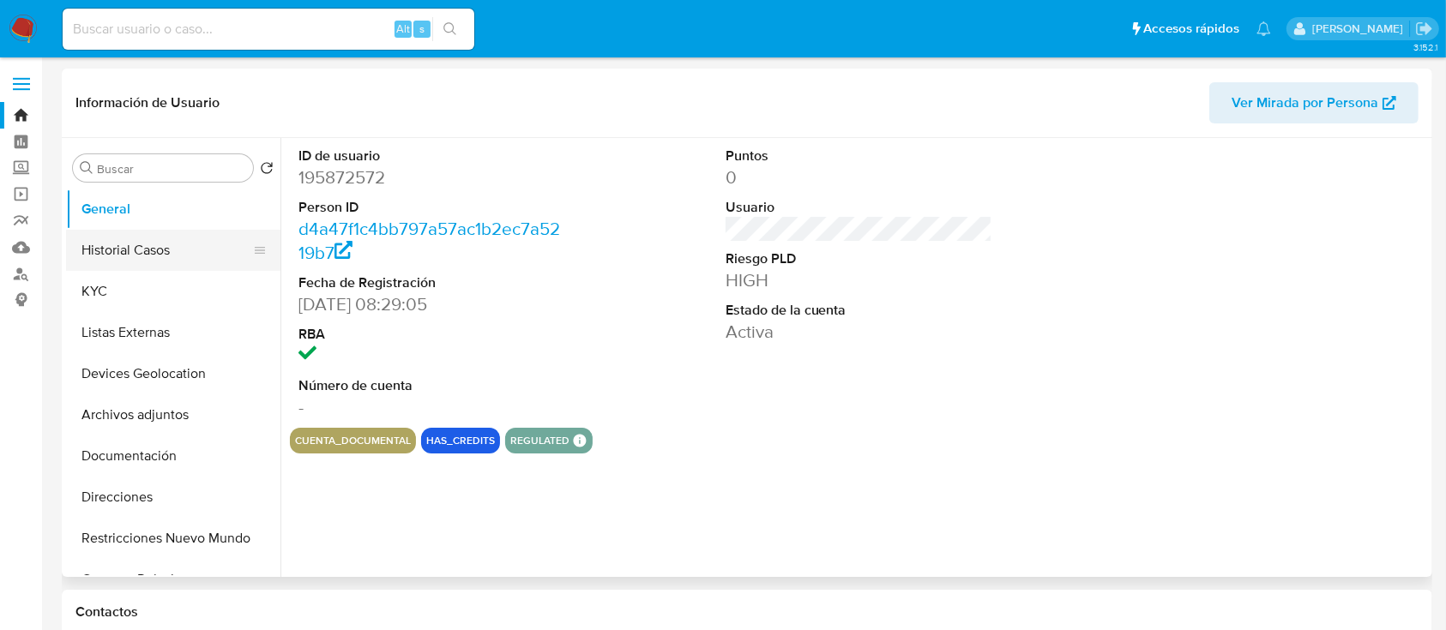
click at [151, 264] on button "Historial Casos" at bounding box center [166, 250] width 201 height 41
select select "10"
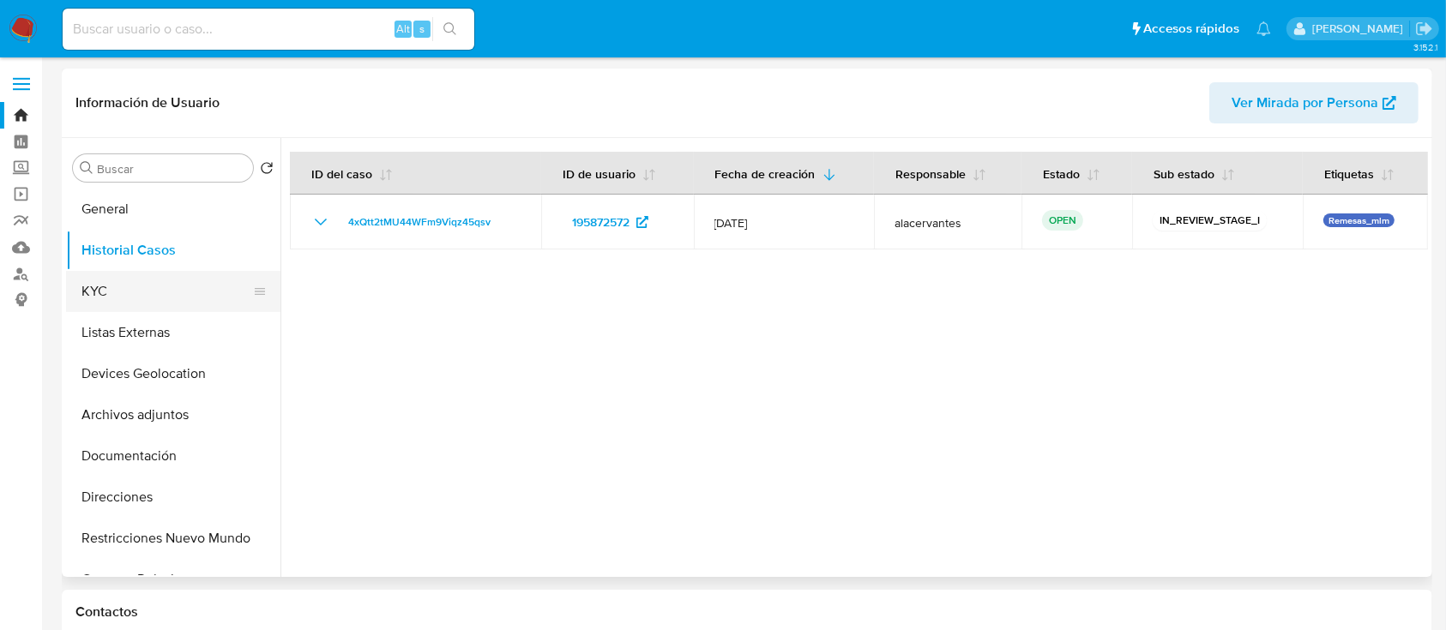
click at [152, 298] on button "KYC" at bounding box center [166, 291] width 201 height 41
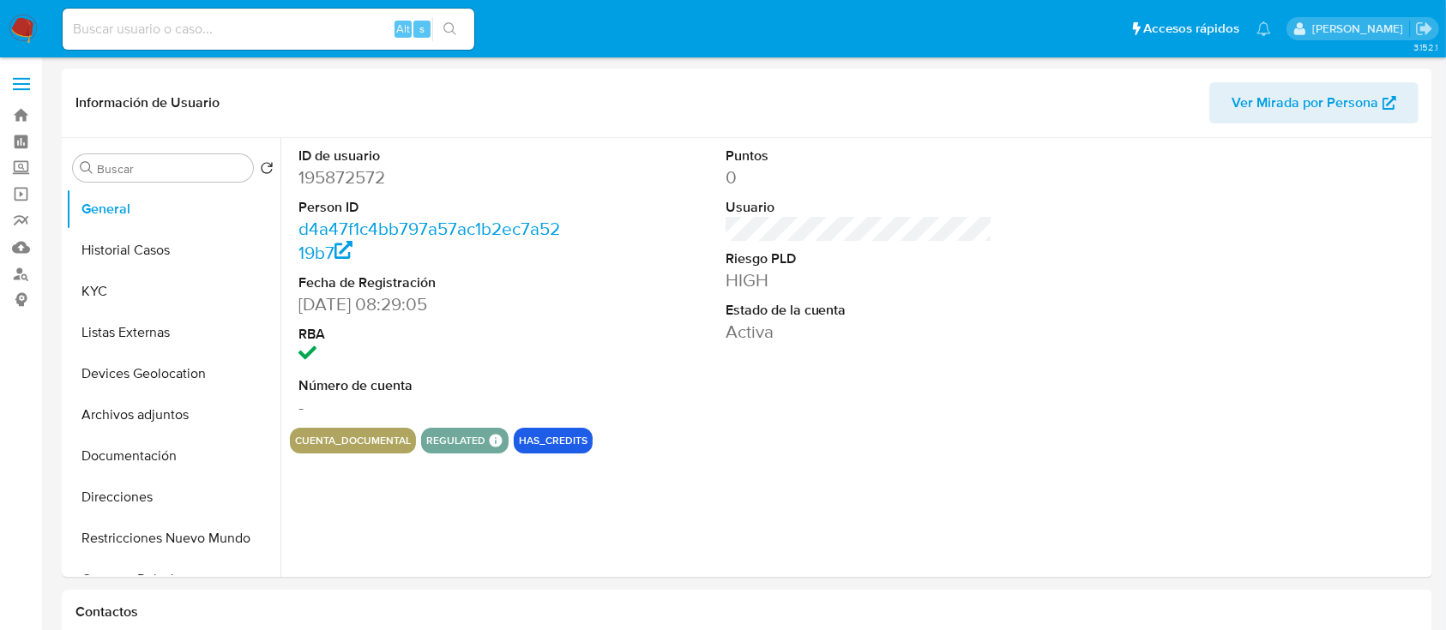
select select "10"
click at [130, 250] on button "Historial Casos" at bounding box center [166, 250] width 201 height 41
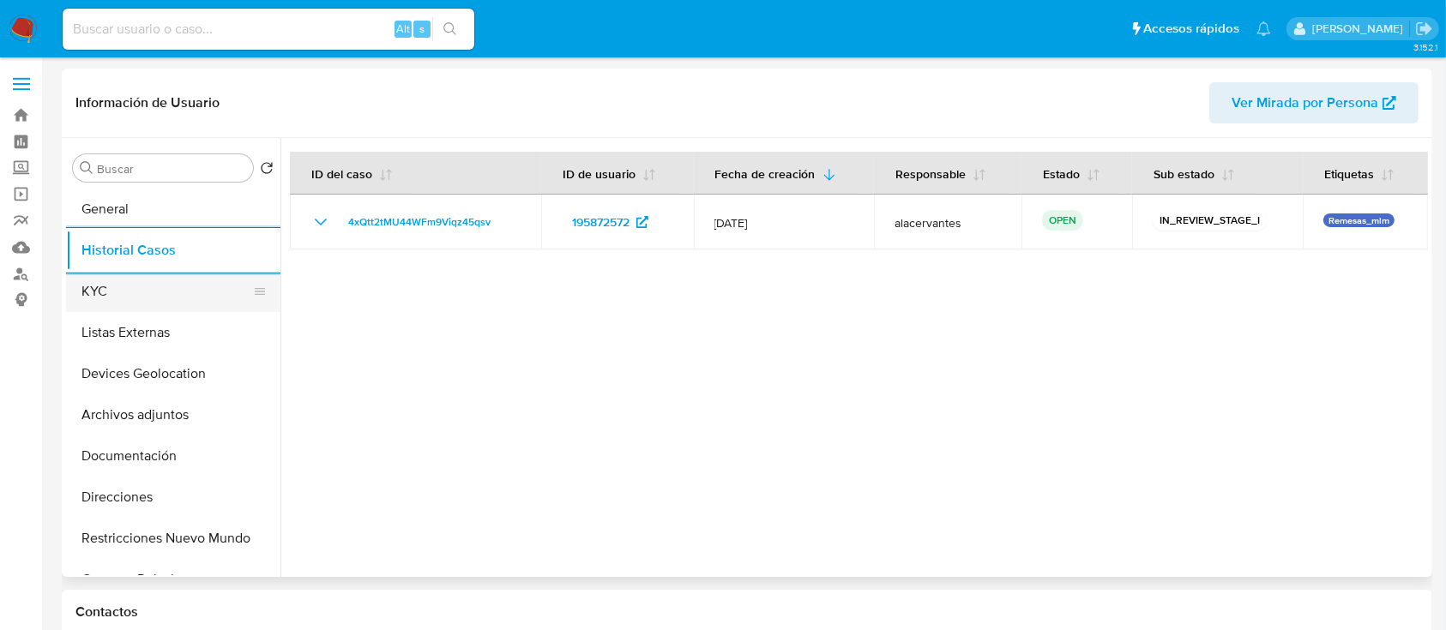
click at [153, 309] on button "KYC" at bounding box center [166, 291] width 201 height 41
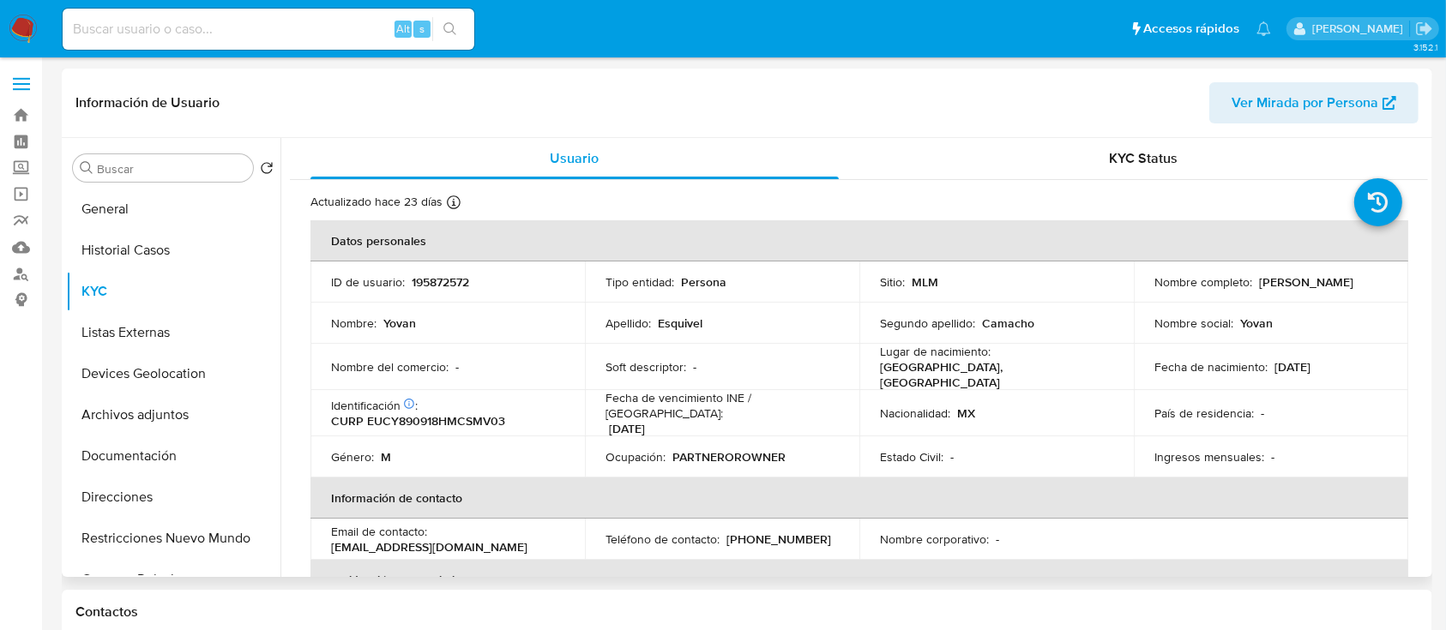
click at [784, 532] on p "[PHONE_NUMBER]" at bounding box center [778, 539] width 105 height 15
click at [802, 532] on div "Teléfono de contacto : [PHONE_NUMBER]" at bounding box center [721, 539] width 233 height 15
drag, startPoint x: 797, startPoint y: 529, endPoint x: 720, endPoint y: 535, distance: 76.6
click at [720, 535] on div "Teléfono de contacto : [PHONE_NUMBER]" at bounding box center [721, 539] width 233 height 15
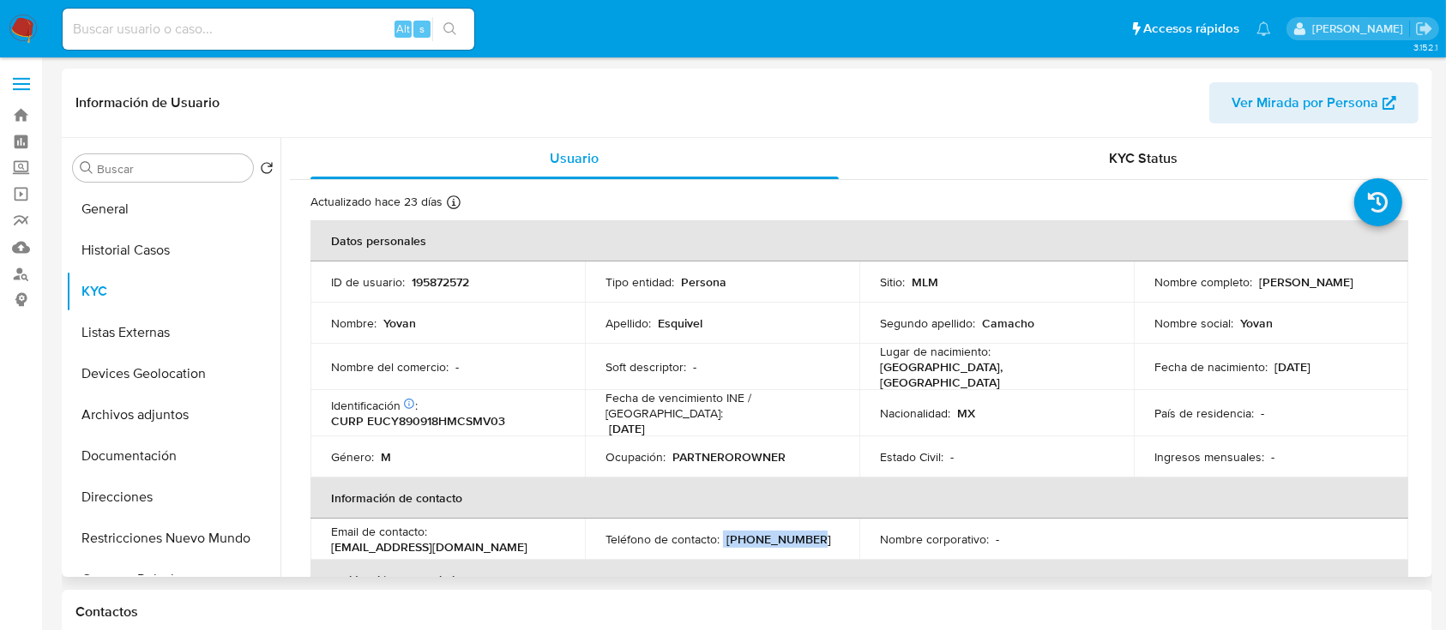
copy div "[PHONE_NUMBER]"
drag, startPoint x: 482, startPoint y: 539, endPoint x: 334, endPoint y: 539, distance: 148.3
click at [334, 539] on div "Email de contacto : [EMAIL_ADDRESS][DOMAIN_NAME]" at bounding box center [447, 539] width 233 height 31
copy p "[EMAIL_ADDRESS][DOMAIN_NAME]"
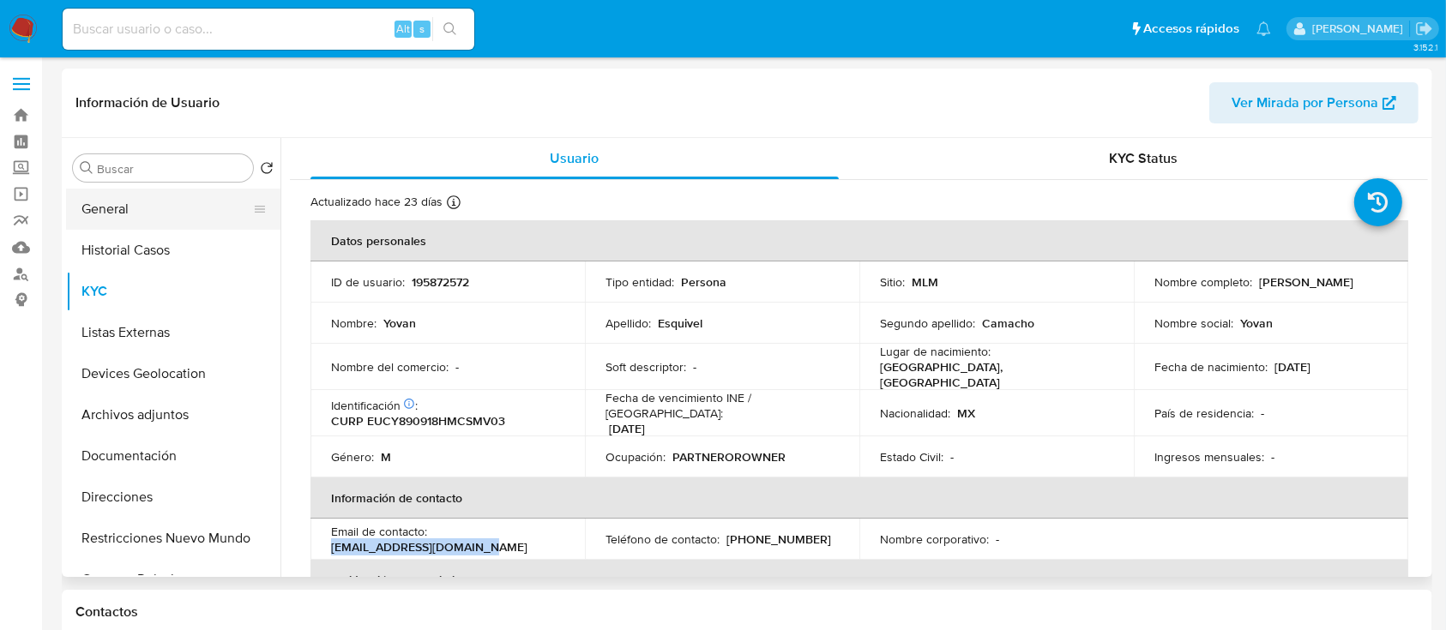
click at [182, 214] on button "General" at bounding box center [166, 209] width 201 height 41
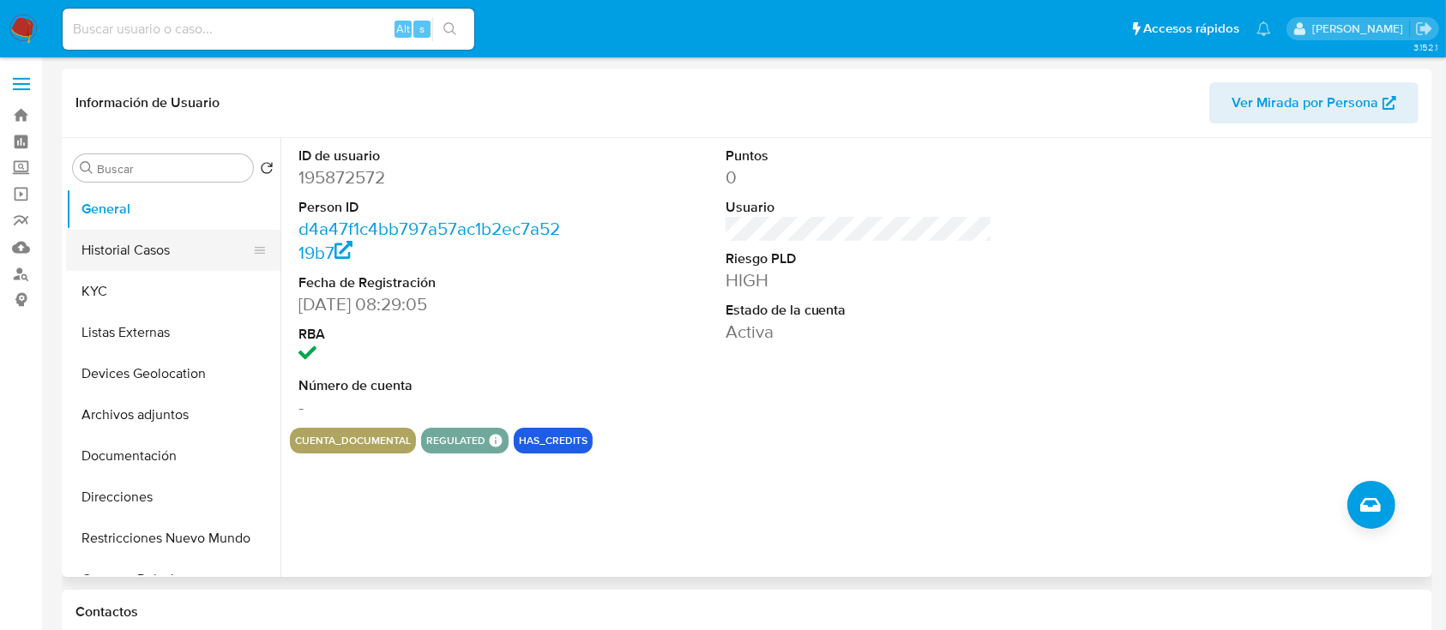
click at [129, 262] on button "Historial Casos" at bounding box center [166, 250] width 201 height 41
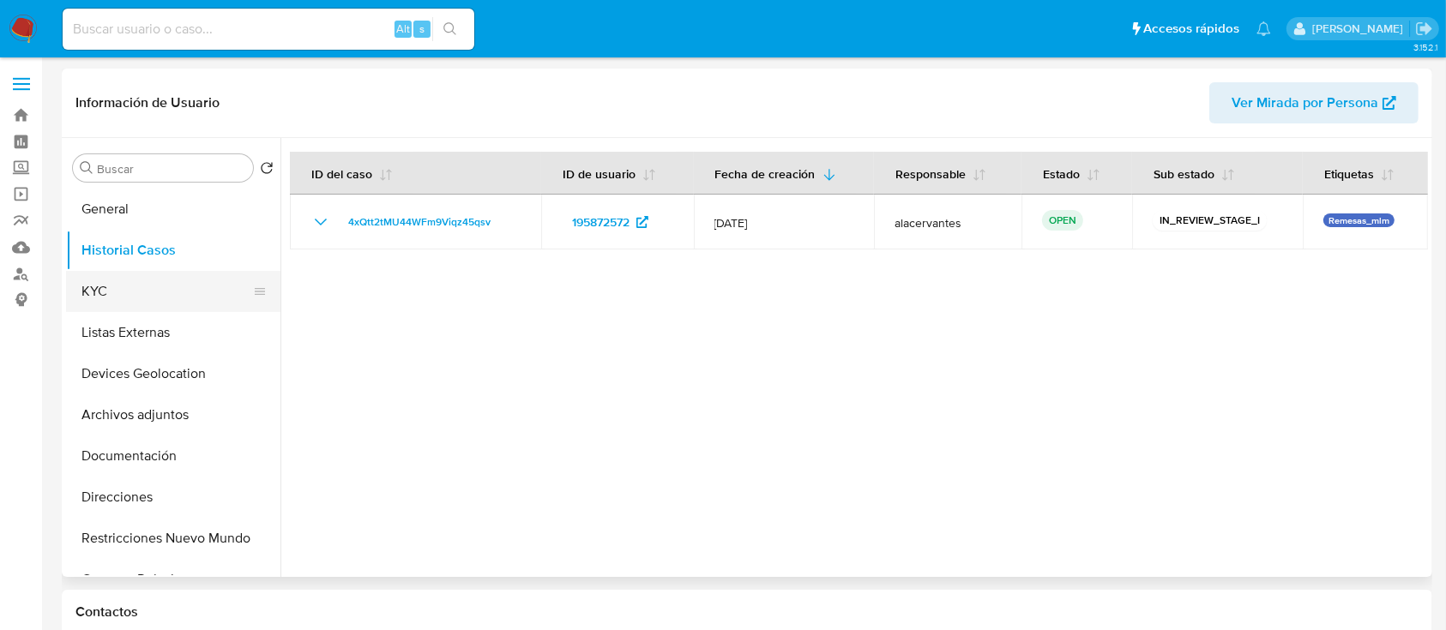
click at [153, 286] on button "KYC" at bounding box center [166, 291] width 201 height 41
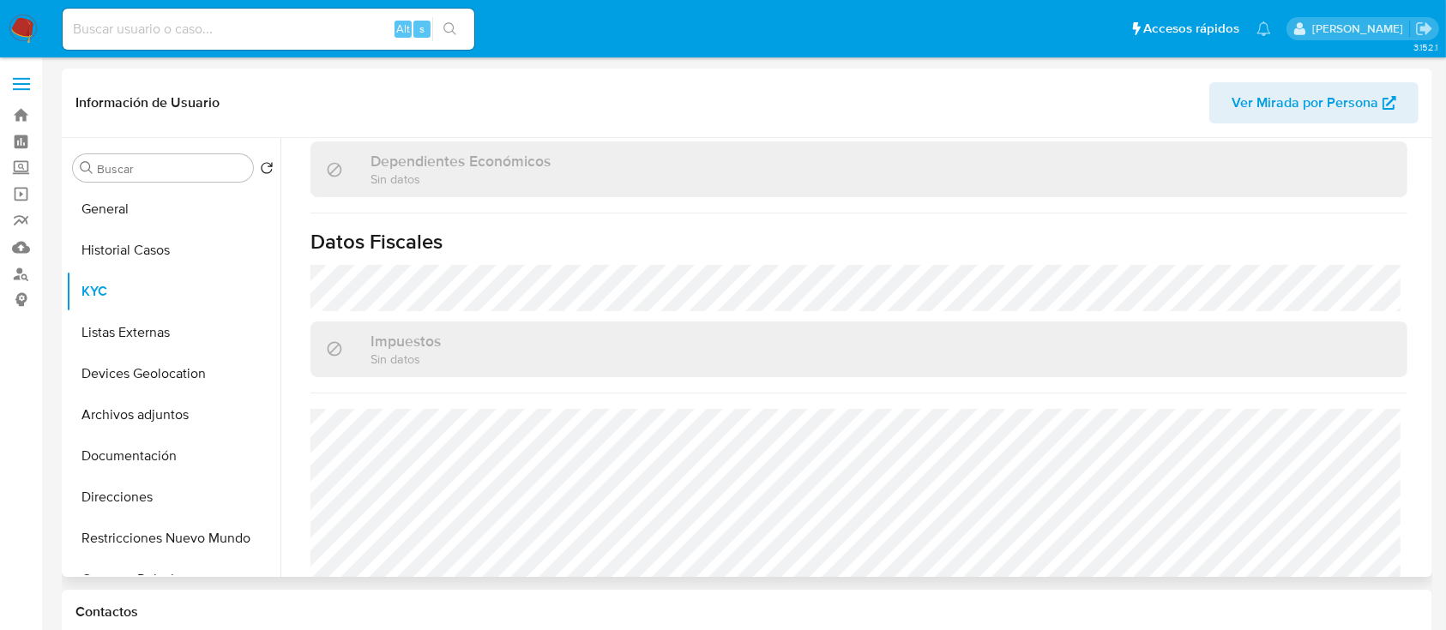
scroll to position [1061, 0]
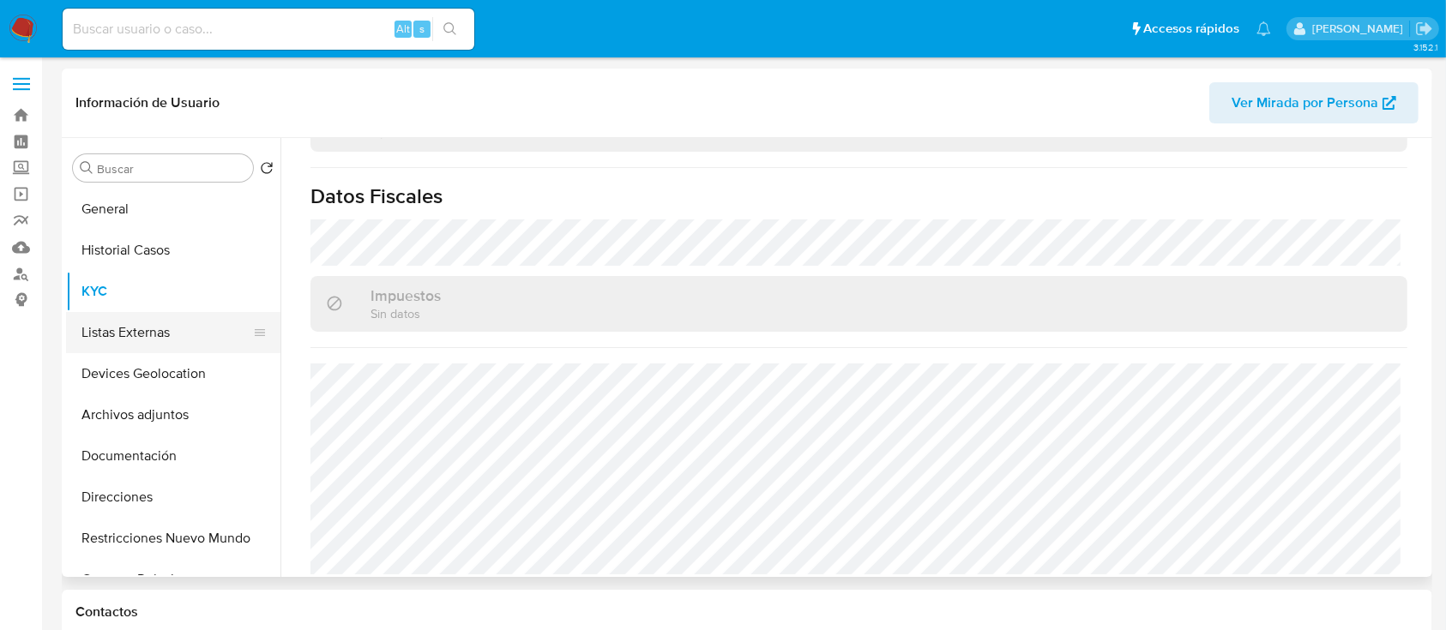
click at [143, 341] on button "Listas Externas" at bounding box center [166, 332] width 201 height 41
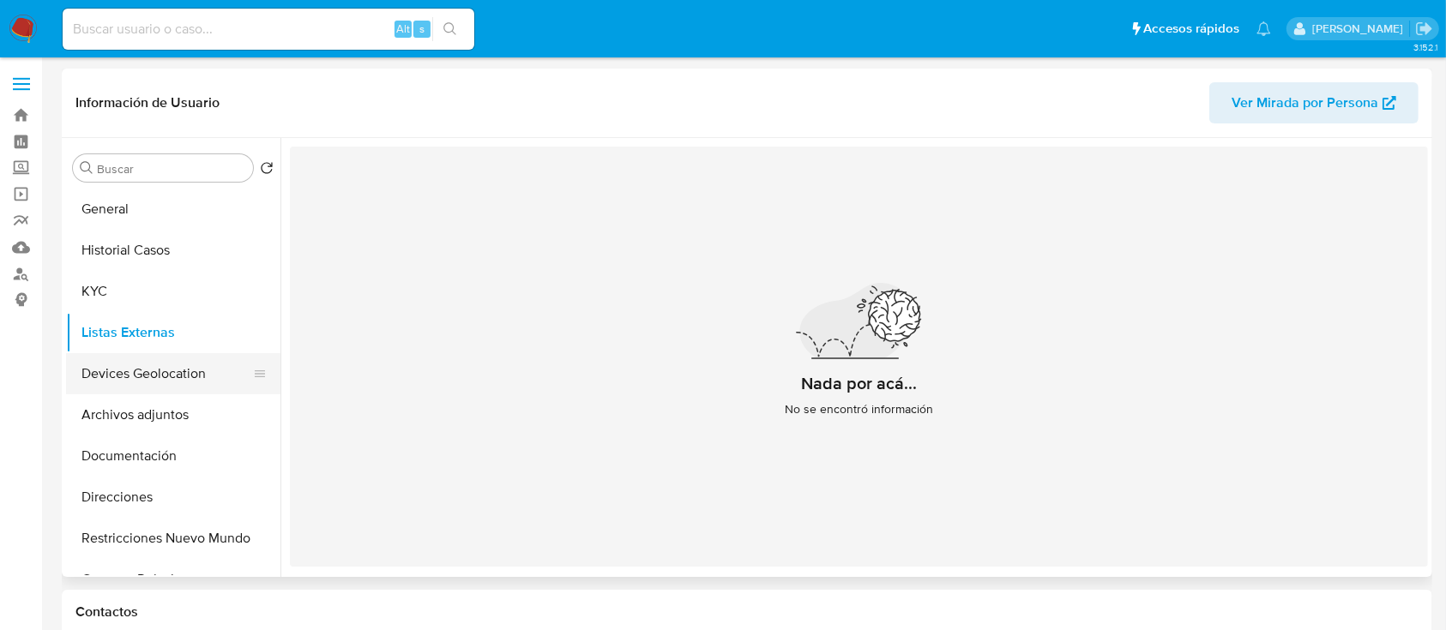
click at [102, 375] on button "Devices Geolocation" at bounding box center [166, 373] width 201 height 41
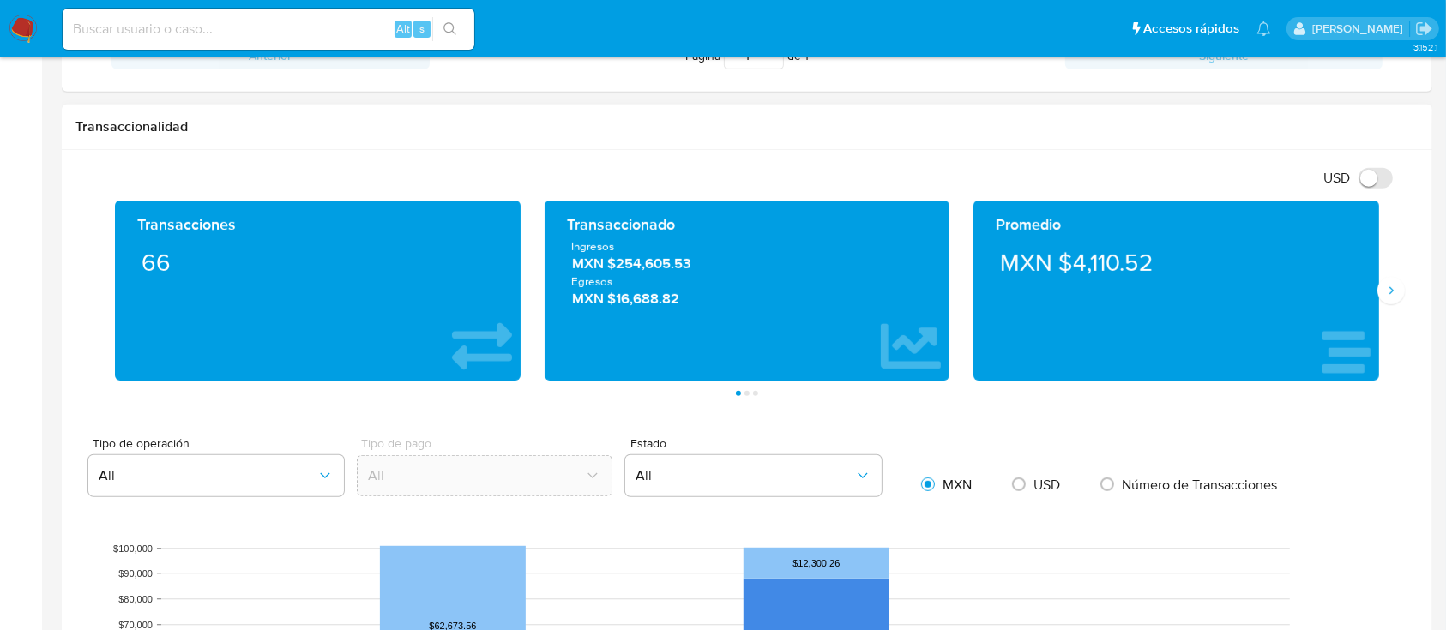
scroll to position [914, 0]
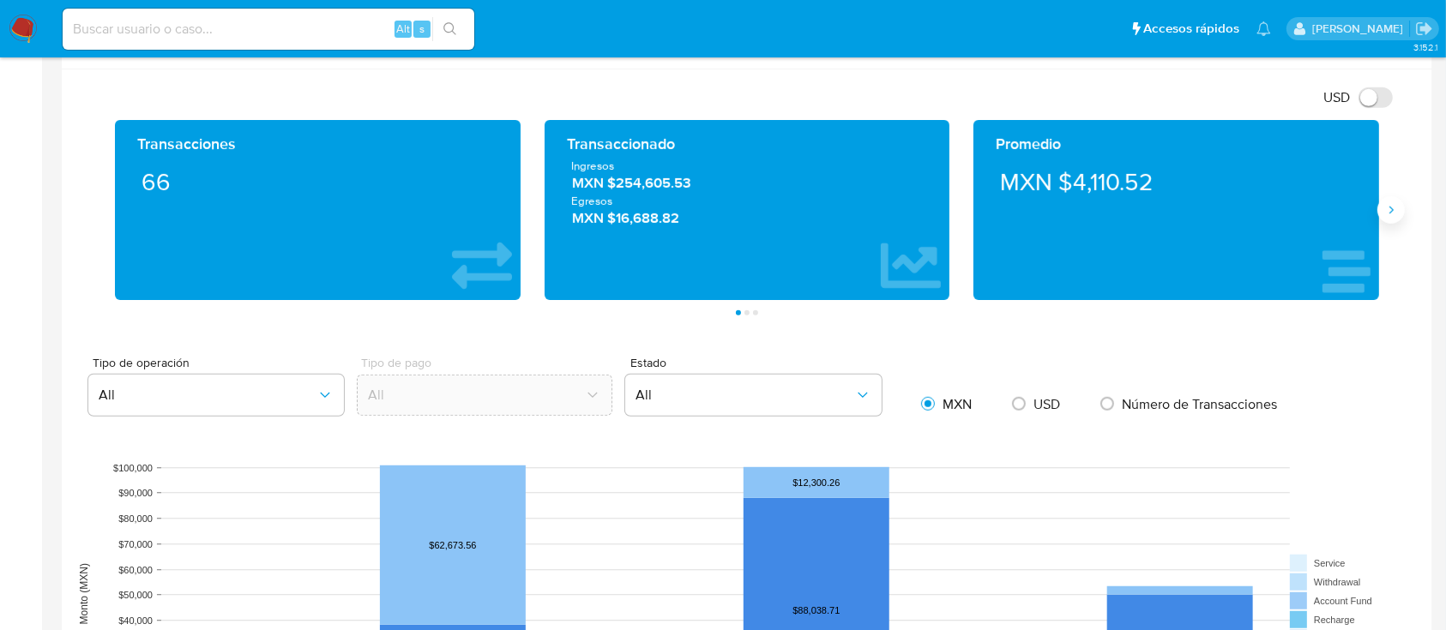
click at [1395, 206] on icon "Siguiente" at bounding box center [1391, 210] width 14 height 14
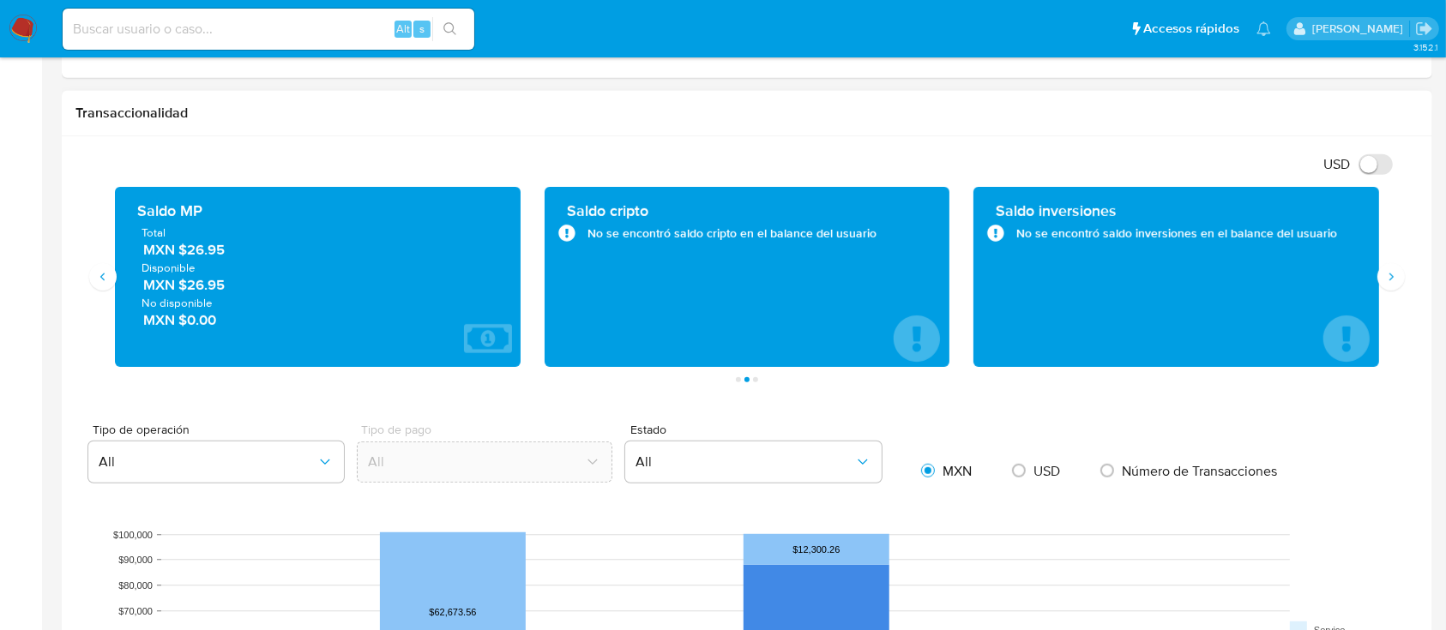
scroll to position [800, 0]
